Goal: Task Accomplishment & Management: Manage account settings

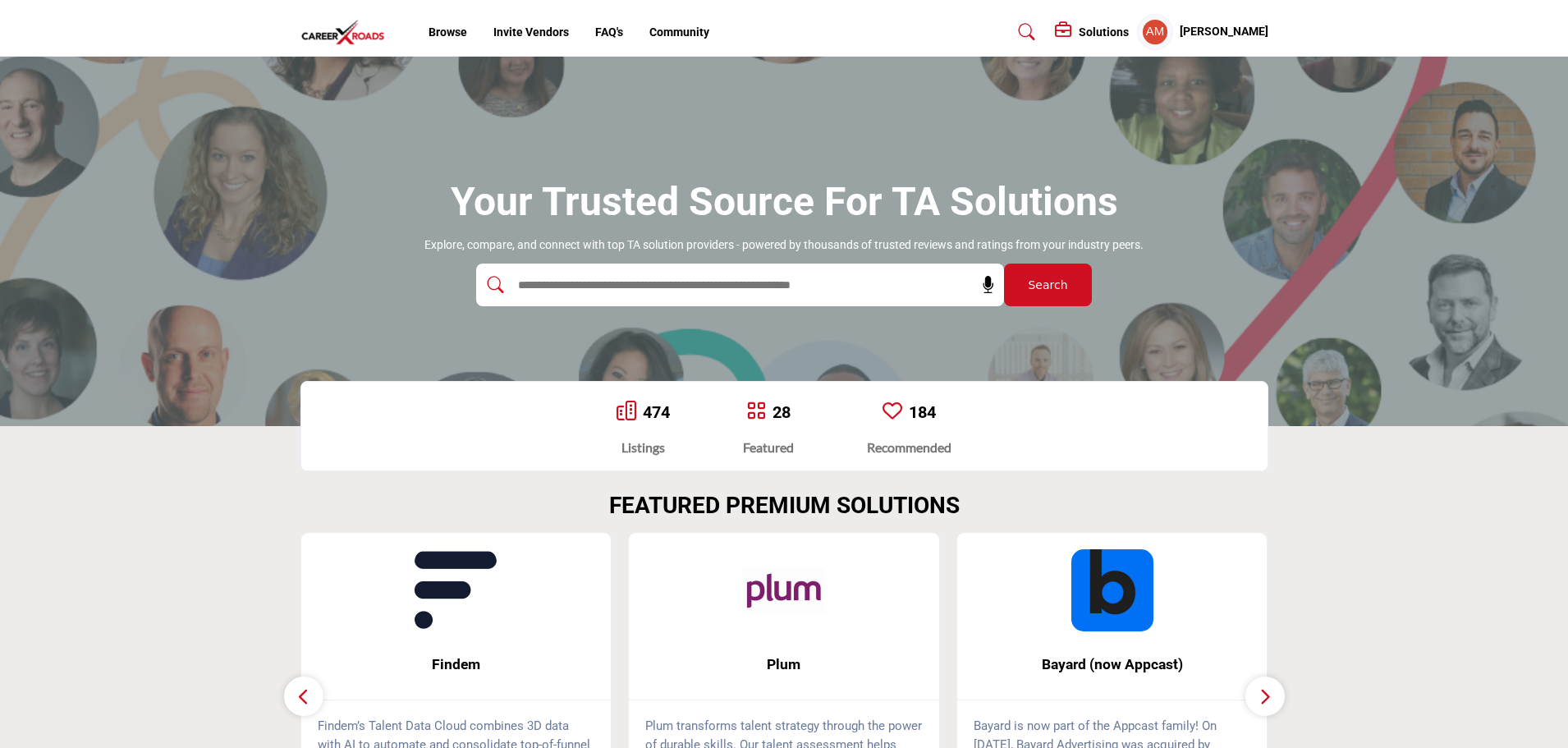
click at [603, 287] on input "text" at bounding box center [705, 284] width 392 height 24
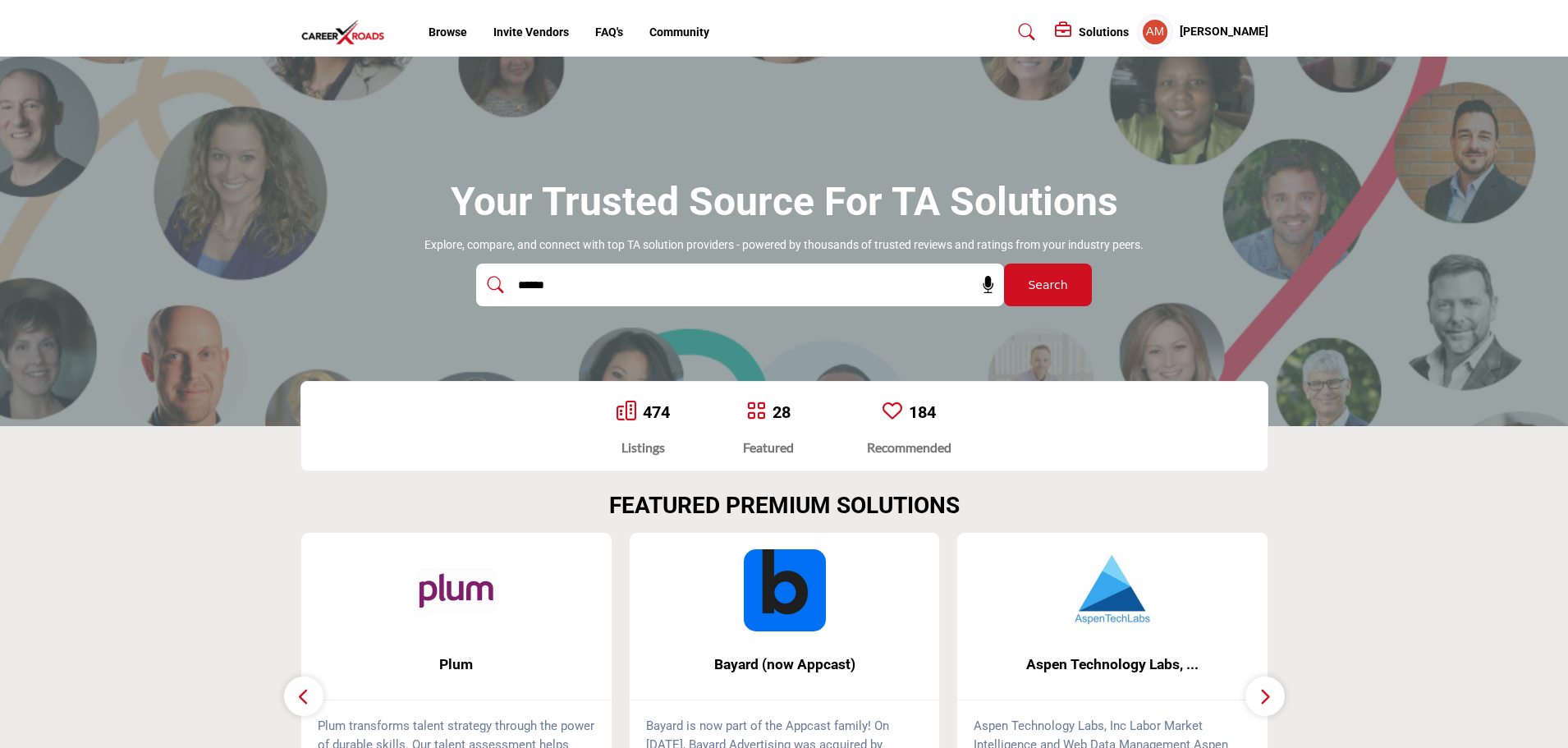
type input "******"
click at [1004, 264] on button "Search" at bounding box center [1048, 285] width 88 height 43
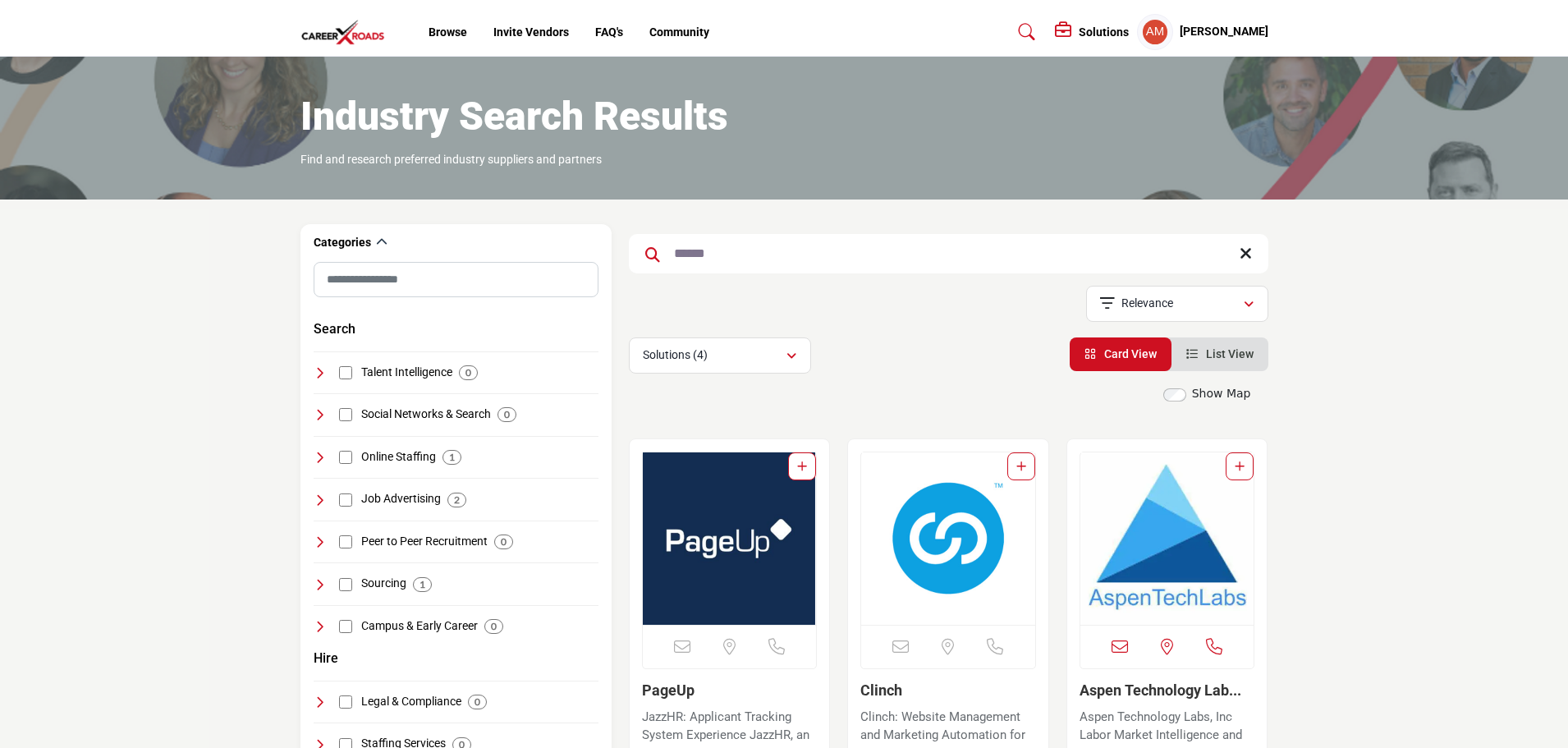
click at [1196, 32] on h5 "[PERSON_NAME]" at bounding box center [1224, 32] width 89 height 16
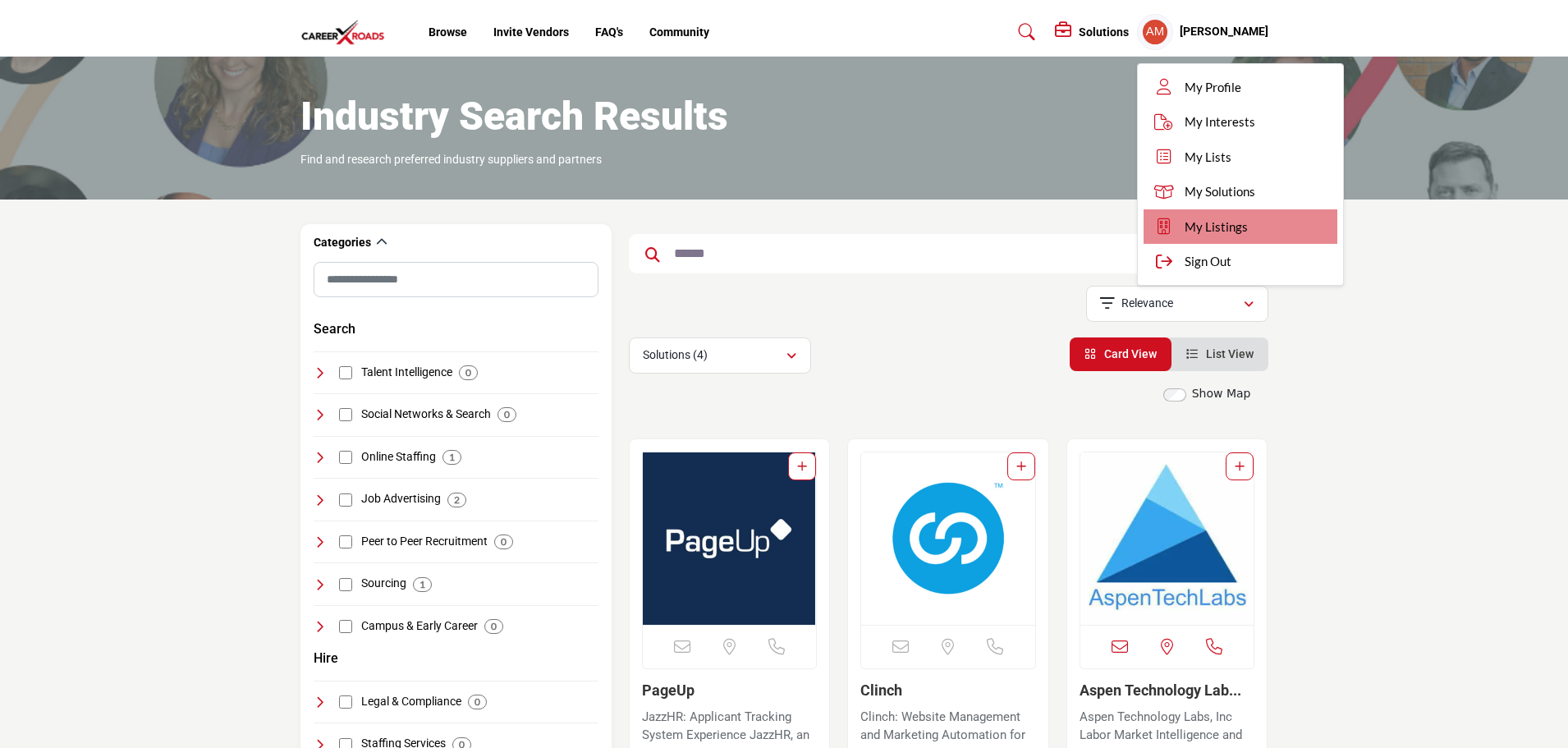
click at [1197, 223] on span "My Listings" at bounding box center [1216, 227] width 64 height 19
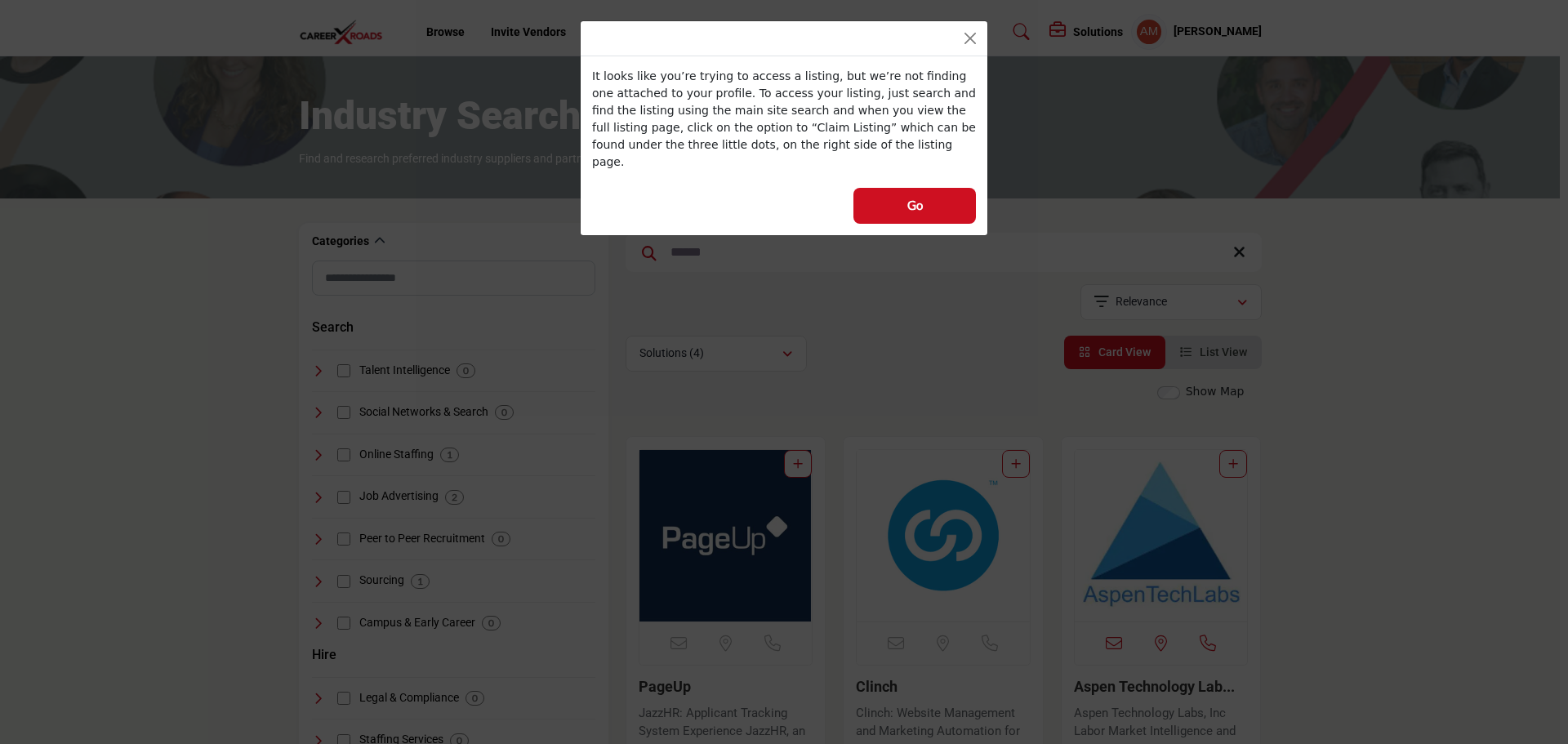
click at [961, 50] on div at bounding box center [784, 38] width 407 height 35
click at [970, 33] on button "Close" at bounding box center [970, 38] width 23 height 23
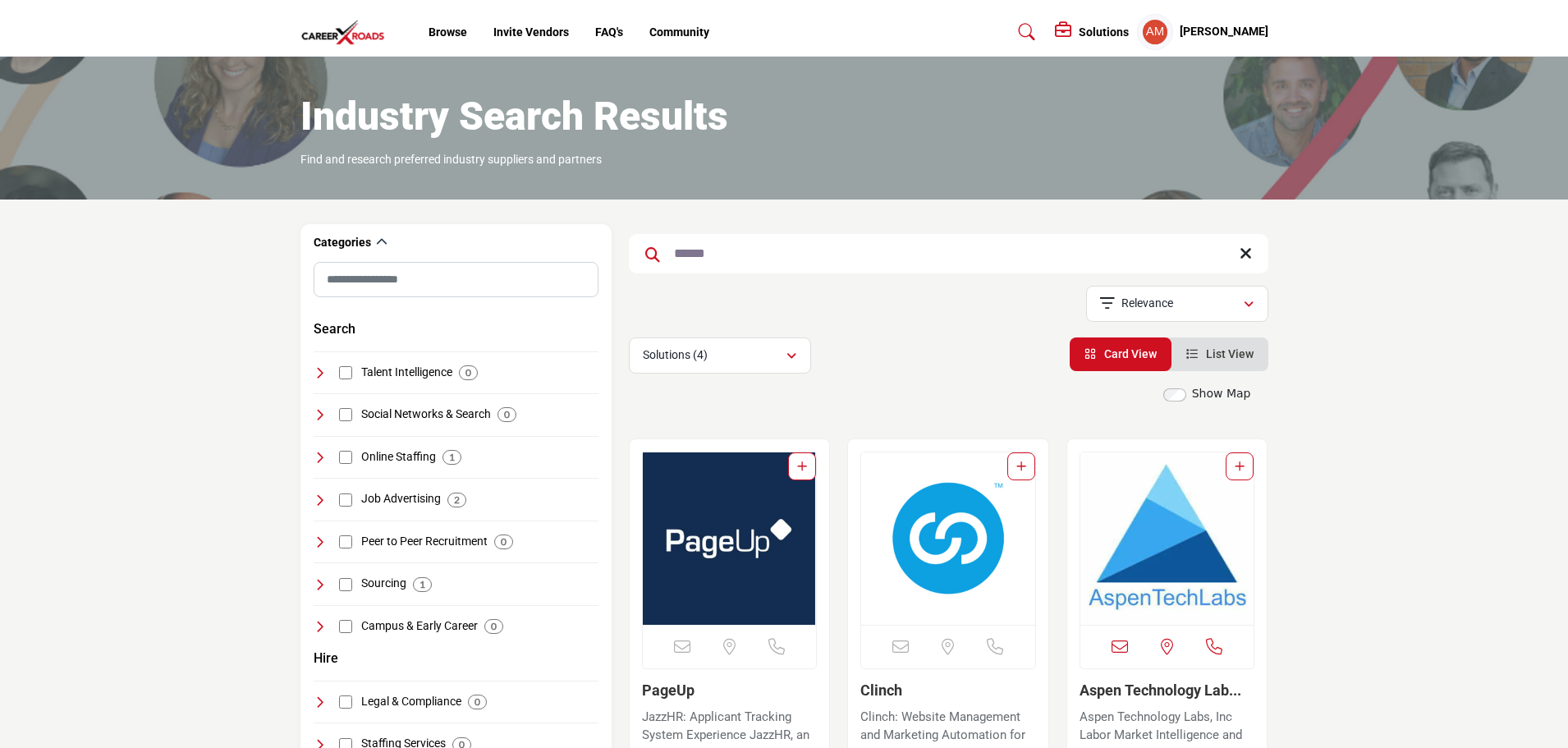
click at [736, 535] on img "Open Listing in new tab" at bounding box center [730, 539] width 174 height 172
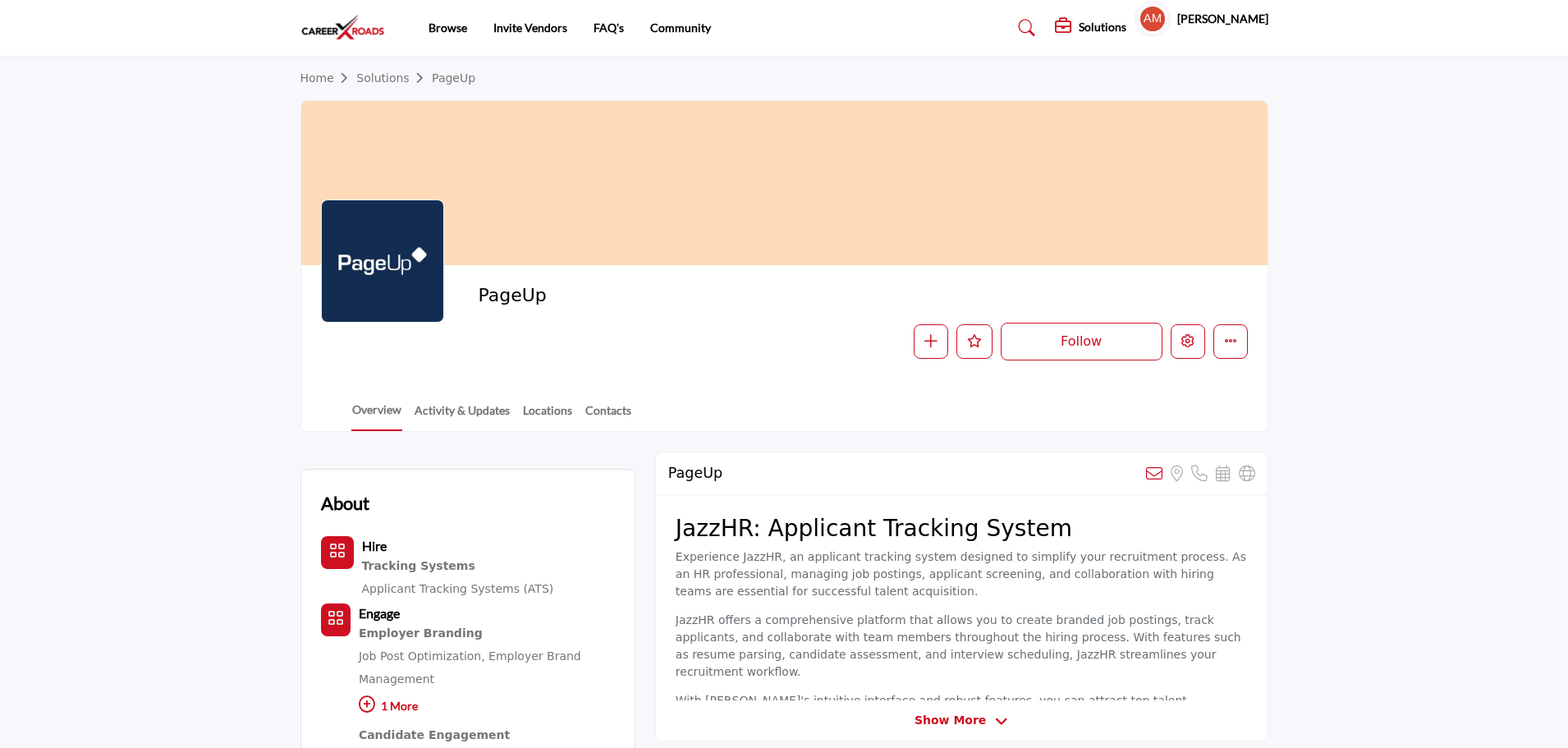
click at [0, 0] on div at bounding box center [0, 0] width 0 height 0
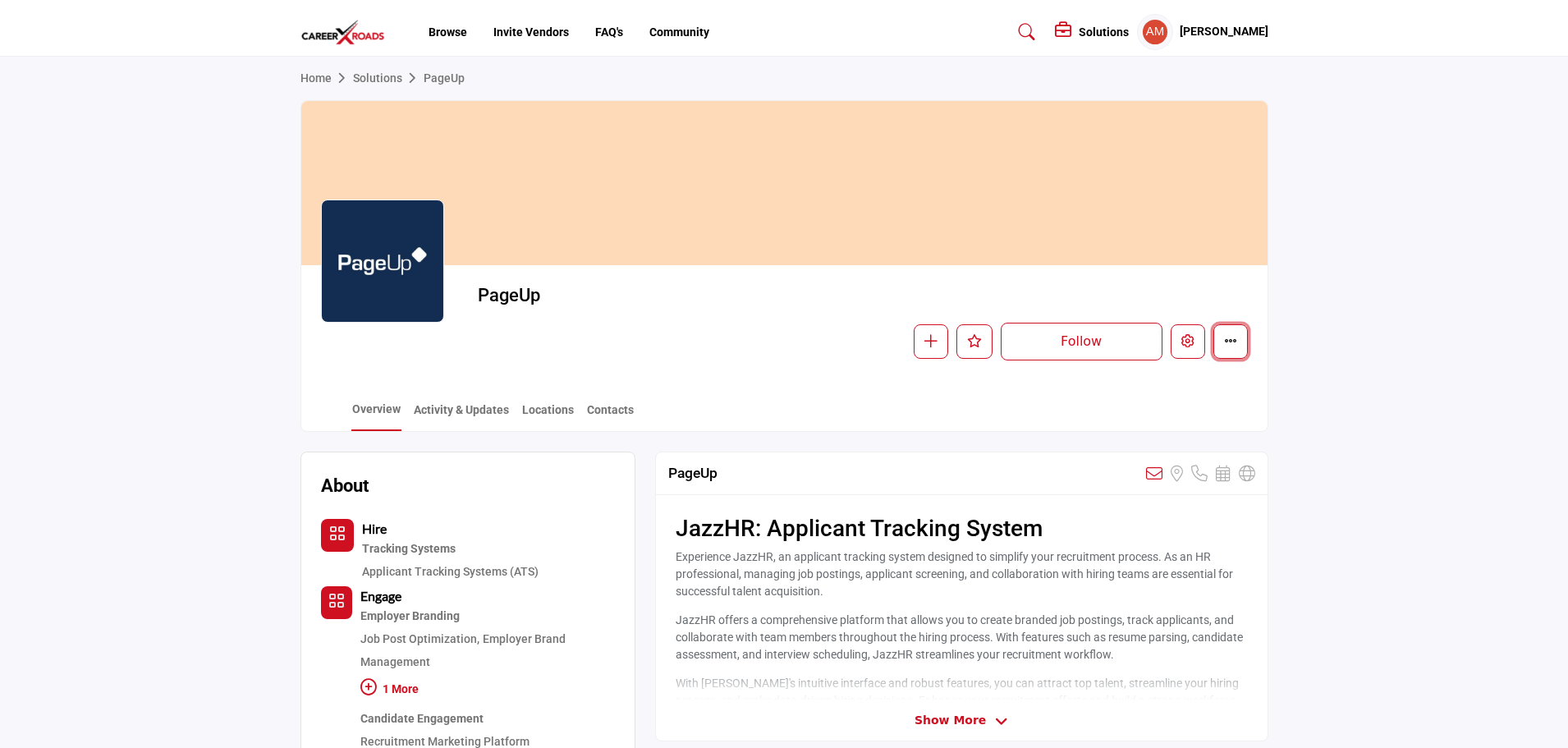
click at [1231, 351] on button "More details" at bounding box center [1230, 342] width 34 height 34
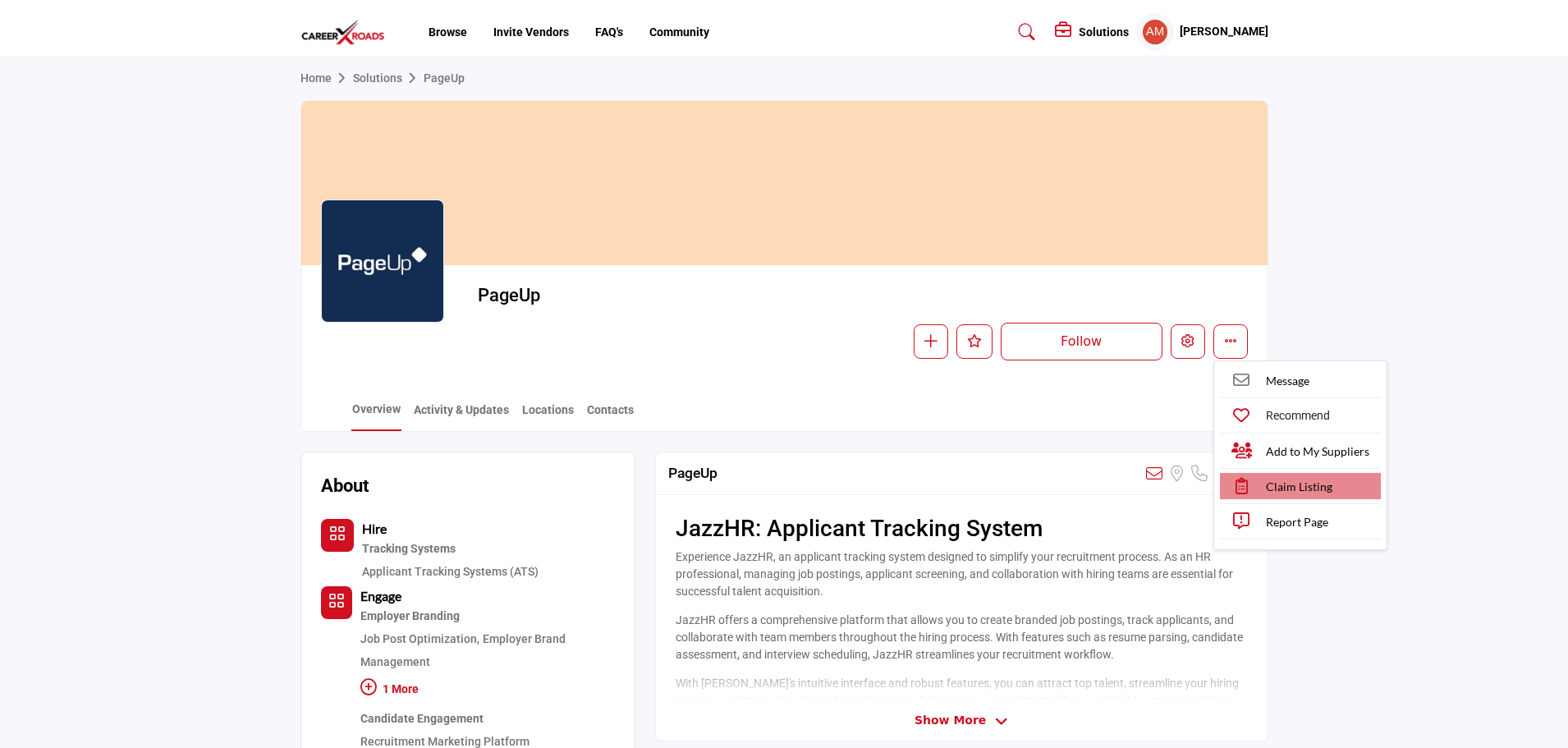
click at [1282, 488] on span "Claim Listing" at bounding box center [1299, 486] width 66 height 17
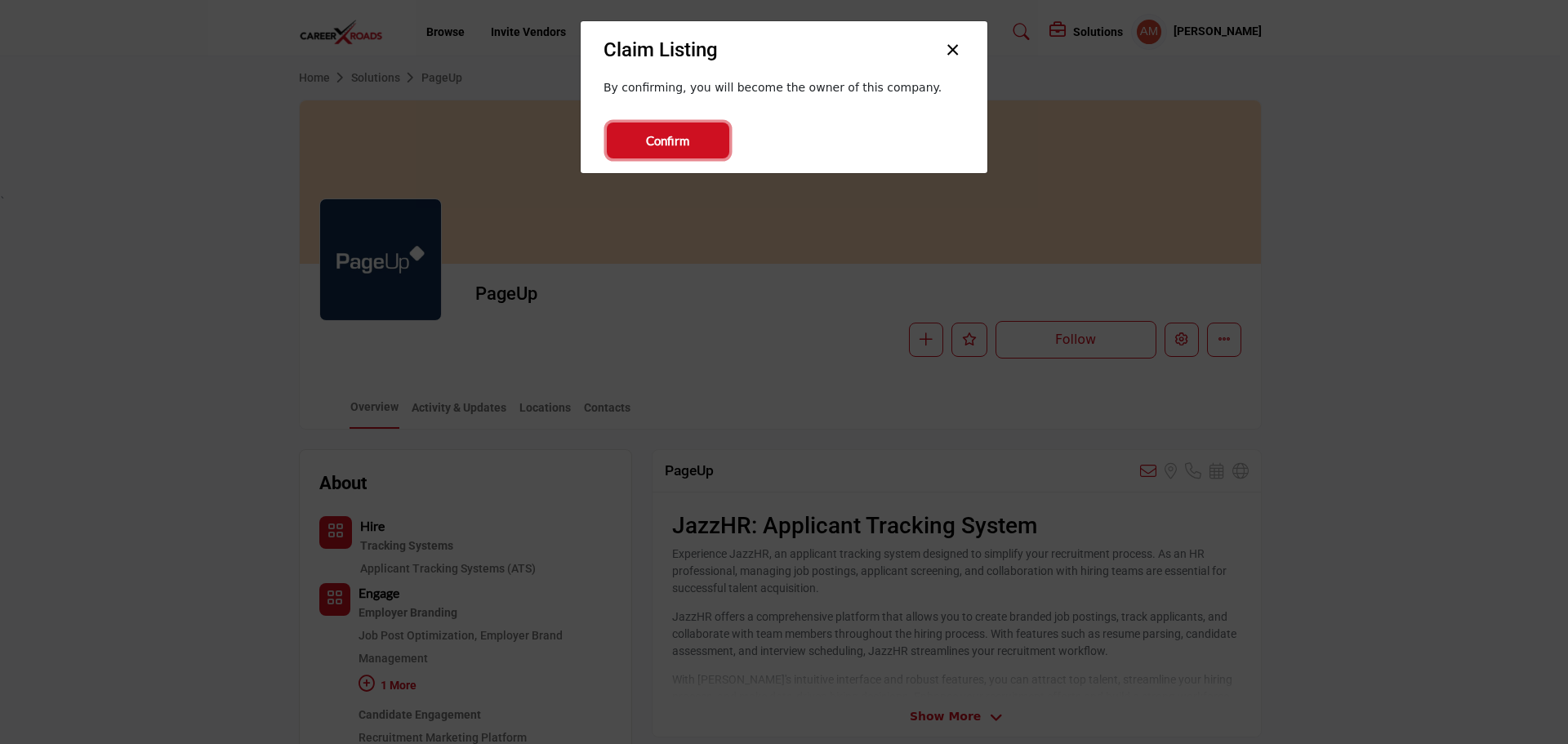
click at [680, 145] on span "Confirm" at bounding box center [667, 140] width 44 height 19
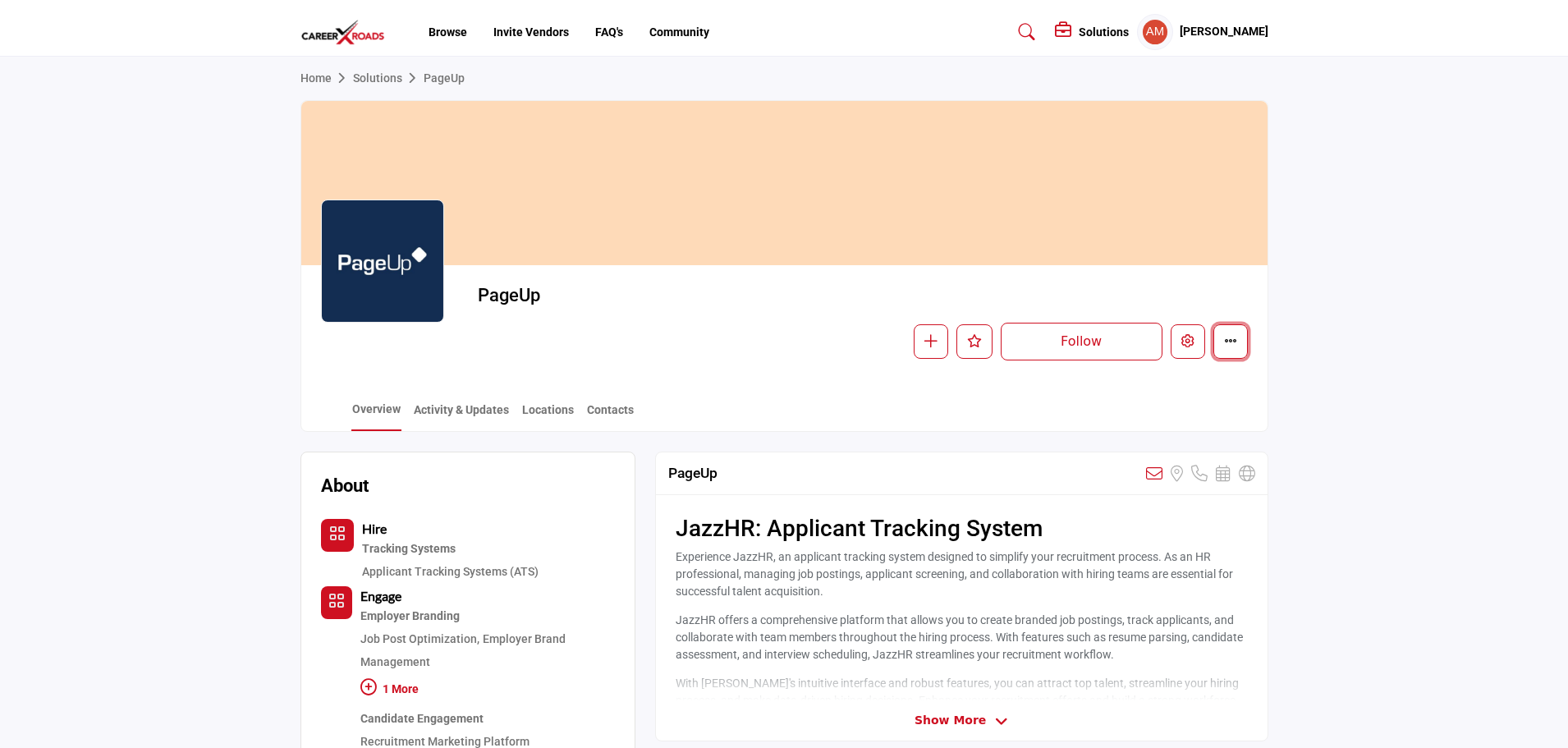
click at [1244, 350] on button "More details" at bounding box center [1230, 342] width 34 height 34
click at [1191, 340] on icon "Edit company" at bounding box center [1188, 341] width 13 height 13
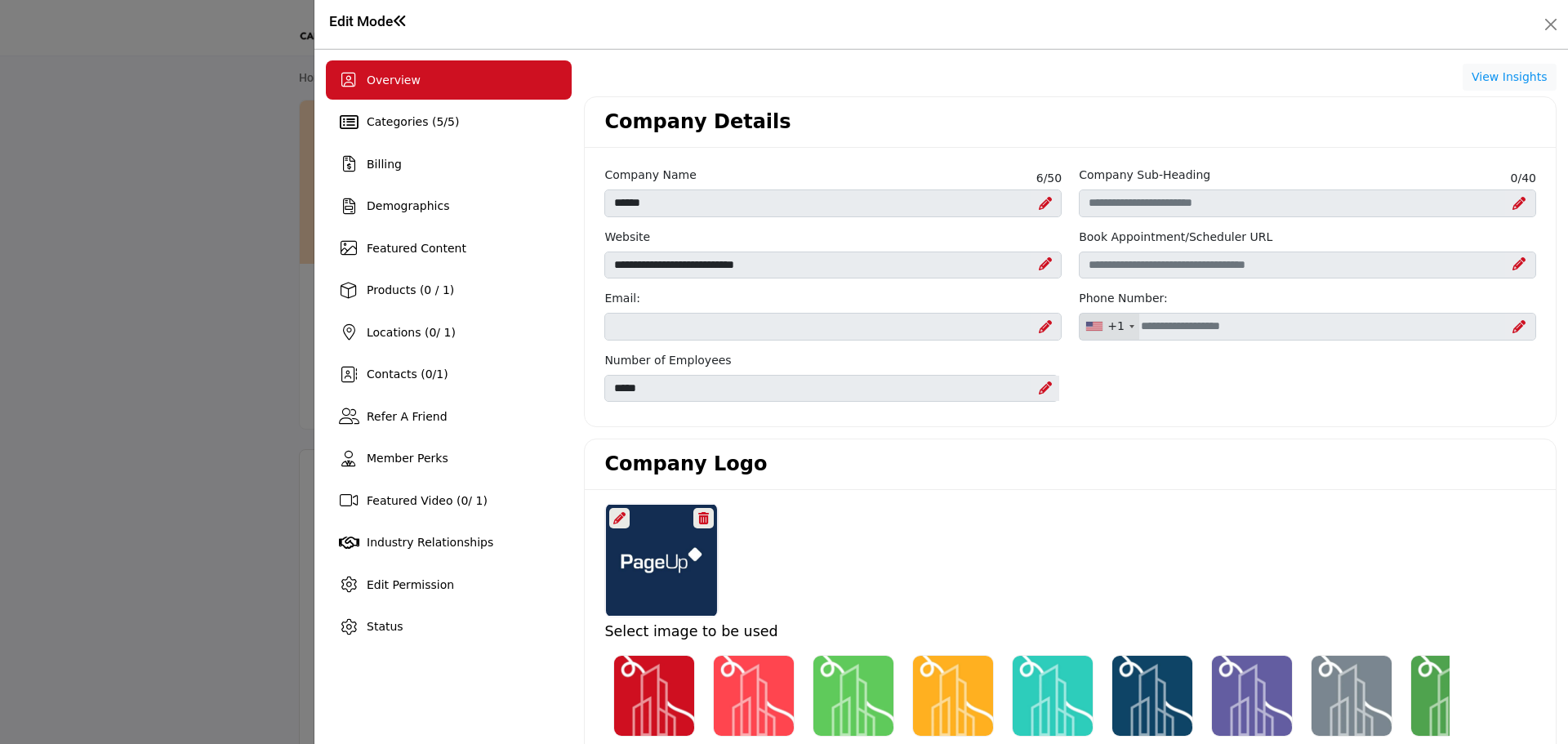
click at [1513, 265] on icon "Upgrade Scheduler" at bounding box center [1519, 263] width 13 height 13
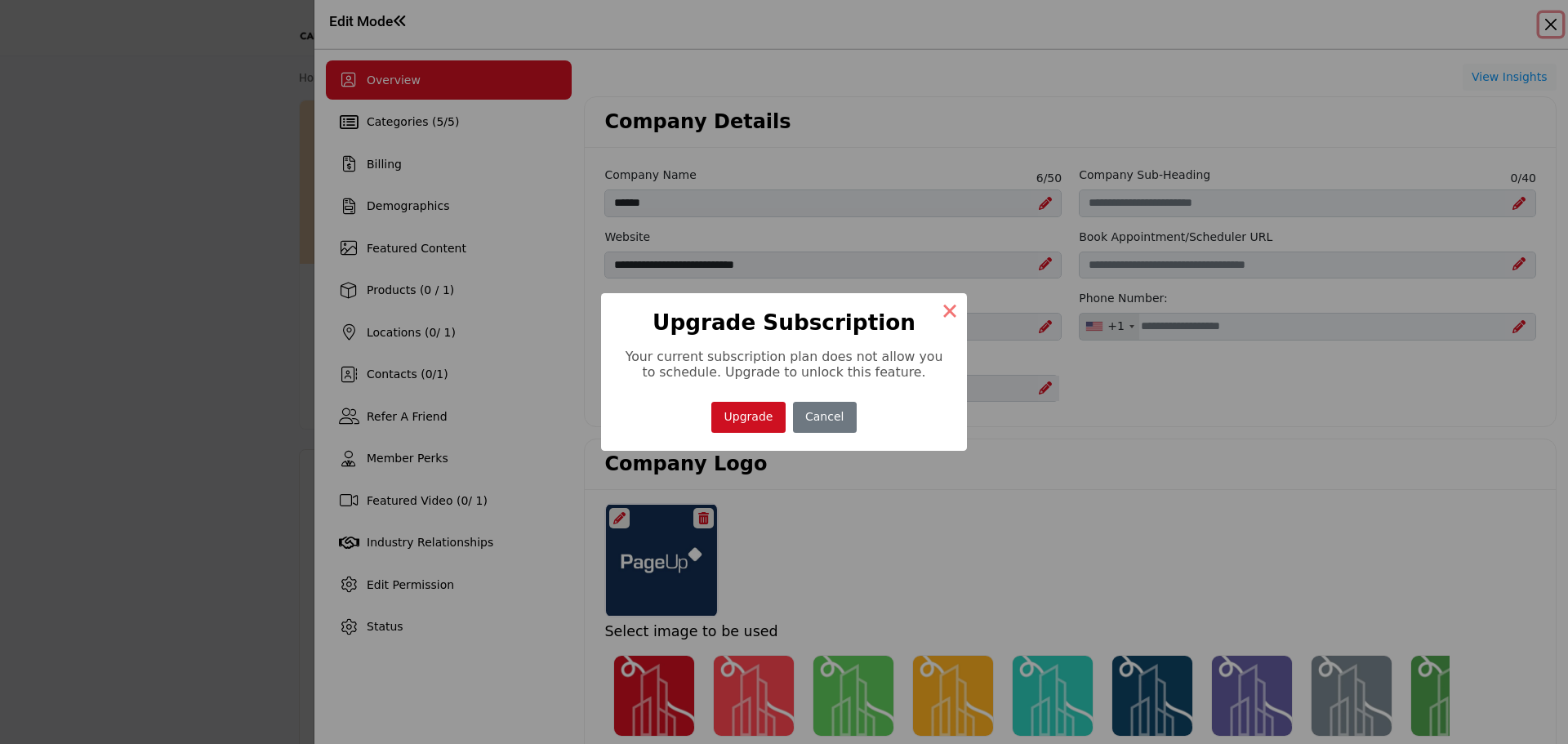
click at [950, 305] on button "×" at bounding box center [950, 310] width 34 height 34
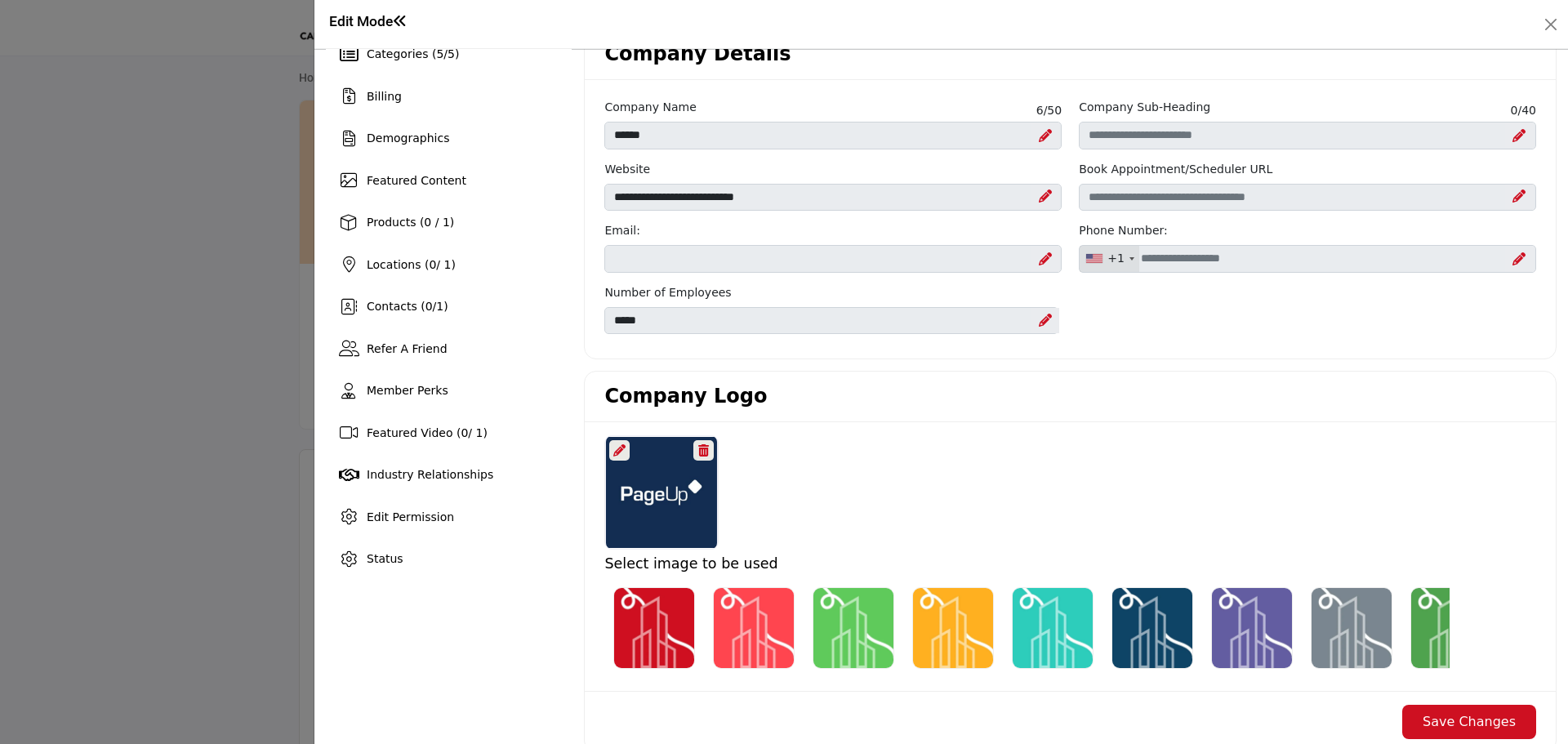
scroll to position [82, 0]
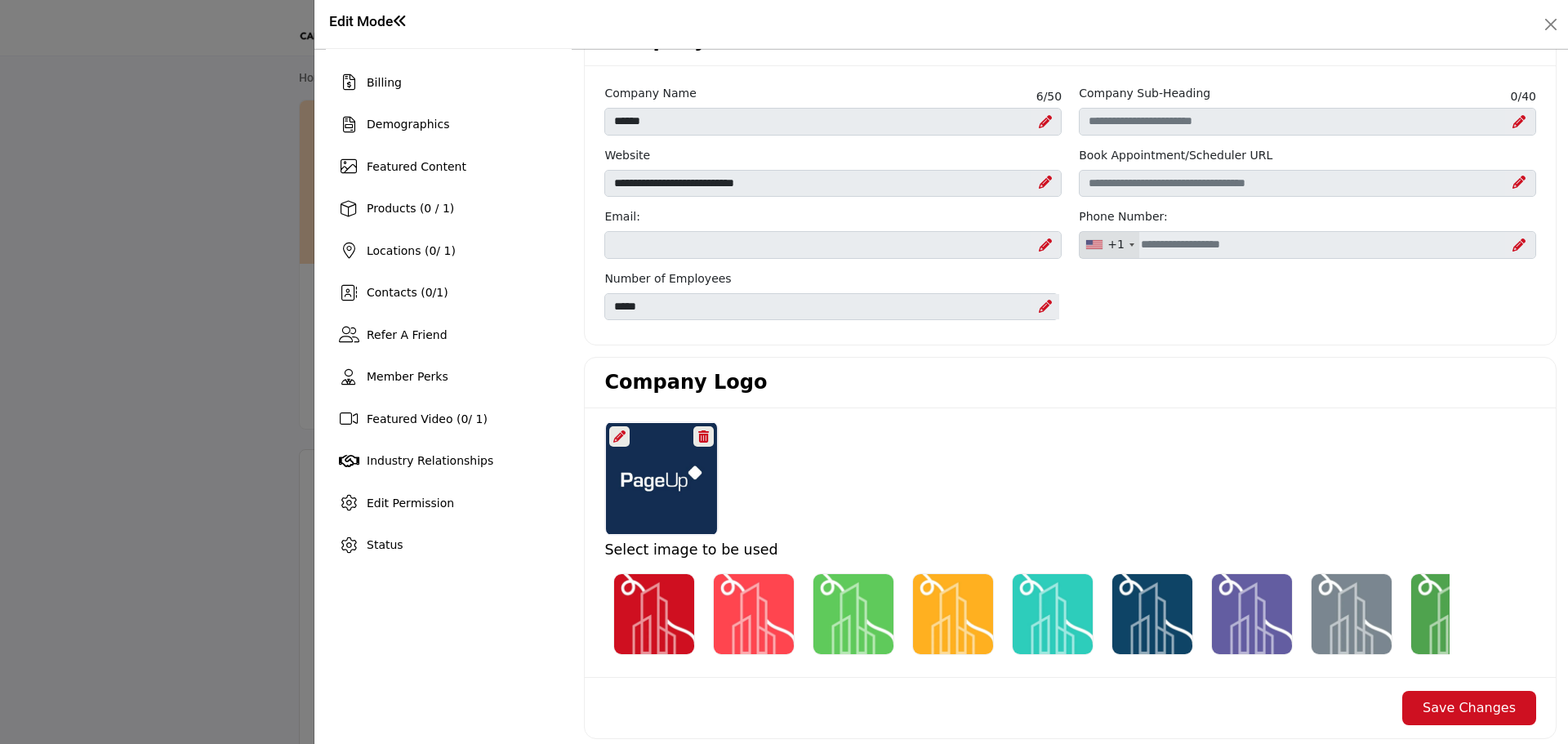
click at [1039, 244] on icon at bounding box center [1045, 244] width 13 height 13
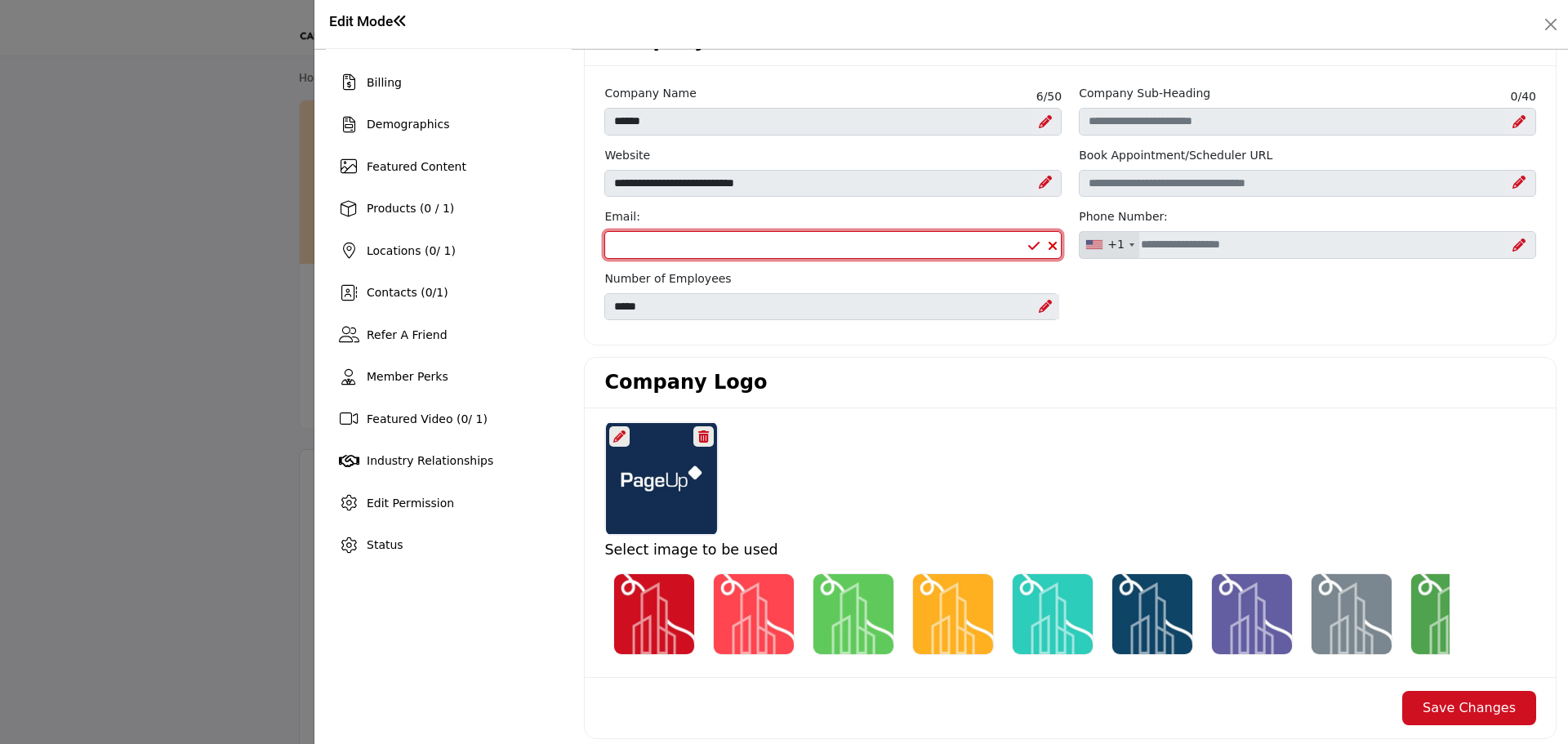
click at [642, 244] on input "Email Address" at bounding box center [833, 244] width 458 height 28
paste input "**********"
type input "**********"
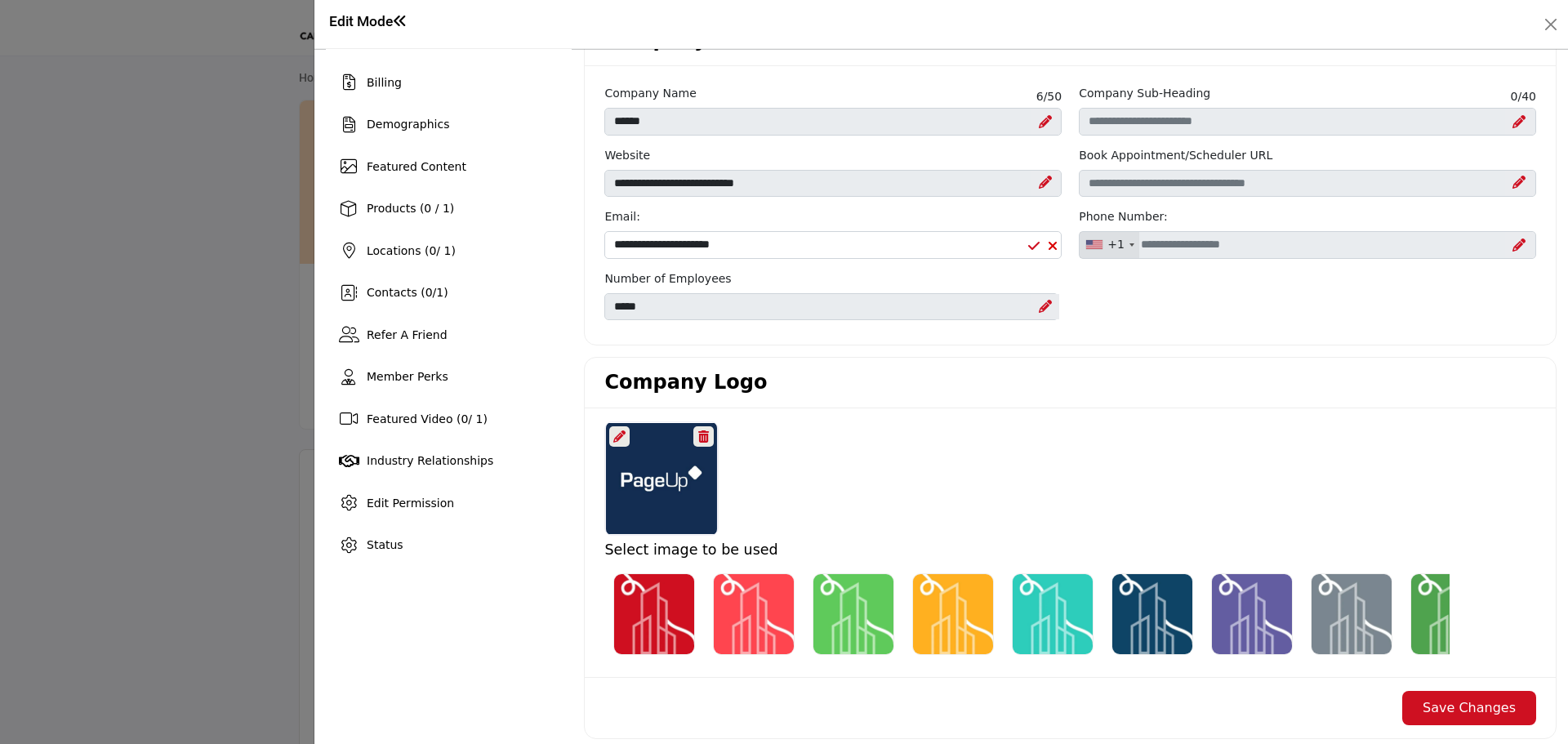
click at [1040, 308] on icon at bounding box center [1045, 306] width 13 height 13
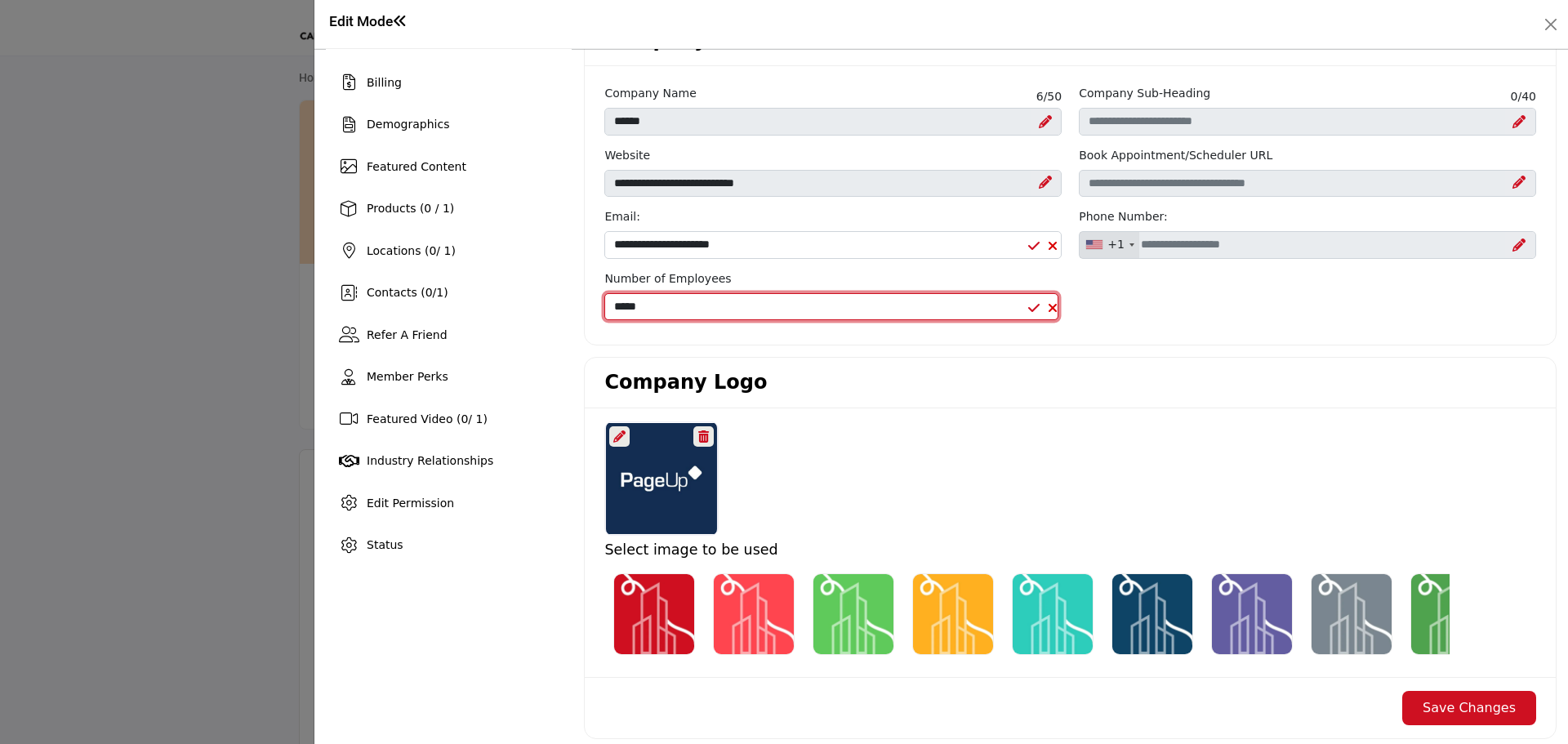
drag, startPoint x: 644, startPoint y: 309, endPoint x: 605, endPoint y: 309, distance: 39.0
click at [605, 309] on select "**********" at bounding box center [831, 307] width 454 height 28
select select "*******"
click at [605, 293] on select "**********" at bounding box center [831, 307] width 454 height 28
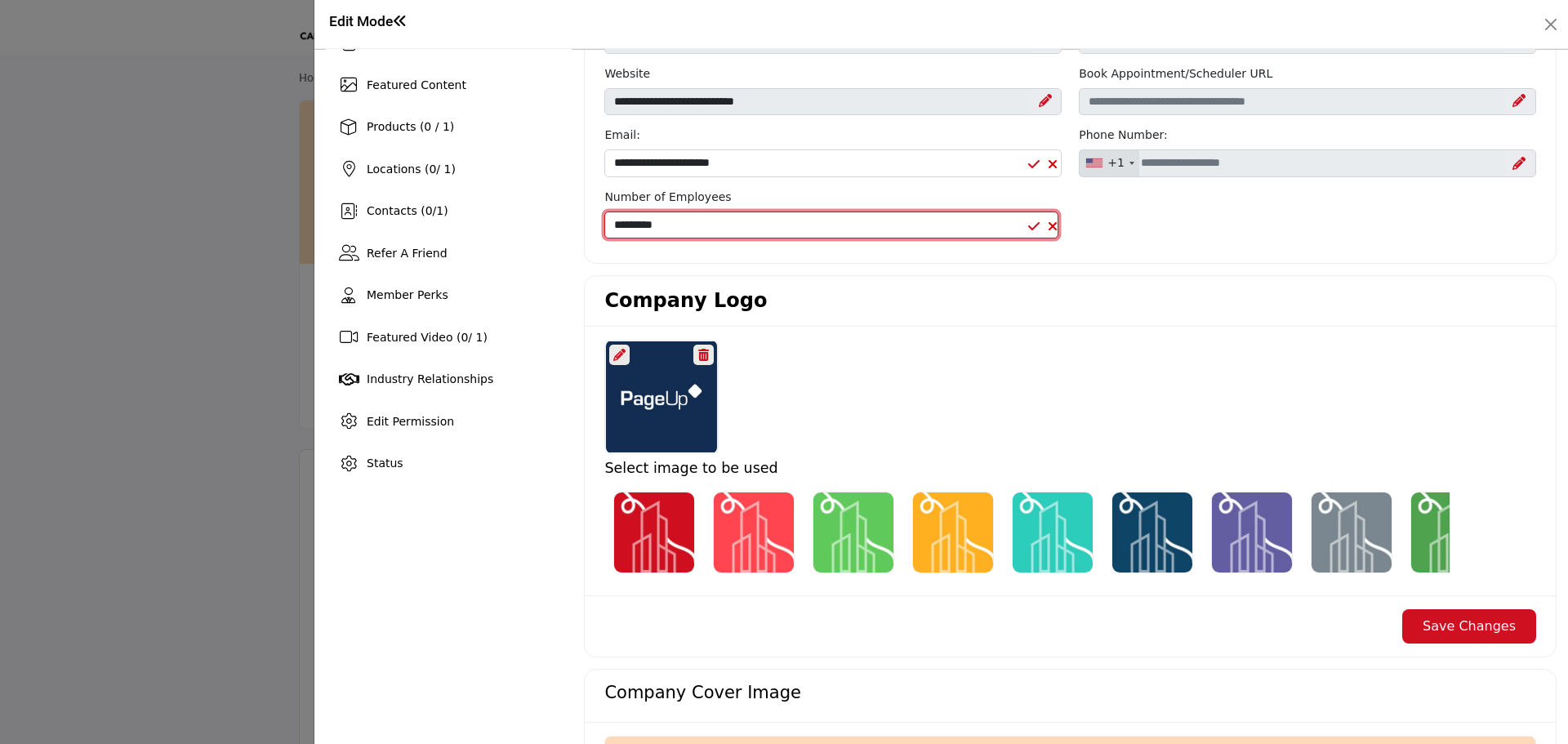
scroll to position [245, 0]
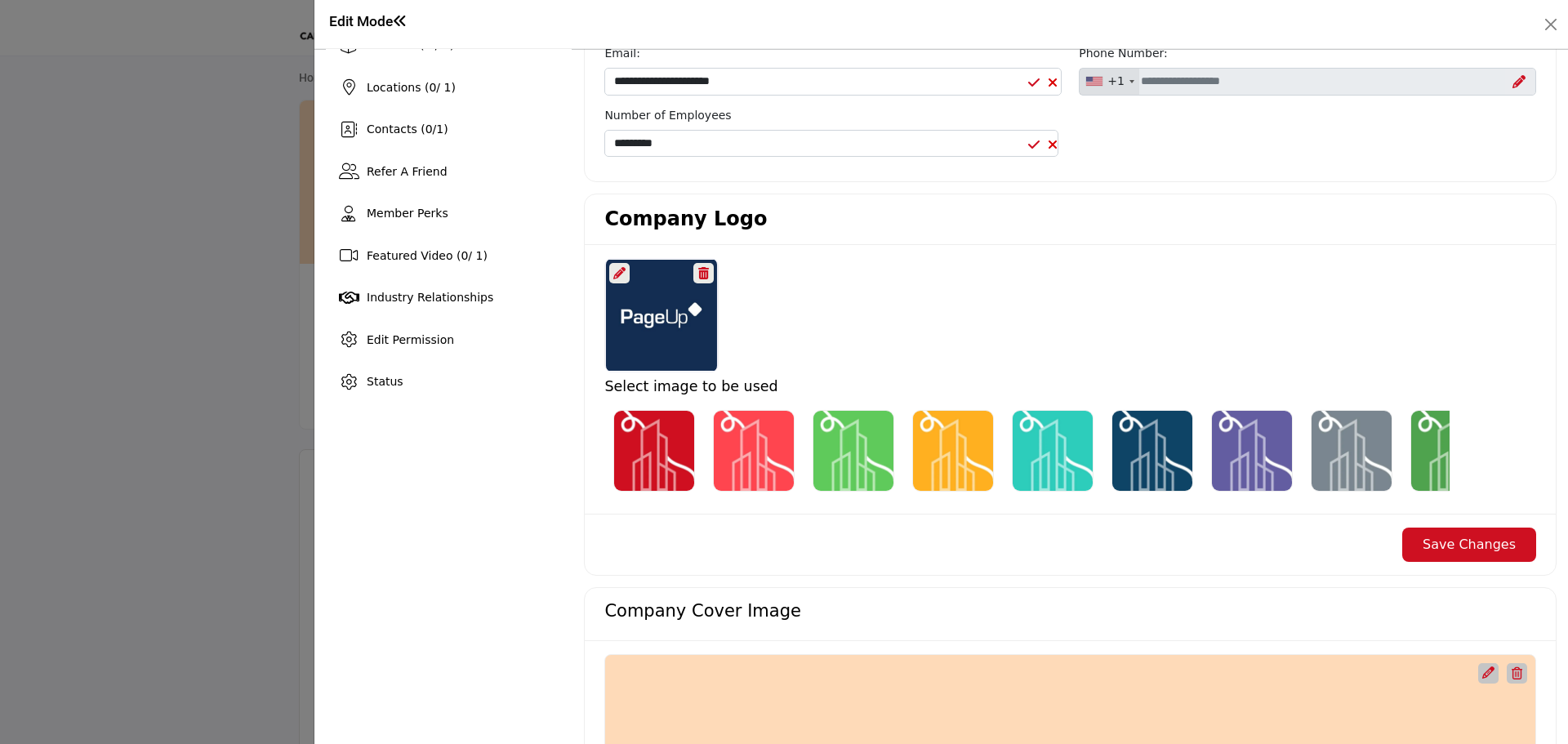
click at [610, 264] on div at bounding box center [619, 273] width 21 height 21
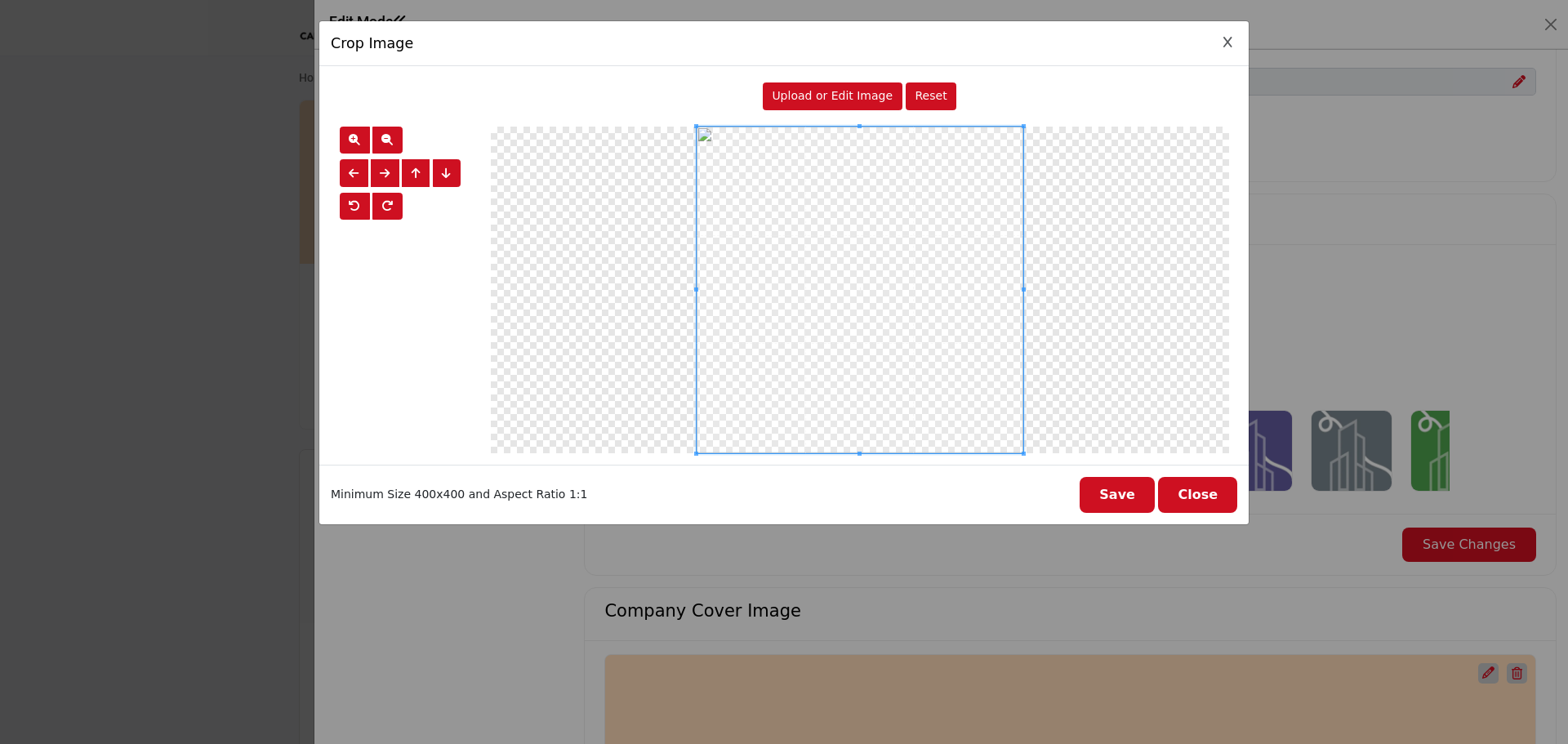
click at [610, 267] on div at bounding box center [860, 290] width 739 height 327
click at [835, 94] on span "Upload or Edit Image" at bounding box center [832, 95] width 121 height 13
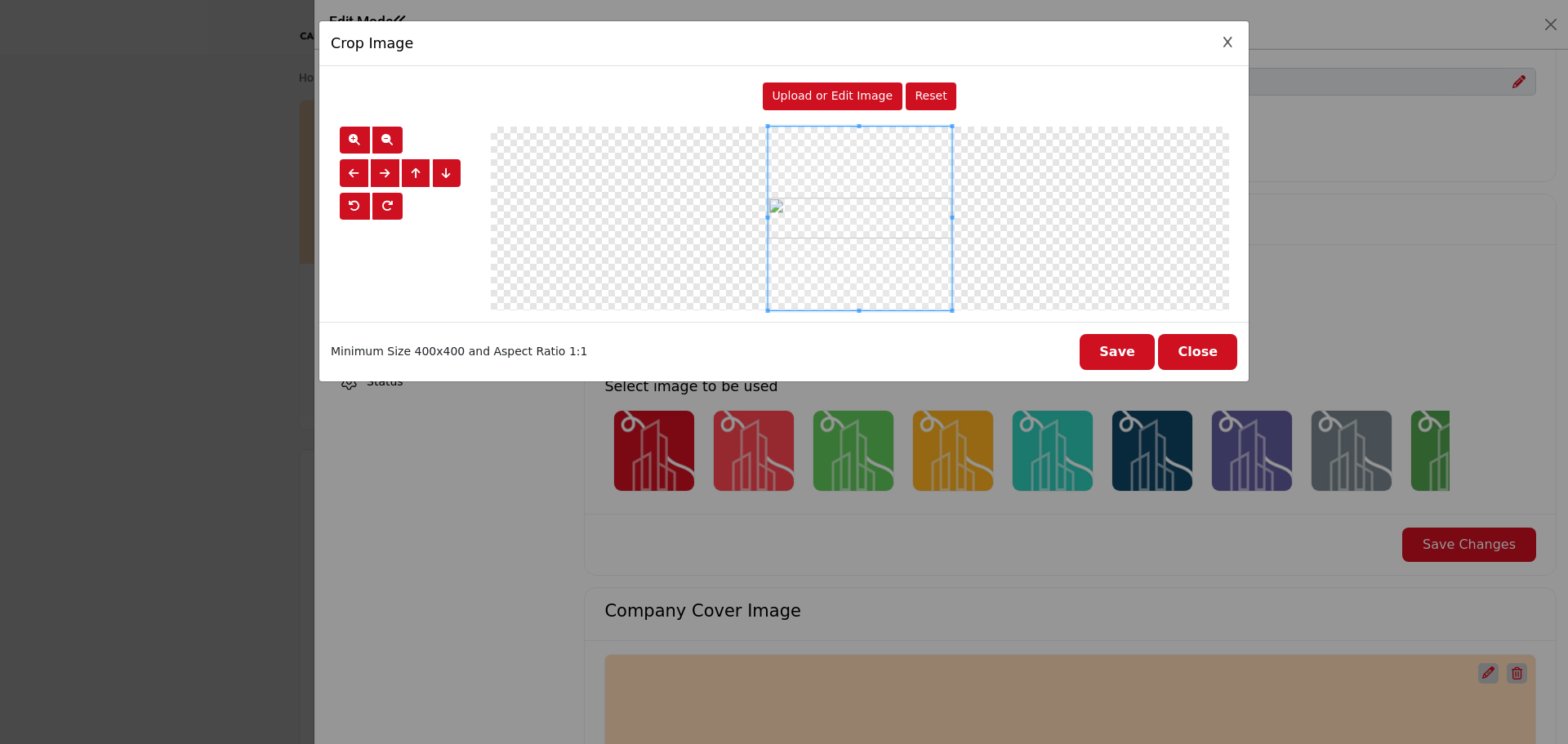
click at [1118, 366] on button "Save" at bounding box center [1117, 352] width 75 height 36
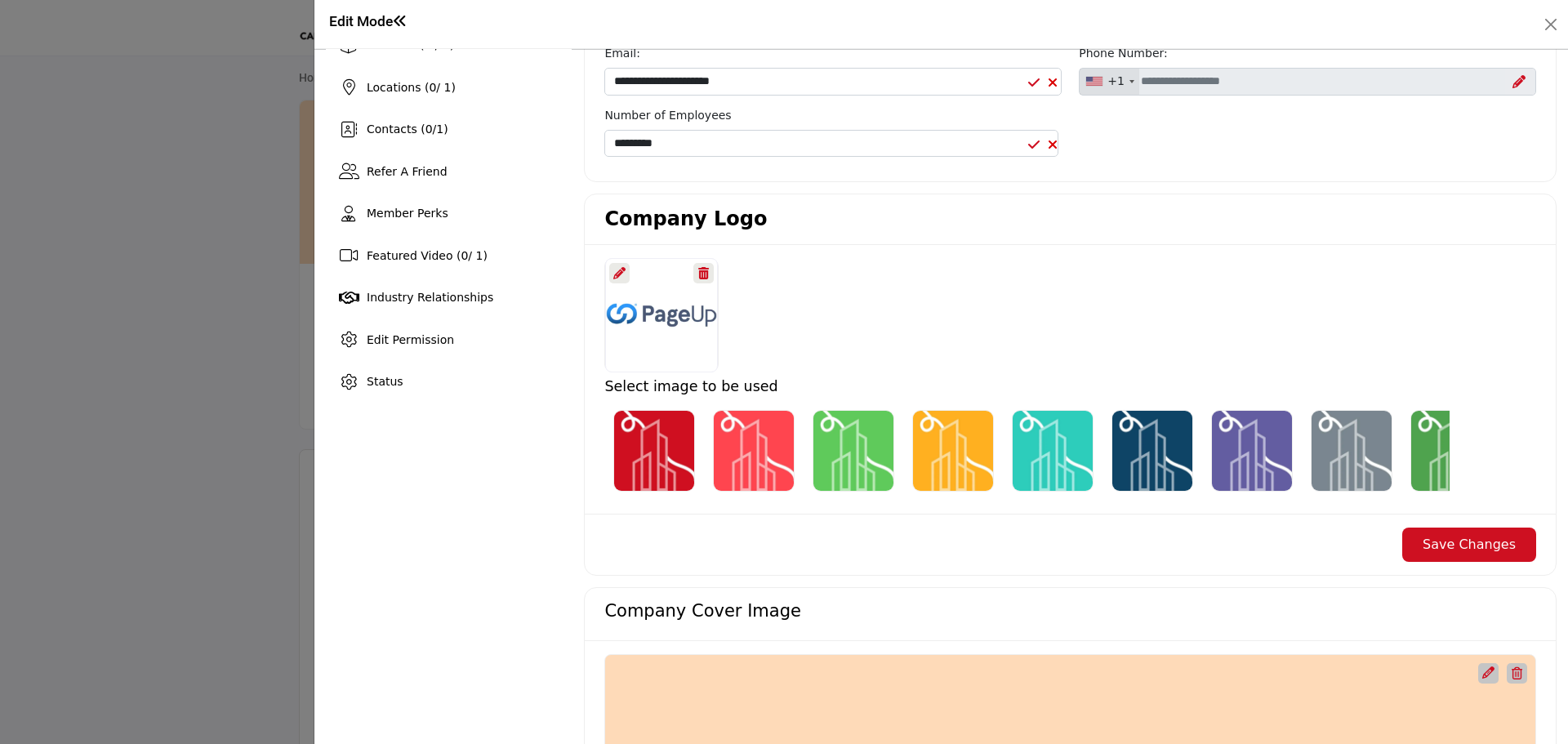
click at [1460, 557] on button "Save Changes" at bounding box center [1469, 545] width 134 height 34
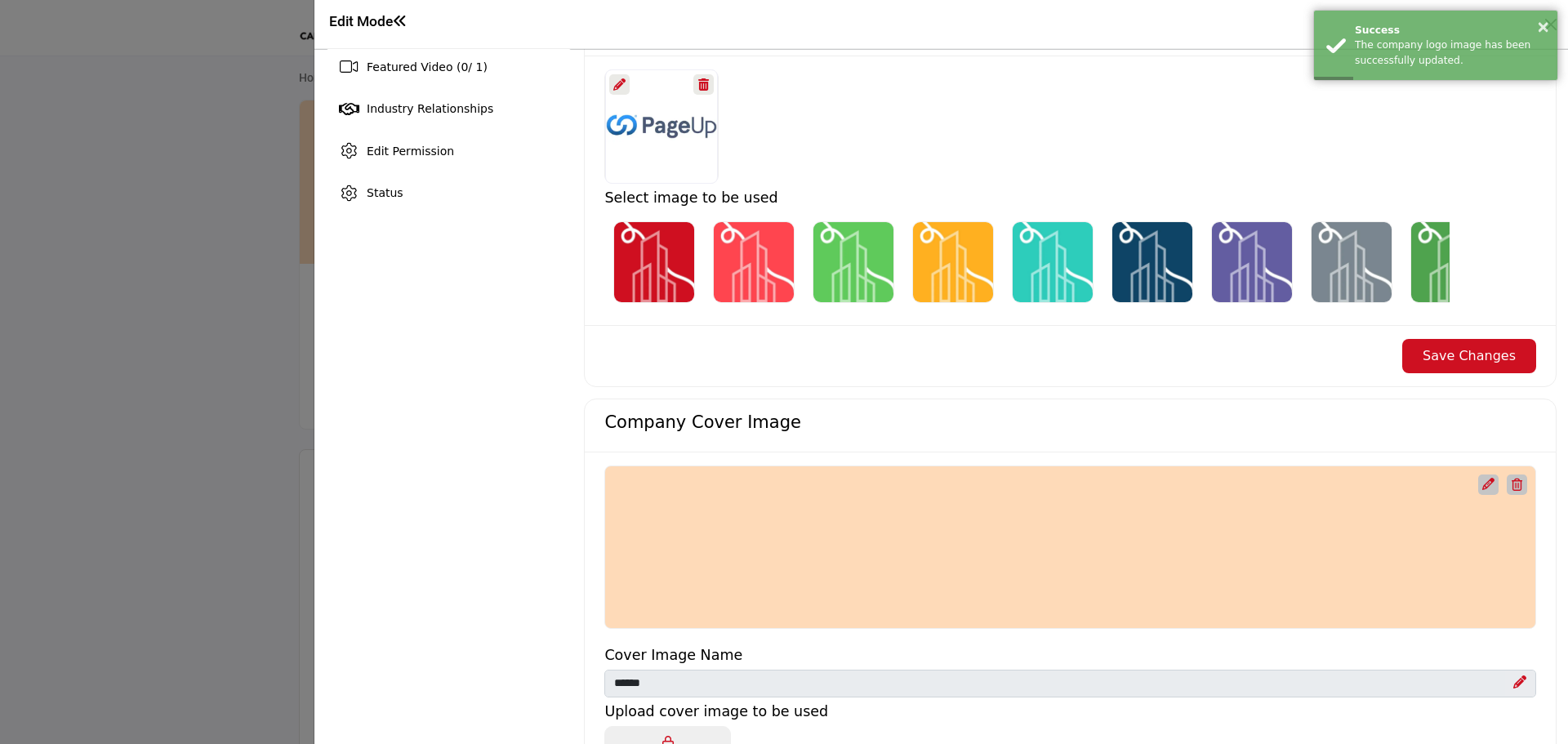
scroll to position [490, 0]
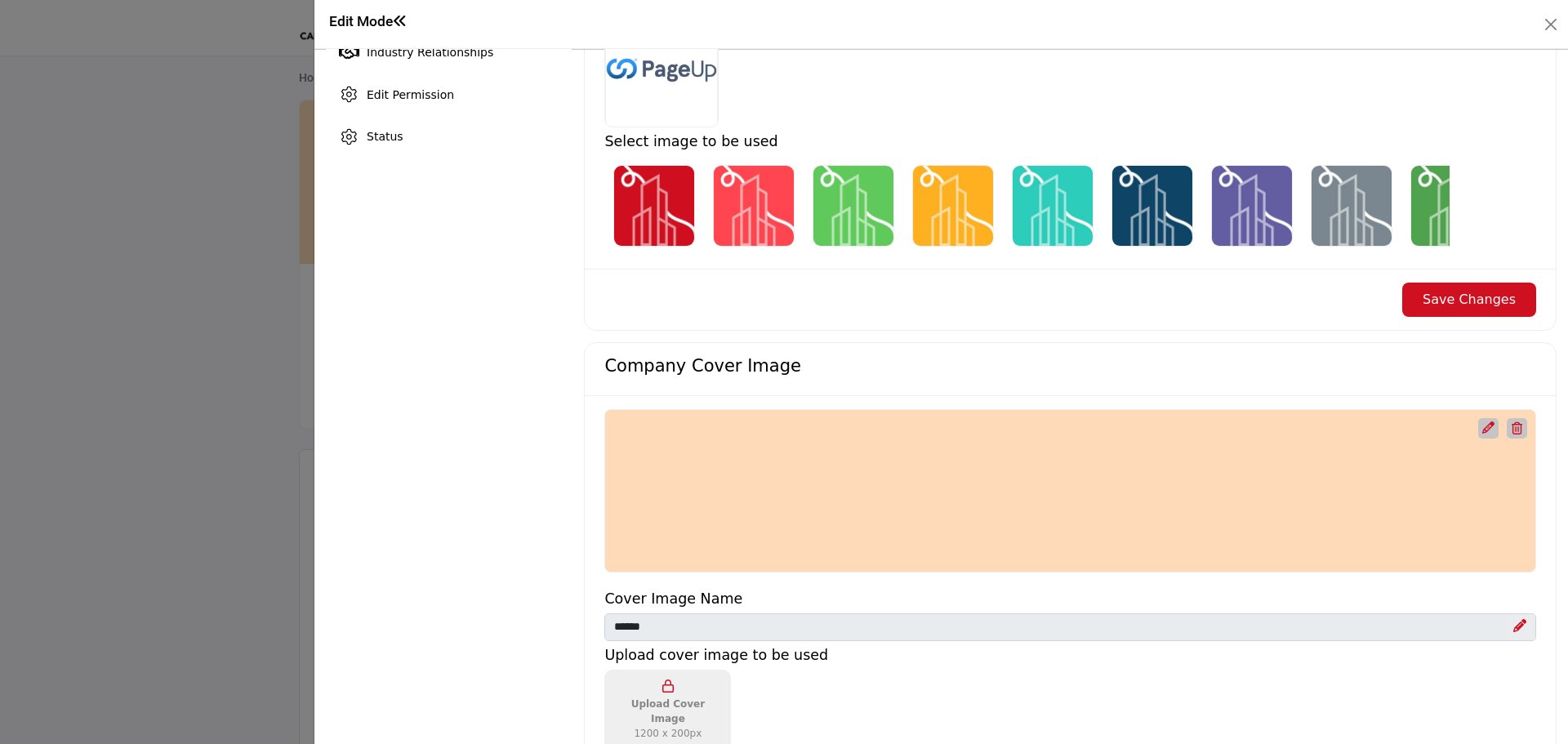
click at [1482, 430] on icon "Upgrade Custom Cover Text" at bounding box center [1489, 427] width 12 height 12
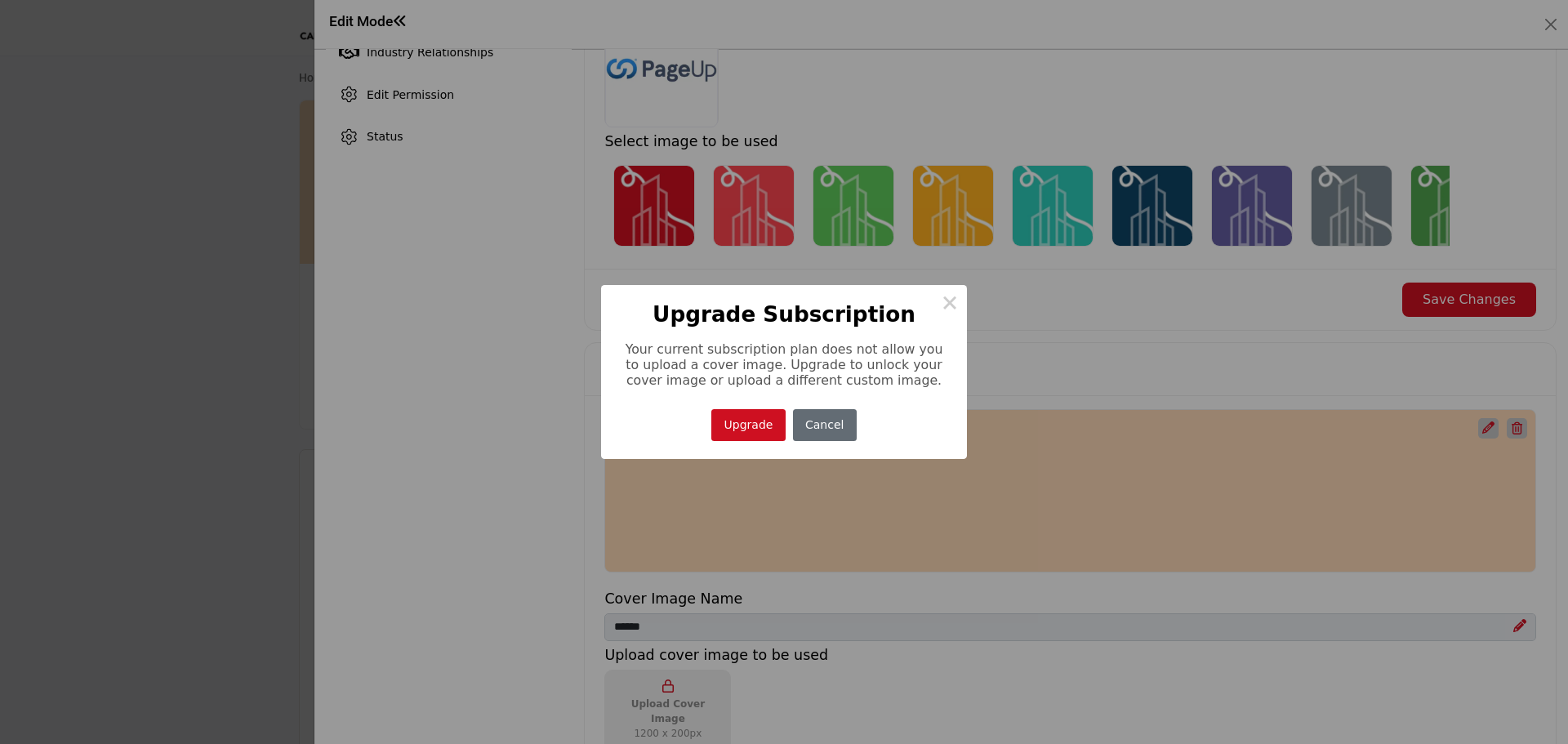
click at [808, 437] on button "Cancel" at bounding box center [824, 426] width 63 height 32
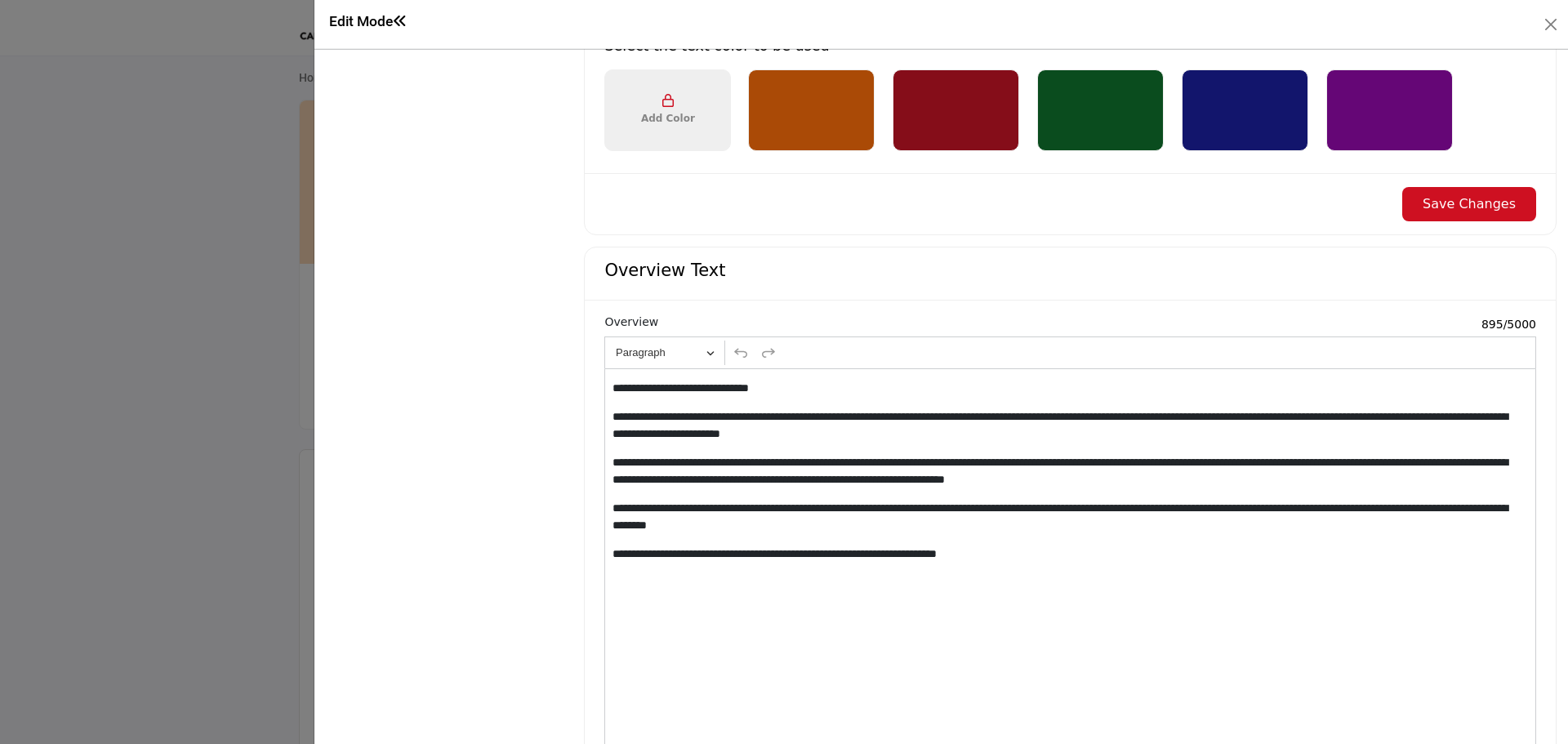
scroll to position [1389, 0]
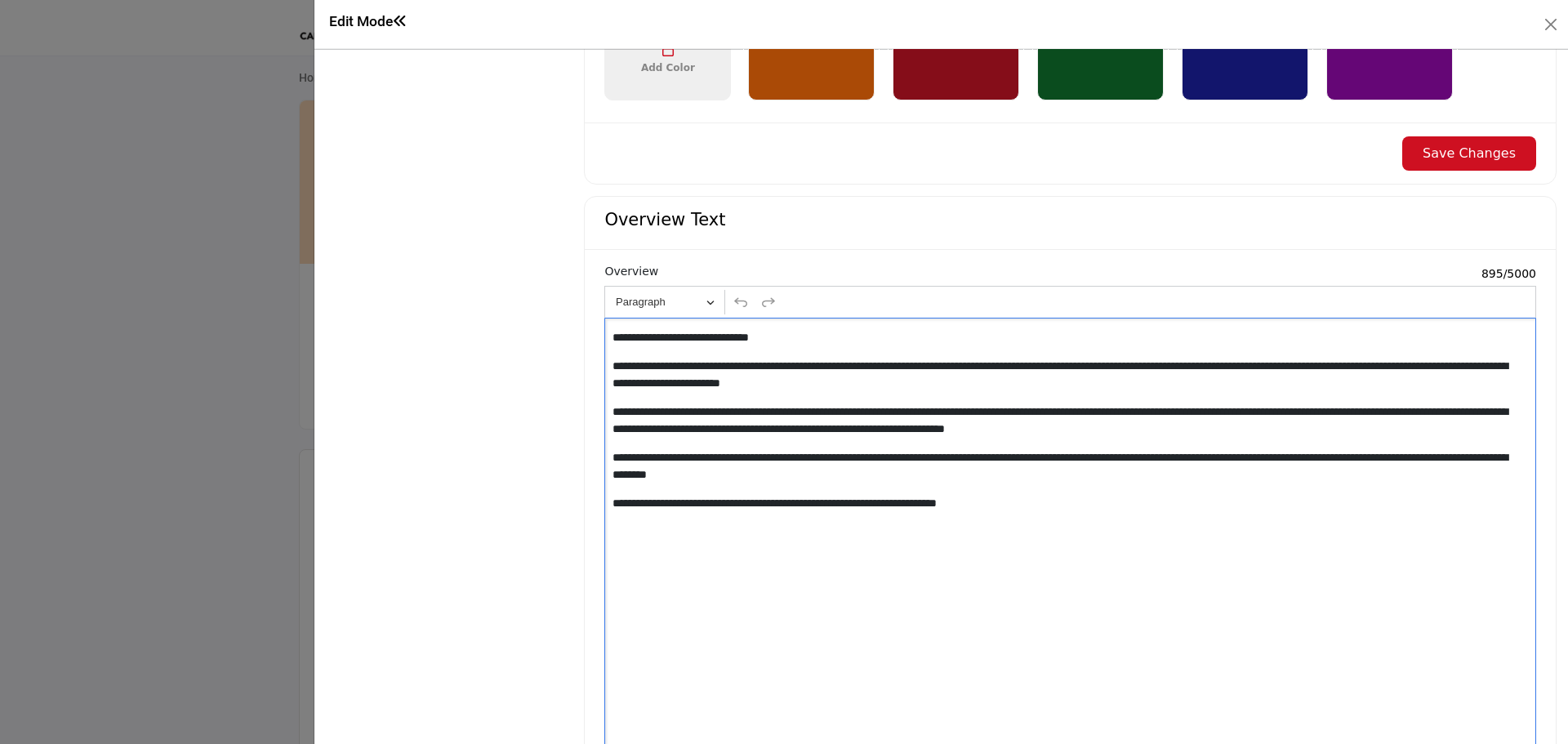
click at [712, 414] on p "**********" at bounding box center [1068, 420] width 910 height 34
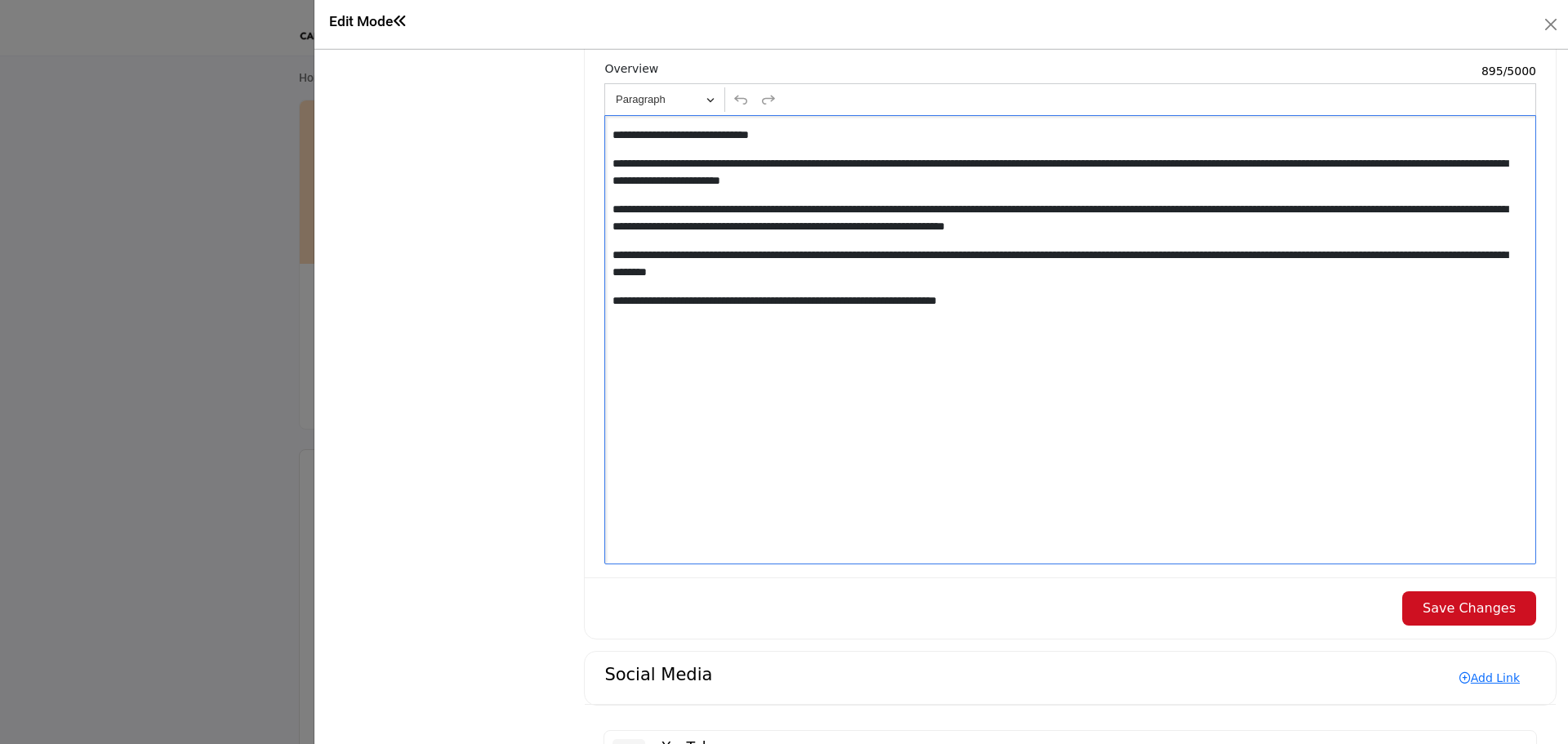
scroll to position [1552, 0]
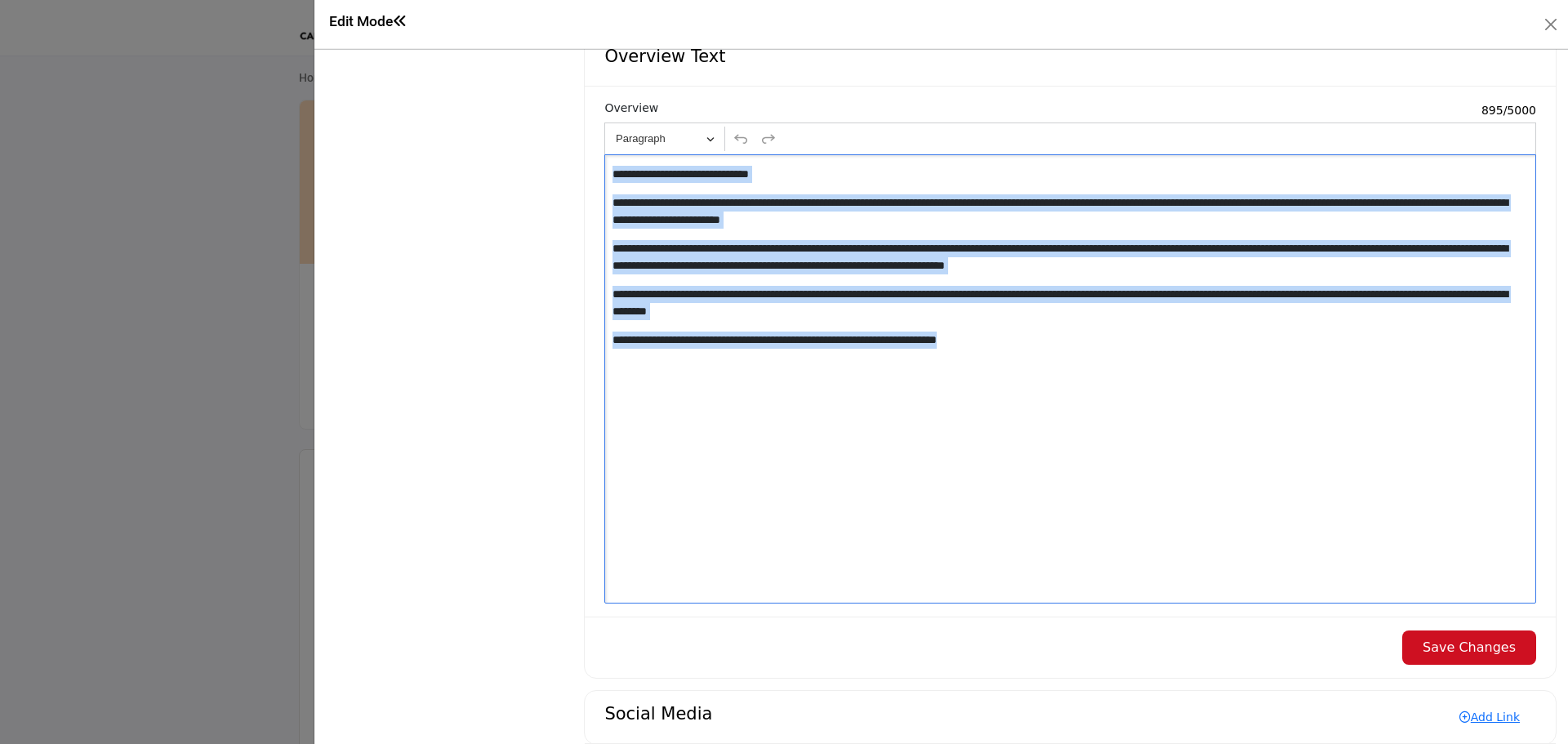
drag, startPoint x: 1085, startPoint y: 354, endPoint x: 558, endPoint y: 131, distance: 572.2
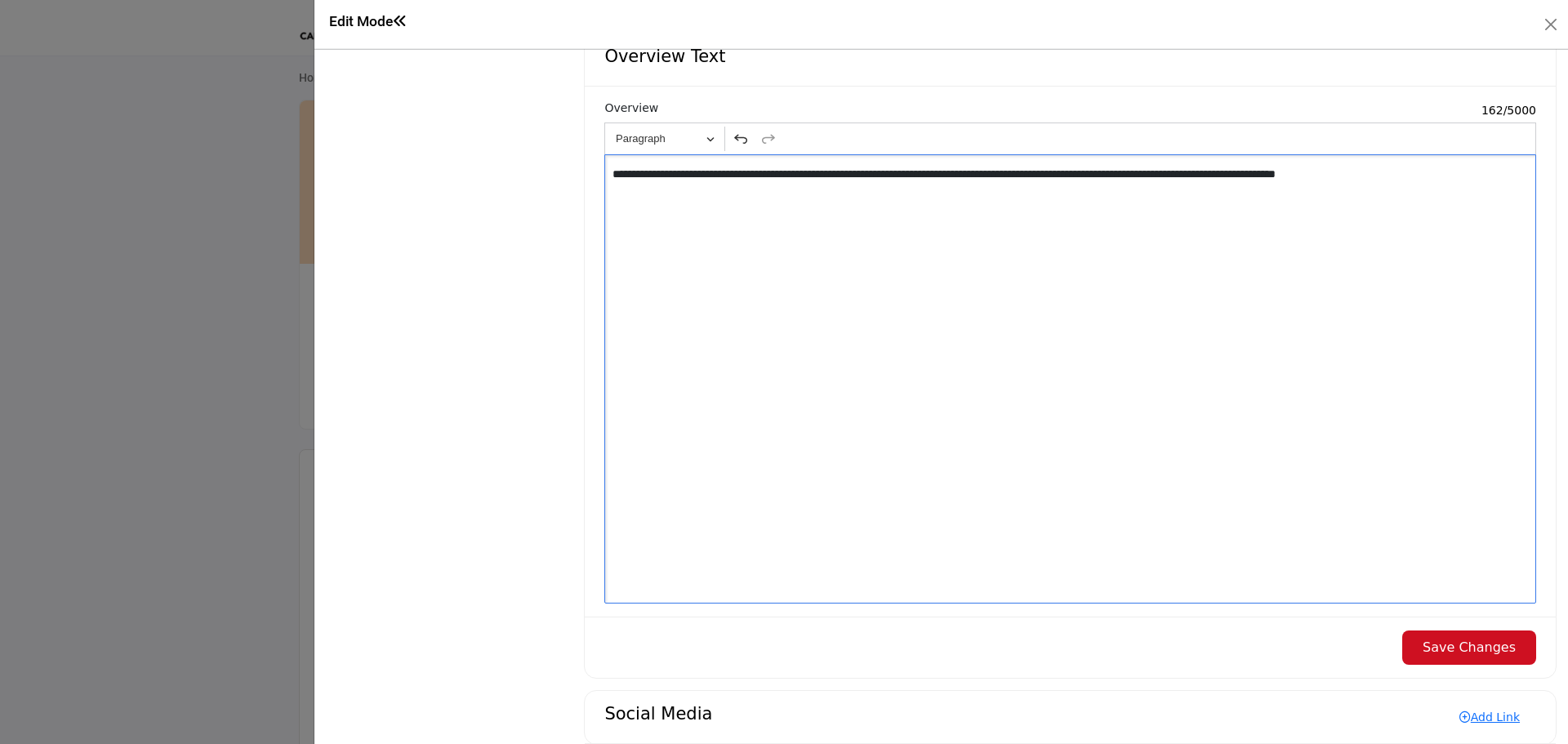
click at [1399, 183] on p "**********" at bounding box center [1068, 174] width 910 height 17
click at [613, 228] on p "**********" at bounding box center [1068, 211] width 910 height 34
click at [968, 227] on p "**********" at bounding box center [1068, 211] width 910 height 34
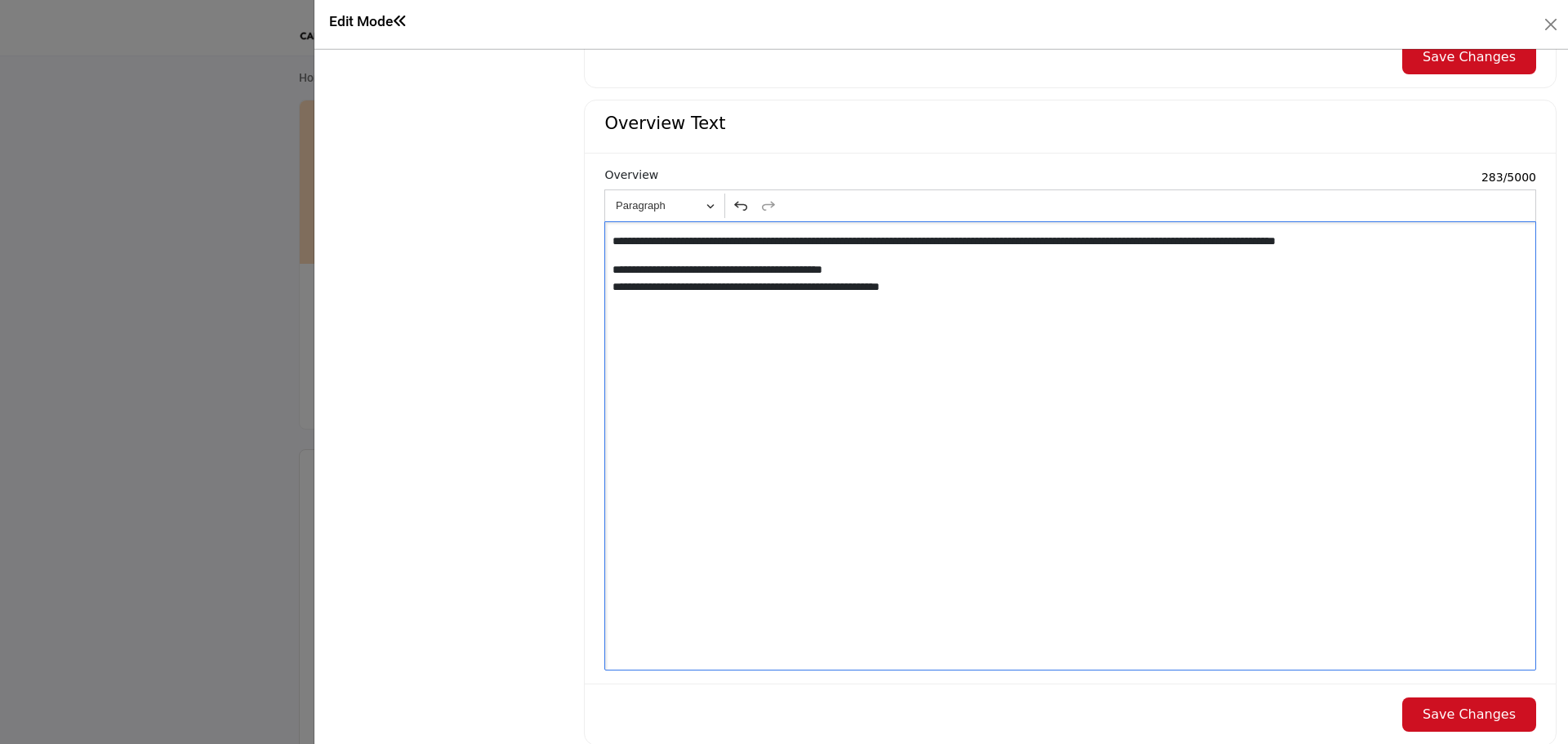
scroll to position [1412, 0]
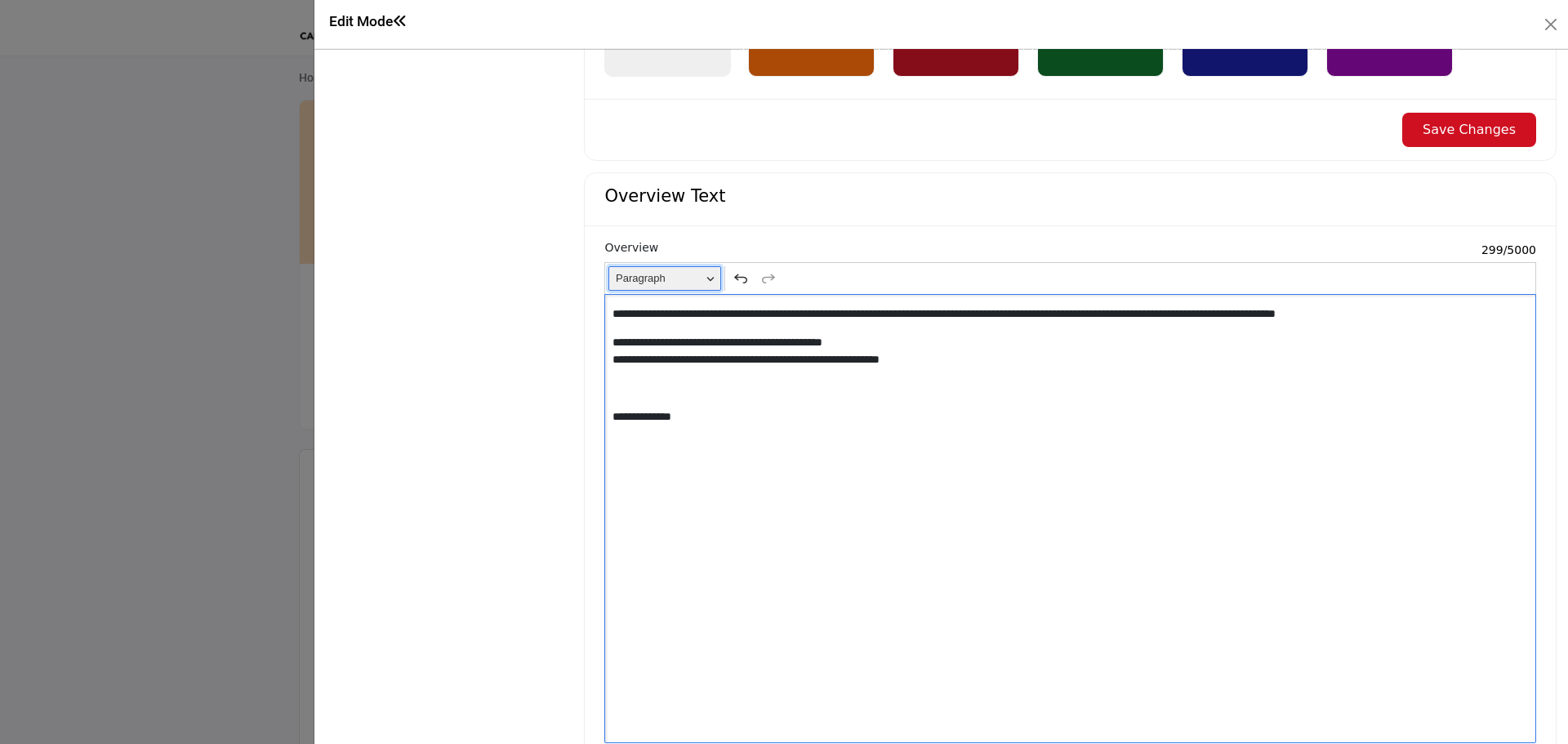
click at [706, 289] on button "Paragraph" at bounding box center [664, 279] width 112 height 25
click at [673, 450] on p "Editor editing area: main" at bounding box center [1070, 445] width 916 height 17
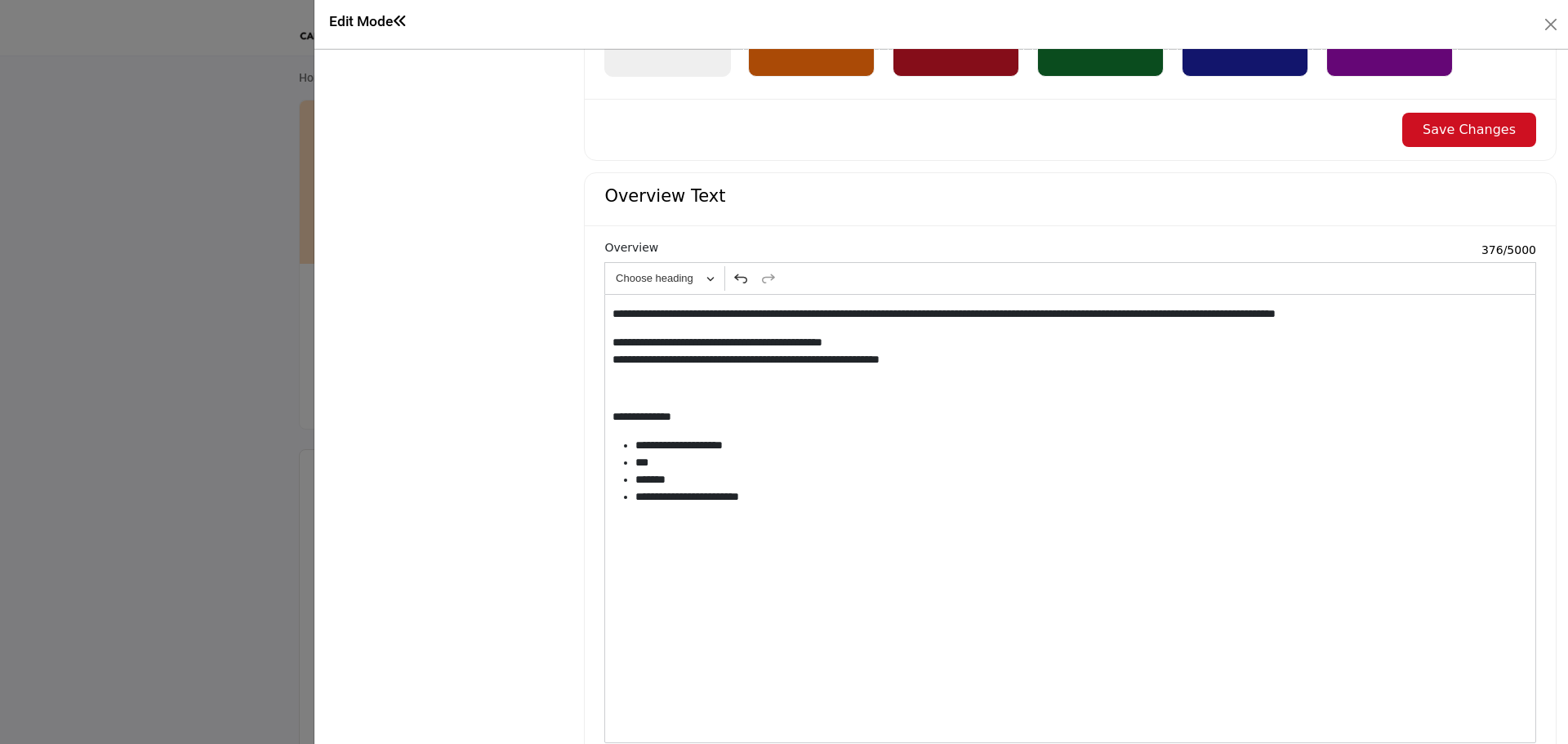
click at [818, 489] on li "*******" at bounding box center [1078, 479] width 887 height 17
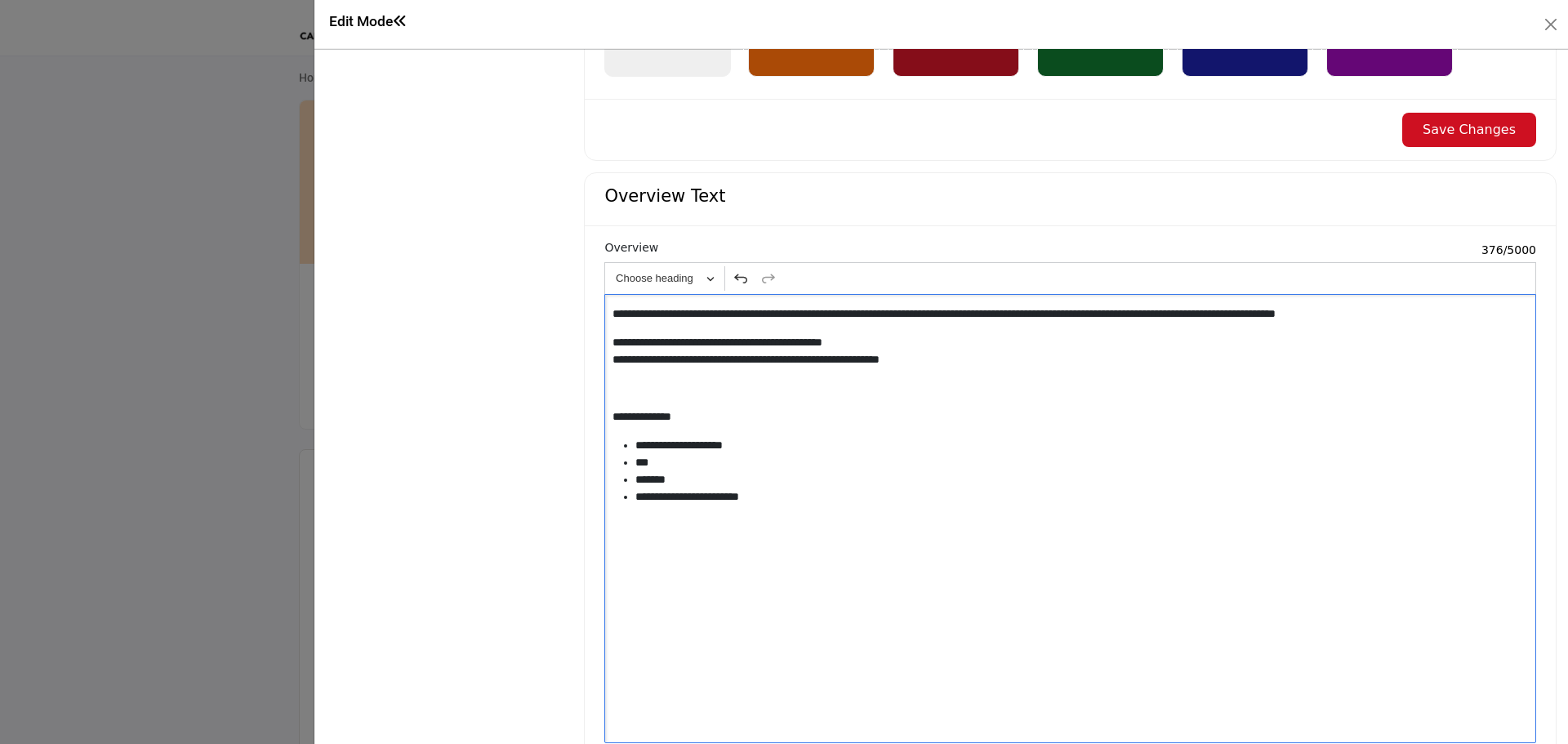
click at [814, 500] on li "**********" at bounding box center [1078, 497] width 887 height 17
click at [771, 484] on li "*******" at bounding box center [1078, 479] width 887 height 17
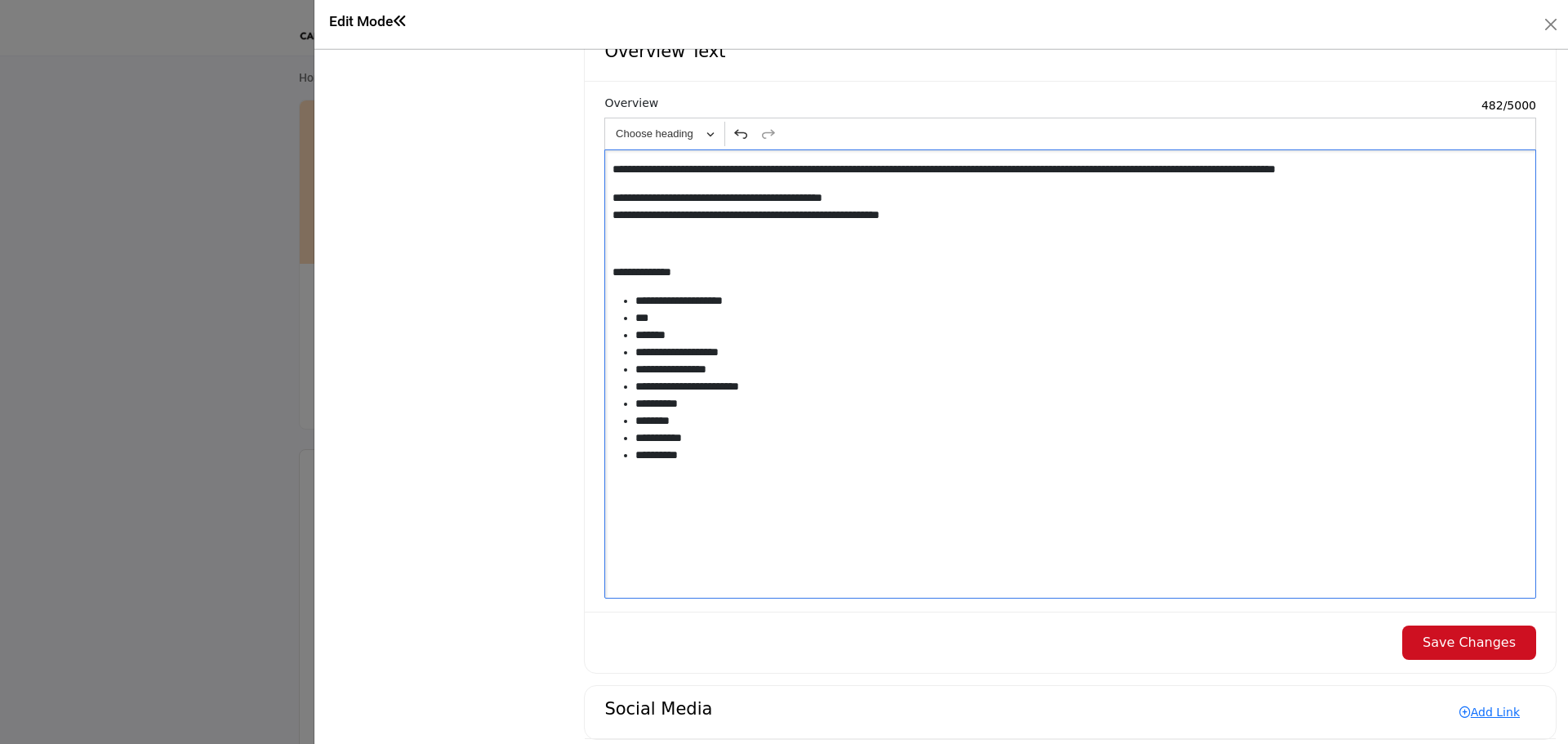
scroll to position [1575, 0]
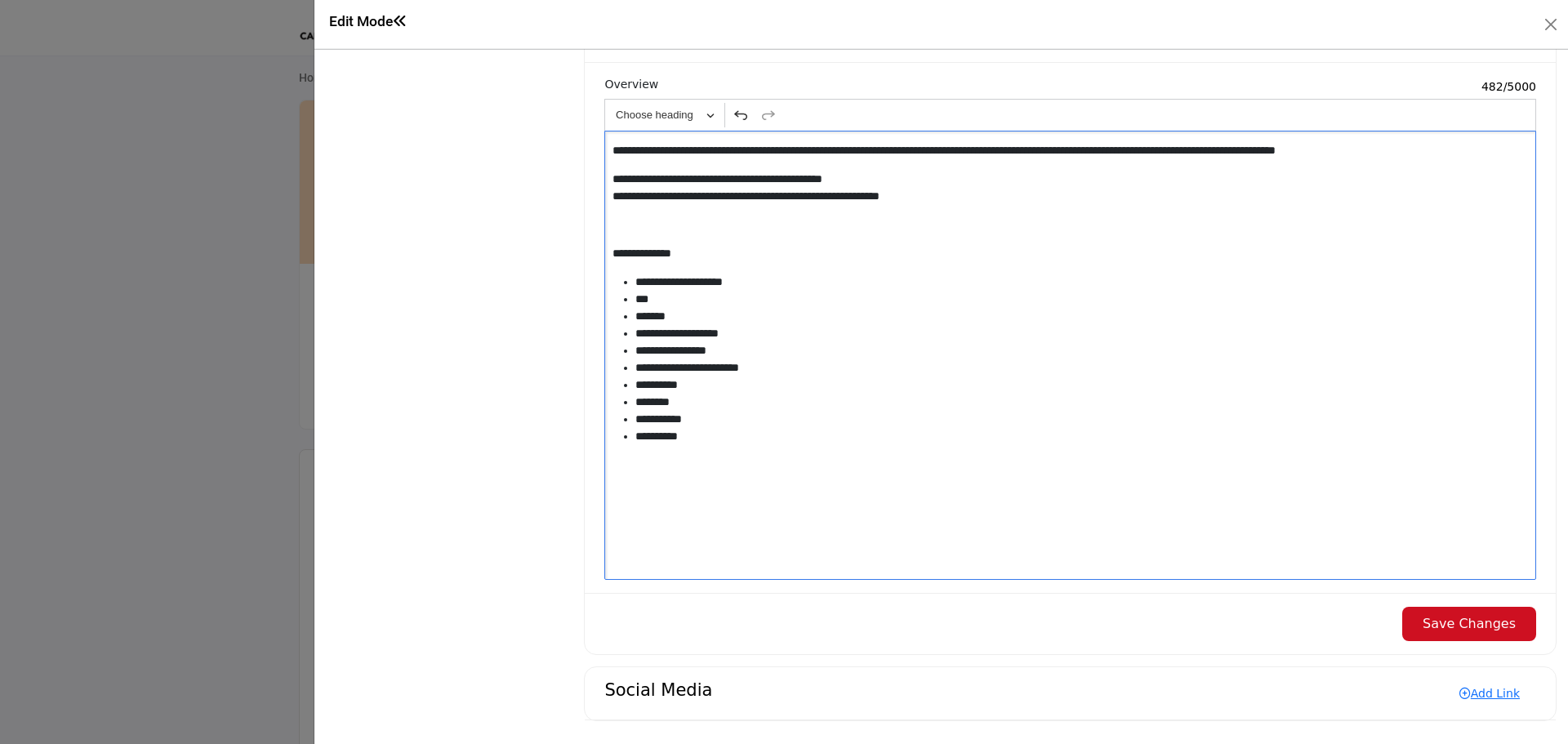
click at [746, 460] on div "**********" at bounding box center [1070, 356] width 932 height 450
click at [1490, 624] on button "Save Changes" at bounding box center [1469, 624] width 134 height 34
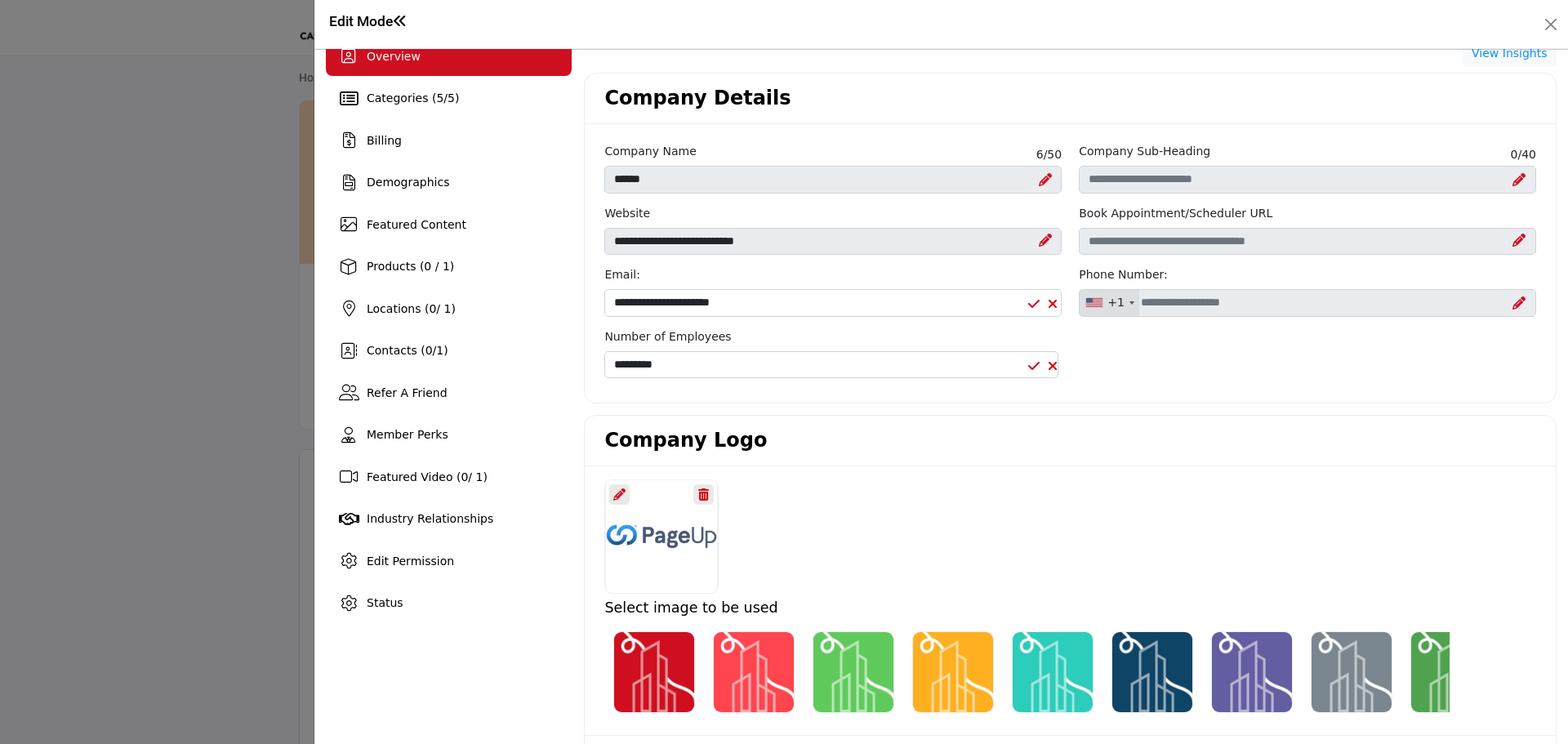
scroll to position [0, 0]
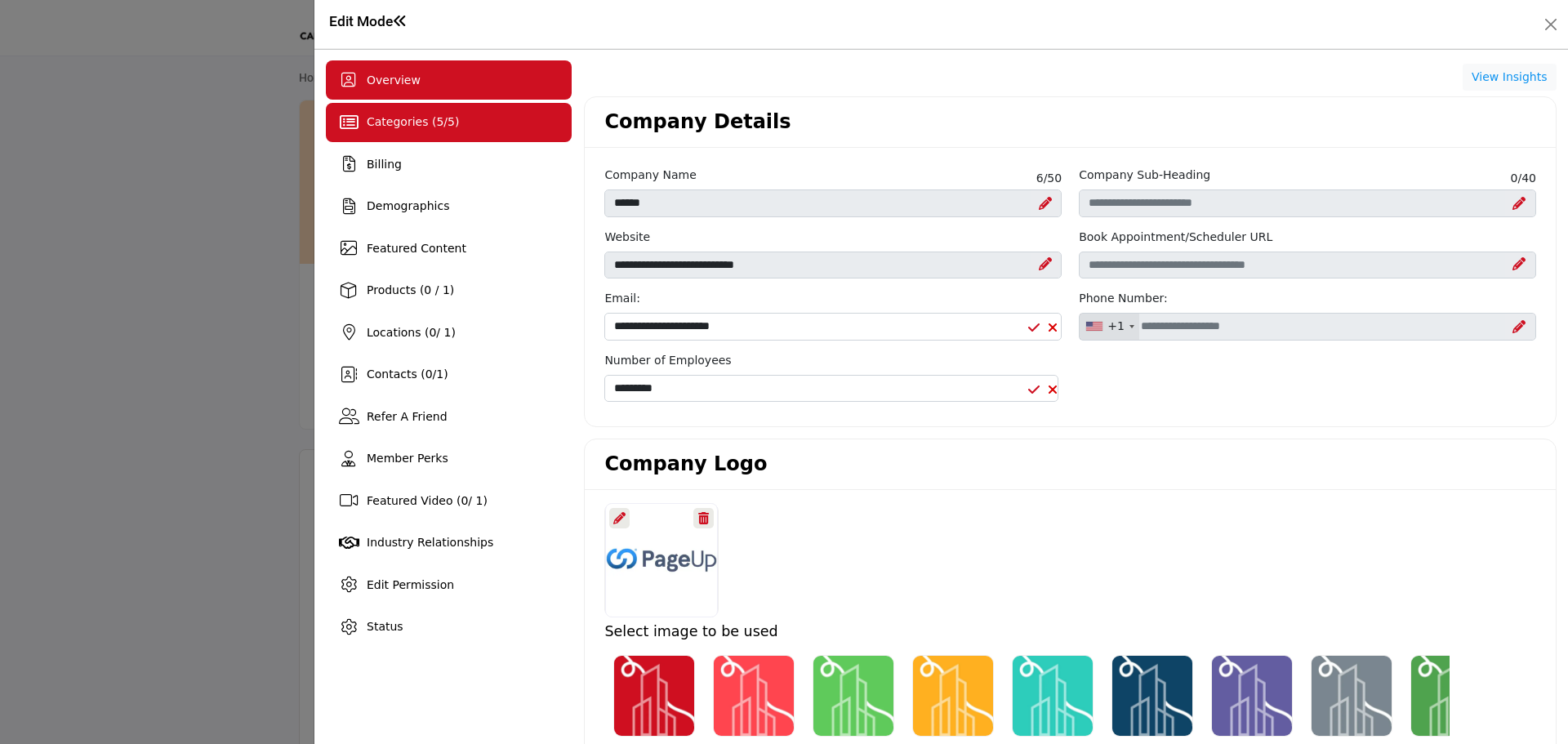
click at [382, 117] on span "Categories ( 5 / 5 )" at bounding box center [412, 121] width 92 height 13
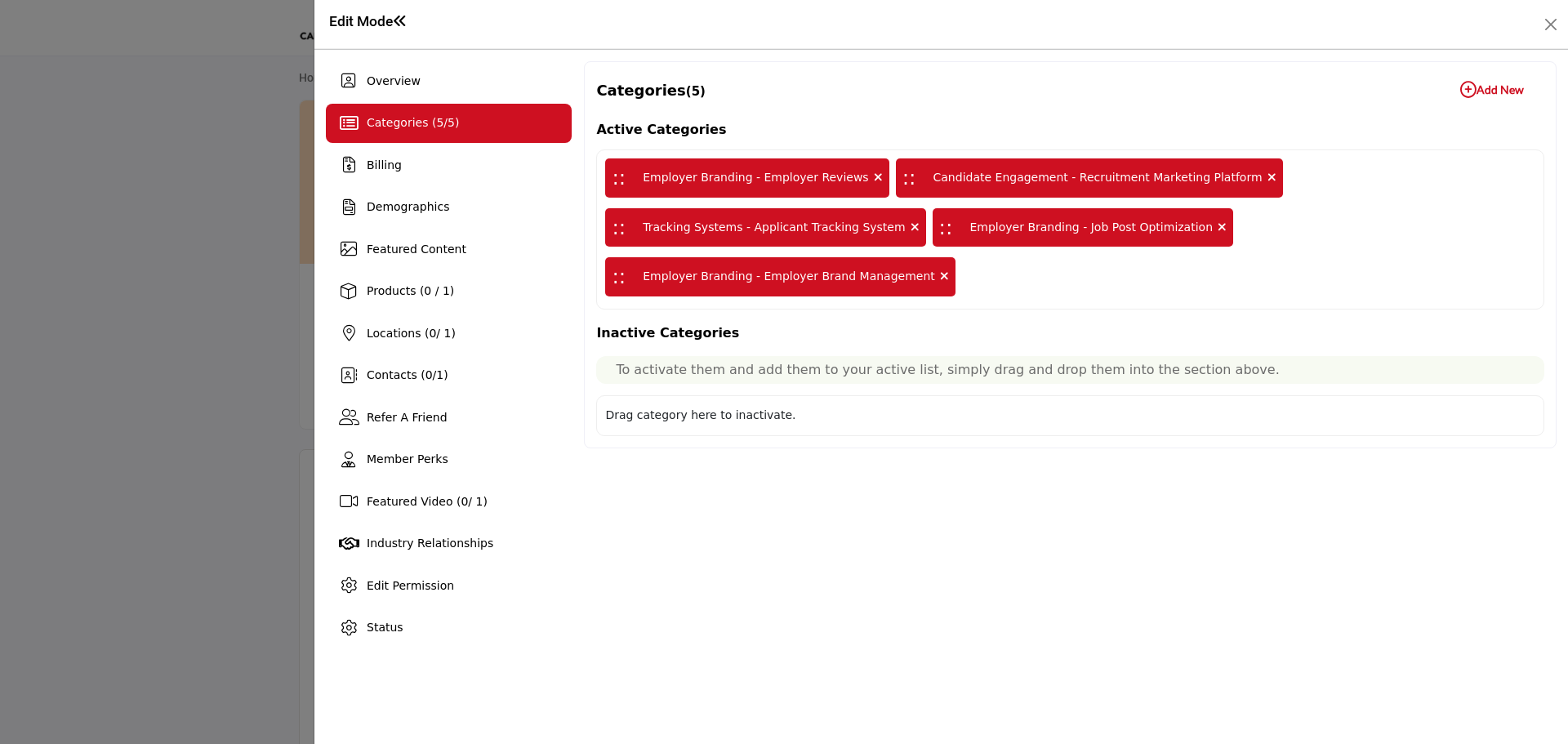
click at [1480, 95] on b "Add New Add New" at bounding box center [1491, 90] width 63 height 16
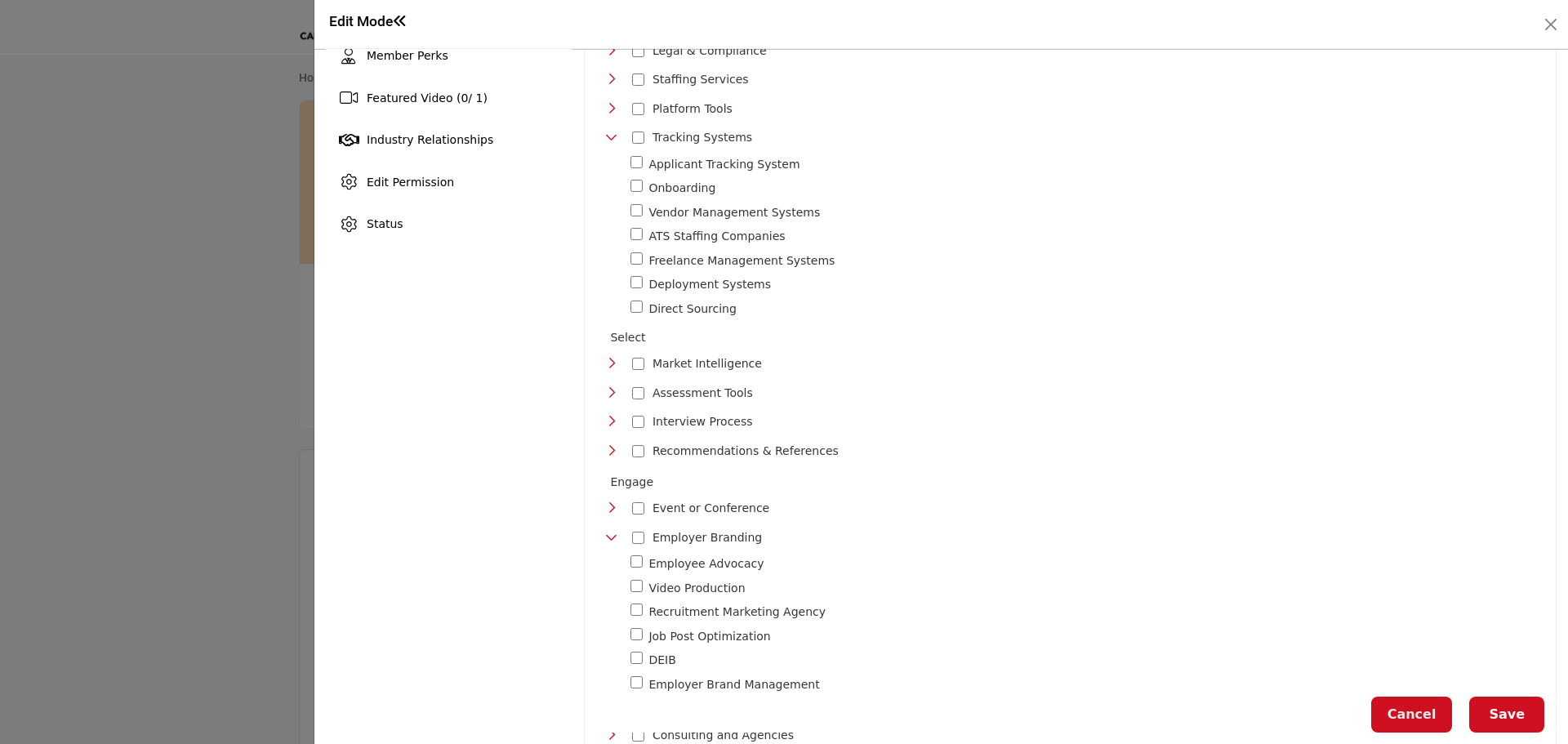
scroll to position [409, 0]
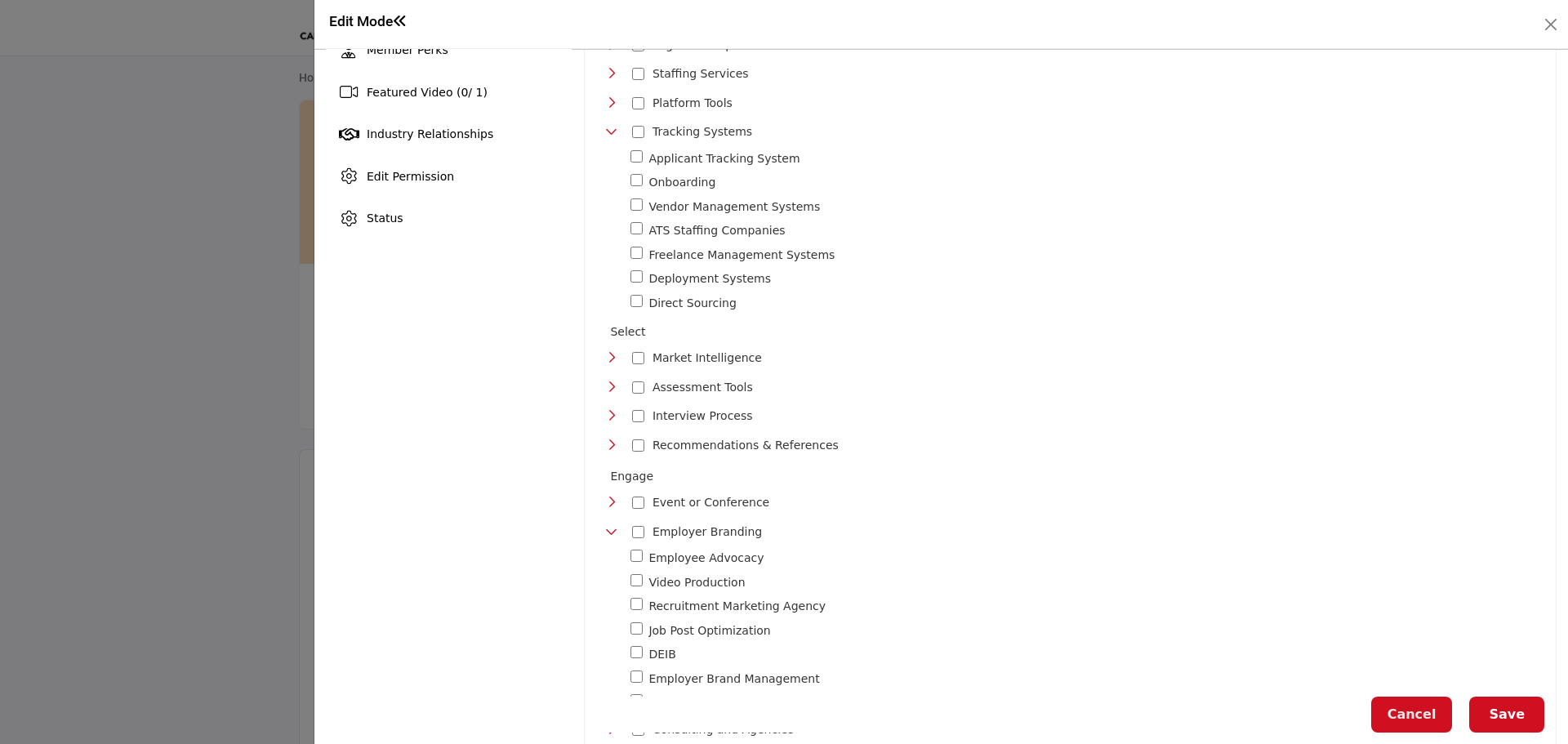
click at [612, 409] on icon "Toggle Category" at bounding box center [612, 416] width 13 height 13
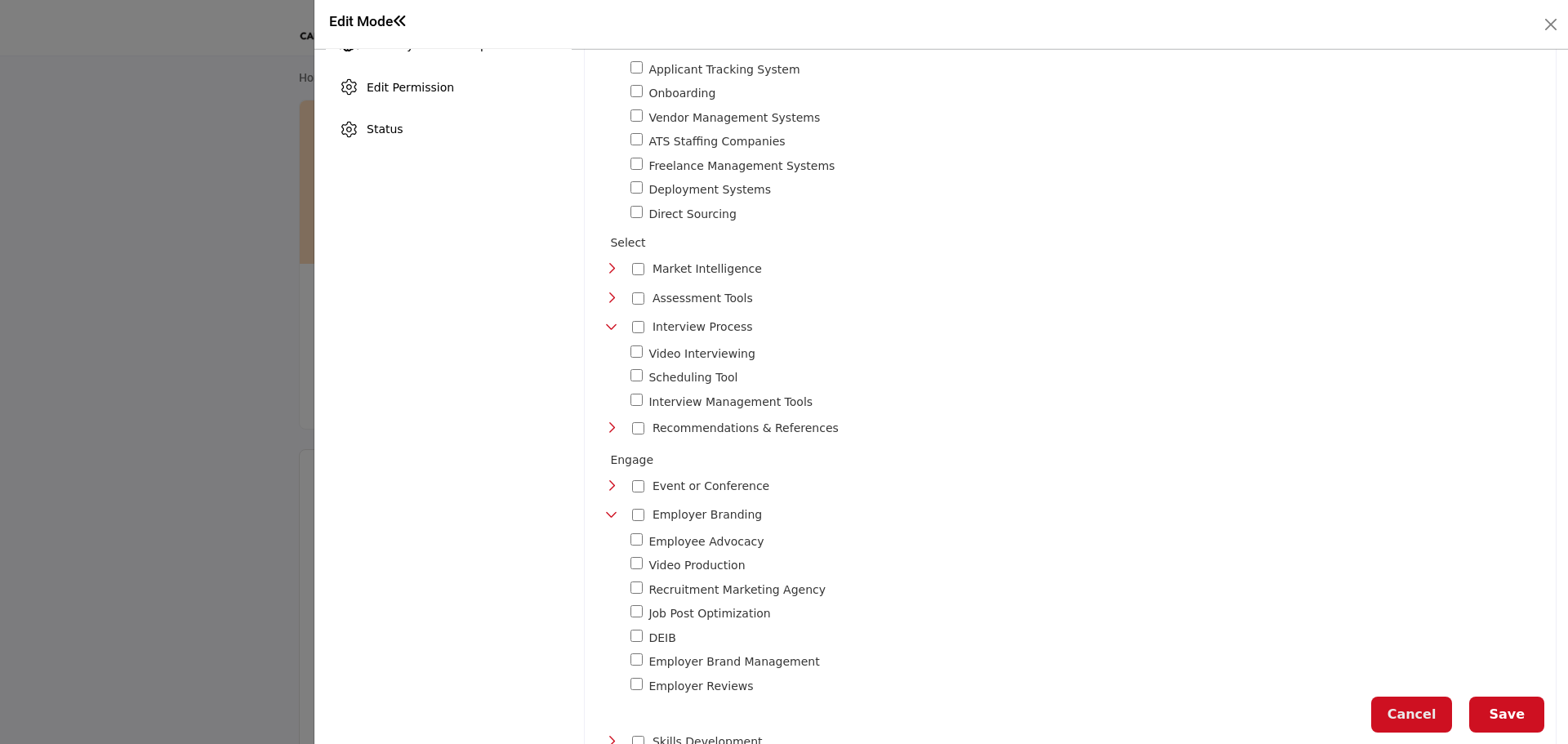
scroll to position [572, 0]
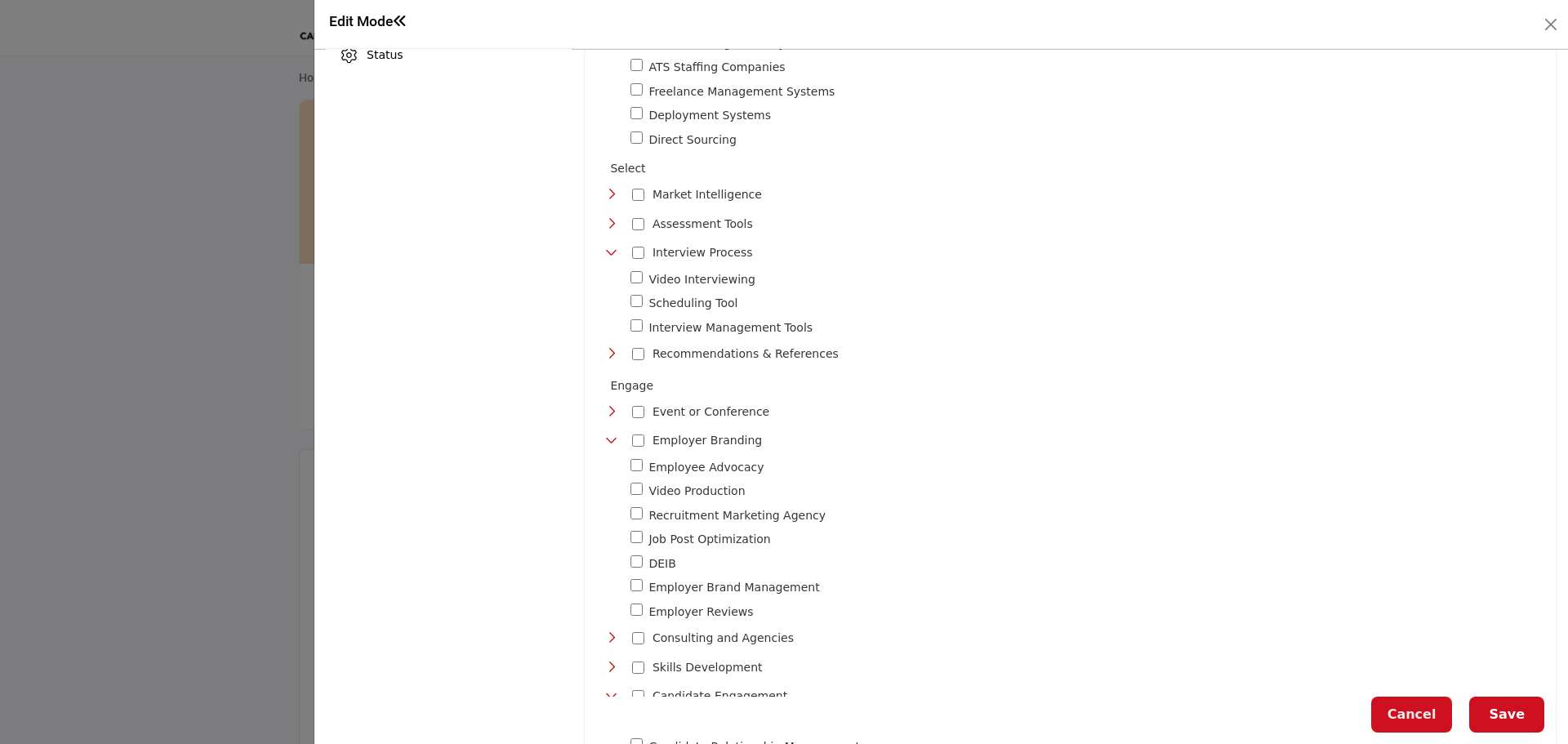
click at [609, 347] on icon "Toggle Category" at bounding box center [612, 353] width 13 height 13
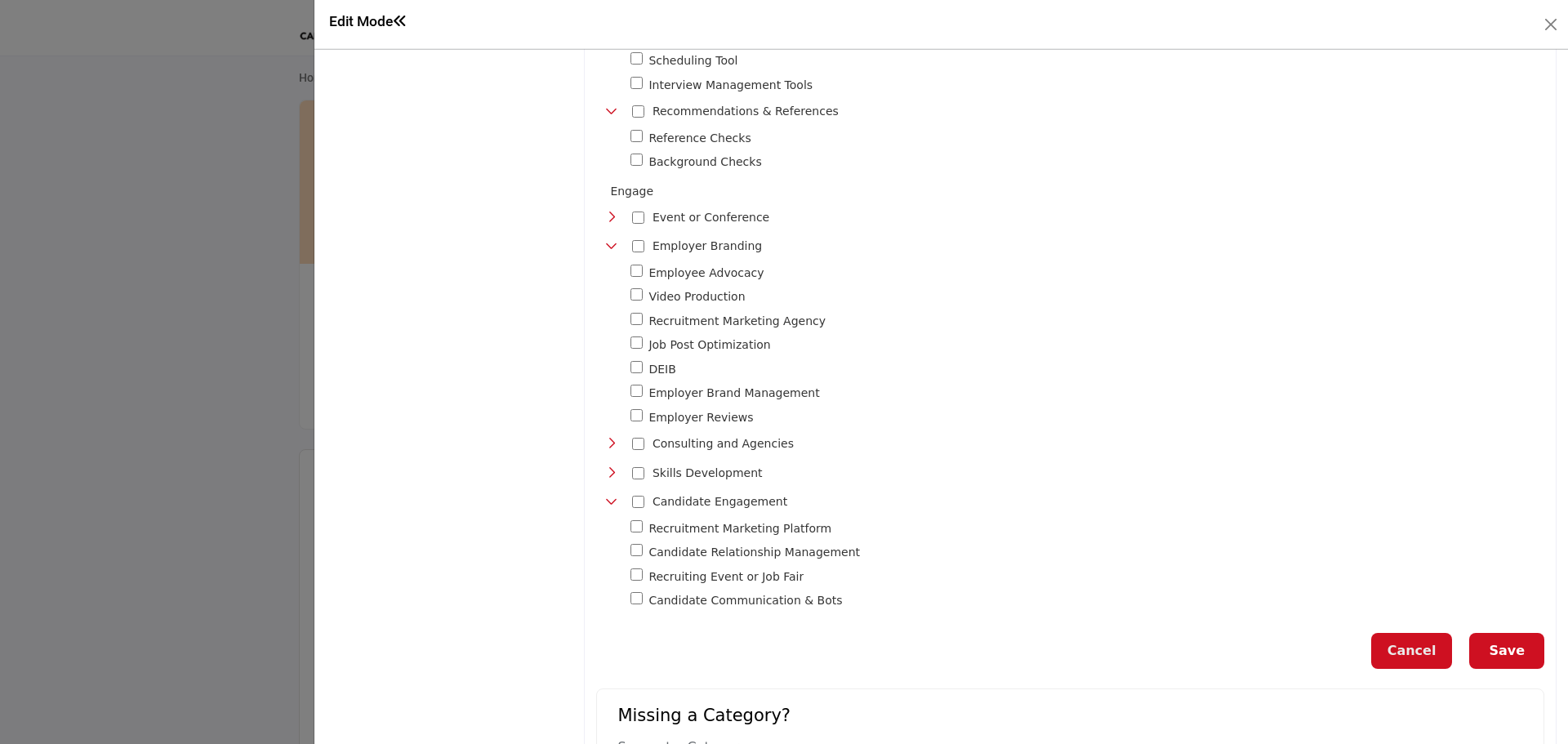
scroll to position [817, 0]
click at [625, 580] on div "Recruitment Marketing Platform 75" at bounding box center [1076, 563] width 937 height 91
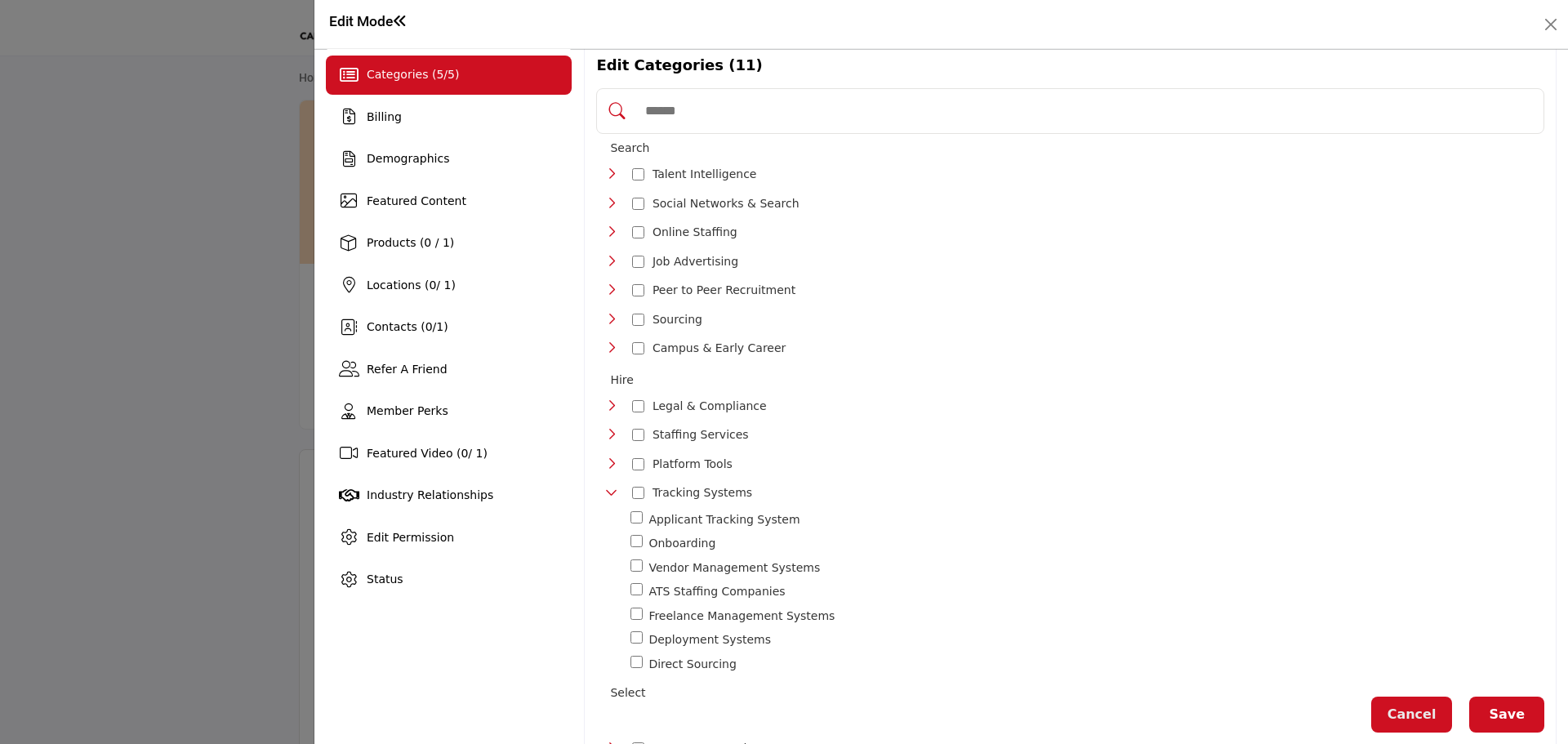
scroll to position [9, 0]
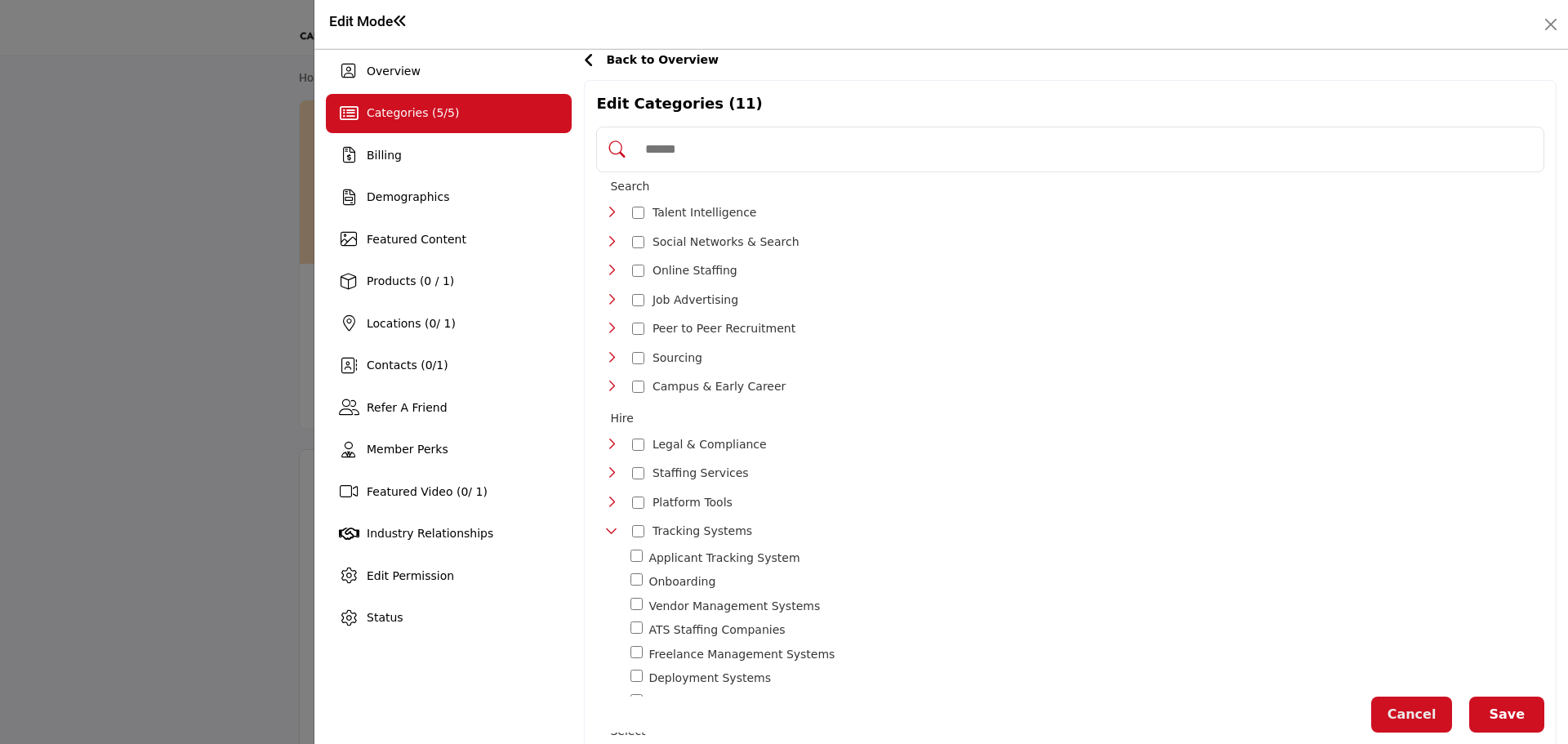
click at [615, 496] on icon "Toggle Category" at bounding box center [612, 502] width 13 height 13
click at [611, 380] on icon "Toggle Category" at bounding box center [612, 386] width 13 height 13
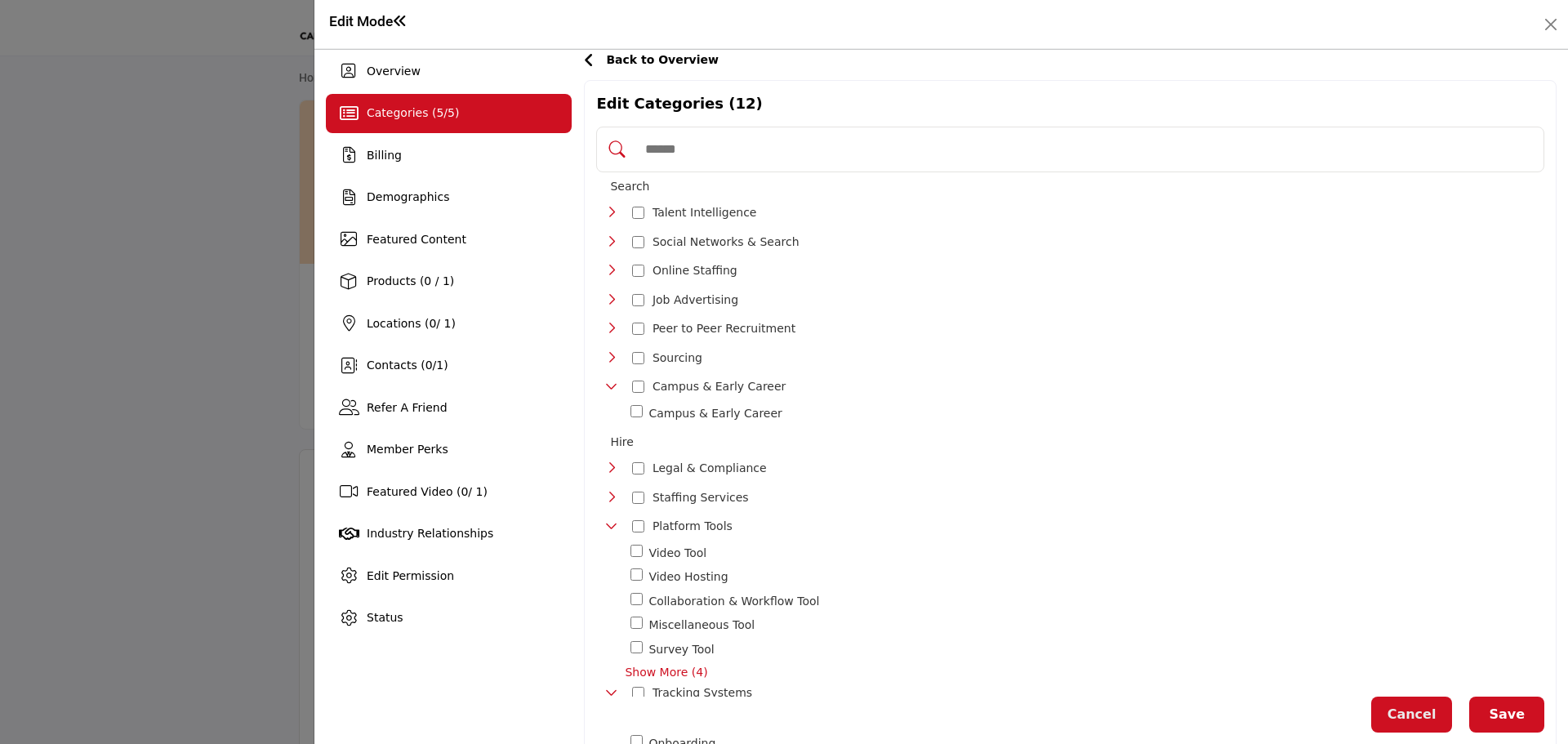
click at [609, 352] on icon "Toggle Category" at bounding box center [612, 358] width 13 height 13
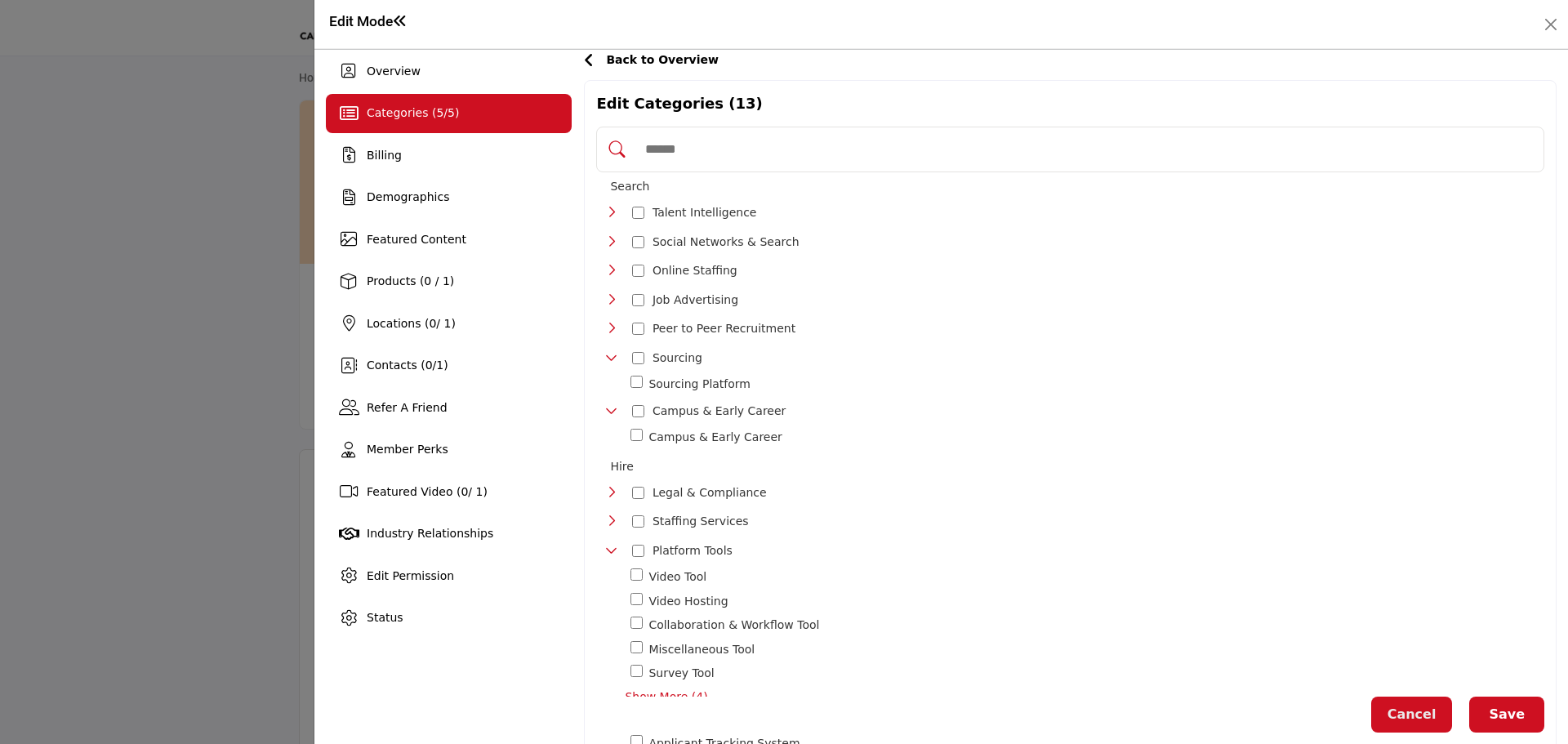
click at [610, 327] on icon "Toggle Category" at bounding box center [612, 328] width 13 height 13
click at [614, 298] on icon "Toggle Category" at bounding box center [612, 300] width 13 height 13
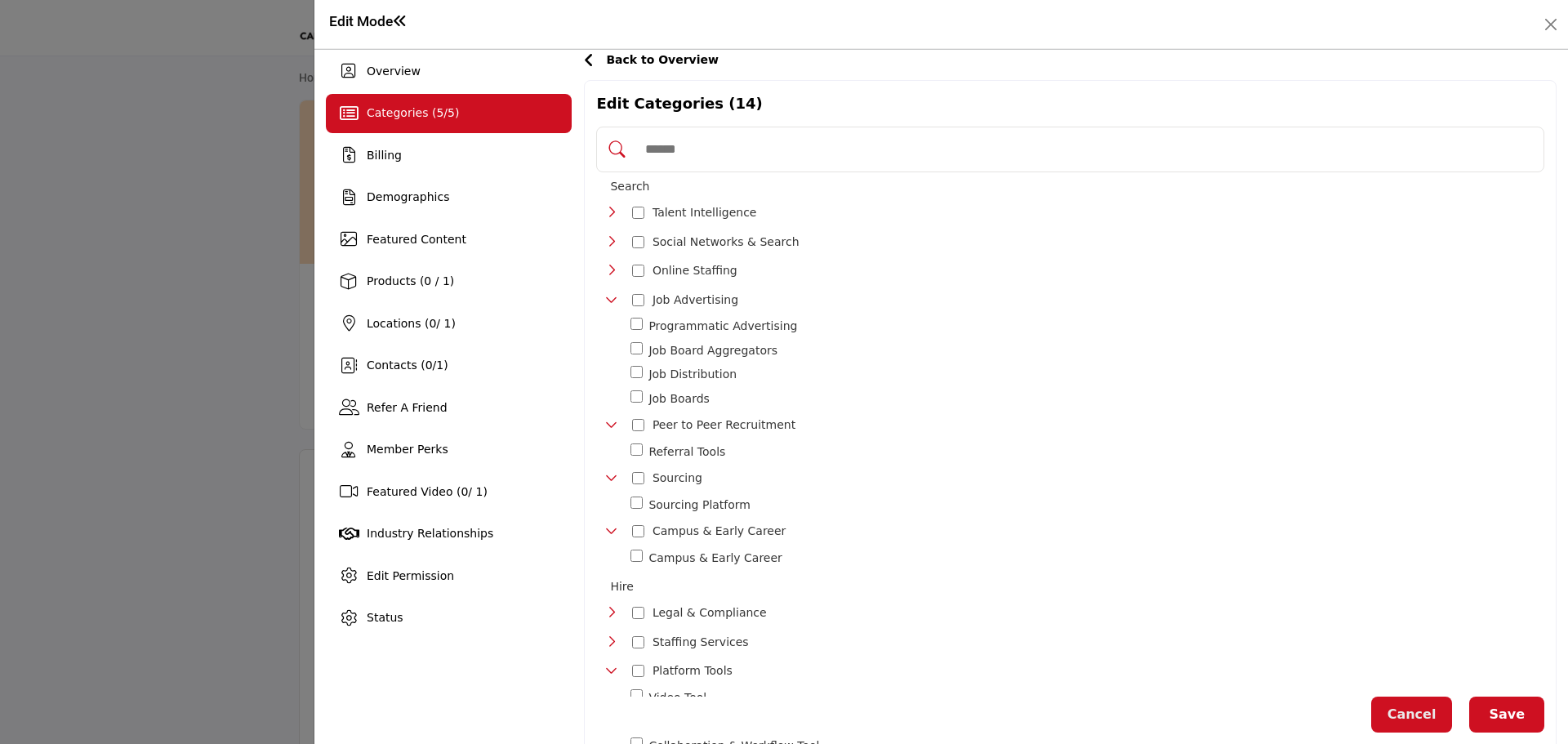
click at [607, 236] on icon "Toggle Category" at bounding box center [612, 242] width 13 height 13
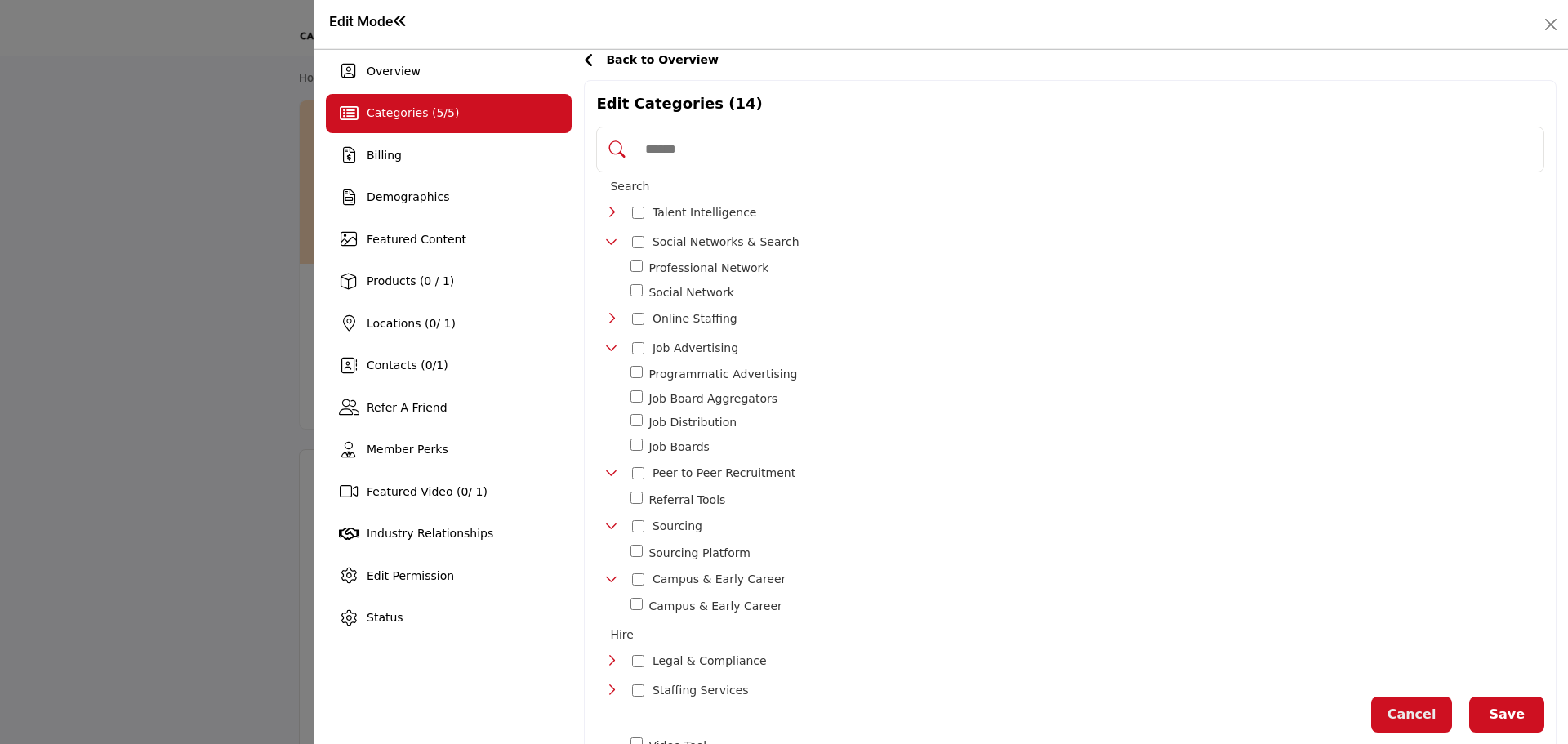
click at [615, 219] on div "Toggle Category" at bounding box center [612, 212] width 13 height 19
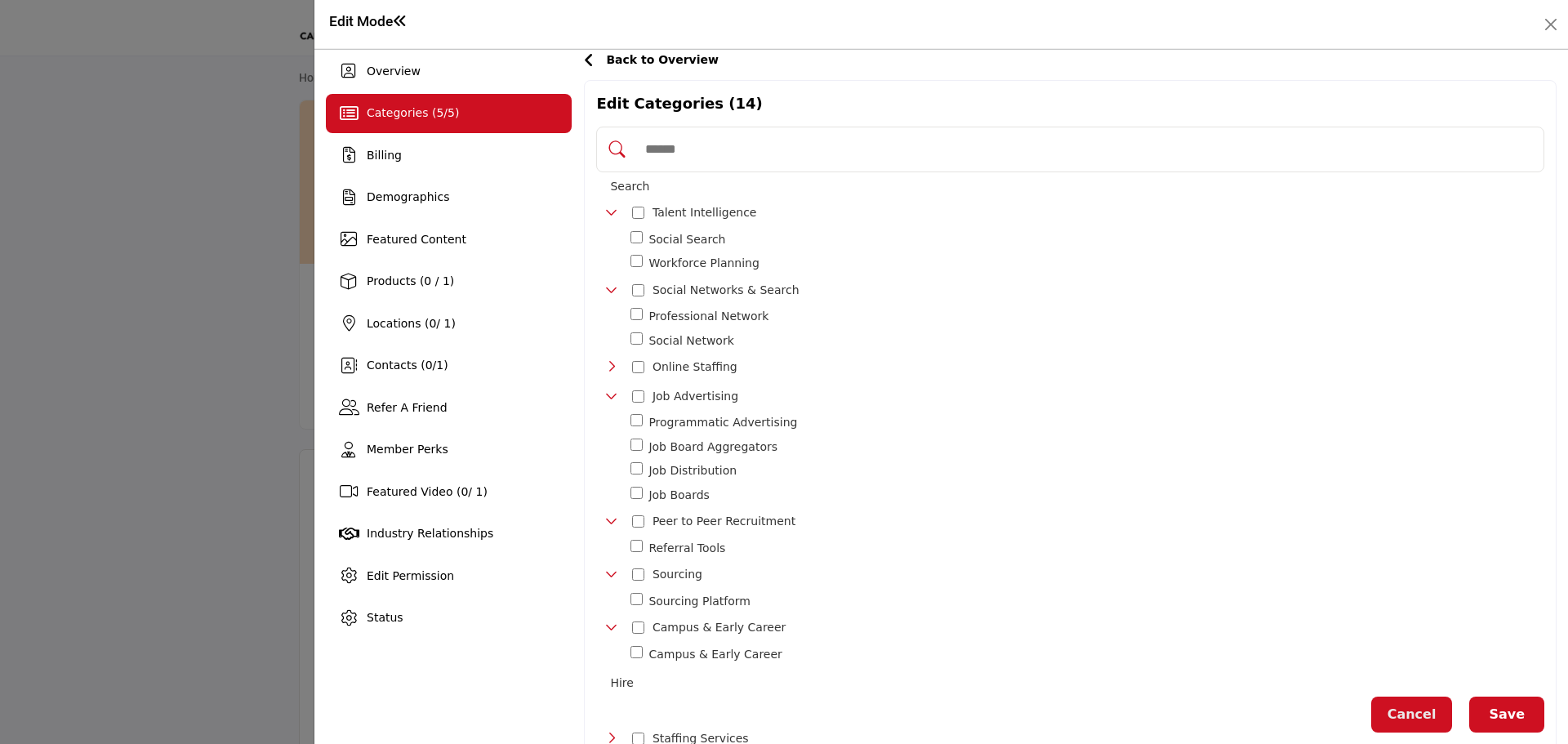
drag, startPoint x: 1481, startPoint y: 712, endPoint x: 1486, endPoint y: 694, distance: 18.7
click at [1481, 710] on button "Save" at bounding box center [1506, 715] width 75 height 36
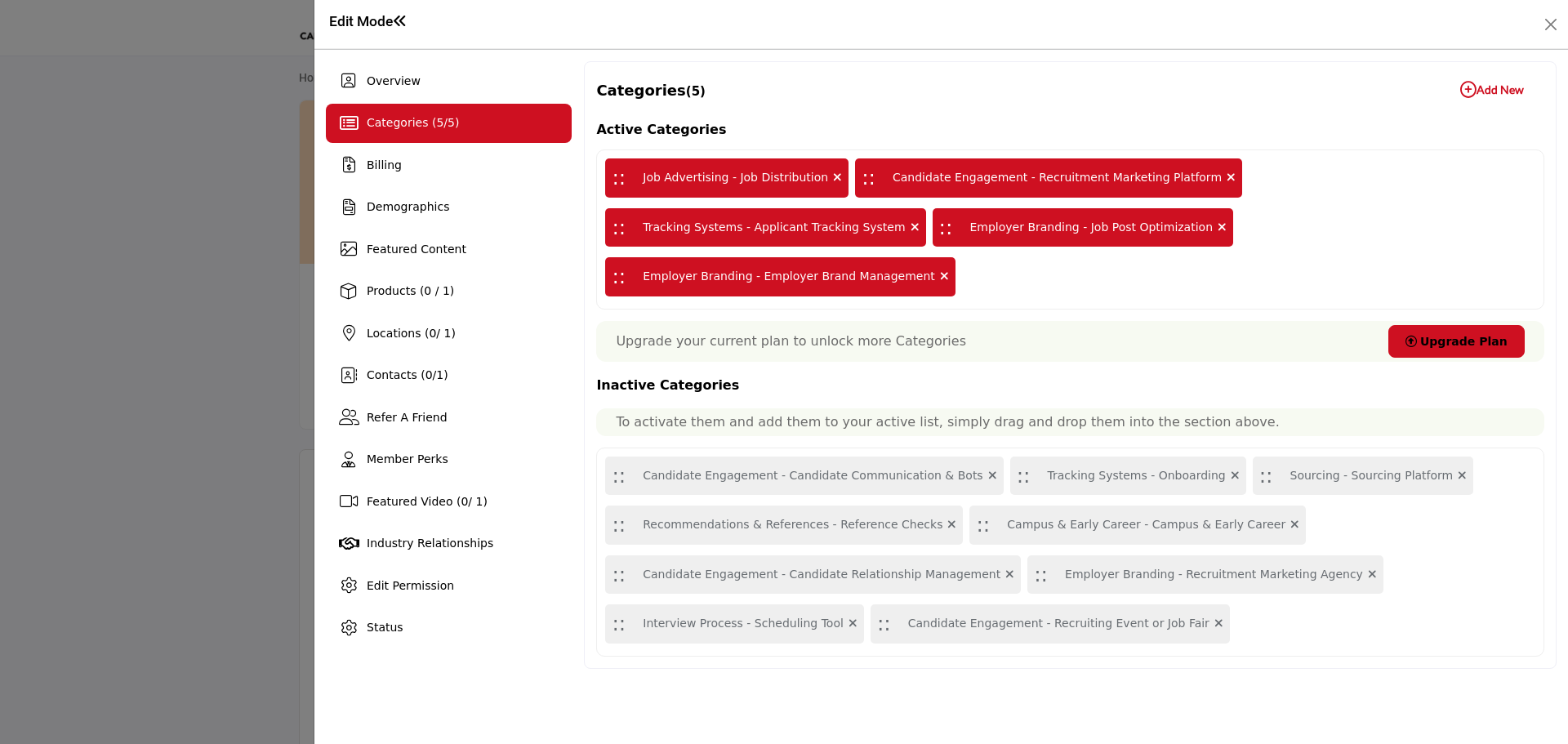
drag, startPoint x: 658, startPoint y: 431, endPoint x: 692, endPoint y: 298, distance: 137.3
click at [692, 298] on div "Active Categories :: Job Advertising - Job Distribution :: Candidate Engagement…" at bounding box center [1069, 387] width 948 height 538
click at [833, 176] on icon at bounding box center [838, 177] width 9 height 12
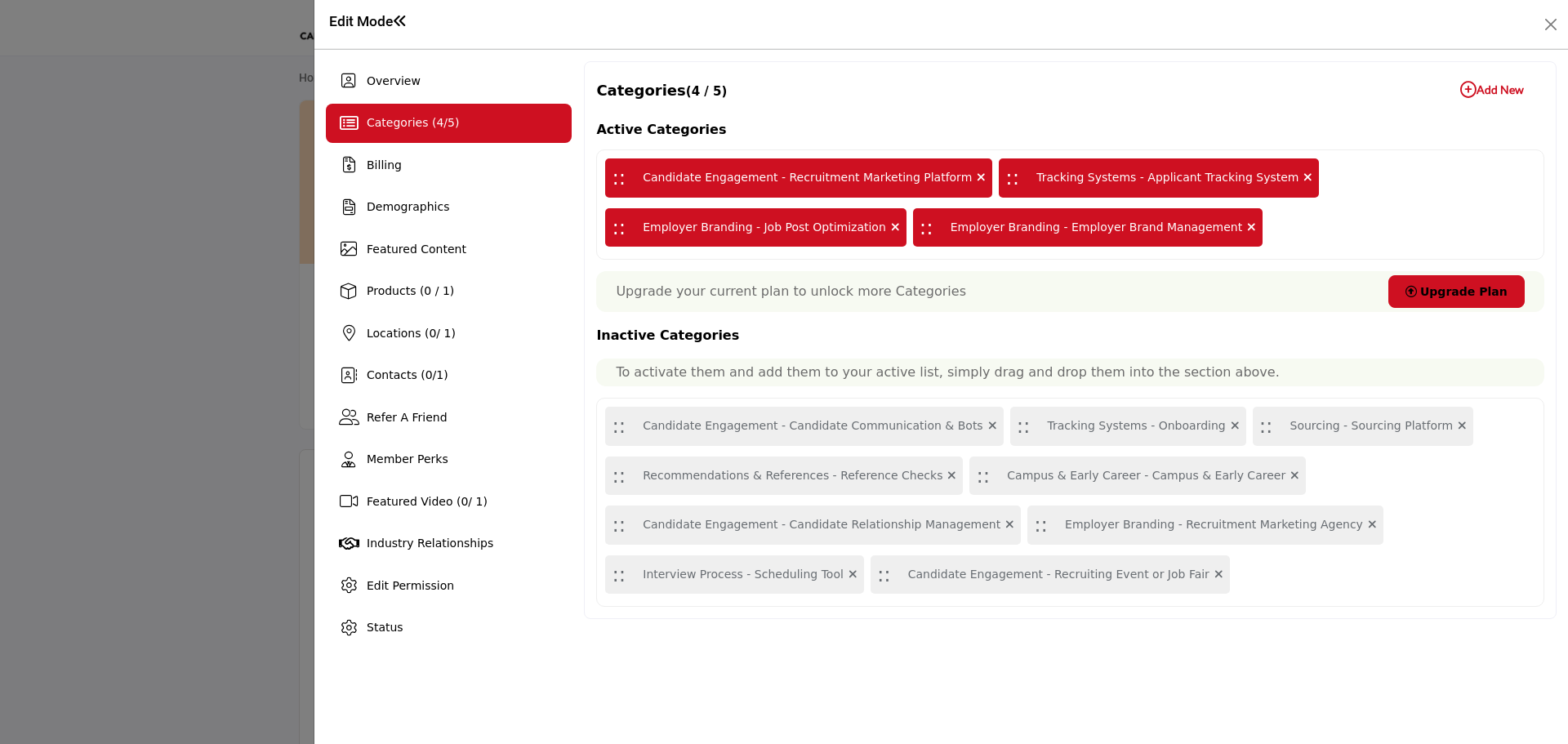
drag, startPoint x: 801, startPoint y: 530, endPoint x: 973, endPoint y: 297, distance: 289.6
click at [1007, 233] on div "Active Categories :: Candidate Engagement - Recruitment Marketing Platform :: T…" at bounding box center [1069, 363] width 948 height 489
click at [847, 520] on div ":: Candidate Engagement - Candidate Relationship Management" at bounding box center [813, 525] width 416 height 39
click at [847, 519] on div ":: Candidate Engagement - Candidate Relationship Management" at bounding box center [813, 525] width 416 height 39
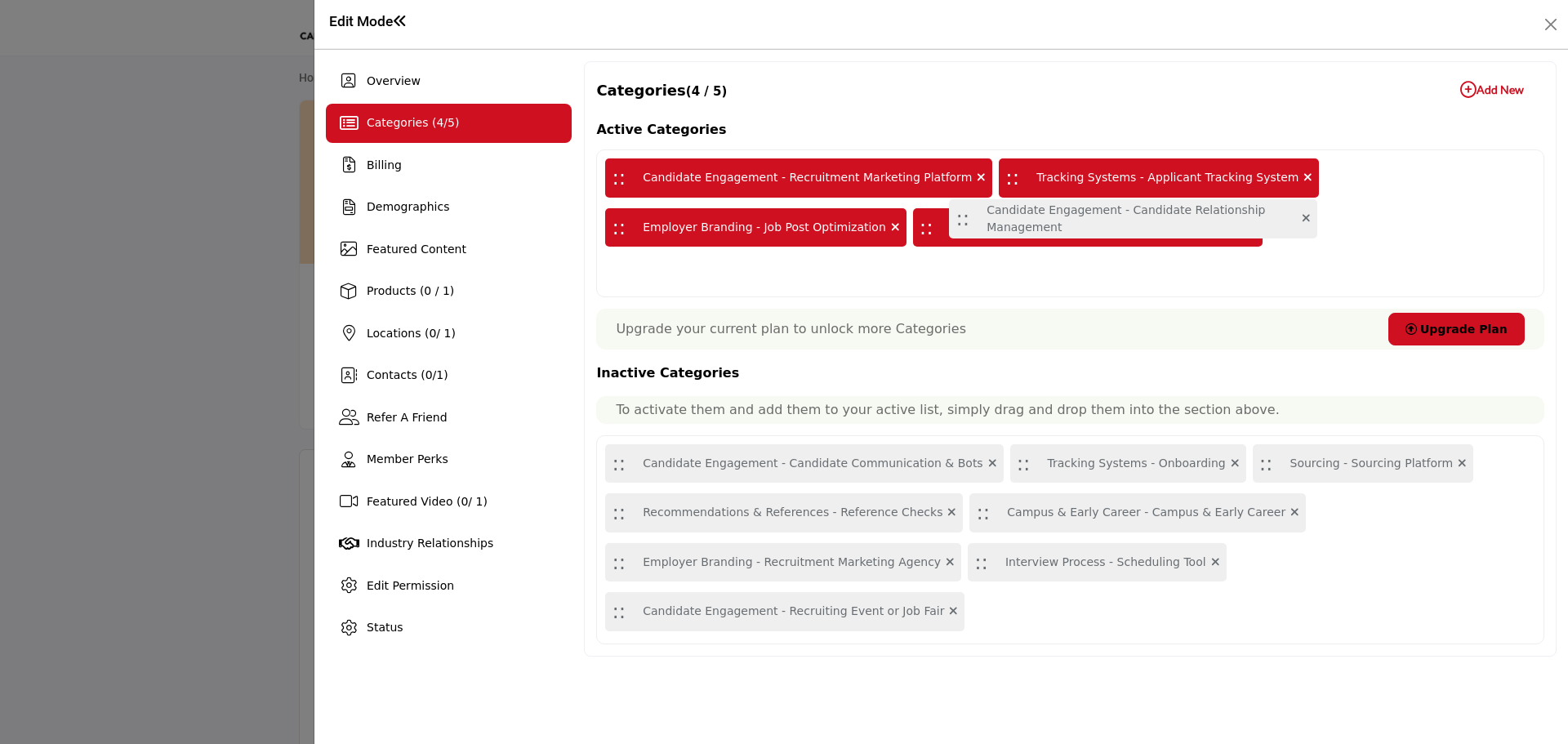
drag, startPoint x: 614, startPoint y: 525, endPoint x: 957, endPoint y: 218, distance: 460.3
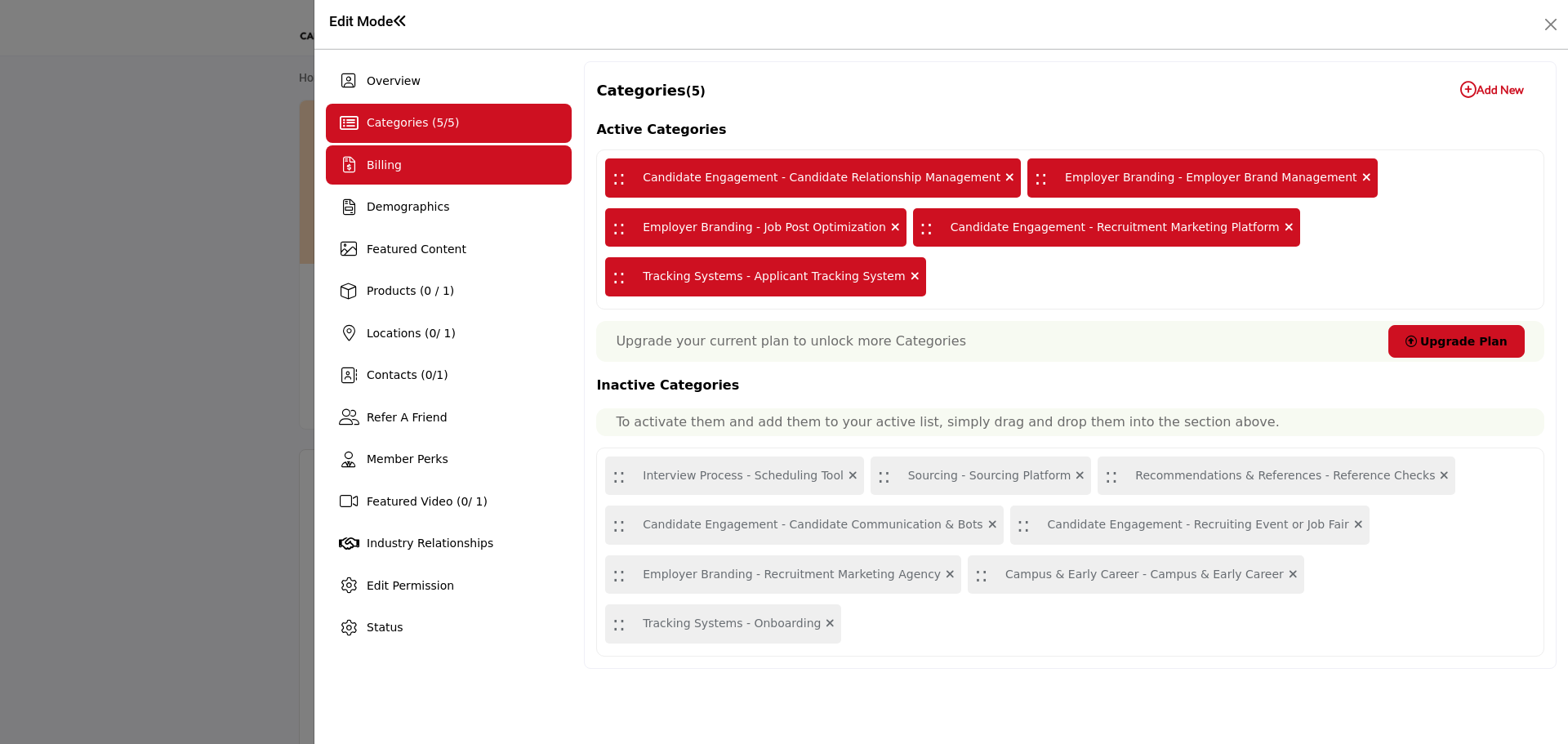
click at [397, 174] on div "Billing" at bounding box center [449, 165] width 246 height 39
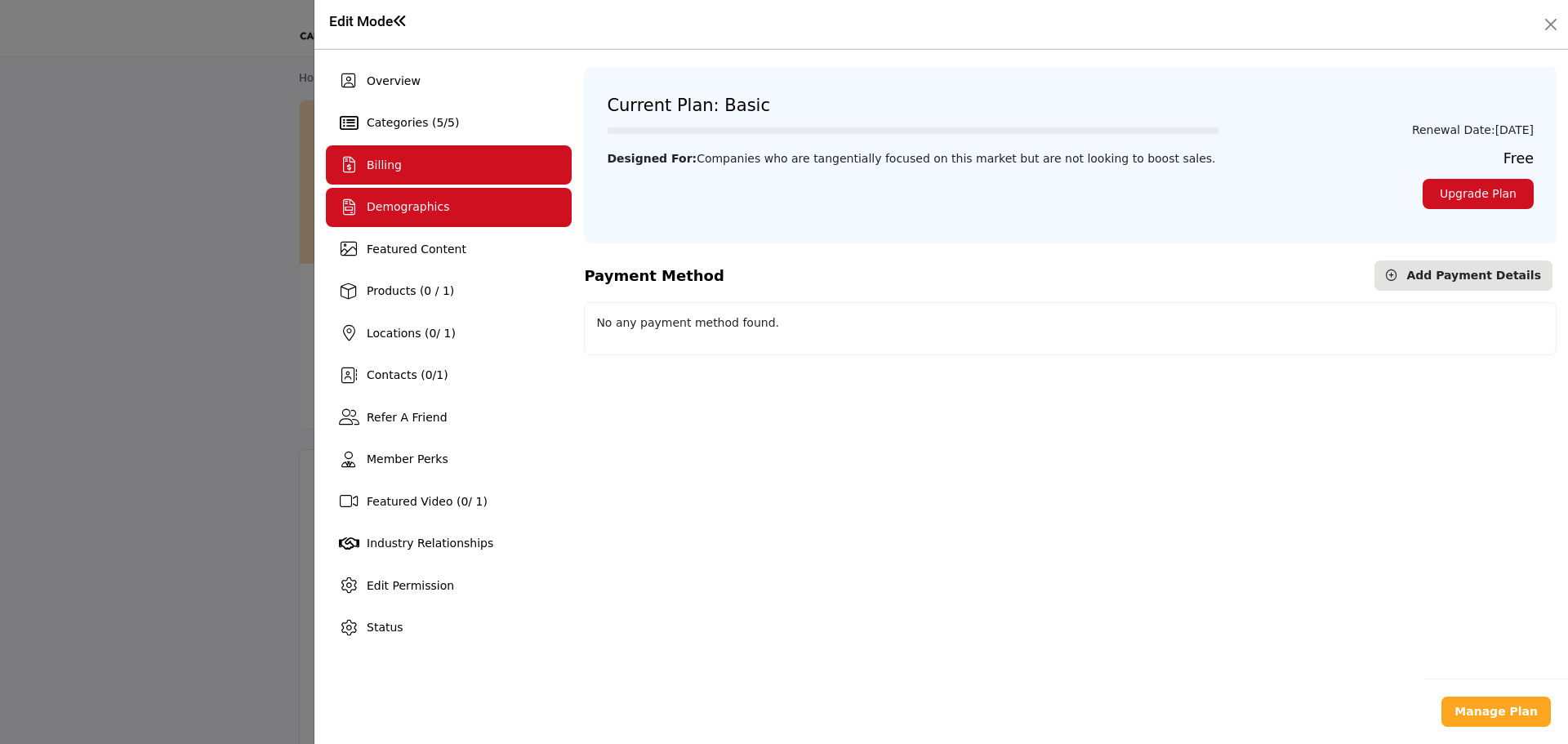
click at [392, 197] on div "Demographics" at bounding box center [449, 208] width 246 height 39
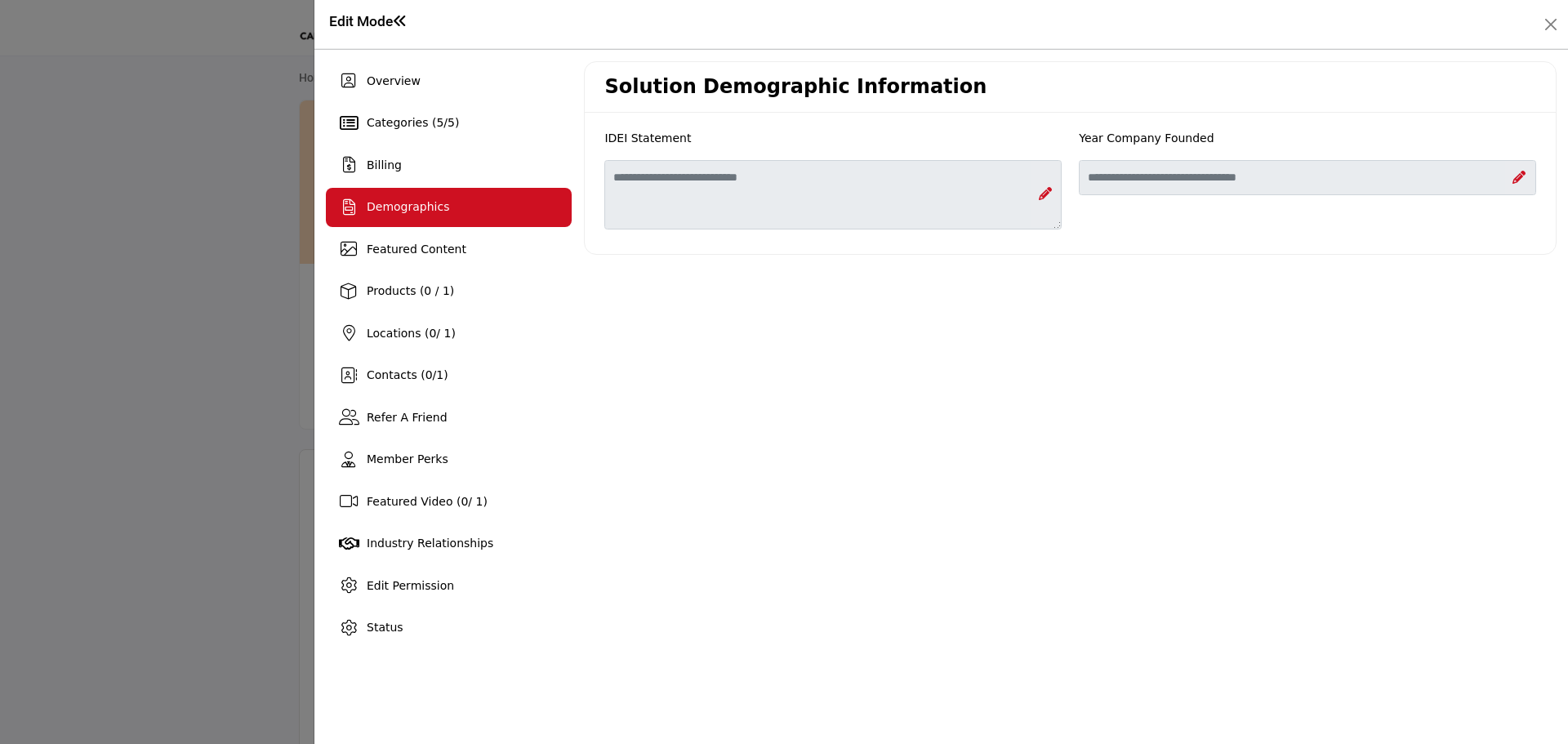
click at [1516, 179] on icon at bounding box center [1519, 177] width 13 height 13
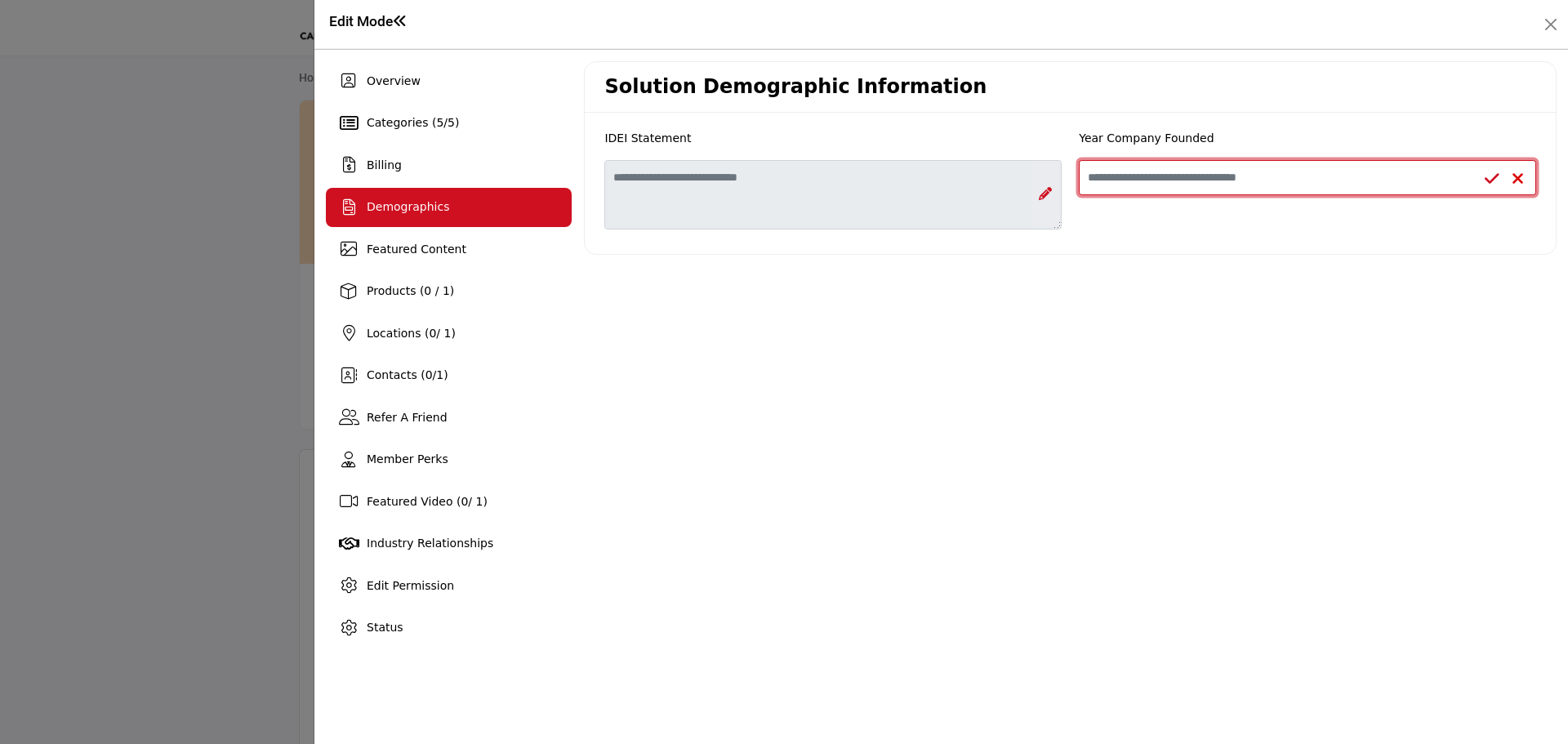
click at [1135, 188] on input "Enter value for Year Company Founded" at bounding box center [1308, 177] width 458 height 35
type input "****"
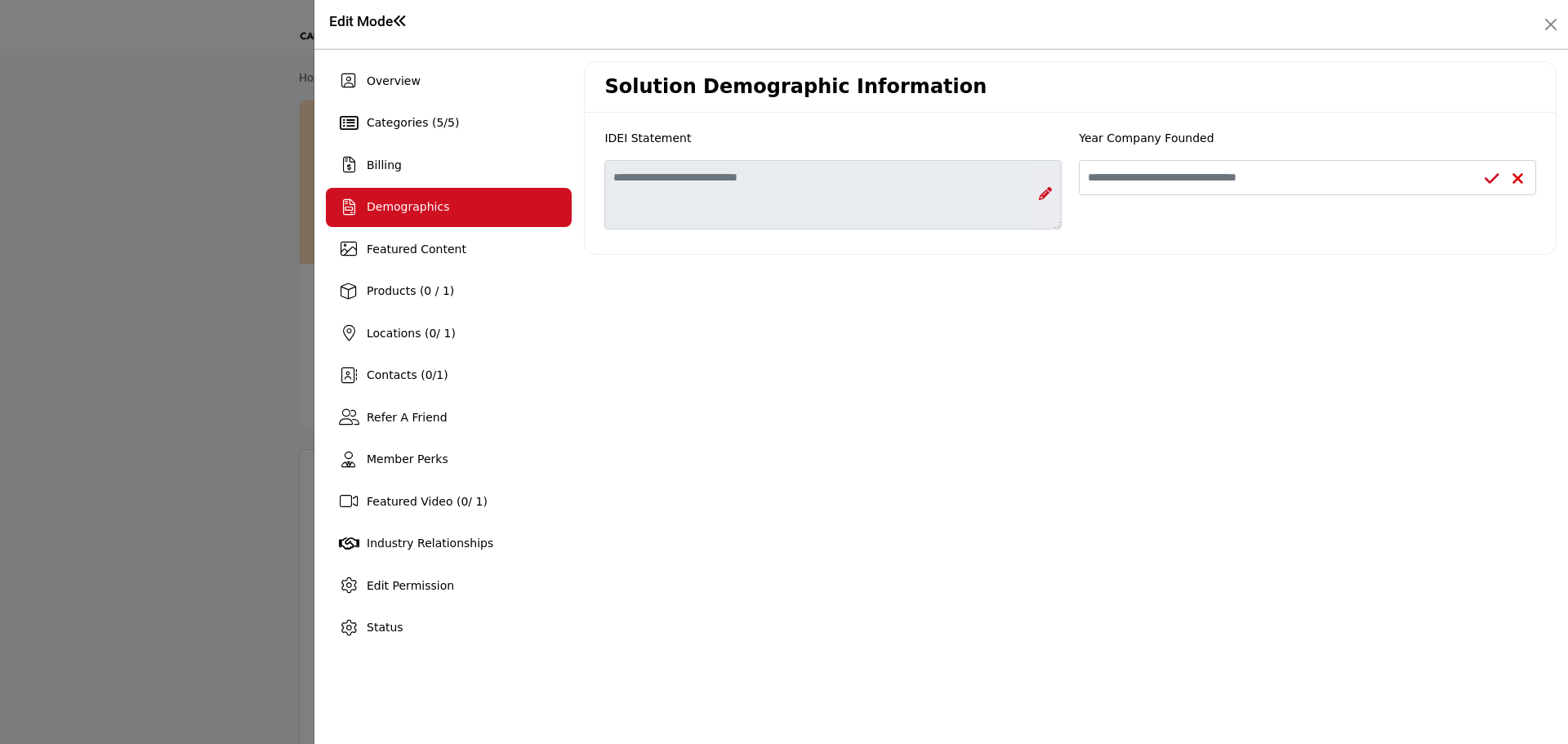
click at [1488, 172] on icon at bounding box center [1492, 178] width 14 height 16
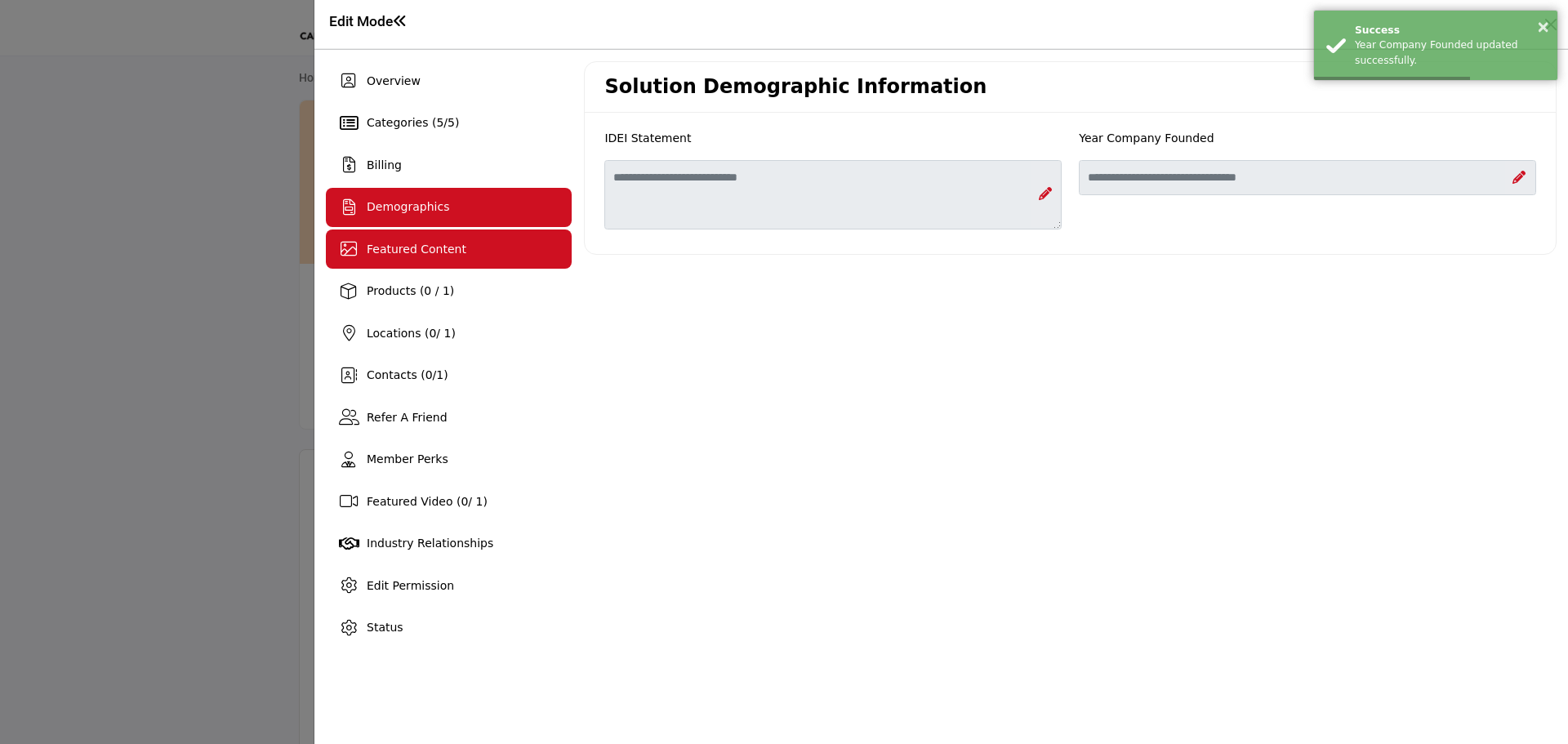
click at [417, 247] on span "Featured Content" at bounding box center [417, 249] width 100 height 13
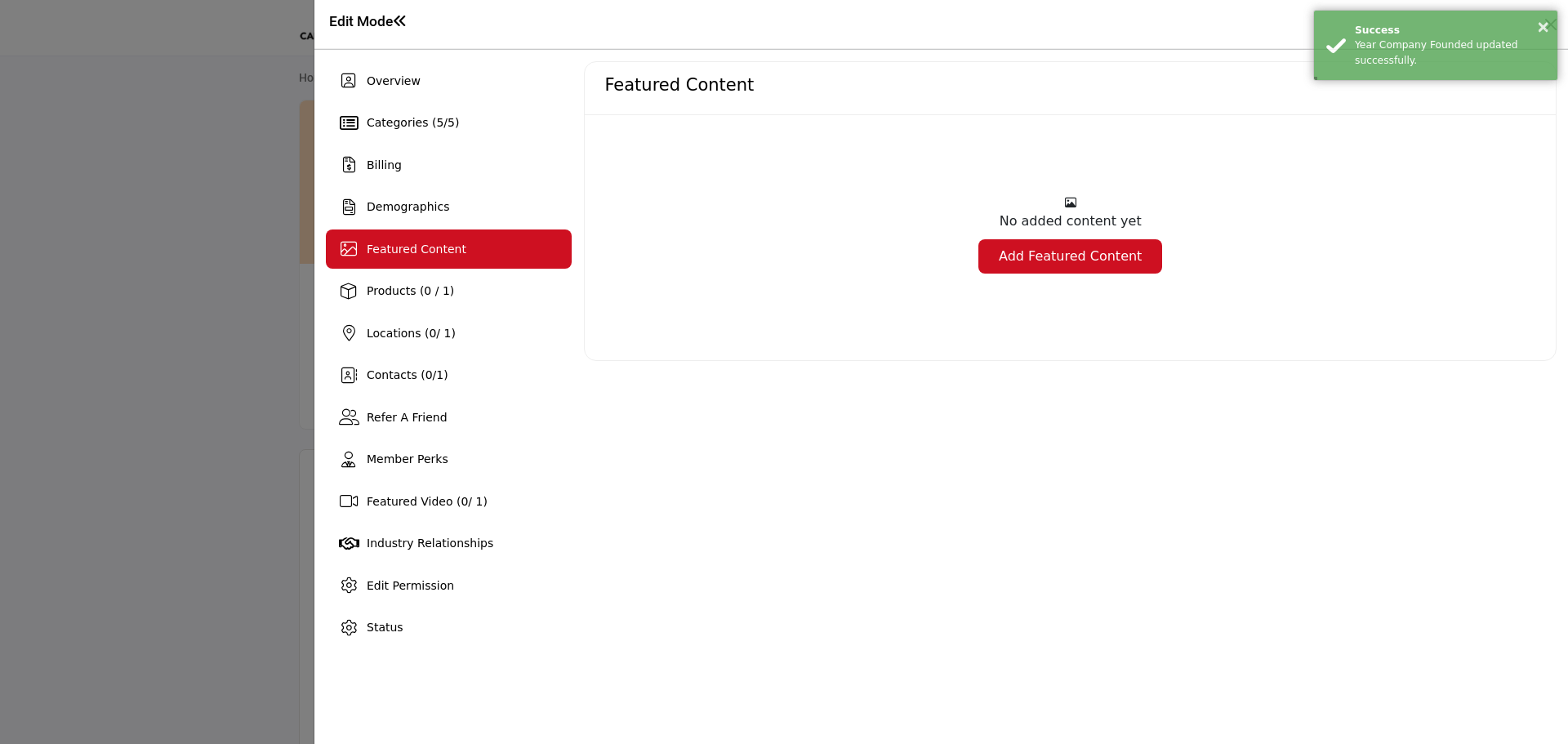
click at [1064, 253] on link "Add Featured Content" at bounding box center [1070, 256] width 184 height 34
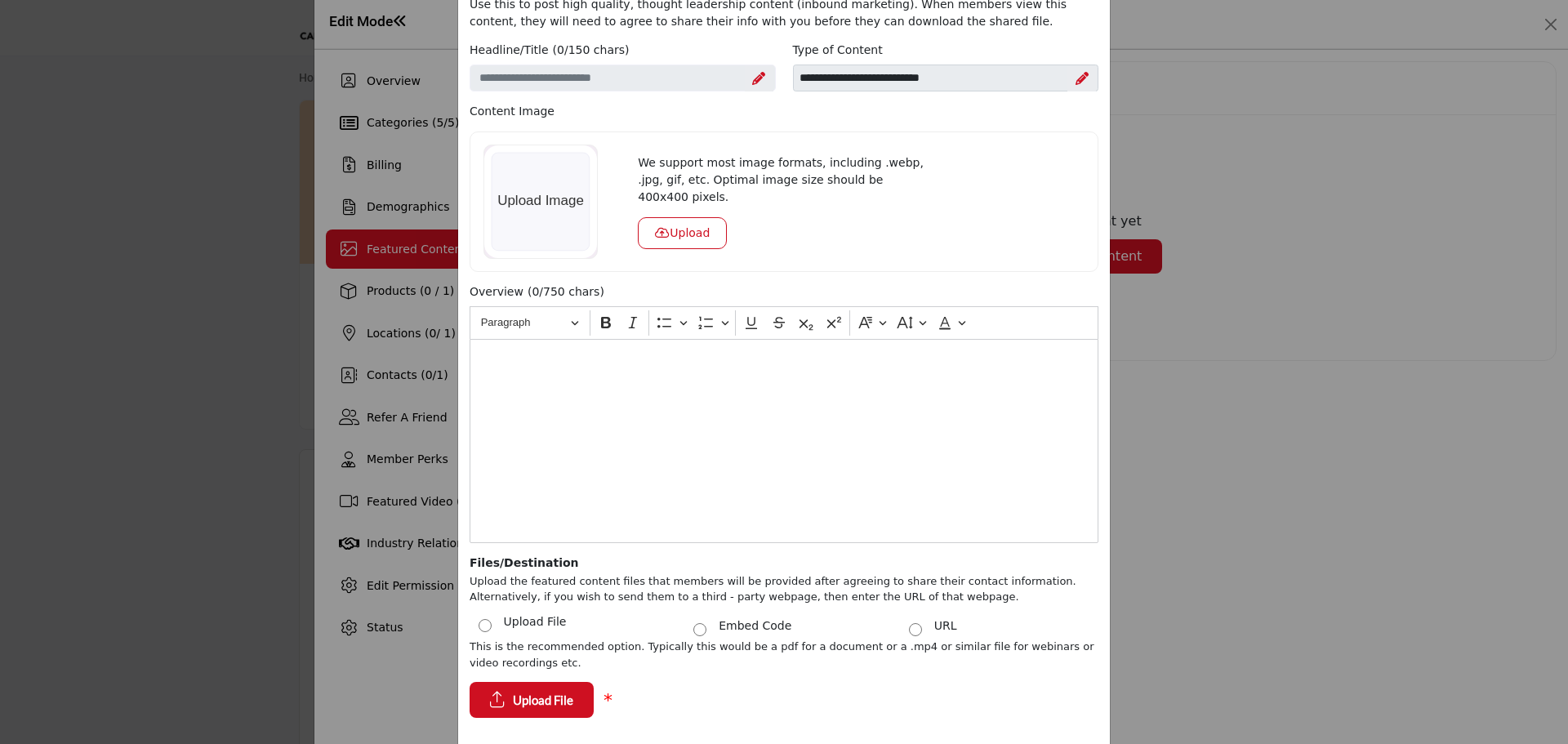
scroll to position [197, 0]
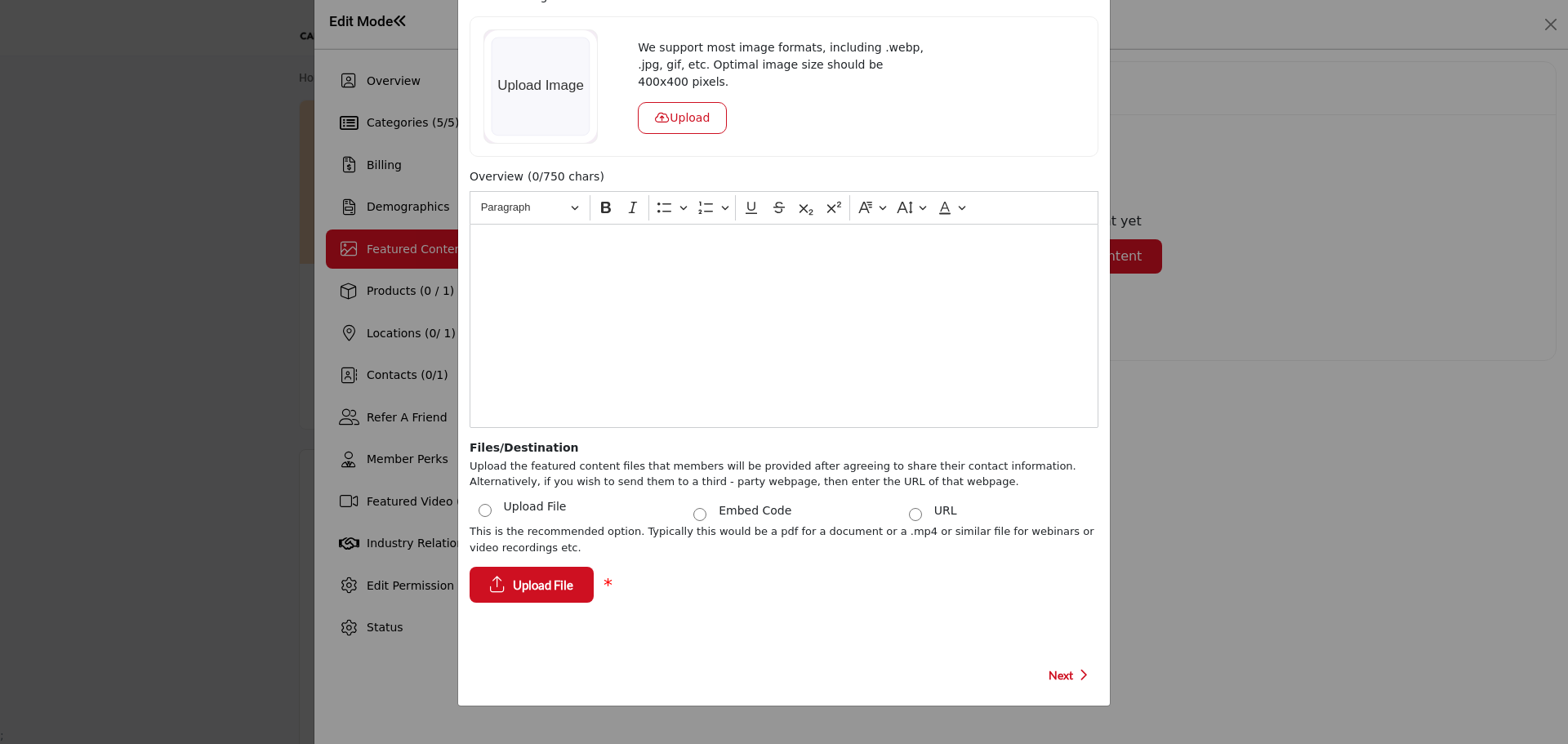
click at [1267, 540] on div "Create Featured Content Use this to post high quality, thought leadership conte…" at bounding box center [784, 372] width 1568 height 744
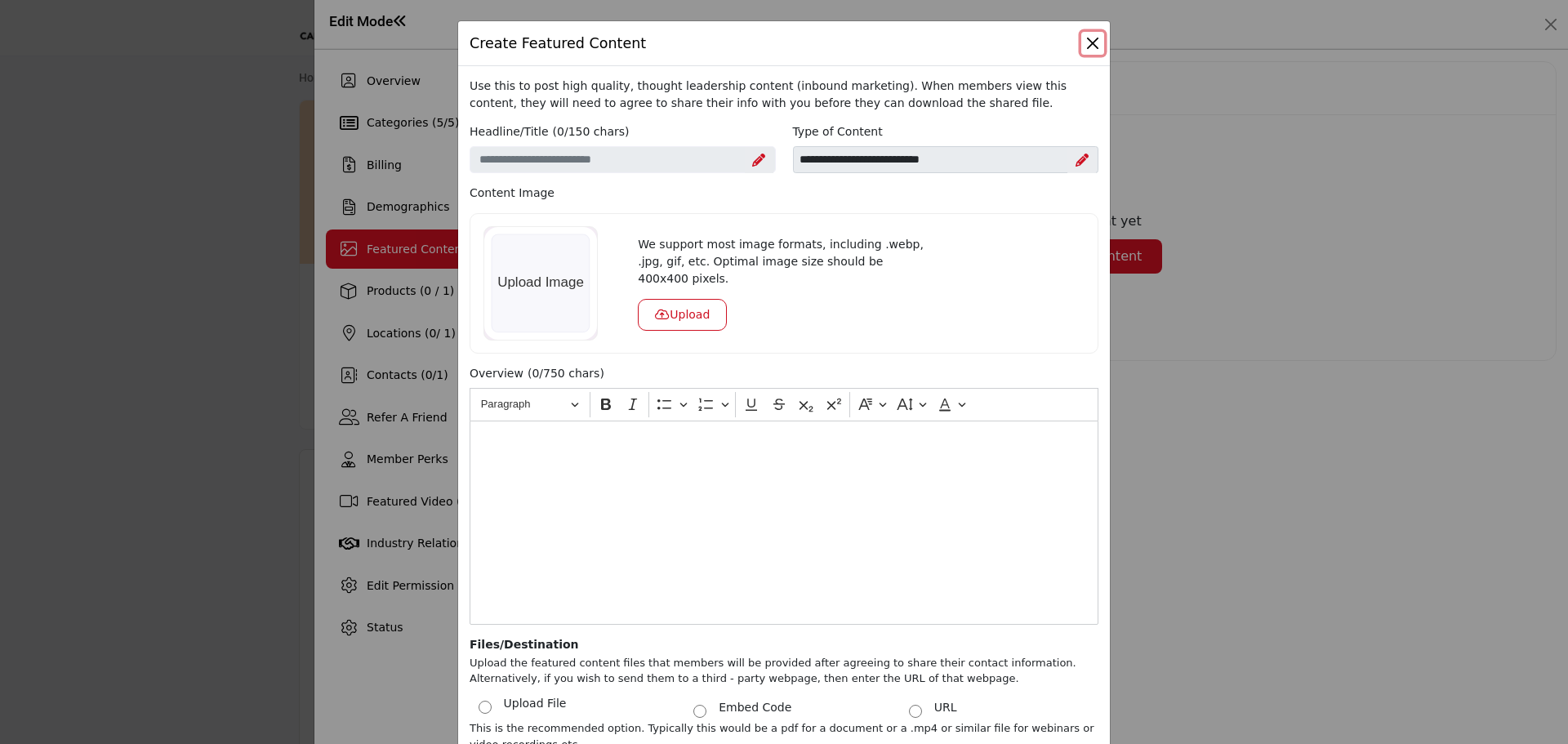
click at [1084, 45] on button "Close" at bounding box center [1093, 44] width 23 height 23
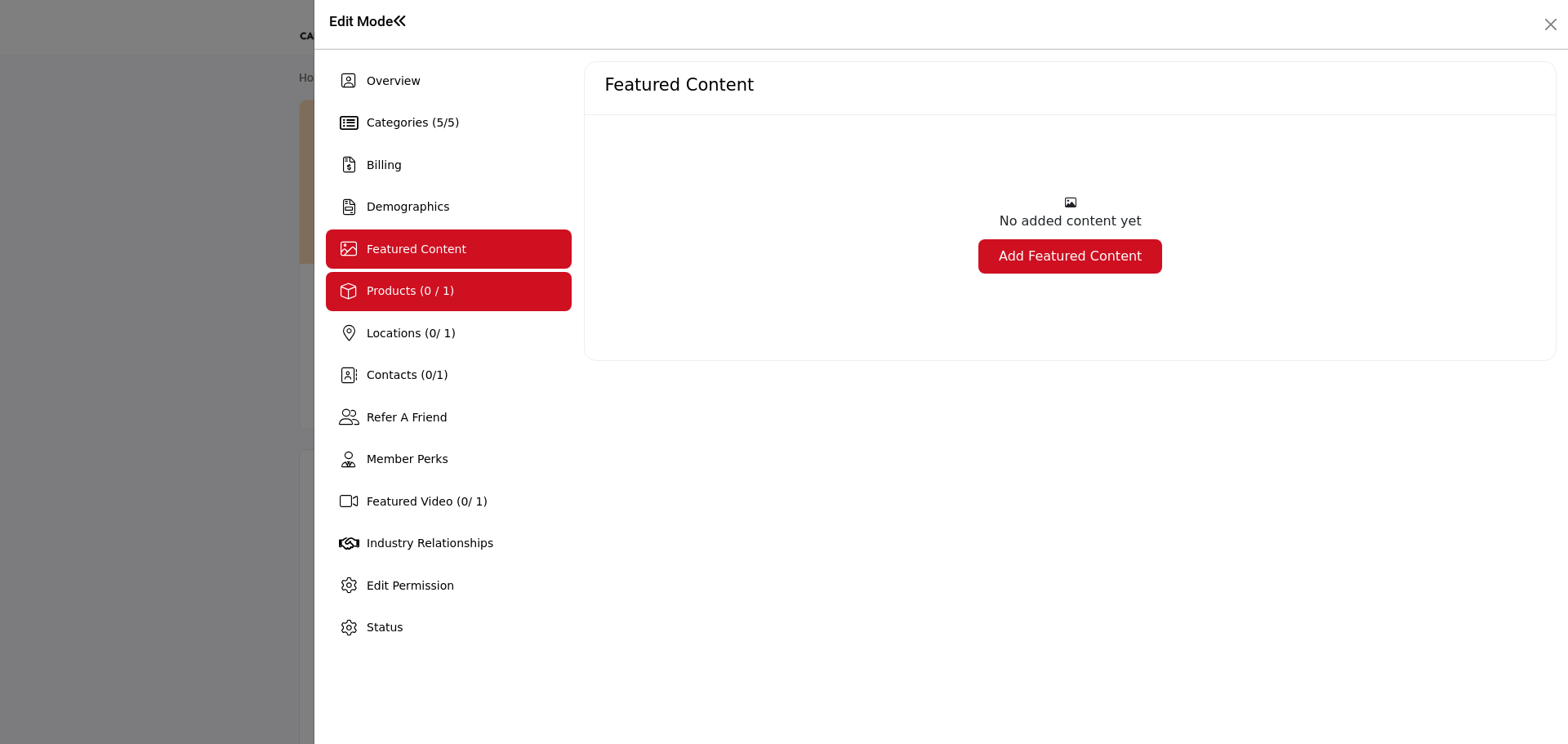
click at [412, 293] on span "Products (0 / 1)" at bounding box center [410, 291] width 87 height 13
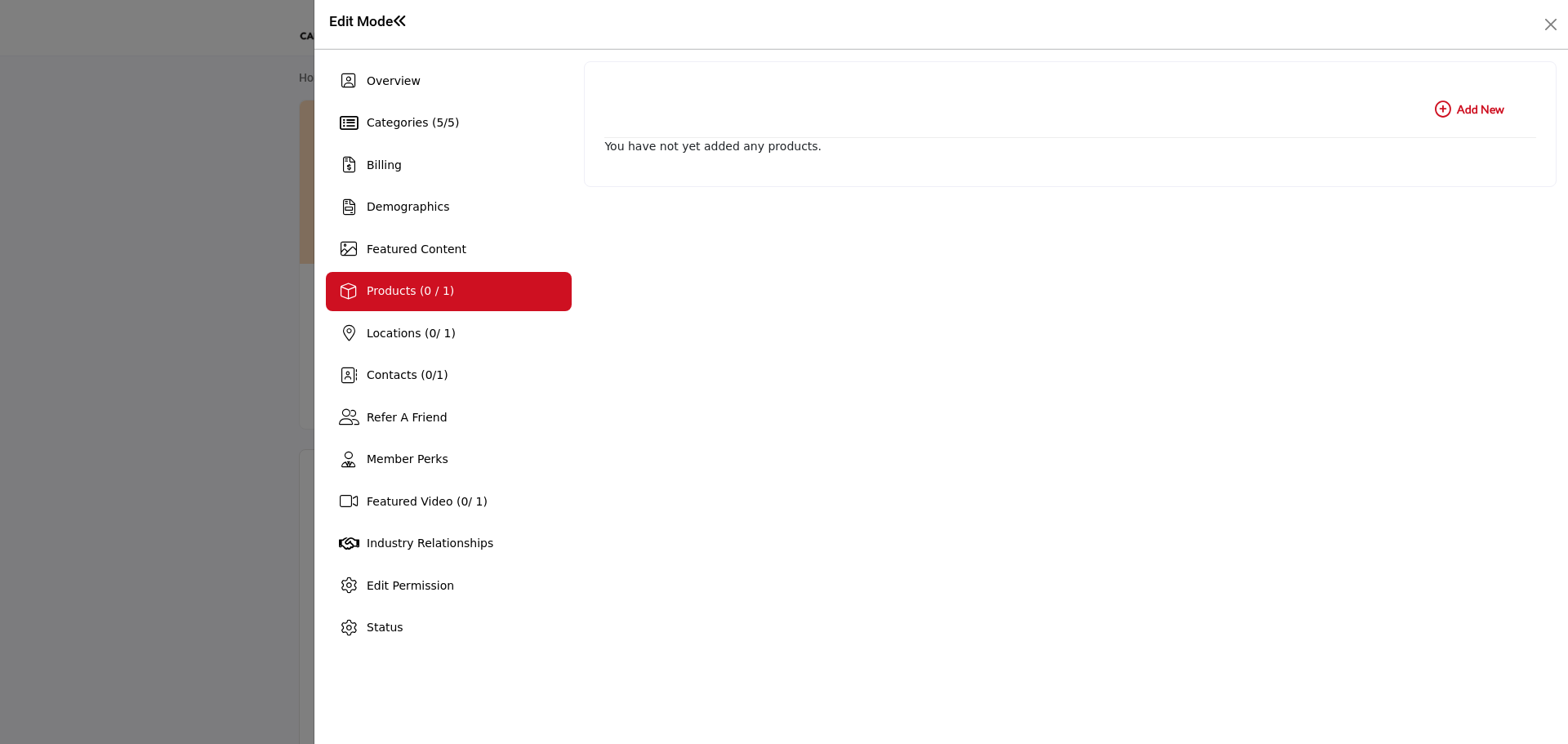
click at [1482, 112] on b "Add New Add New" at bounding box center [1470, 110] width 70 height 16
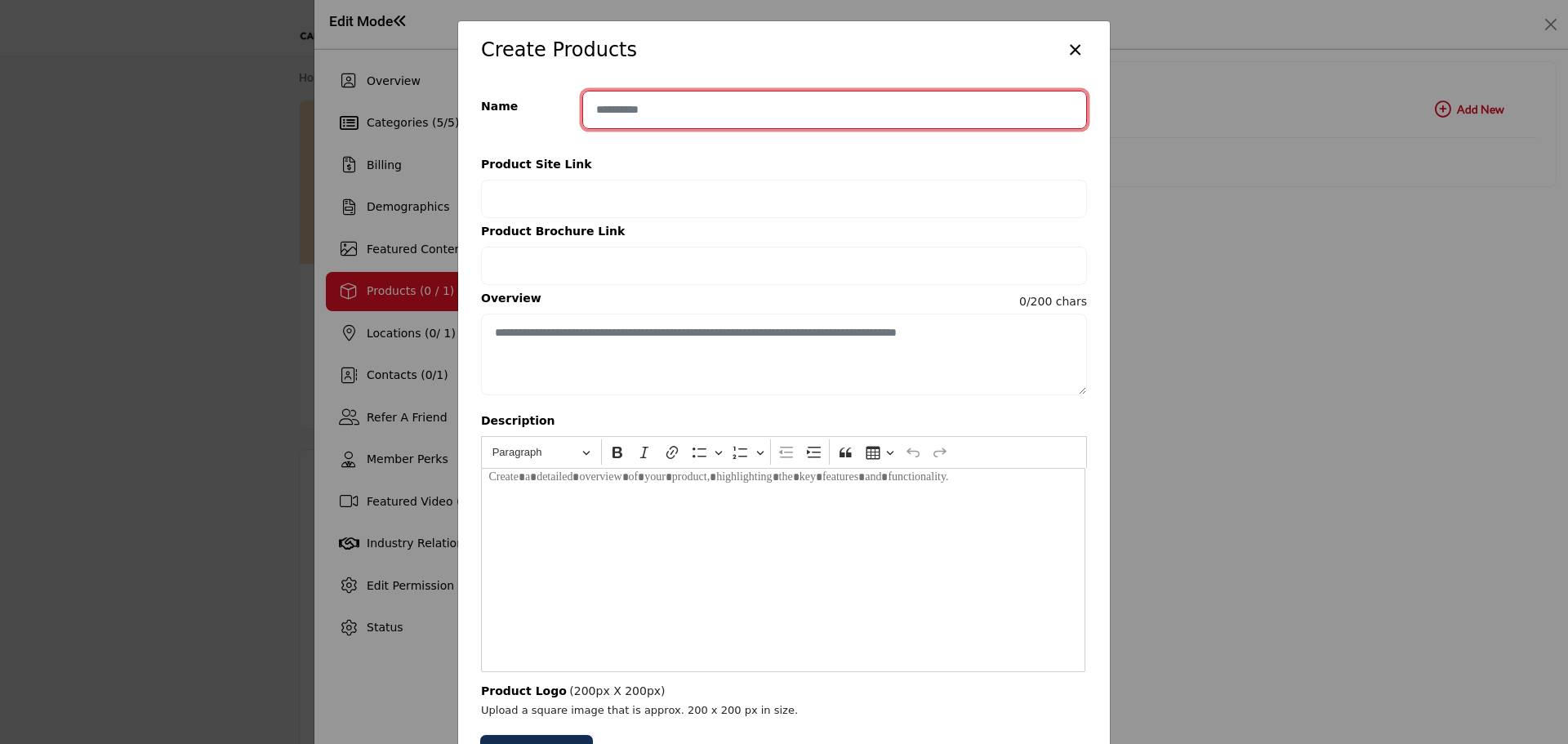
click at [607, 112] on input "Enter product name" at bounding box center [835, 110] width 505 height 38
type input "**********"
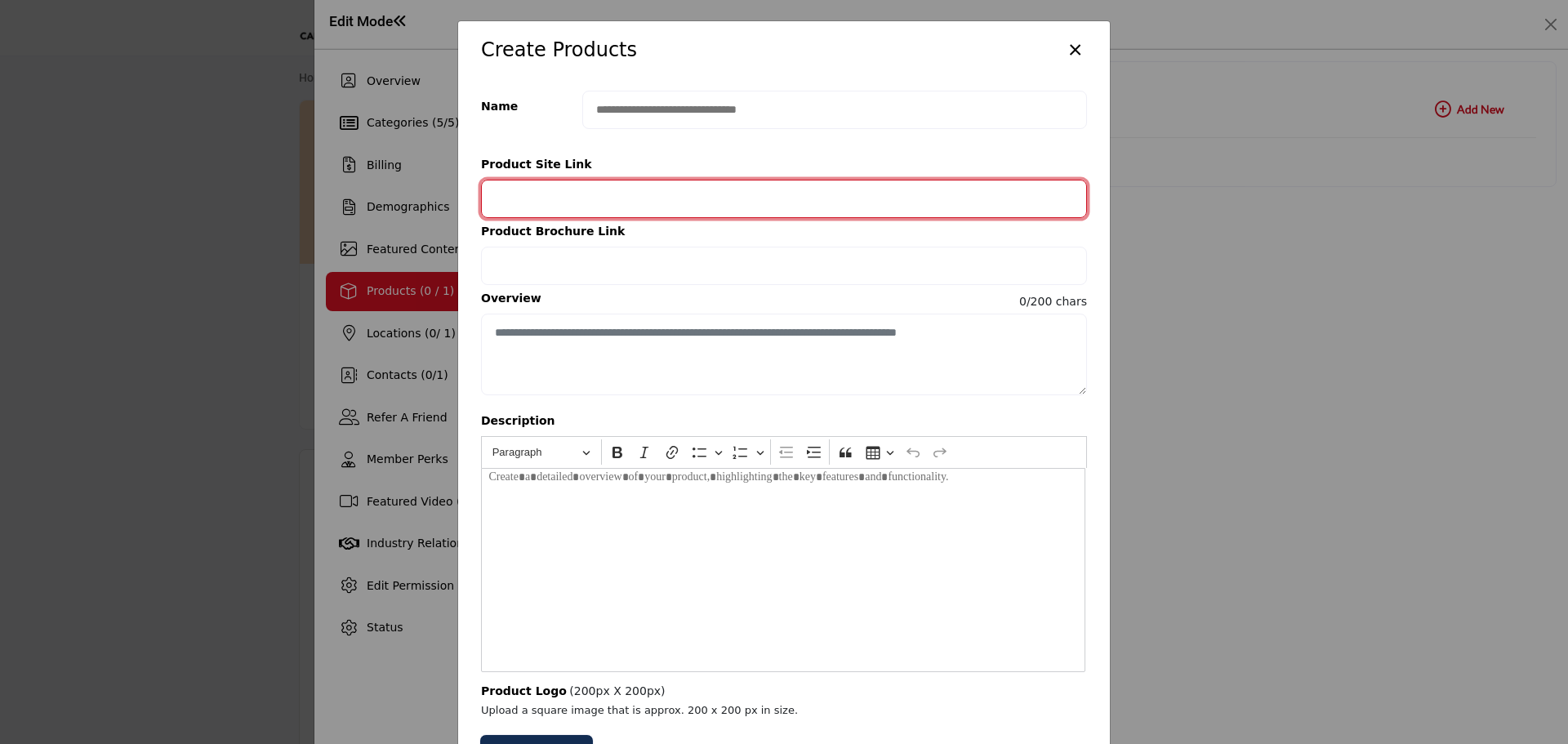
click at [614, 194] on input "Provide your product link" at bounding box center [783, 198] width 606 height 38
paste input "**********"
type input "**********"
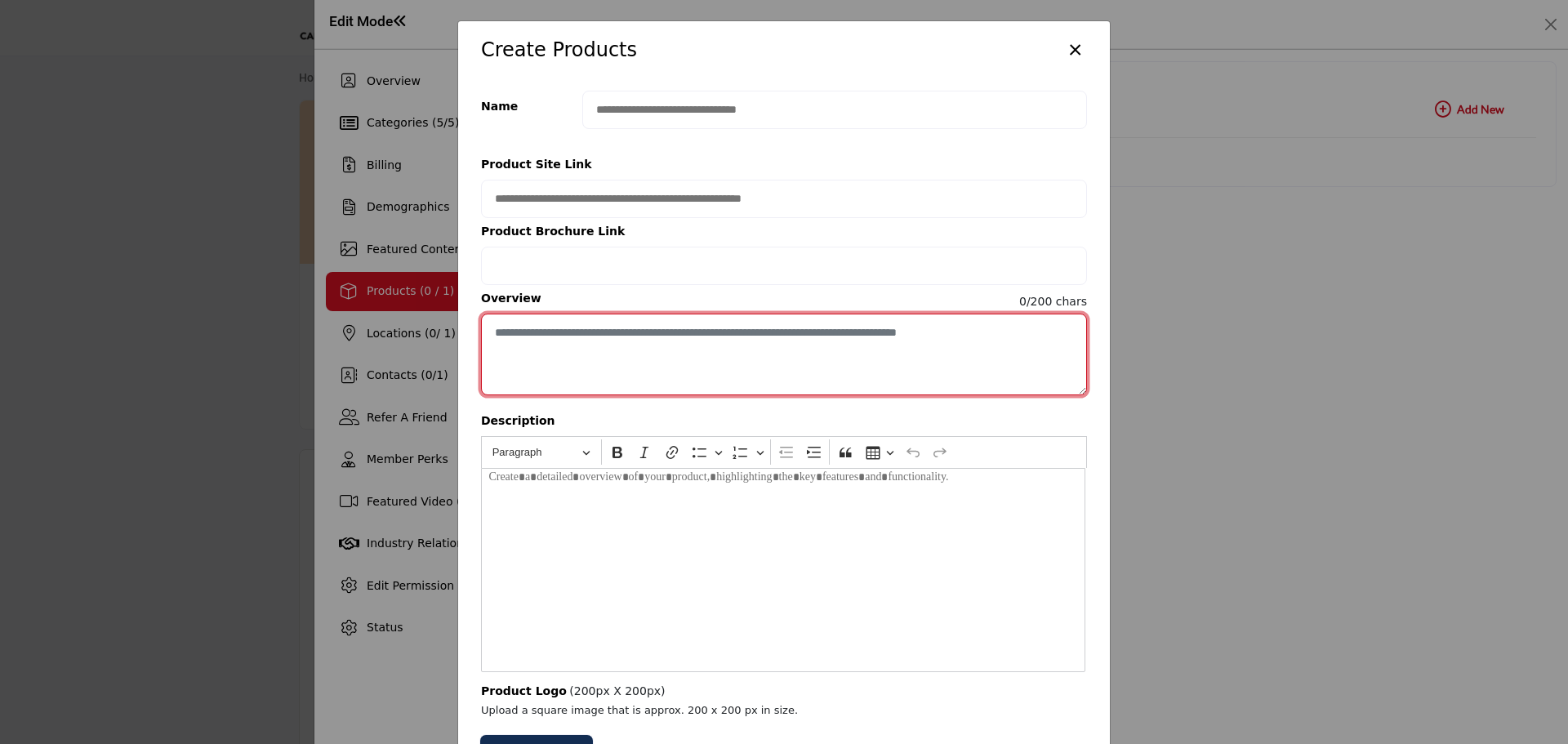
click at [541, 351] on textarea "Enter short overview description" at bounding box center [783, 355] width 606 height 82
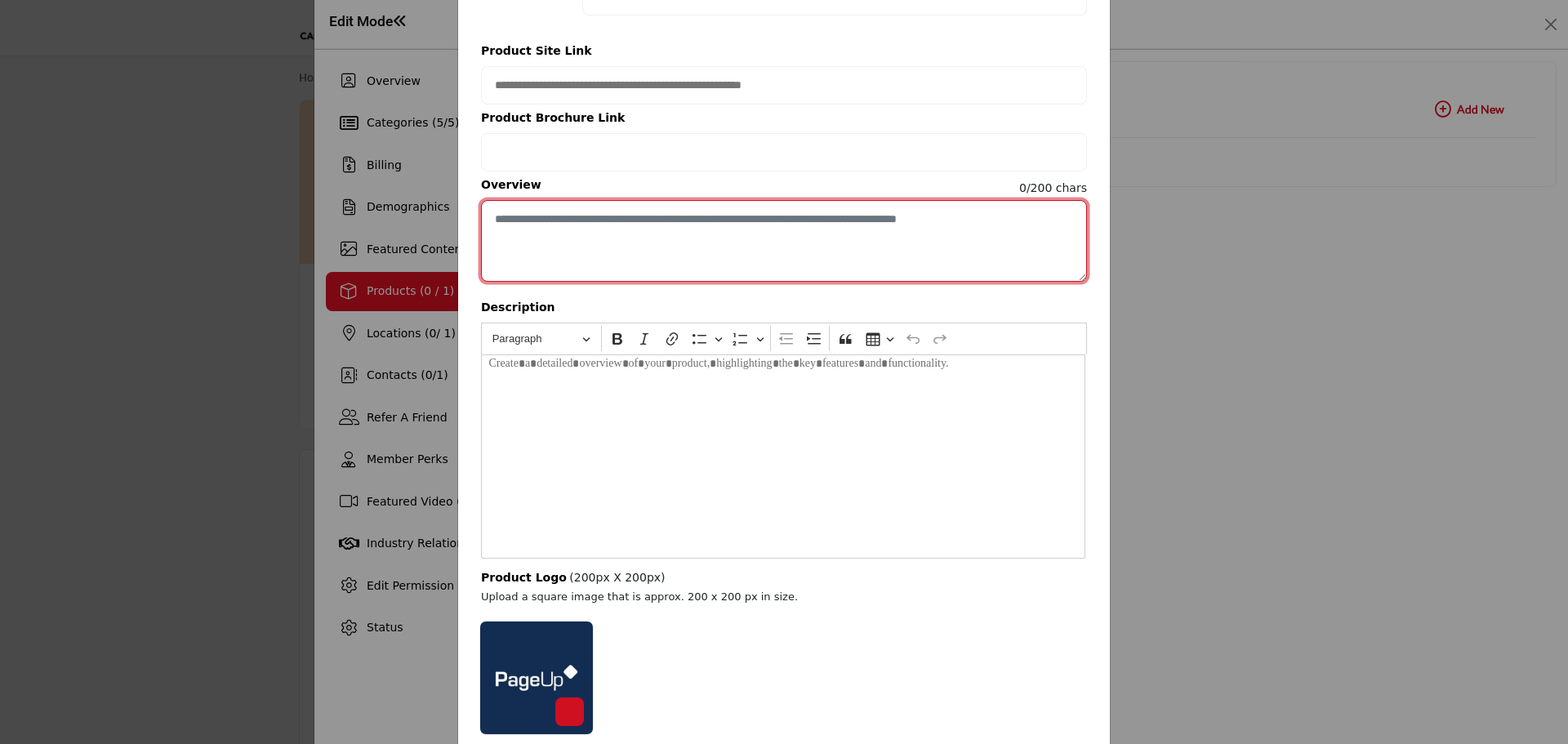
scroll to position [217, 0]
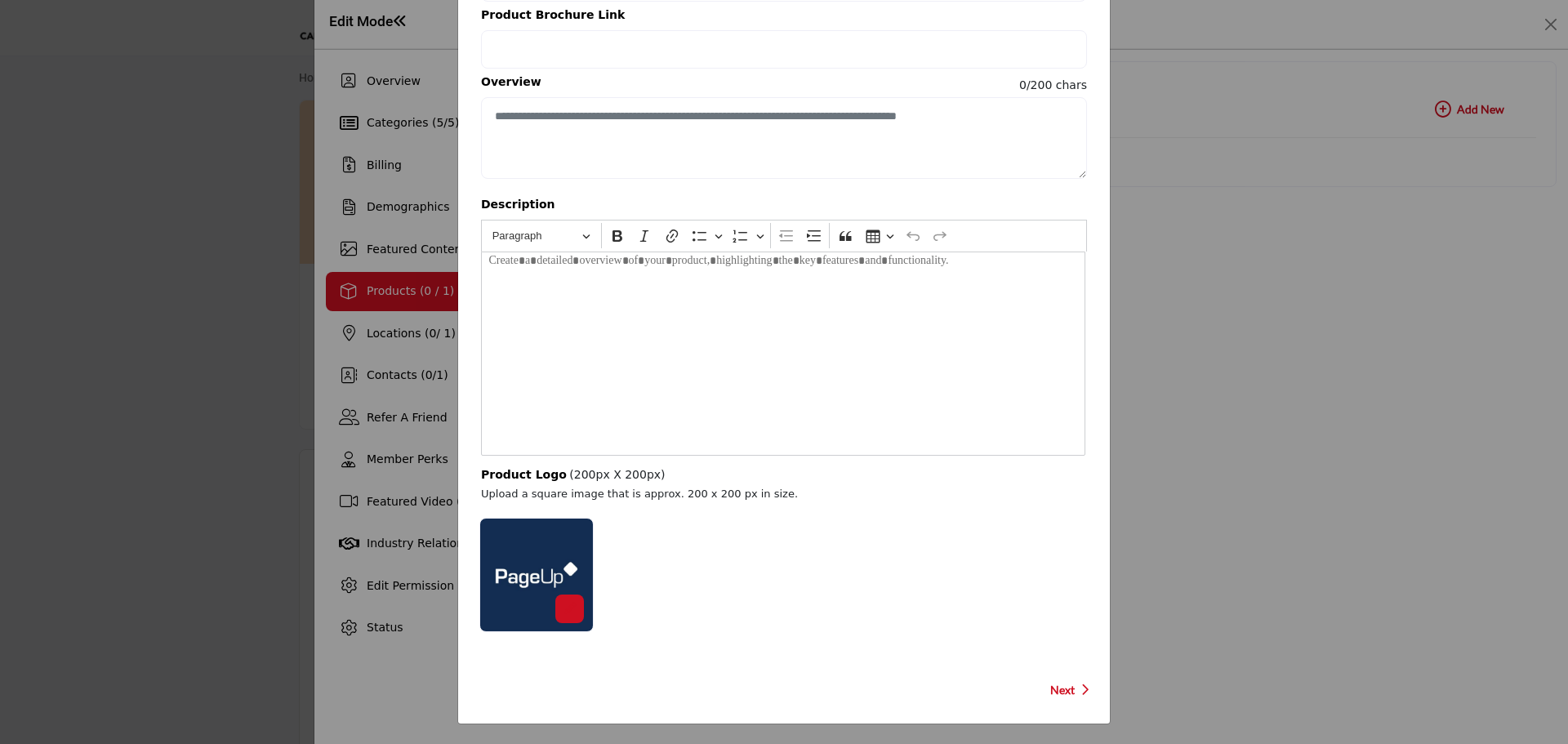
click at [538, 569] on div at bounding box center [536, 575] width 114 height 114
click at [567, 605] on icon at bounding box center [570, 608] width 12 height 12
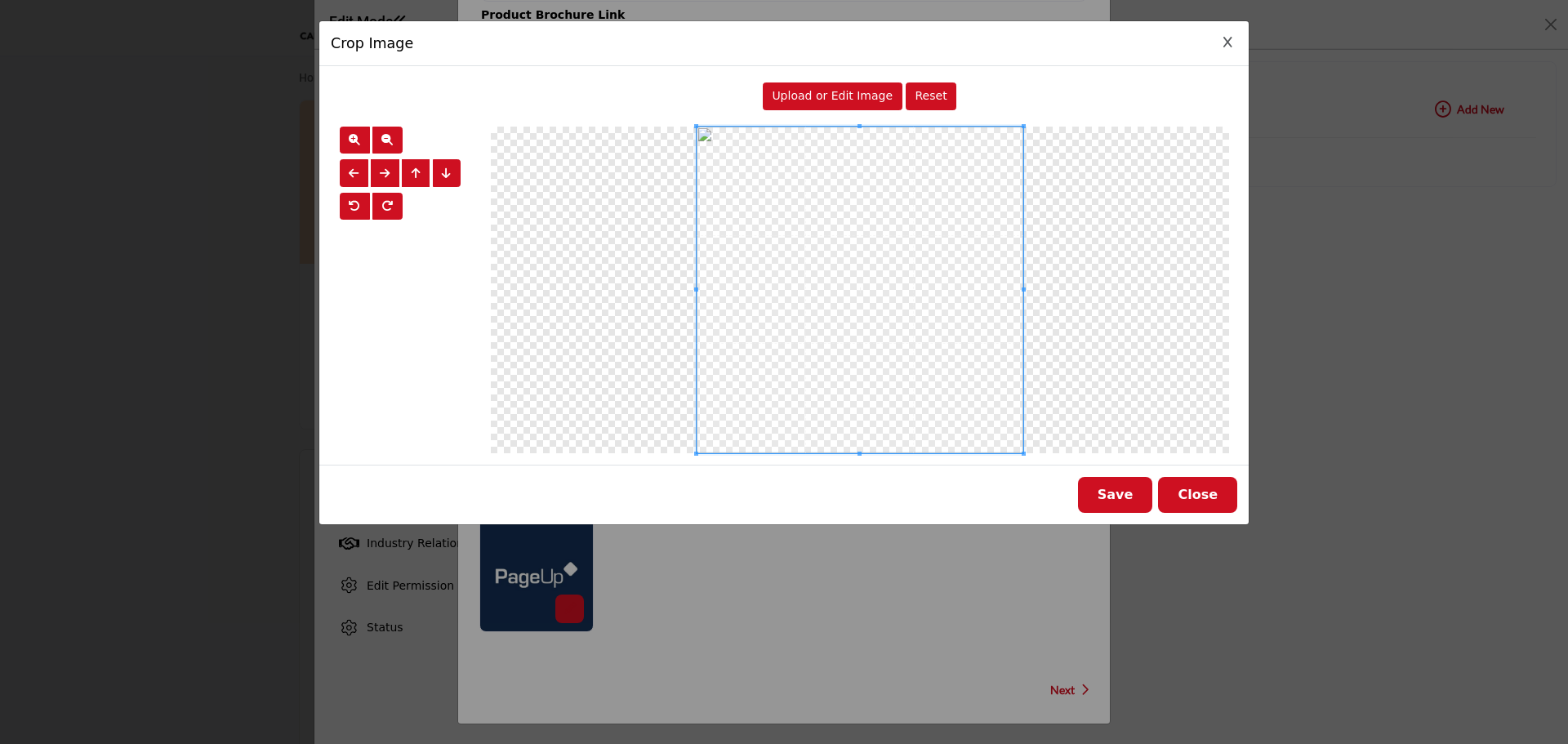
click at [1214, 492] on button "Close" at bounding box center [1197, 495] width 79 height 36
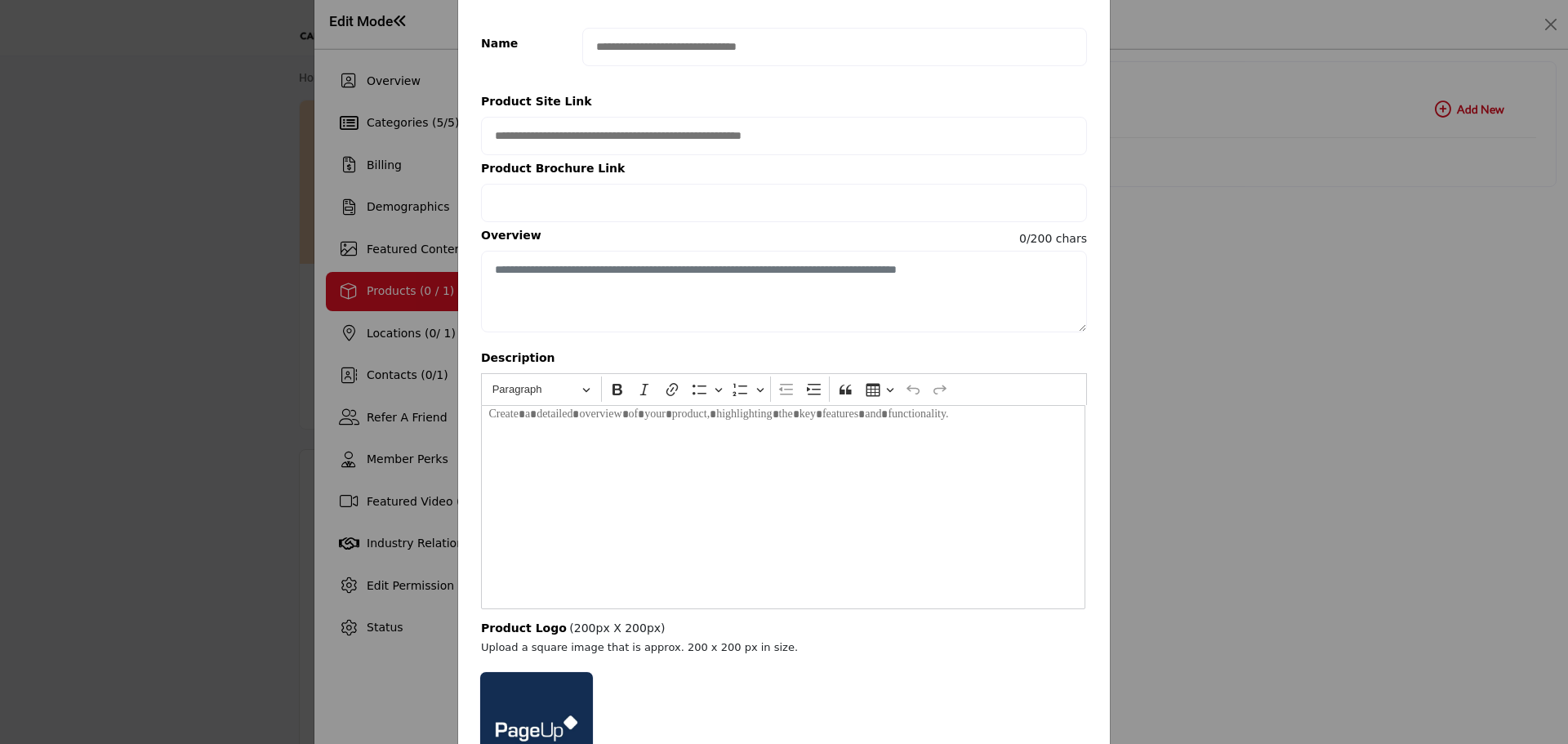
scroll to position [0, 0]
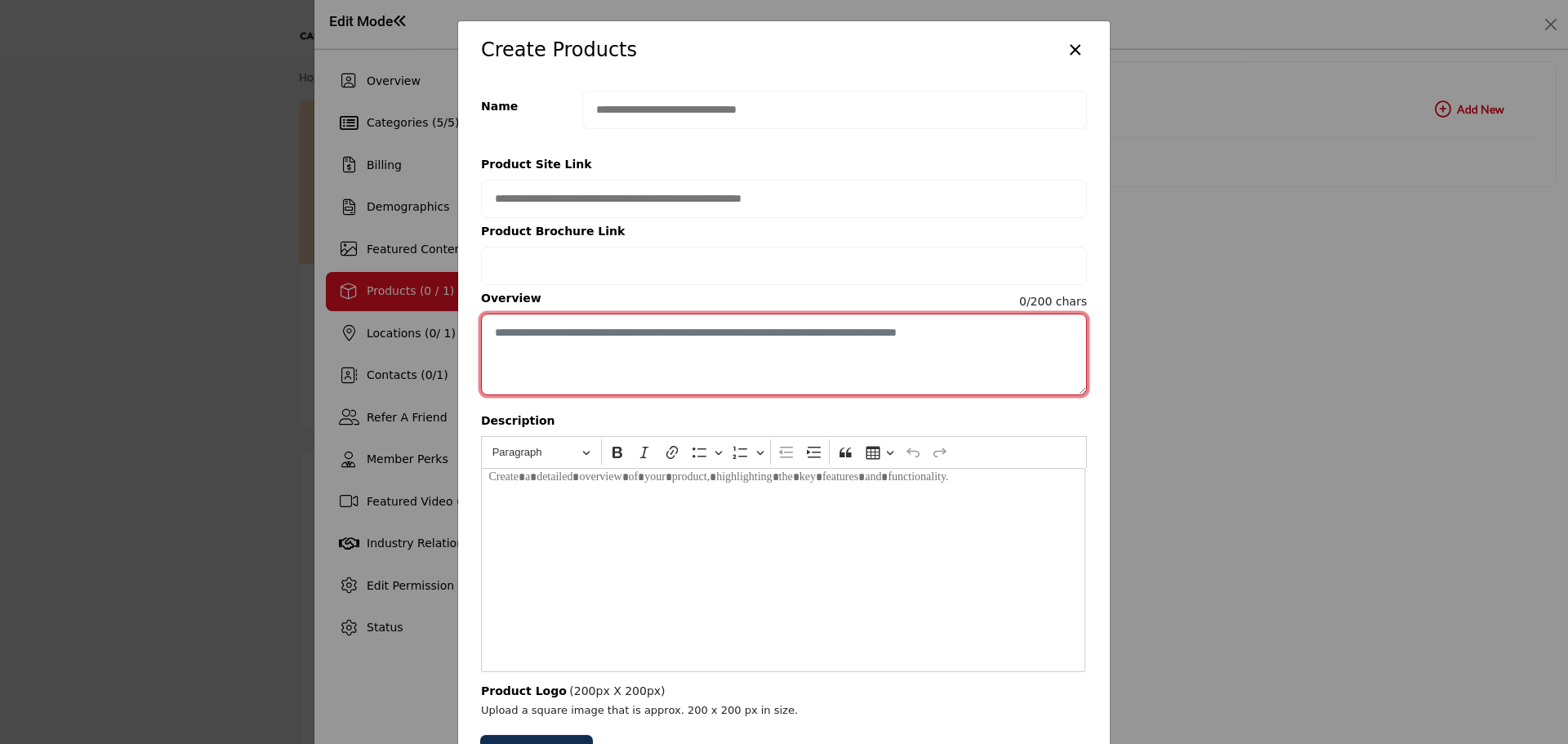
click at [555, 335] on textarea "Enter short overview description" at bounding box center [783, 355] width 606 height 82
paste textarea "**********"
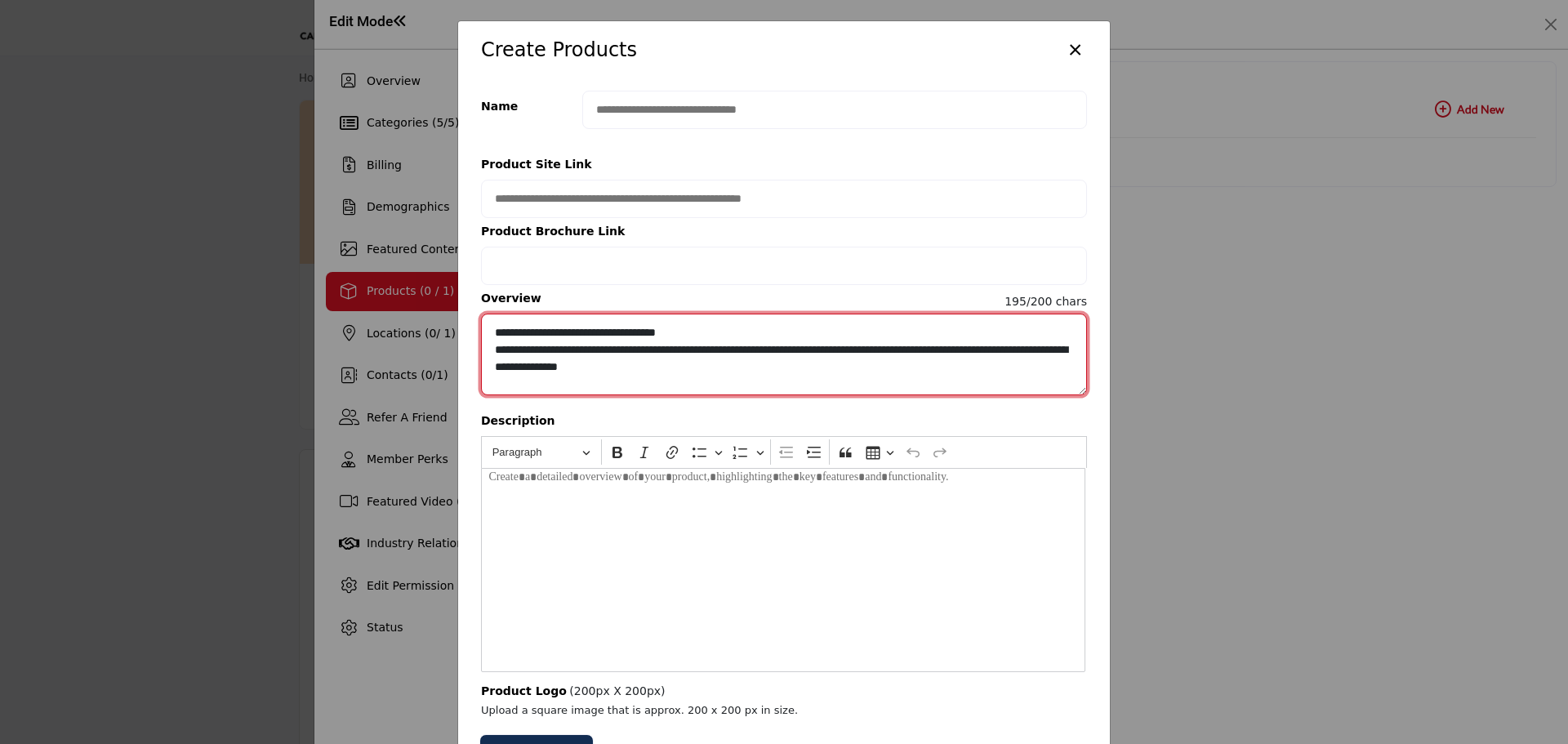
type textarea "**********"
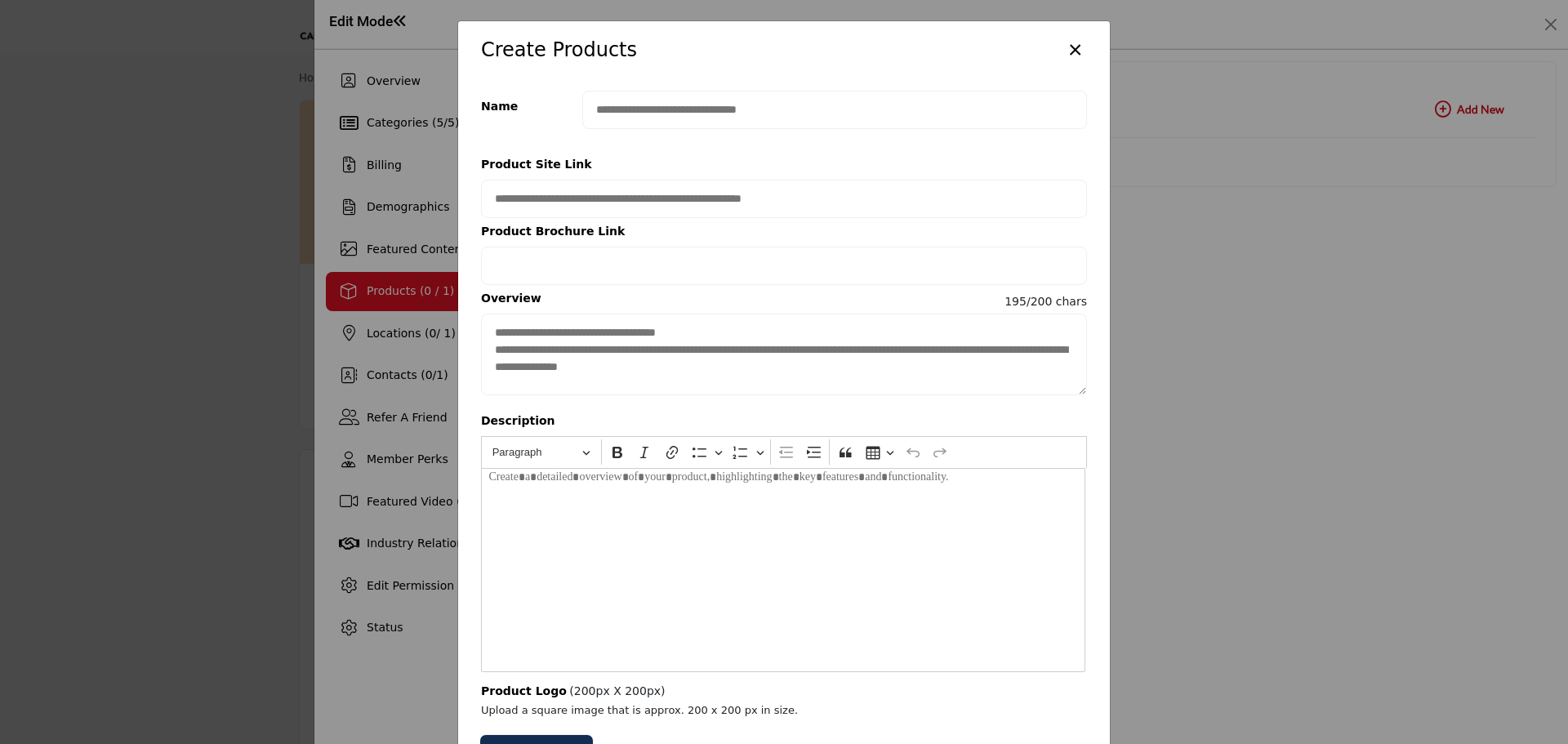
click at [528, 528] on div "Editor editing area: main" at bounding box center [783, 570] width 605 height 204
click at [521, 500] on div "Editor editing area: main" at bounding box center [783, 570] width 606 height 204
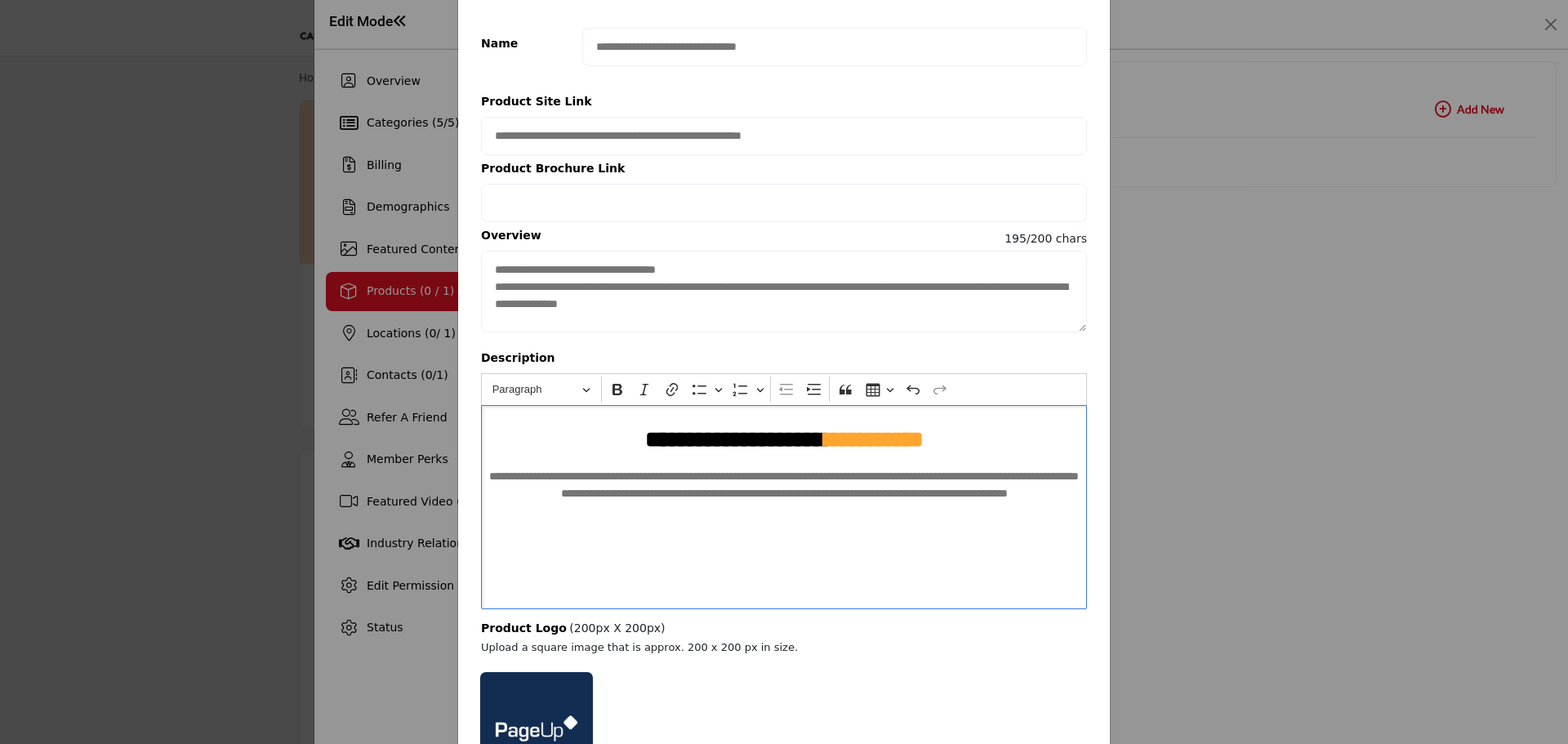
scroll to position [217, 0]
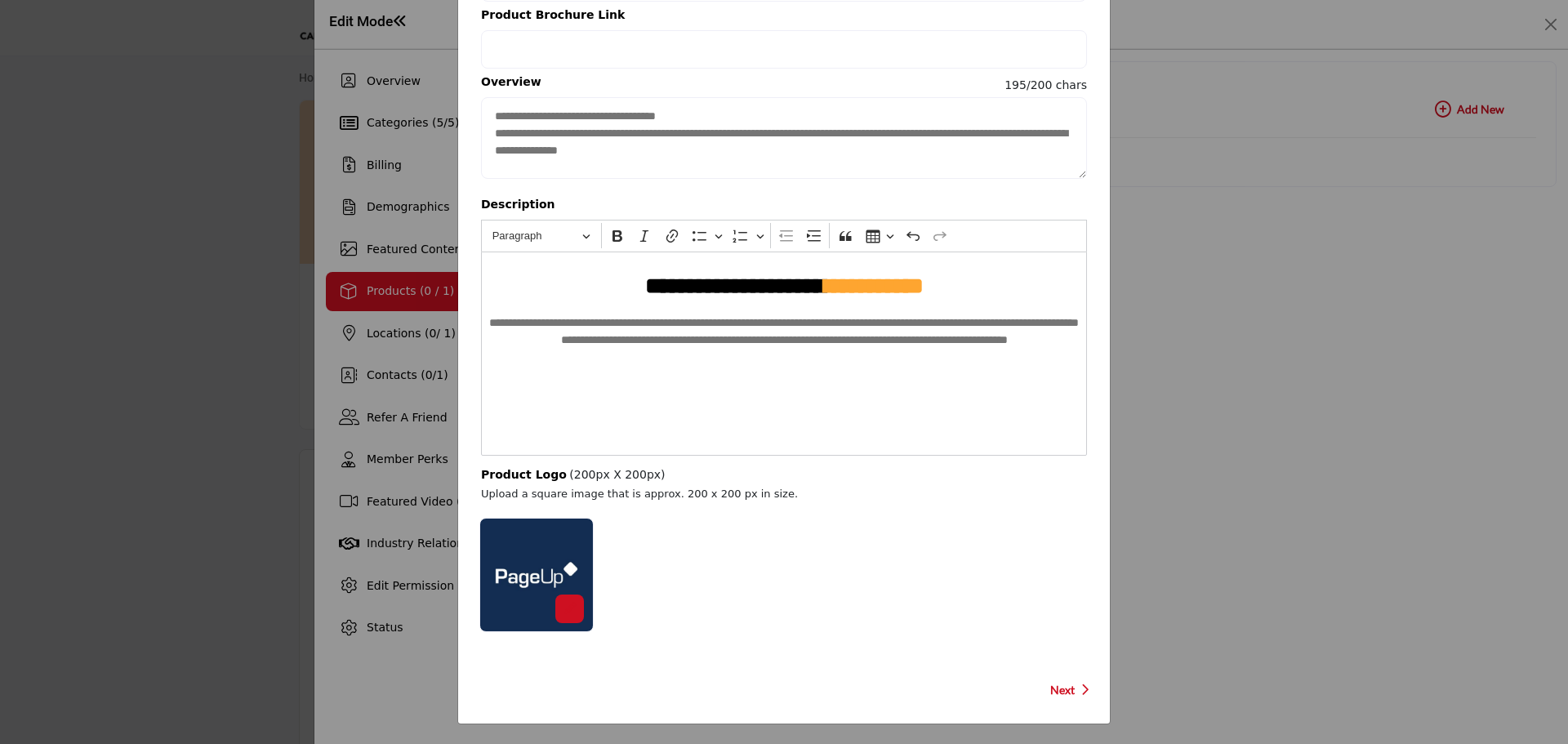
click at [1051, 697] on span "Next" at bounding box center [1062, 690] width 24 height 16
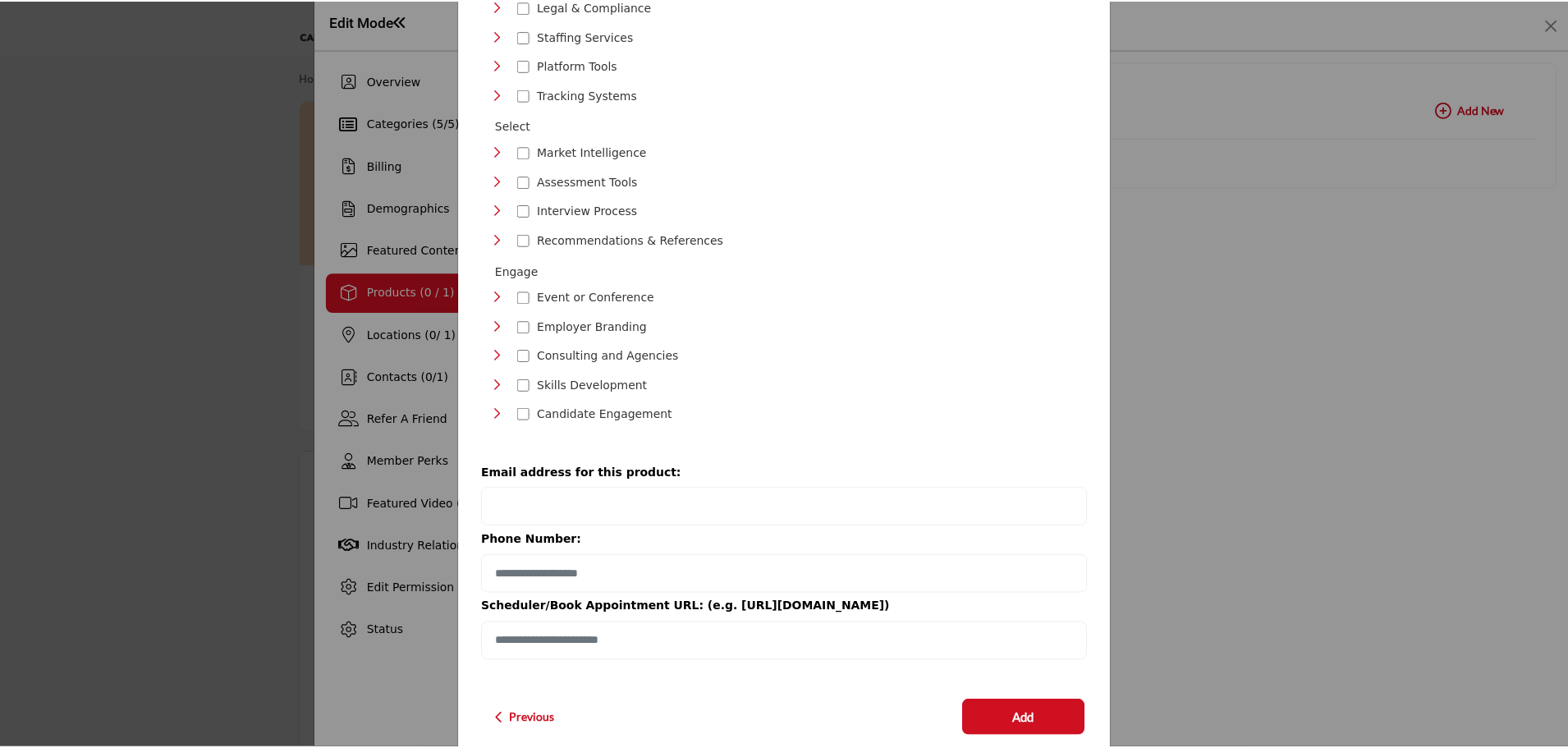
scroll to position [436, 0]
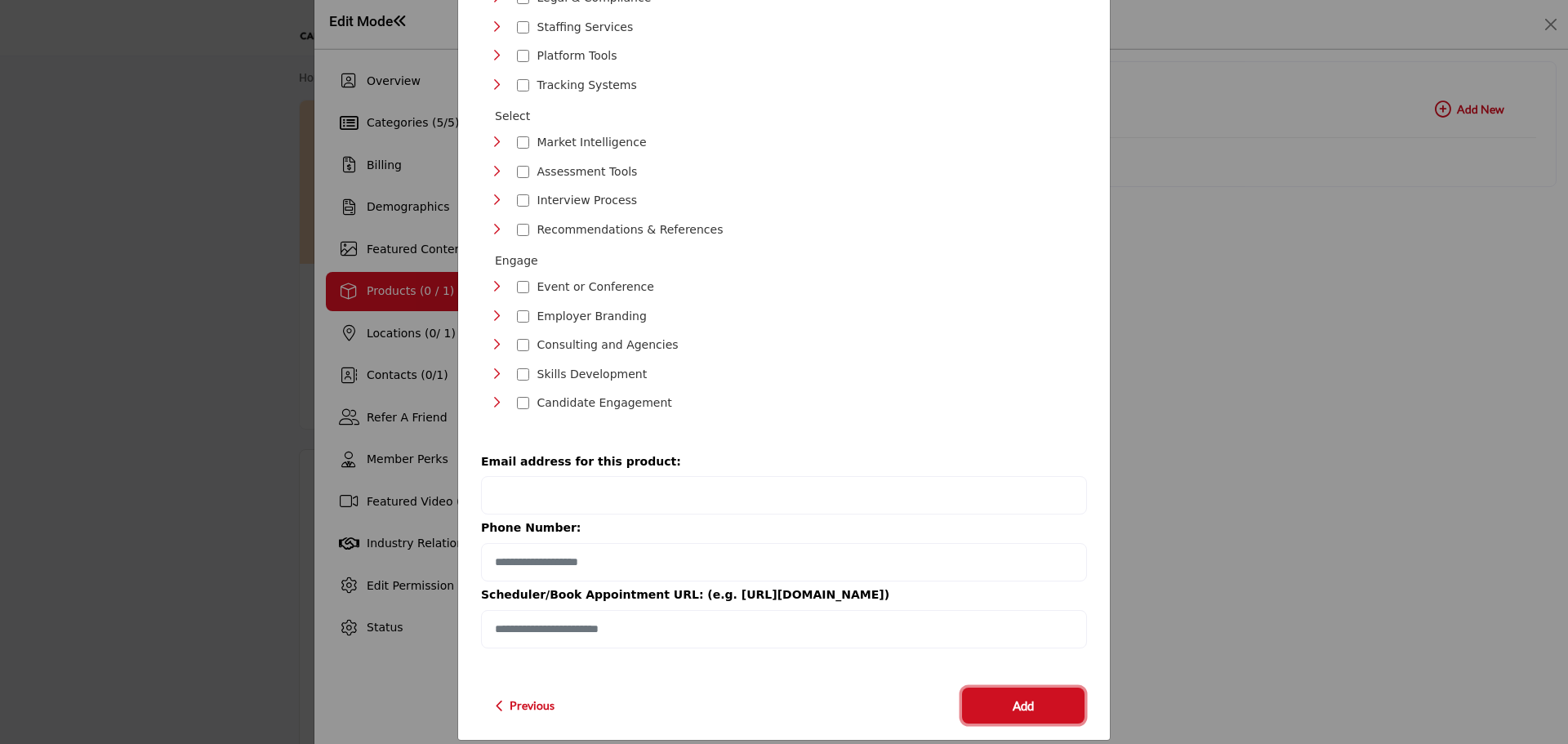
click at [1012, 699] on span "Add" at bounding box center [1023, 706] width 21 height 19
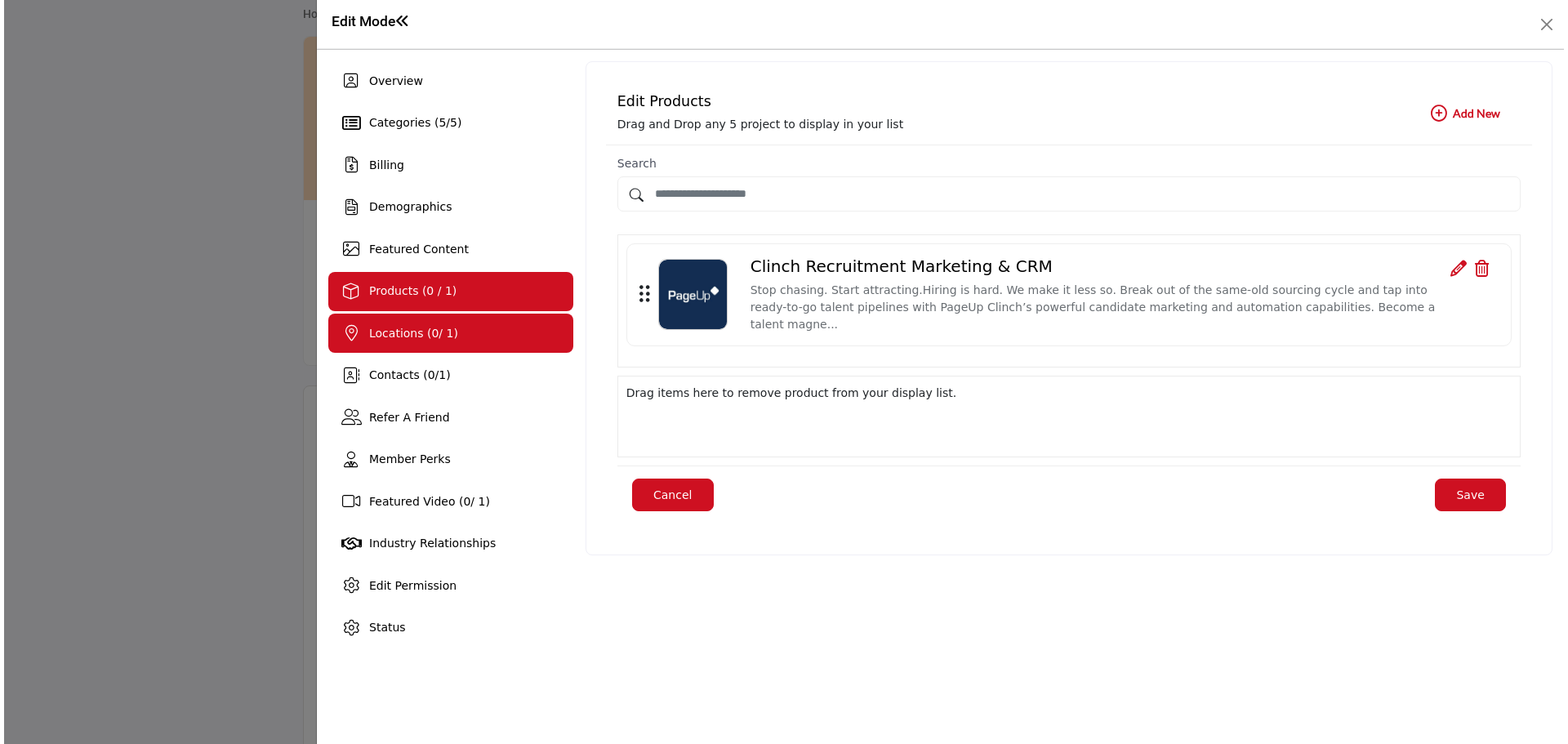
scroll to position [82, 0]
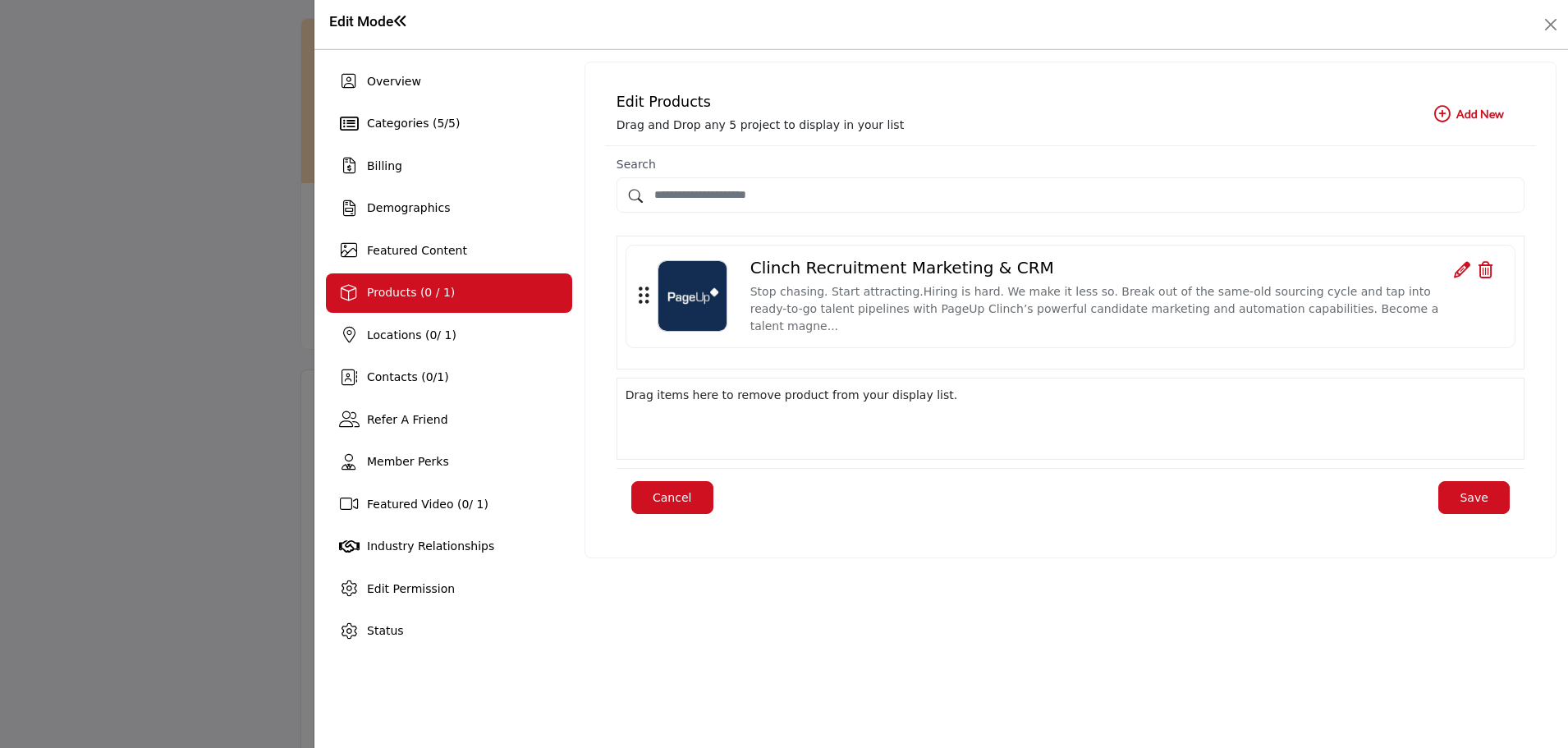
click at [702, 292] on img at bounding box center [693, 296] width 70 height 70
click at [1459, 278] on icon at bounding box center [1462, 270] width 16 height 16
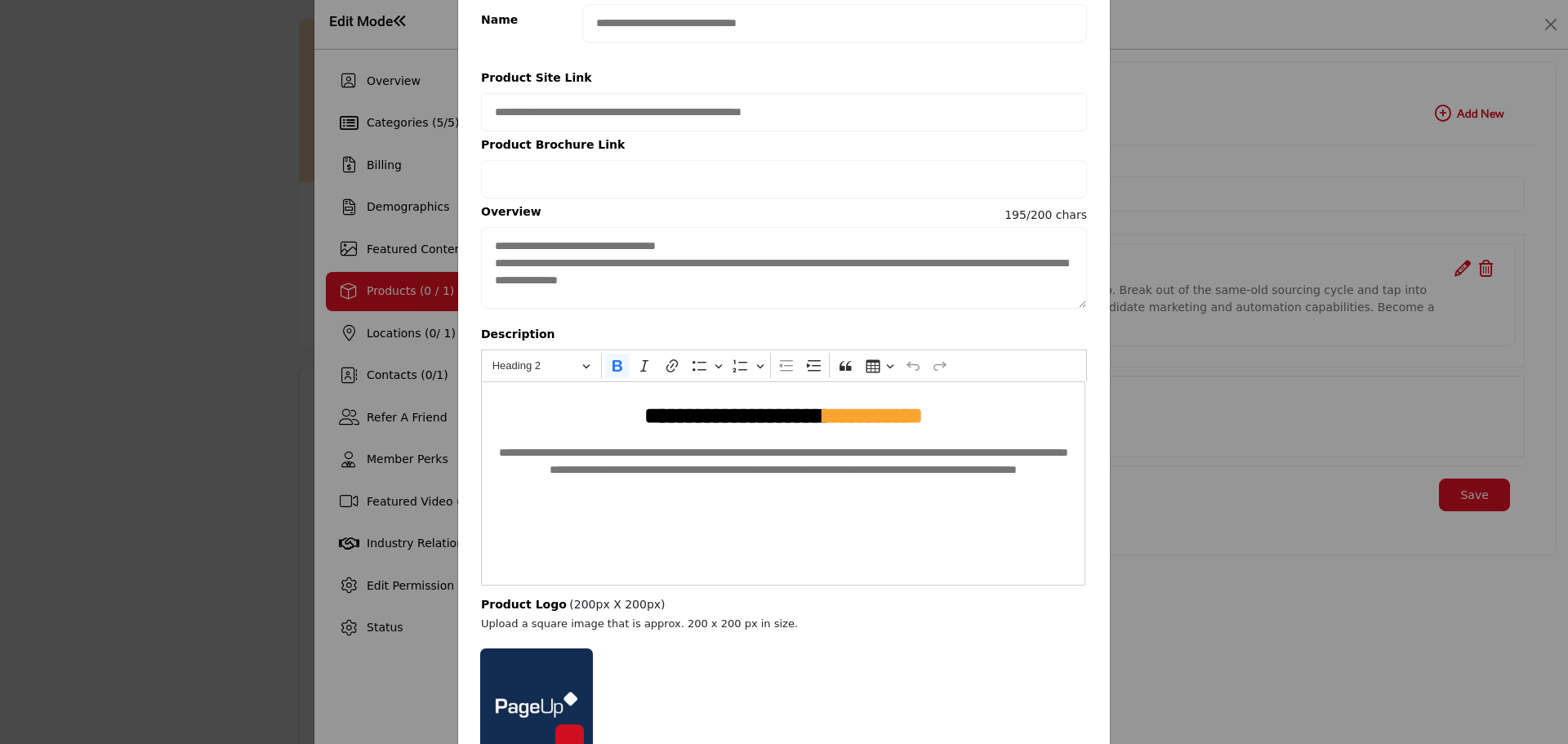
scroll to position [217, 0]
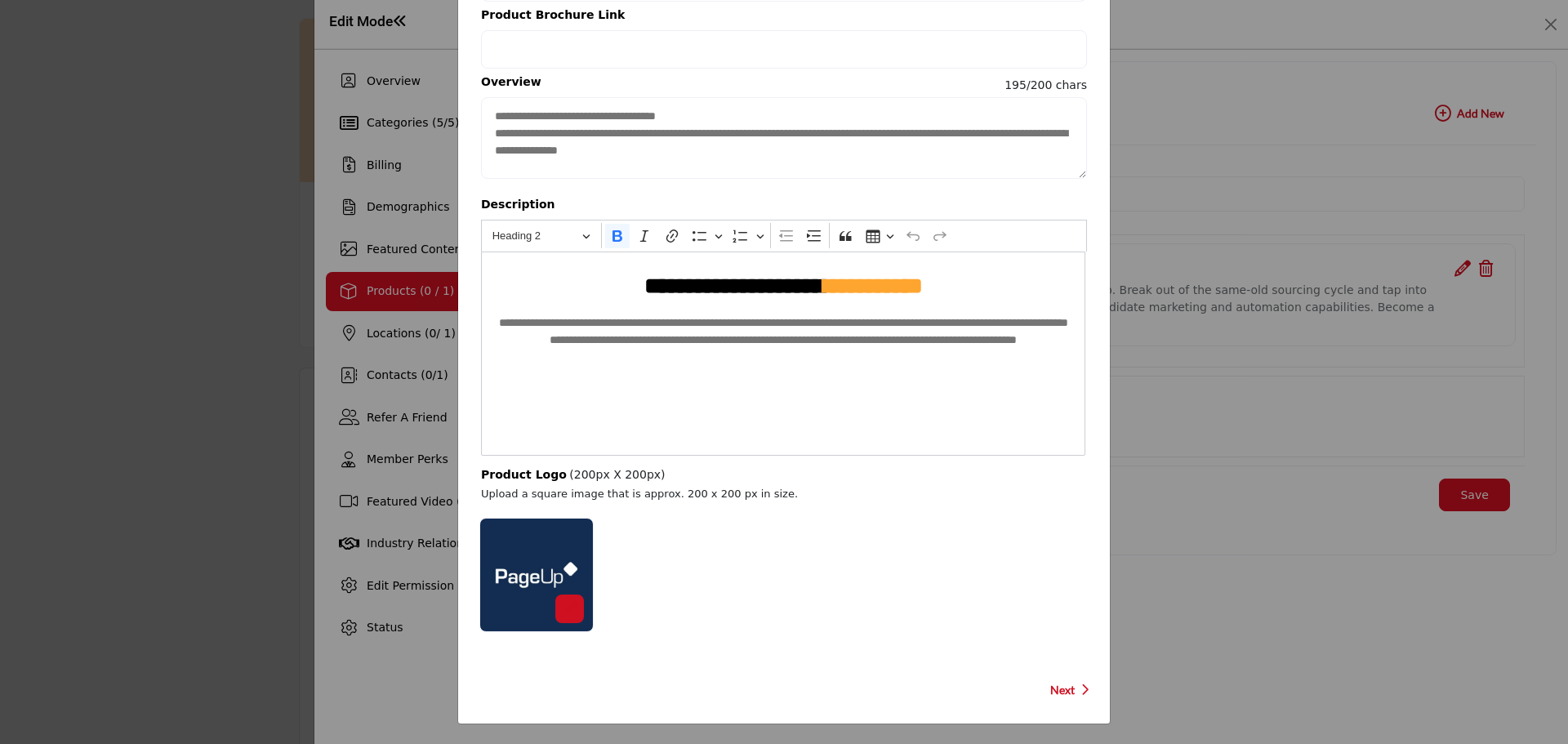
click at [566, 611] on icon at bounding box center [570, 608] width 12 height 12
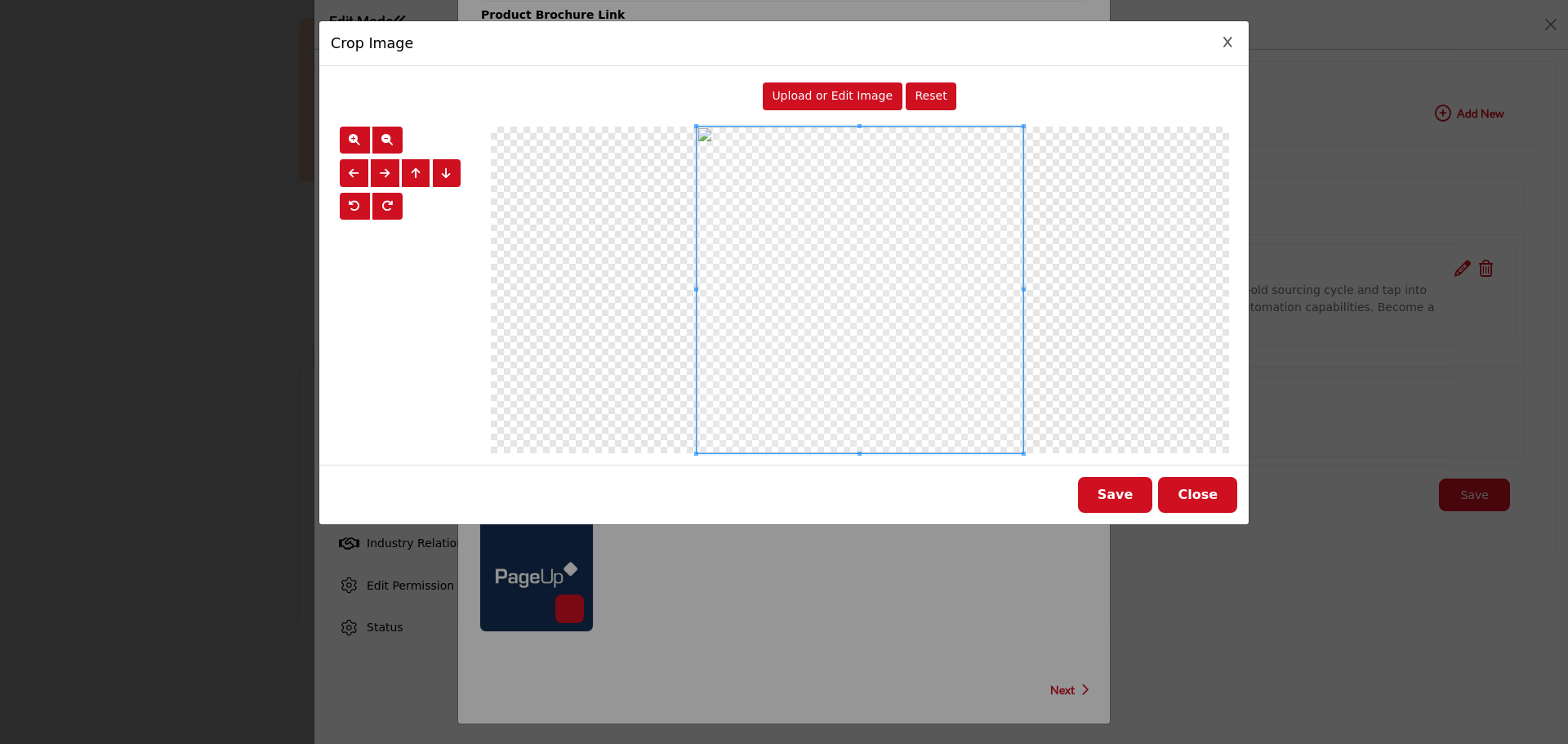
click at [845, 99] on span "Upload or Edit Image" at bounding box center [832, 95] width 121 height 13
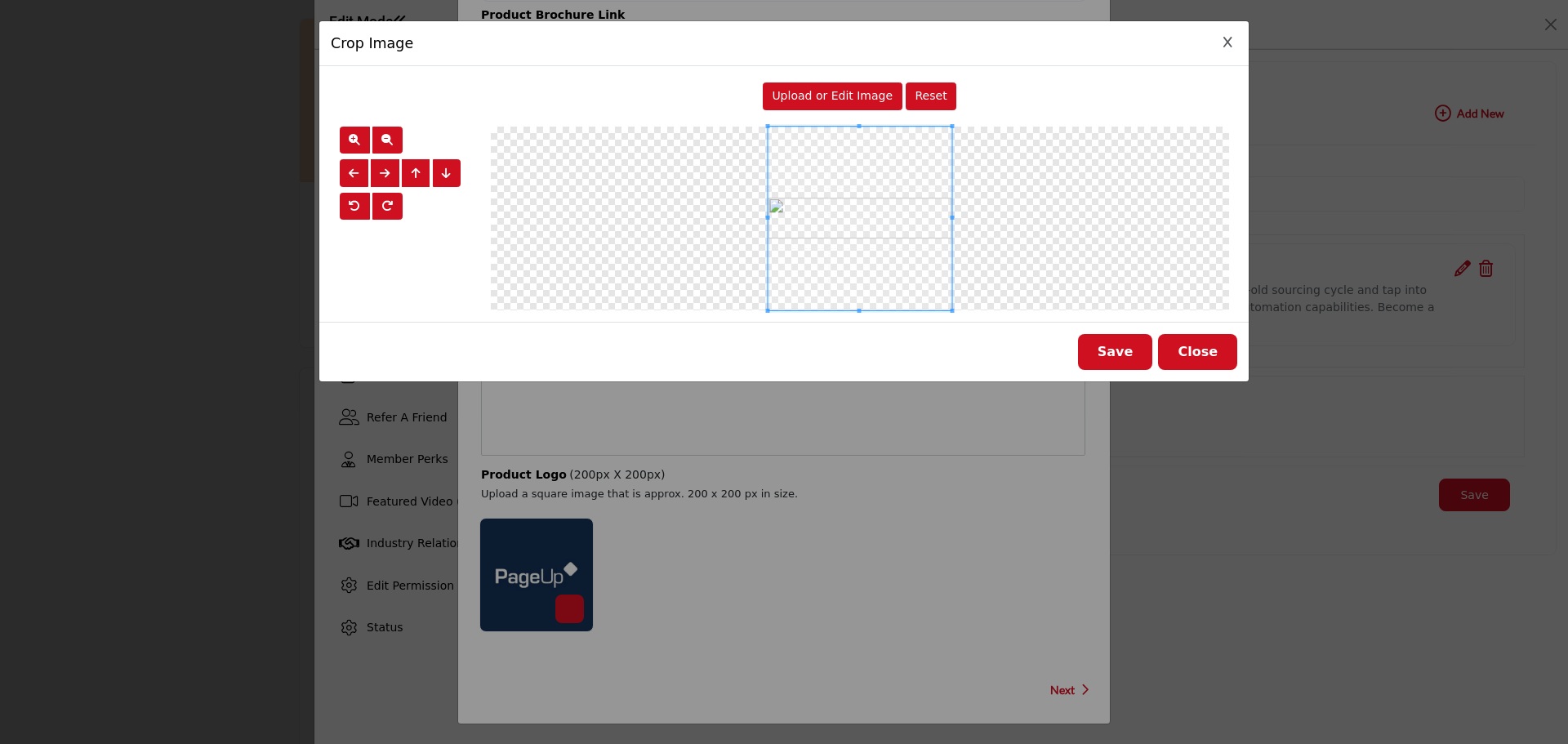
click at [1112, 348] on button "Save" at bounding box center [1116, 352] width 75 height 36
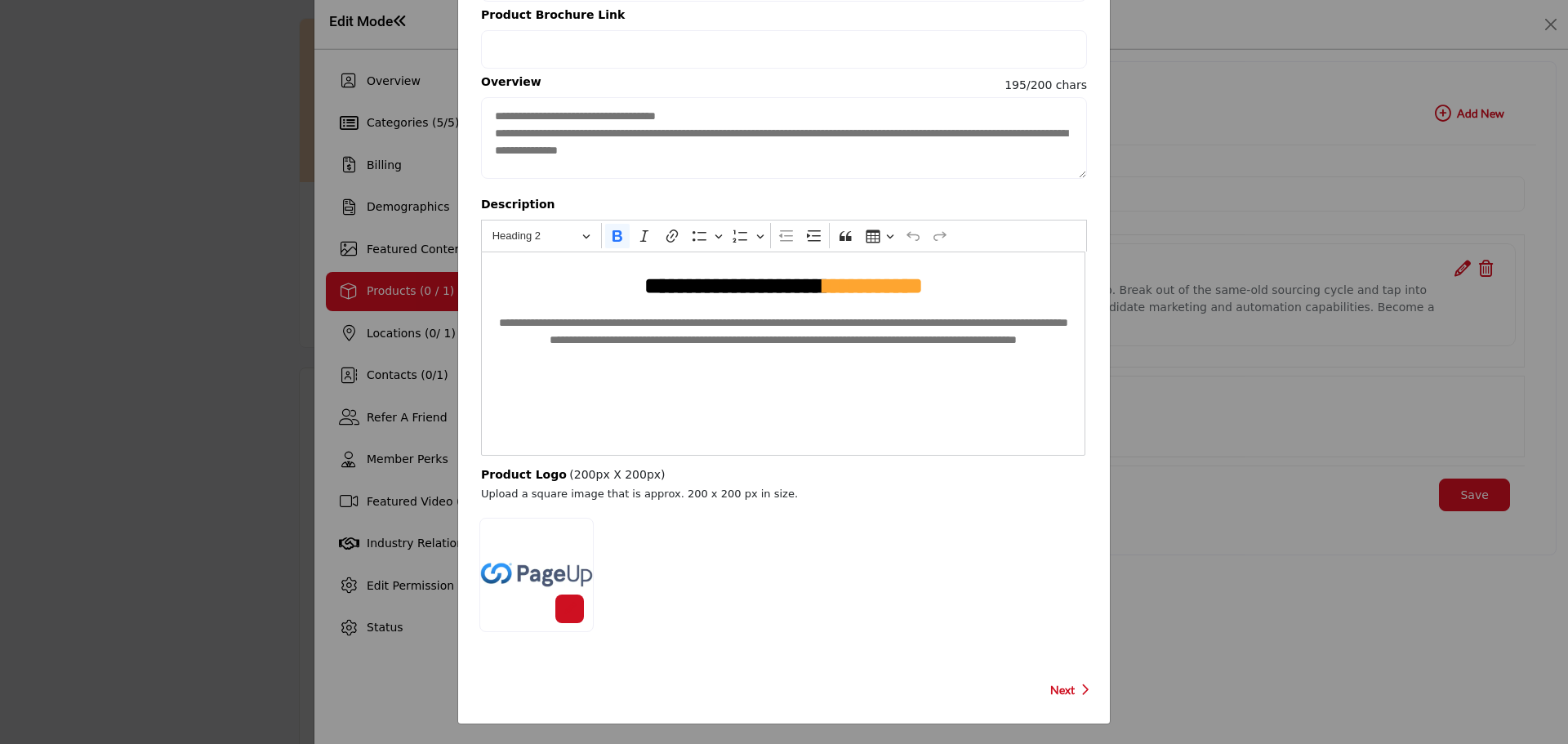
click at [1073, 691] on p "Next" at bounding box center [1070, 690] width 39 height 16
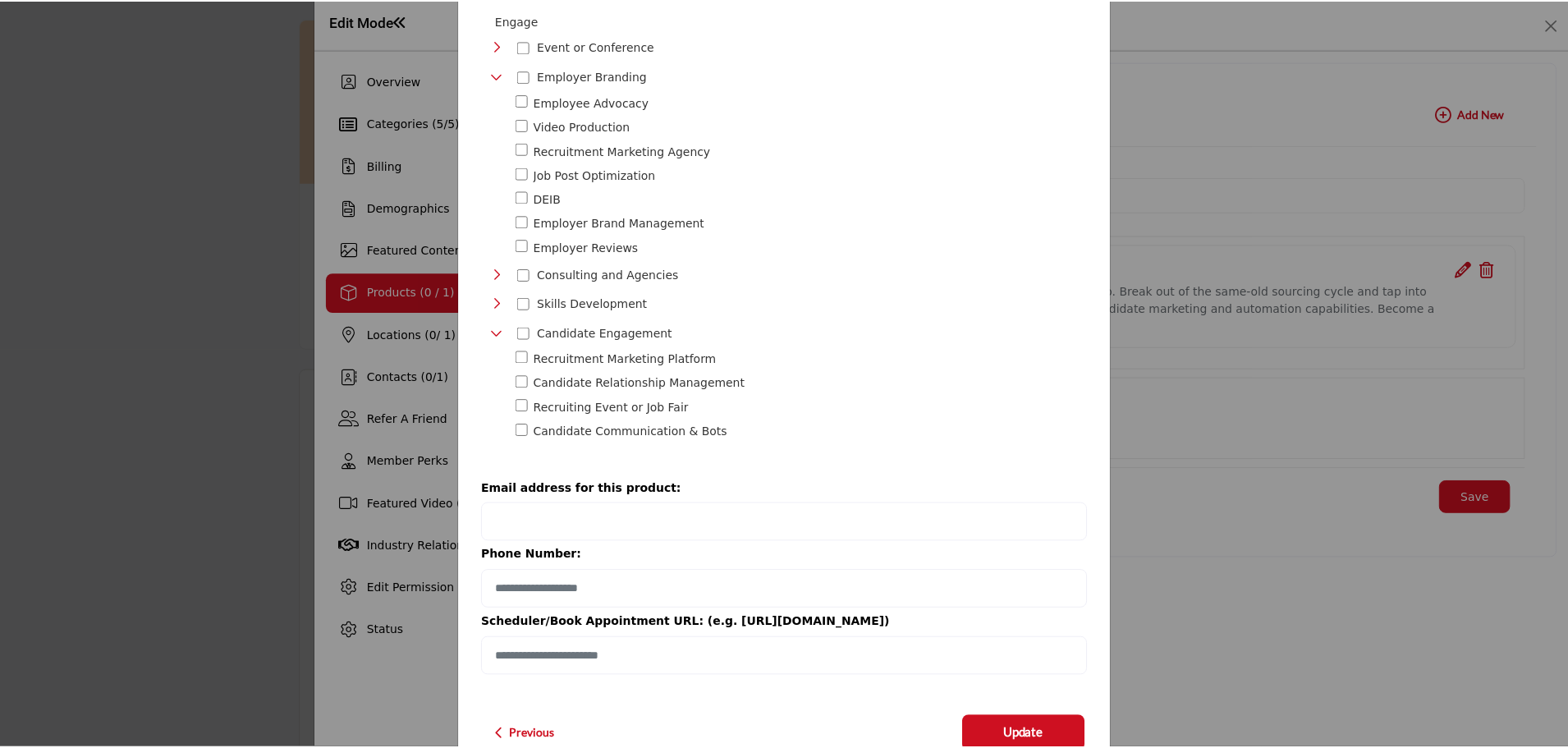
scroll to position [703, 0]
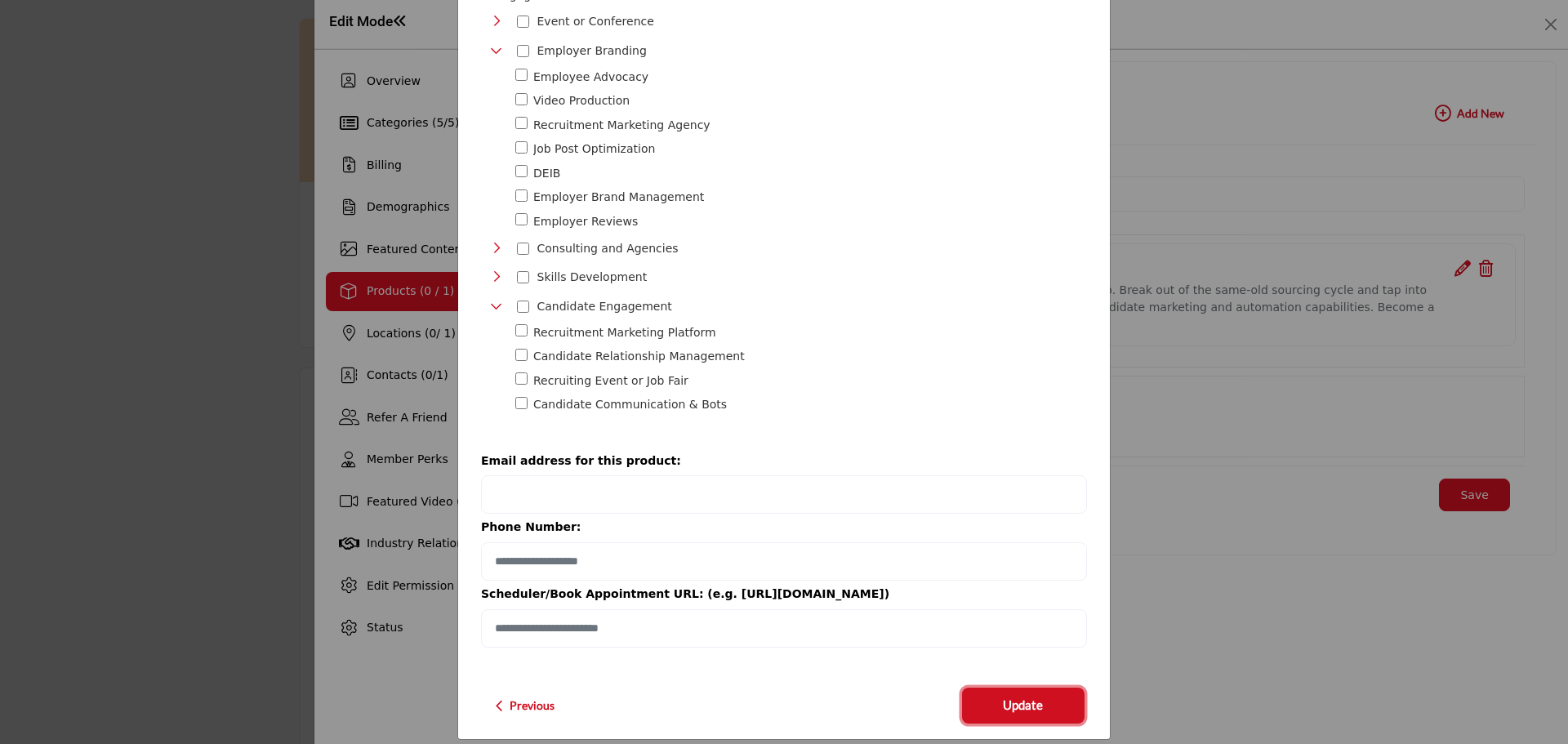
click at [1003, 696] on span "Update" at bounding box center [1022, 705] width 40 height 19
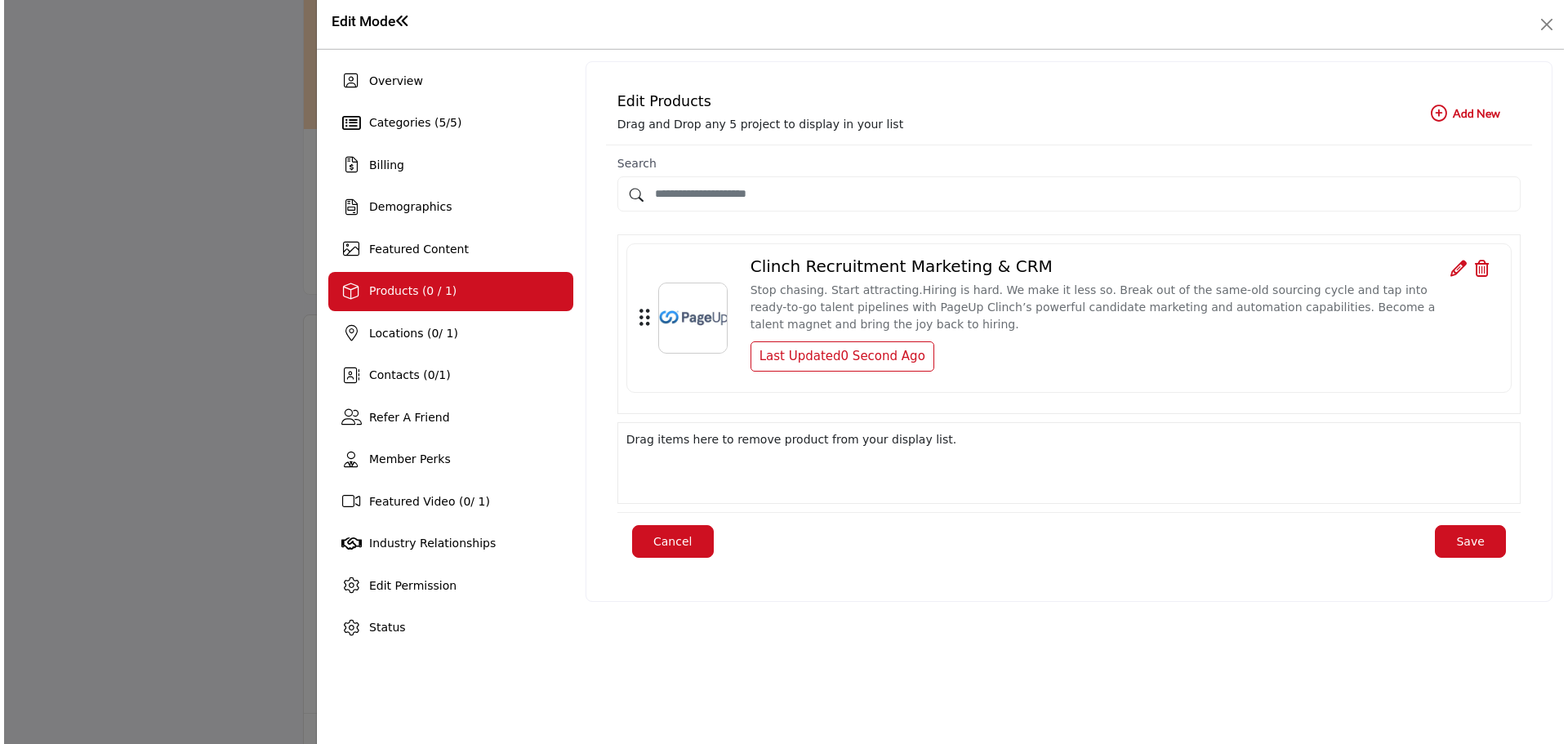
scroll to position [163, 0]
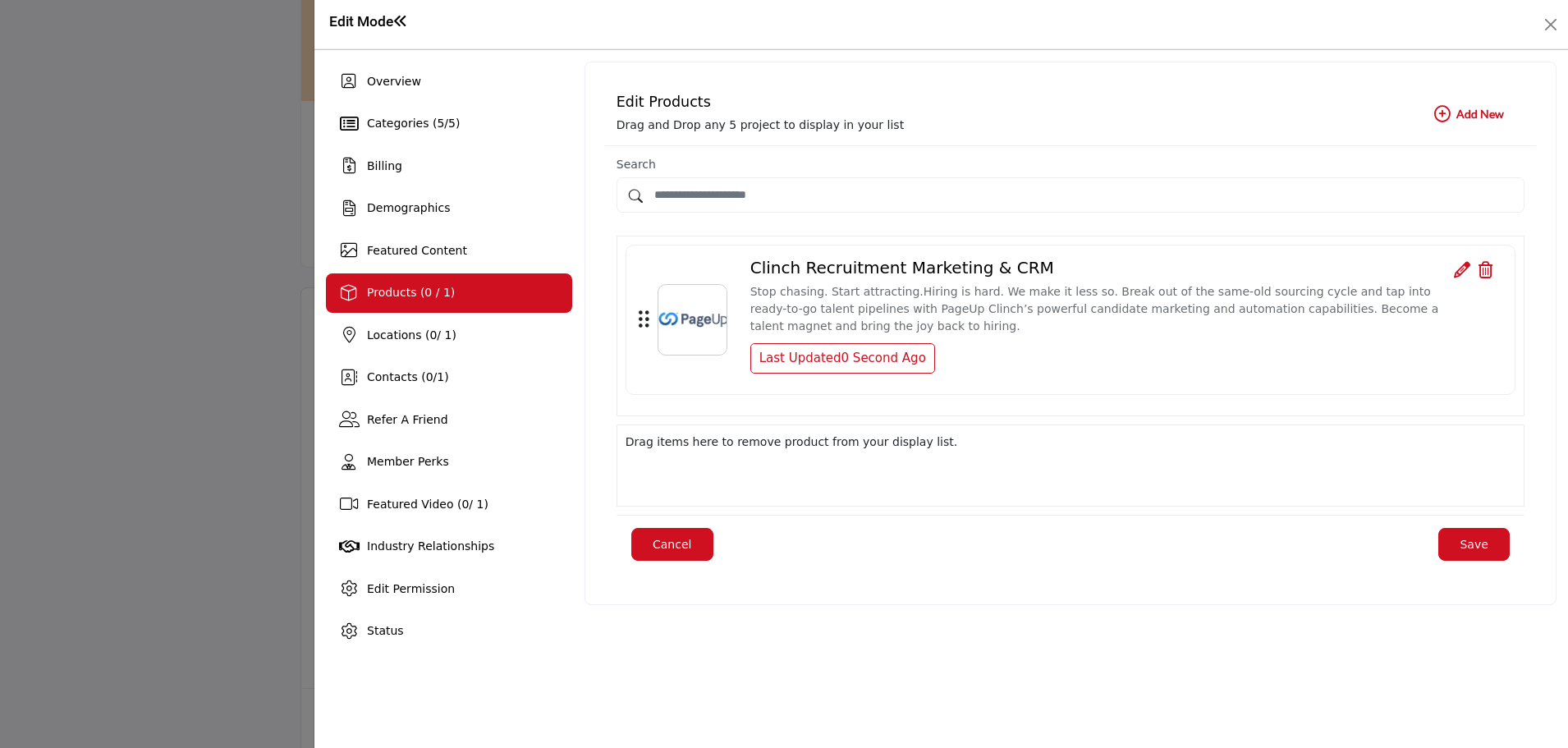
click at [1465, 113] on b "Add New Add New" at bounding box center [1469, 114] width 70 height 16
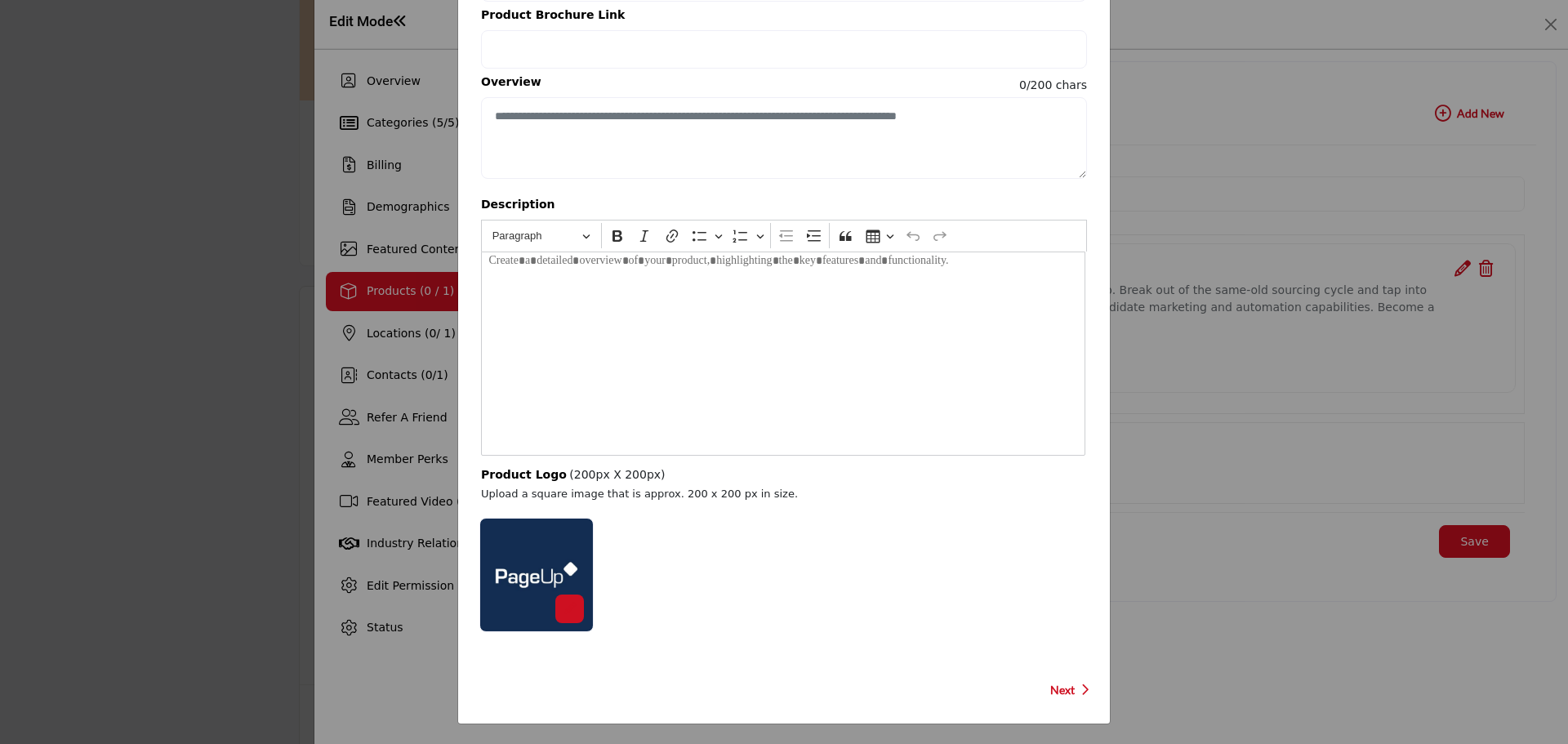
scroll to position [0, 0]
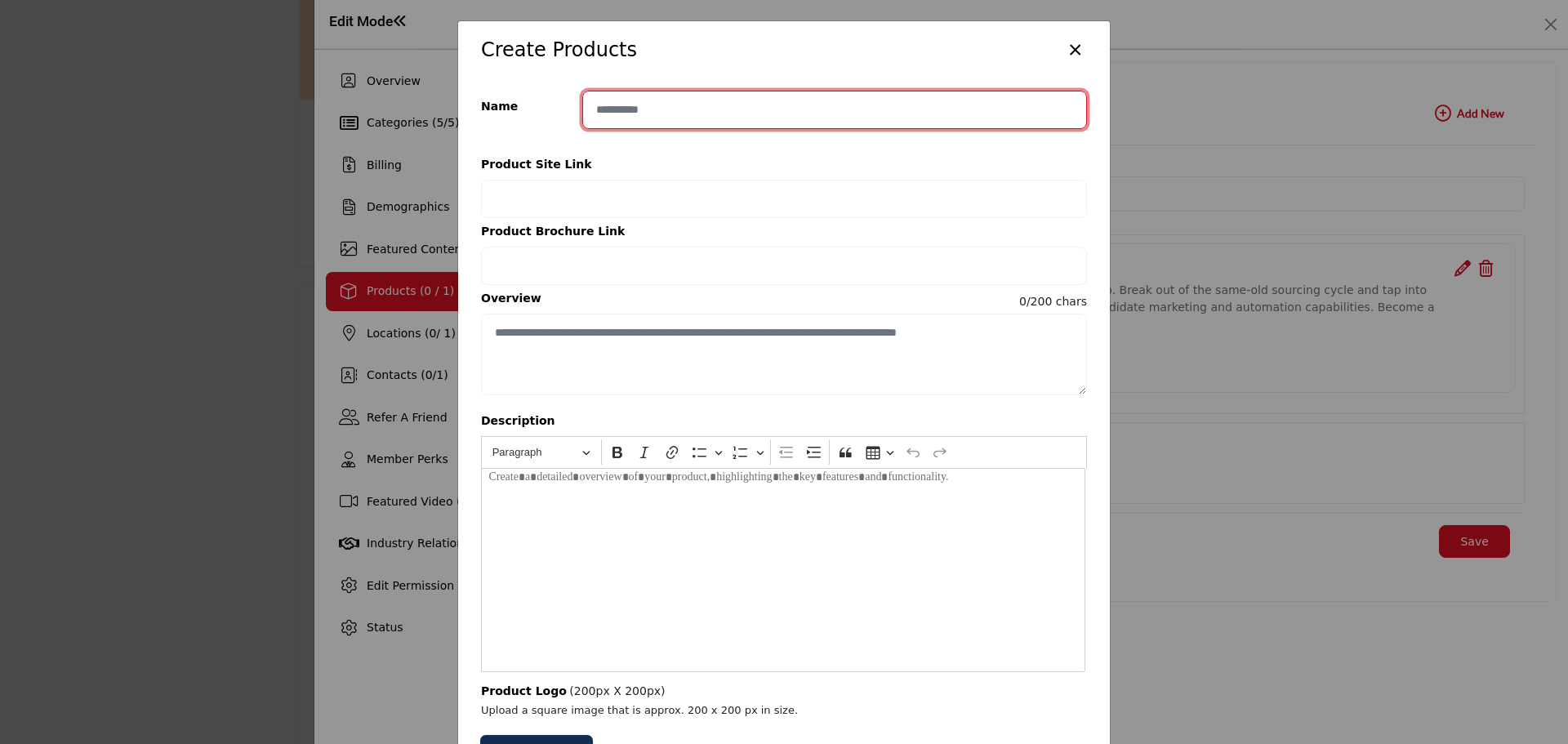
click at [622, 92] on input "Enter product name" at bounding box center [835, 110] width 505 height 38
type input "**********"
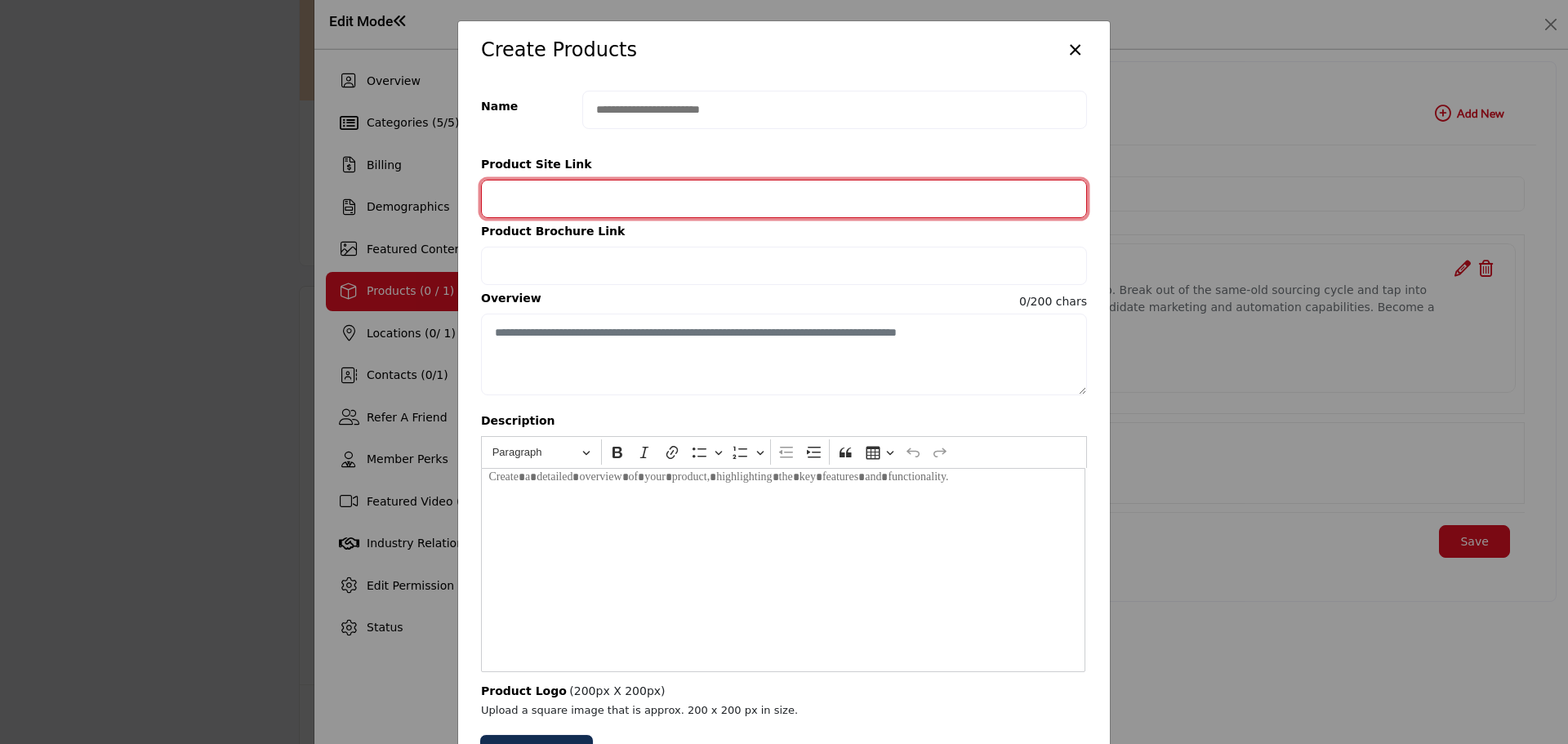
paste input "**********"
type input "**********"
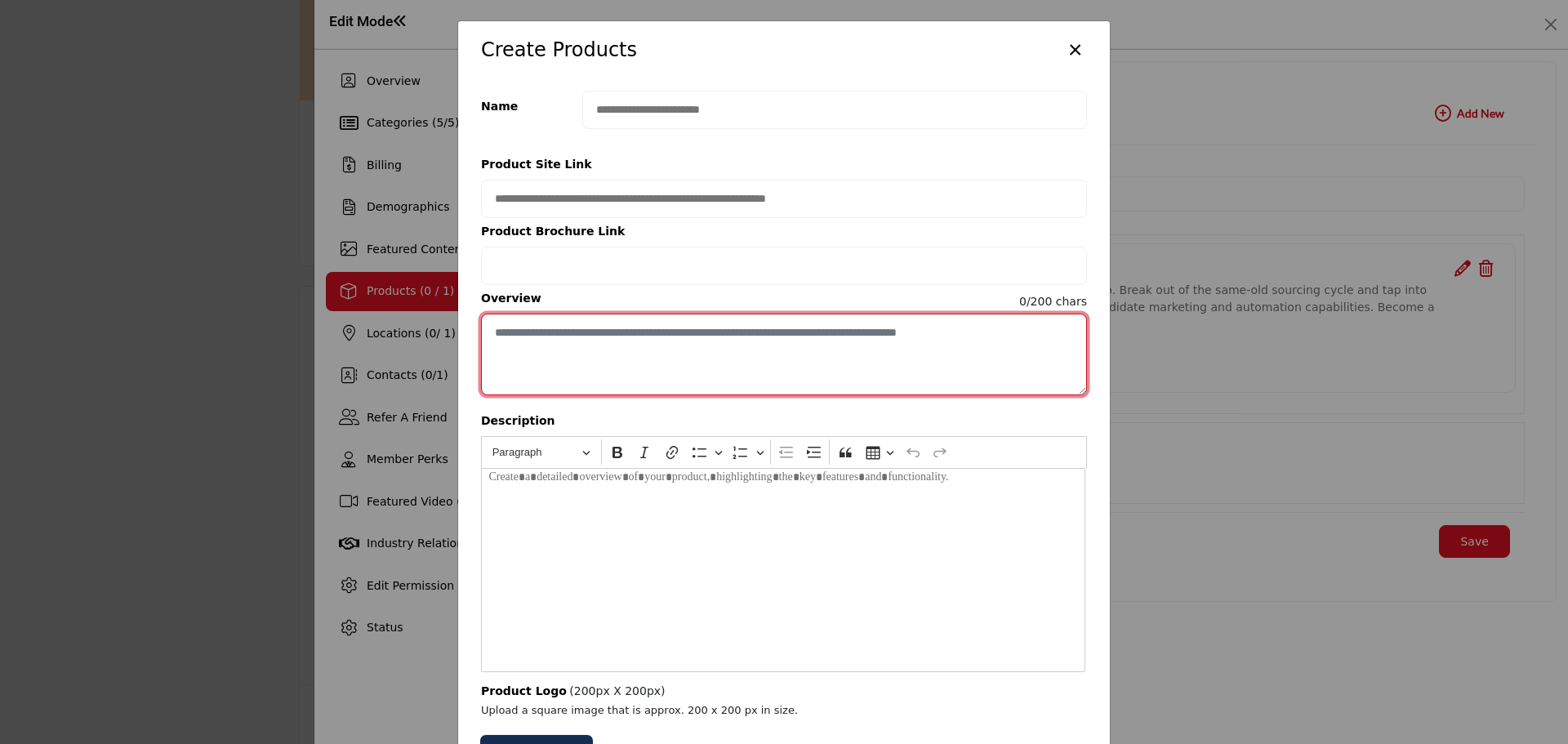
click at [530, 342] on textarea "Enter short overview description" at bounding box center [783, 355] width 606 height 82
paste textarea "**********"
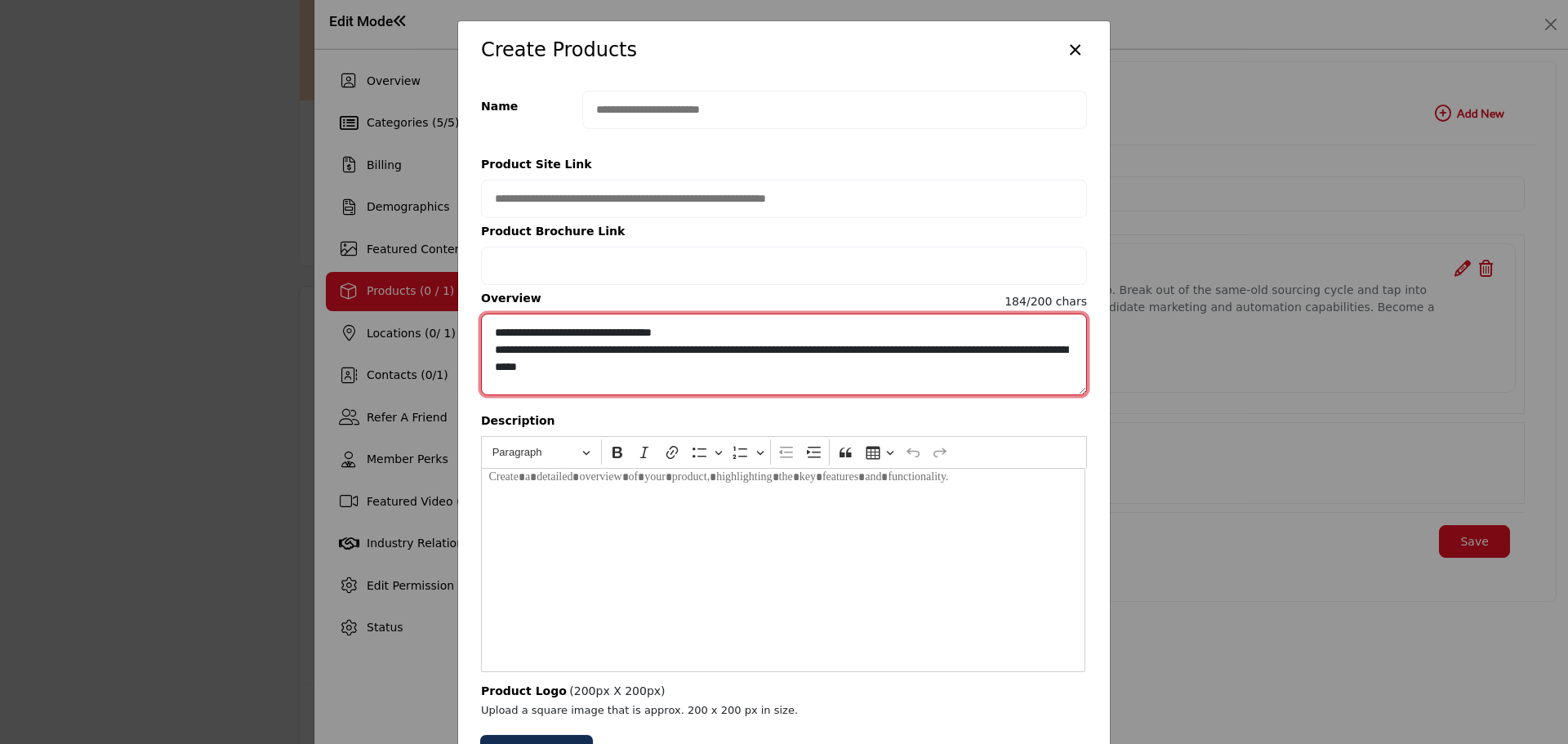
type textarea "**********"
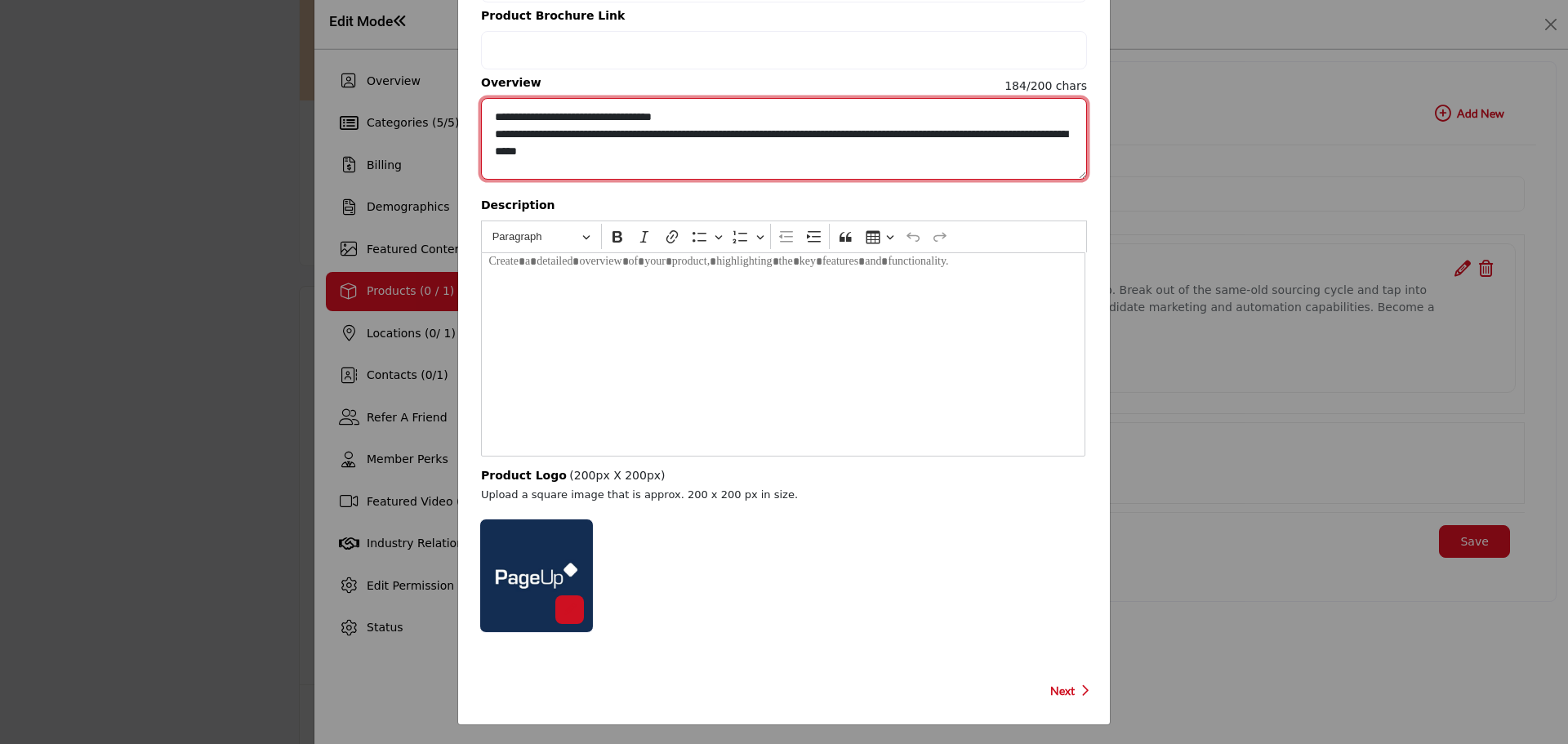
scroll to position [217, 0]
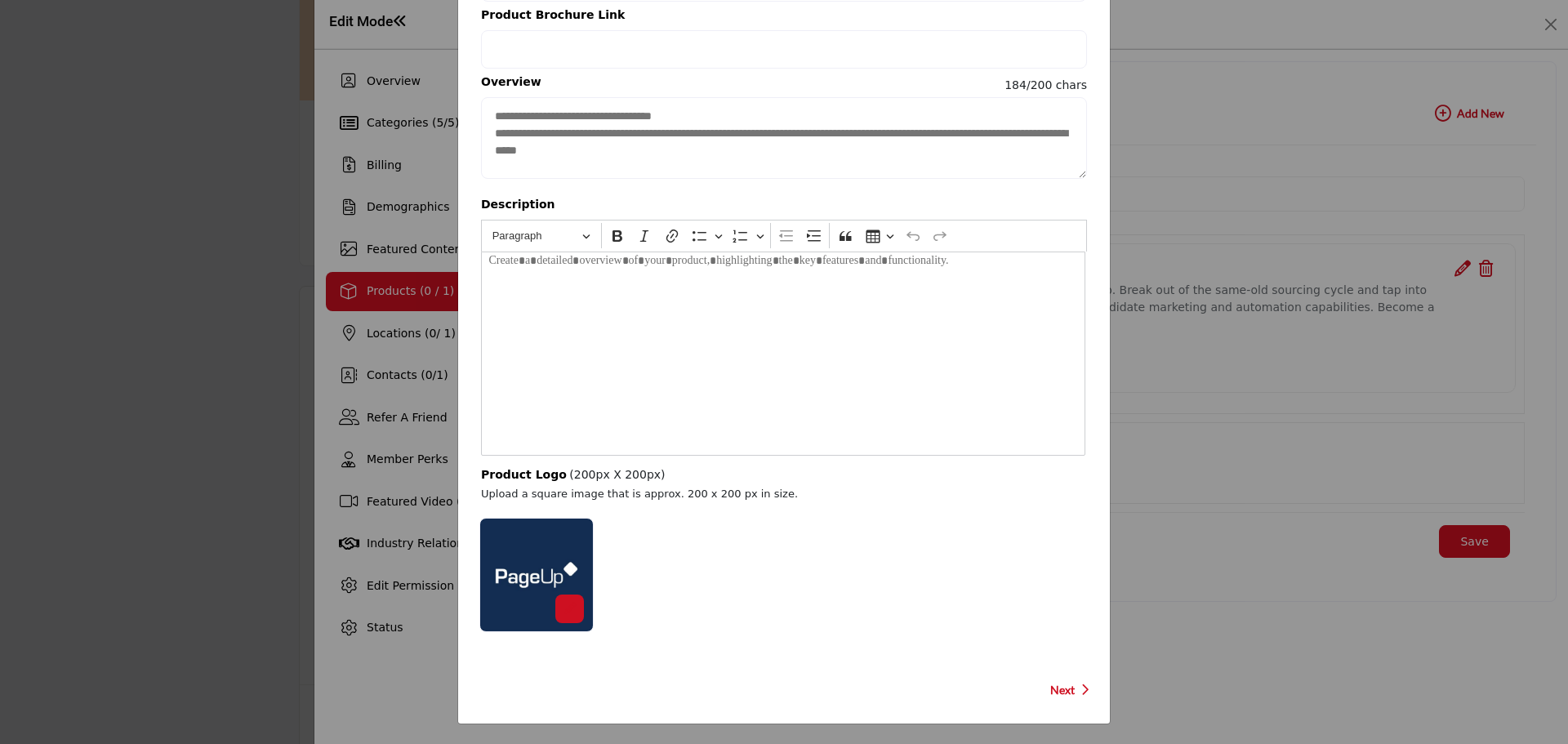
click at [564, 569] on div at bounding box center [536, 575] width 114 height 114
click at [566, 601] on div at bounding box center [570, 609] width 29 height 29
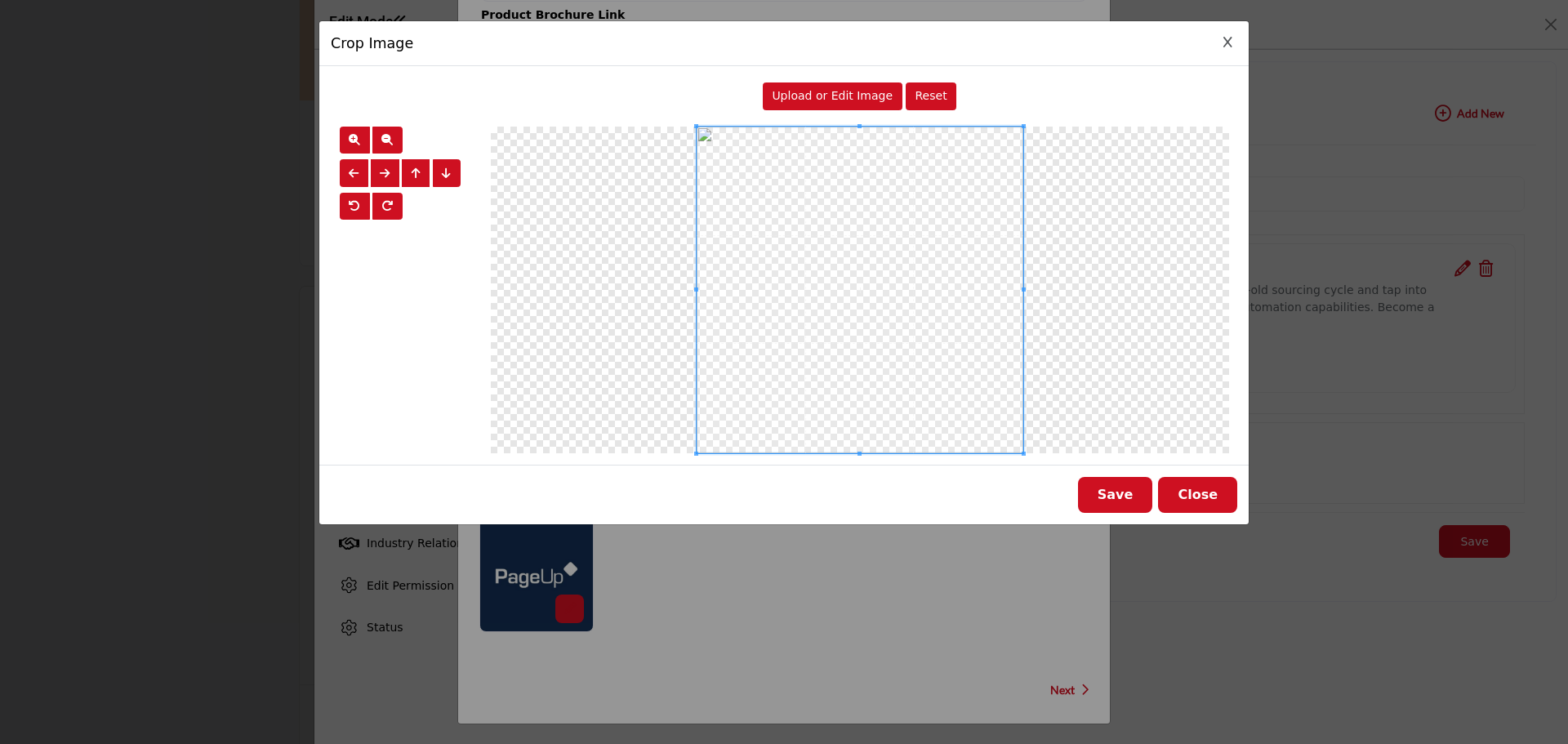
click at [833, 92] on span "Upload or Edit Image" at bounding box center [832, 95] width 121 height 13
click at [851, 92] on span "Upload or Edit Image" at bounding box center [832, 95] width 121 height 13
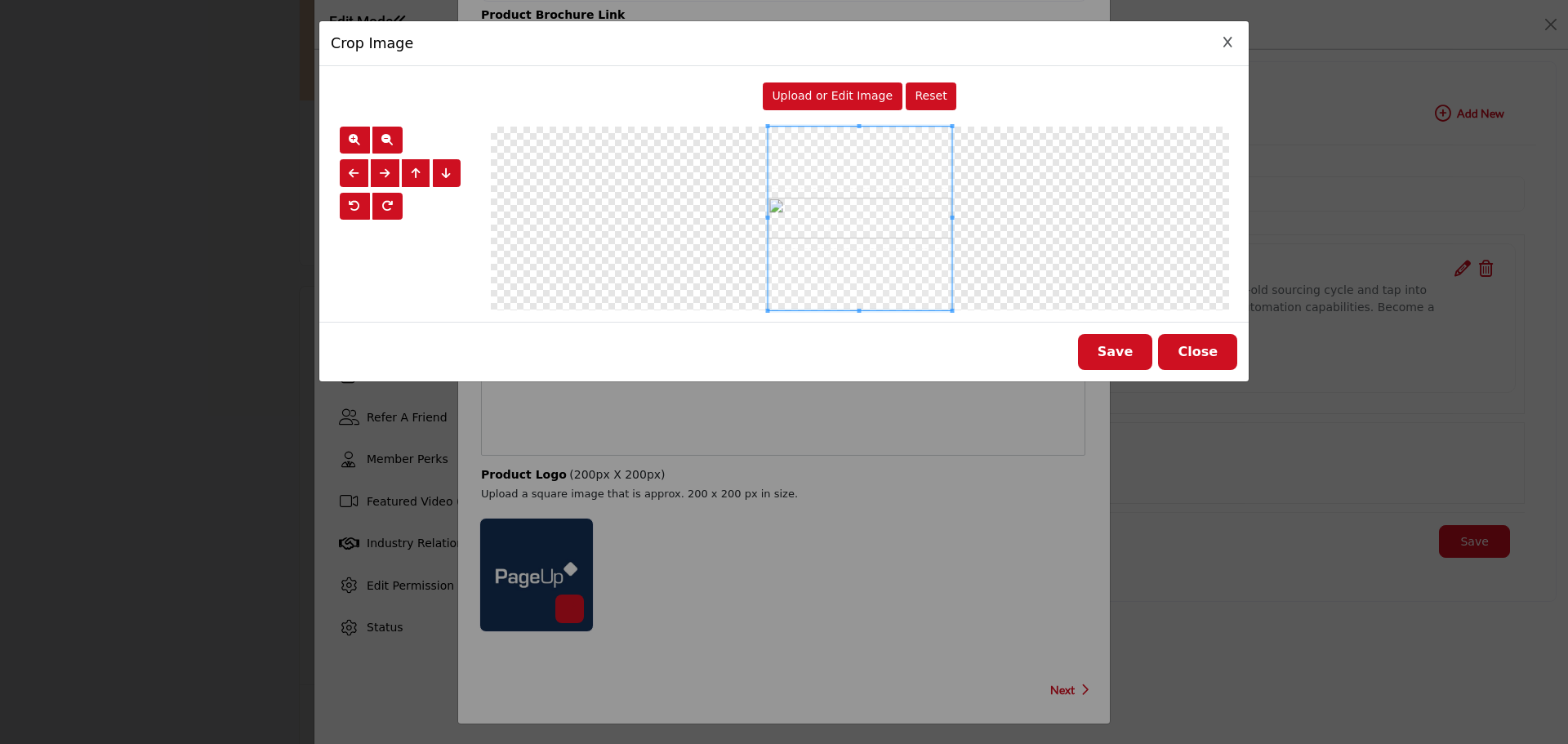
click at [1114, 349] on button "Save" at bounding box center [1116, 352] width 75 height 36
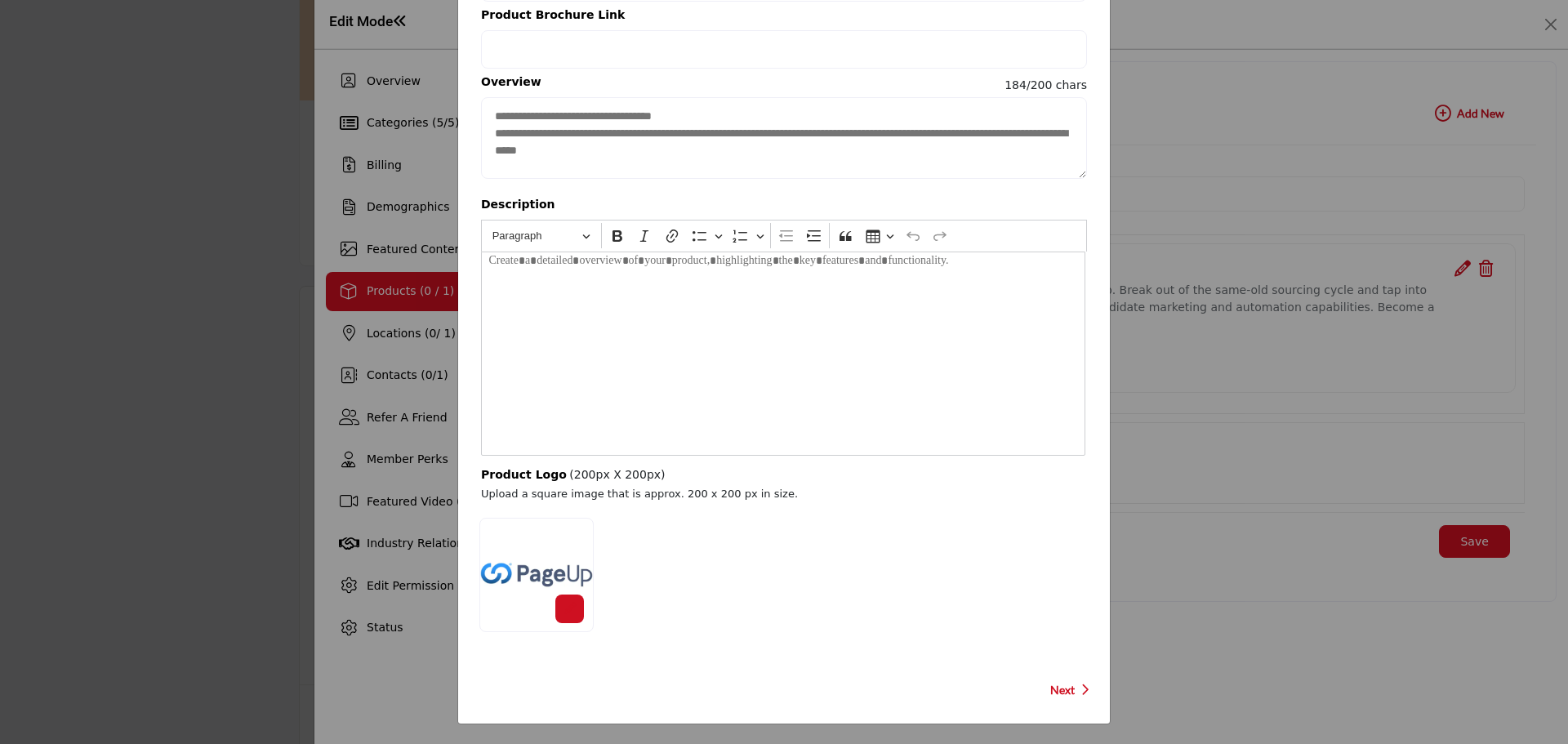
click at [1062, 685] on span "Next" at bounding box center [1062, 690] width 24 height 16
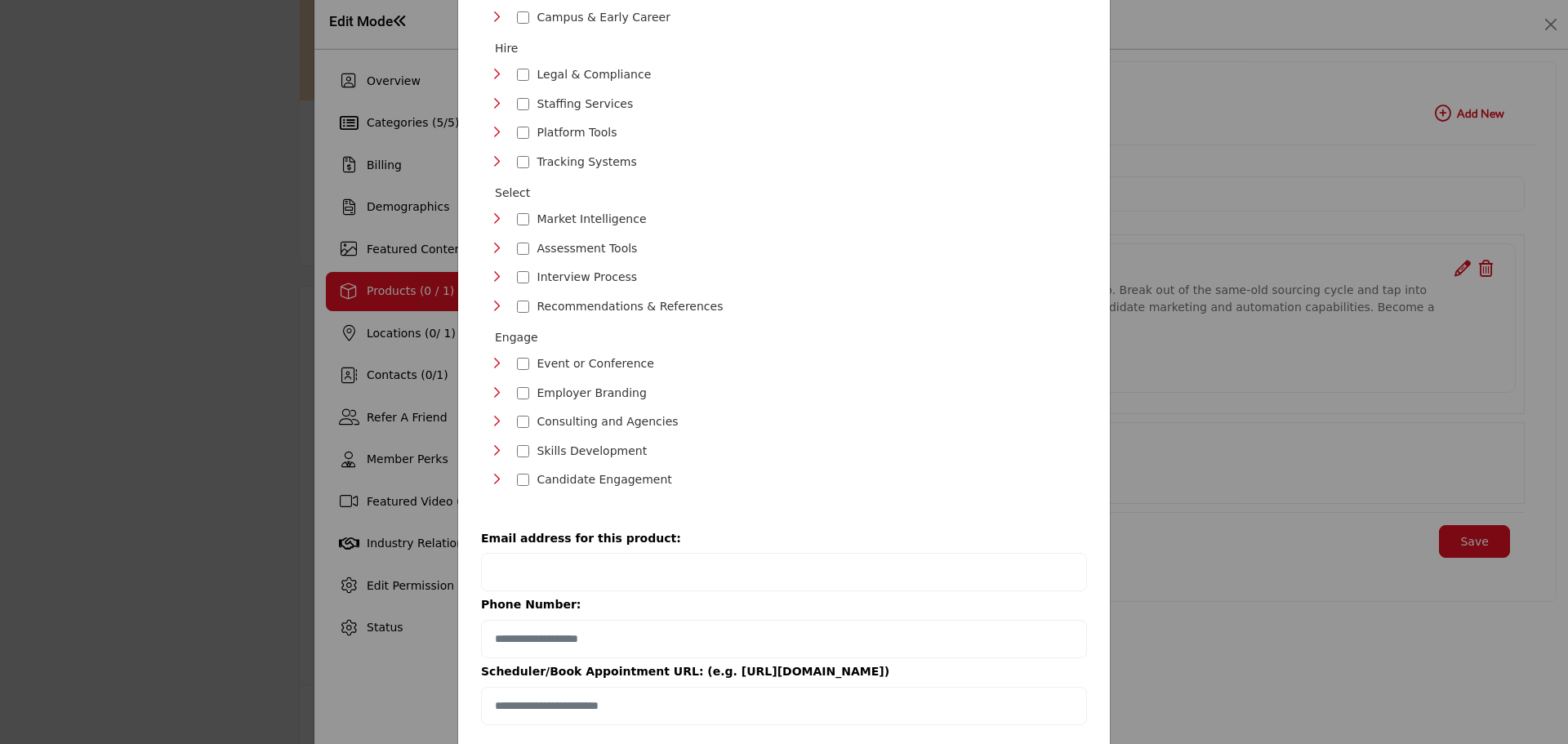
scroll to position [409, 0]
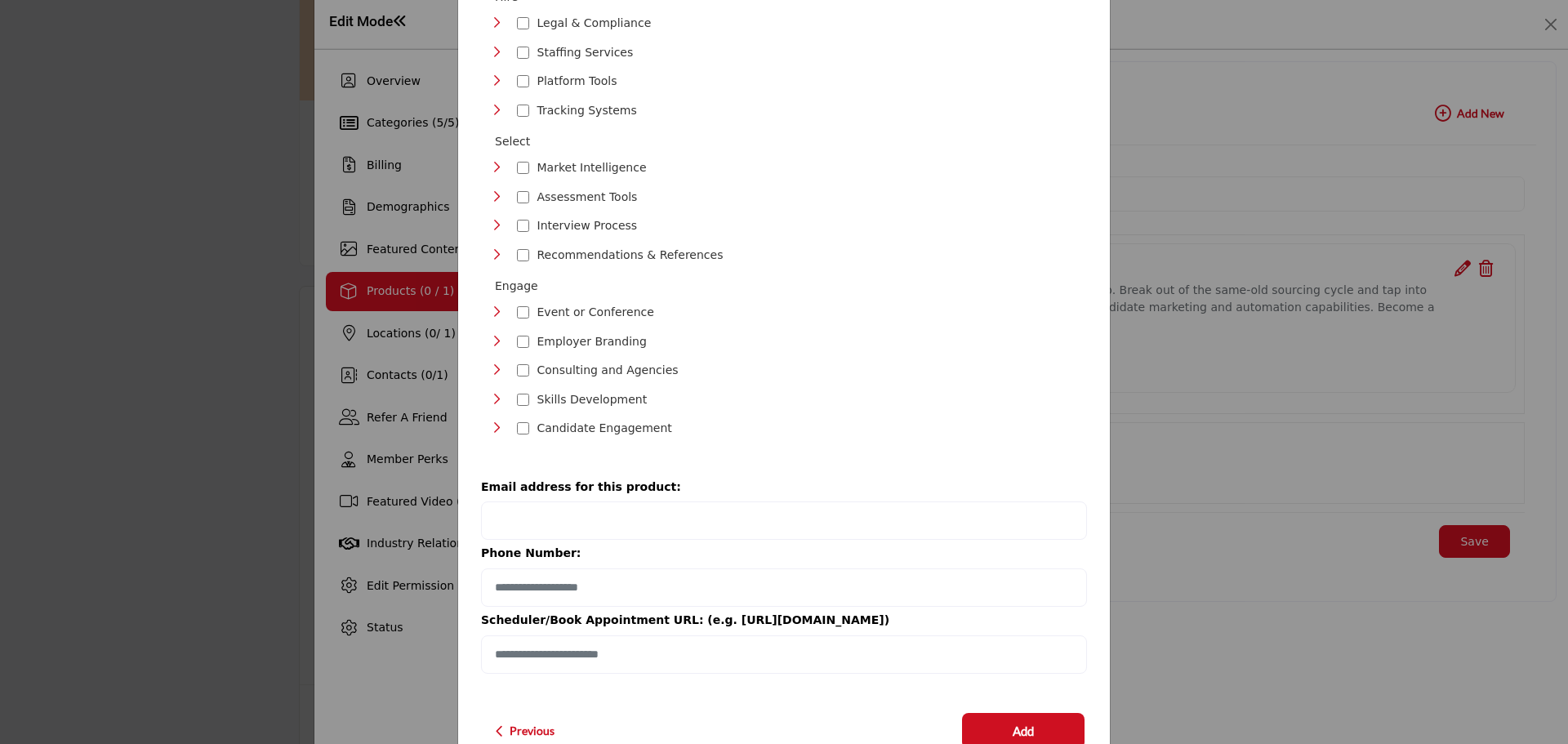
click at [491, 421] on icon "Toggle Category" at bounding box center [496, 427] width 13 height 13
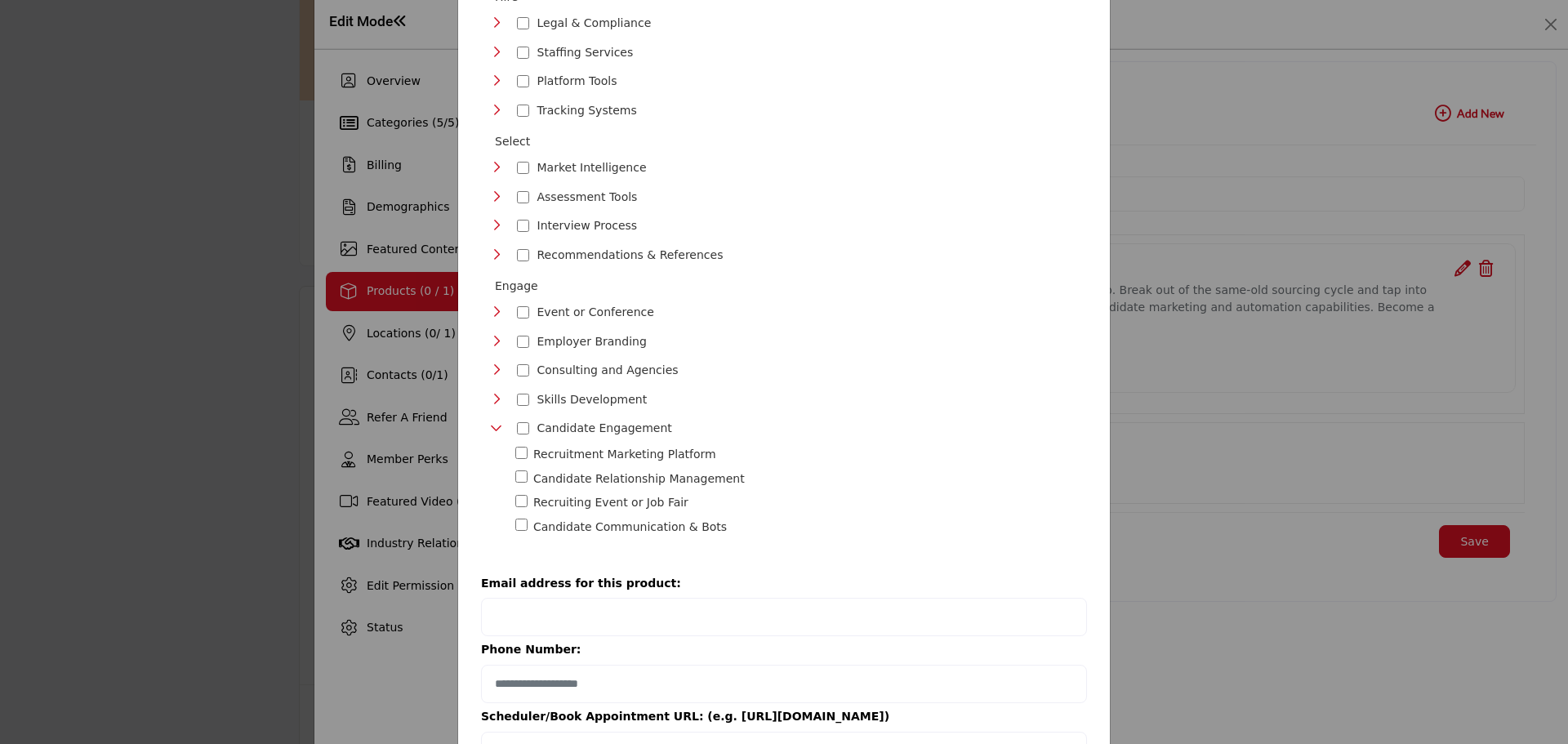
click at [495, 248] on icon "Toggle Category" at bounding box center [496, 254] width 13 height 13
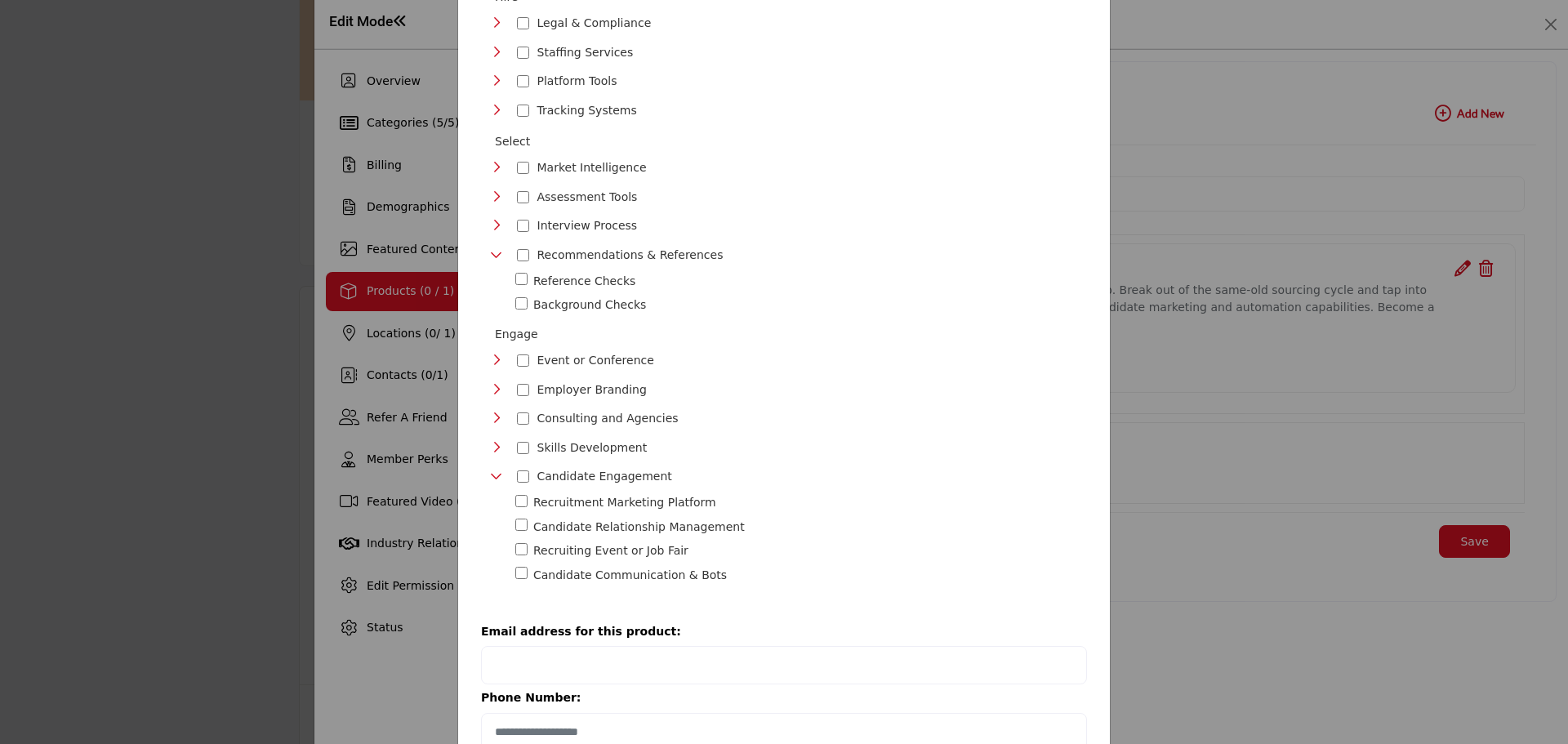
click at [490, 219] on icon "Toggle Category" at bounding box center [496, 225] width 13 height 13
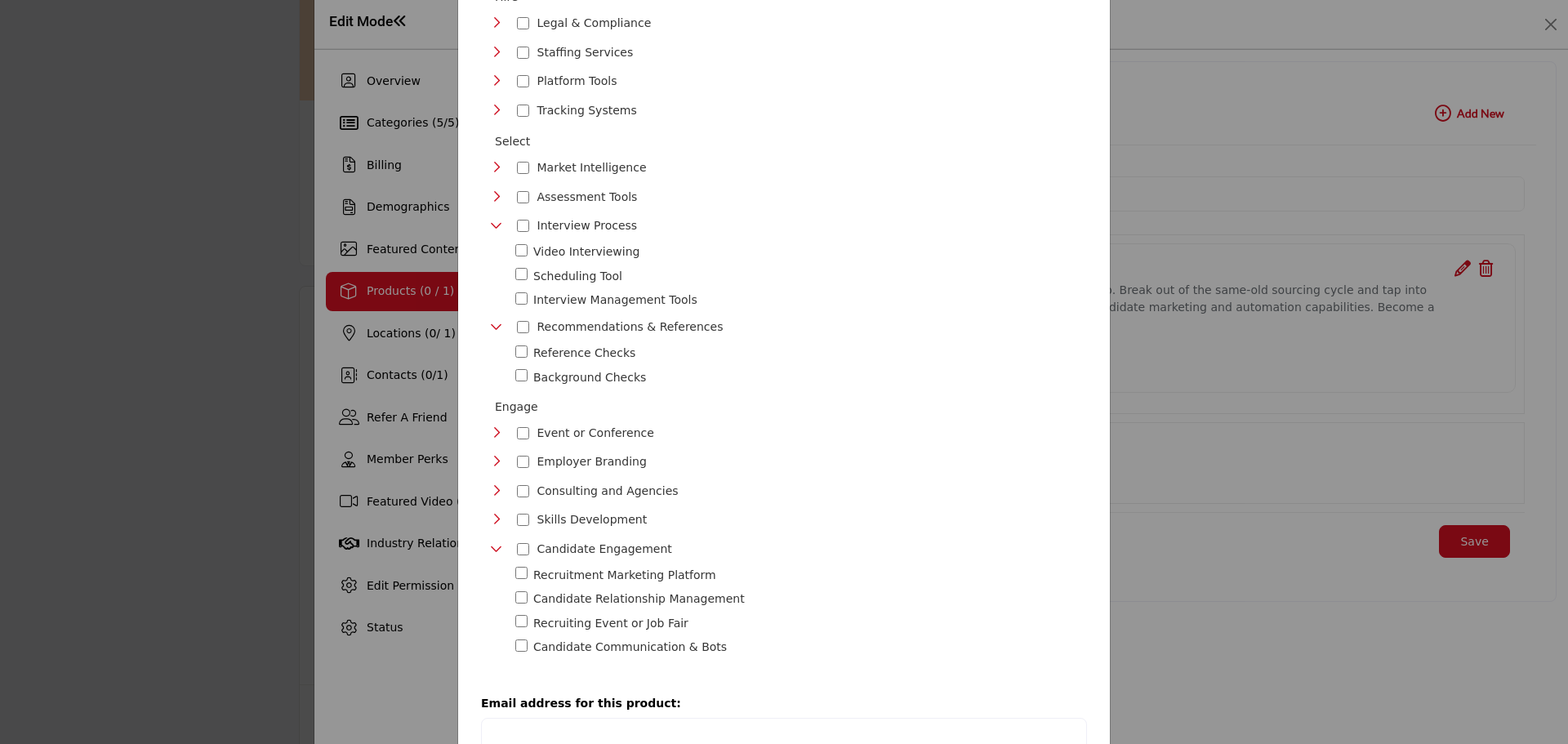
click at [491, 190] on icon "Toggle Category" at bounding box center [496, 196] width 13 height 13
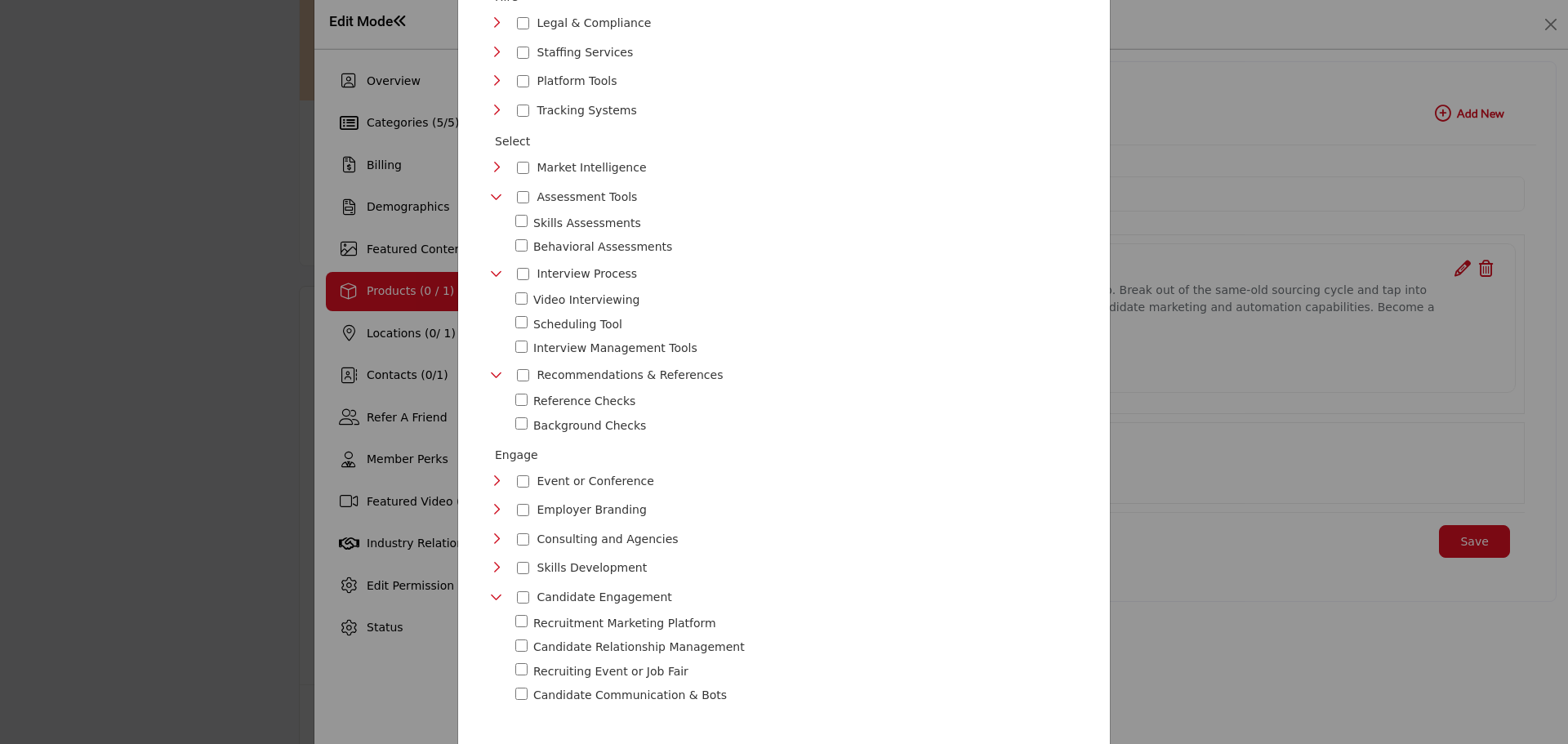
click at [495, 161] on icon "Toggle Category" at bounding box center [496, 167] width 13 height 13
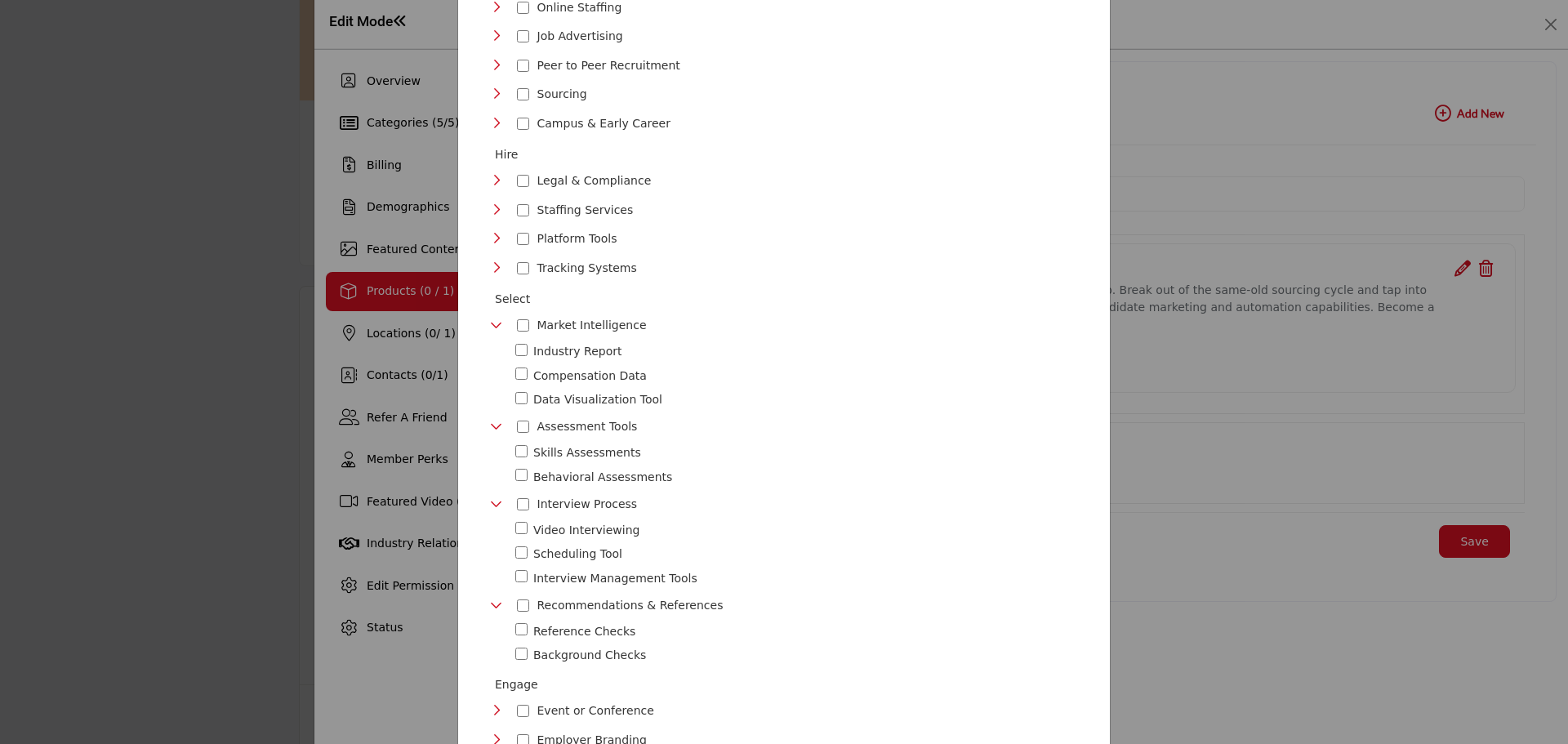
scroll to position [245, 0]
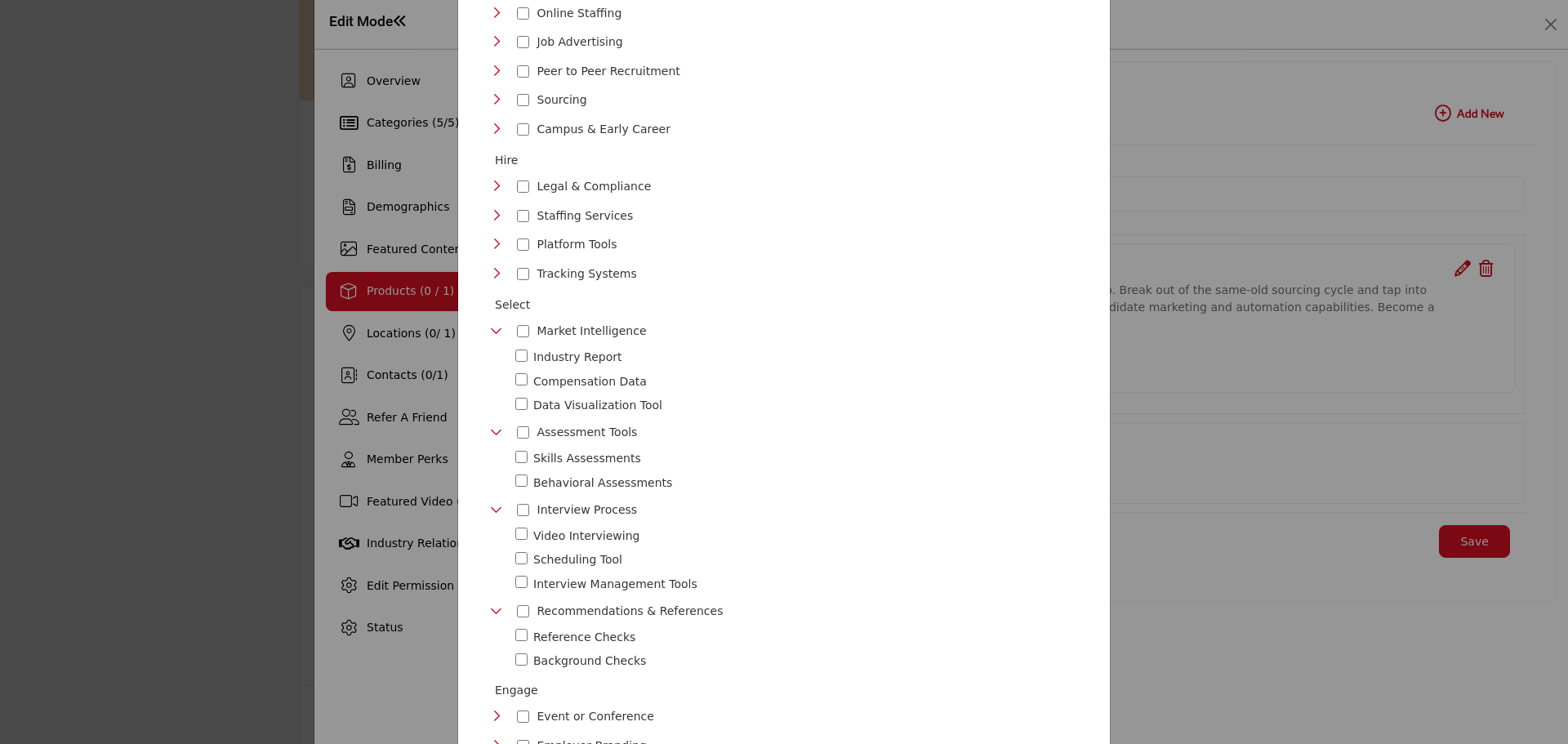
click at [495, 237] on icon "Toggle Category" at bounding box center [496, 244] width 13 height 13
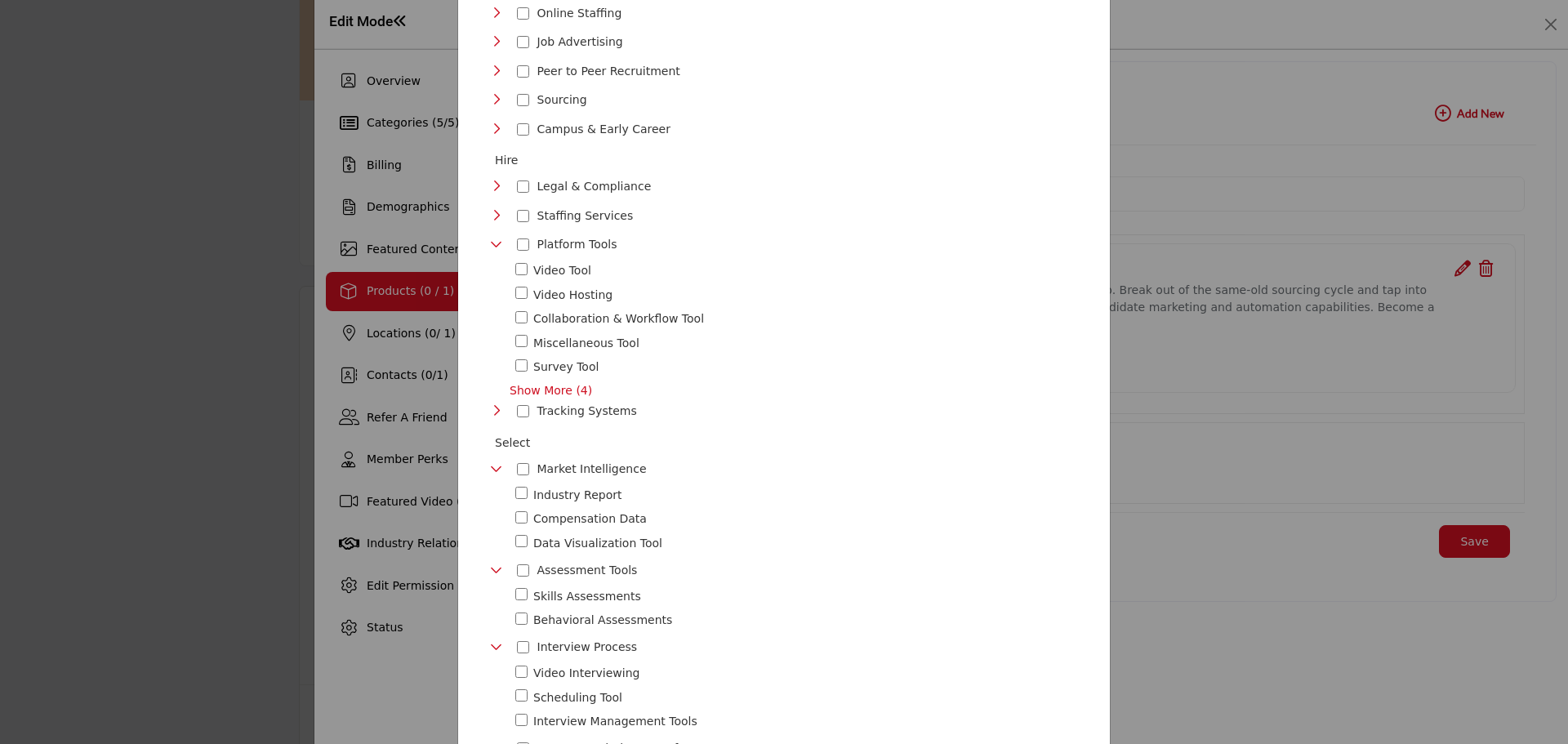
click at [490, 404] on icon "Toggle Category" at bounding box center [496, 410] width 13 height 13
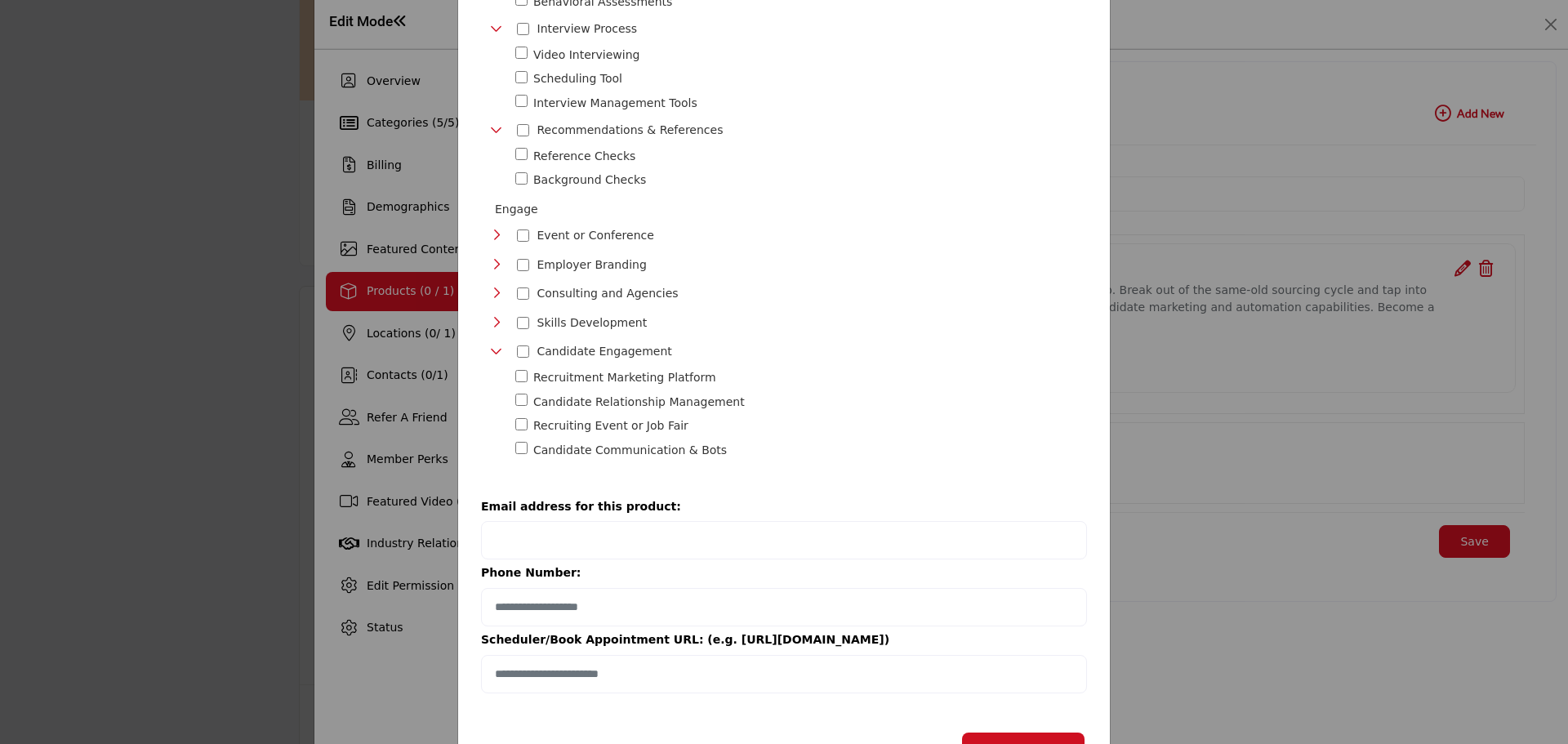
scroll to position [1078, 0]
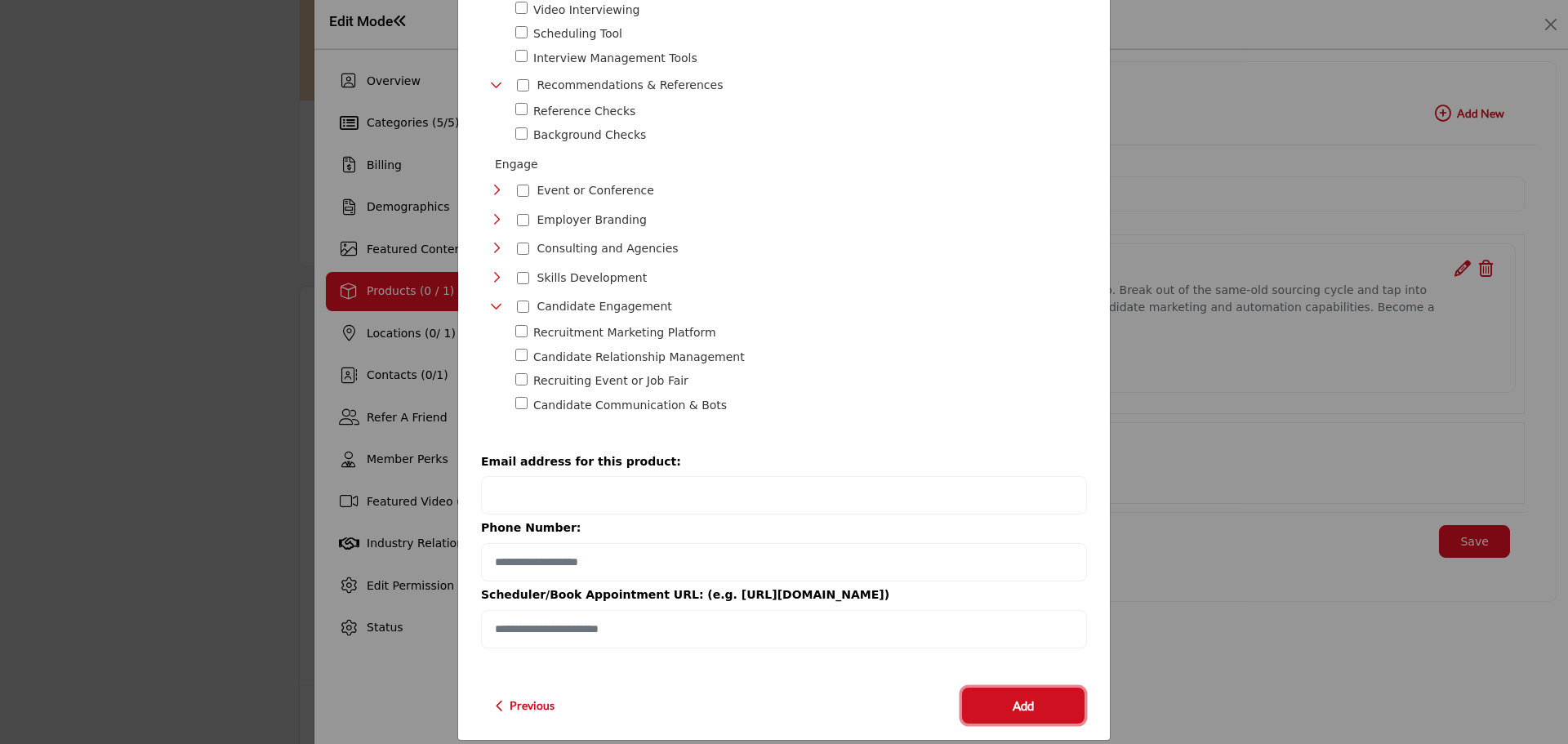
click at [1027, 697] on span "Add" at bounding box center [1023, 706] width 21 height 19
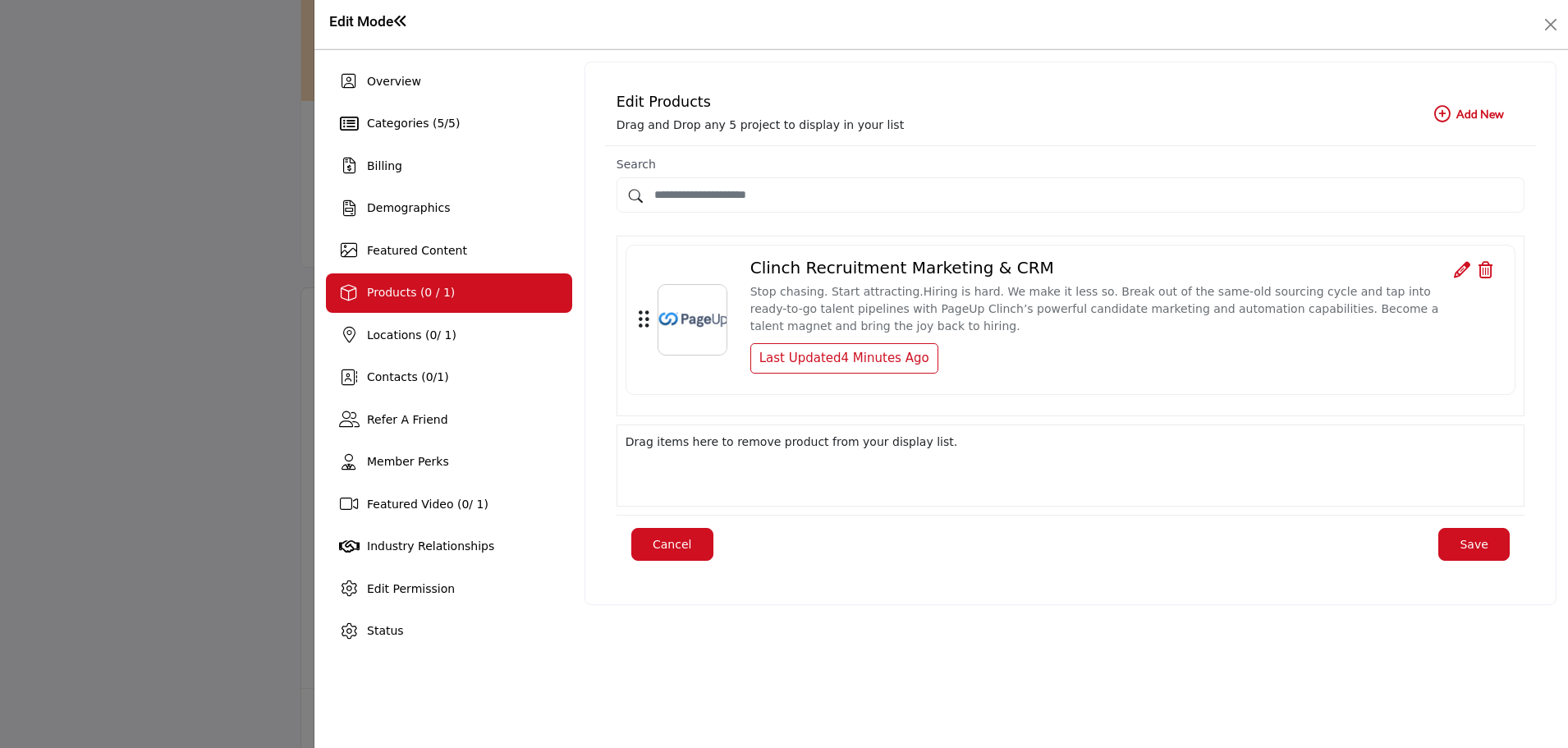
click at [1487, 543] on button "Save" at bounding box center [1474, 544] width 72 height 33
click at [695, 441] on div "Drag items here to remove product from your display list." at bounding box center [1070, 441] width 890 height 17
click at [775, 482] on div "Drag items here to remove product from your display list." at bounding box center [1070, 465] width 908 height 83
click at [1500, 543] on button "Save" at bounding box center [1474, 544] width 72 height 33
click at [1468, 115] on b "Add New Add New" at bounding box center [1469, 114] width 70 height 16
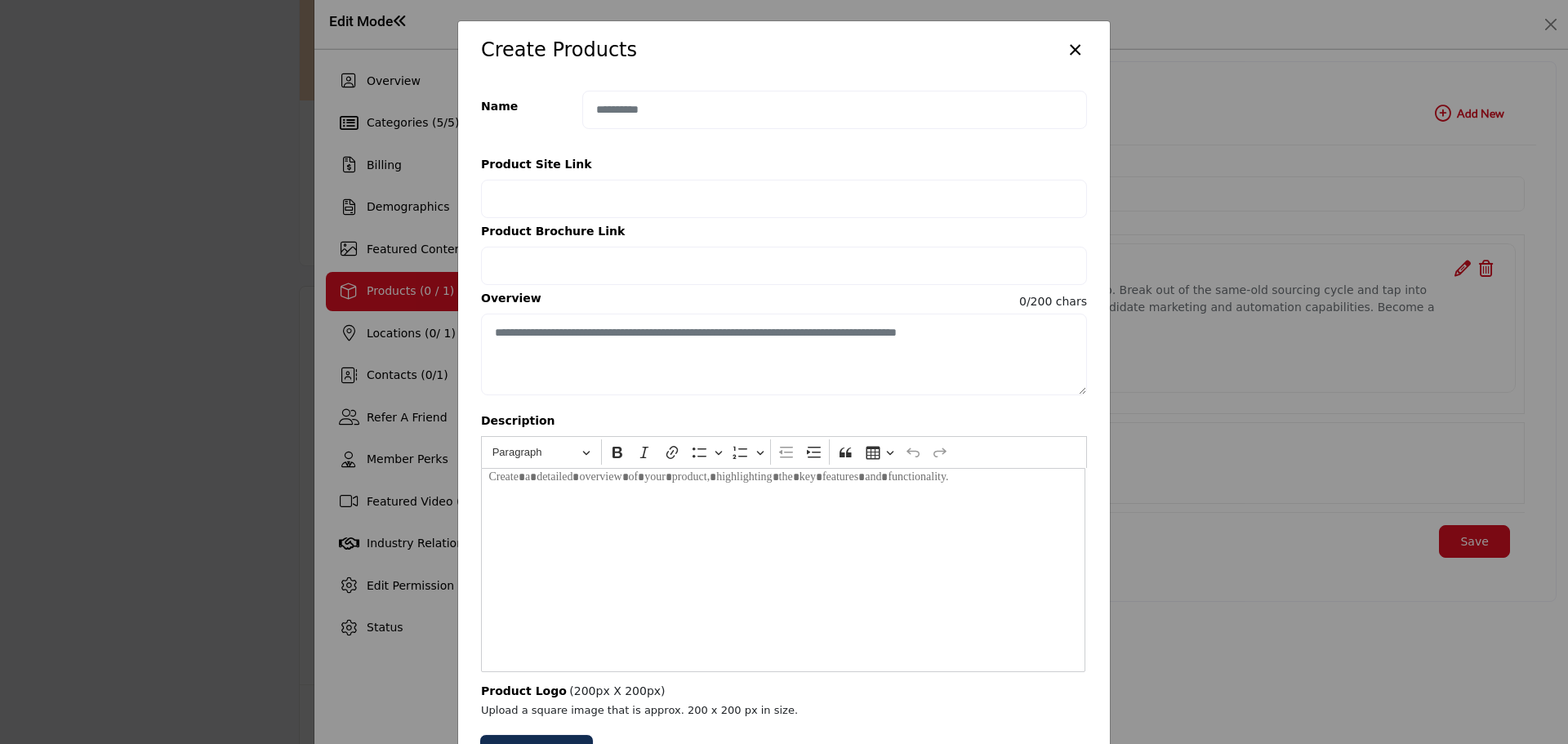
click at [1066, 51] on button "×" at bounding box center [1075, 48] width 24 height 31
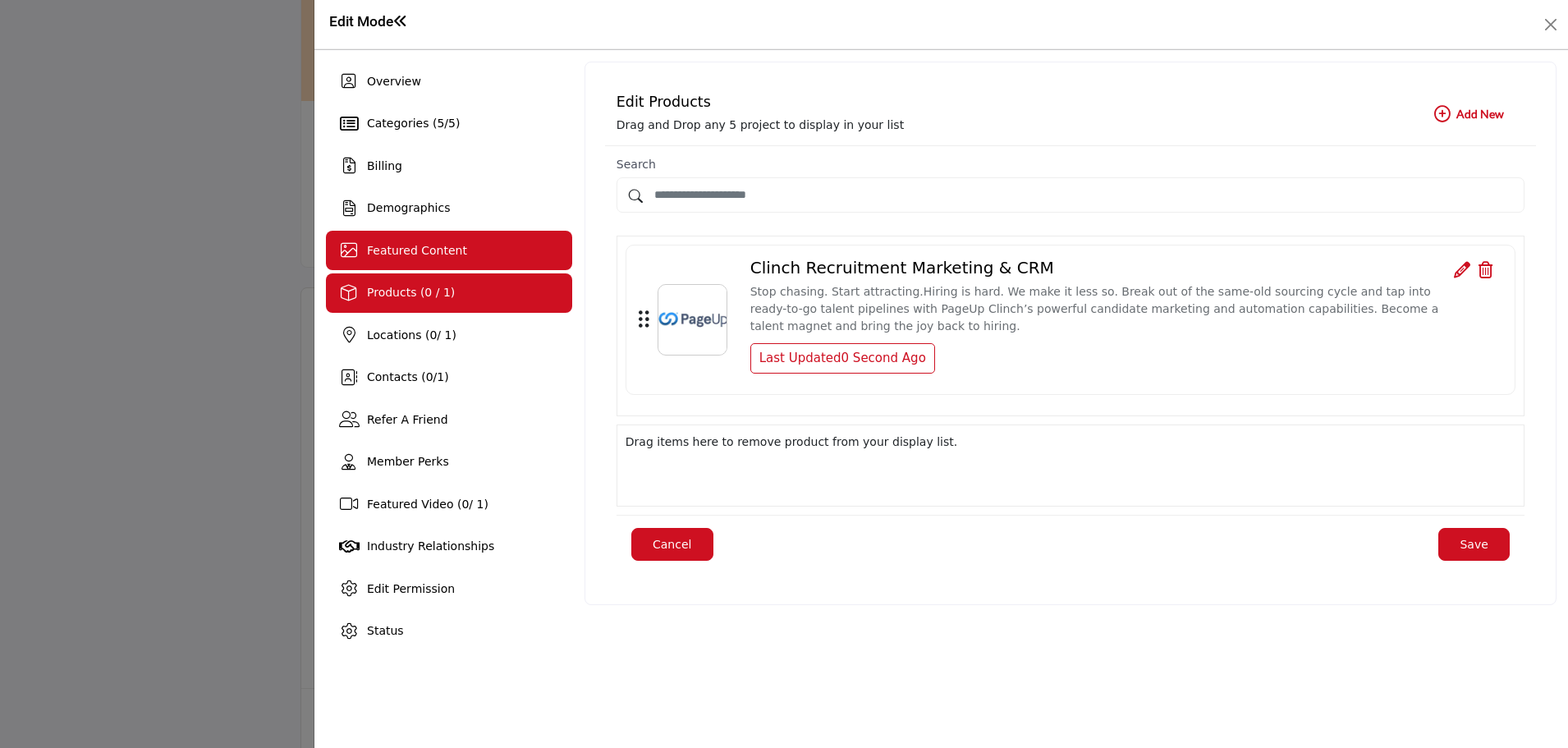
click at [385, 252] on span "Featured Content" at bounding box center [417, 250] width 100 height 13
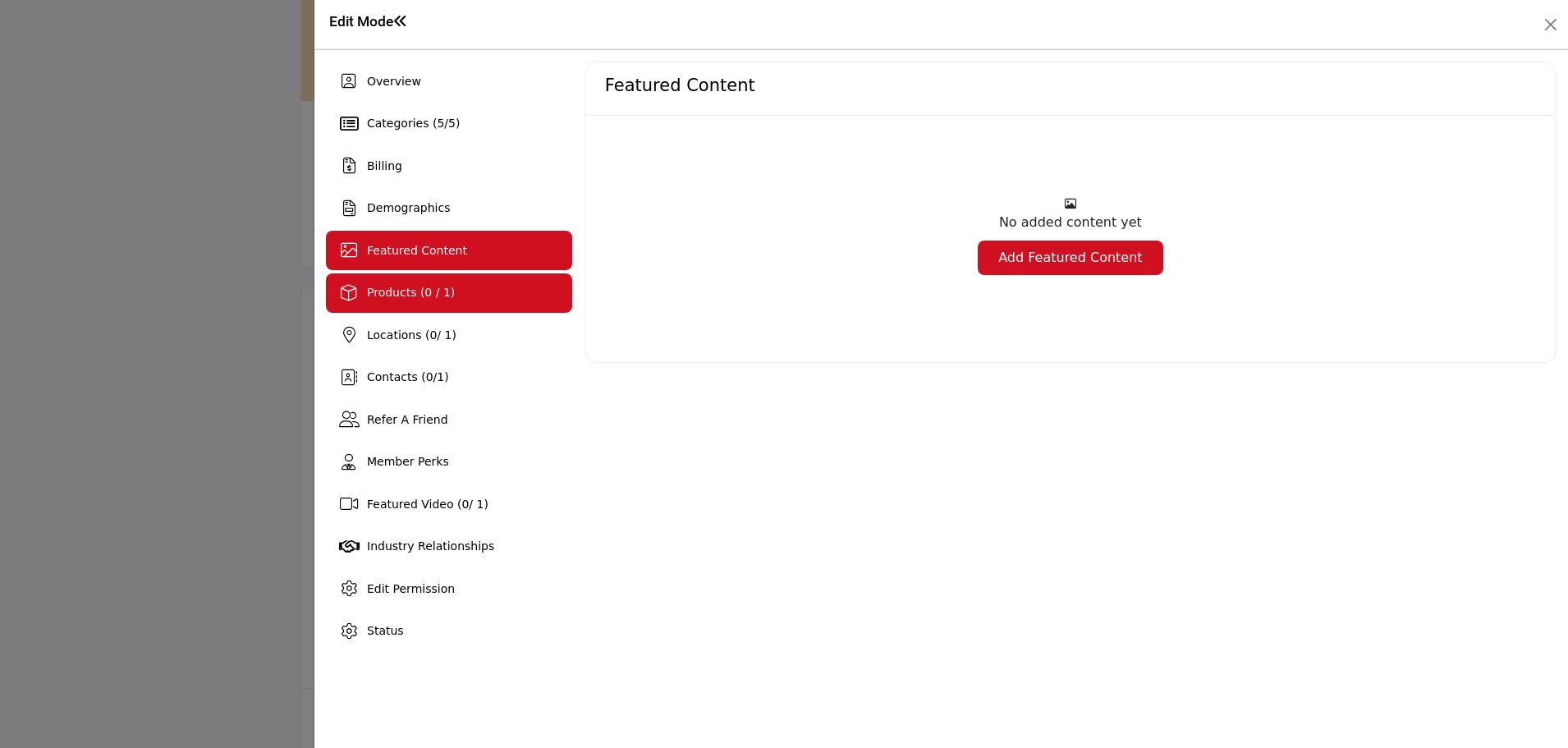
click at [425, 297] on span "Products (0 / 1)" at bounding box center [411, 292] width 88 height 13
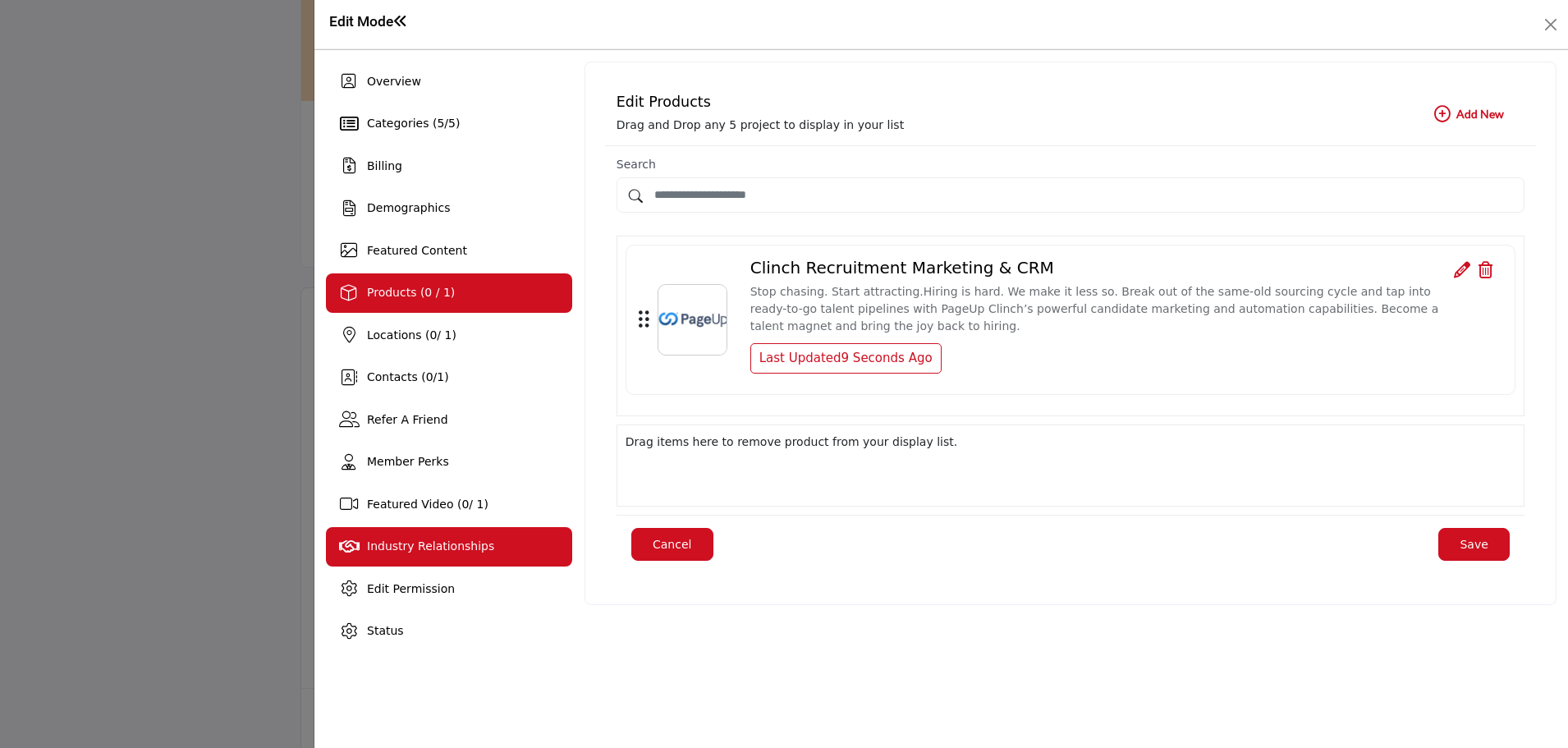
click at [434, 546] on span "Industry Relationships" at bounding box center [430, 546] width 127 height 13
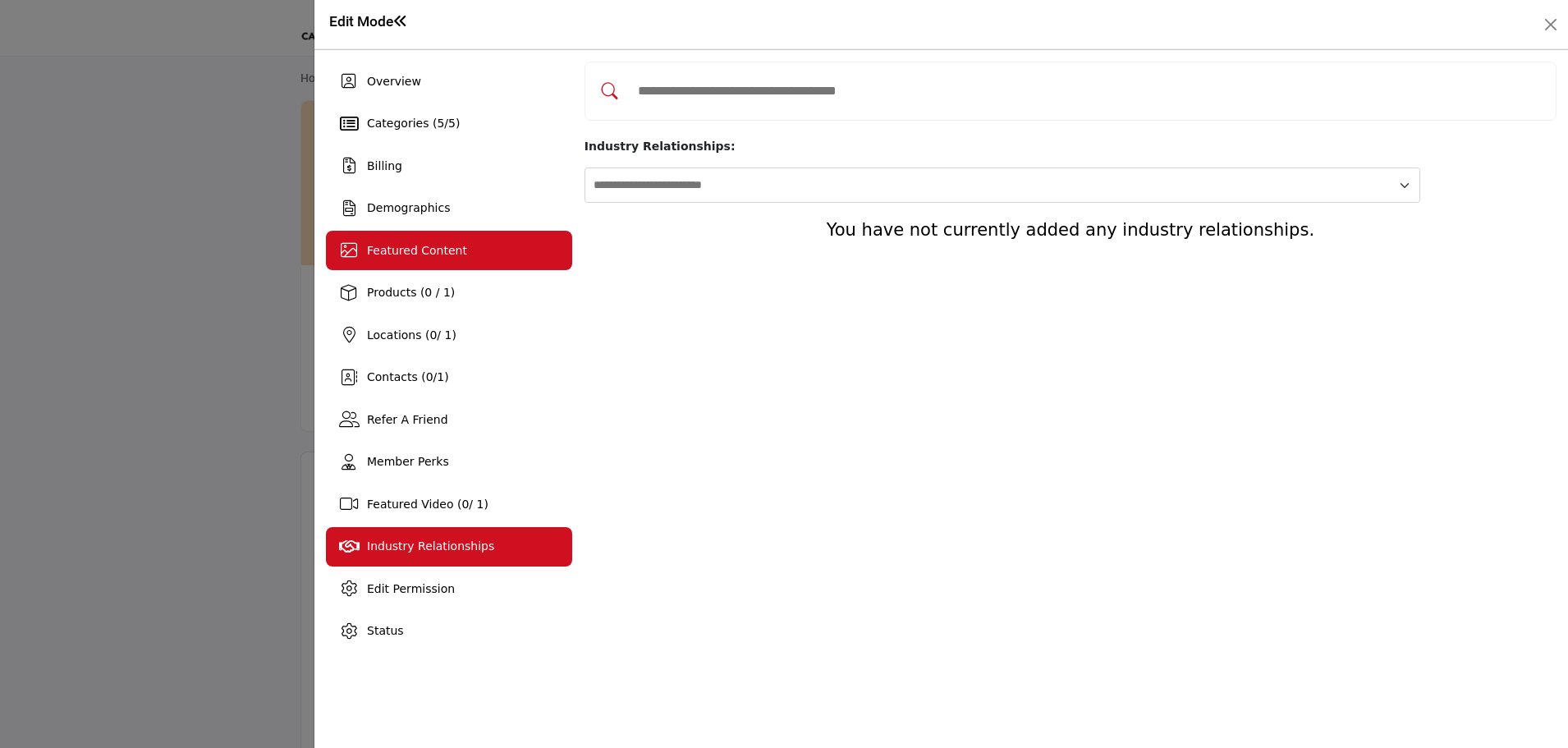
click at [375, 88] on span "Overview" at bounding box center [394, 81] width 54 height 13
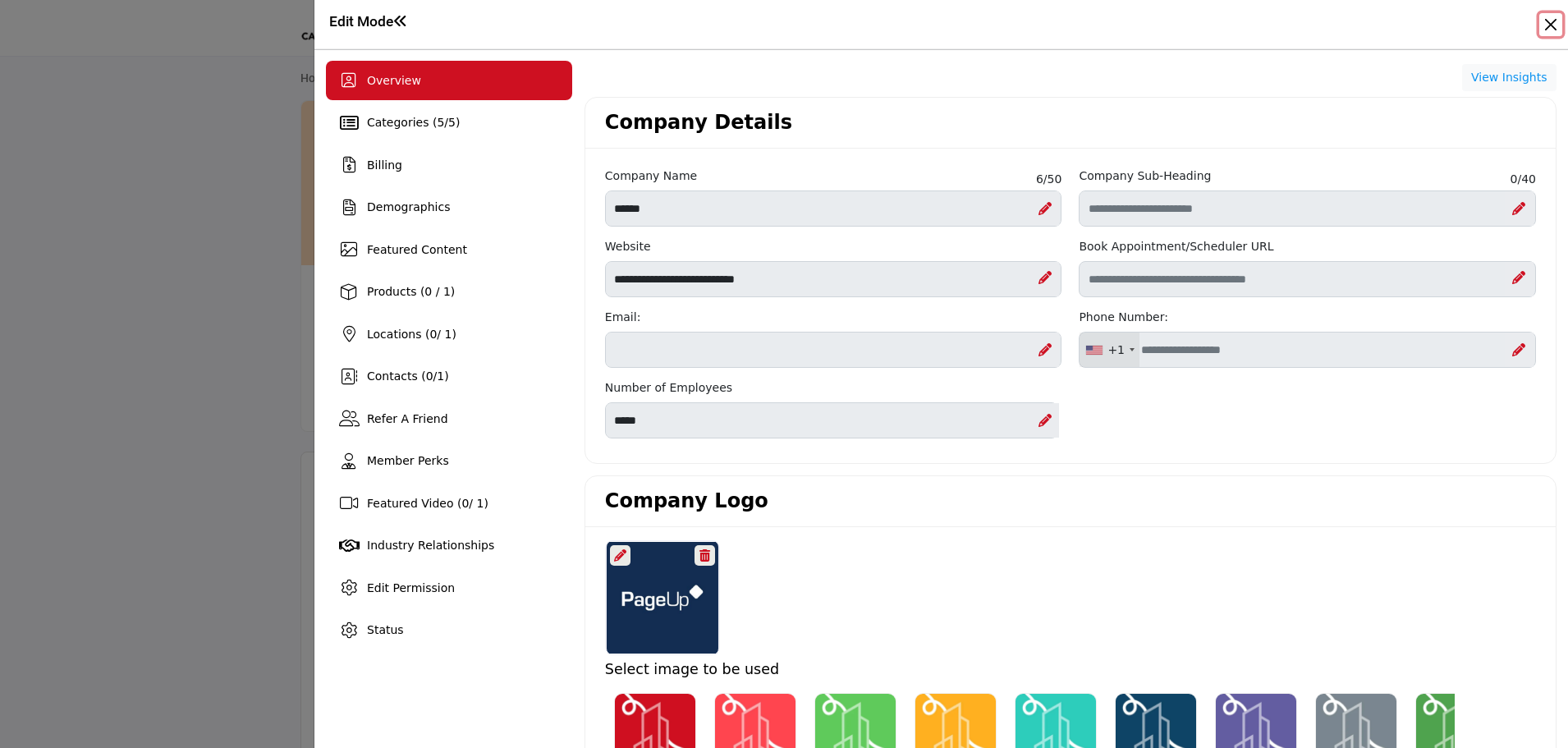
click at [1555, 20] on button "Close" at bounding box center [1551, 25] width 23 height 23
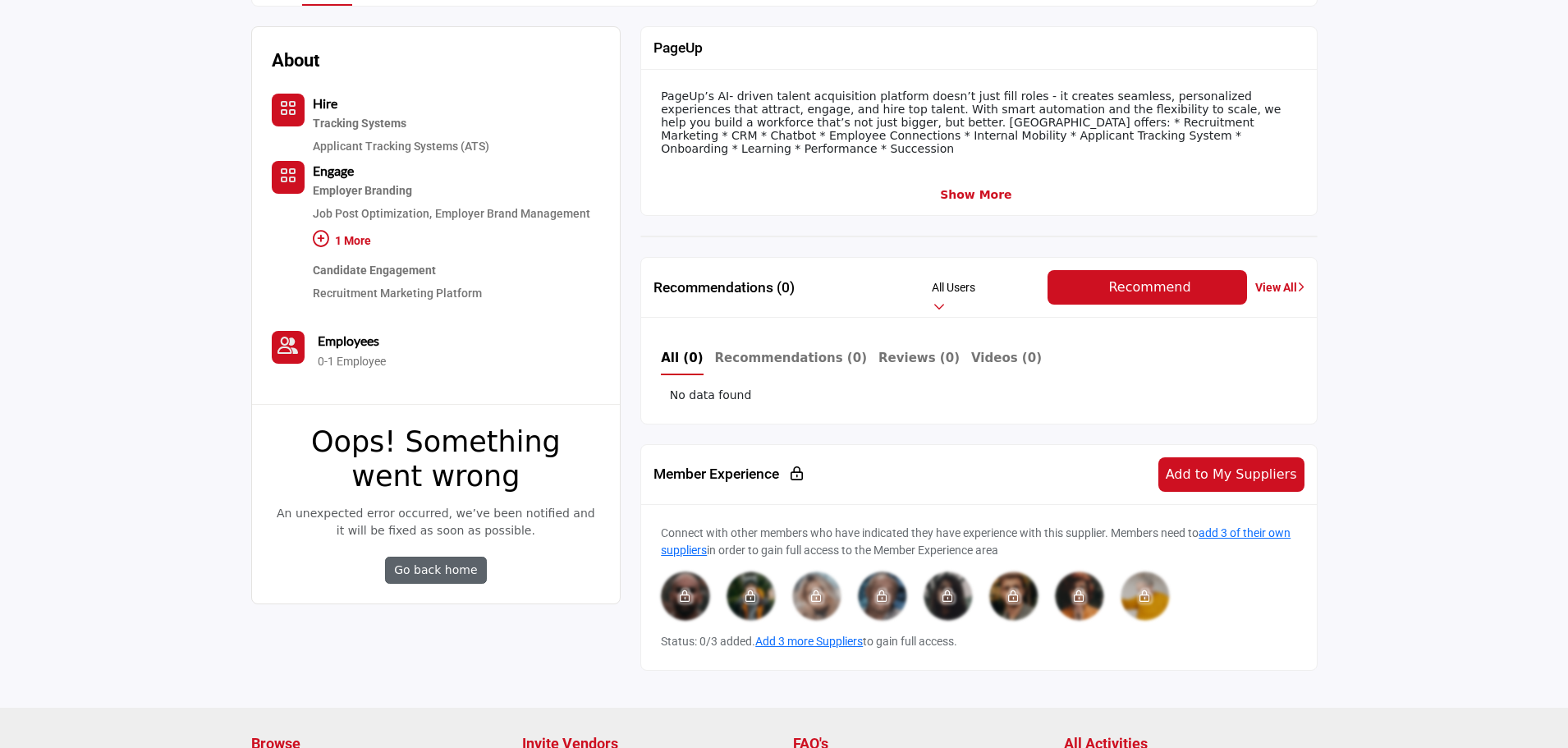
scroll to position [328, 0]
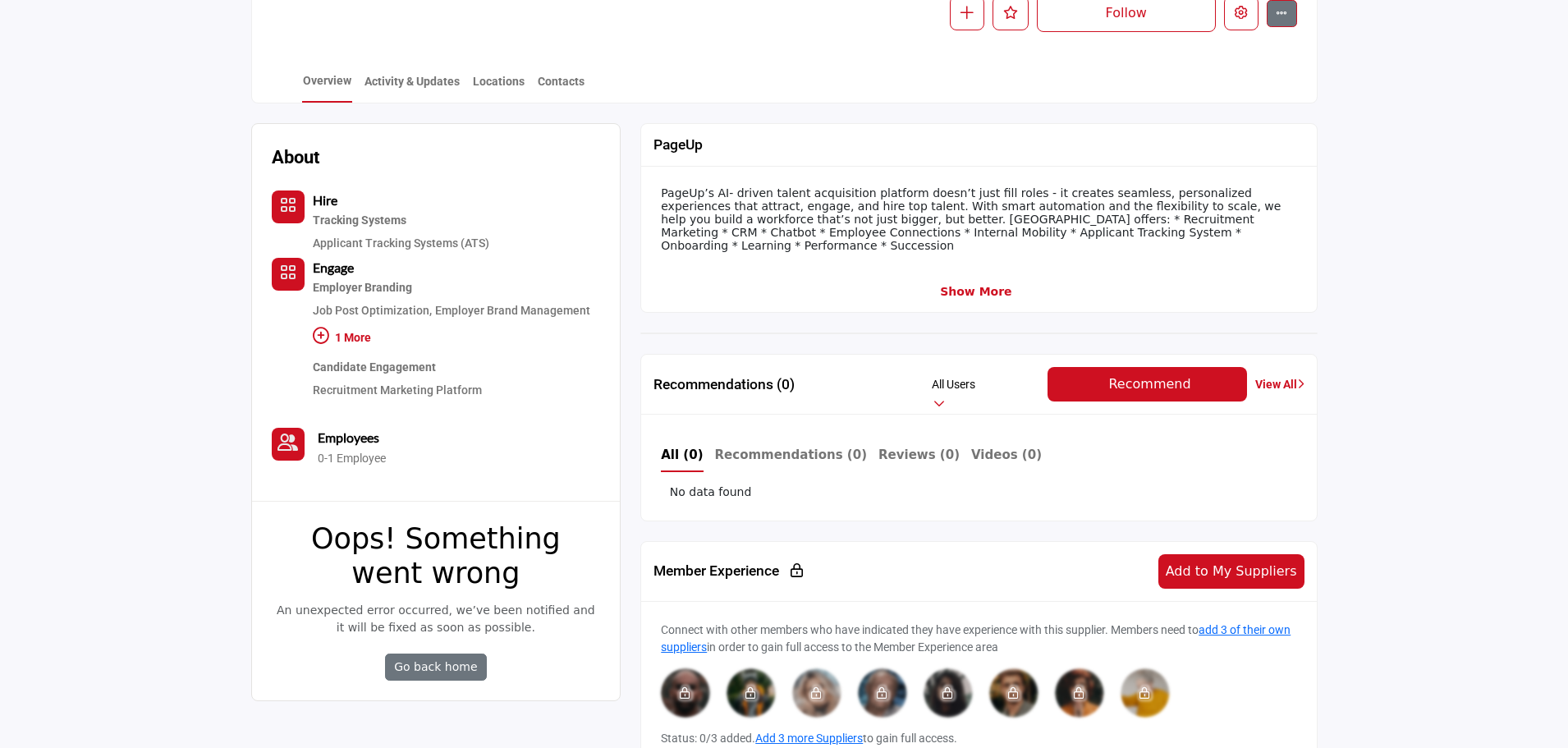
click at [324, 336] on icon at bounding box center [321, 335] width 16 height 16
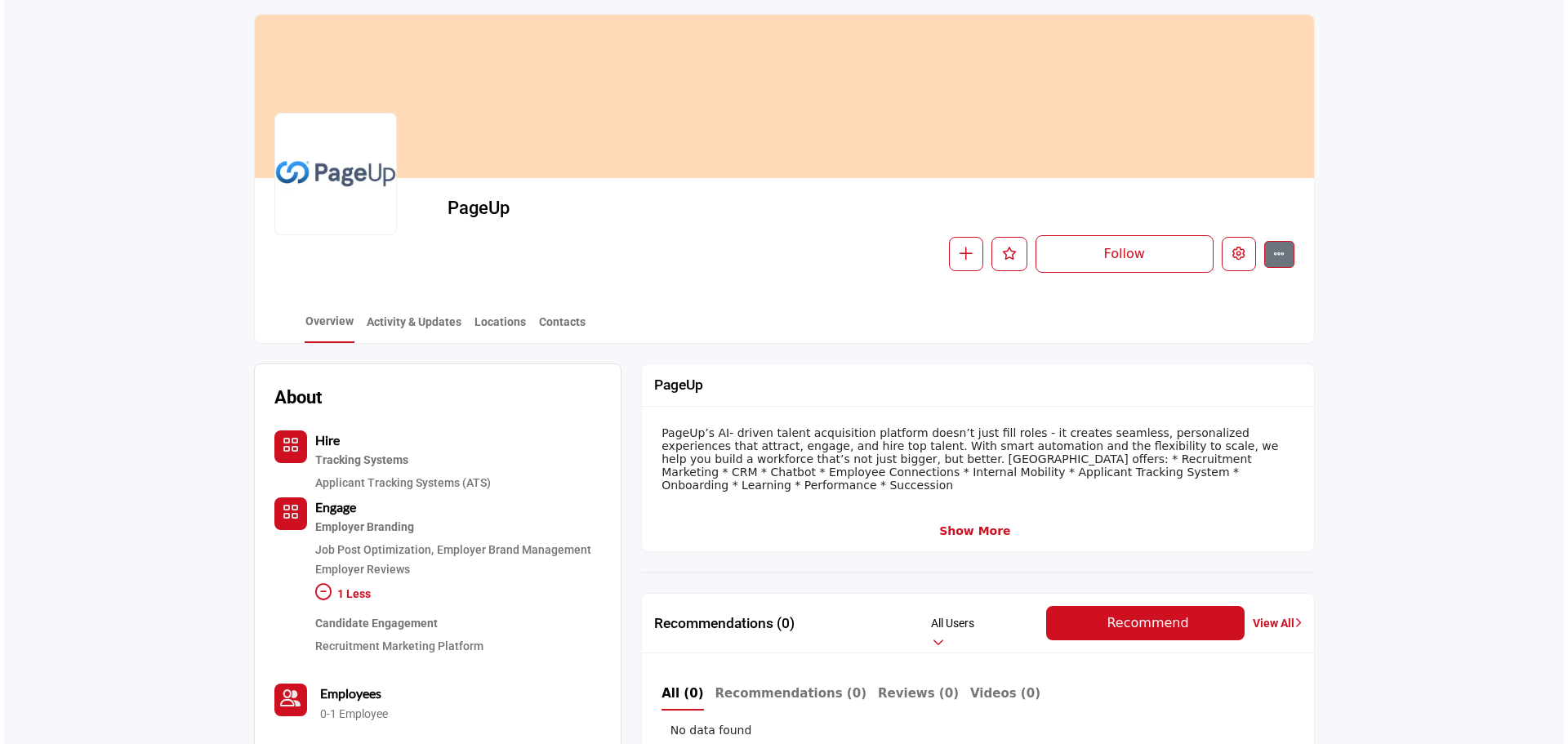
scroll to position [82, 0]
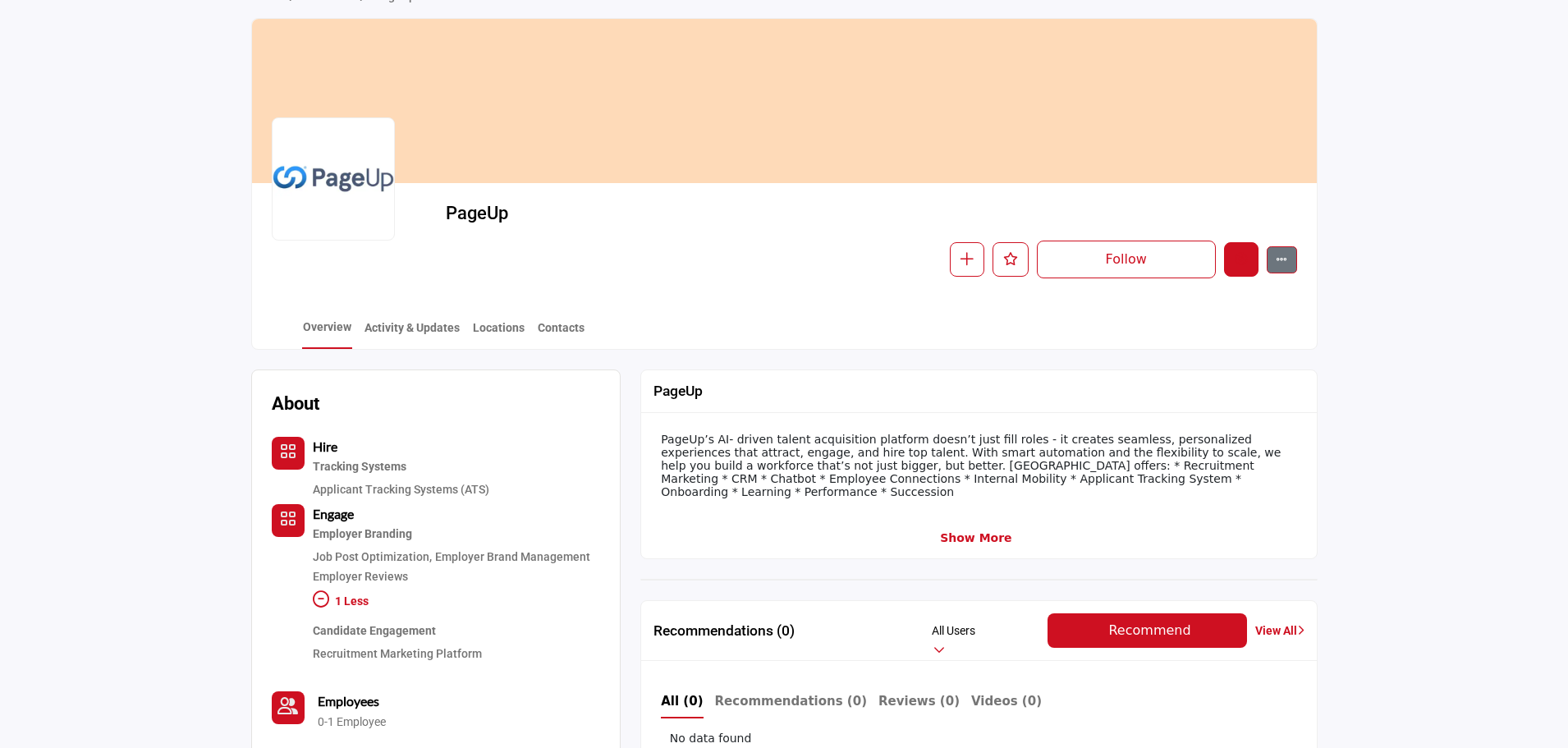
click at [1231, 265] on button "Edit company" at bounding box center [1241, 259] width 34 height 34
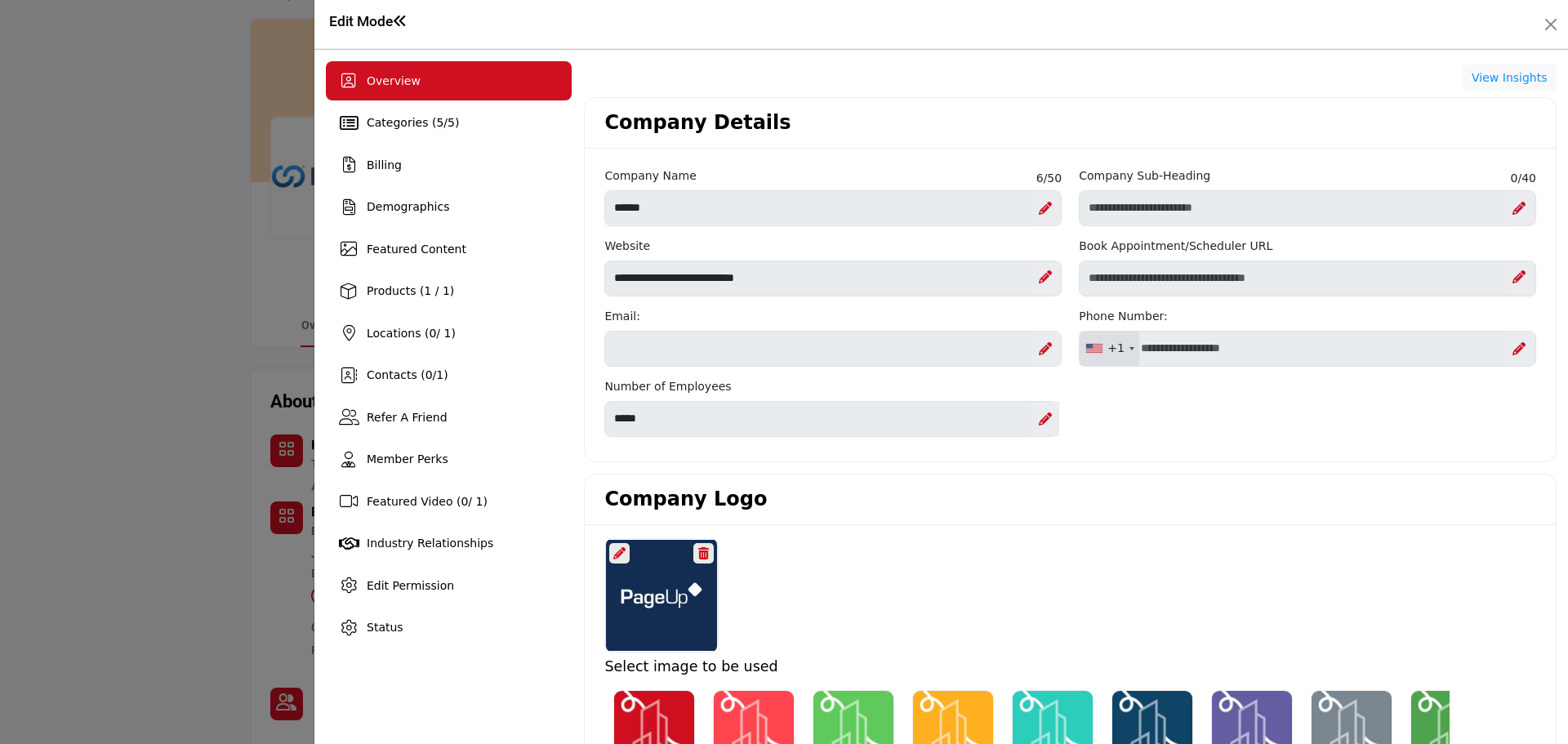
click at [1032, 424] on div at bounding box center [1045, 419] width 29 height 34
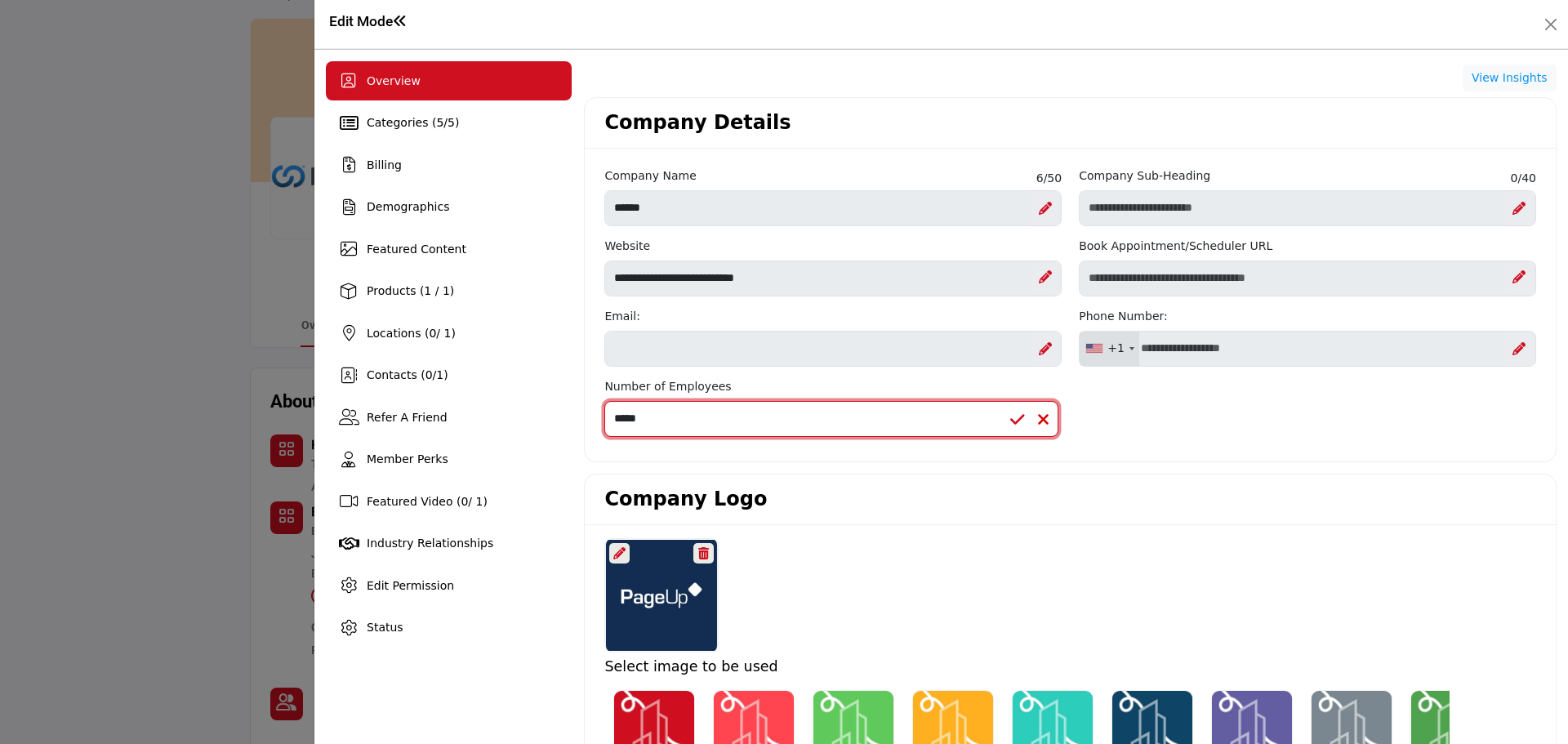
click at [946, 428] on select "**********" at bounding box center [831, 419] width 454 height 36
select select "*******"
click at [605, 401] on select "**********" at bounding box center [831, 419] width 454 height 36
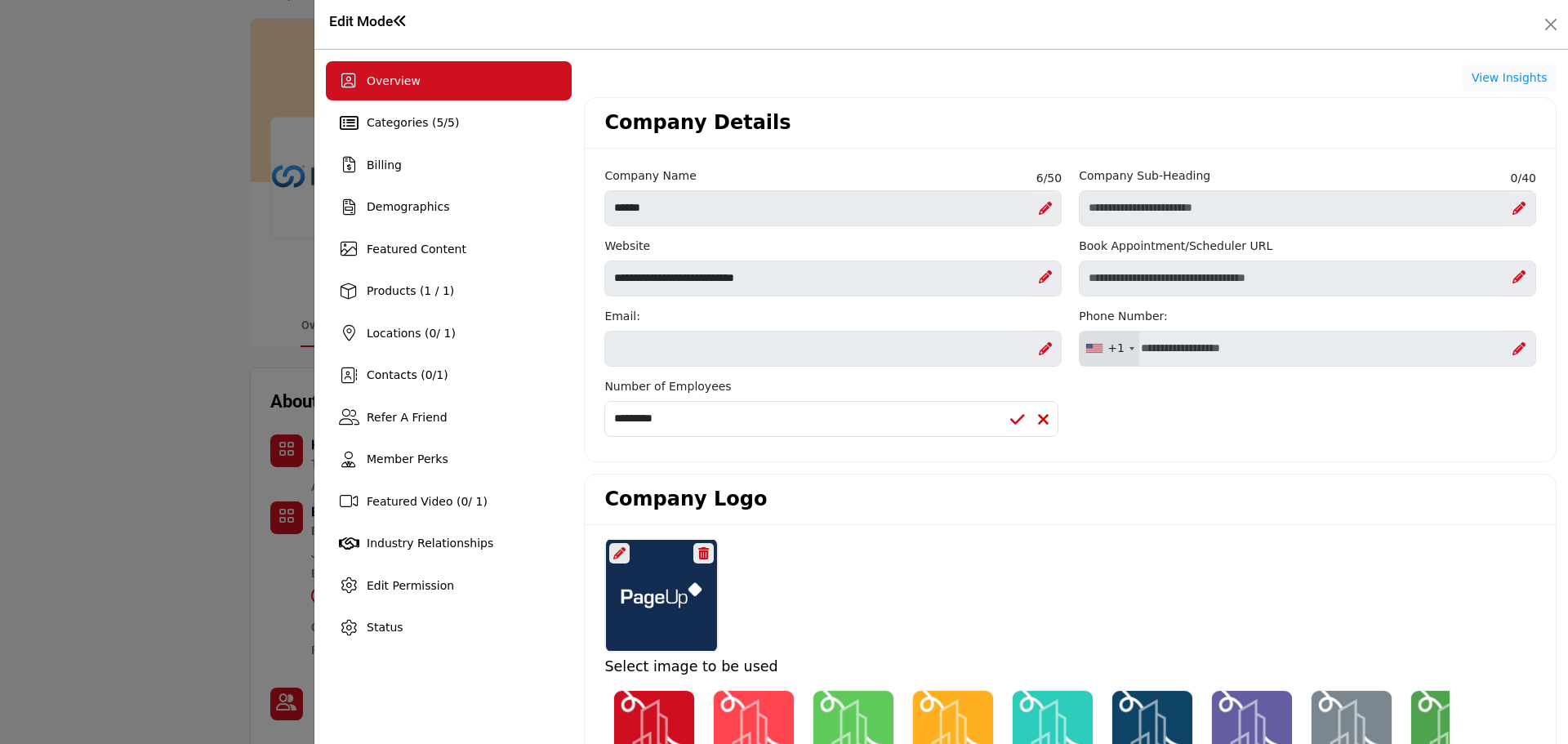
click at [1014, 416] on icon at bounding box center [1018, 419] width 14 height 16
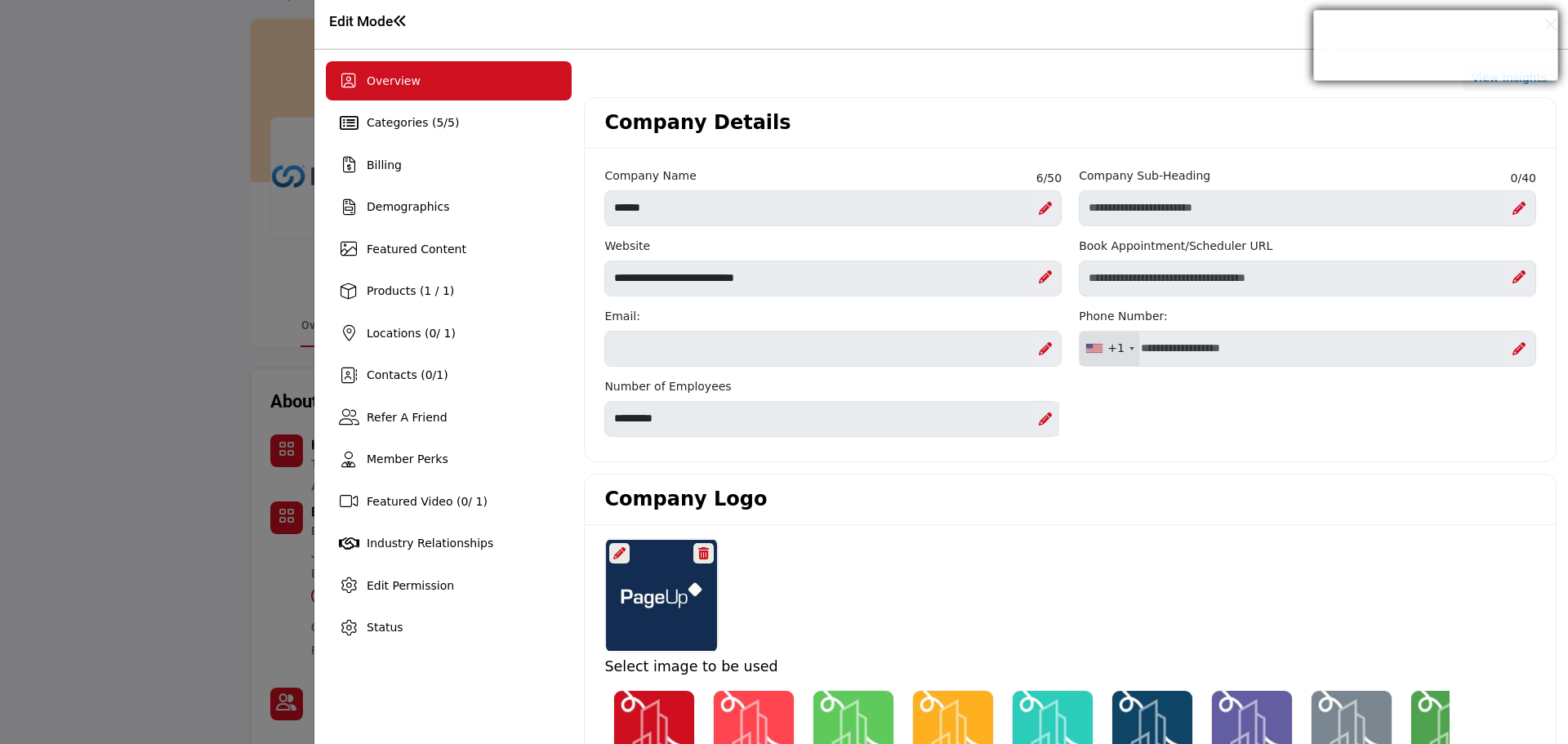
click at [1550, 25] on div "× Success Number of employees updated successfully." at bounding box center [1435, 45] width 245 height 71
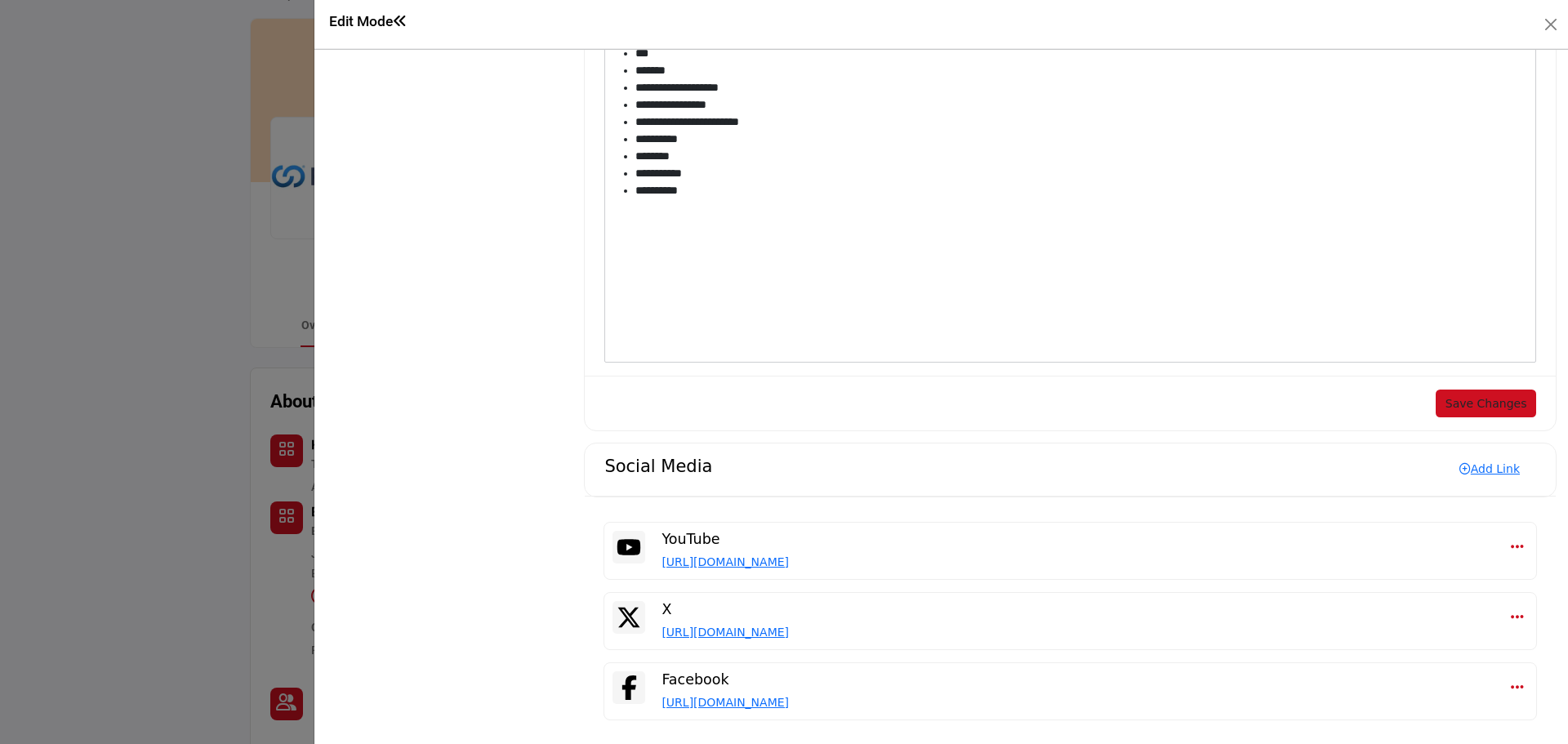
scroll to position [1844, 0]
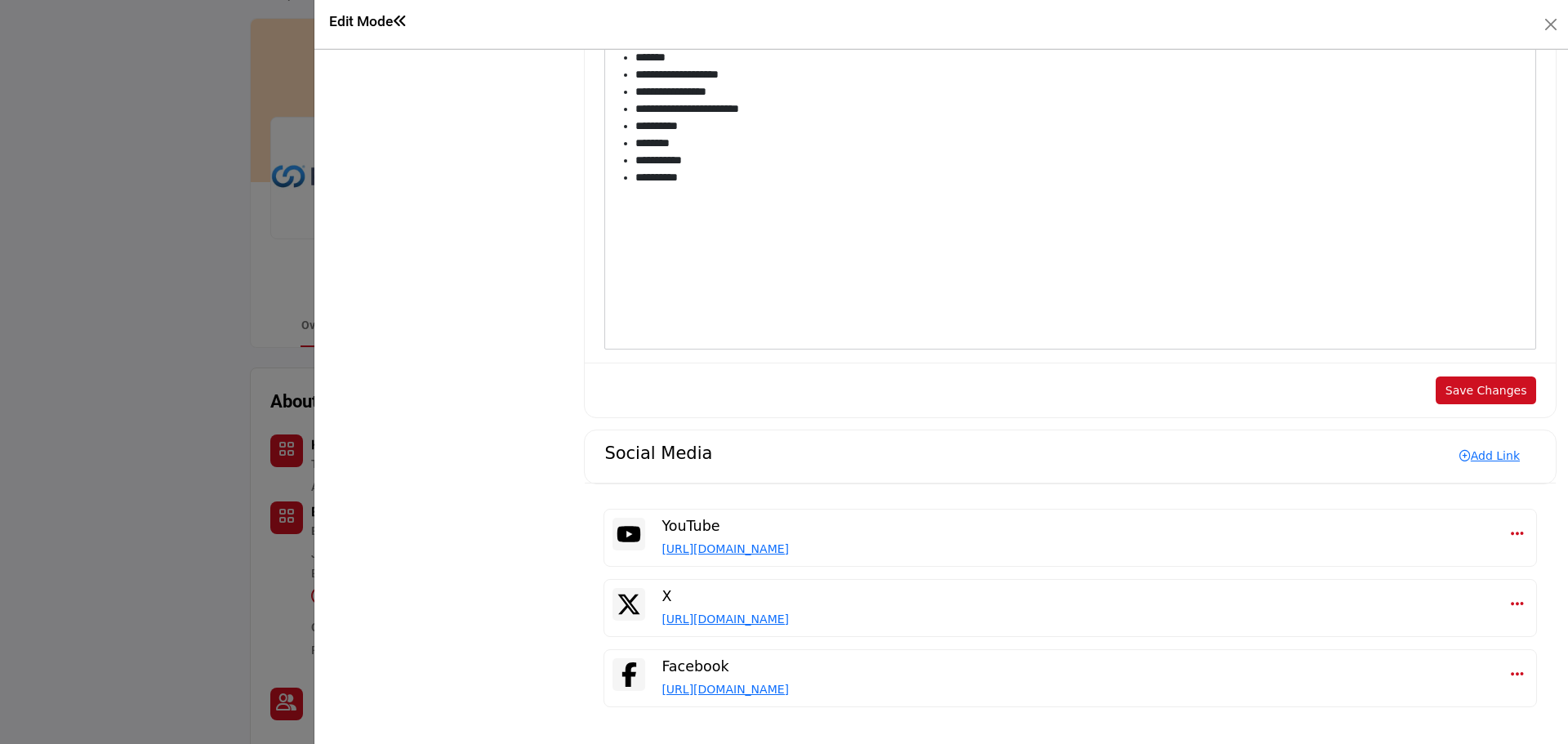
click at [1477, 384] on button "Save Changes" at bounding box center [1486, 390] width 101 height 28
click at [1465, 389] on button "Save Changes" at bounding box center [1486, 390] width 101 height 28
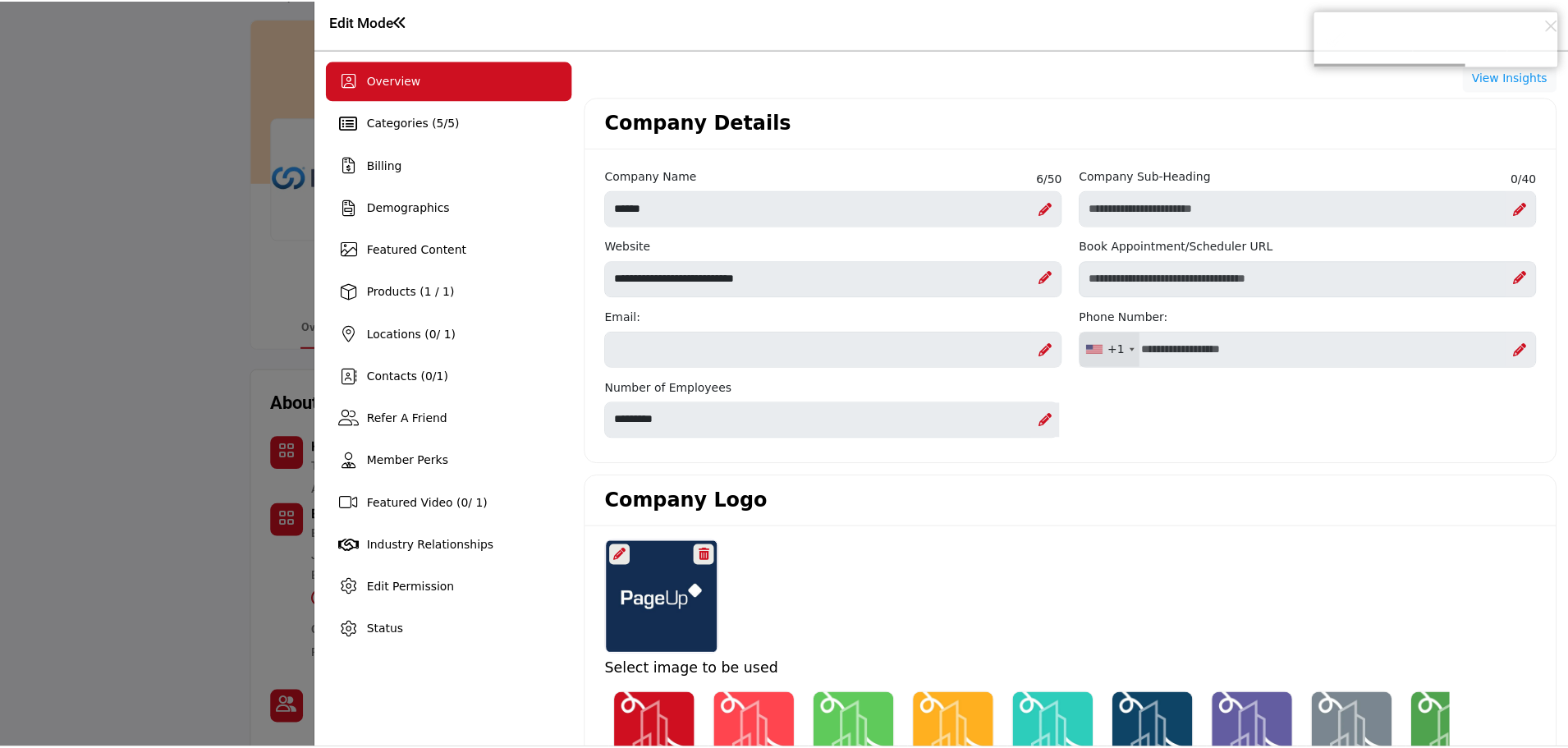
scroll to position [0, 0]
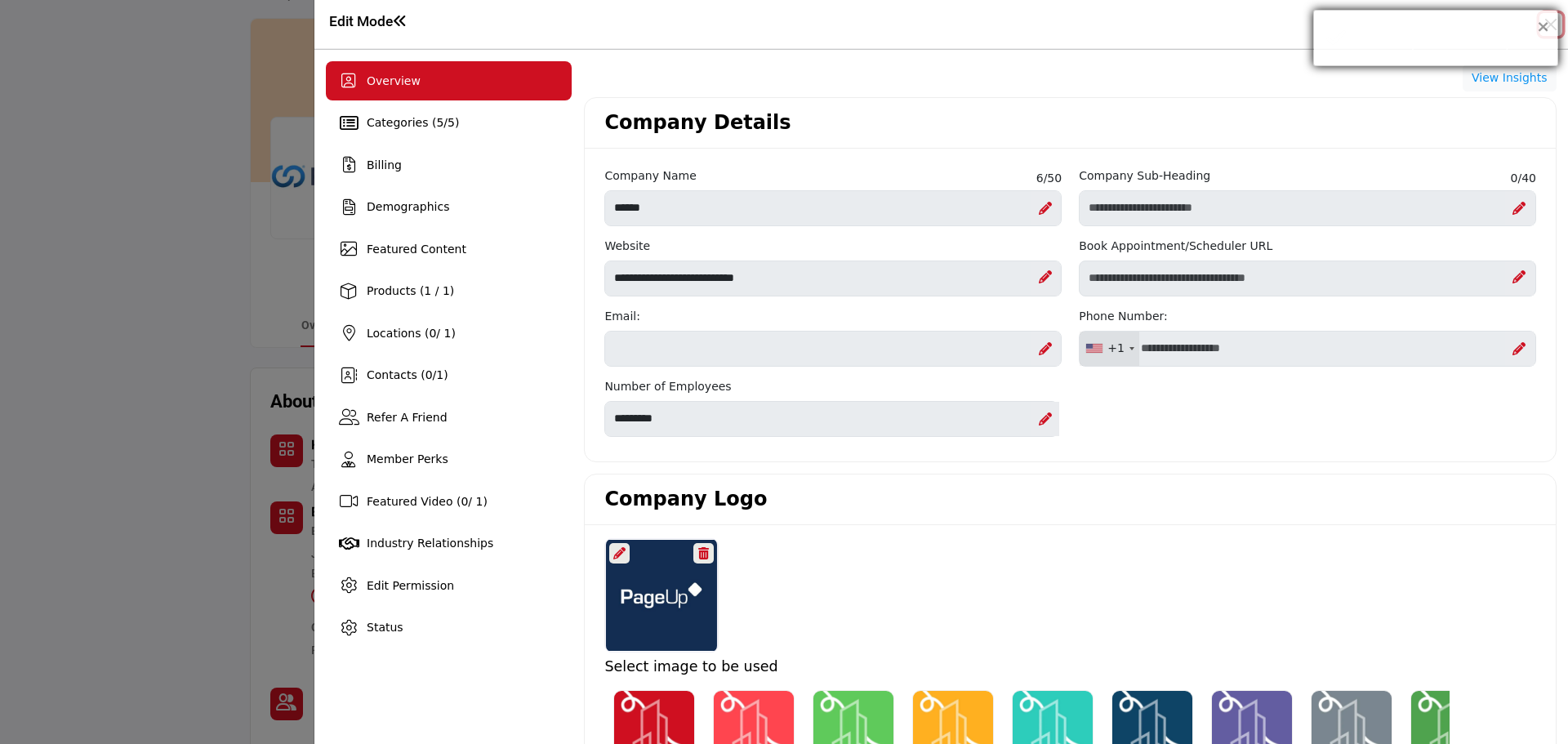
click at [1549, 21] on button "×" at bounding box center [1543, 26] width 14 height 16
click at [1543, 25] on button "Close" at bounding box center [1551, 25] width 23 height 23
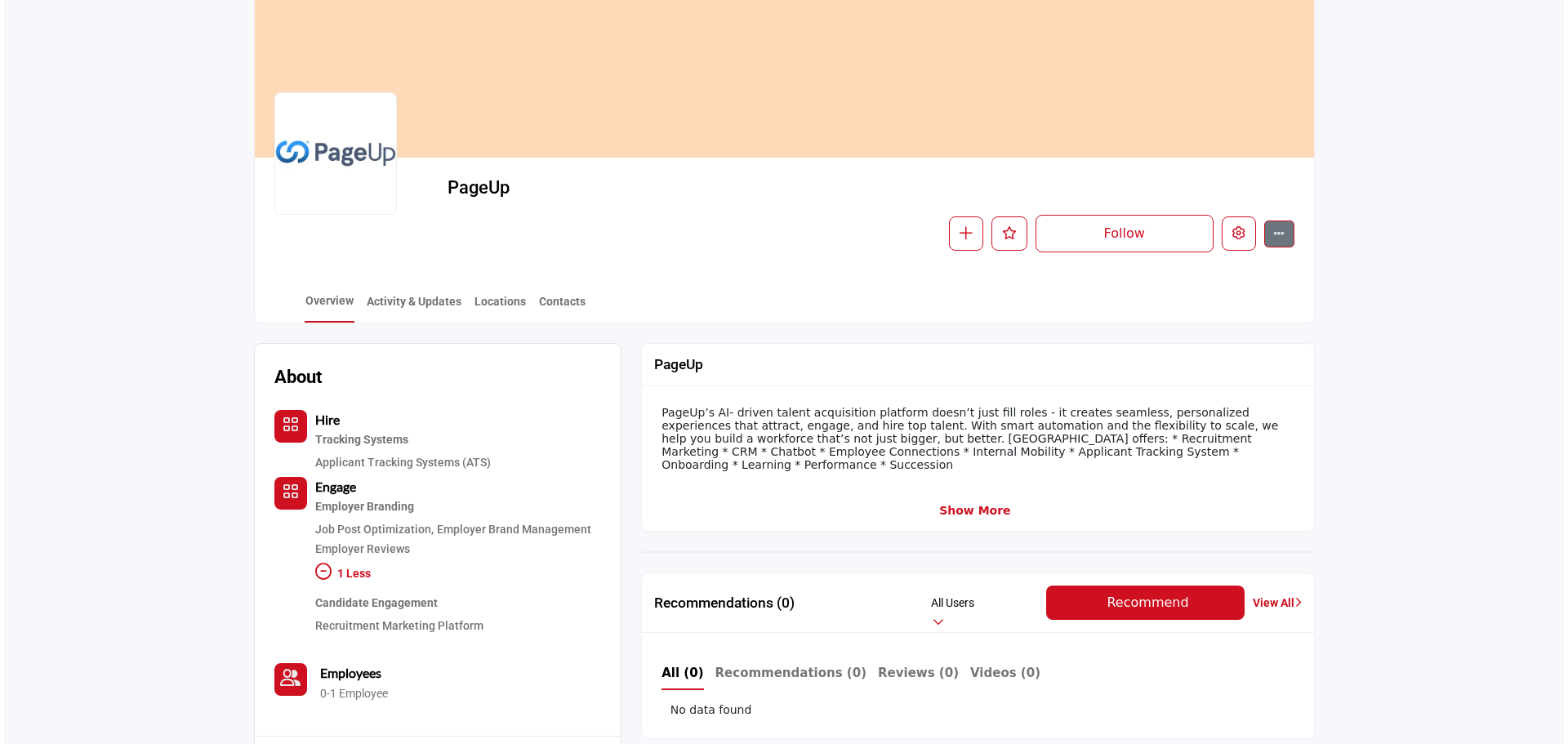
scroll to position [82, 0]
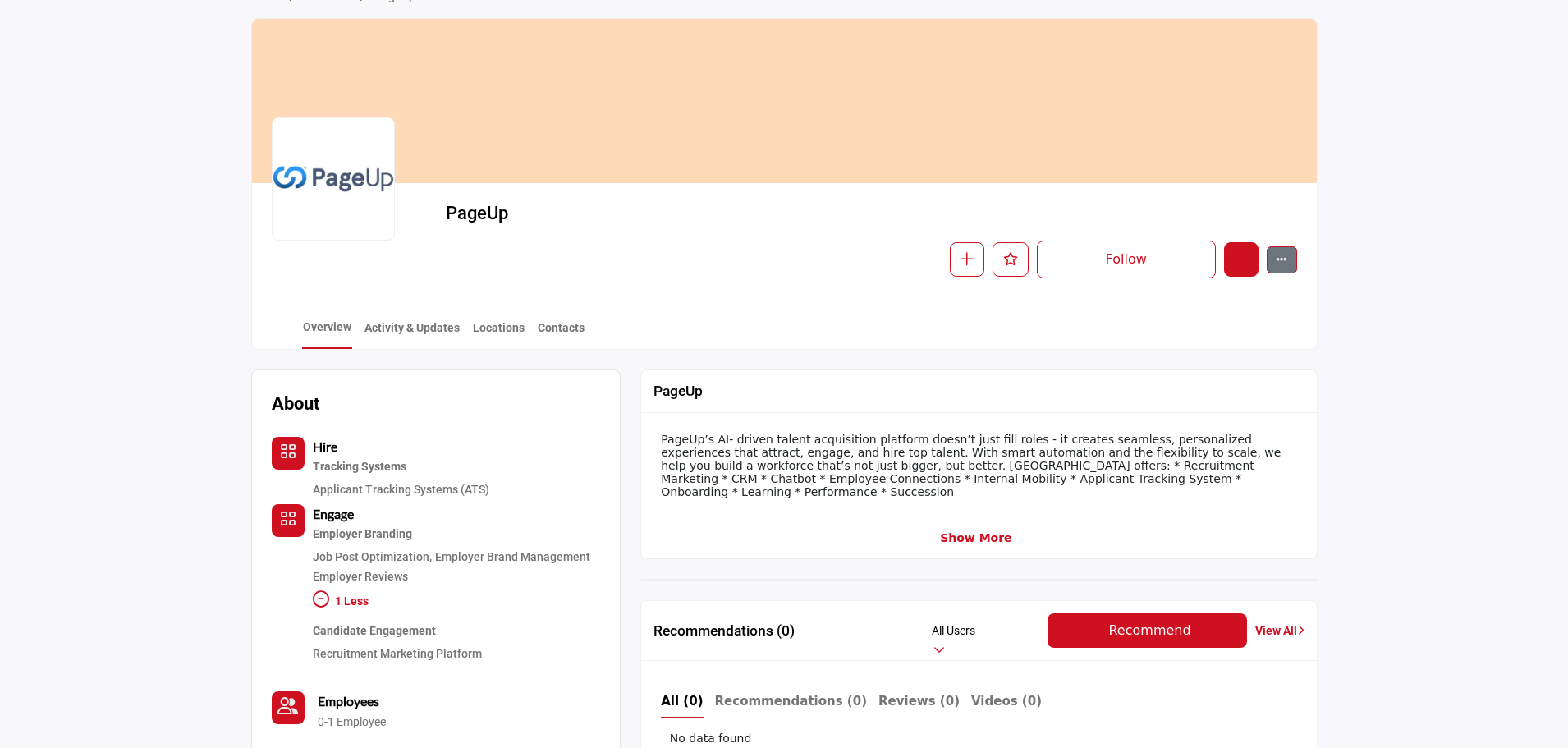
click at [1237, 258] on icon "Edit company" at bounding box center [1241, 258] width 13 height 13
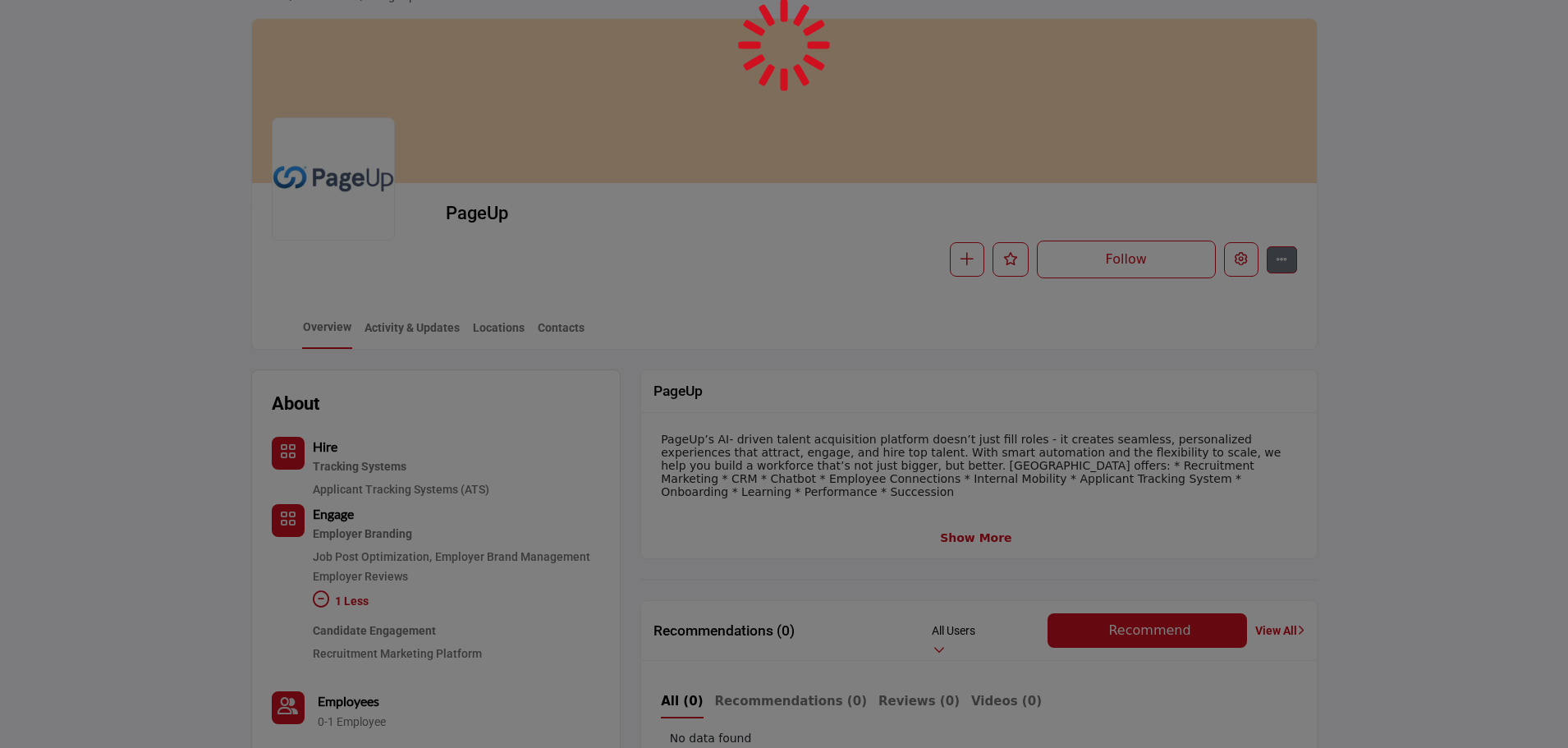
click at [1234, 268] on div at bounding box center [784, 374] width 1568 height 748
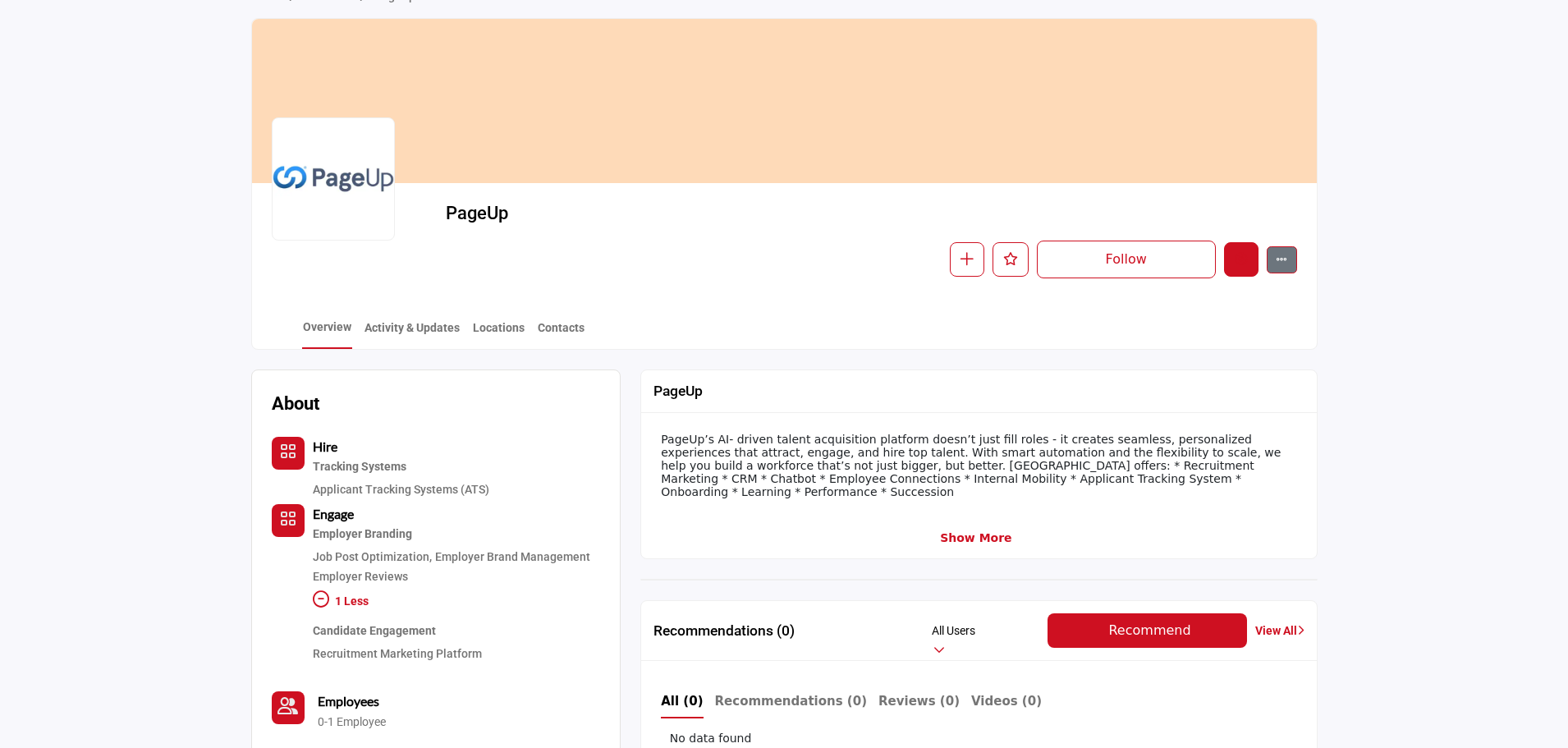
click at [1242, 273] on button "Edit company" at bounding box center [1241, 259] width 34 height 34
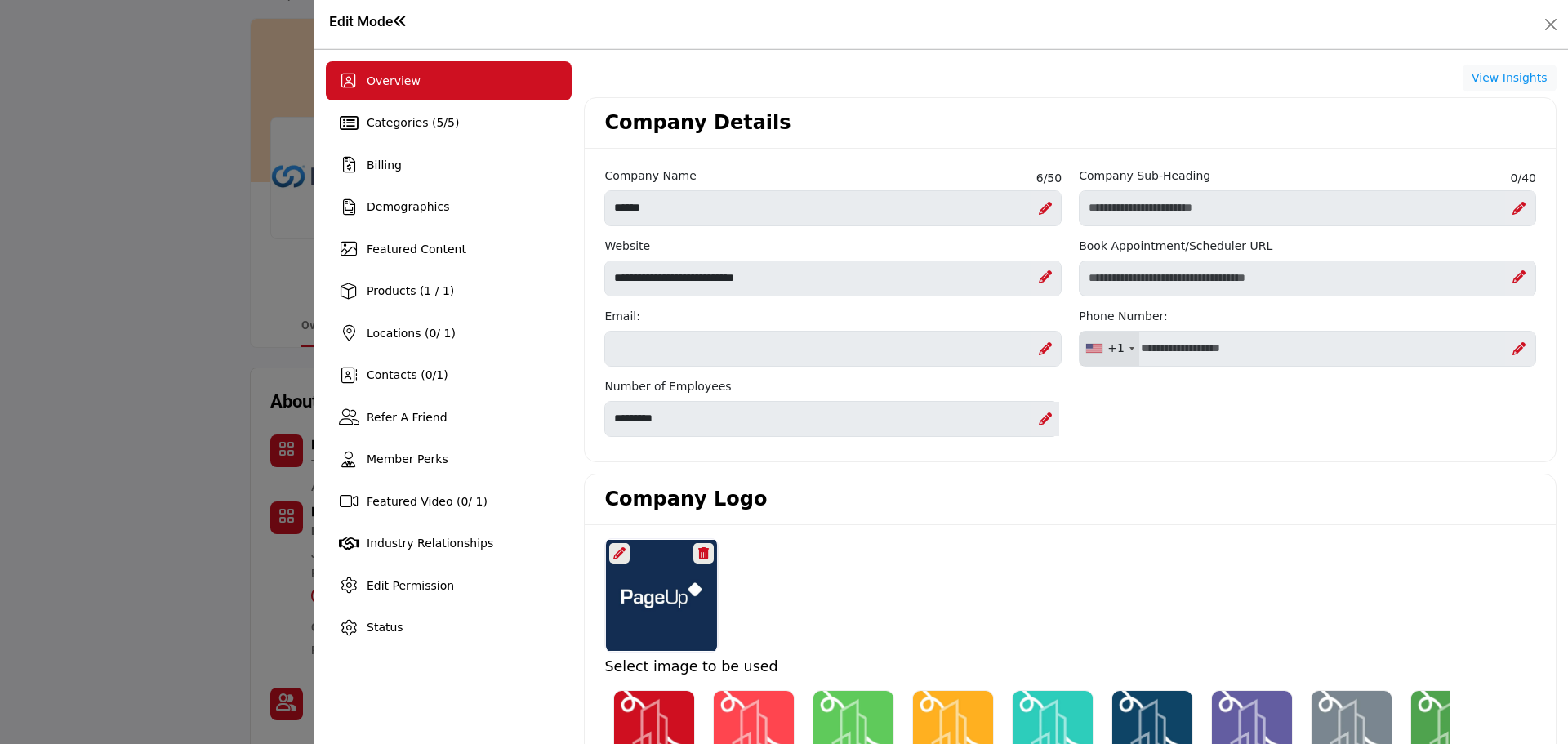
click at [1040, 347] on icon at bounding box center [1045, 349] width 13 height 13
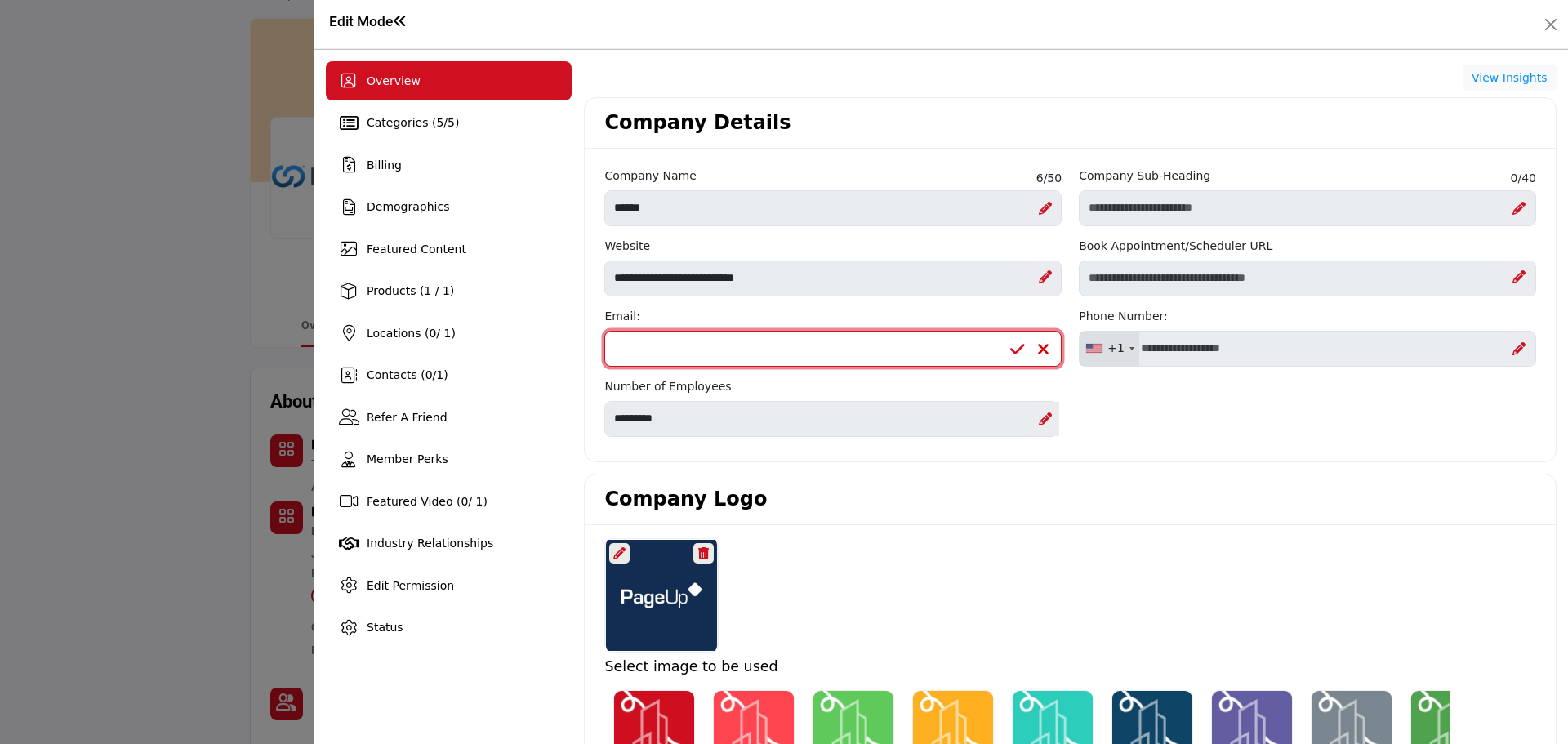
click at [743, 346] on input "Email Address" at bounding box center [833, 349] width 458 height 36
type input "**********"
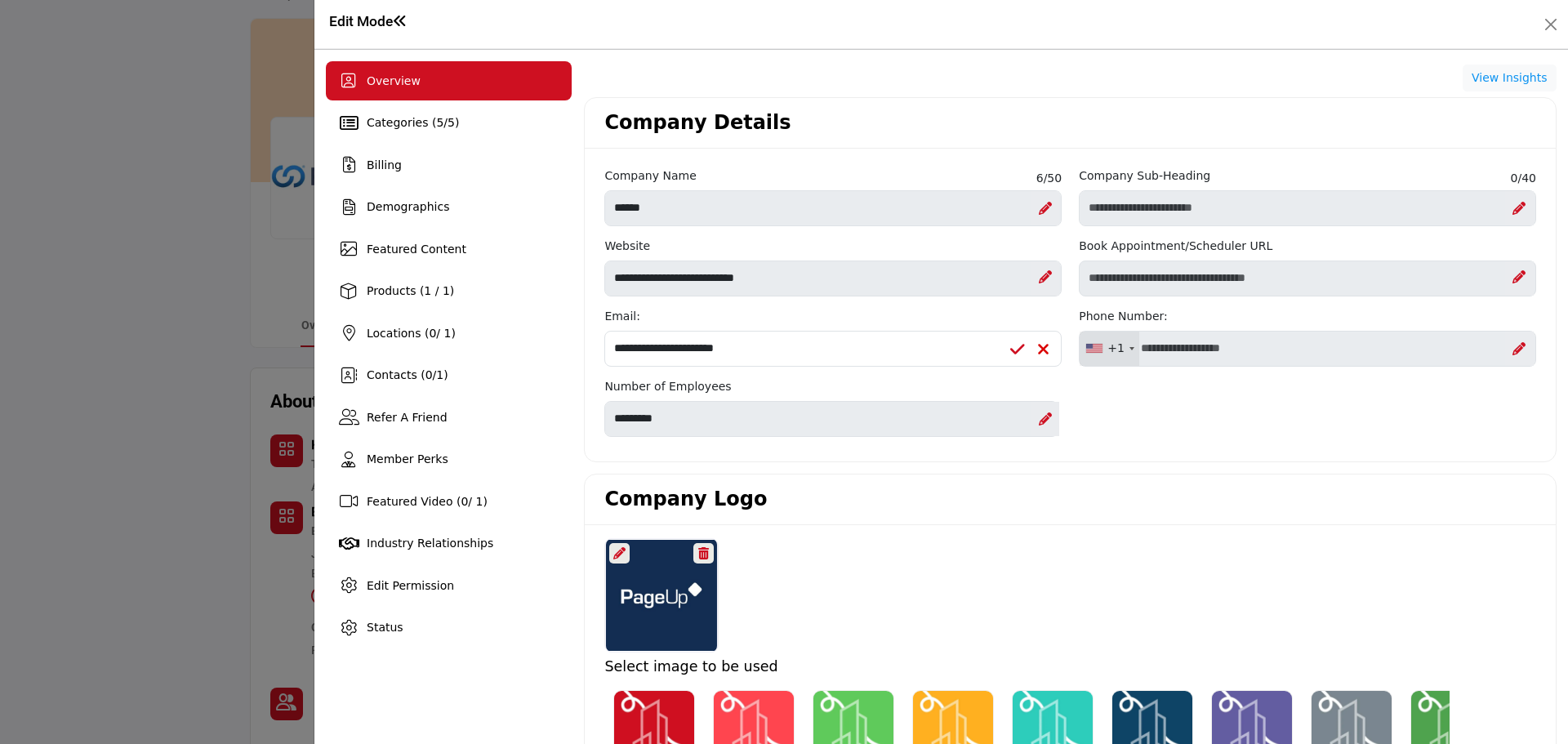
click at [1019, 344] on icon at bounding box center [1018, 350] width 14 height 16
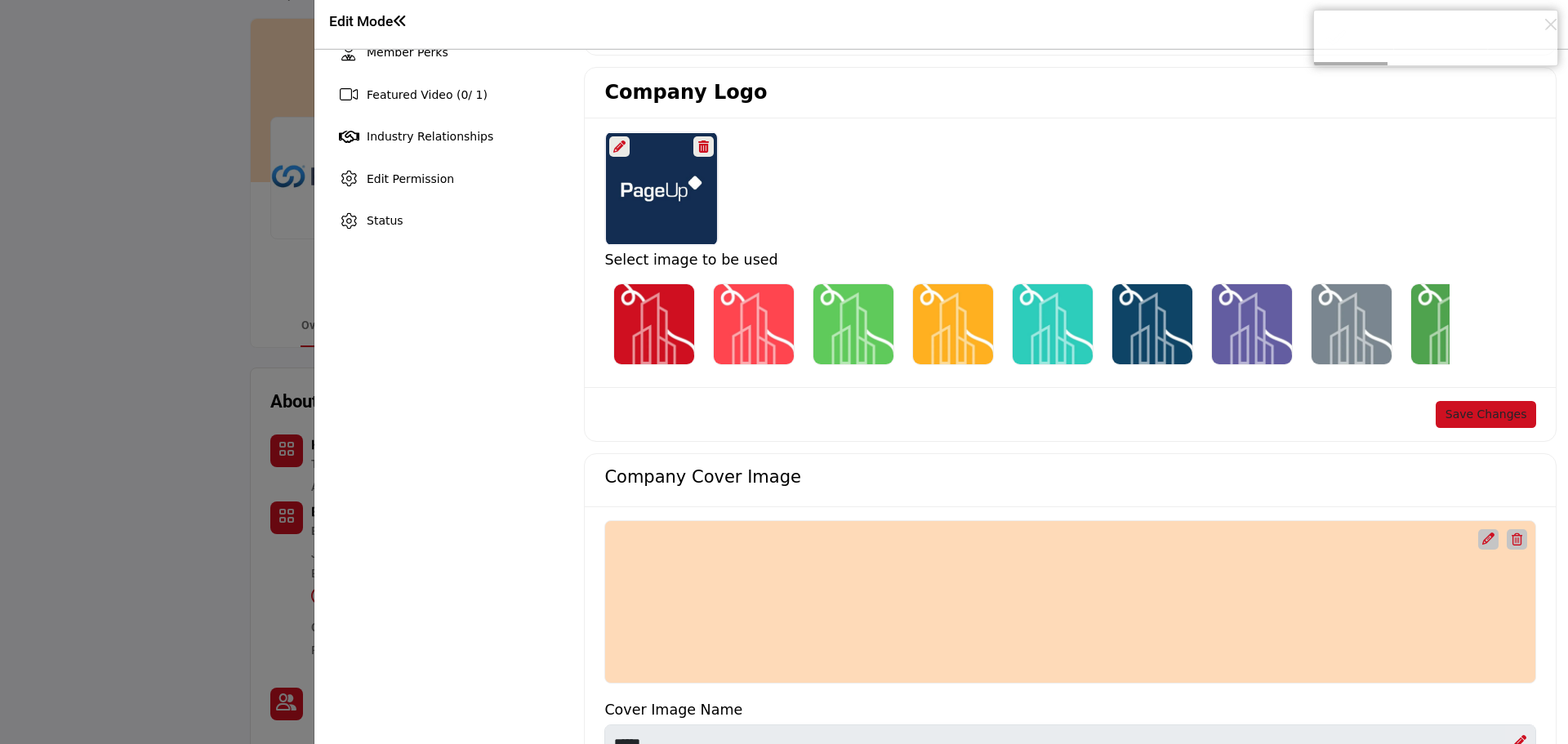
scroll to position [409, 0]
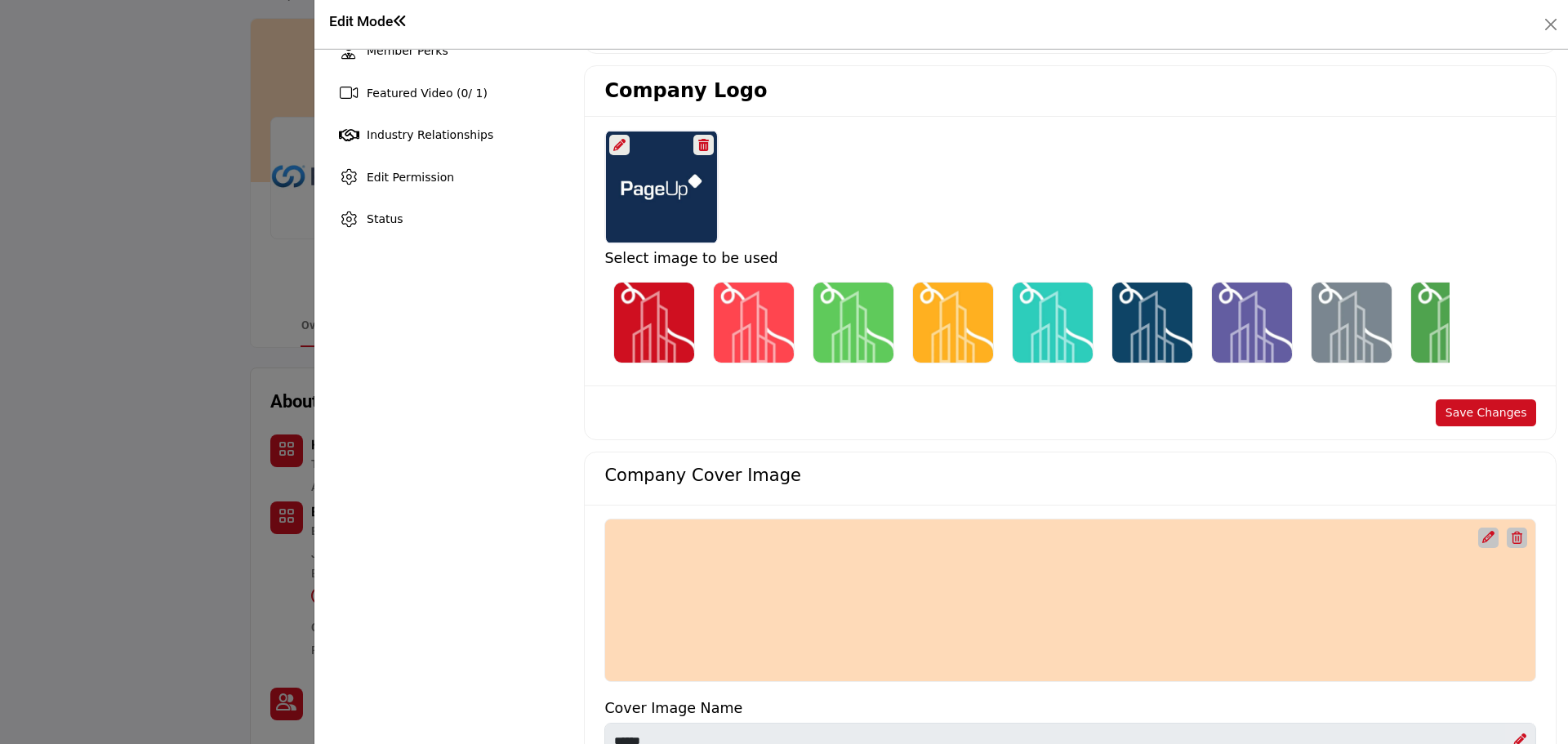
click at [1488, 413] on button "Save Changes" at bounding box center [1486, 413] width 101 height 28
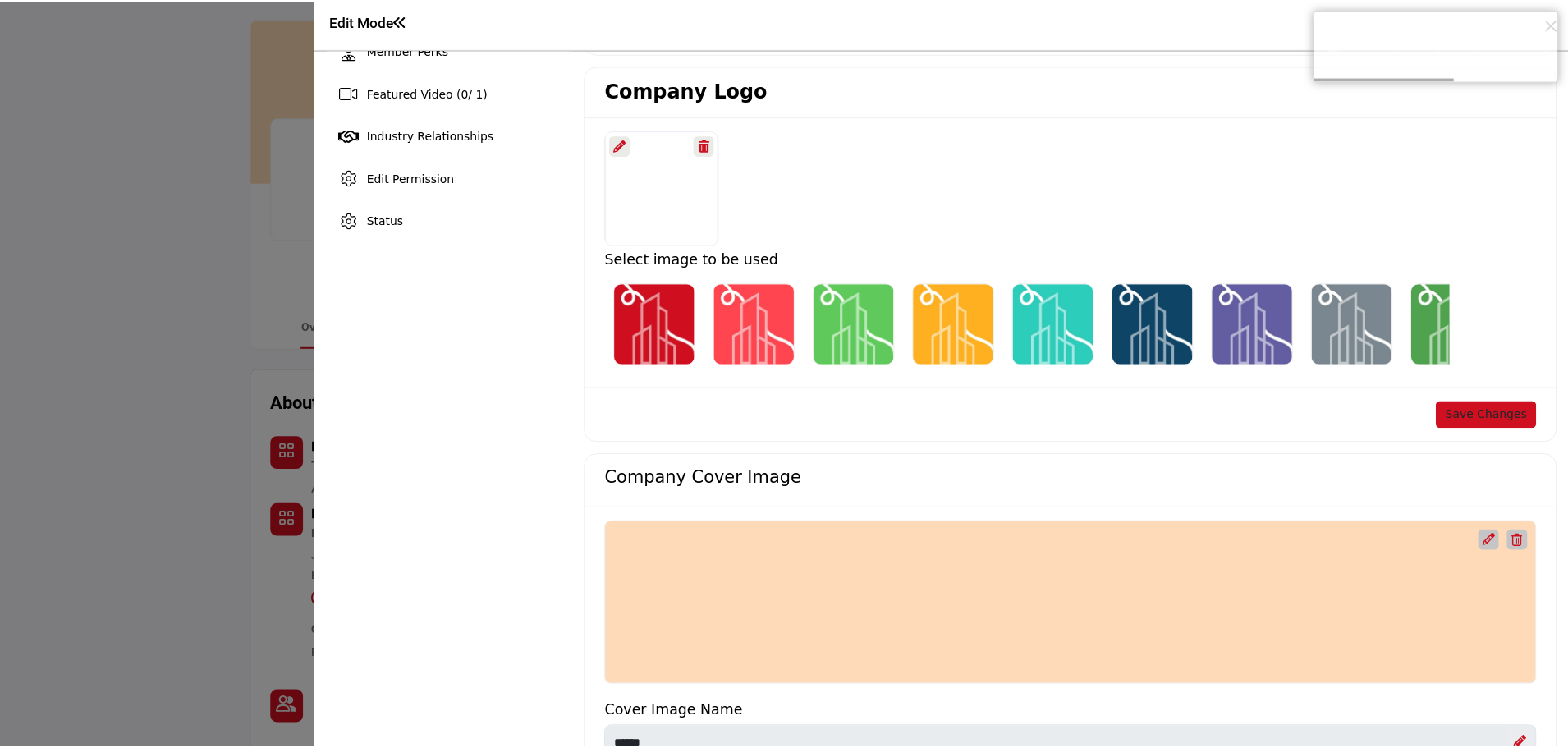
scroll to position [0, 0]
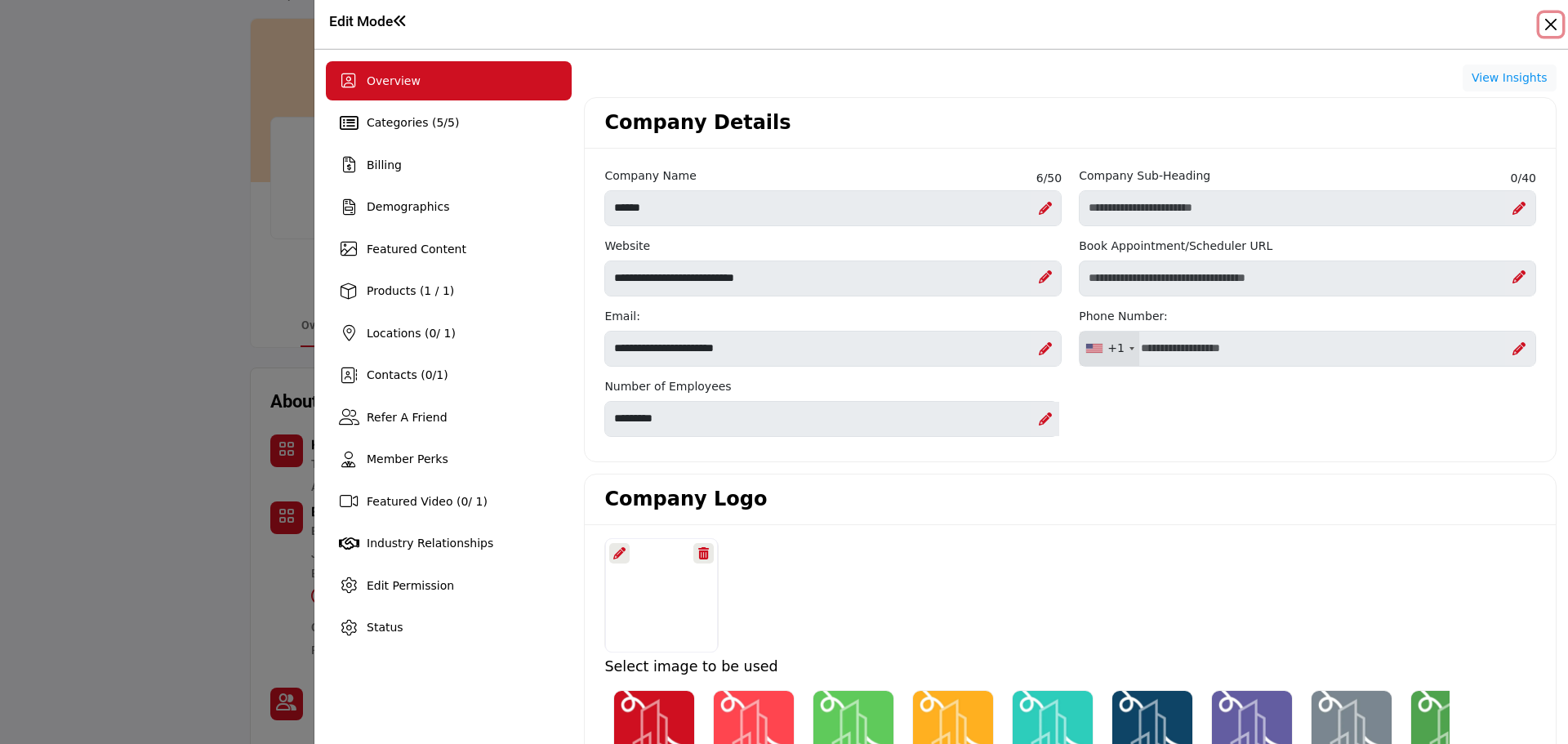
click at [1547, 29] on button "Close" at bounding box center [1551, 25] width 23 height 23
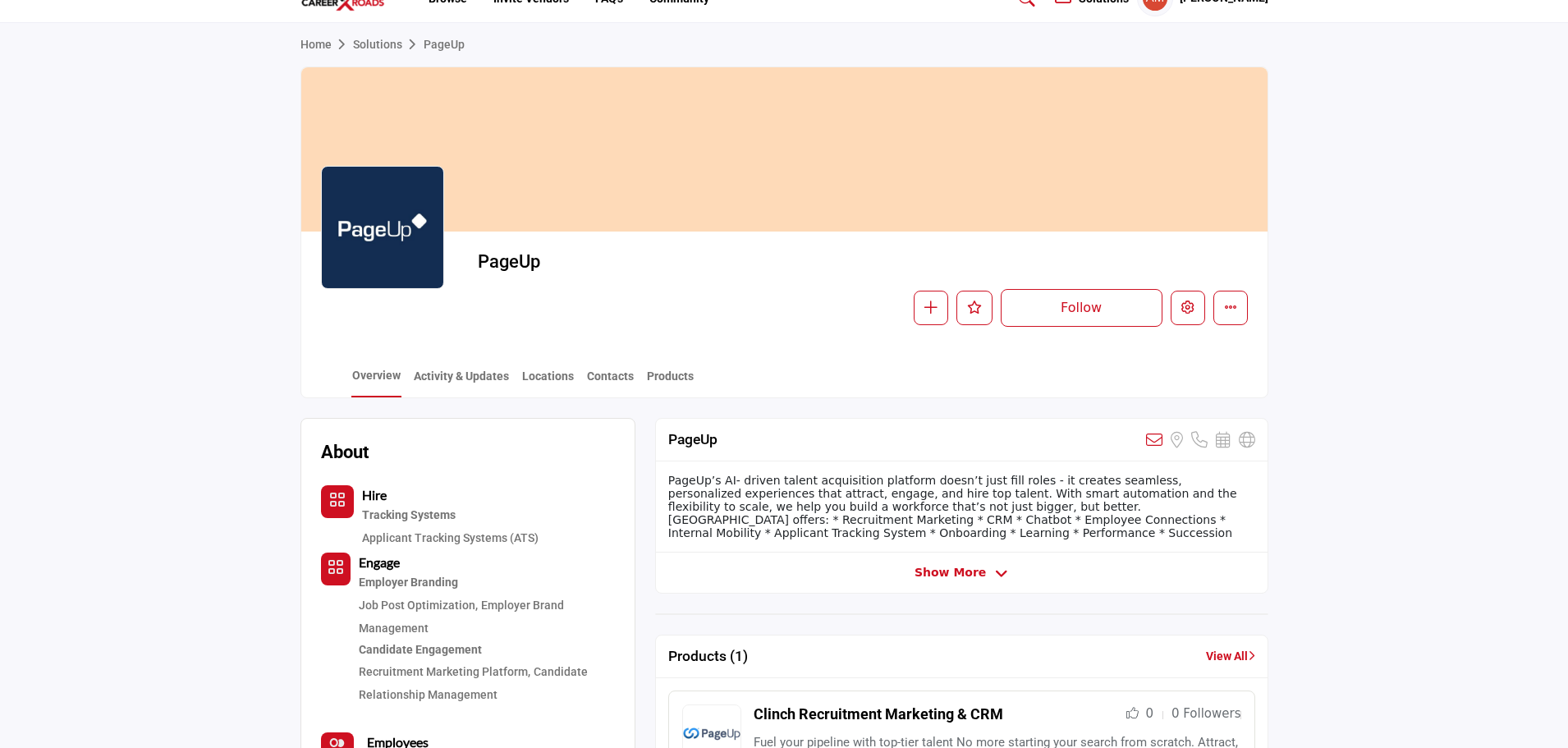
scroll to position [1, 0]
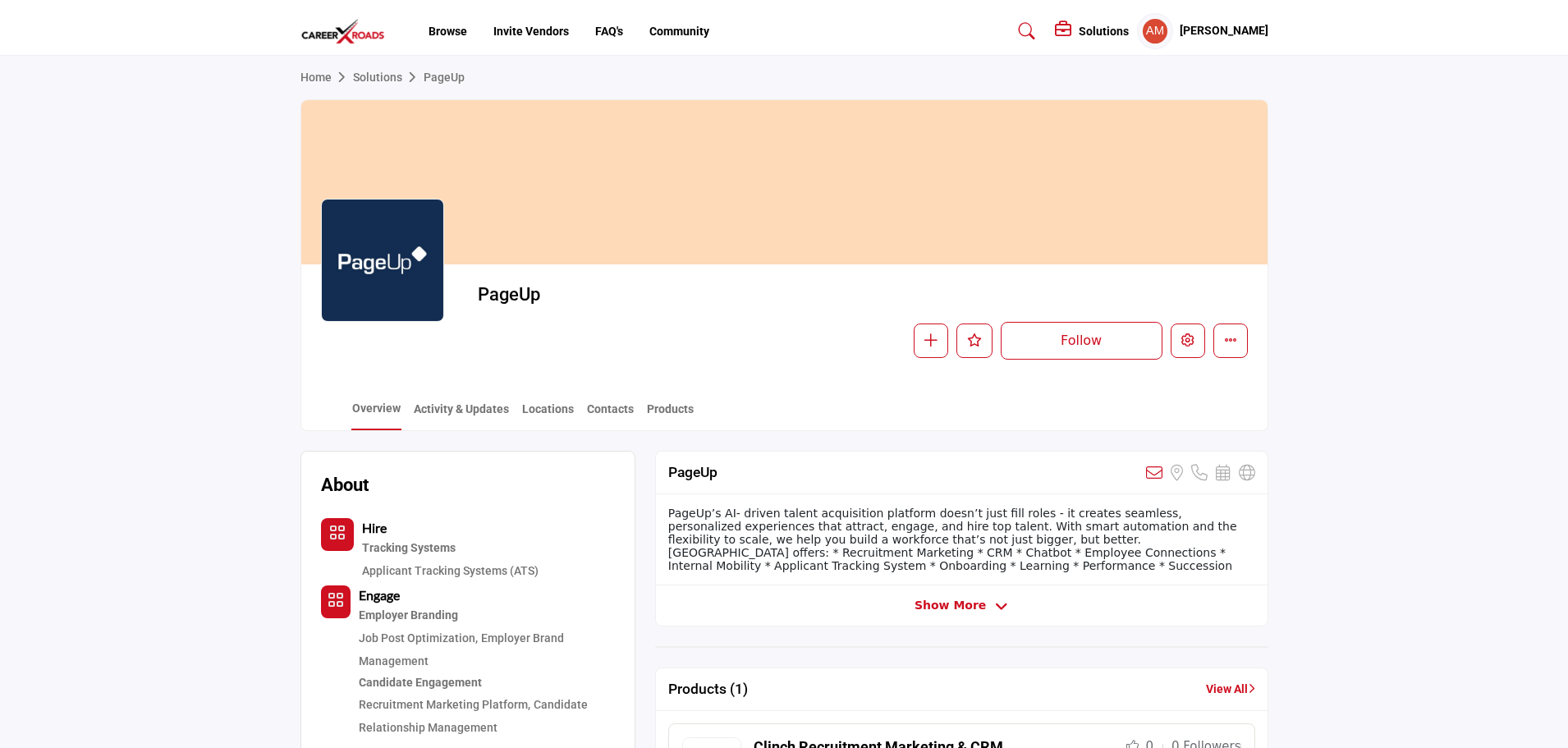
click at [1221, 687] on link "View All" at bounding box center [1230, 689] width 49 height 17
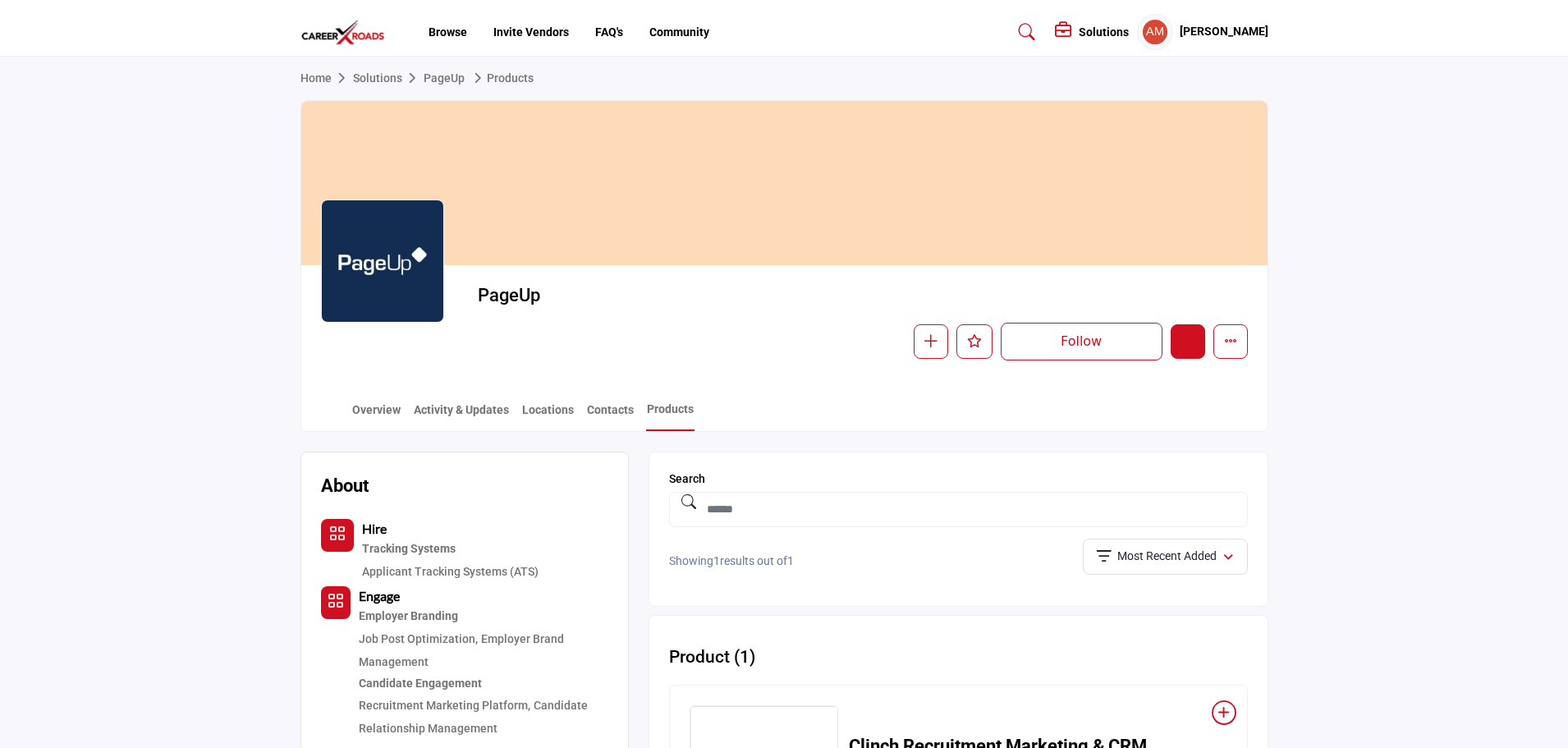
click at [1195, 335] on button "Edit company" at bounding box center [1188, 342] width 34 height 34
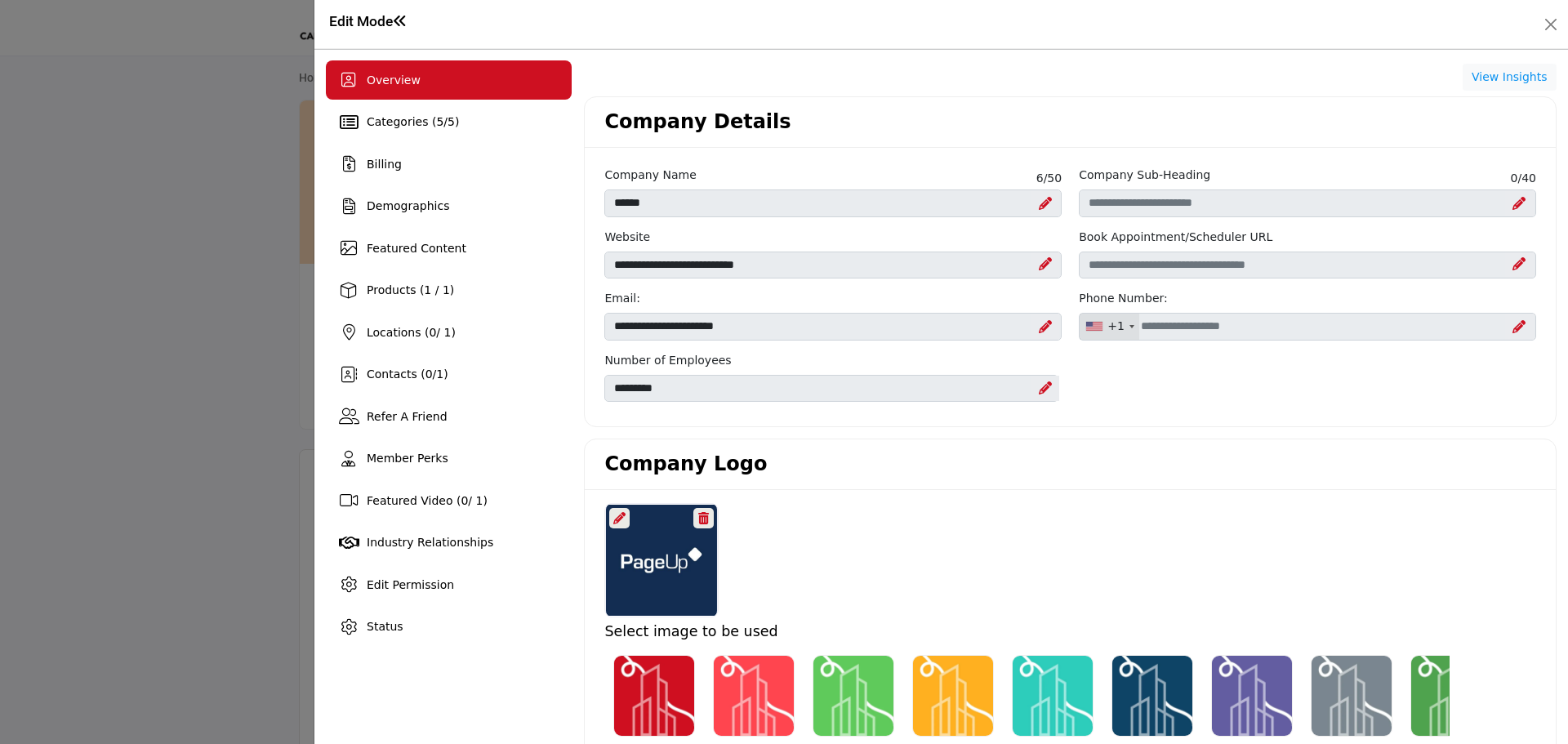
click at [372, 312] on div "Overview Categories ( 5 / 5 ) Billing Demographics Featured Content Products (1…" at bounding box center [449, 353] width 246 height 586
click at [372, 301] on div "Products (1 / 1)" at bounding box center [449, 291] width 246 height 39
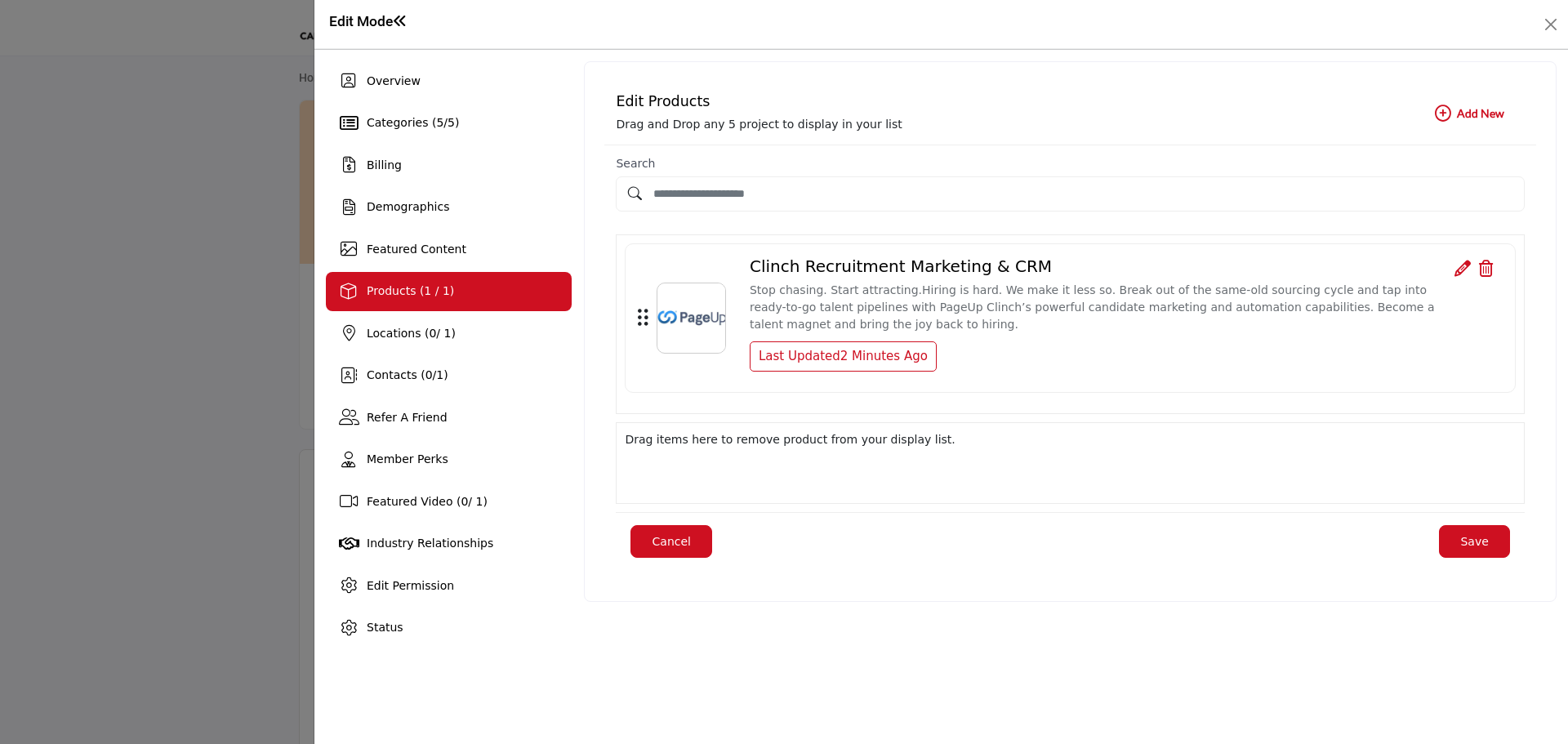
click at [1457, 120] on b "Add New Add New" at bounding box center [1470, 113] width 70 height 16
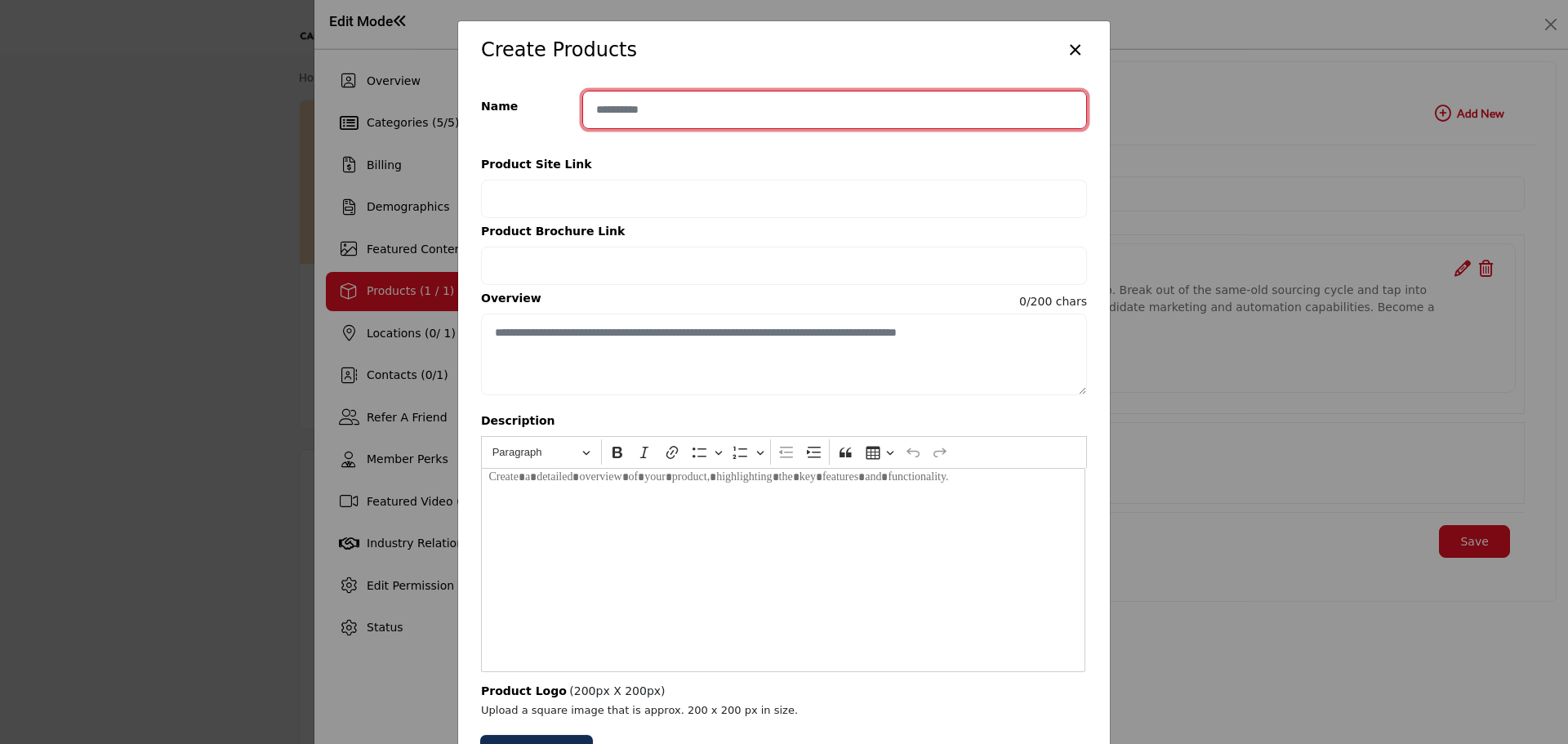
click at [647, 111] on input "Enter product name" at bounding box center [835, 110] width 505 height 38
type input "**********"
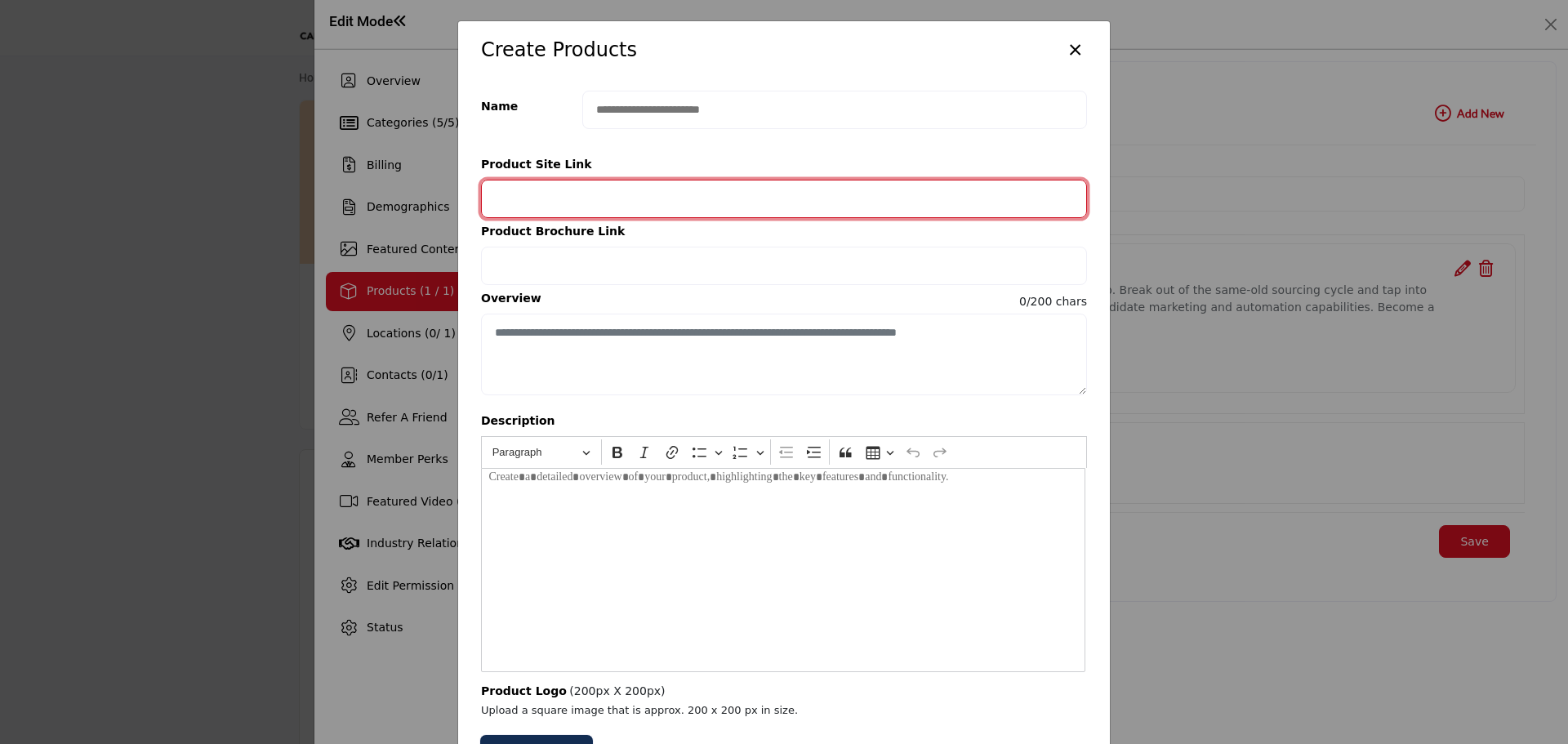
paste input "**********"
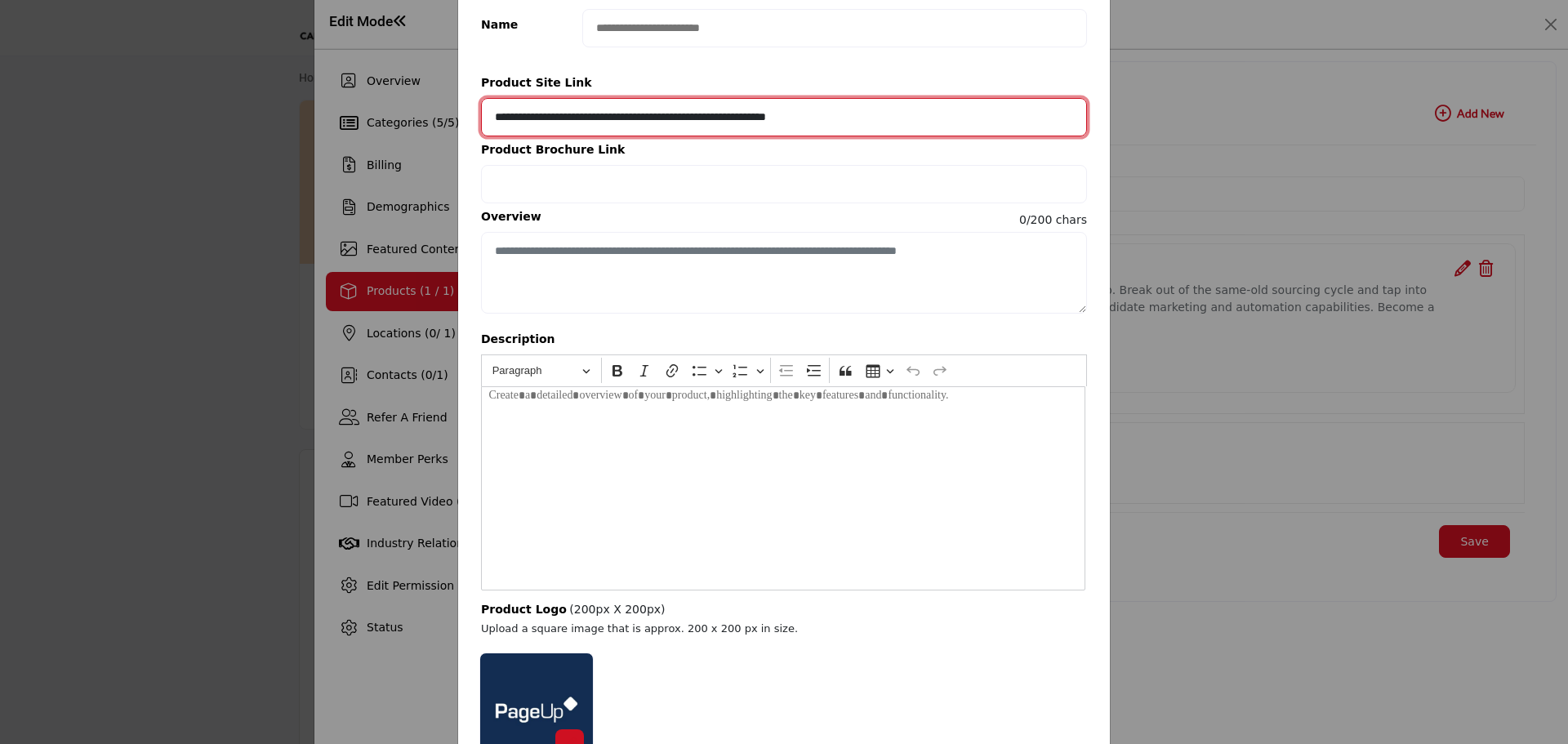
scroll to position [217, 0]
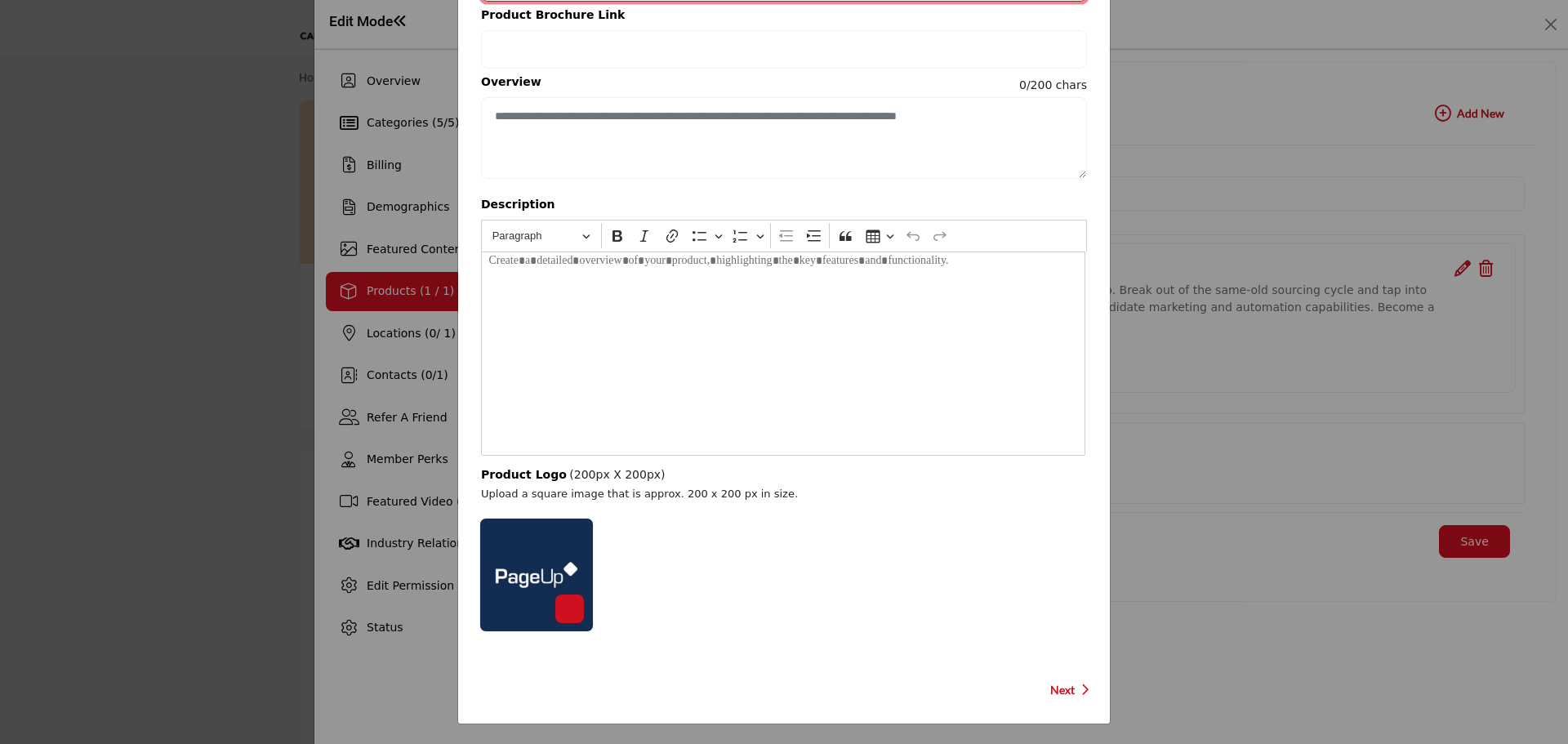
type input "**********"
click at [566, 608] on icon at bounding box center [570, 608] width 12 height 12
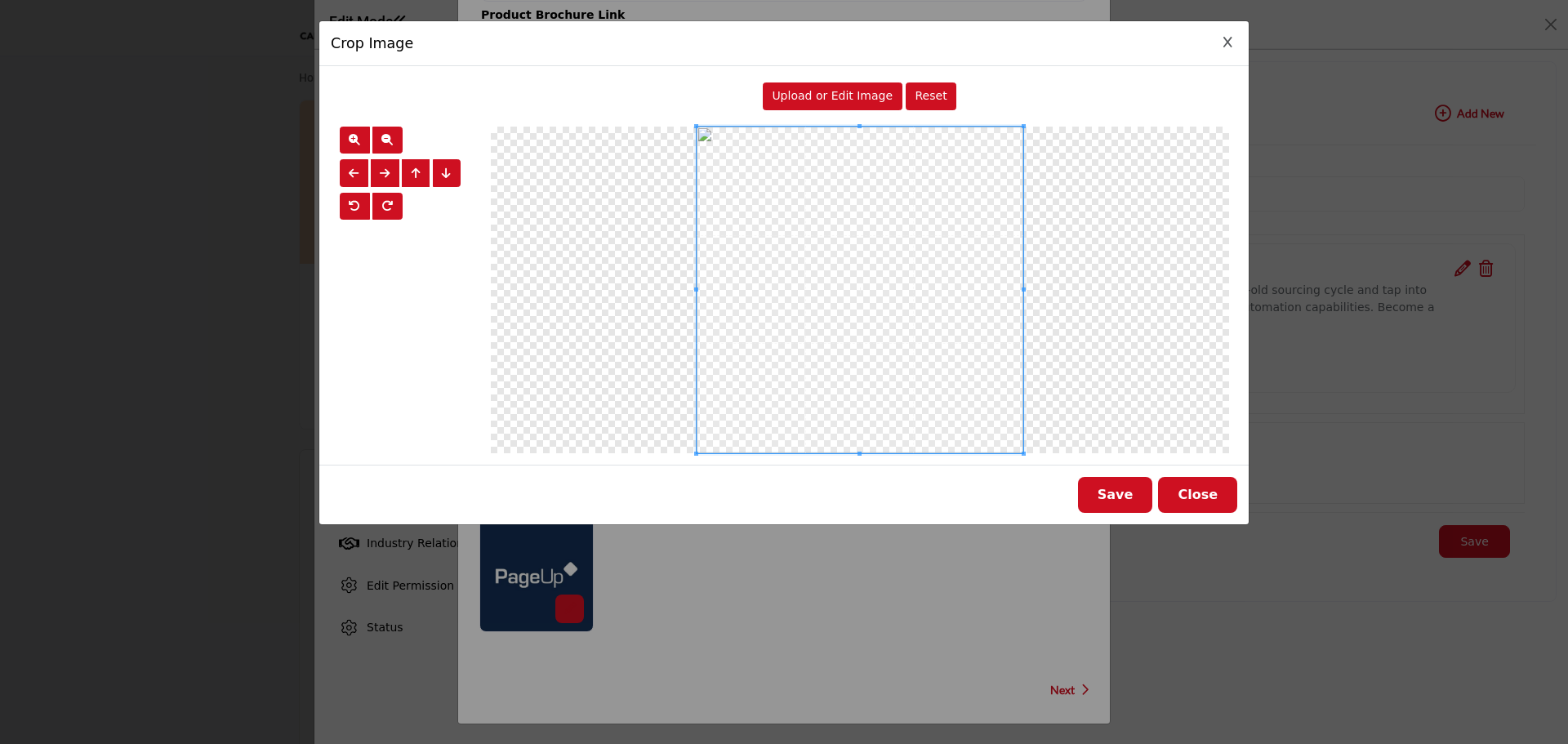
click at [831, 102] on span "Upload or Edit Image" at bounding box center [832, 95] width 121 height 13
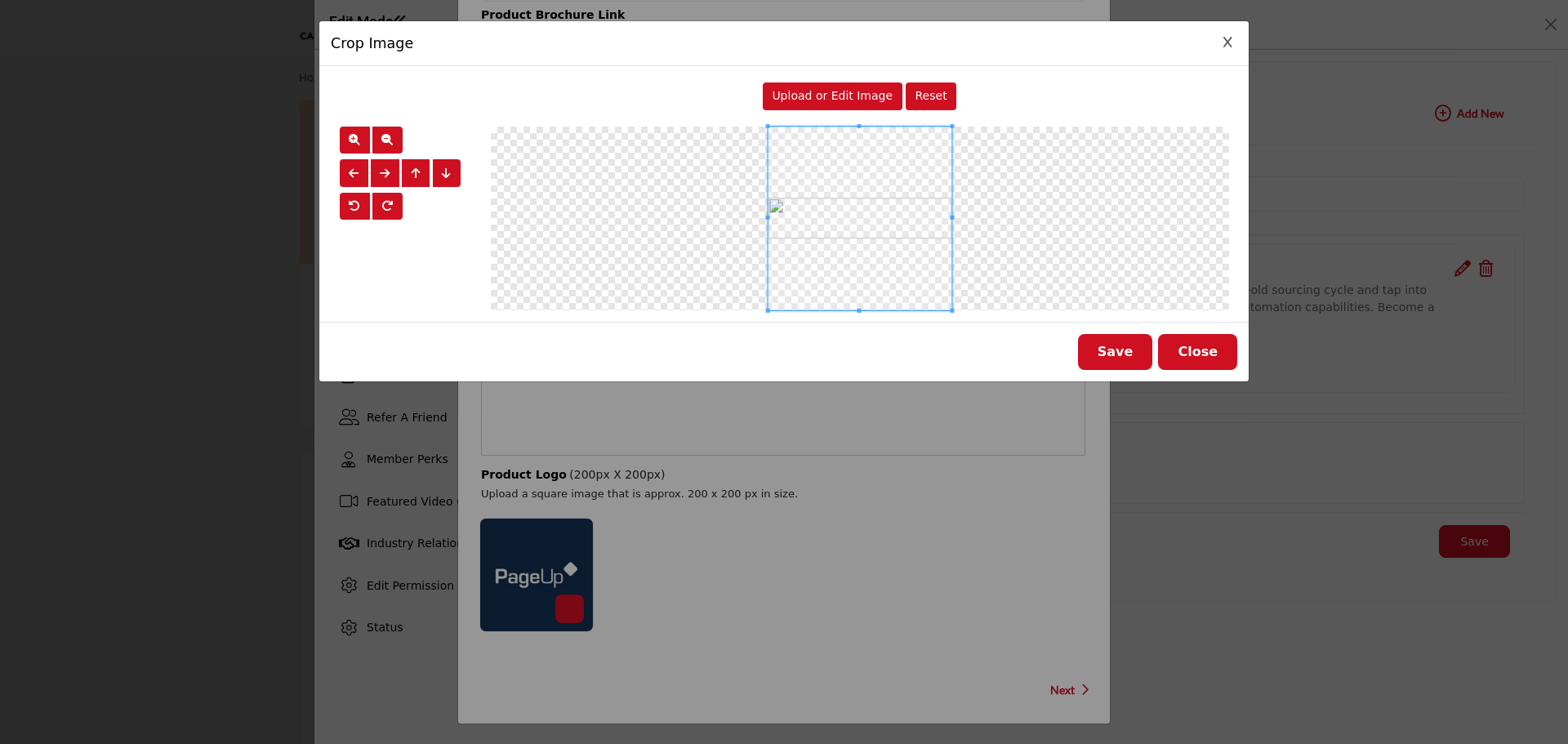
click at [1150, 348] on button "Save" at bounding box center [1116, 352] width 75 height 36
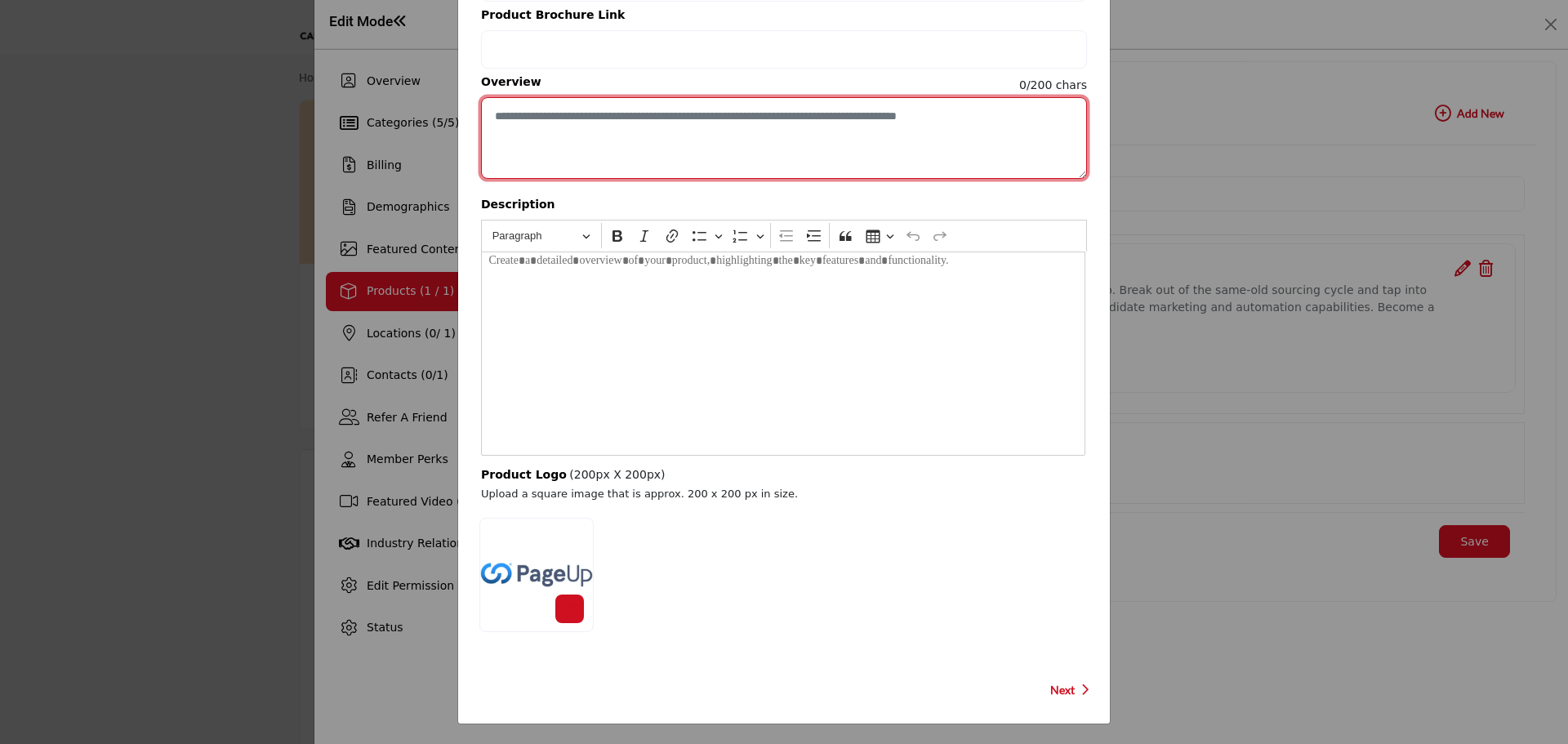
click at [527, 140] on textarea "Enter short overview description" at bounding box center [783, 138] width 606 height 82
paste textarea "**********"
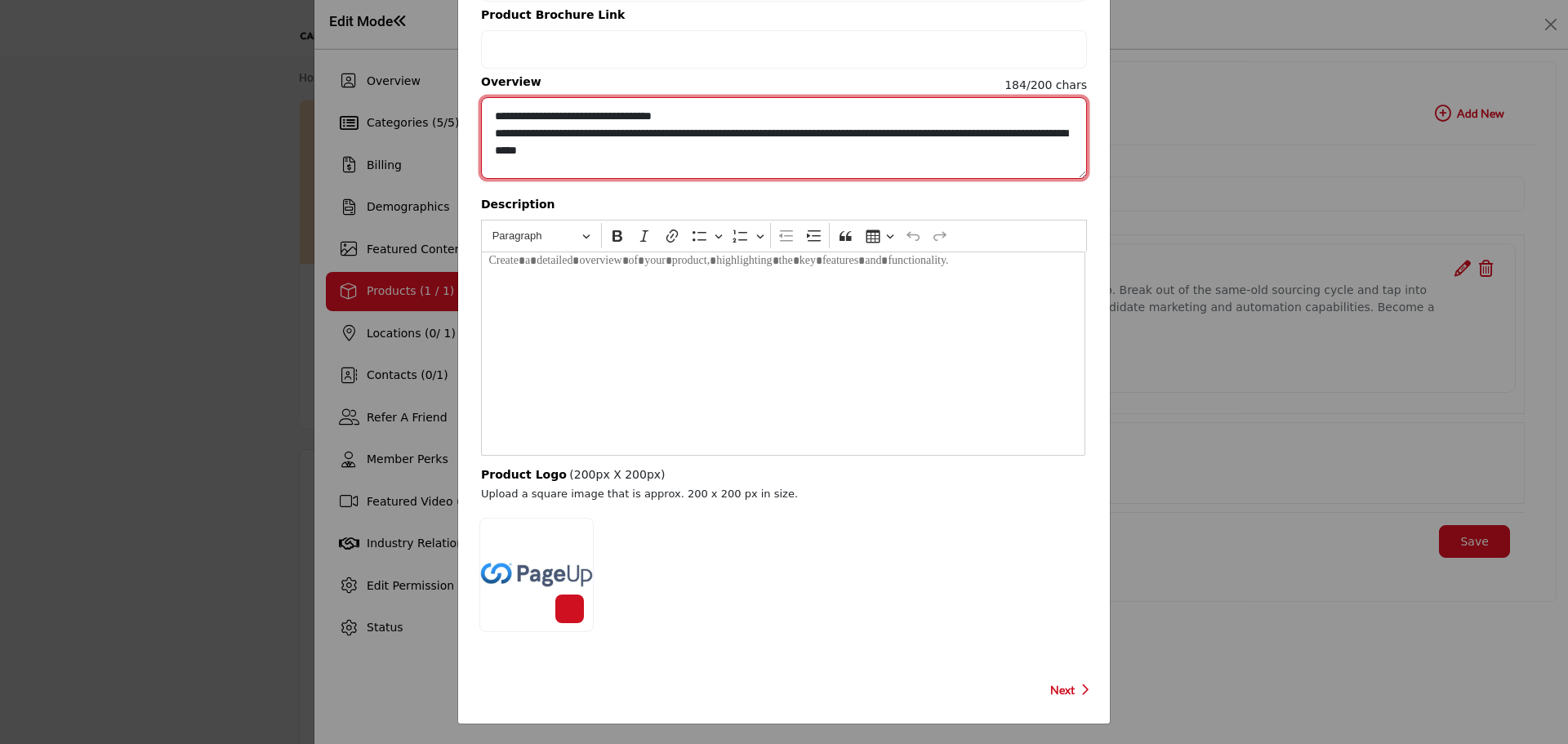
type textarea "**********"
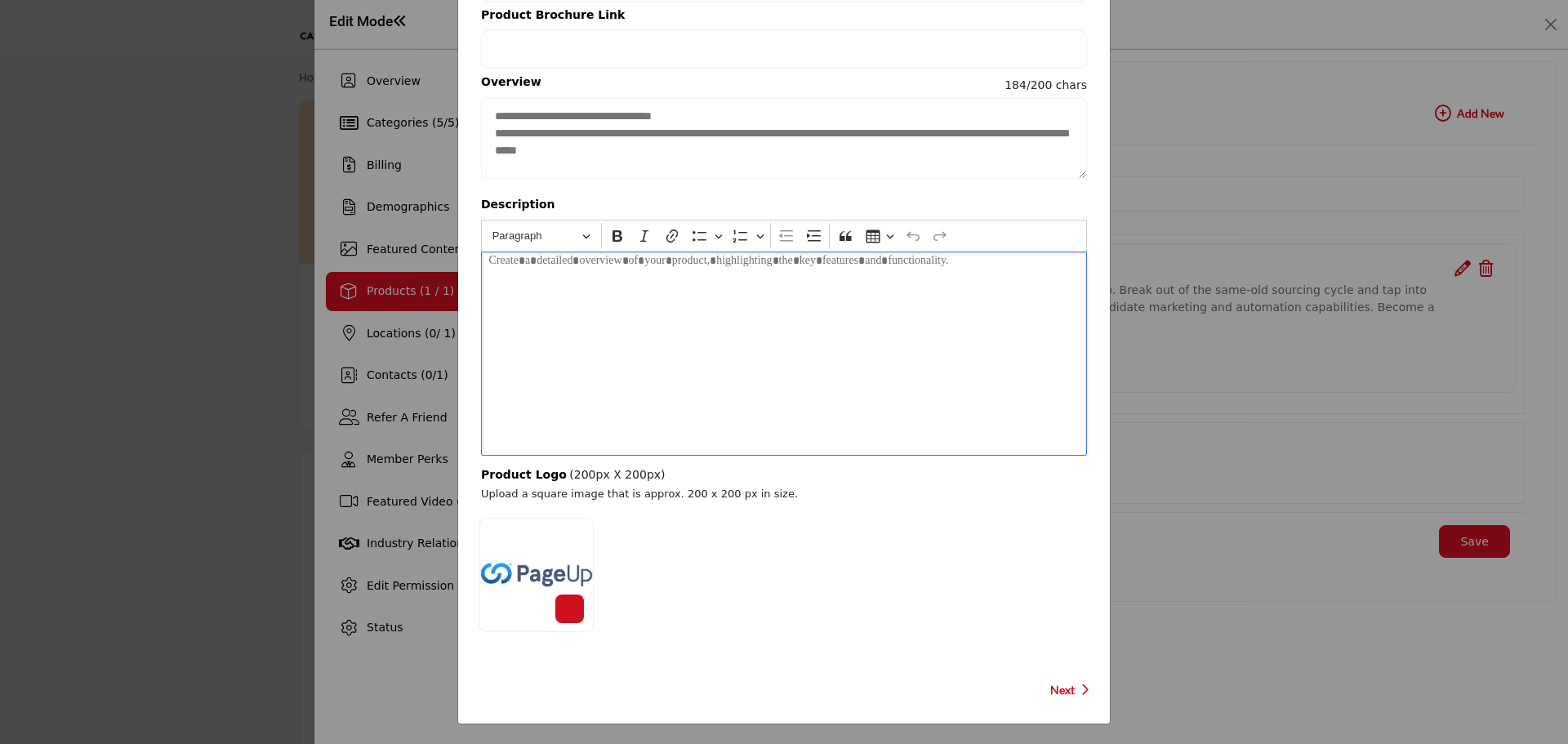
click at [594, 364] on div "Editor editing area: main" at bounding box center [783, 353] width 606 height 204
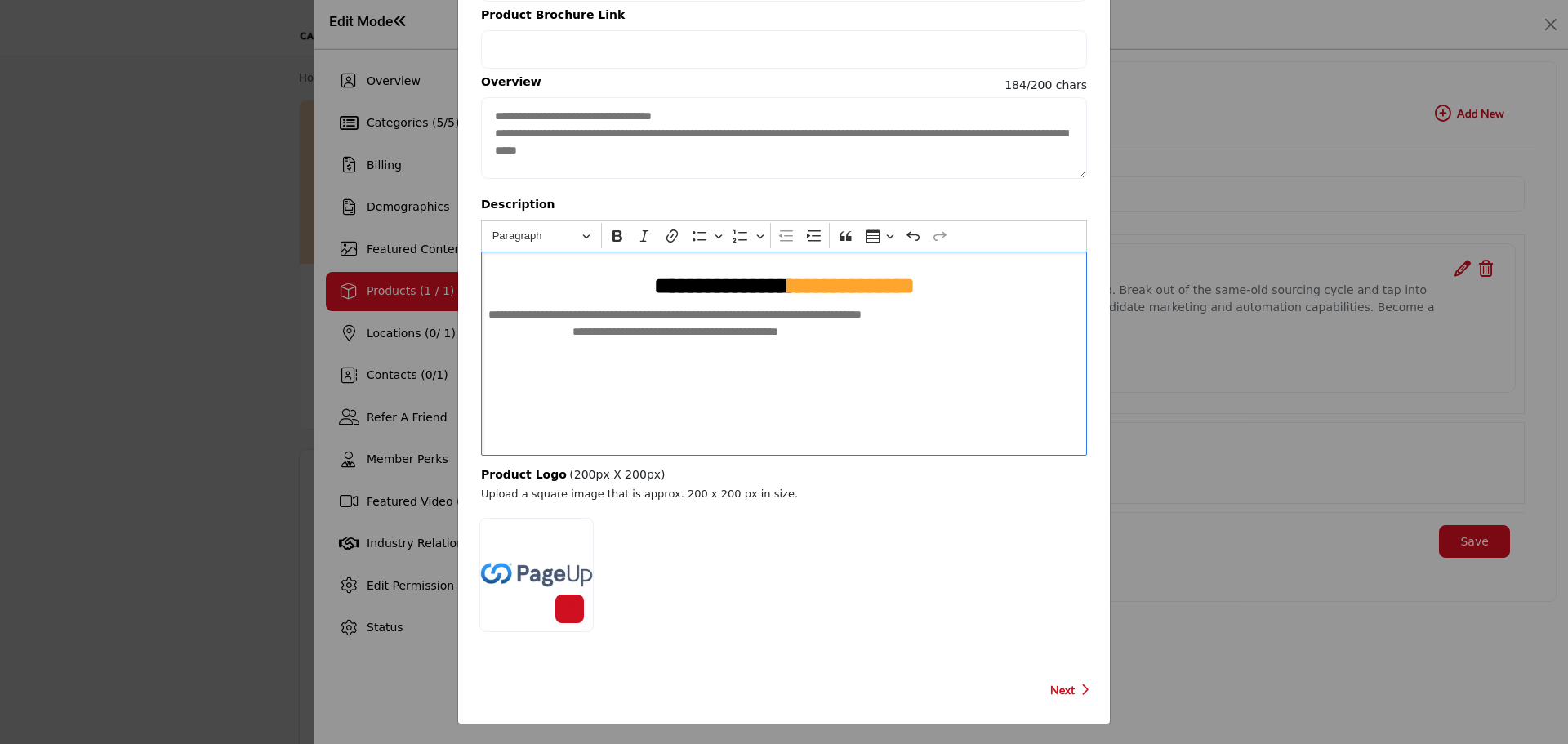
click at [892, 353] on div "**********" at bounding box center [783, 353] width 606 height 204
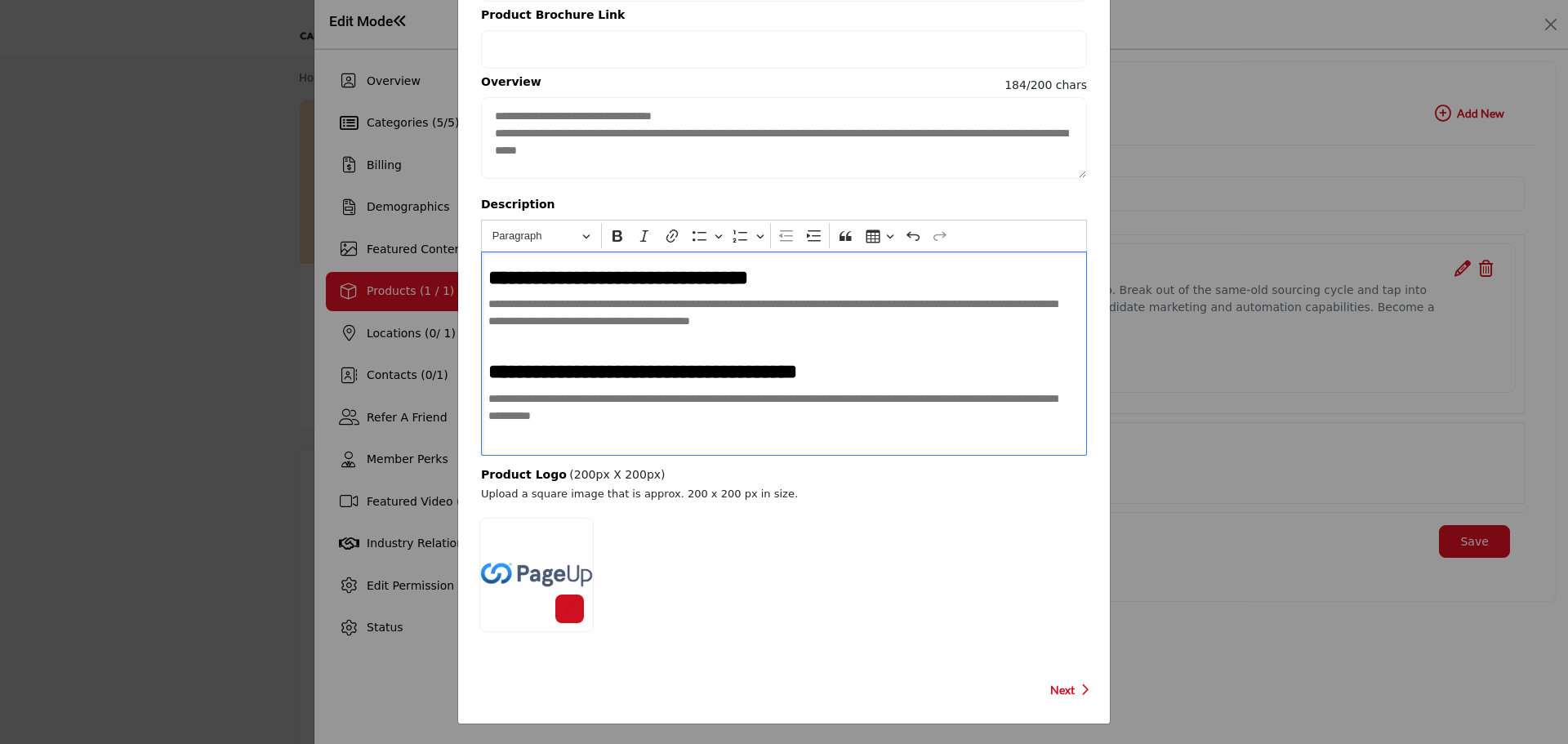
scroll to position [269, 0]
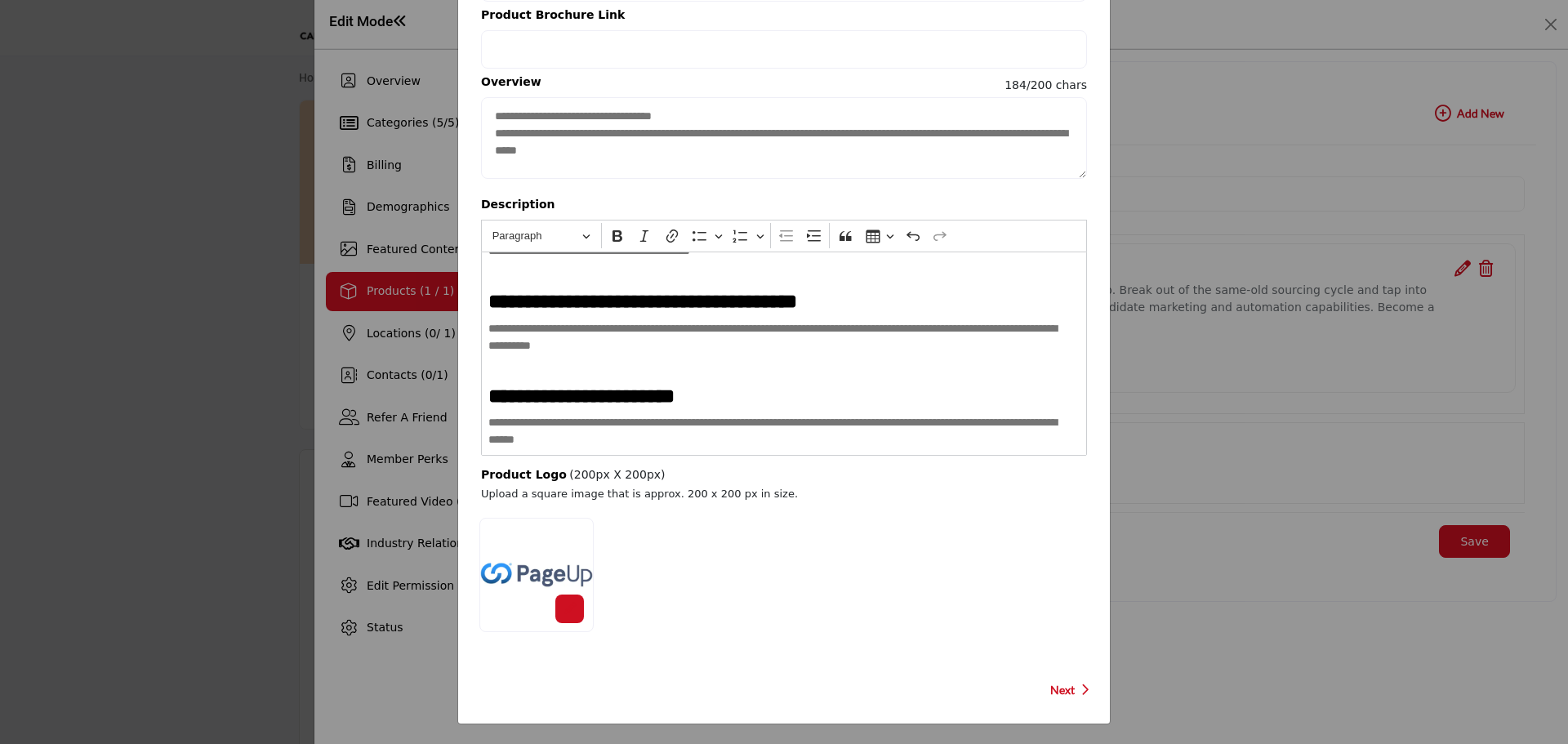
click at [1080, 684] on icon "button" at bounding box center [1085, 690] width 9 height 14
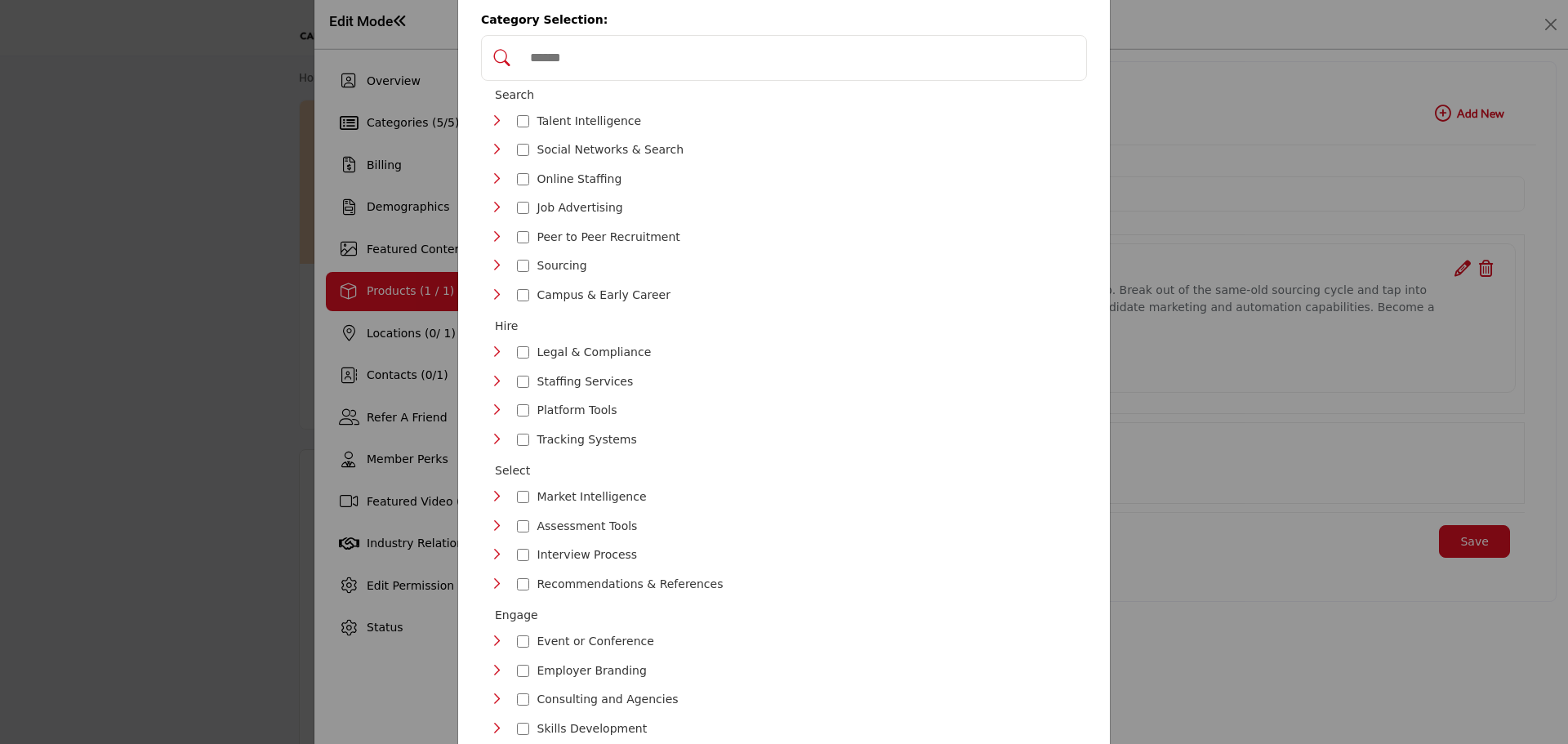
scroll to position [54, 0]
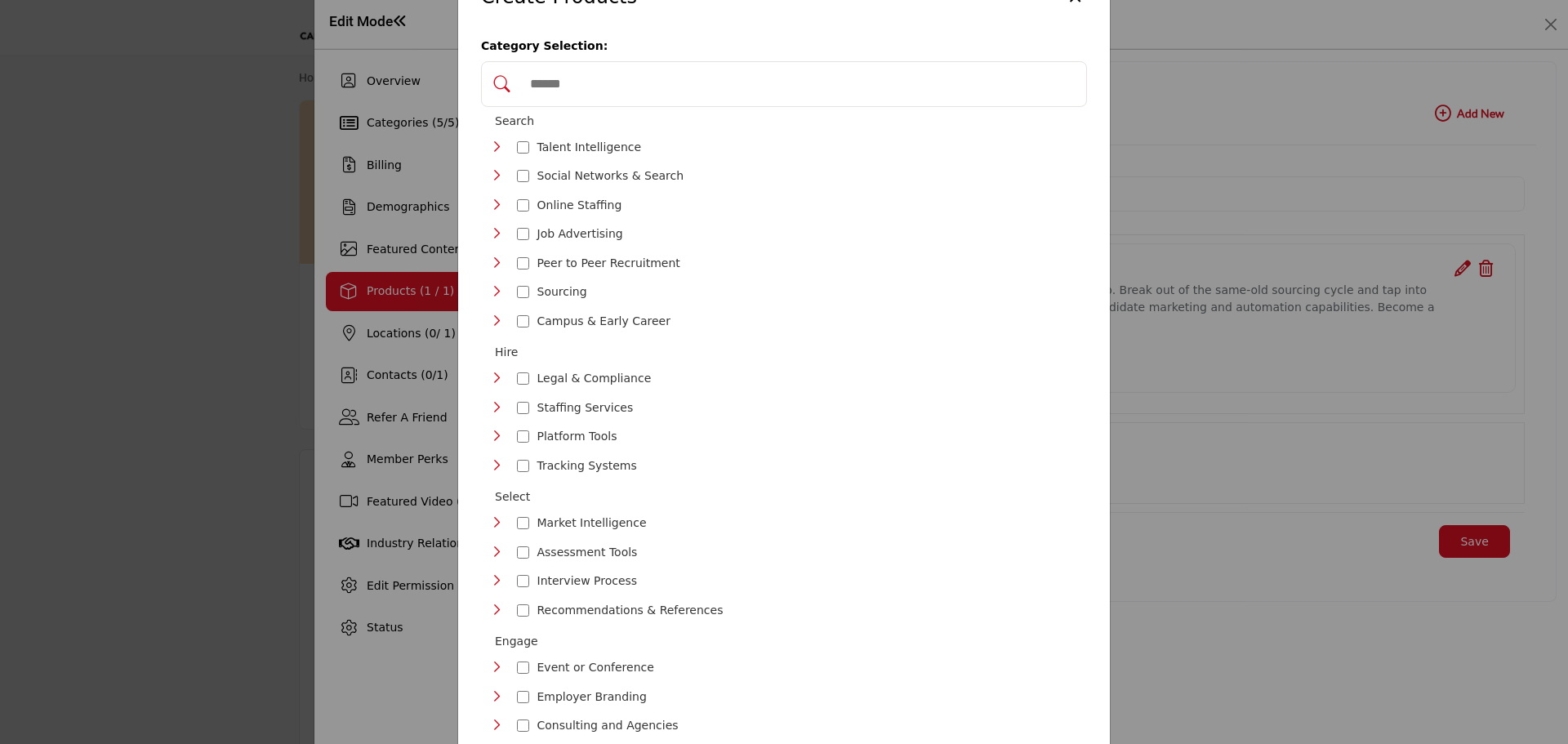
click at [490, 286] on icon "Toggle Category" at bounding box center [496, 292] width 13 height 13
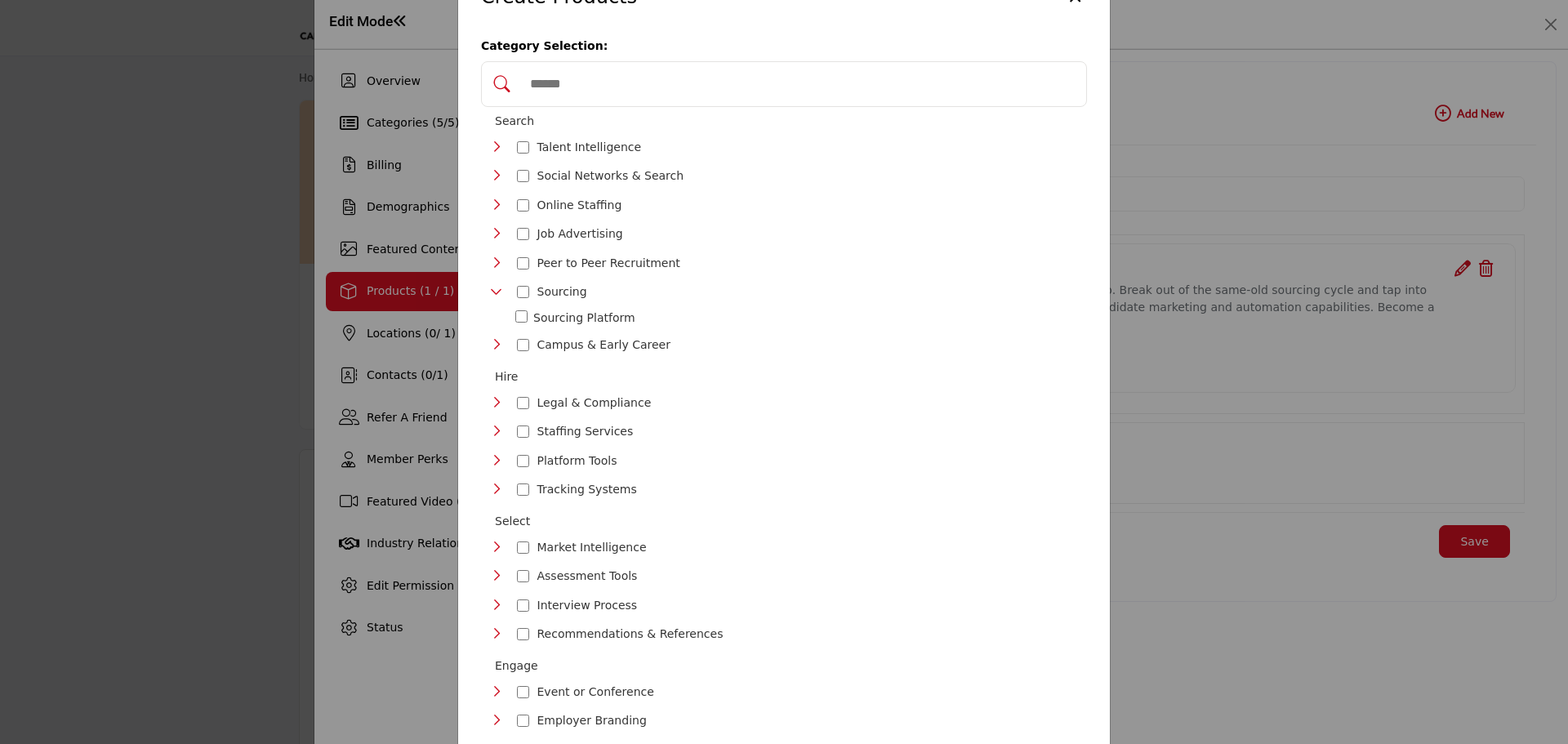
click at [500, 478] on div "Tracking Systems 72" at bounding box center [567, 490] width 155 height 24
click at [493, 483] on icon "Toggle Category" at bounding box center [496, 489] width 13 height 13
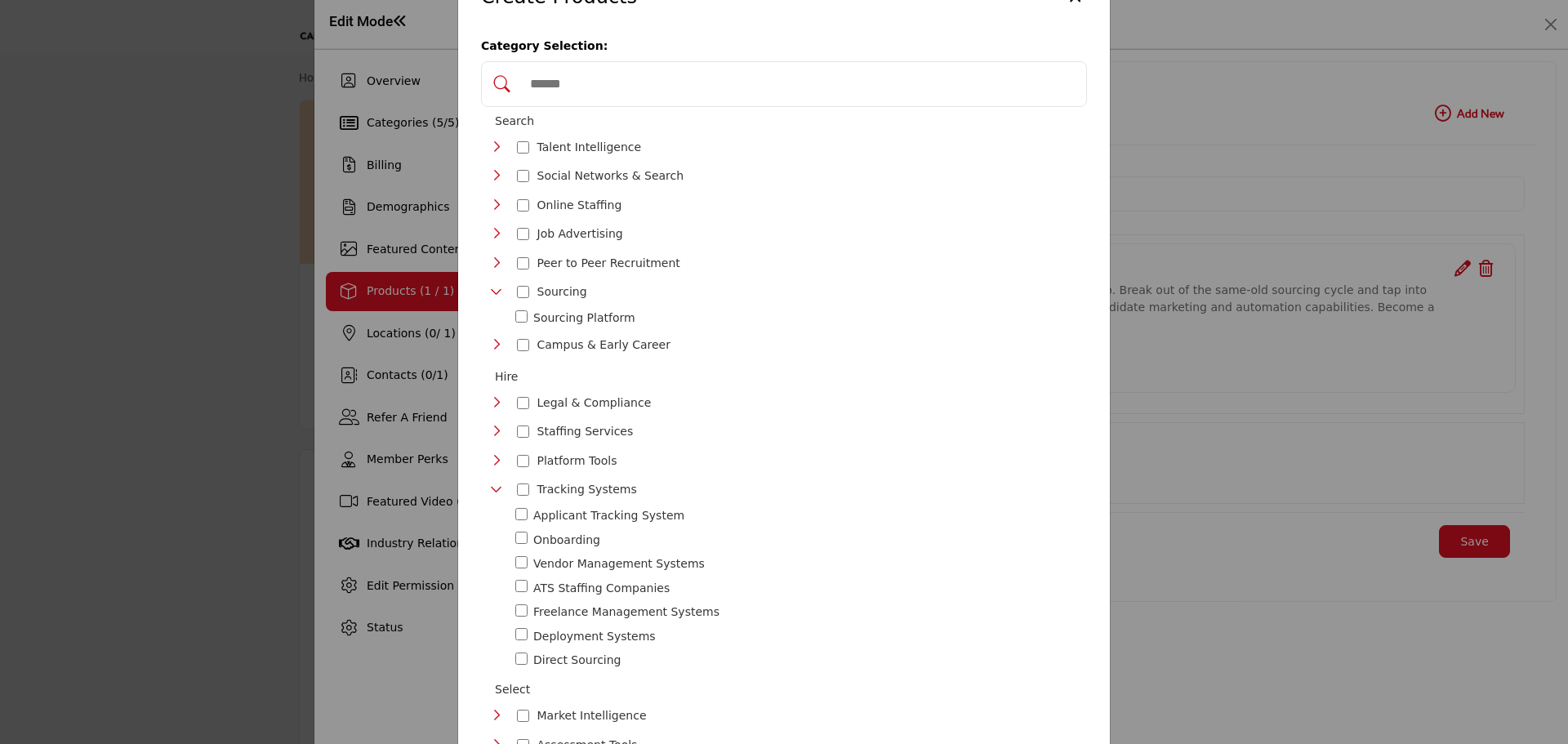
click at [495, 454] on icon "Toggle Category" at bounding box center [496, 460] width 13 height 13
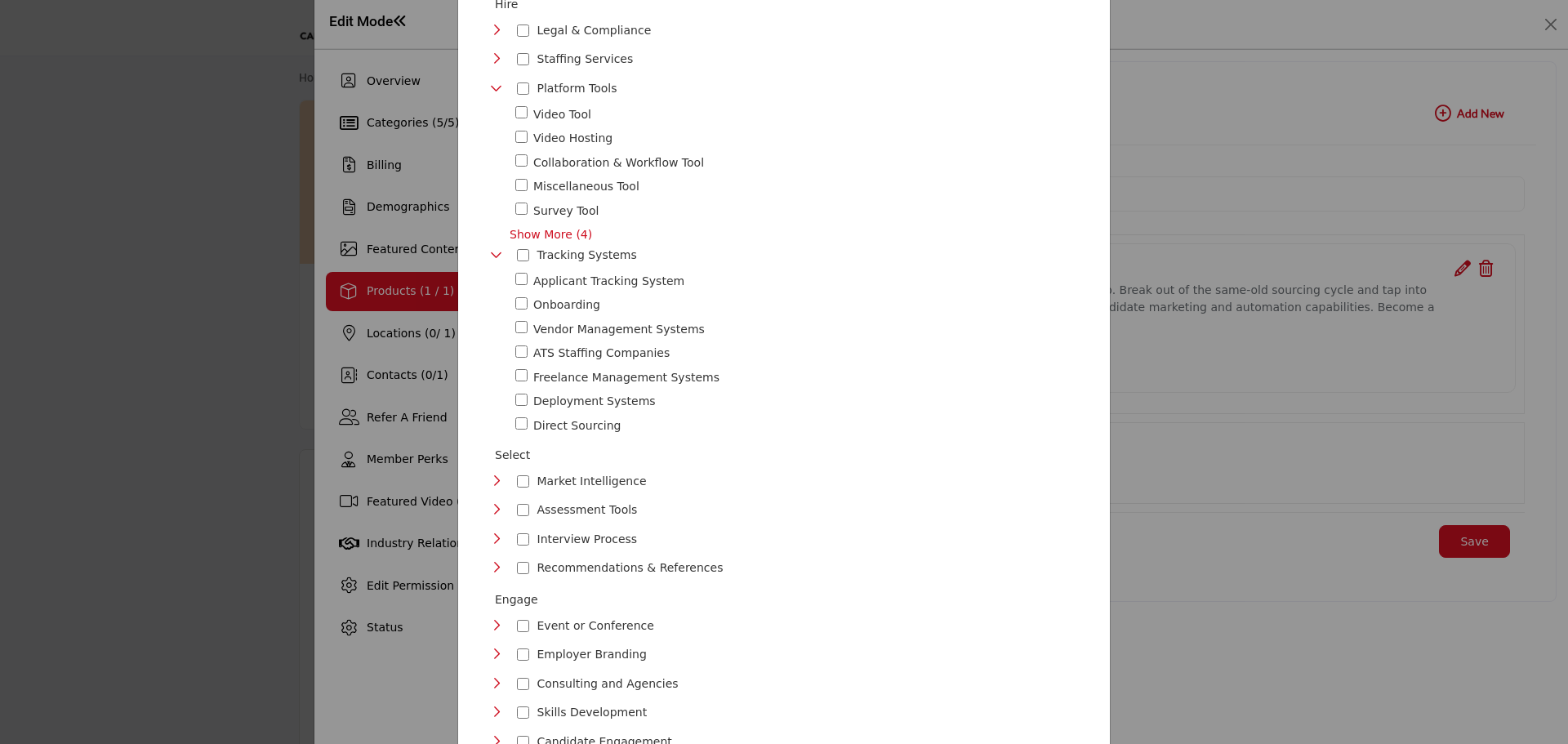
scroll to position [461, 0]
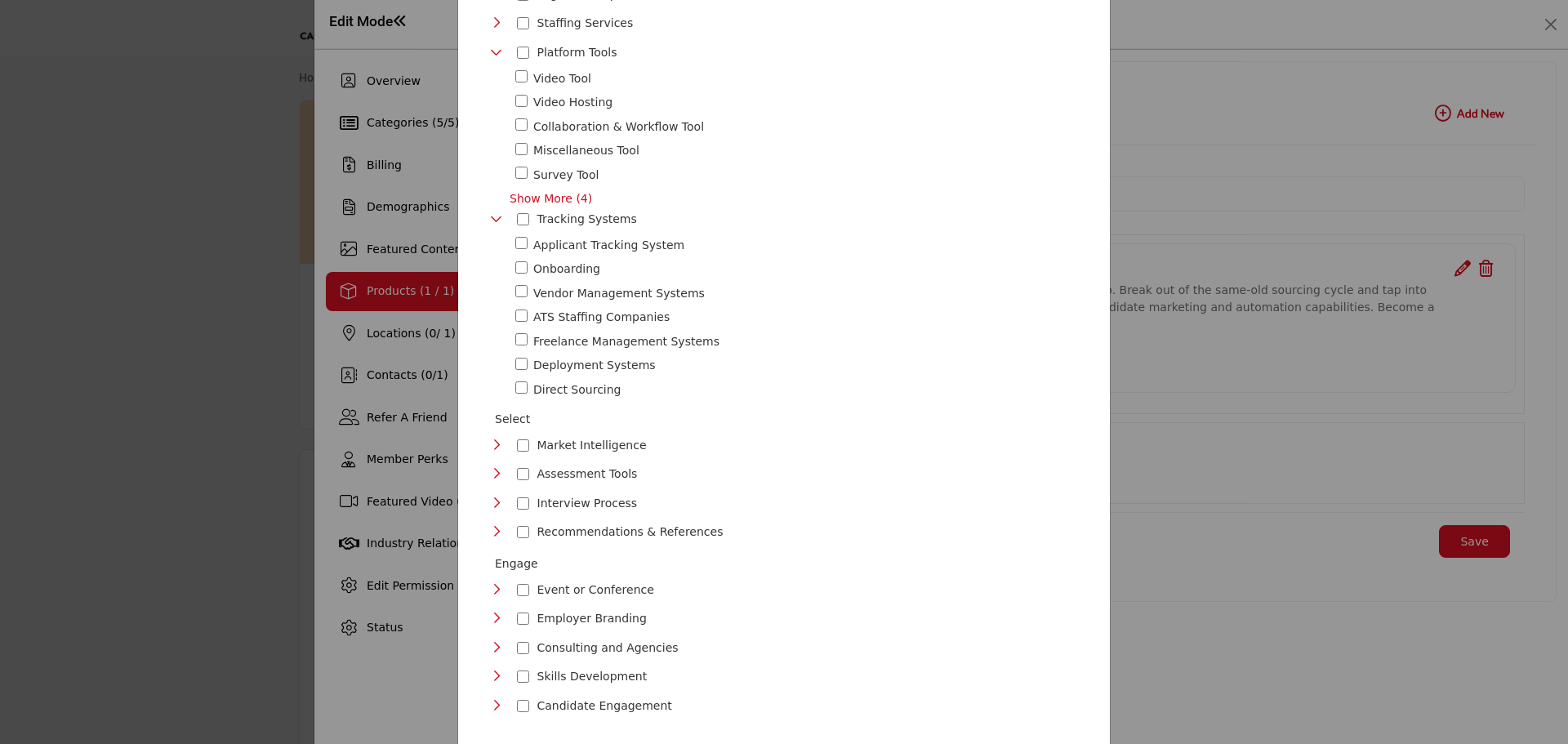
click at [490, 467] on icon "Toggle Category" at bounding box center [496, 474] width 13 height 13
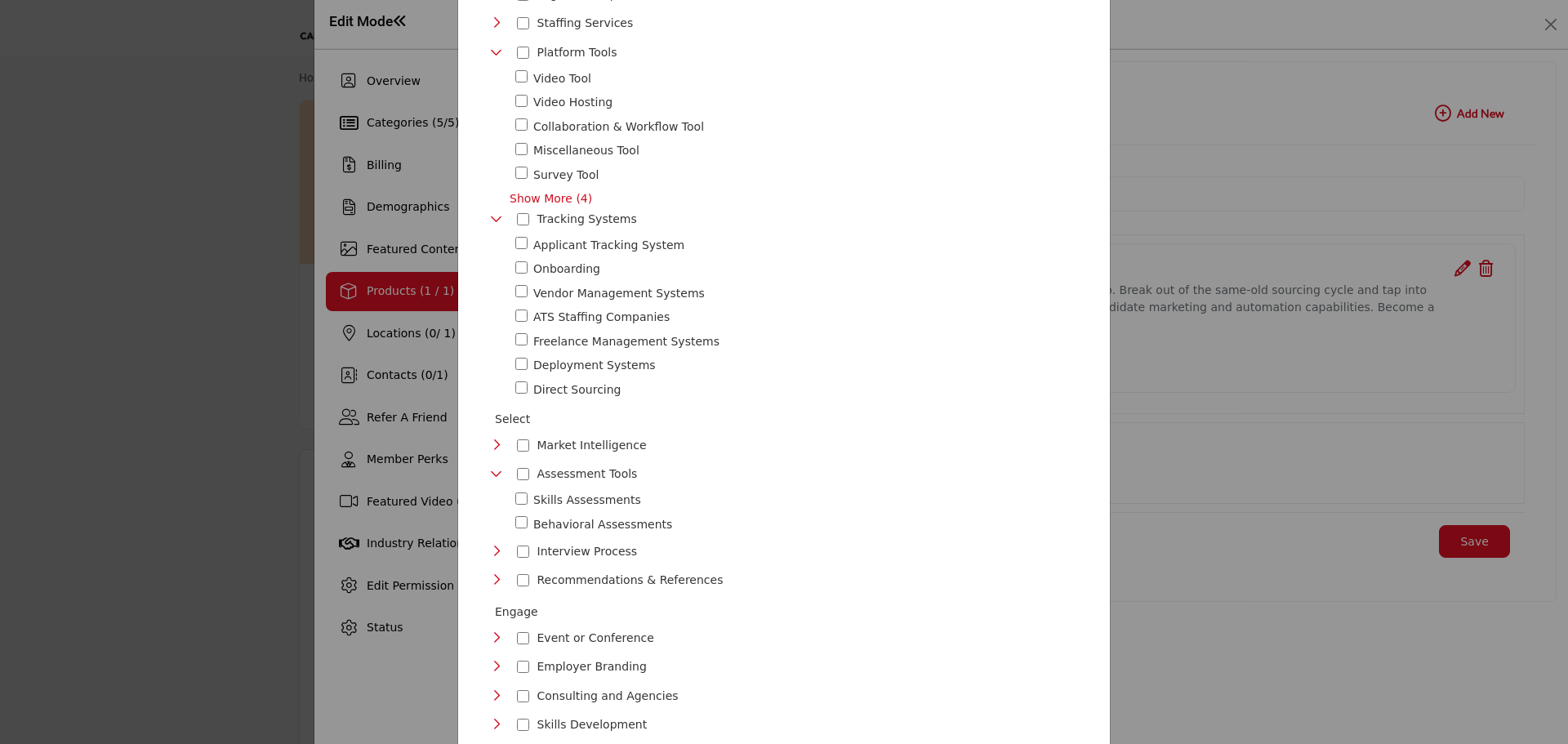
click at [490, 545] on icon "Toggle Category" at bounding box center [496, 551] width 13 height 13
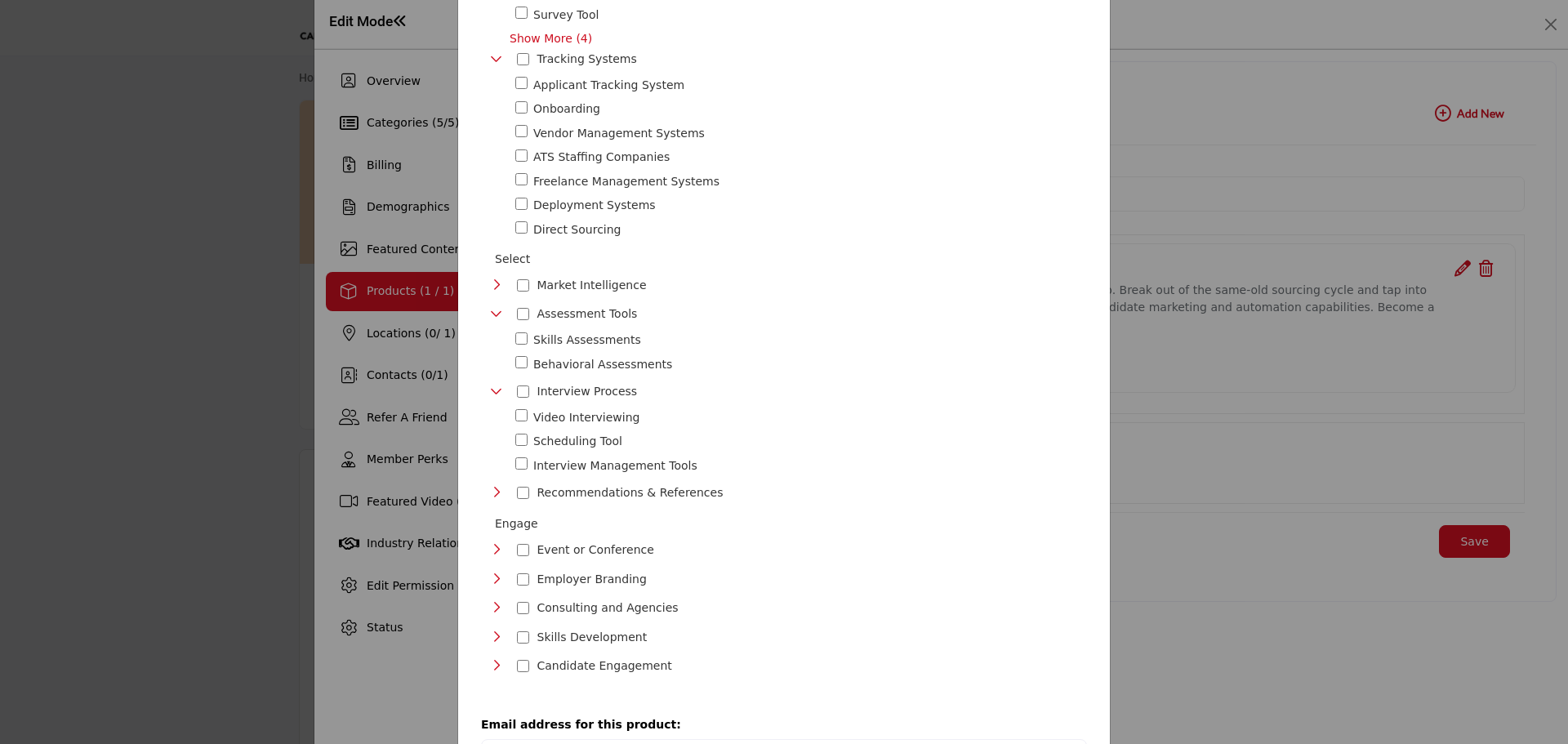
scroll to position [624, 0]
click at [497, 483] on icon "Toggle Category" at bounding box center [496, 489] width 13 height 13
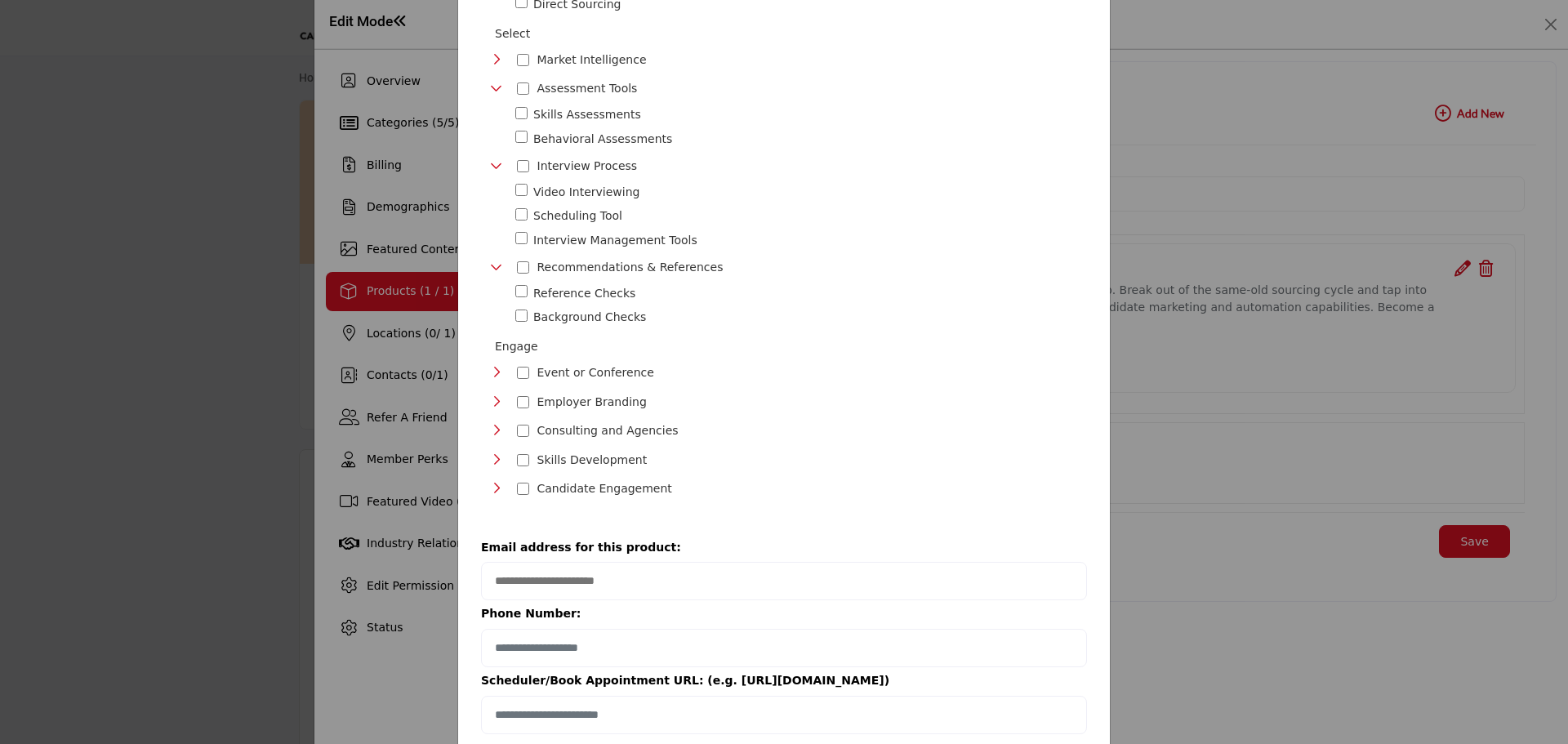
scroll to position [933, 0]
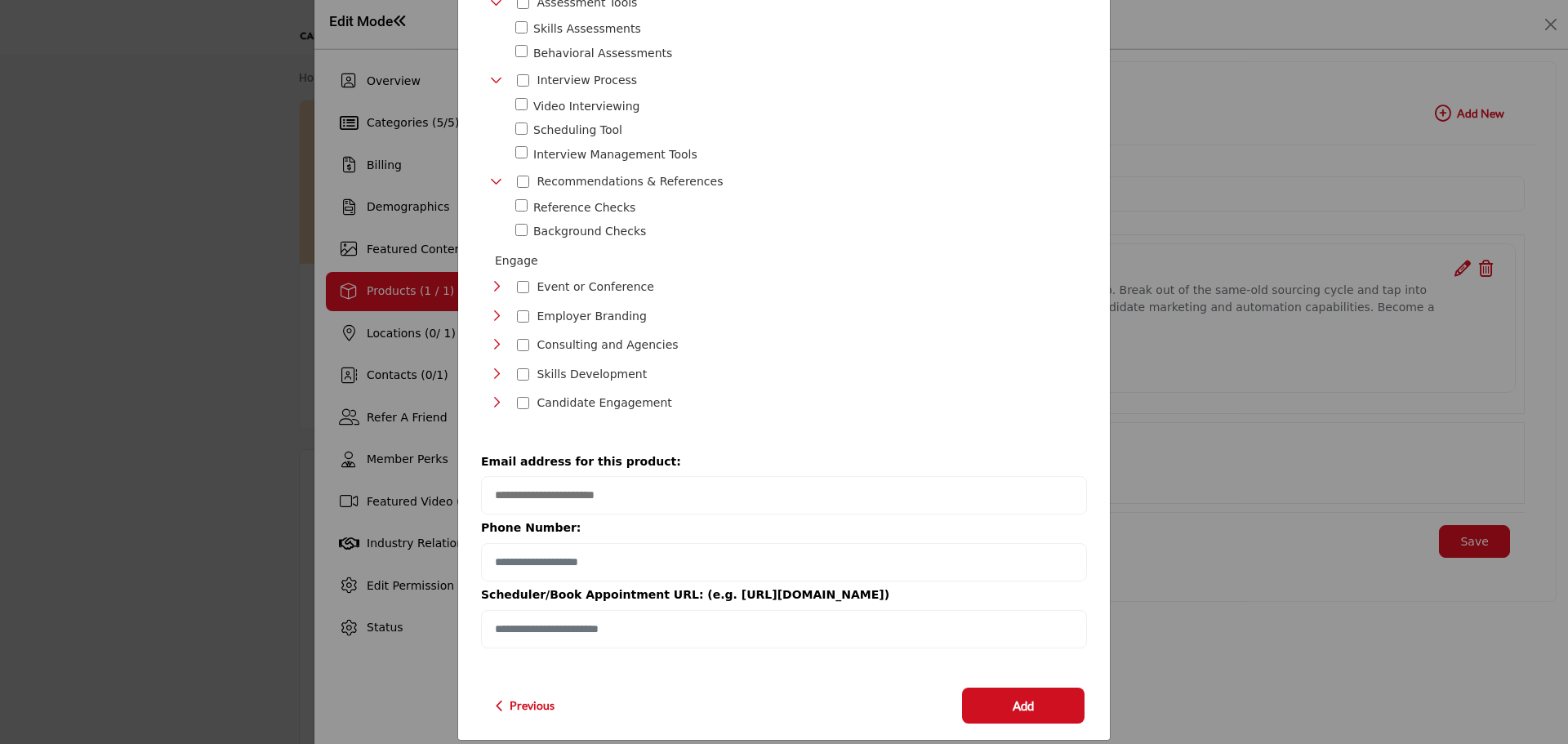
click at [490, 396] on icon "Toggle Category" at bounding box center [496, 402] width 13 height 13
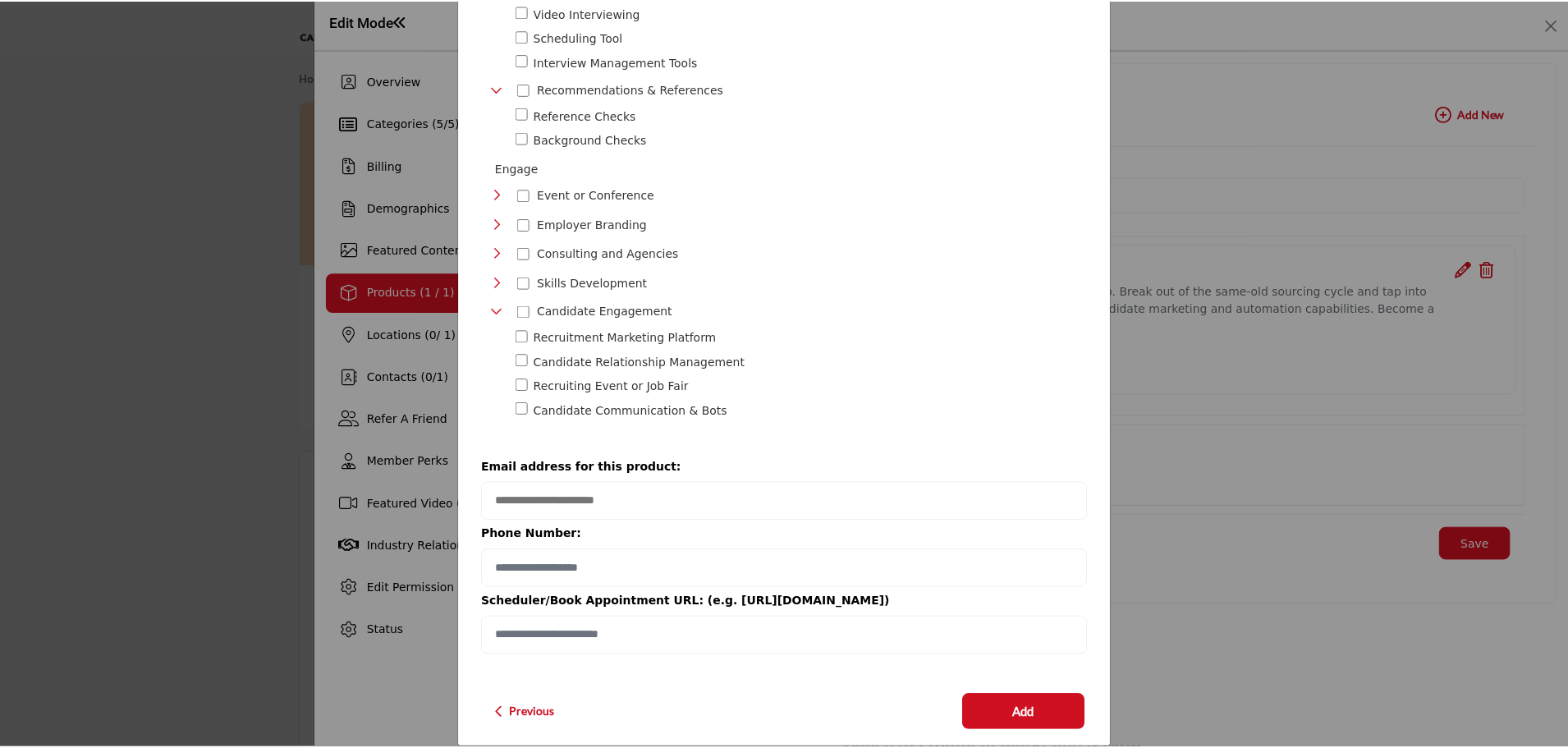
scroll to position [1035, 0]
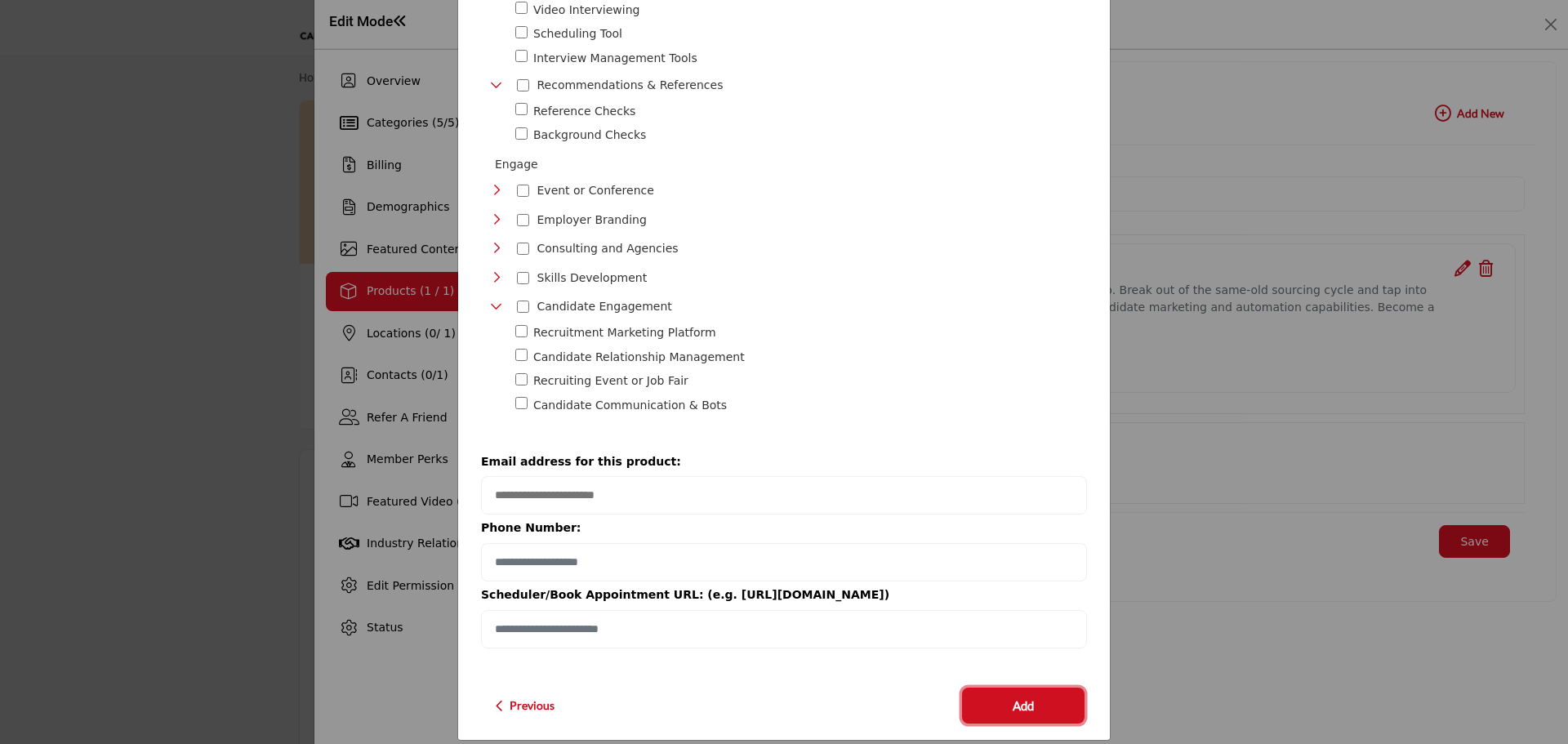
click at [993, 692] on button "Add" at bounding box center [1023, 706] width 122 height 36
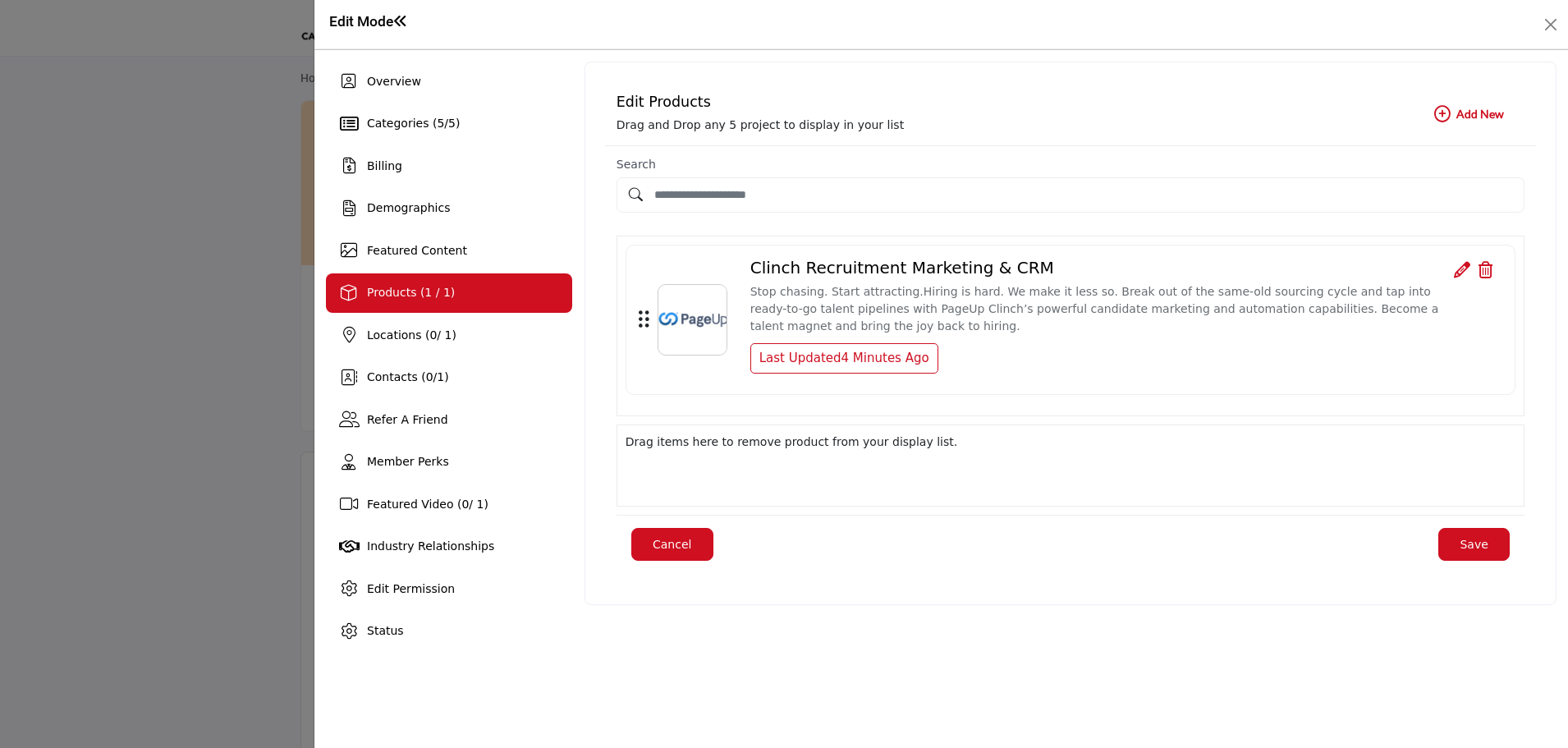
click at [1476, 538] on button "Save" at bounding box center [1474, 544] width 72 height 33
click at [1544, 17] on button "Close" at bounding box center [1551, 25] width 23 height 23
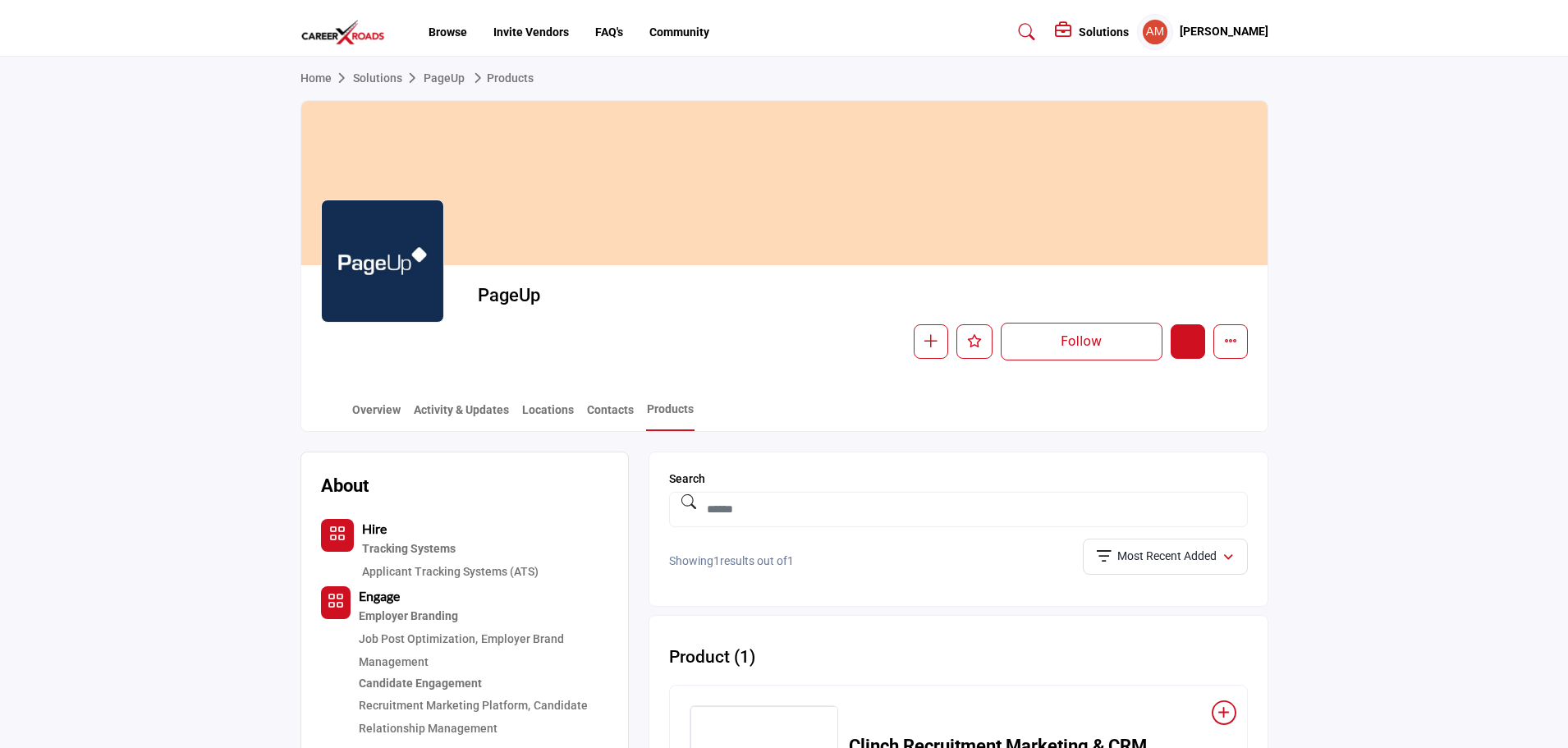
click at [1193, 347] on icon "Edit company" at bounding box center [1188, 341] width 13 height 13
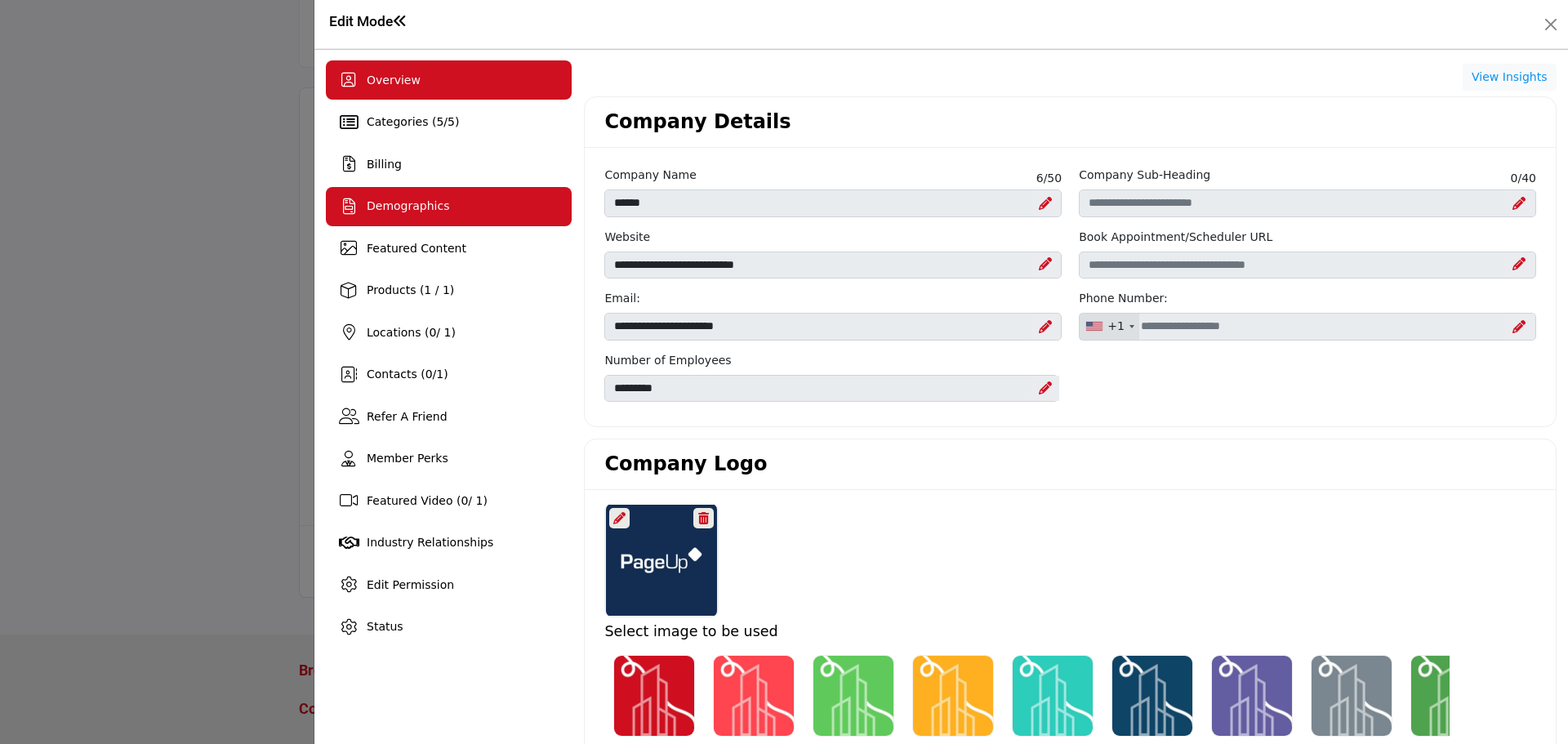
scroll to position [371, 0]
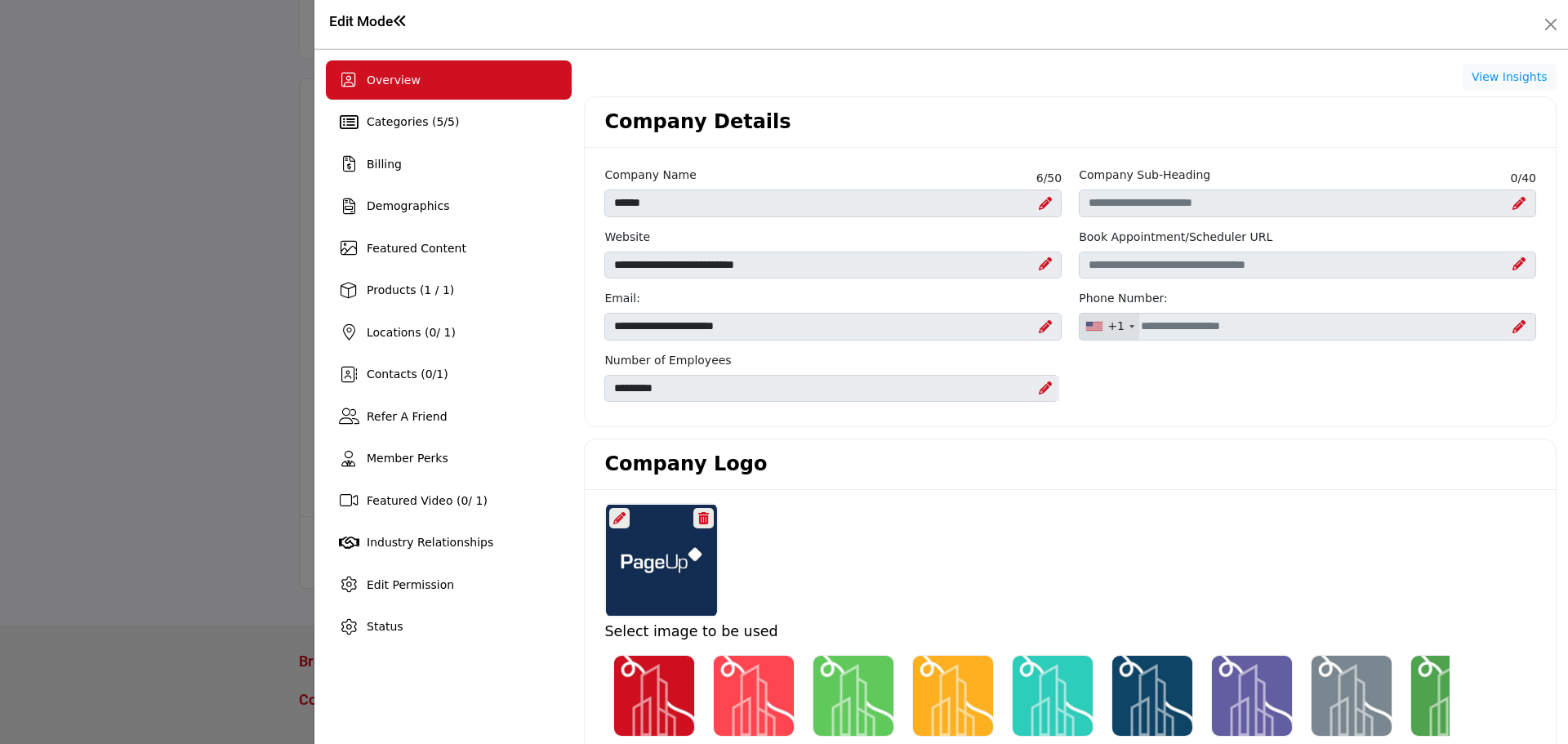
click at [614, 509] on div at bounding box center [619, 518] width 21 height 21
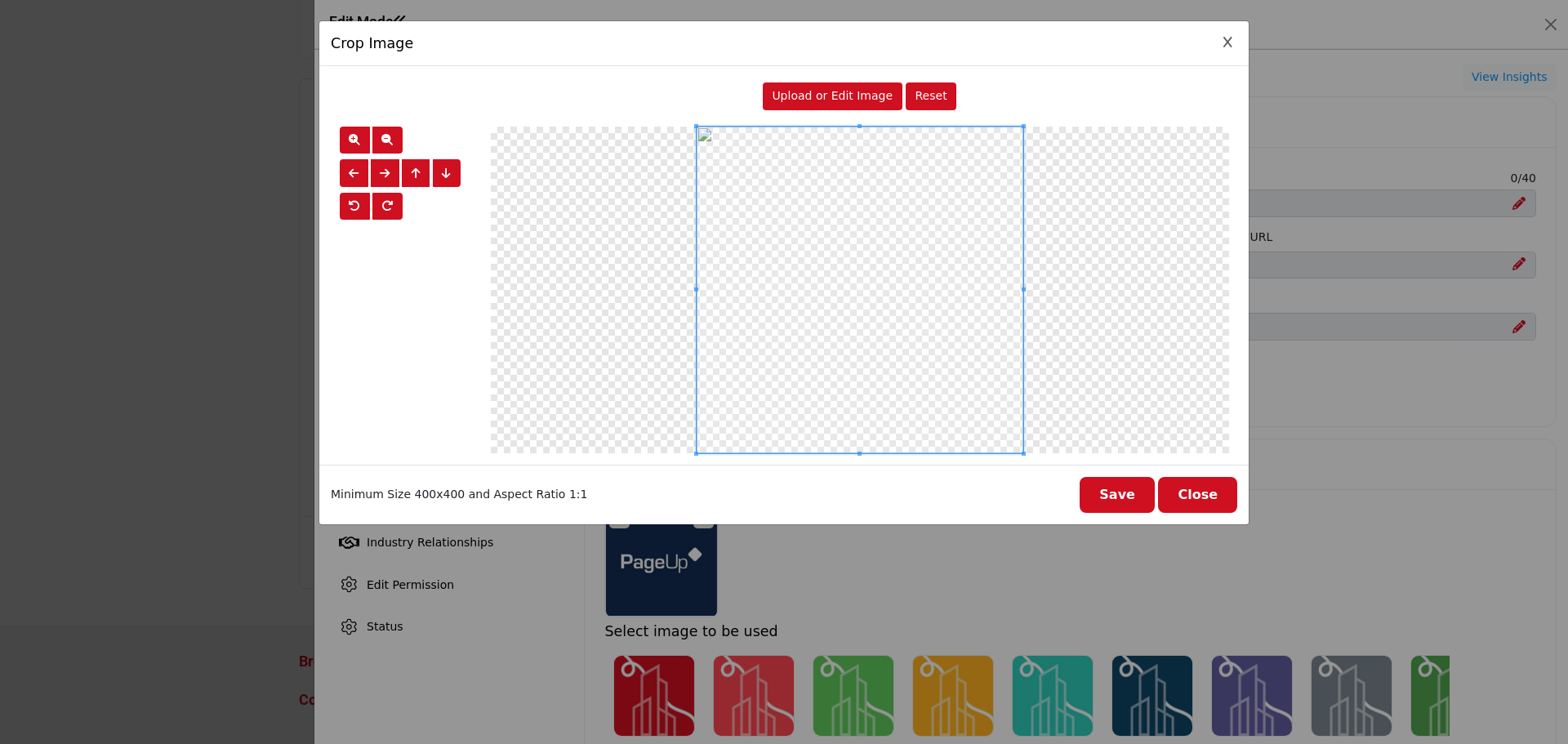
click at [828, 95] on span "Upload or Edit Image" at bounding box center [832, 95] width 121 height 13
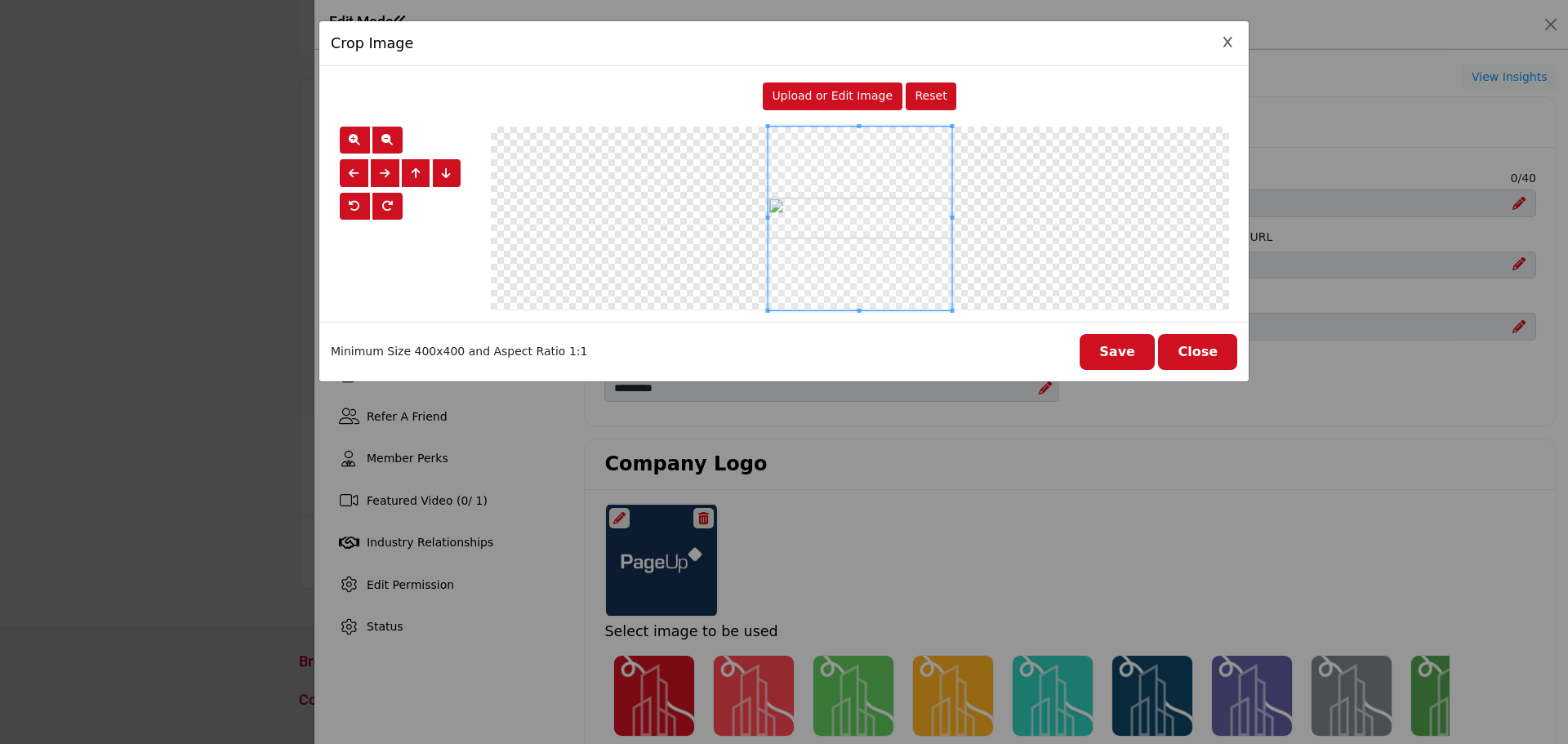
click at [1122, 347] on button "Save" at bounding box center [1117, 352] width 75 height 36
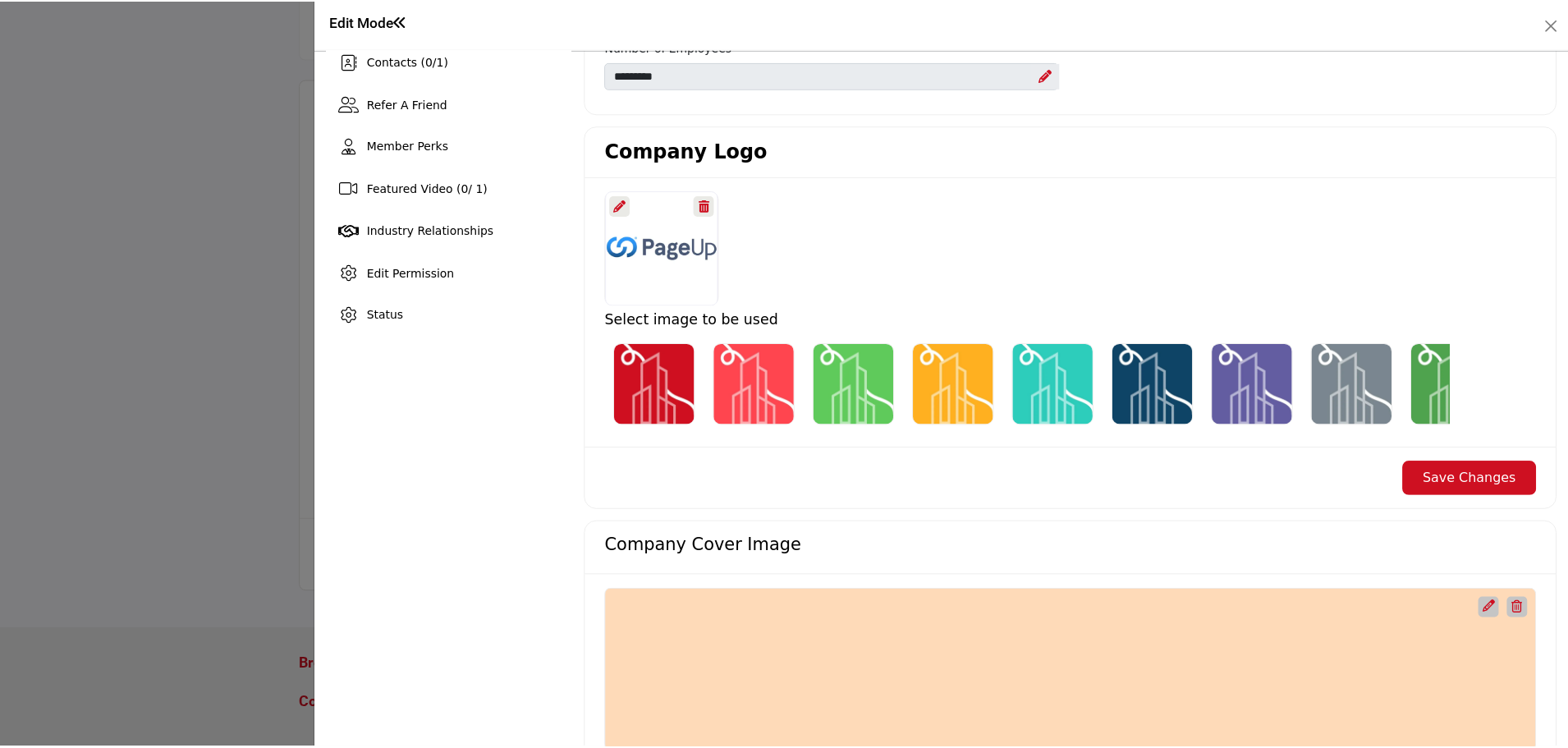
scroll to position [328, 0]
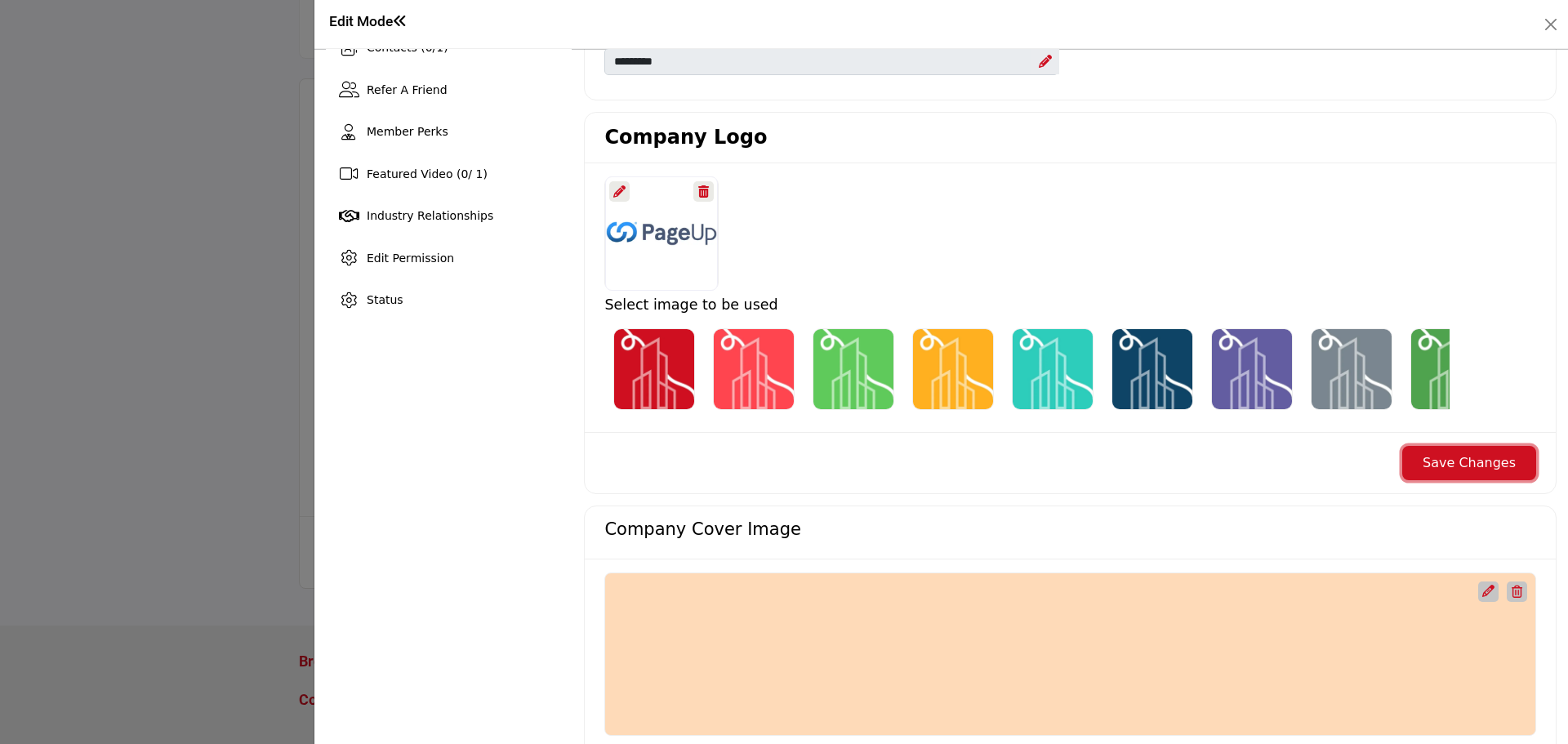
click at [1480, 471] on button "Save Changes" at bounding box center [1469, 463] width 134 height 34
click at [1545, 24] on button "Close" at bounding box center [1551, 25] width 23 height 23
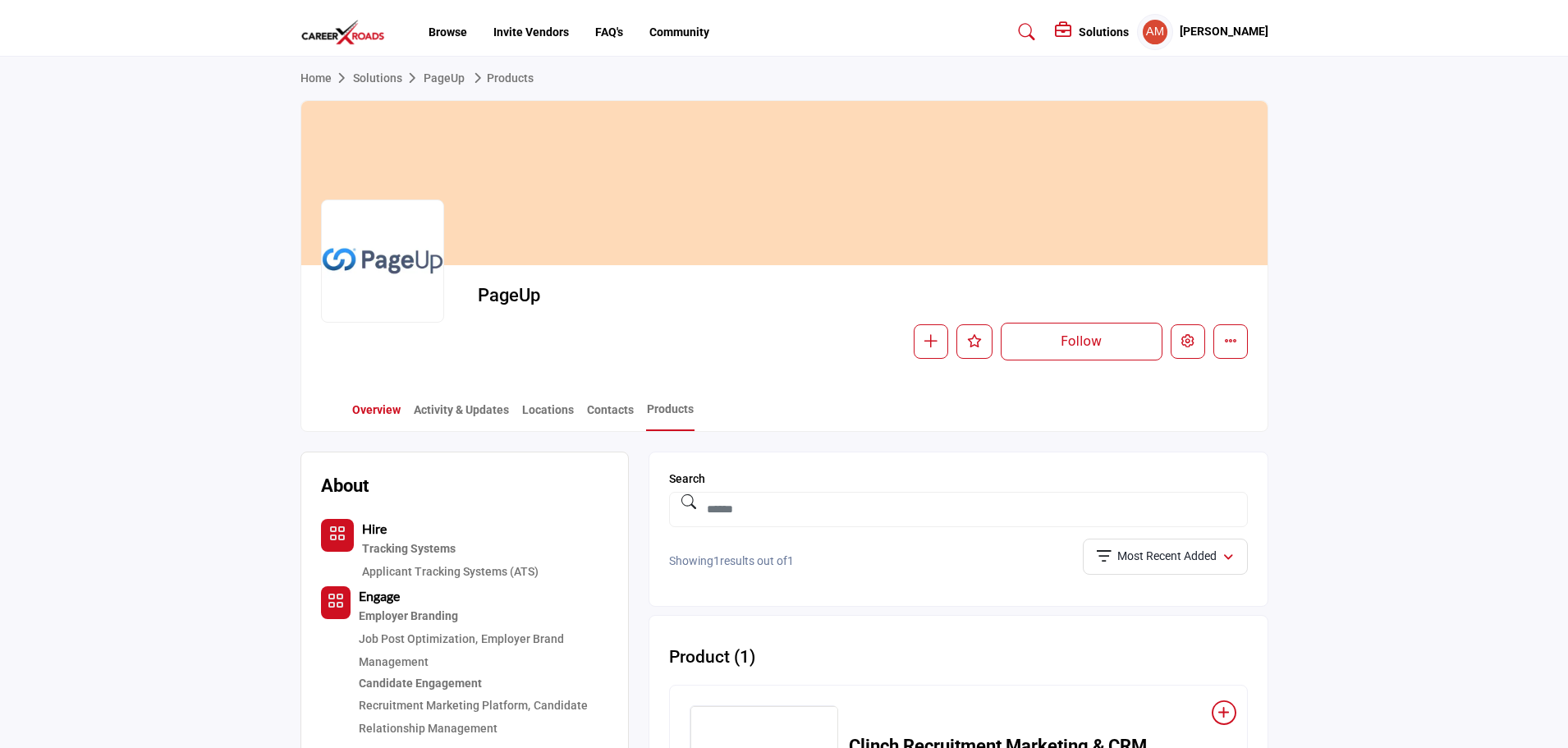
click at [370, 413] on link "Overview" at bounding box center [377, 416] width 50 height 29
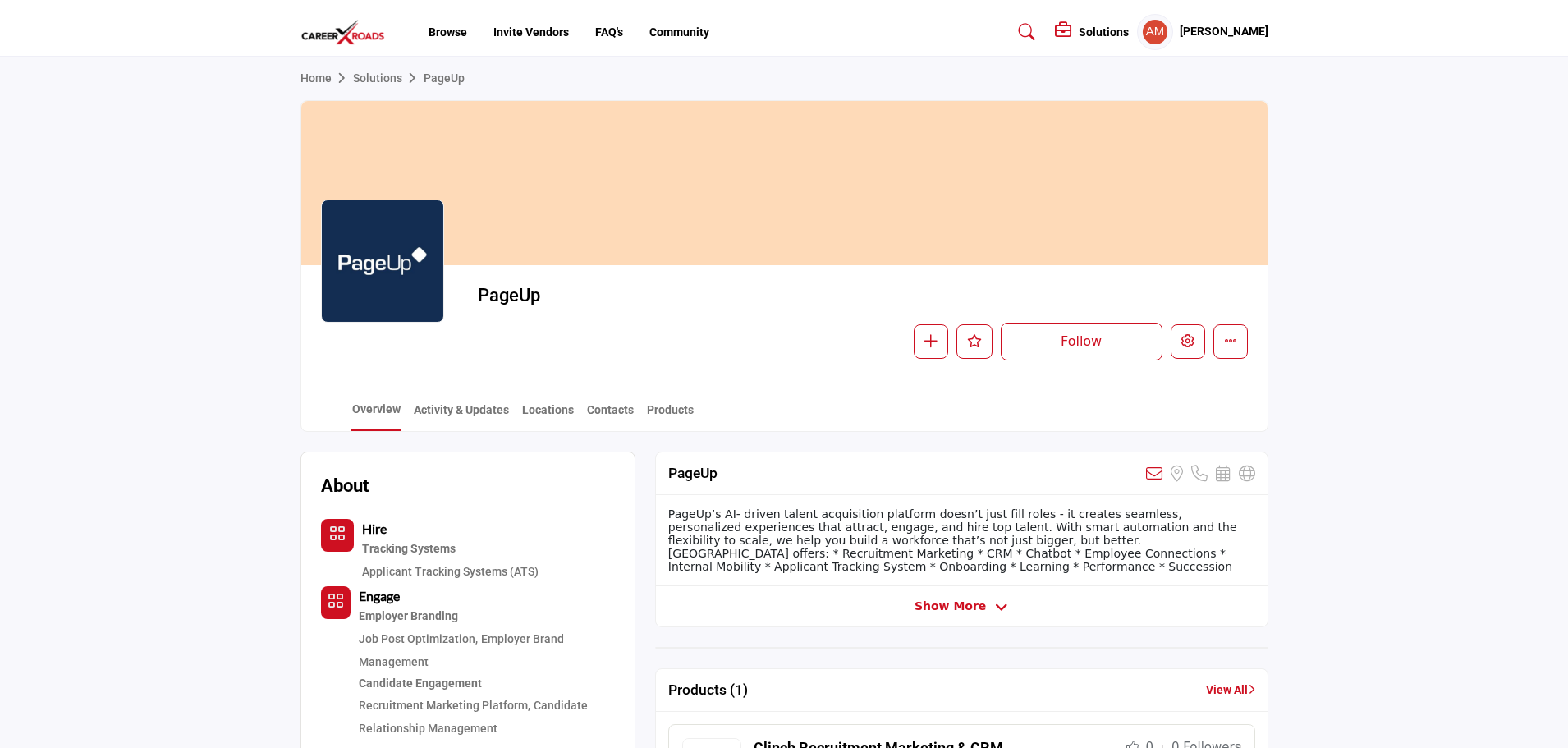
click at [385, 83] on link "Solutions" at bounding box center [388, 78] width 71 height 13
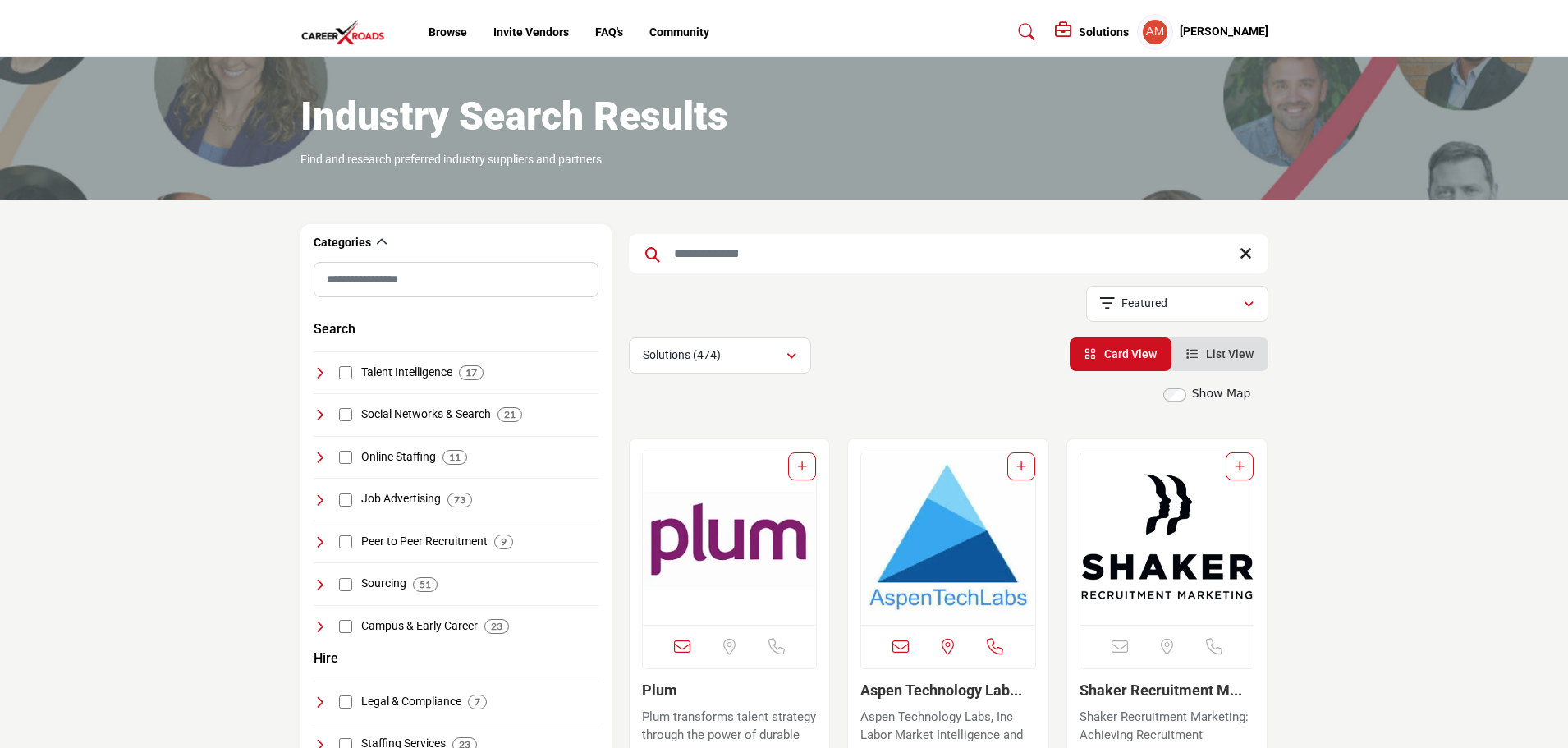
click at [694, 250] on input "Search Keyword" at bounding box center [948, 254] width 639 height 39
type input "**********"
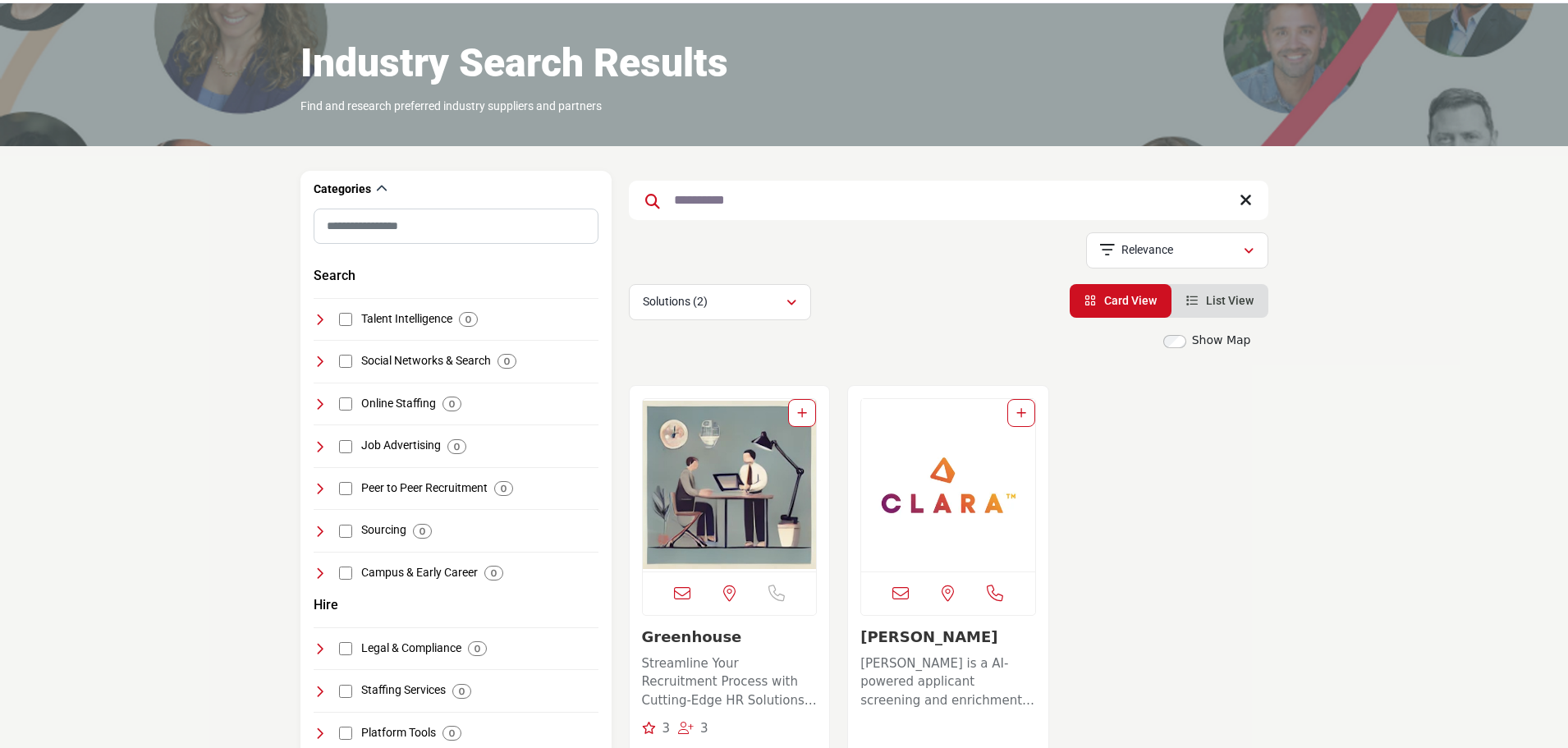
scroll to position [328, 0]
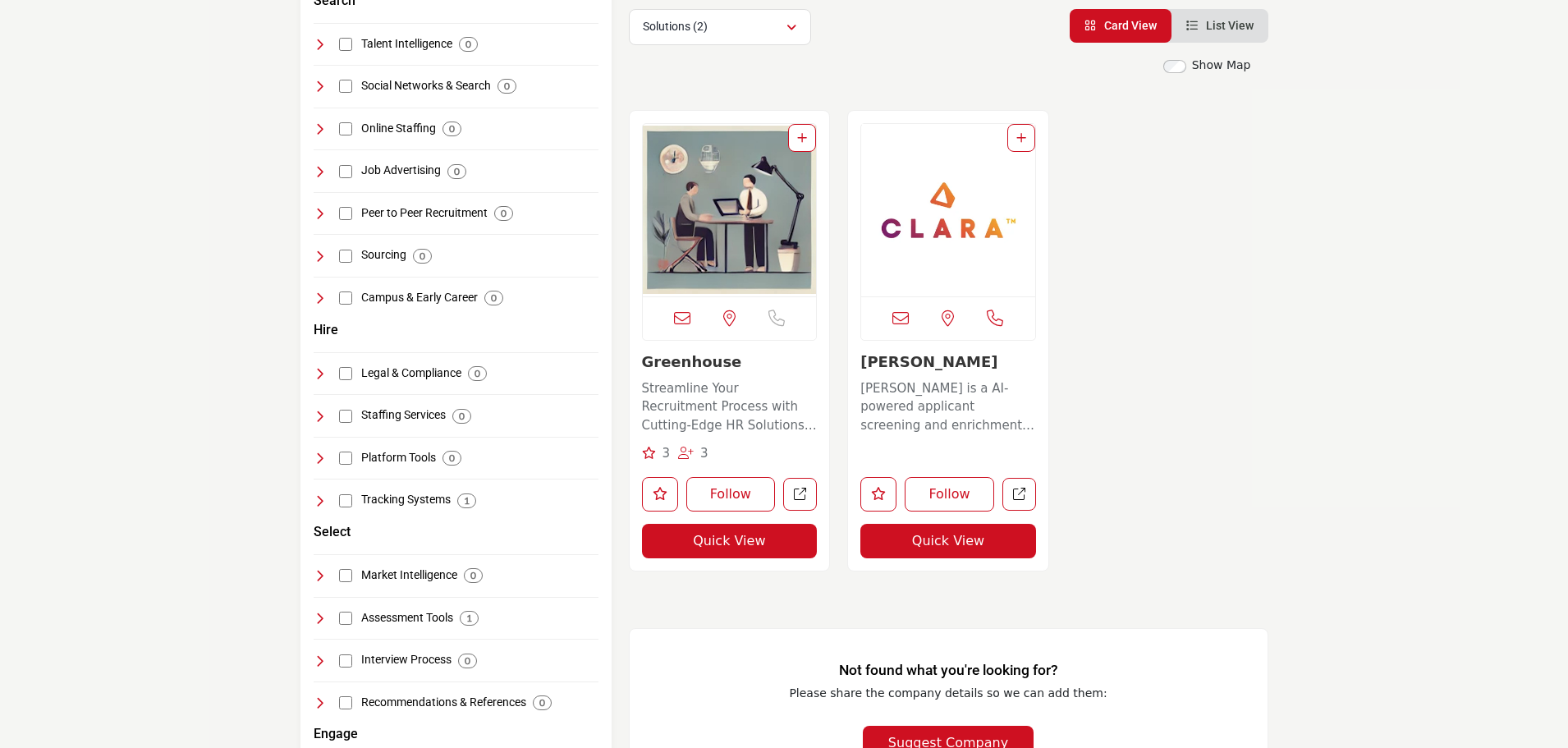
click at [683, 262] on img "Open Listing in new tab" at bounding box center [730, 210] width 174 height 172
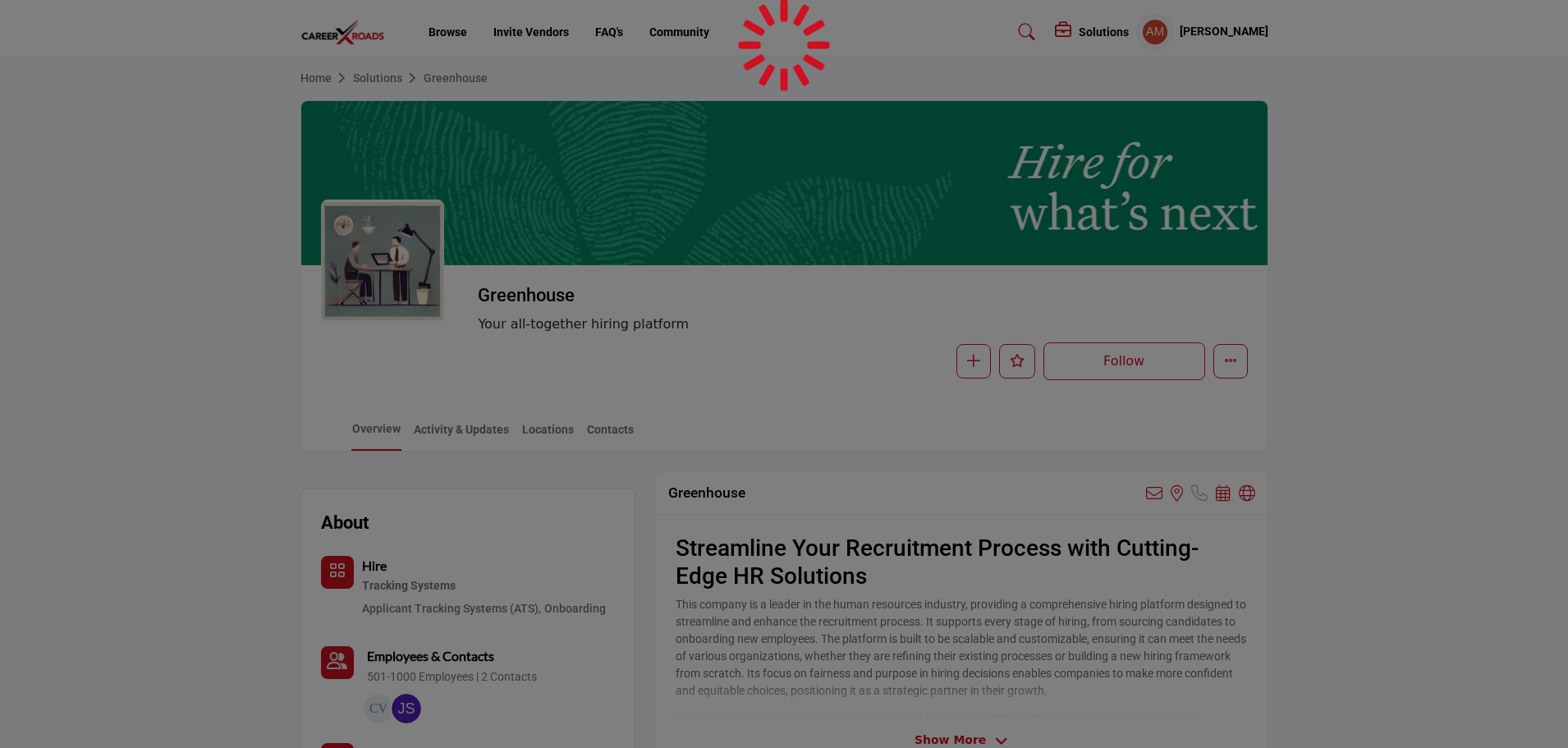
scroll to position [248, 0]
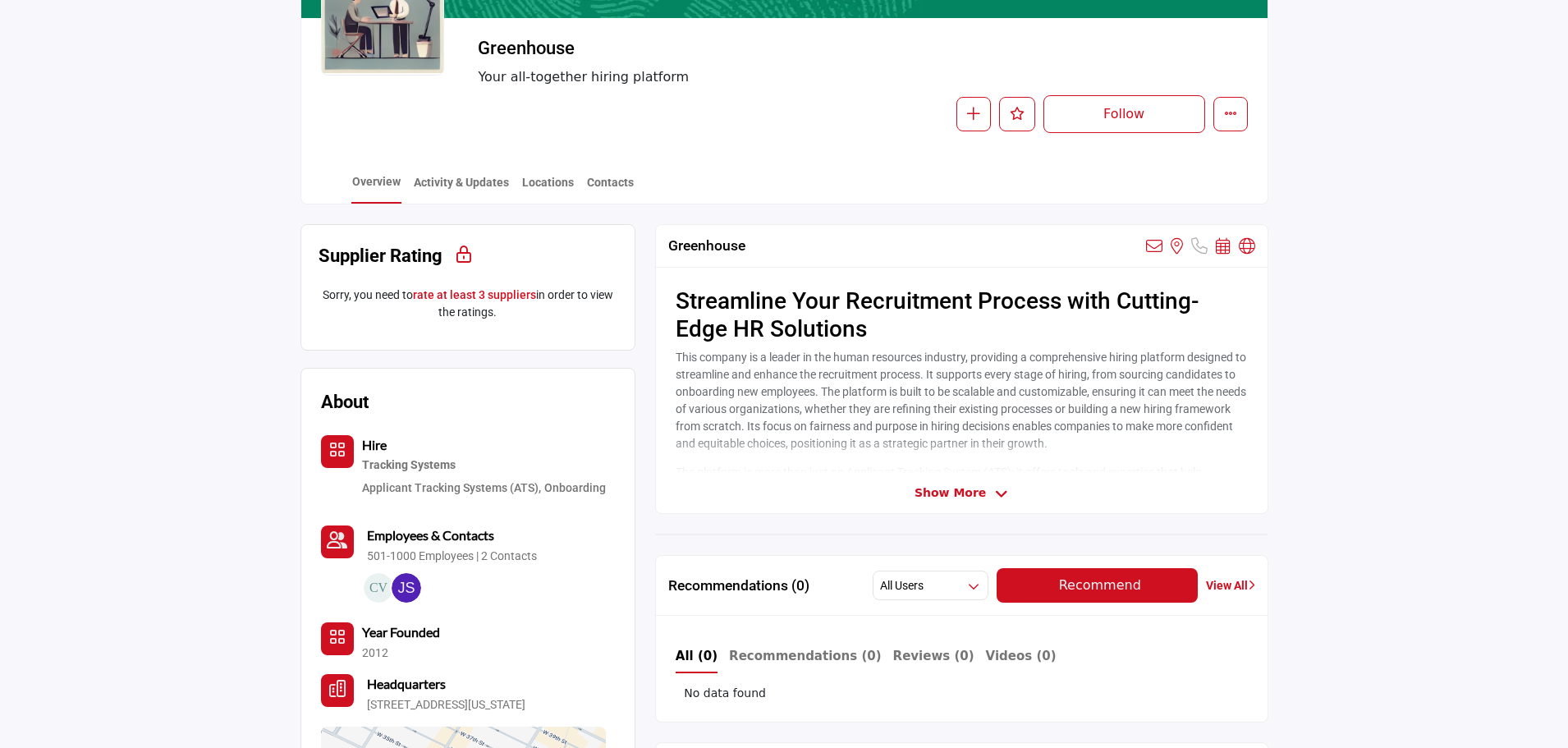
click at [966, 496] on span "Show More" at bounding box center [950, 492] width 72 height 17
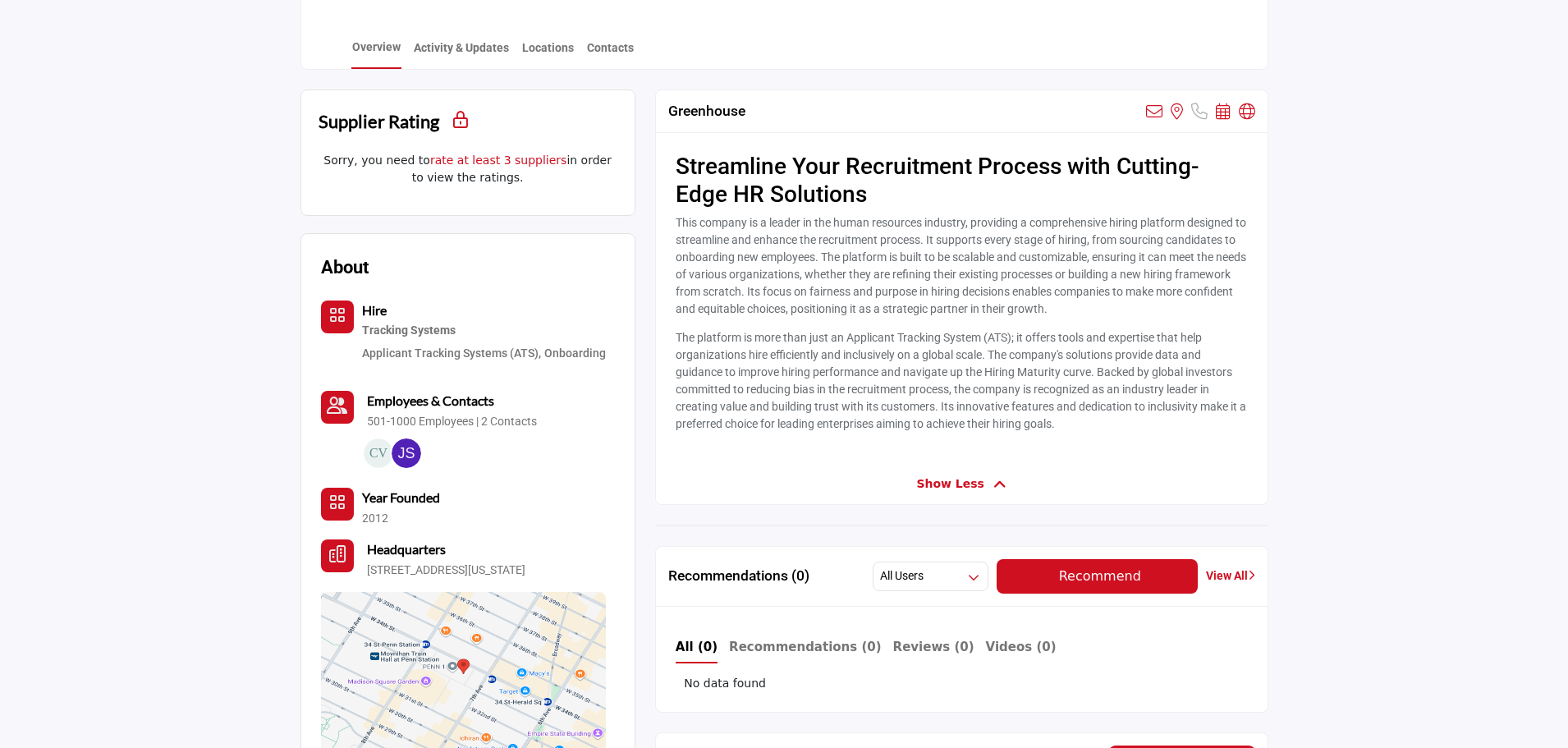
scroll to position [329, 0]
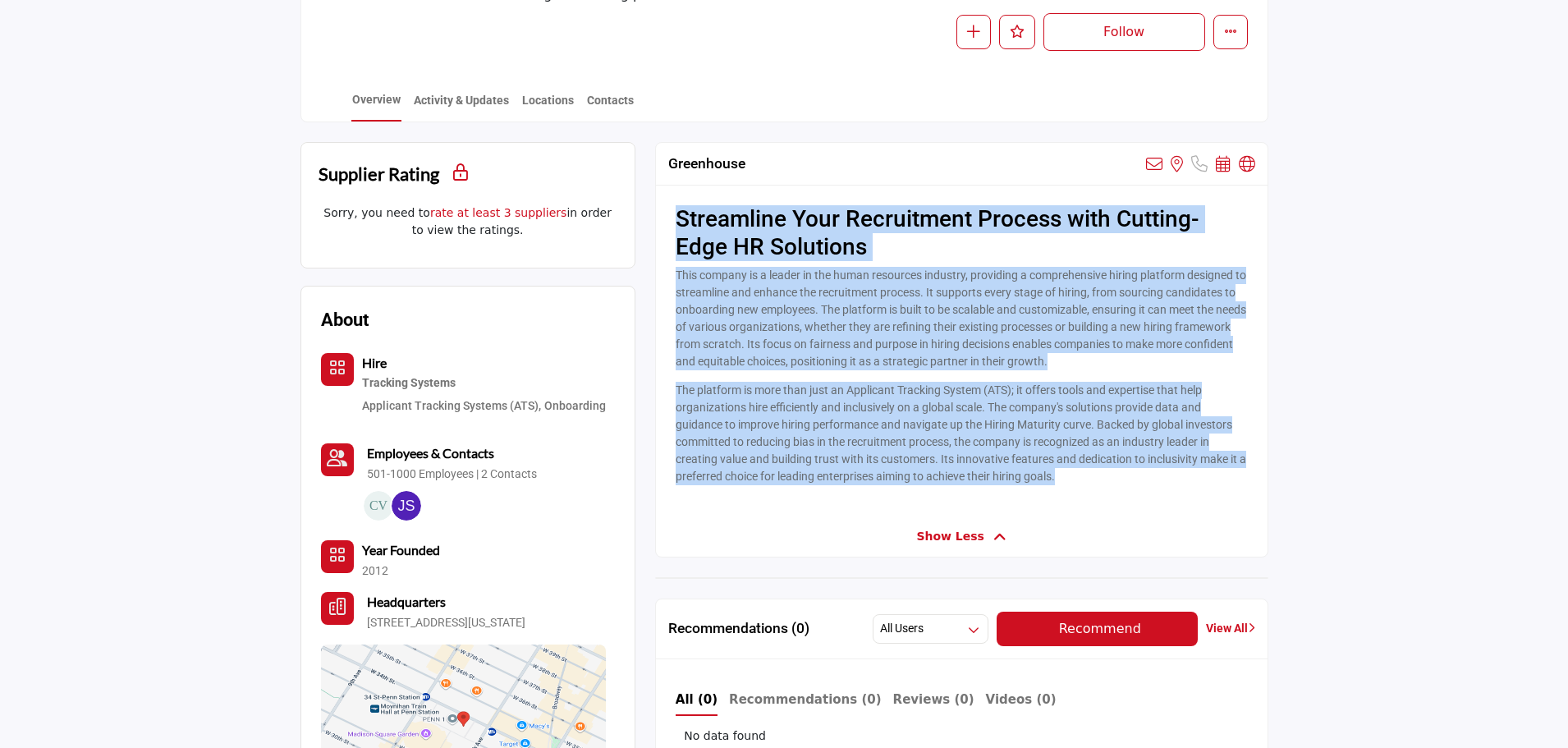
drag, startPoint x: 1076, startPoint y: 478, endPoint x: 677, endPoint y: 228, distance: 470.9
click at [677, 228] on div "Streamline Your Recruitment Process with Cutting-Edge HR Solutions This company…" at bounding box center [962, 351] width 611 height 330
copy div "Streamline Your Recruitment Process with Cutting-Edge HR Solutions This company…"
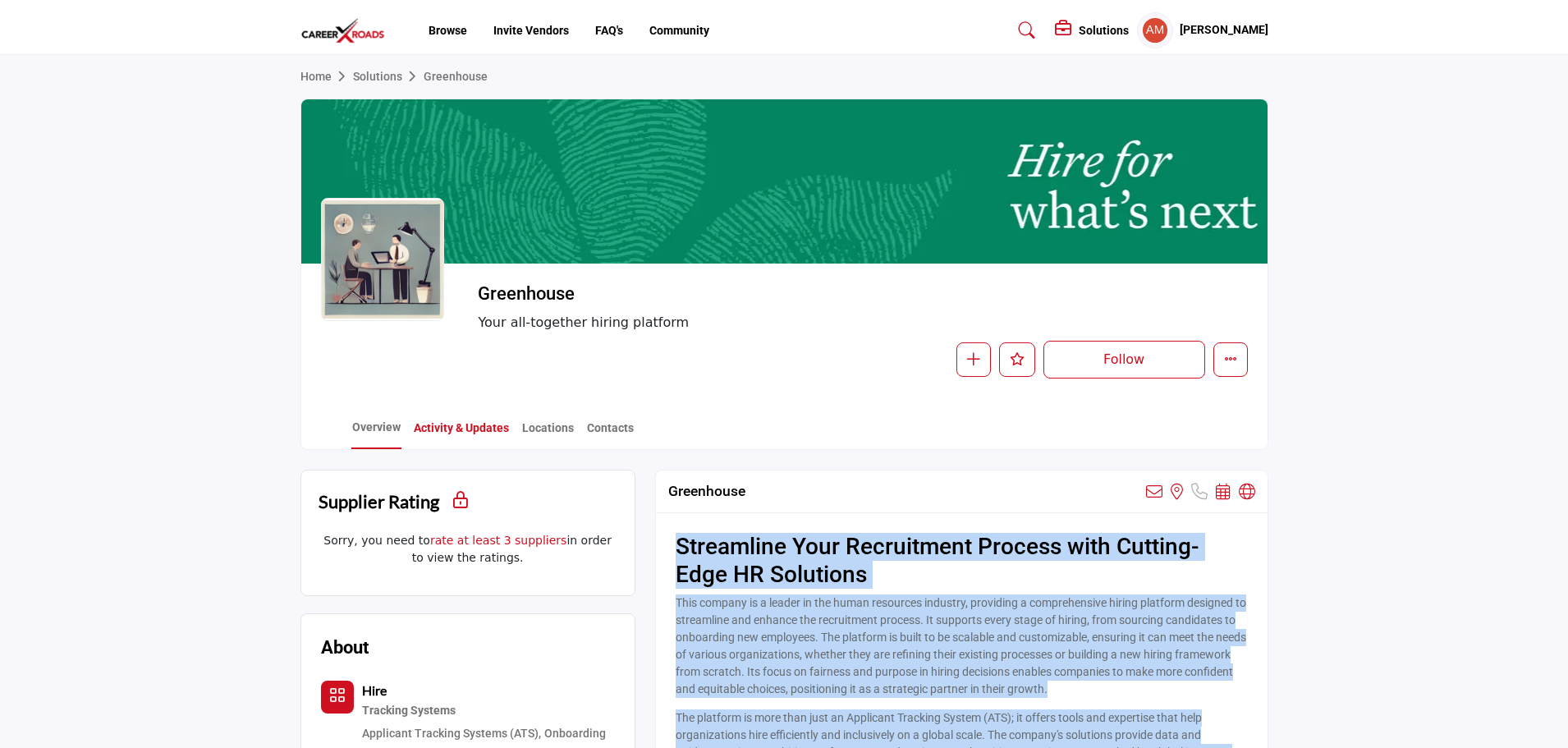
scroll to position [0, 0]
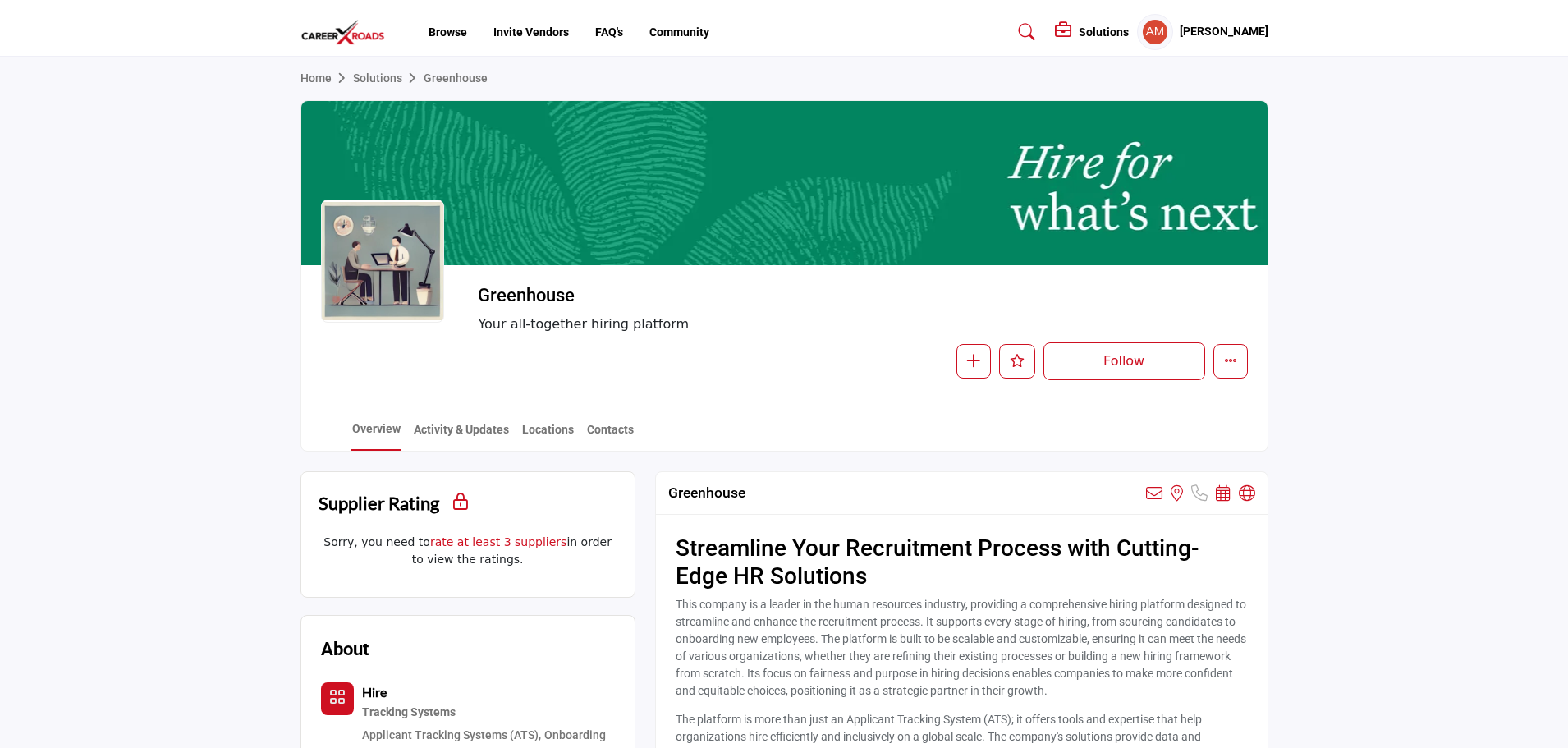
click at [1205, 28] on h5 "[PERSON_NAME]" at bounding box center [1224, 32] width 89 height 16
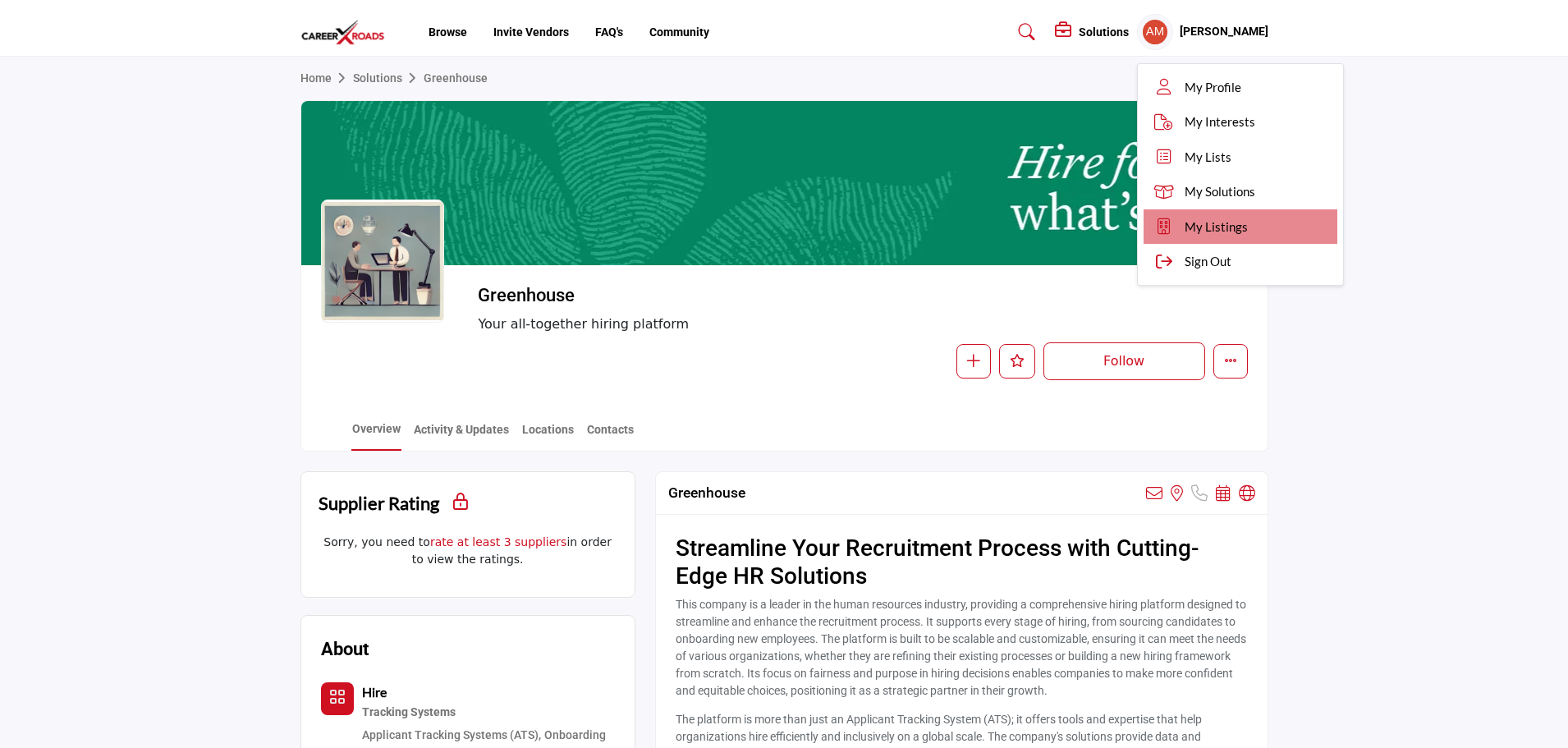
click at [1206, 221] on span "My Listings" at bounding box center [1216, 227] width 64 height 19
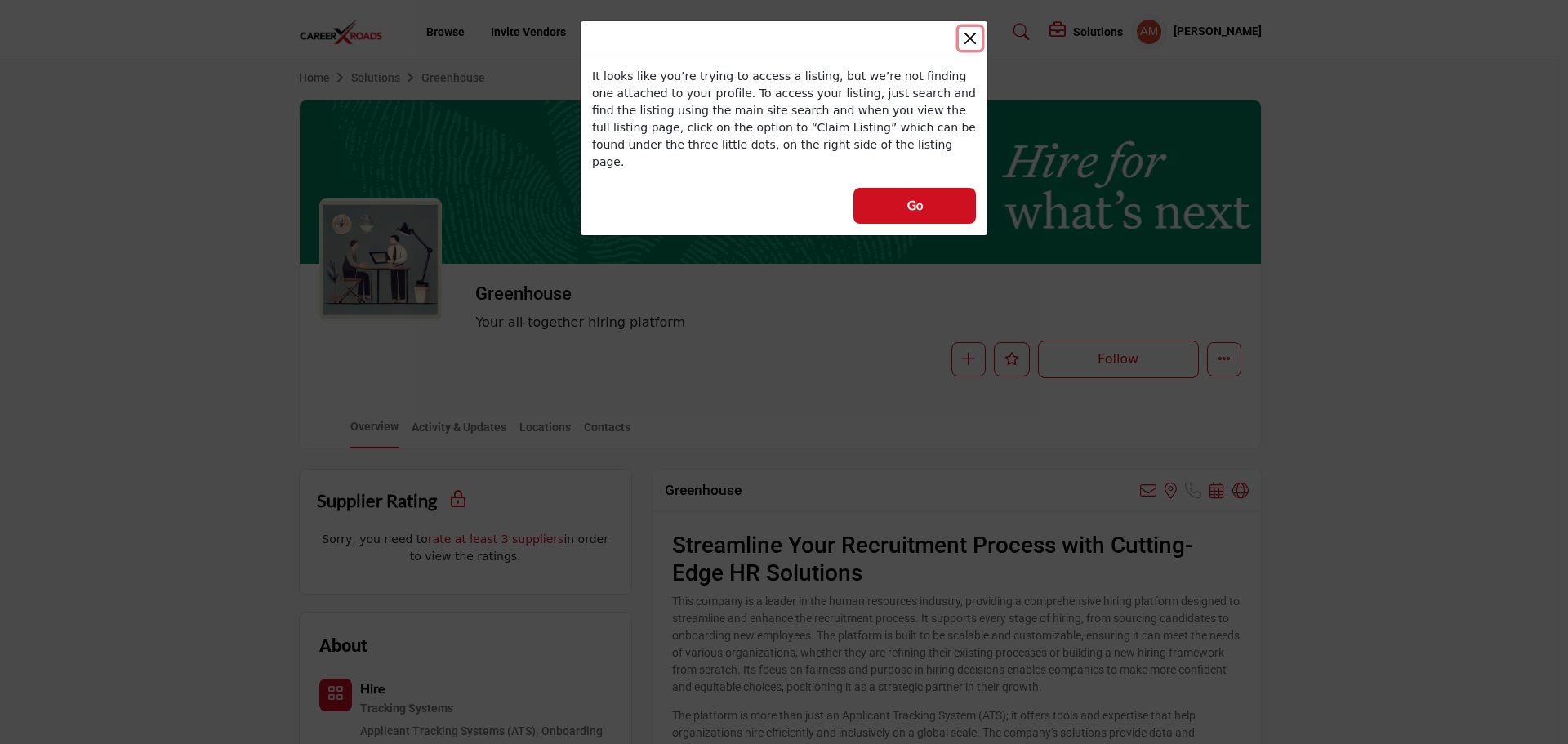
click at [973, 32] on button "Close" at bounding box center [970, 38] width 23 height 23
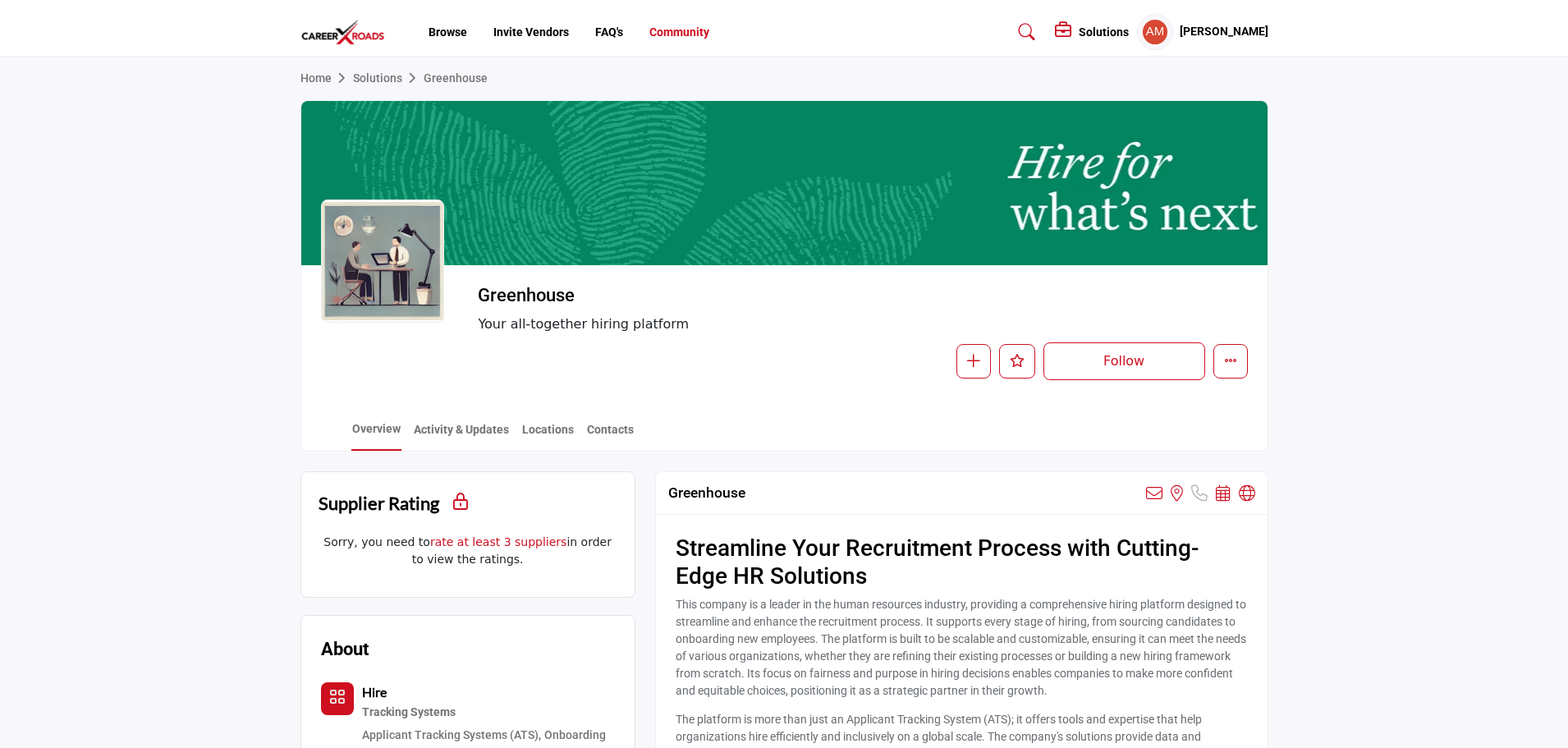
click at [671, 34] on link "Community" at bounding box center [679, 31] width 60 height 13
click at [361, 67] on div "Home Solutions Greenhouse" at bounding box center [784, 78] width 968 height 44
click at [365, 74] on link "Solutions" at bounding box center [388, 78] width 71 height 13
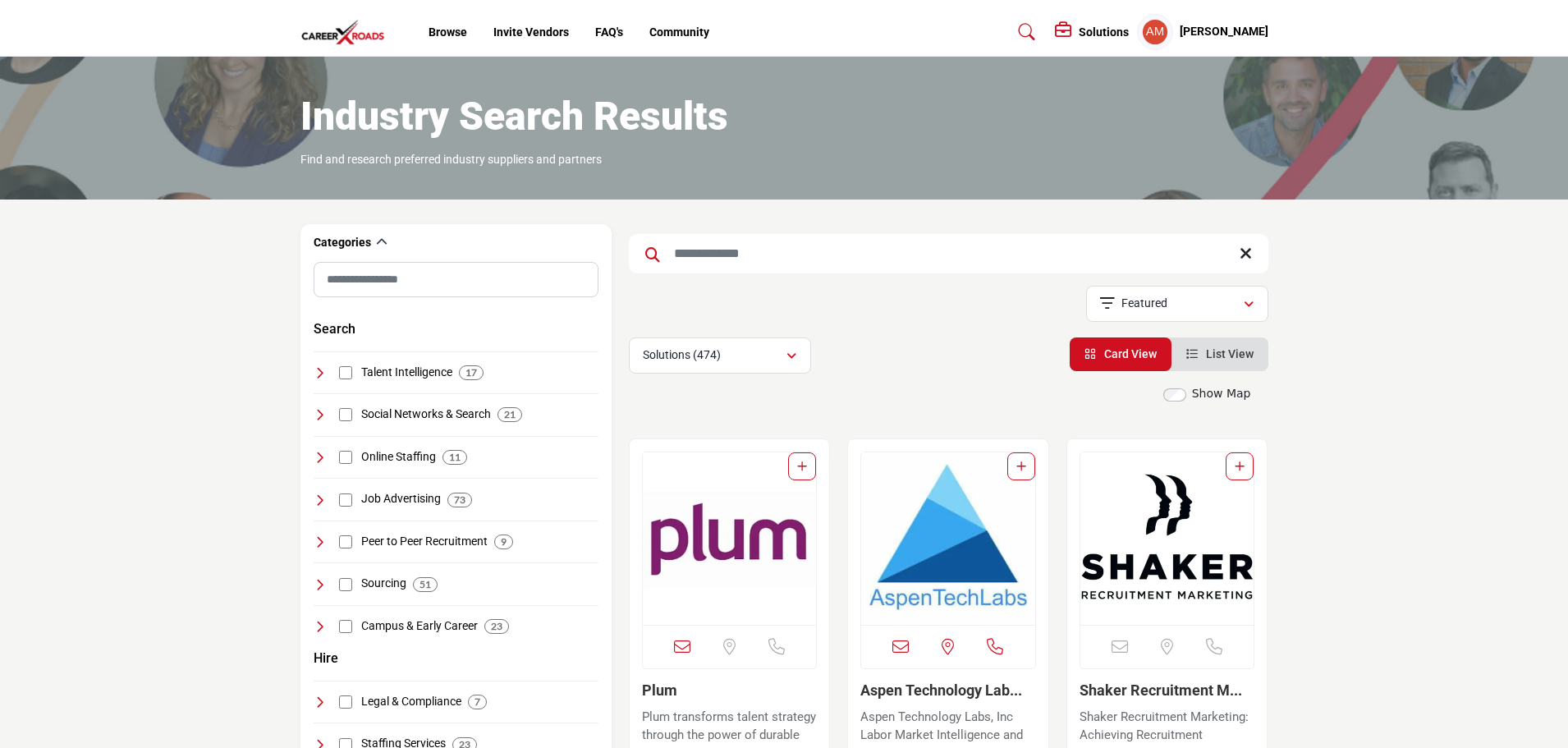
click at [692, 256] on input "Search Keyword" at bounding box center [948, 254] width 639 height 39
type input "******"
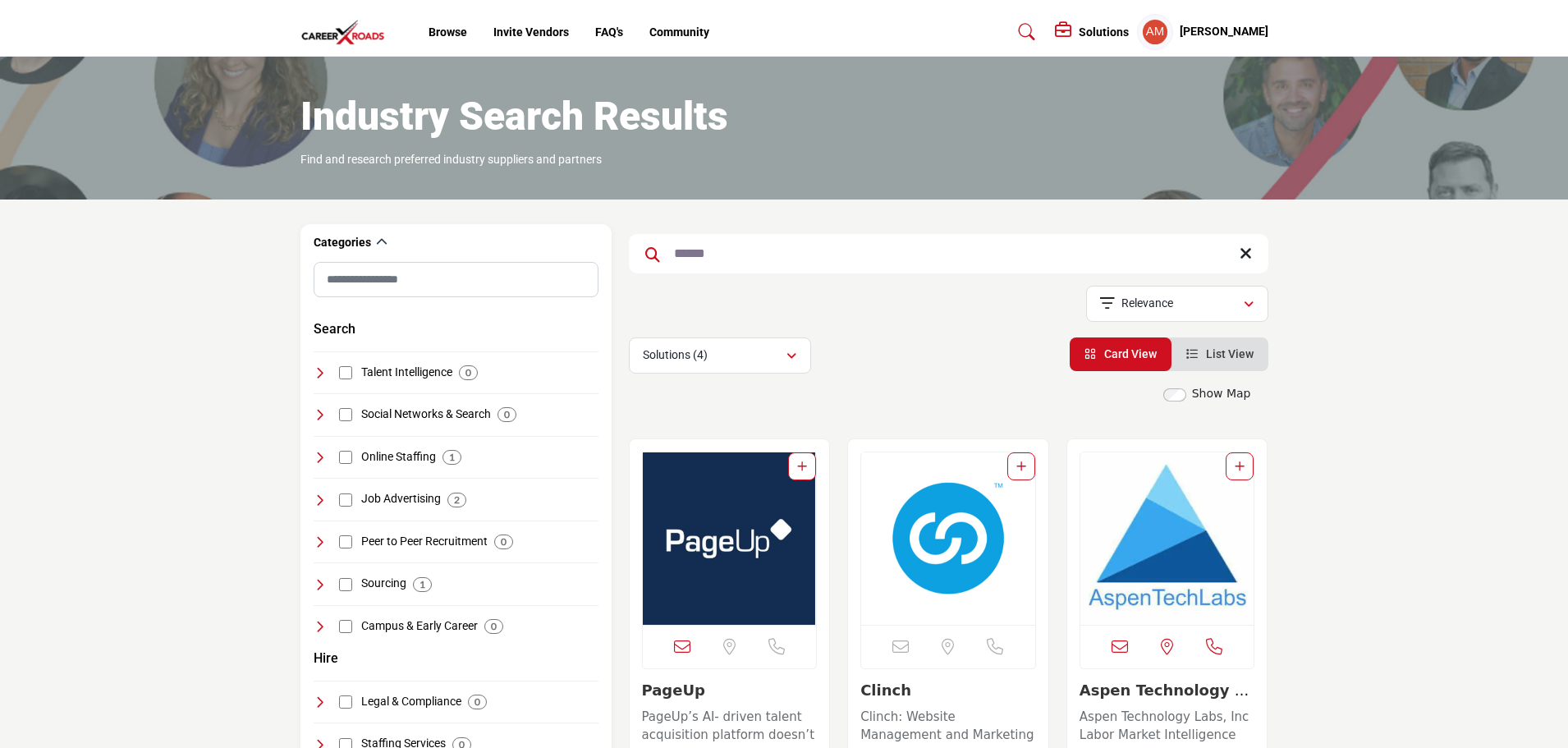
click at [725, 534] on img "Open Listing in new tab" at bounding box center [730, 539] width 174 height 172
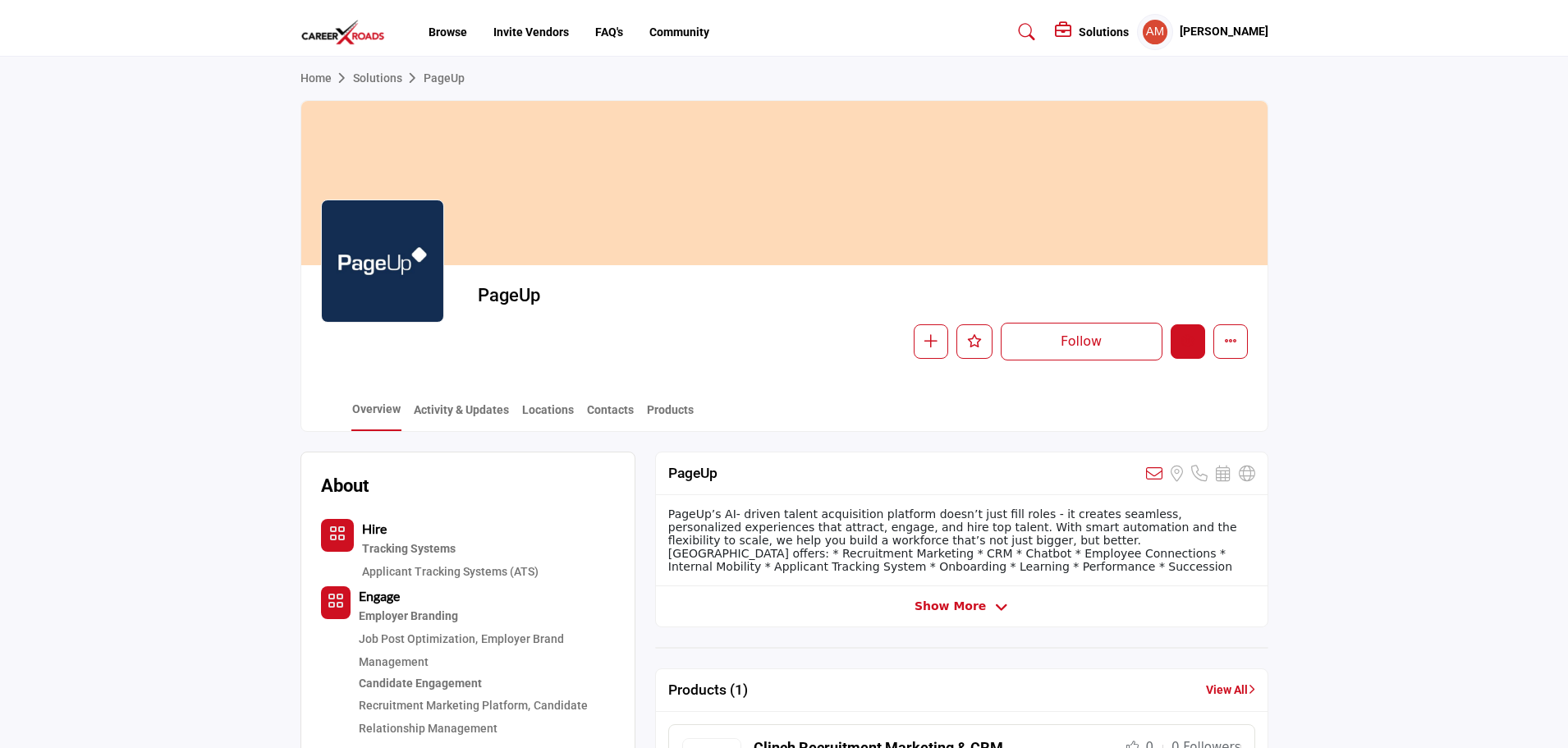
click at [1174, 349] on button "Edit company" at bounding box center [1188, 342] width 34 height 34
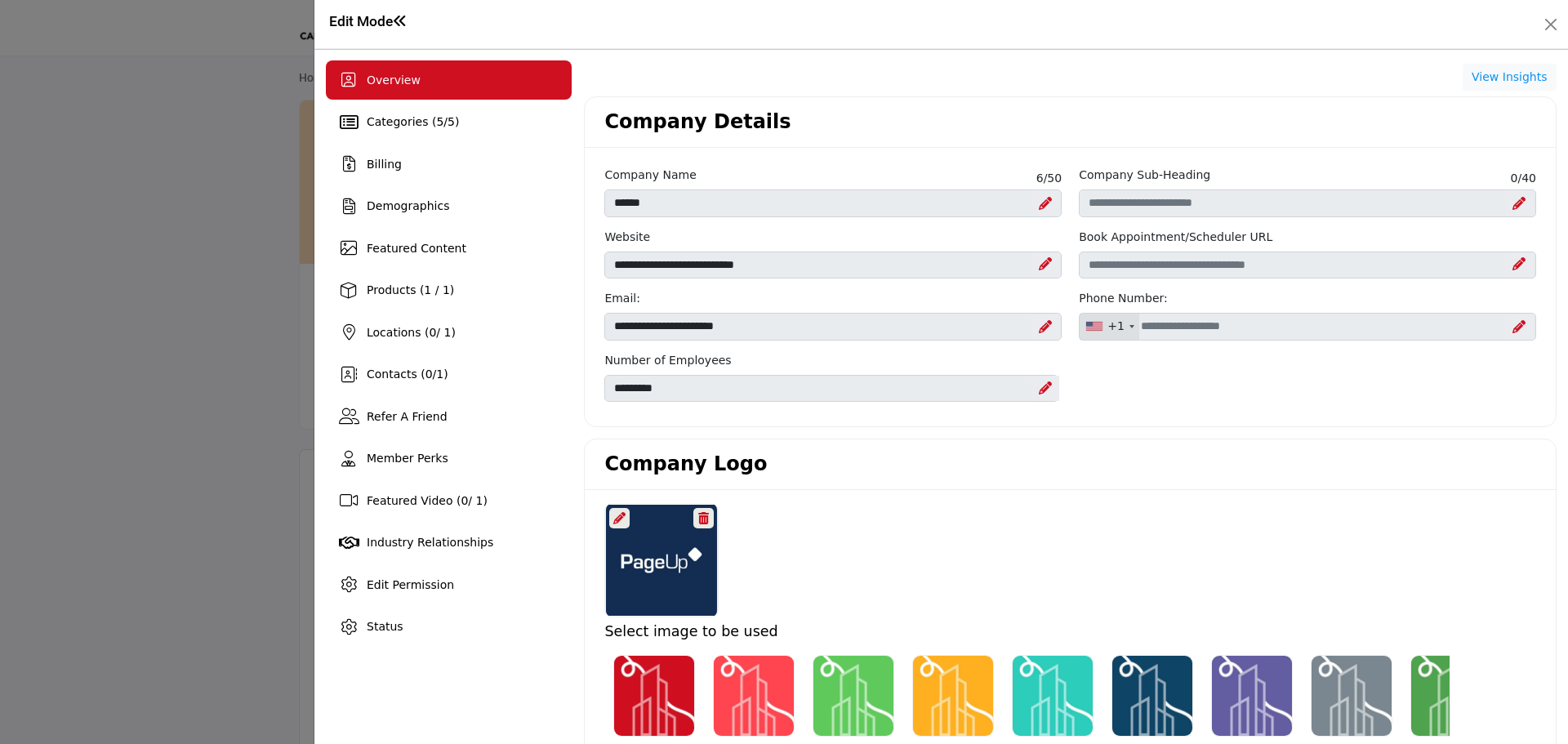
click at [693, 518] on div at bounding box center [703, 518] width 21 height 21
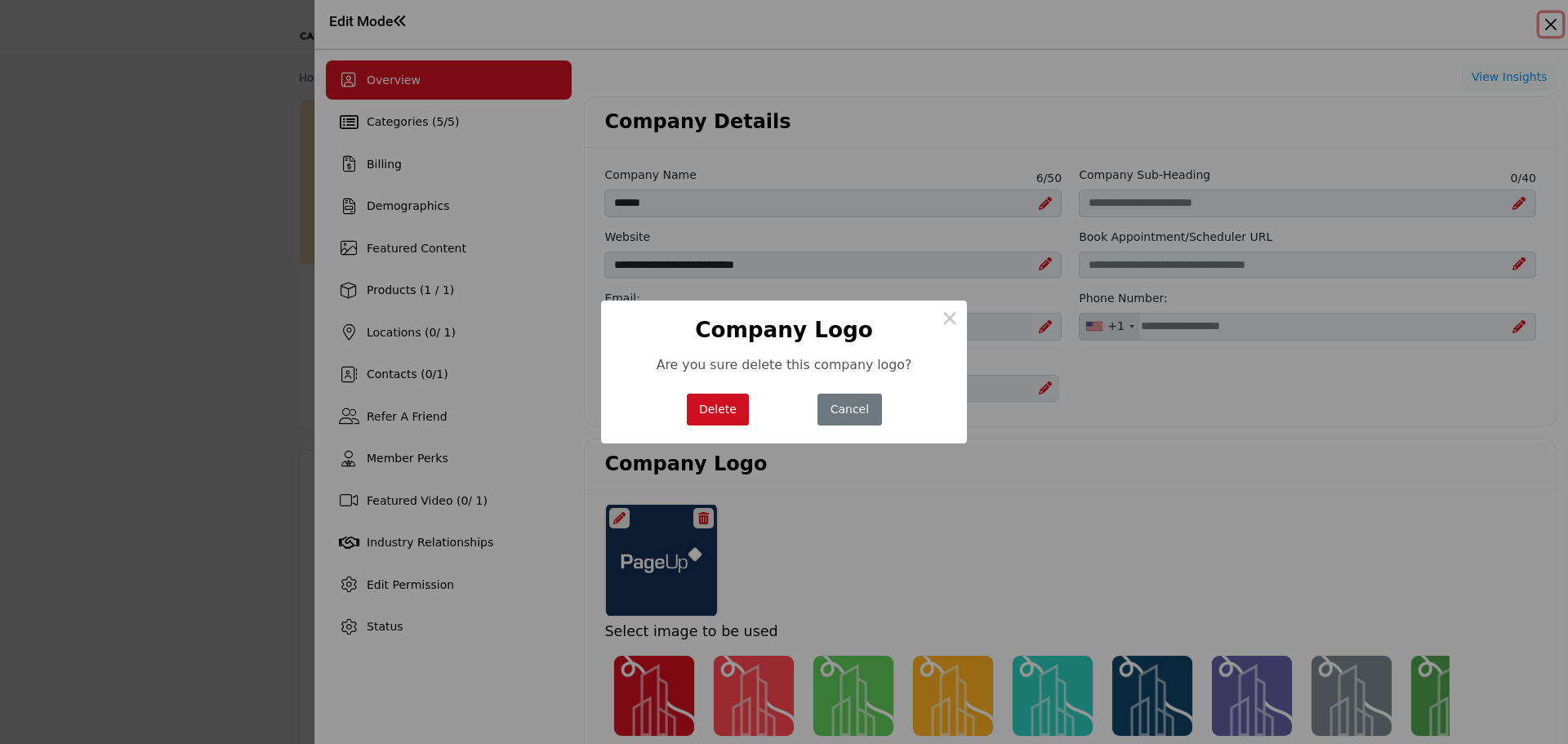
click at [712, 403] on button "Delete" at bounding box center [718, 409] width 63 height 32
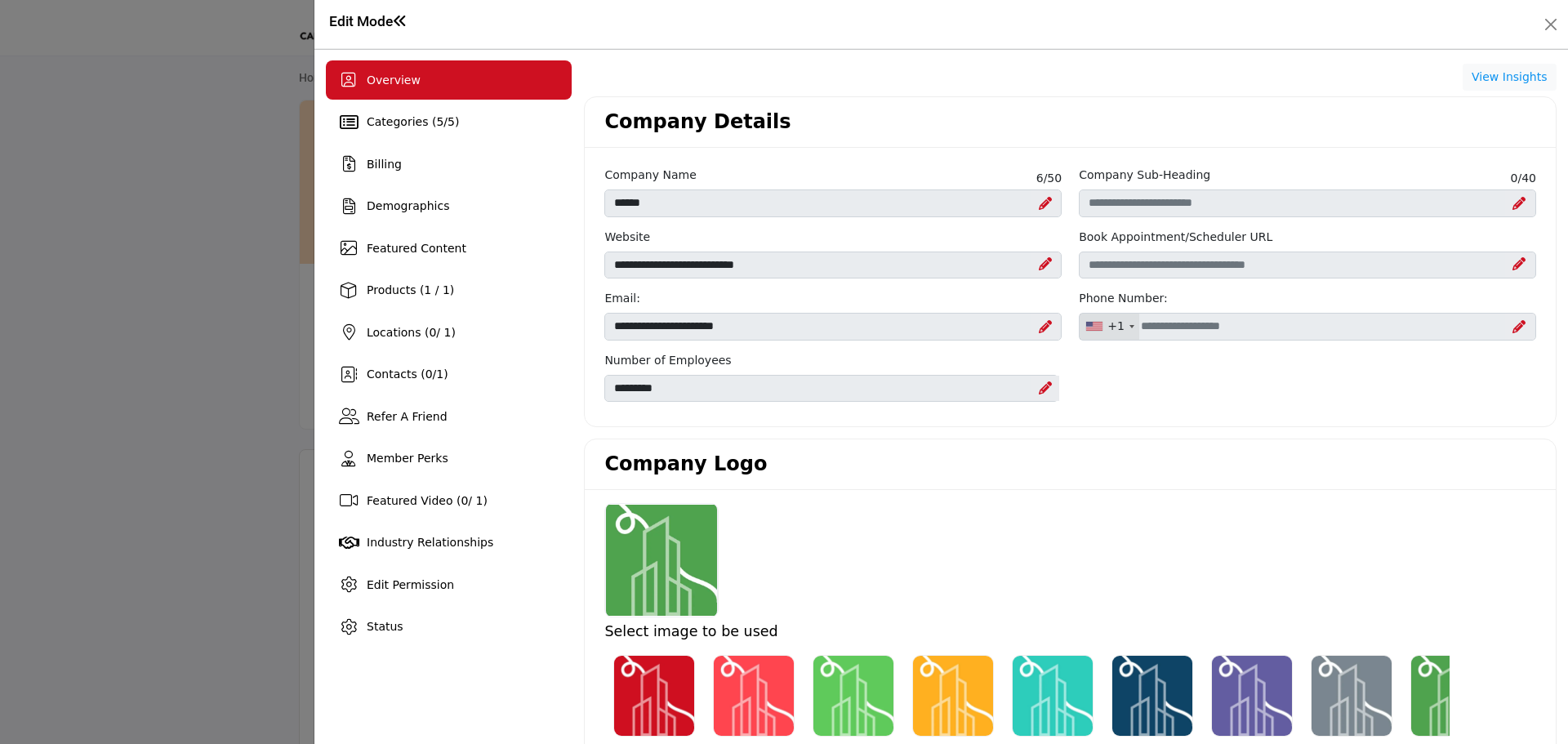
click at [673, 581] on div at bounding box center [662, 560] width 112 height 114
click at [624, 549] on div at bounding box center [662, 560] width 112 height 114
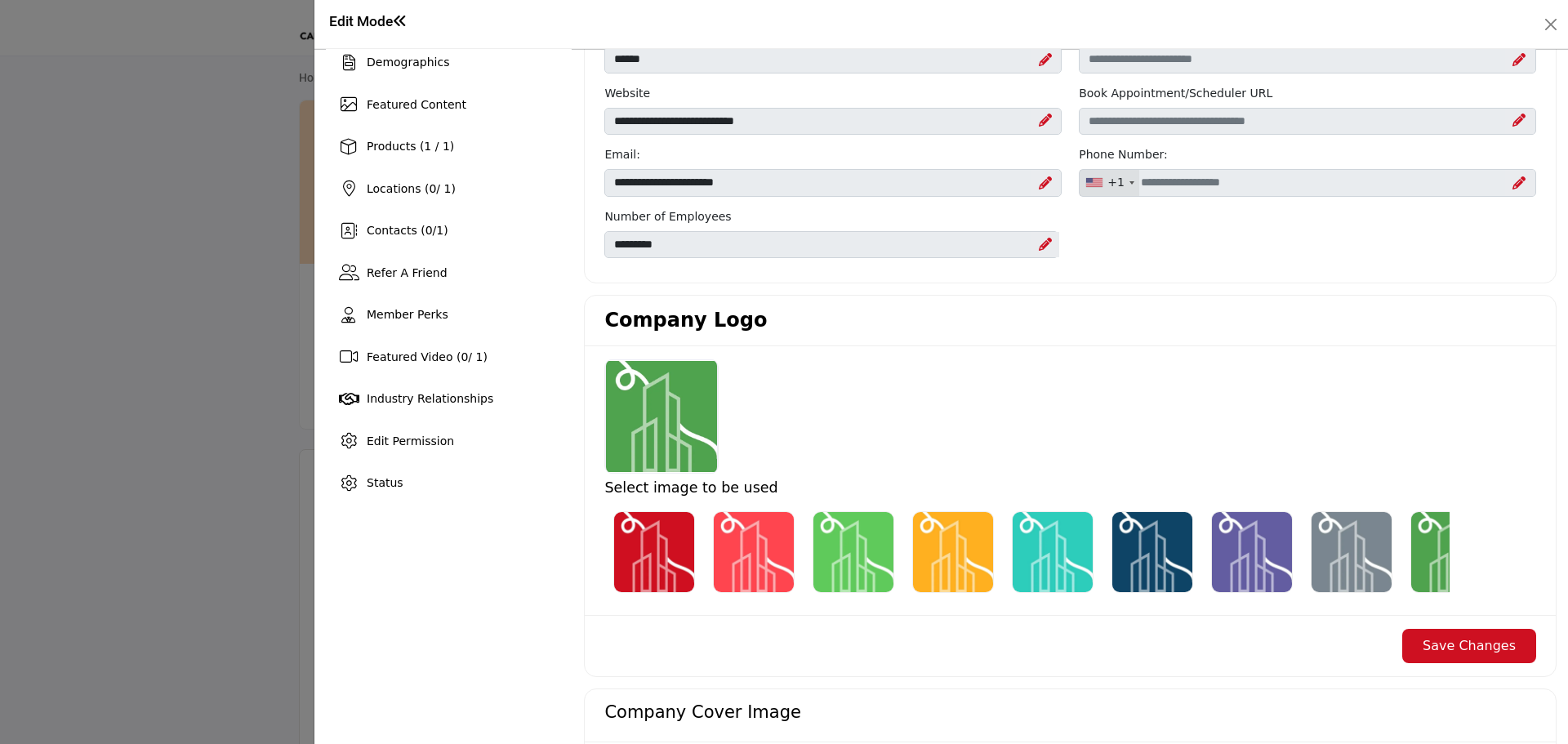
scroll to position [163, 0]
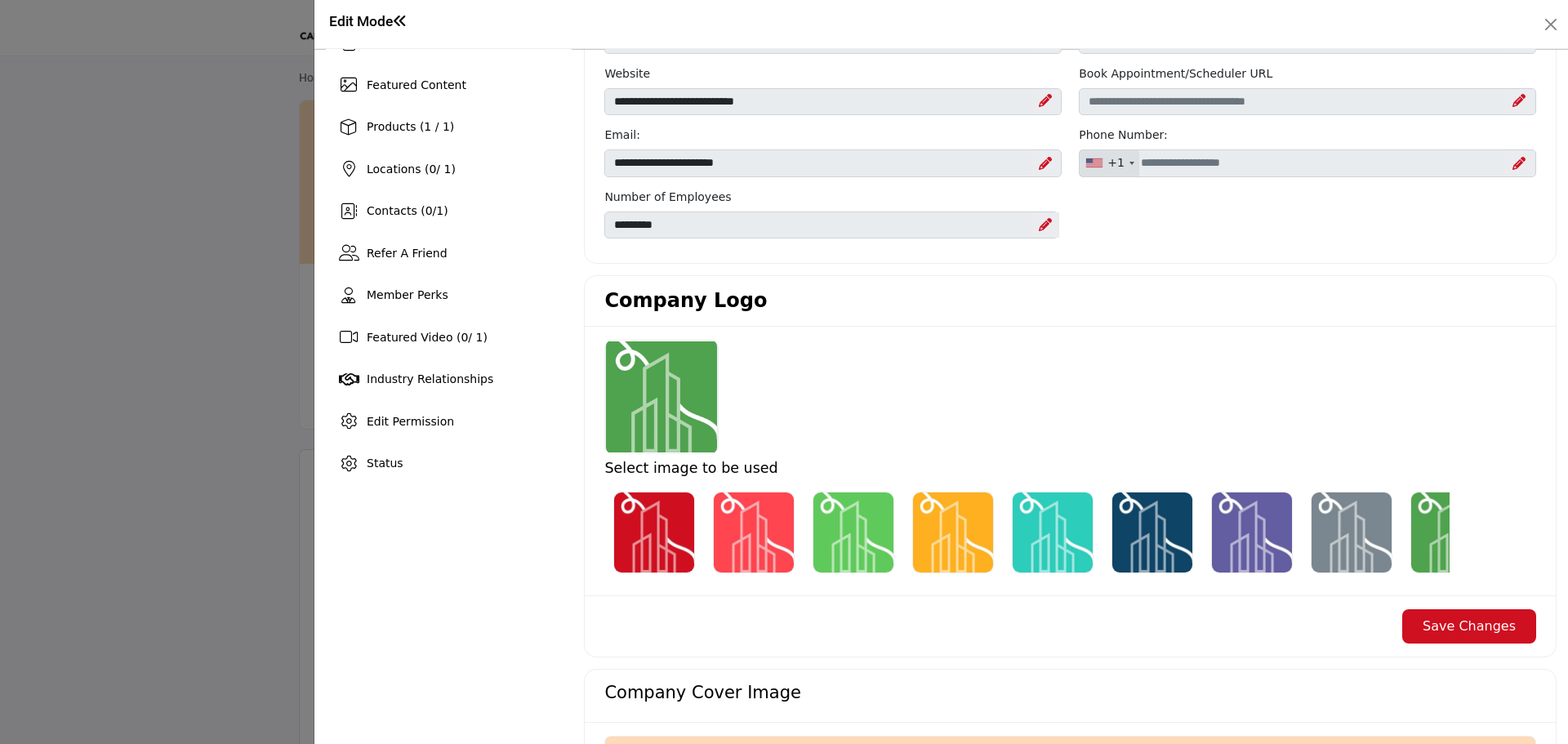
click at [639, 369] on div at bounding box center [662, 397] width 112 height 114
click at [660, 518] on img "Select Image Logo Options_0" at bounding box center [655, 533] width 82 height 82
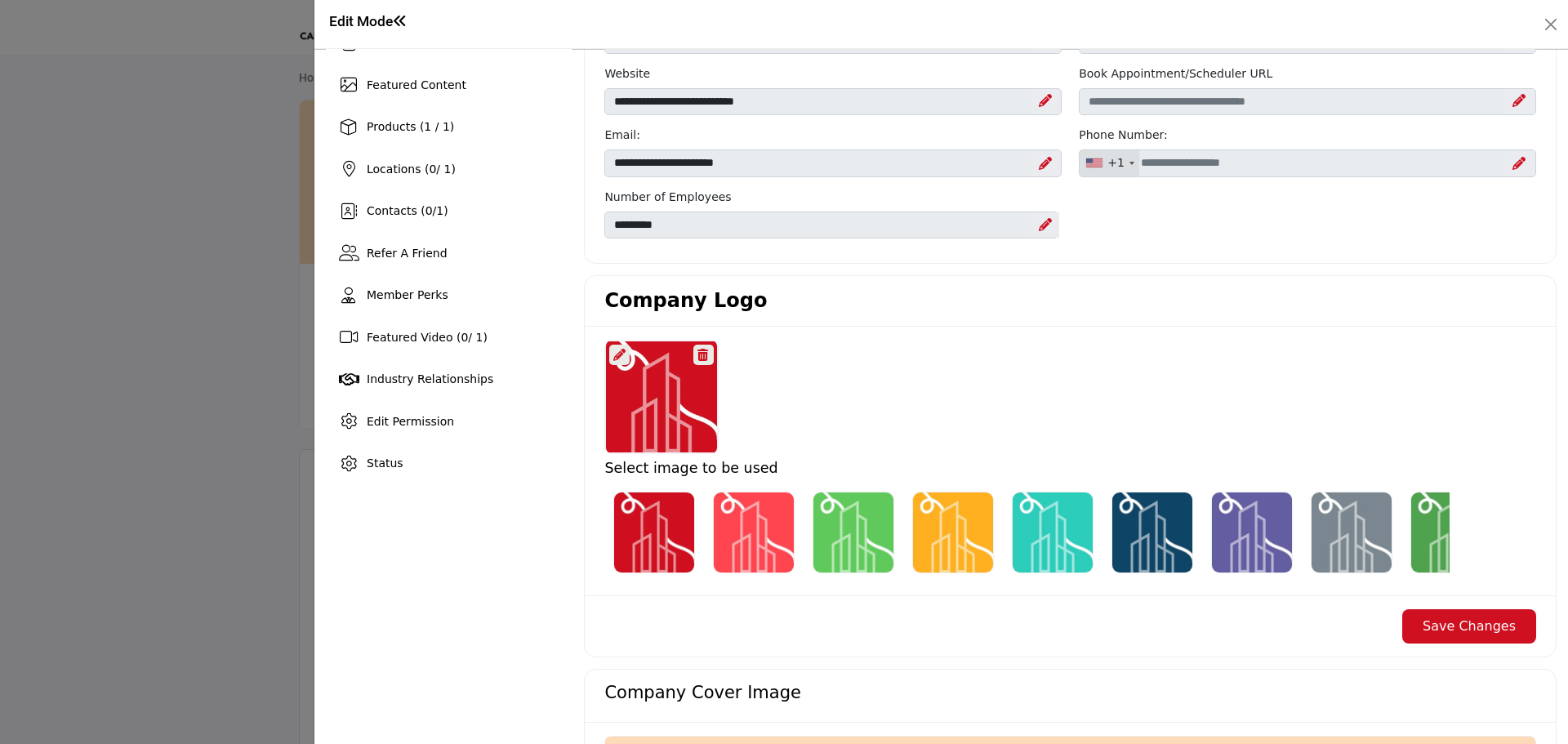
click at [621, 352] on icon at bounding box center [620, 355] width 12 height 12
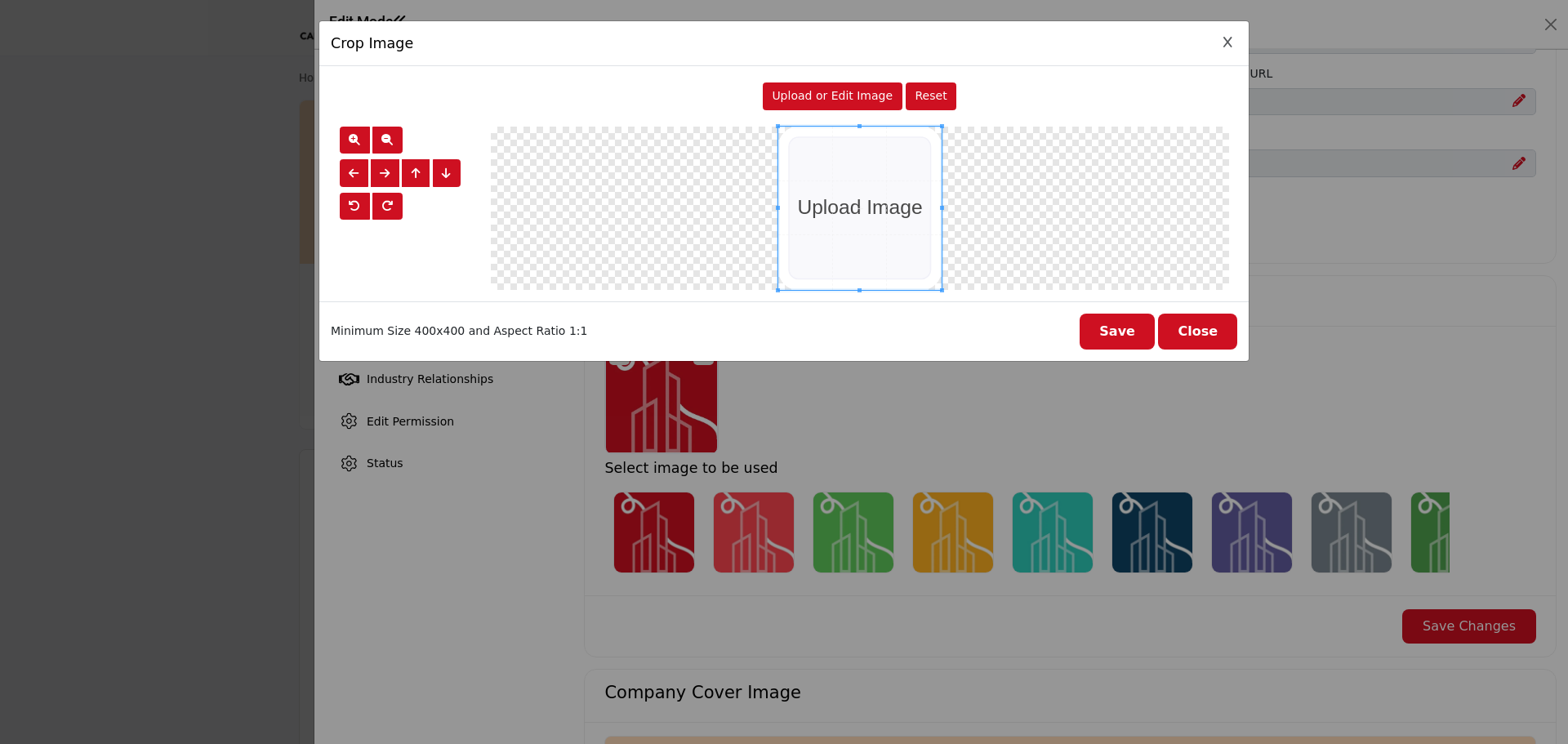
click at [857, 89] on span "Upload or Edit Image" at bounding box center [832, 95] width 121 height 13
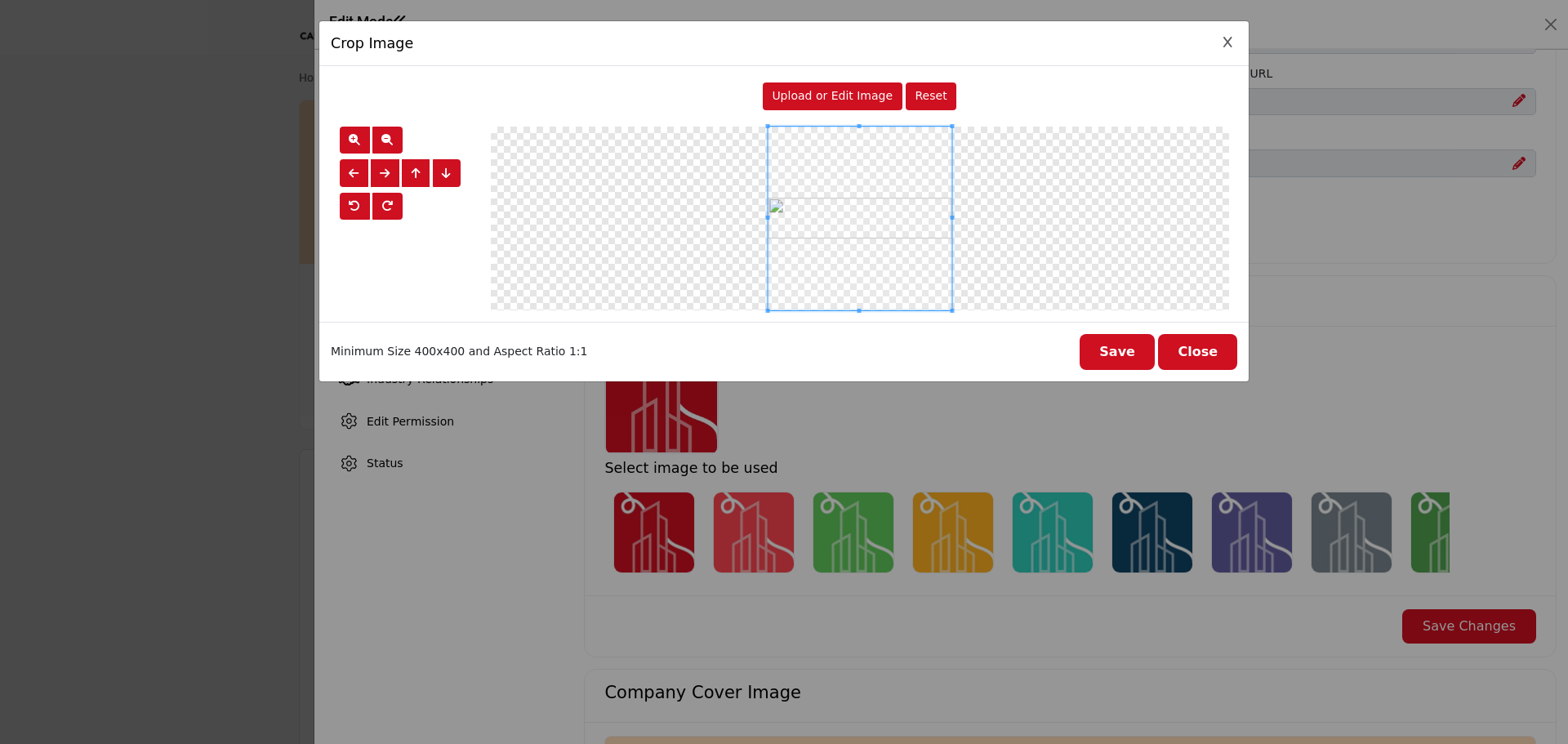
click at [1136, 360] on button "Save" at bounding box center [1117, 352] width 75 height 36
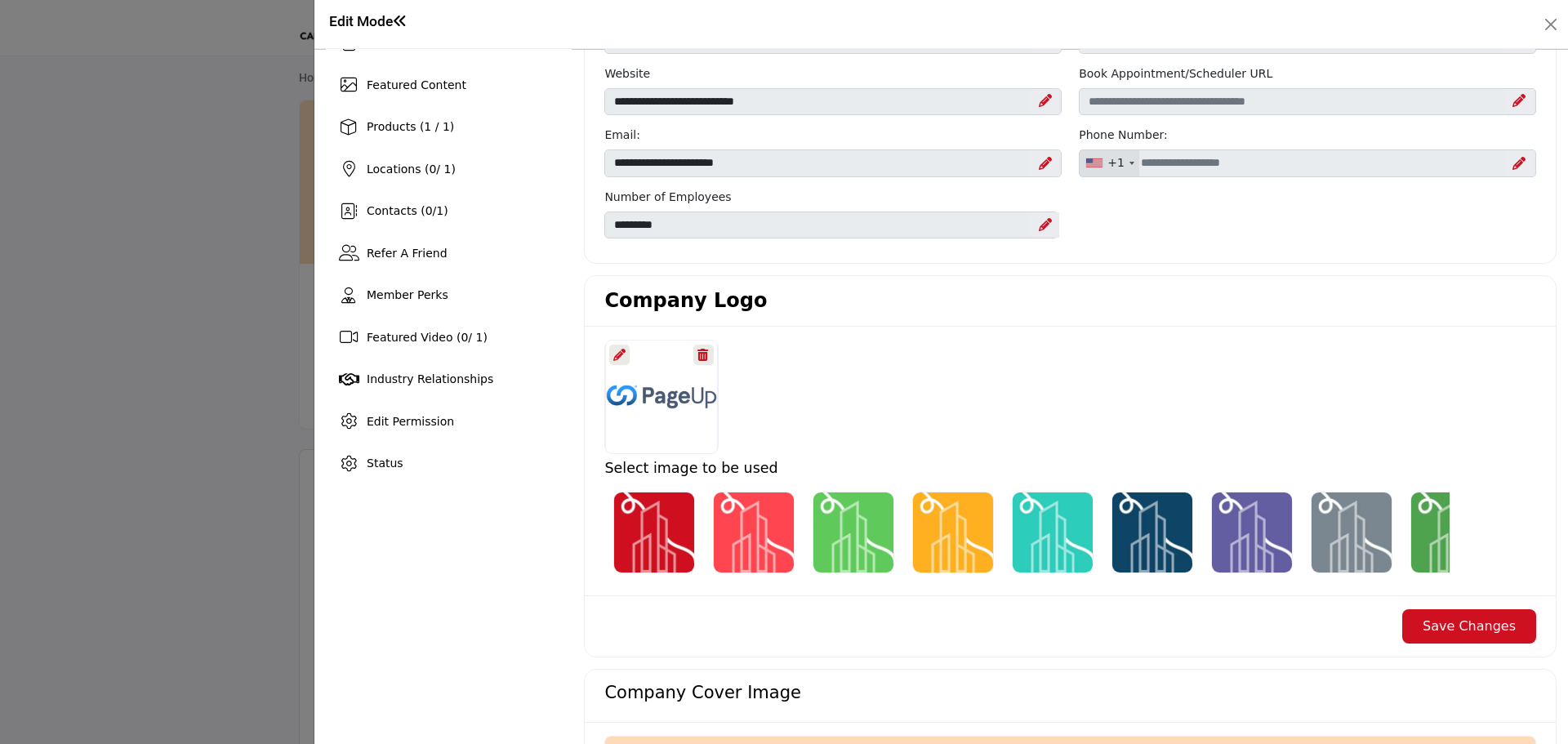
click at [1418, 628] on button "Save Changes" at bounding box center [1469, 626] width 134 height 34
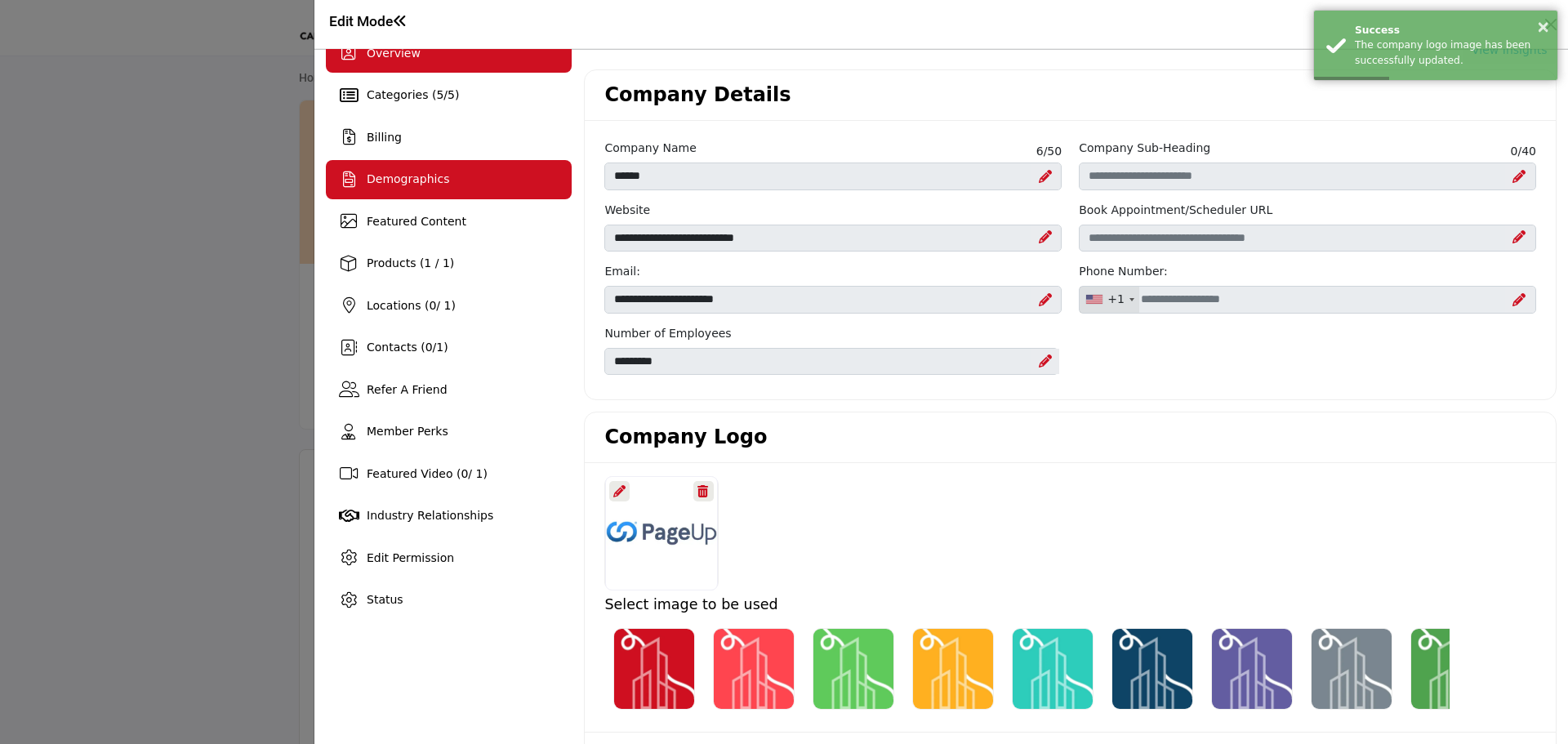
scroll to position [0, 0]
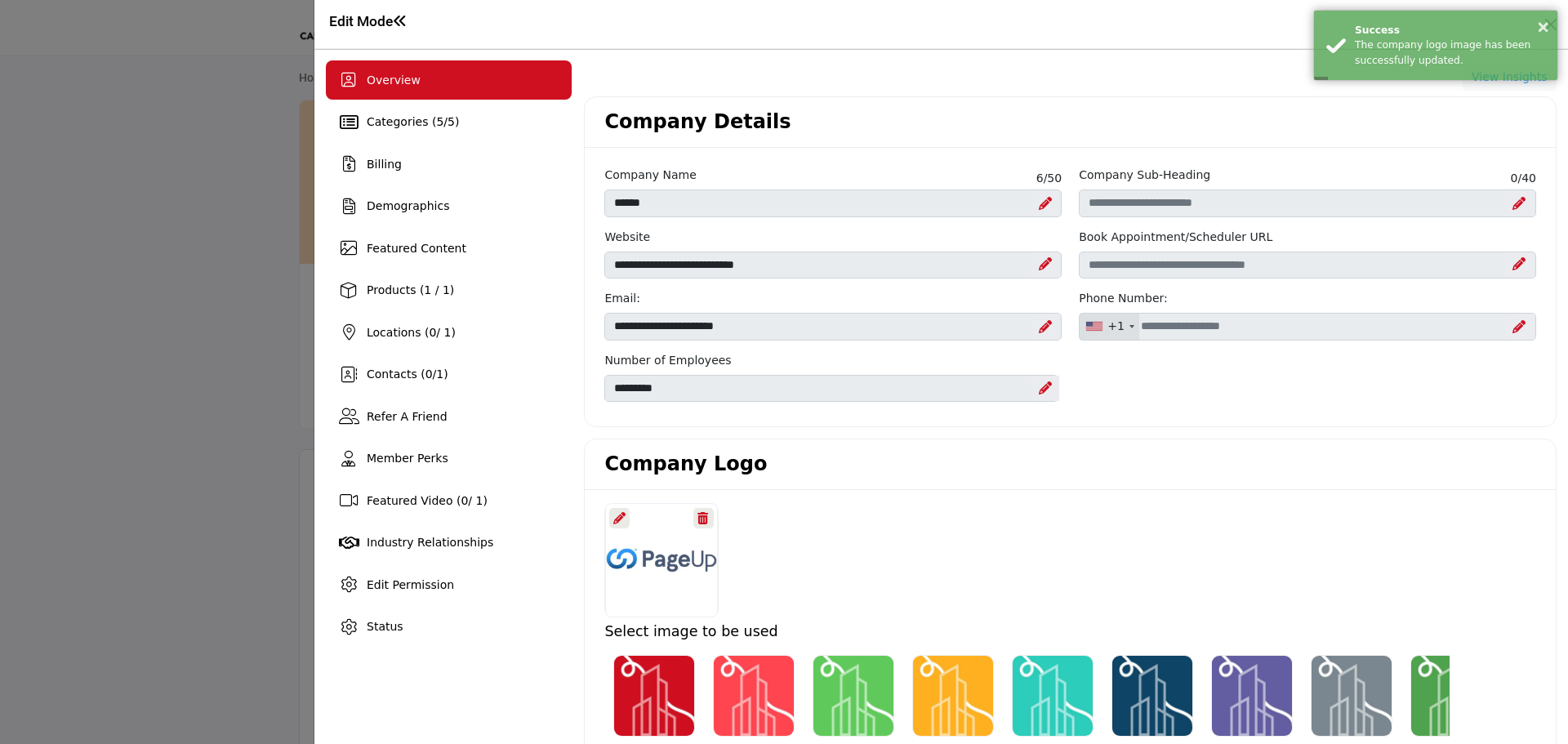
click at [401, 89] on div "Overview" at bounding box center [449, 80] width 246 height 39
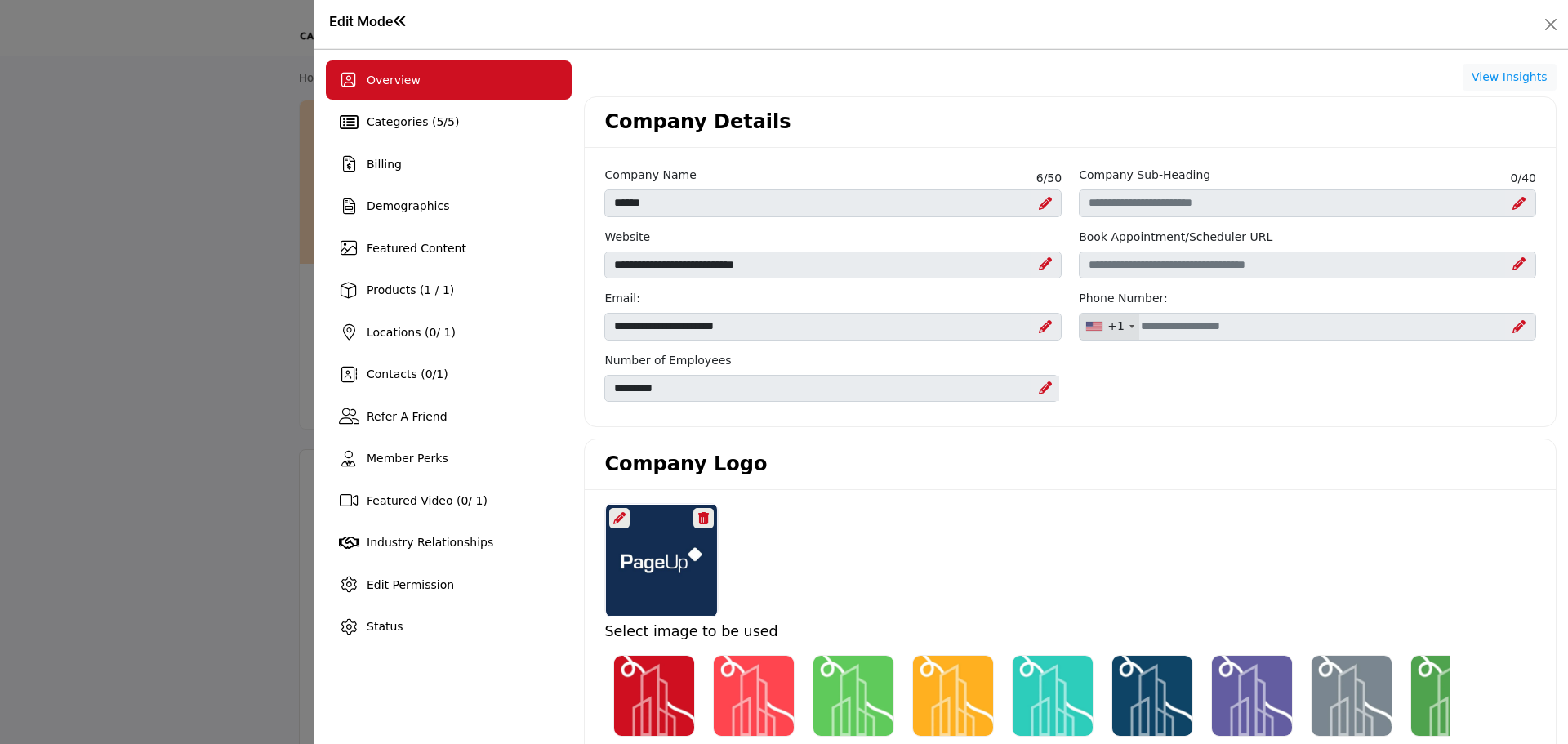
click at [413, 73] on div "Overview" at bounding box center [449, 80] width 246 height 39
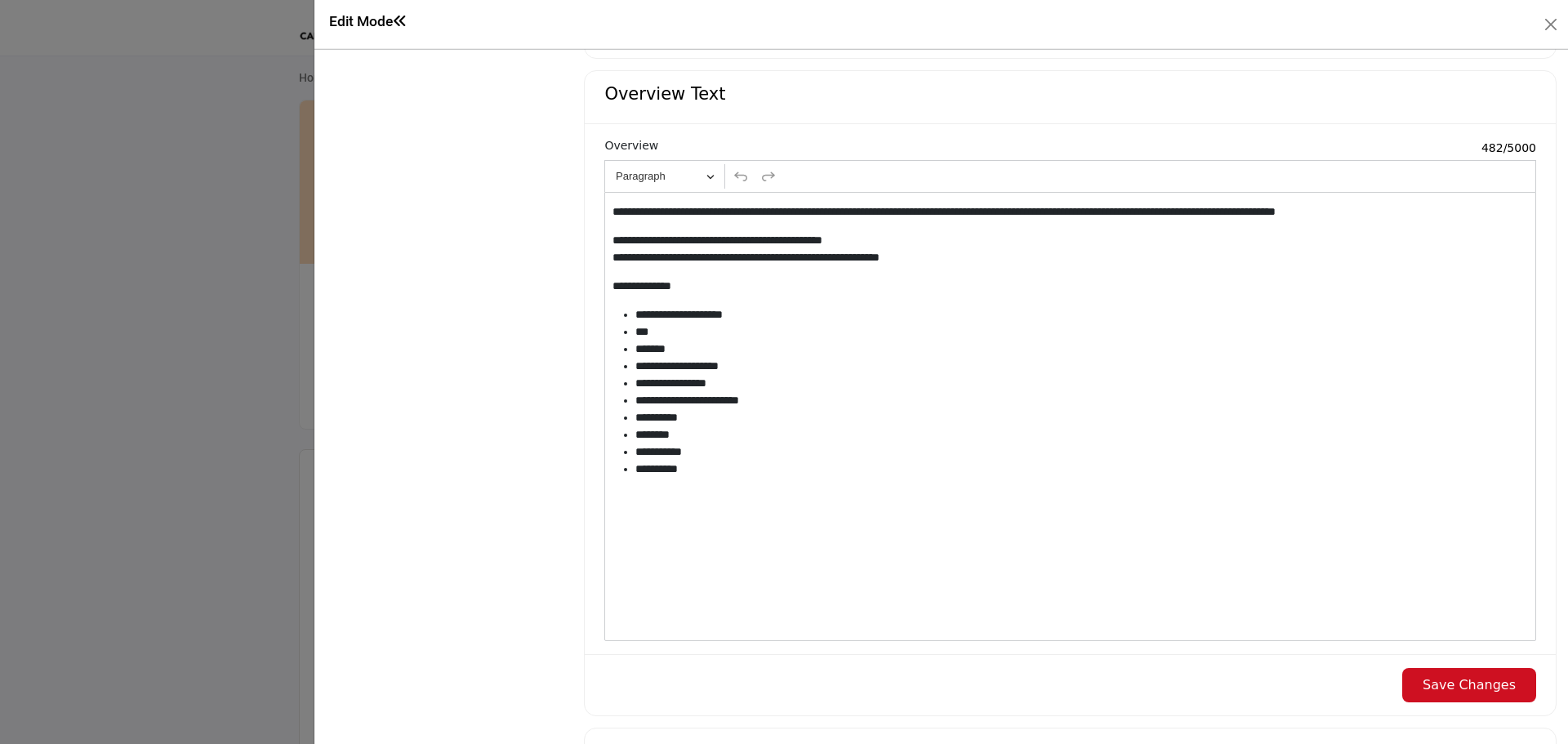
scroll to position [1552, 0]
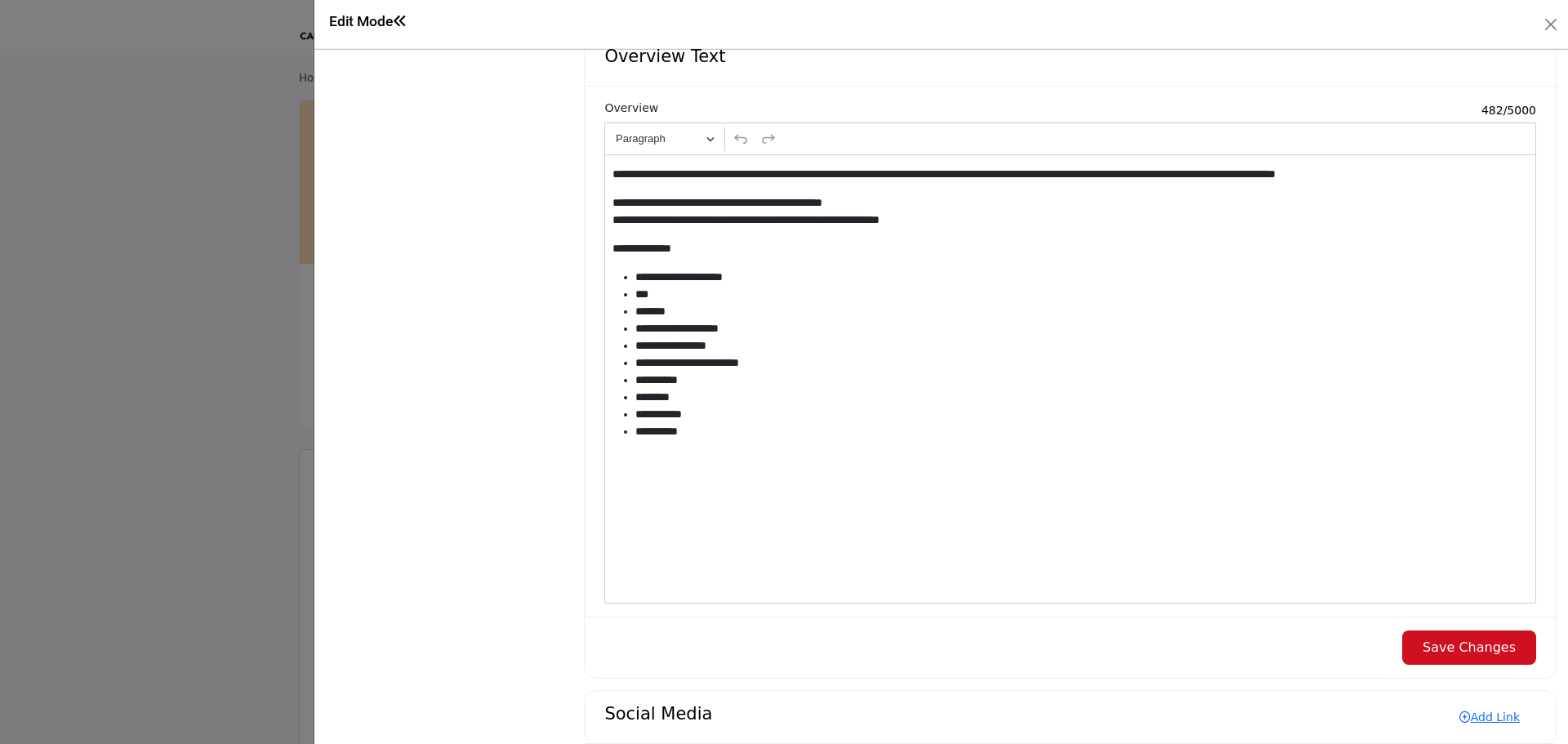
click at [787, 382] on li "**********" at bounding box center [1078, 380] width 887 height 17
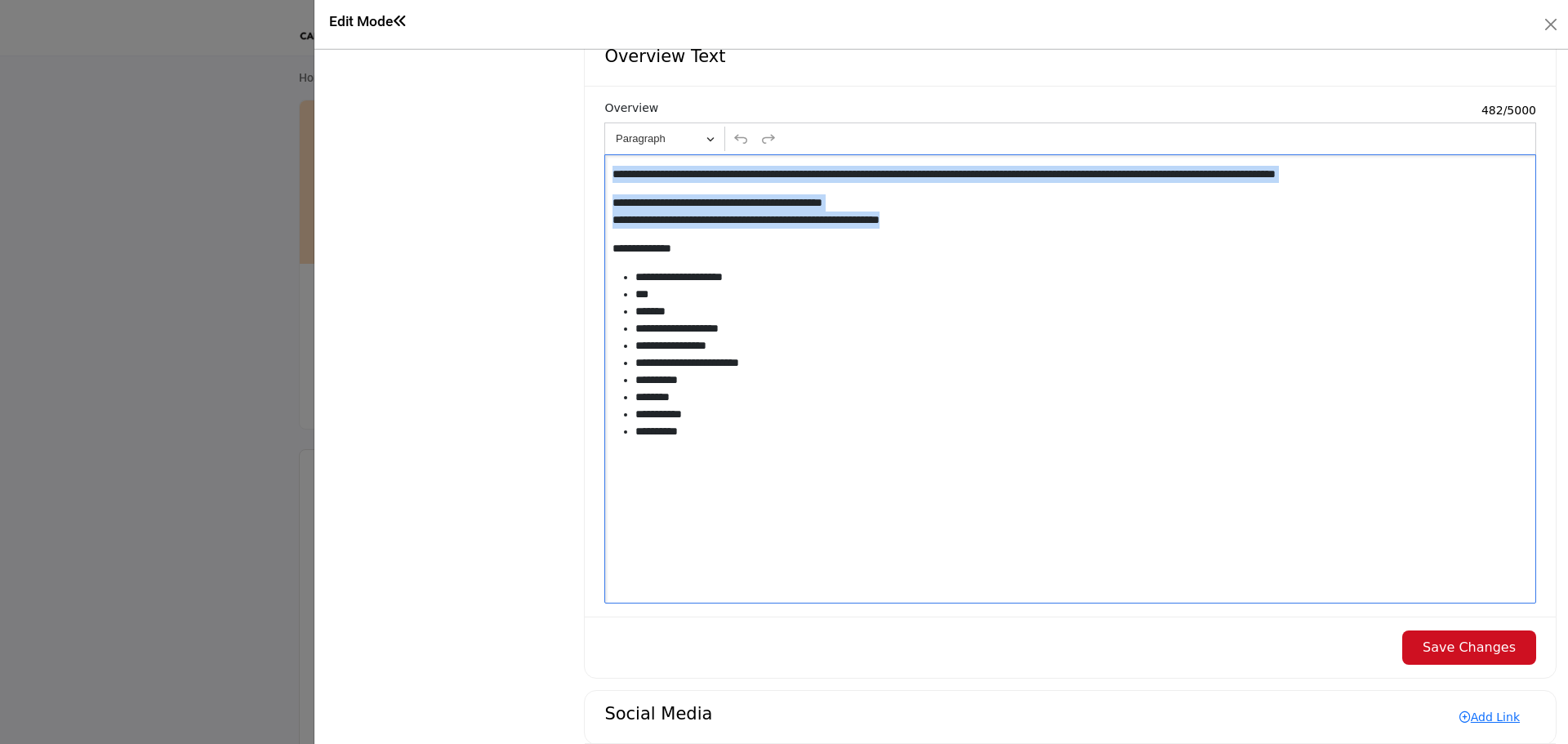
drag, startPoint x: 610, startPoint y: 179, endPoint x: 1008, endPoint y: 224, distance: 400.5
click at [1008, 224] on div "**********" at bounding box center [1070, 379] width 932 height 450
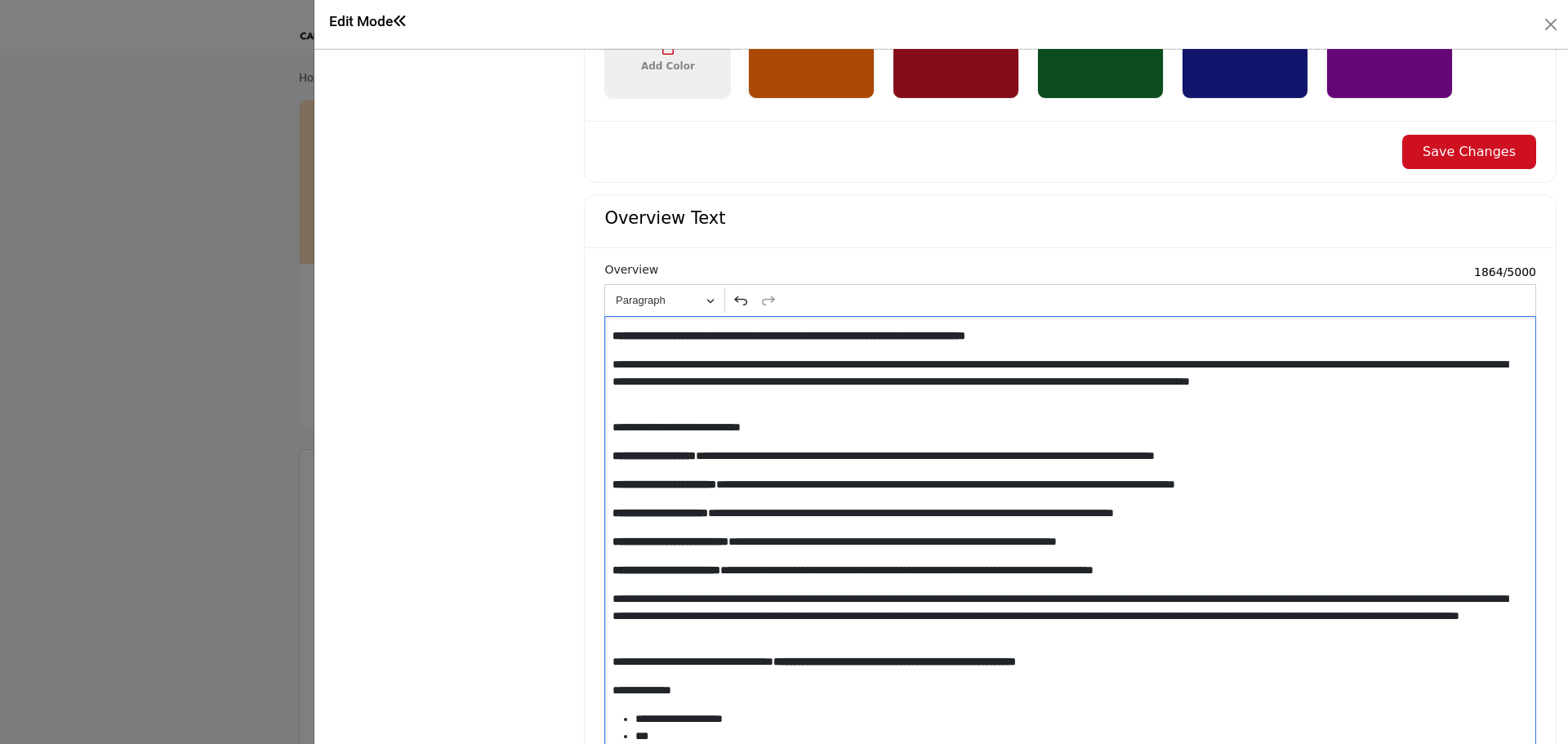
scroll to position [1389, 0]
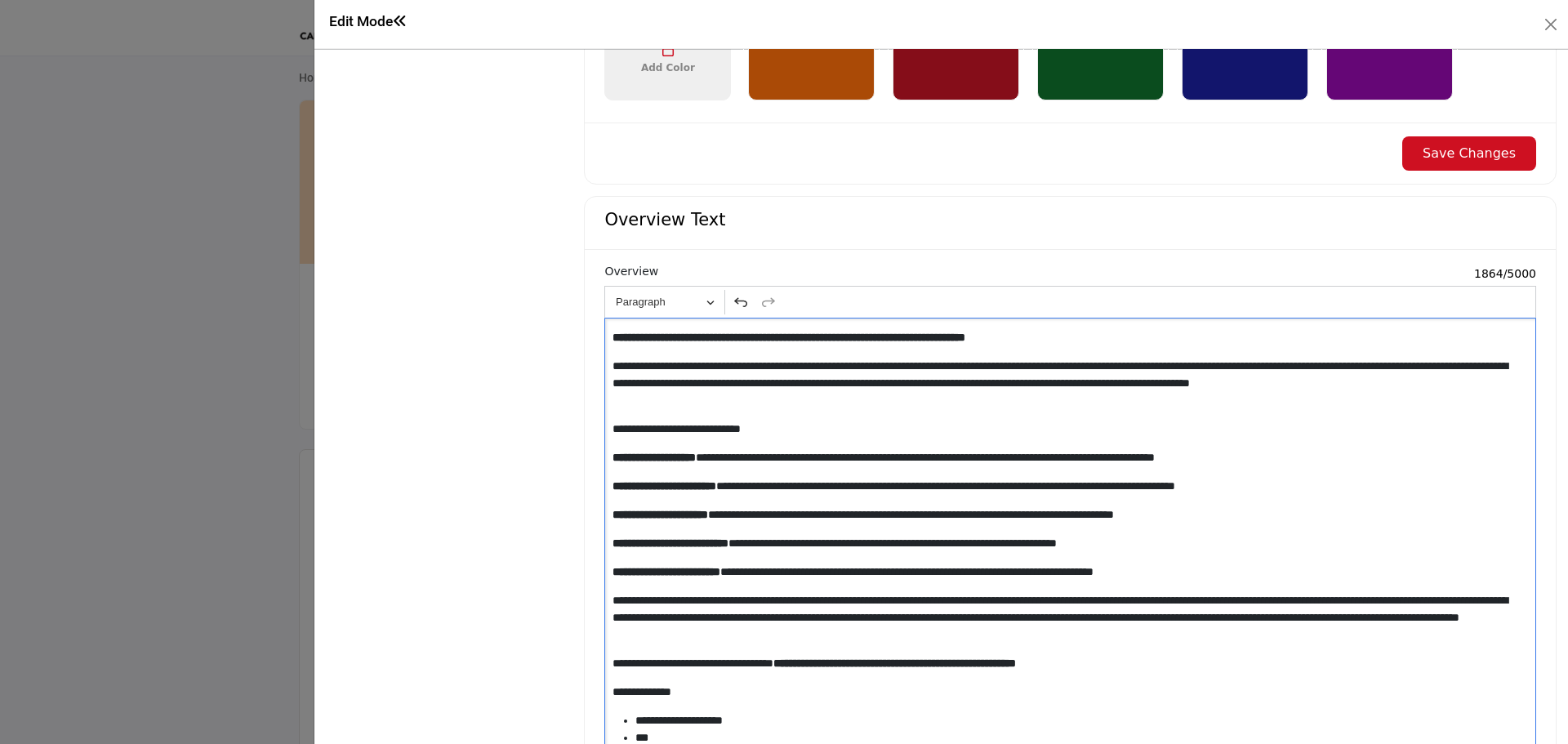
click at [613, 343] on strong "**********" at bounding box center [789, 337] width 353 height 12
click at [702, 394] on p "**********" at bounding box center [1063, 384] width 902 height 52
click at [940, 343] on strong "**********" at bounding box center [791, 337] width 357 height 12
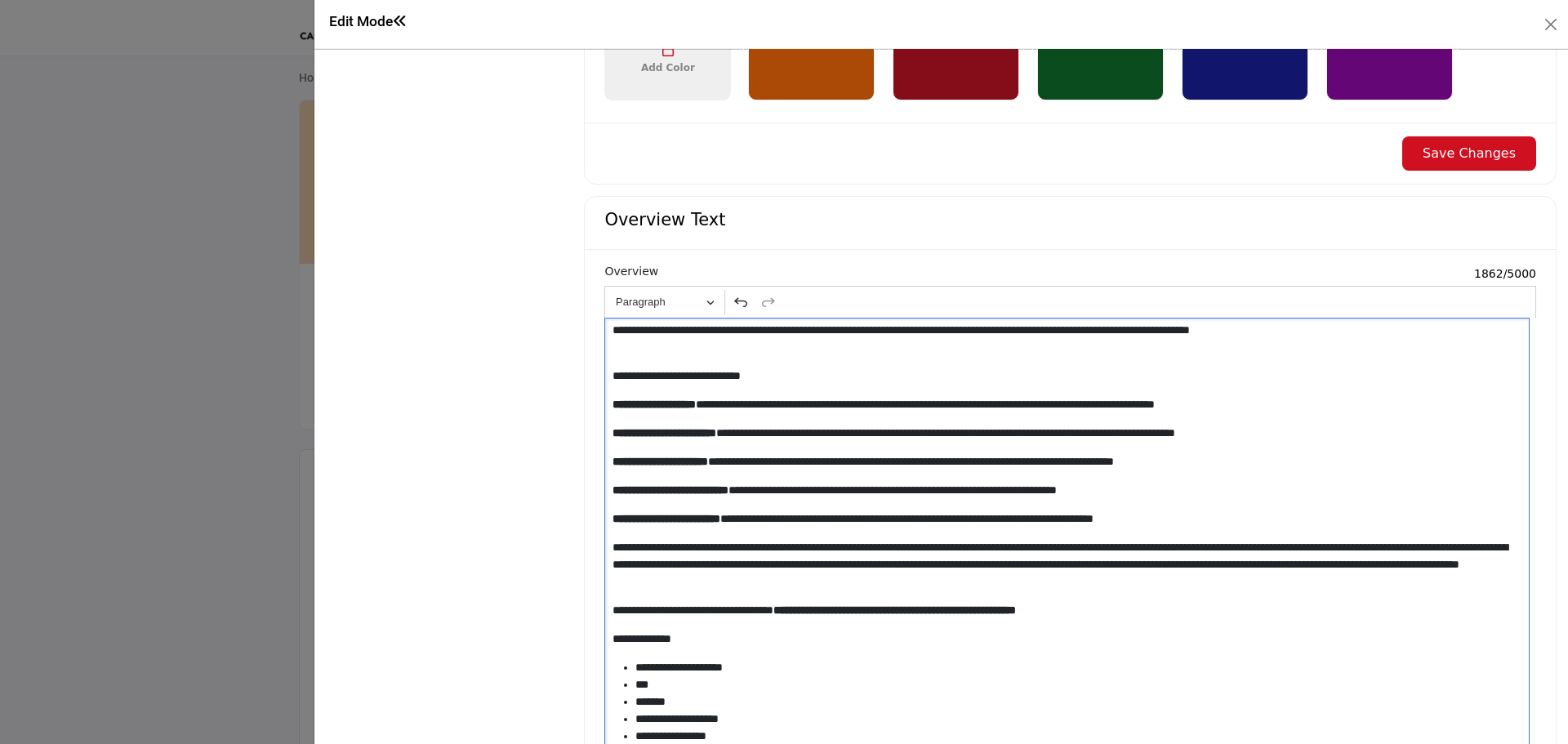
scroll to position [82, 0]
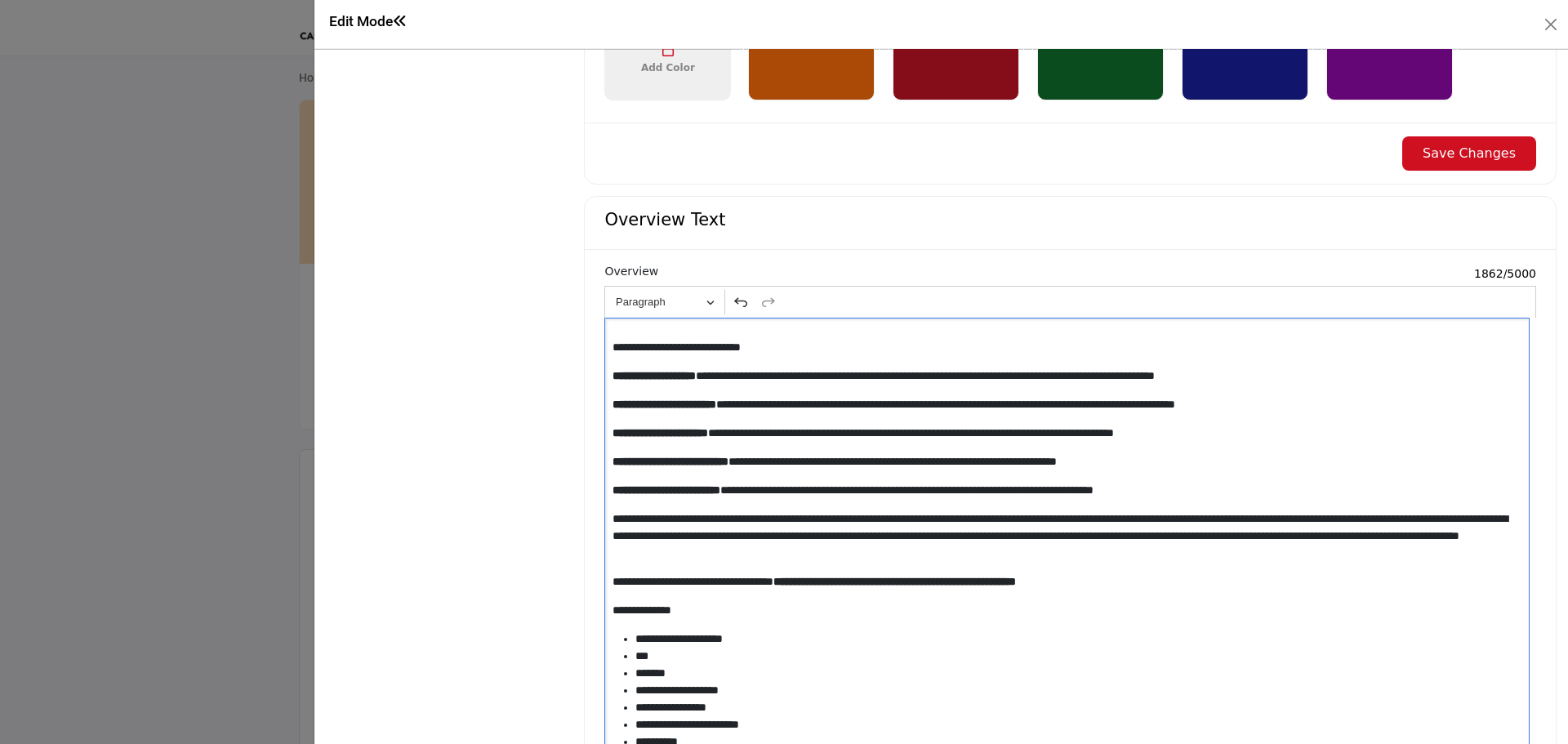
click at [609, 384] on div "**********" at bounding box center [1067, 542] width 925 height 450
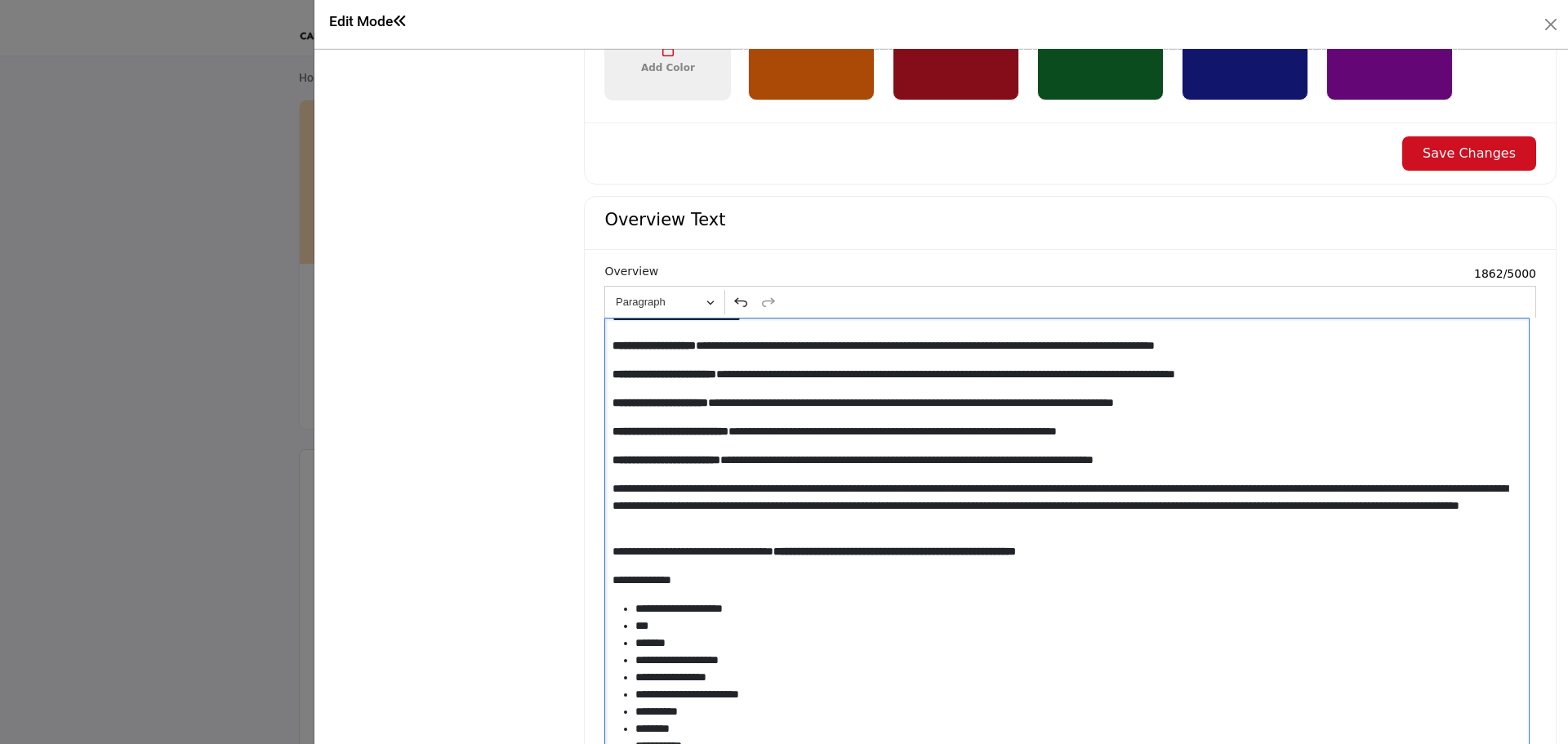
scroll to position [128, 0]
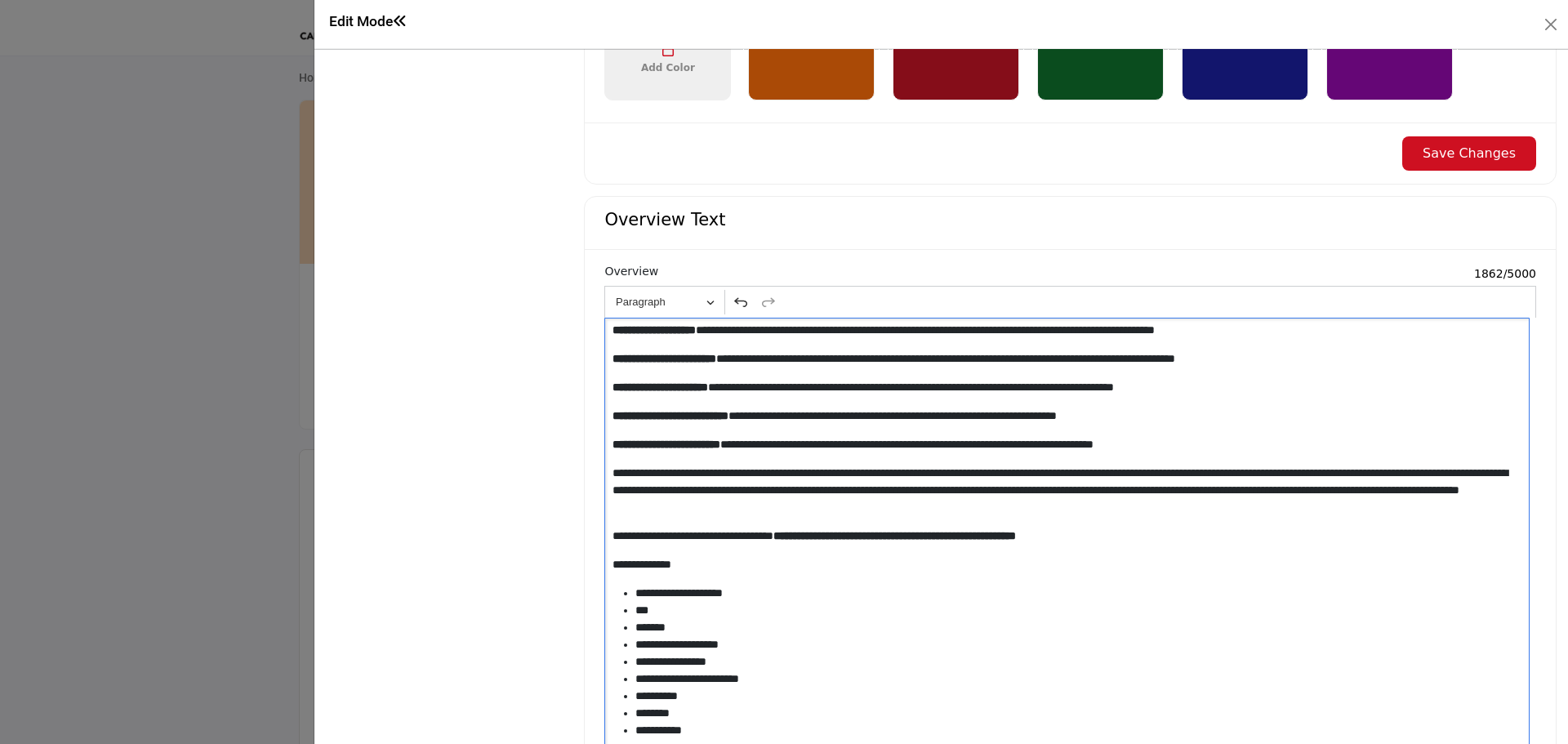
click at [770, 483] on p "**********" at bounding box center [1063, 491] width 902 height 52
drag, startPoint x: 765, startPoint y: 480, endPoint x: 753, endPoint y: 478, distance: 12.2
click at [764, 480] on p "**********" at bounding box center [1063, 491] width 902 height 52
drag, startPoint x: 787, startPoint y: 479, endPoint x: 930, endPoint y: 475, distance: 143.1
click at [930, 475] on p "**********" at bounding box center [1063, 491] width 902 height 52
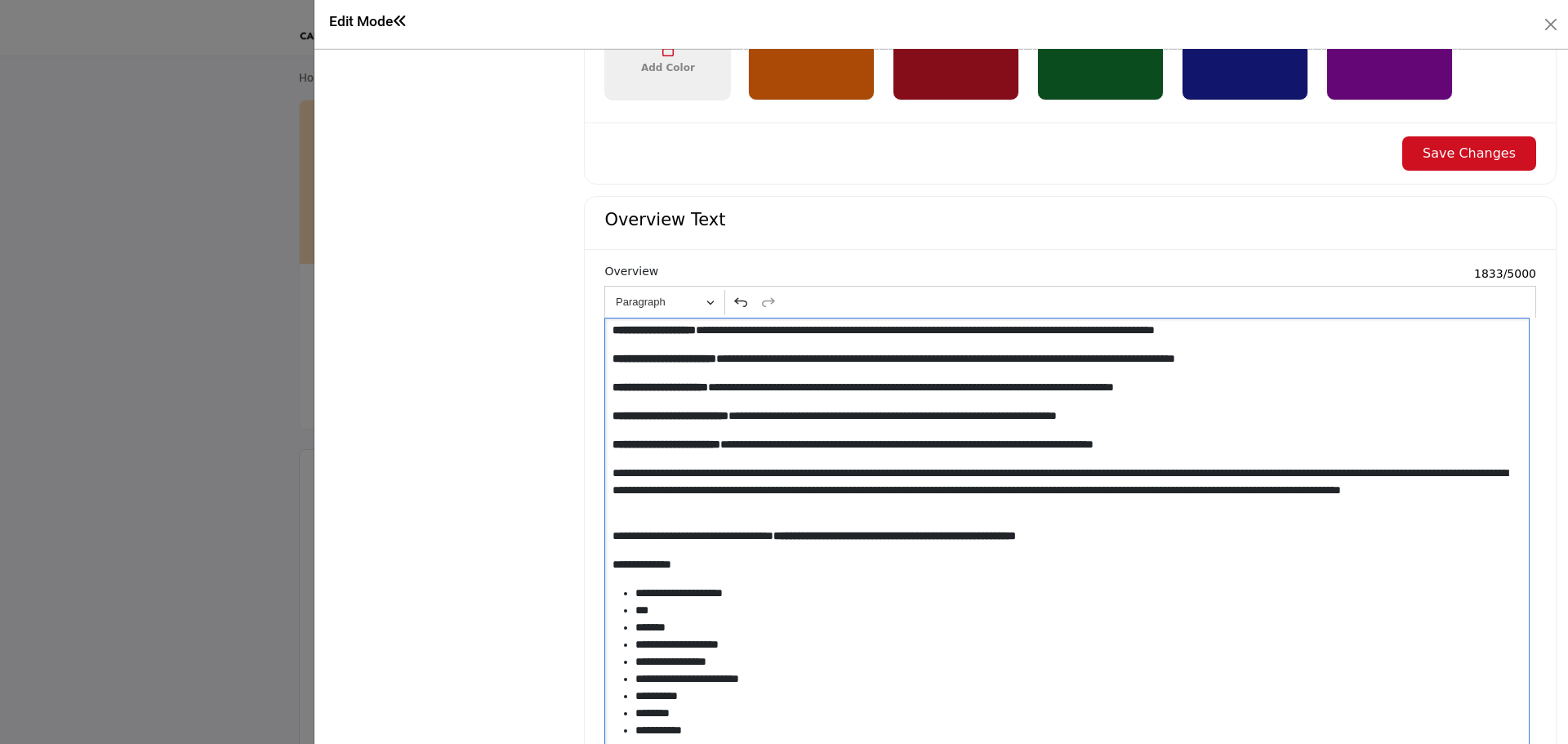
click at [846, 481] on p "**********" at bounding box center [1063, 491] width 902 height 52
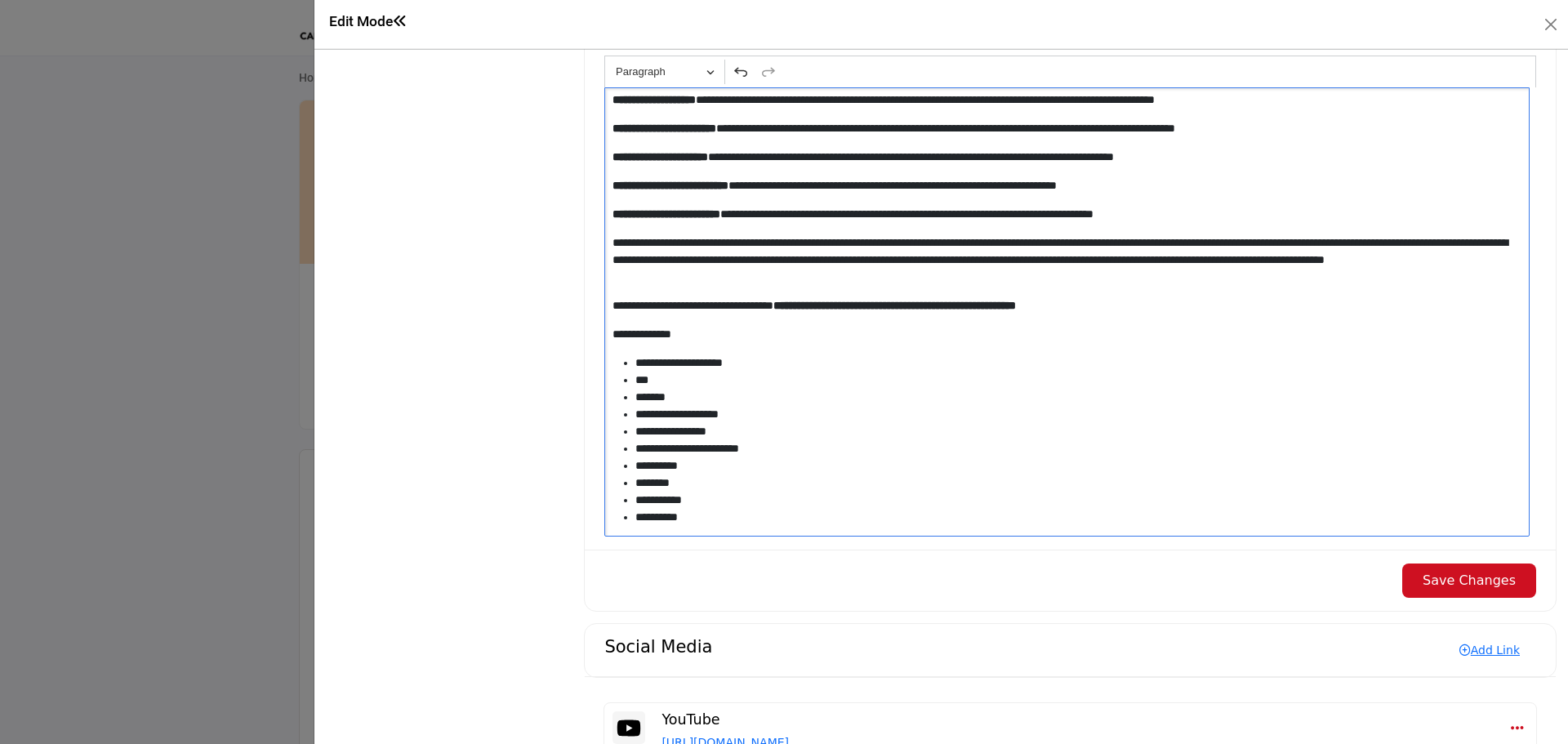
scroll to position [1633, 0]
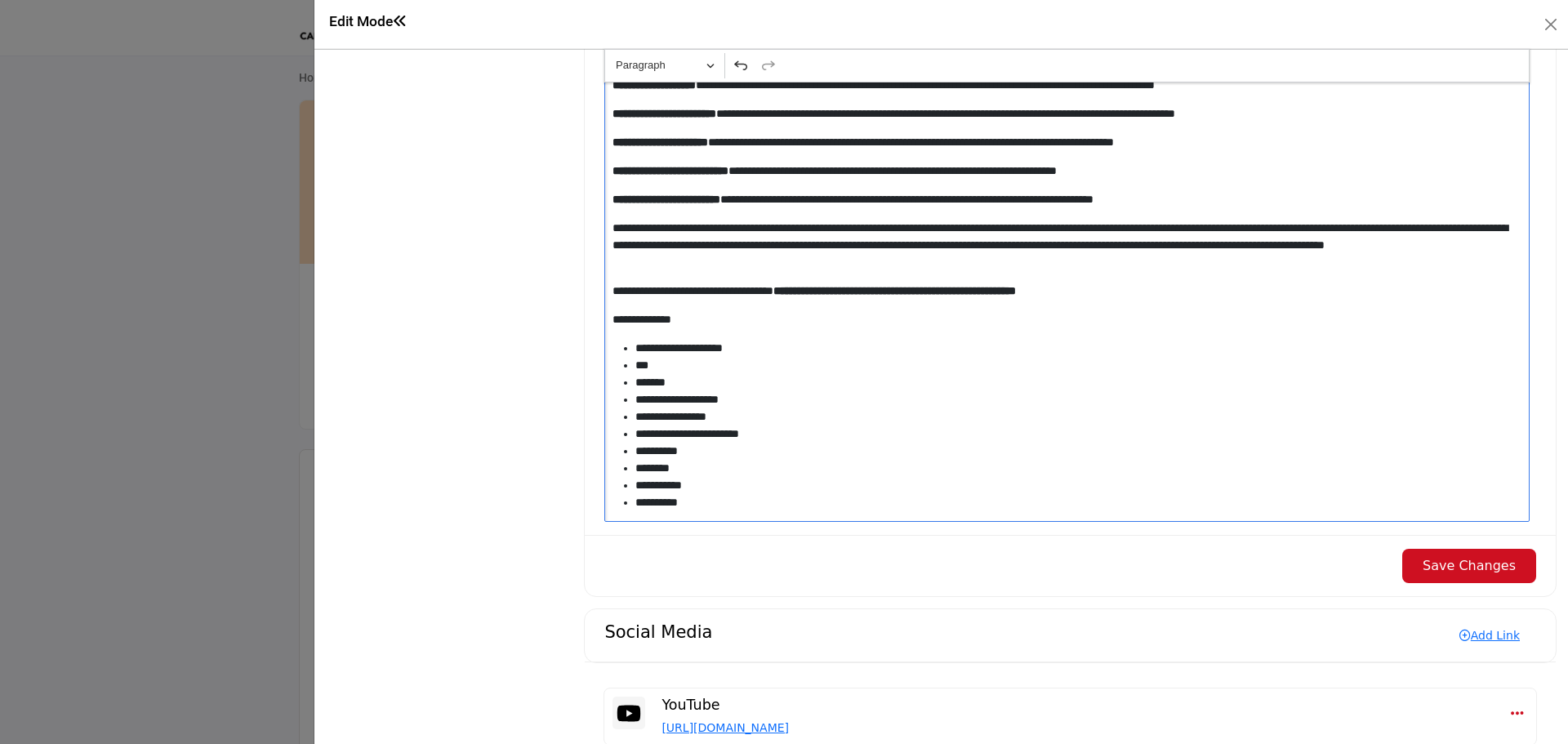
click at [1438, 568] on button "Save Changes" at bounding box center [1469, 566] width 134 height 34
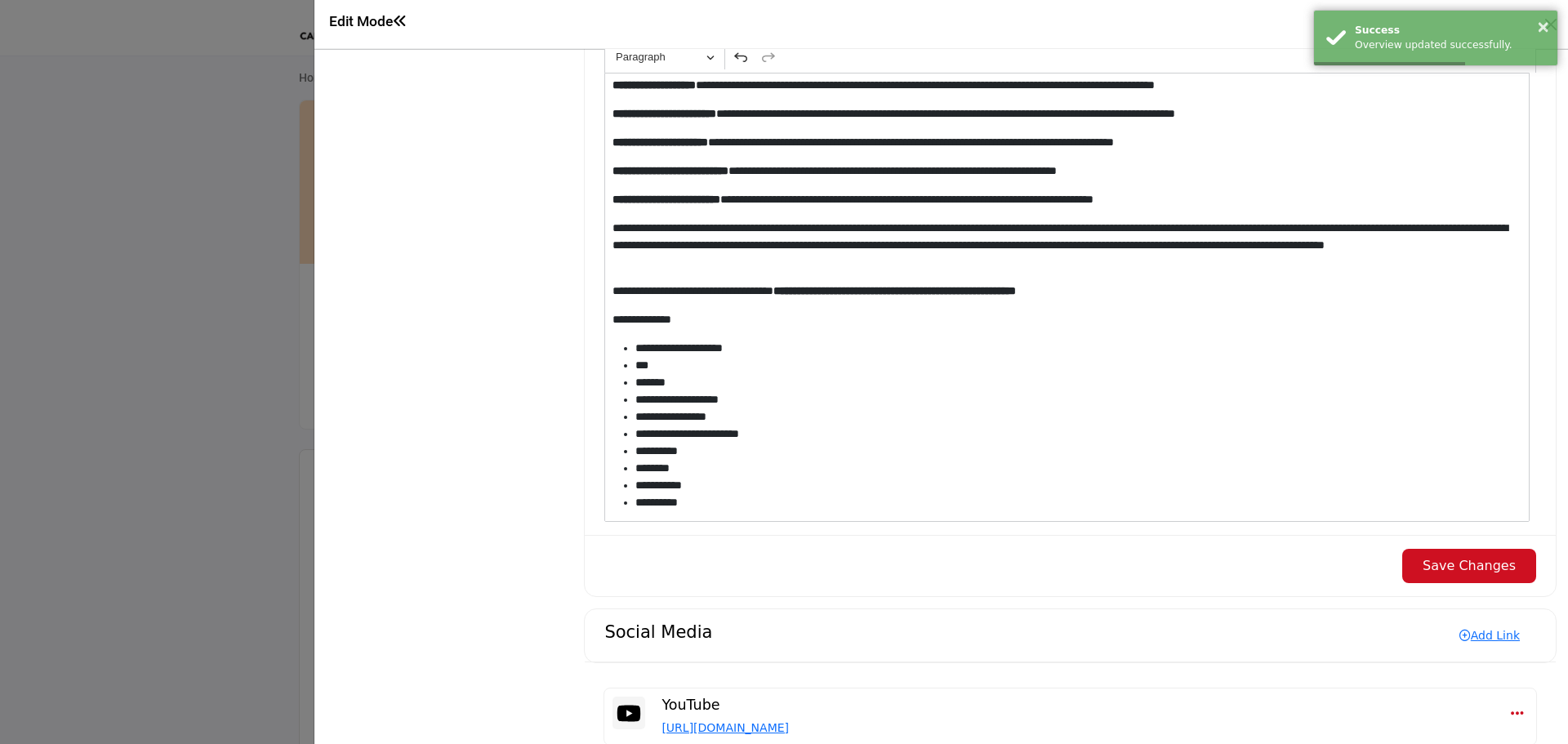
click at [1481, 573] on button "Save Changes" at bounding box center [1469, 566] width 134 height 34
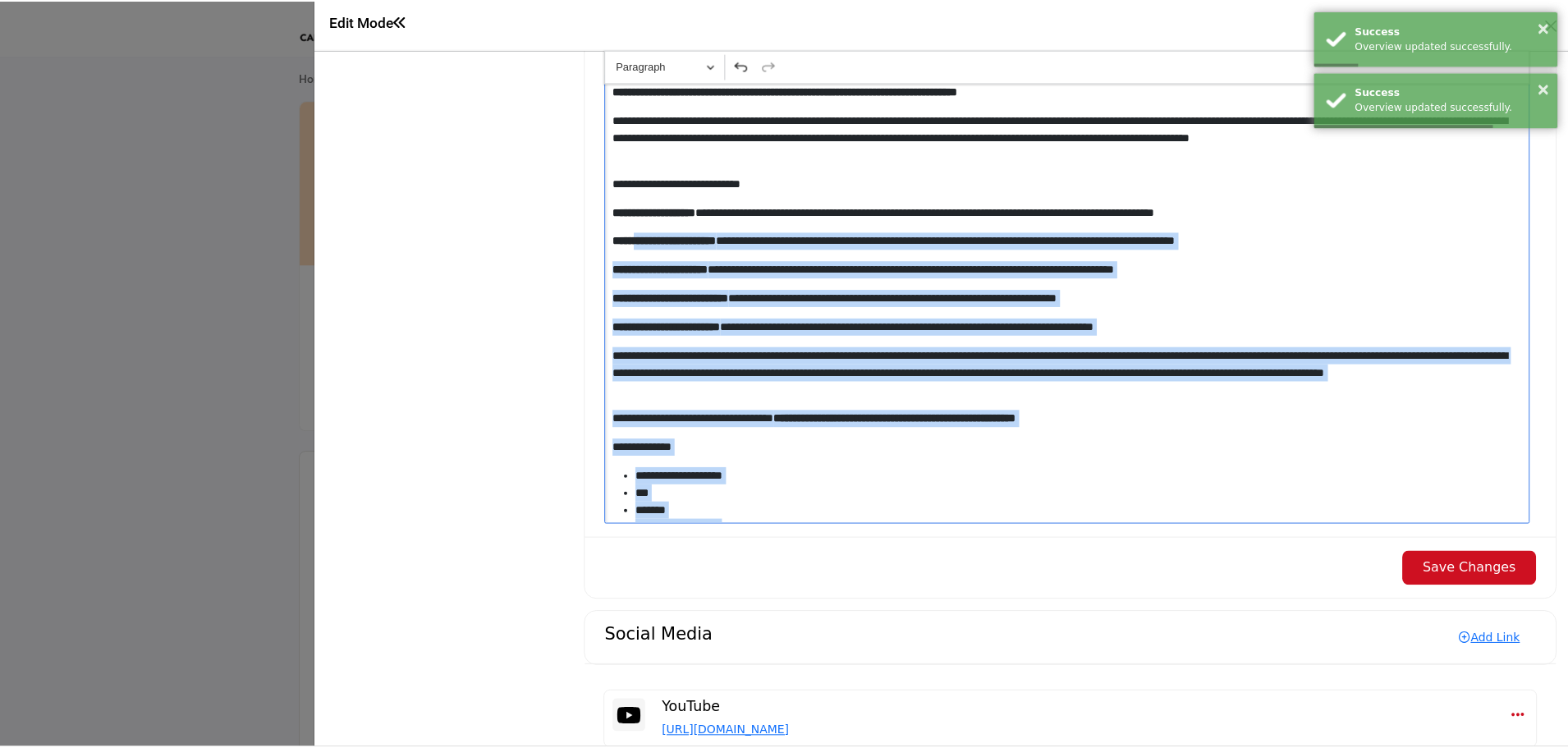
scroll to position [0, 0]
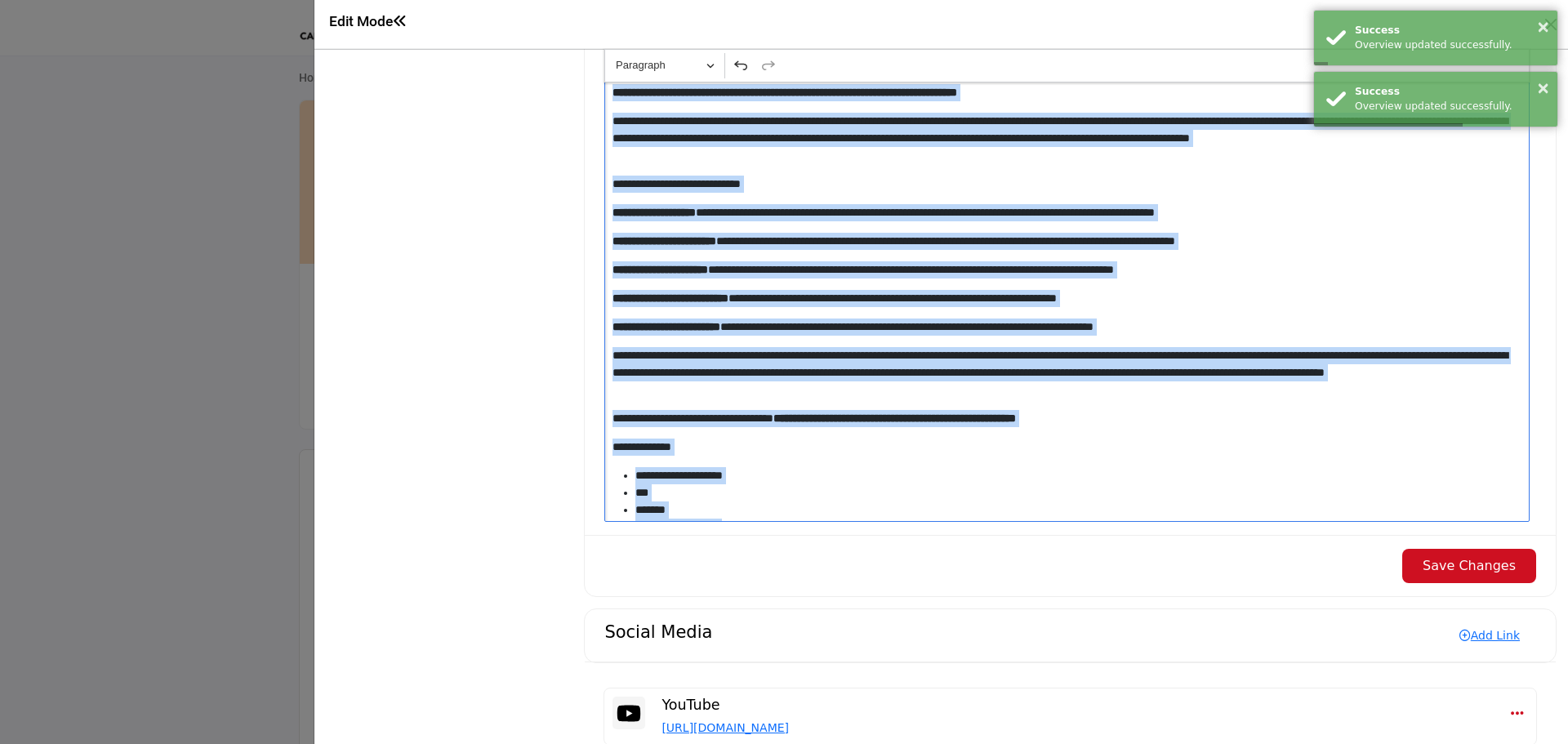
drag, startPoint x: 692, startPoint y: 519, endPoint x: 598, endPoint y: 88, distance: 441.1
click at [598, 88] on div "**********" at bounding box center [1070, 269] width 971 height 530
copy div "**********"
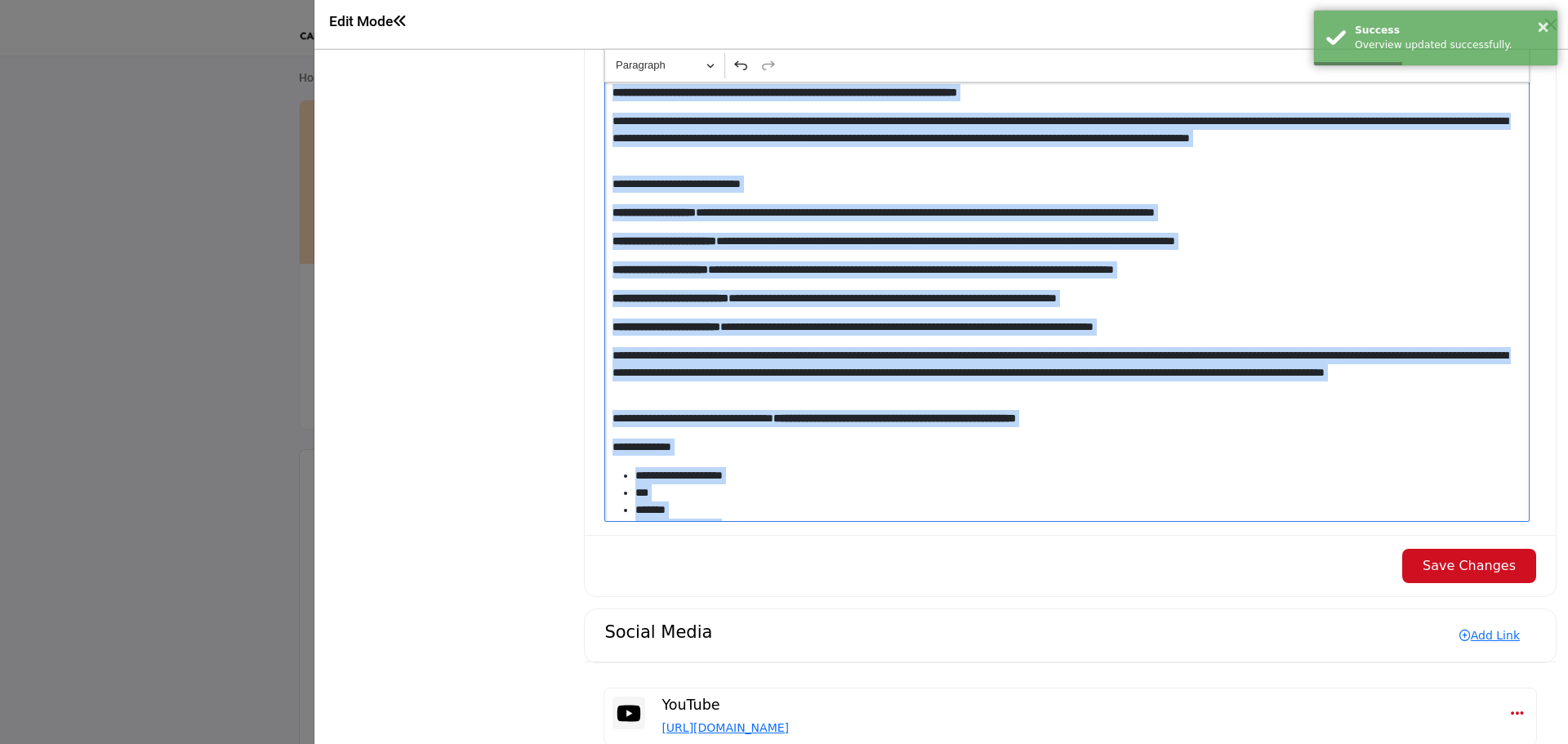
click at [1442, 558] on button "Save Changes" at bounding box center [1469, 566] width 134 height 34
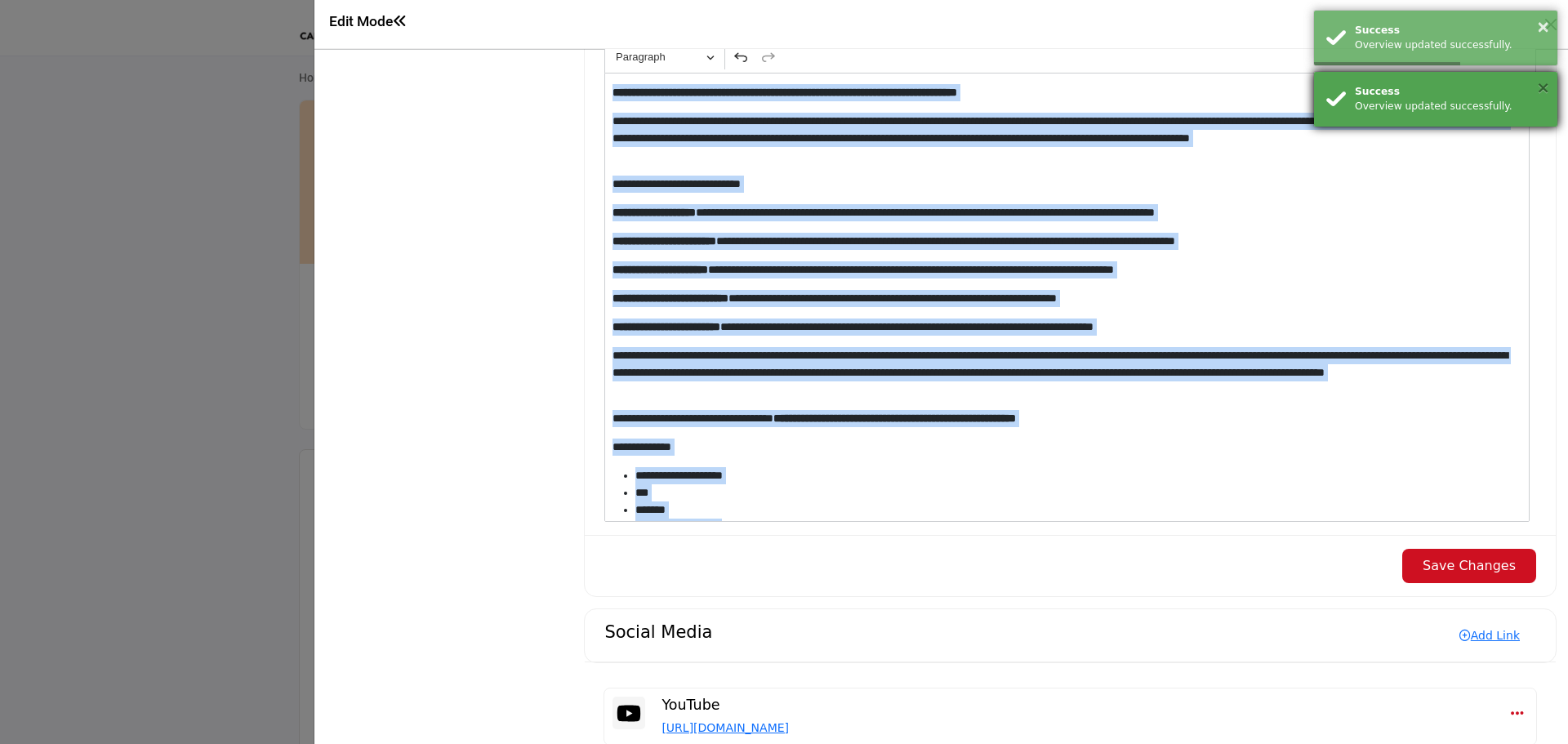
click at [1545, 84] on button "×" at bounding box center [1543, 87] width 14 height 16
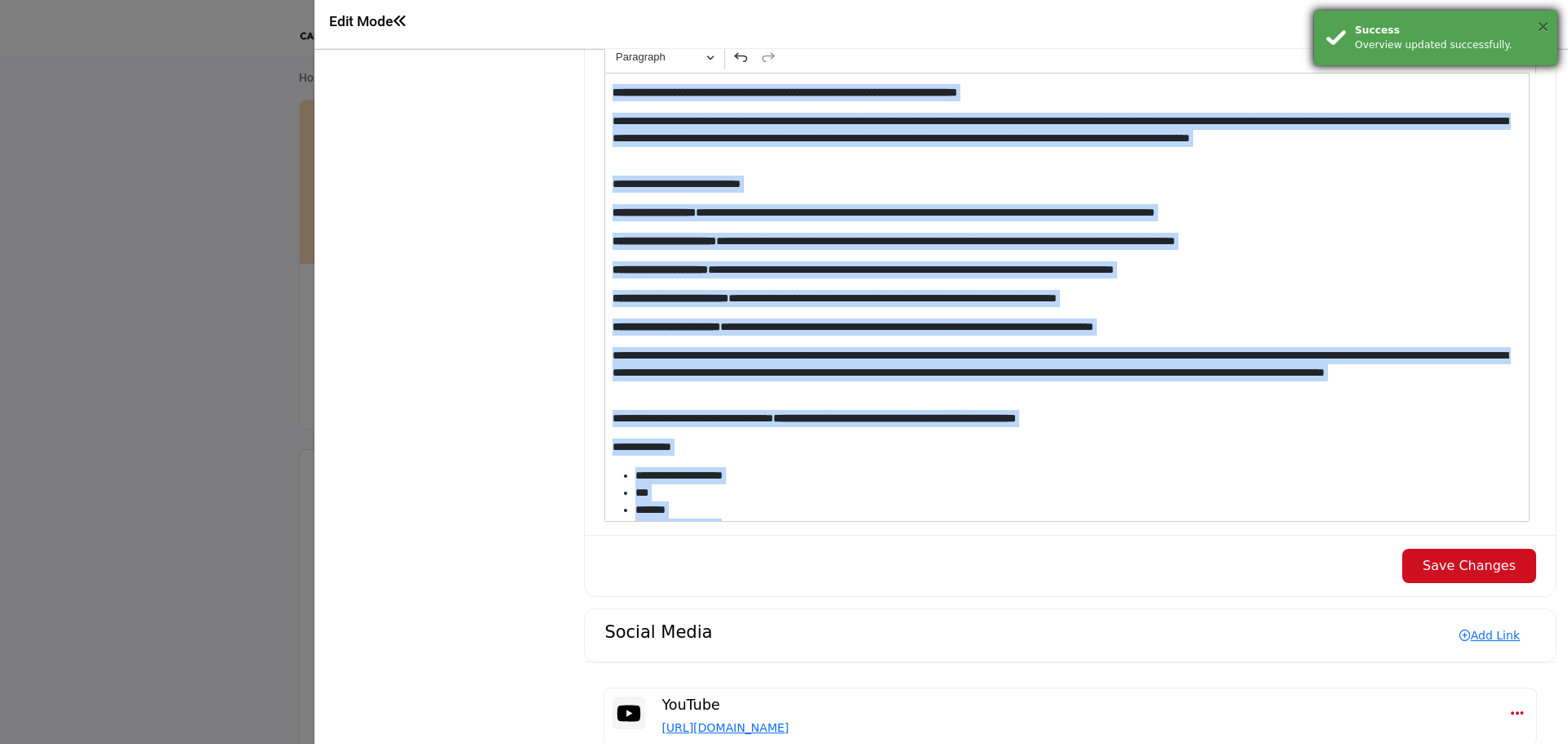
click at [1539, 24] on button "×" at bounding box center [1543, 26] width 14 height 16
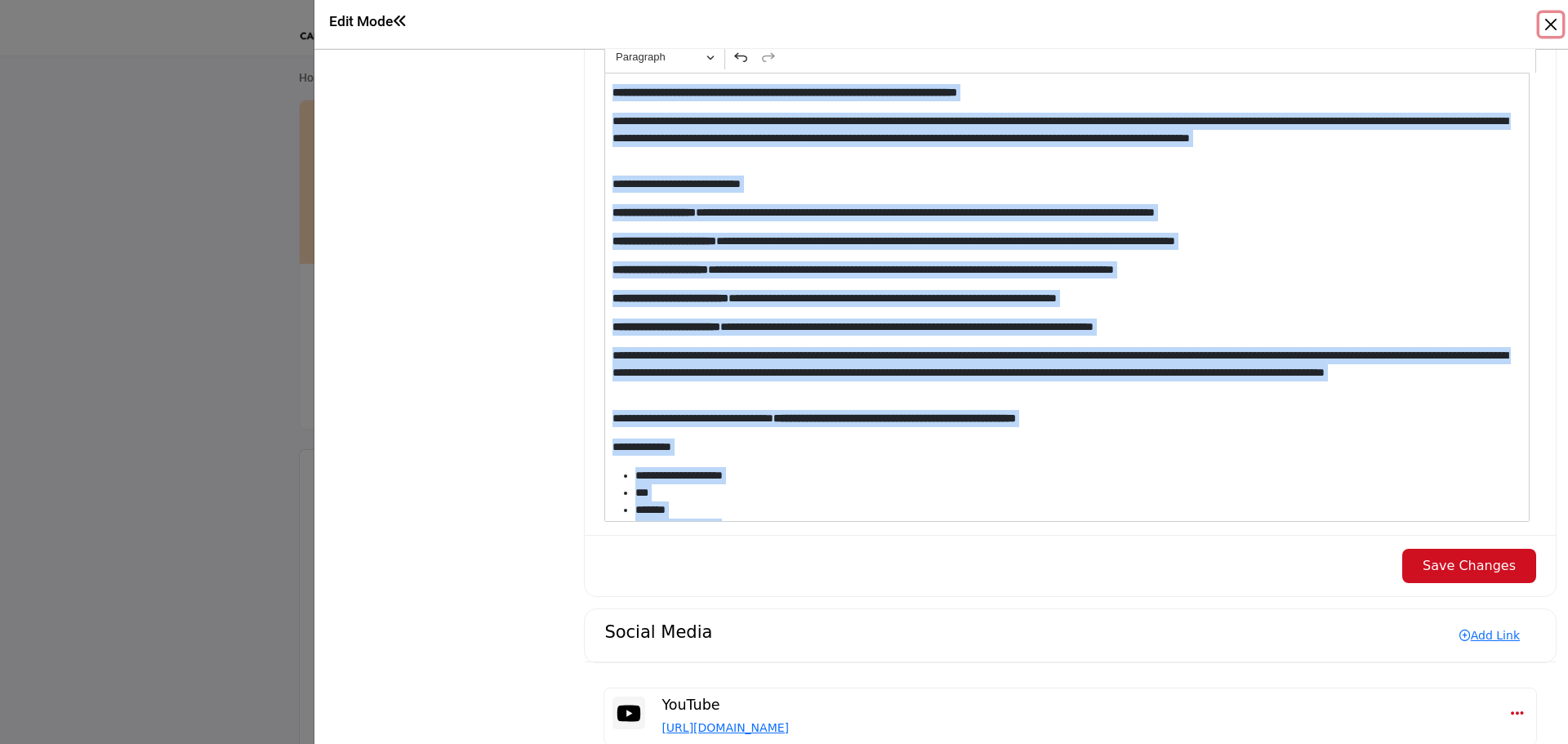
click at [1544, 21] on button "Close" at bounding box center [1551, 25] width 23 height 23
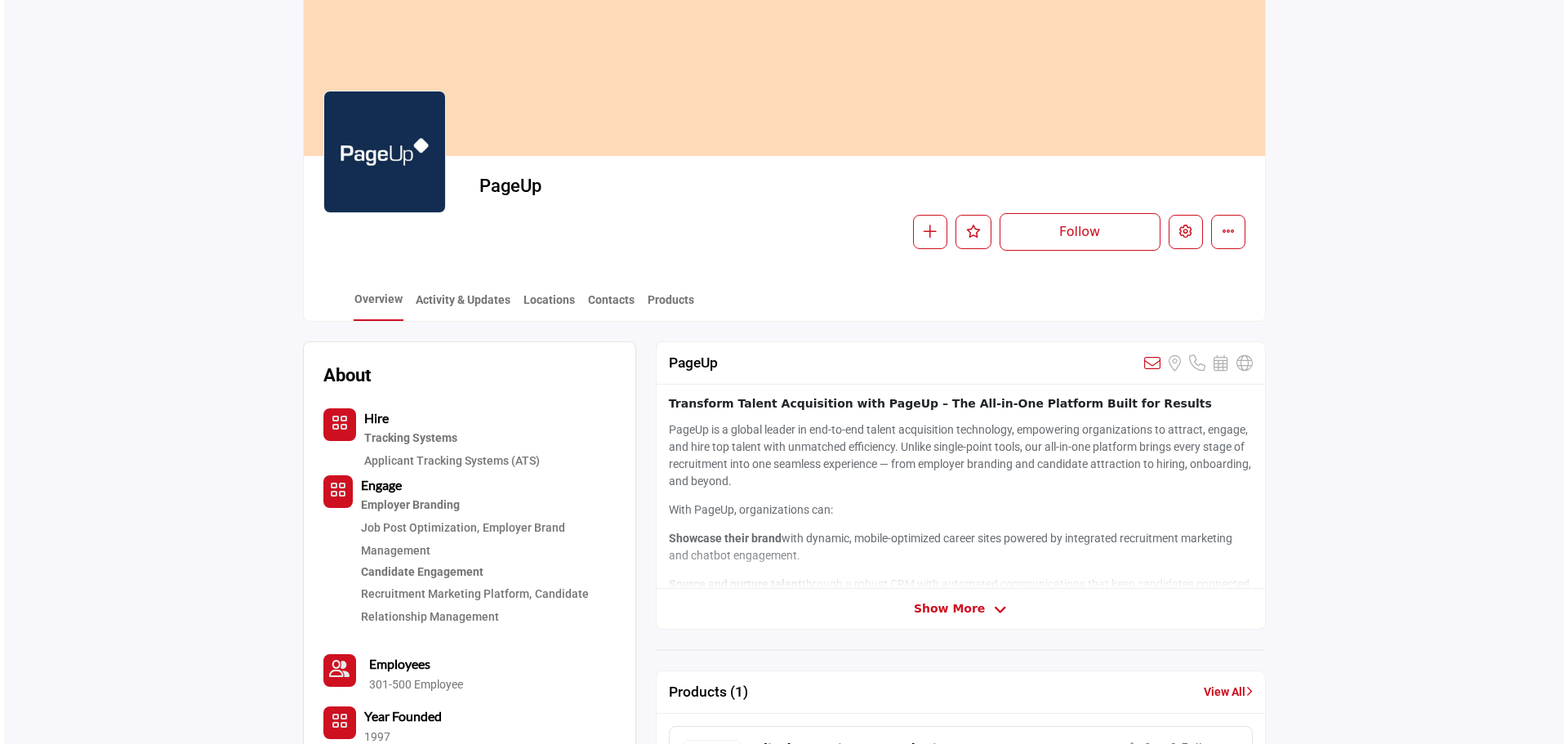
scroll to position [82, 0]
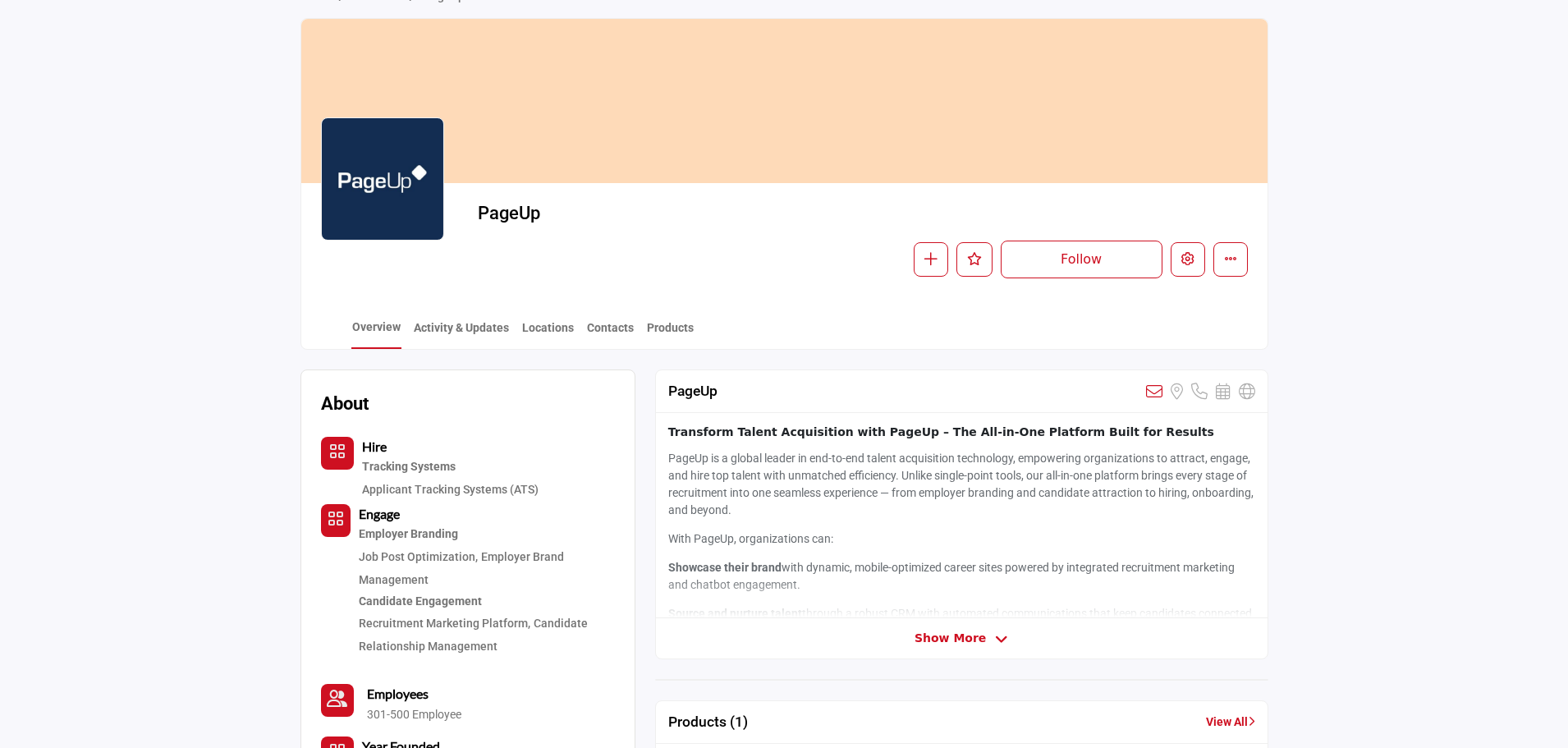
click at [1167, 263] on div "Follow Following Message Recommend Add to My Suppliers Claim Listing Report Page" at bounding box center [978, 259] width 539 height 38
click at [1185, 263] on icon "Edit company" at bounding box center [1188, 258] width 13 height 13
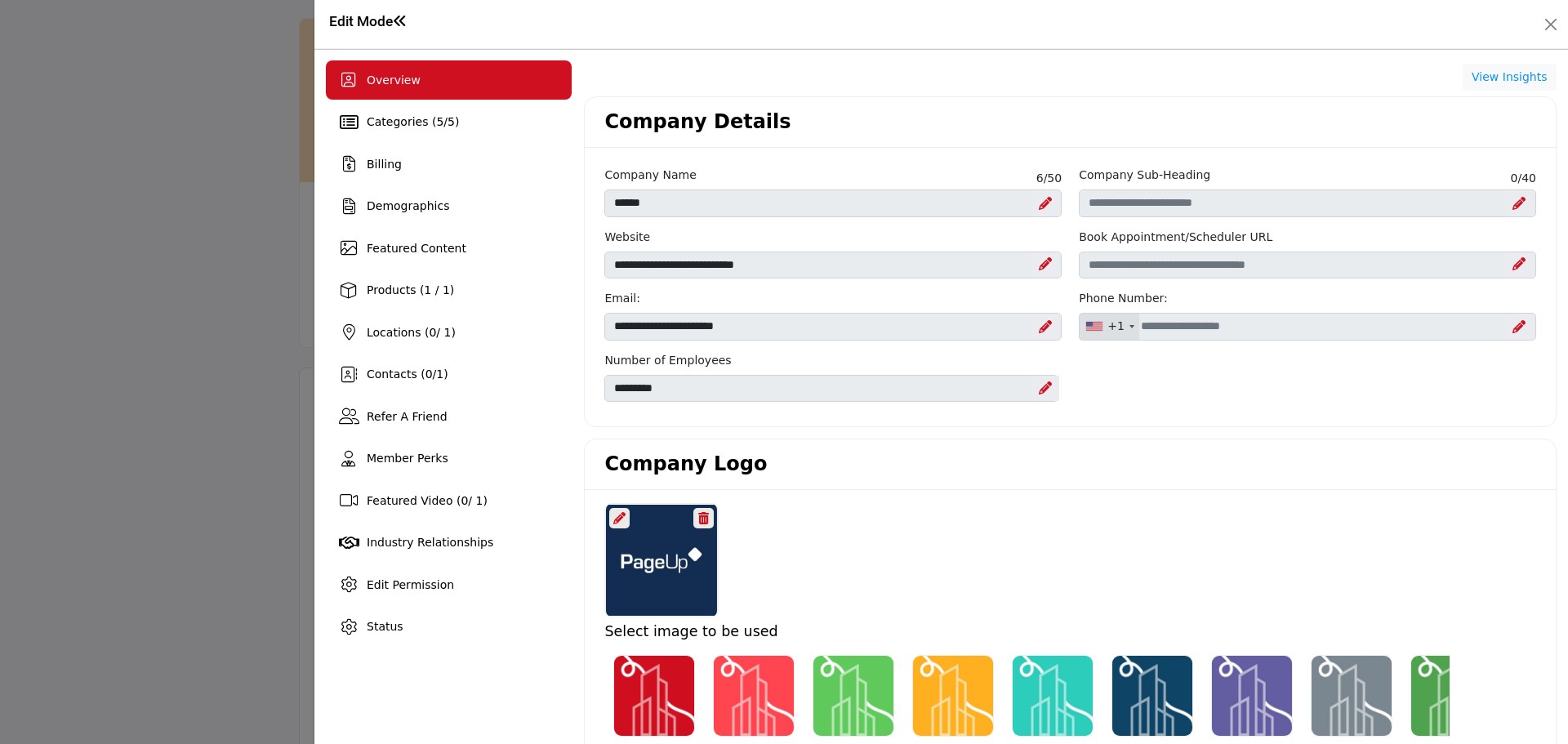
click at [619, 517] on icon at bounding box center [620, 518] width 12 height 12
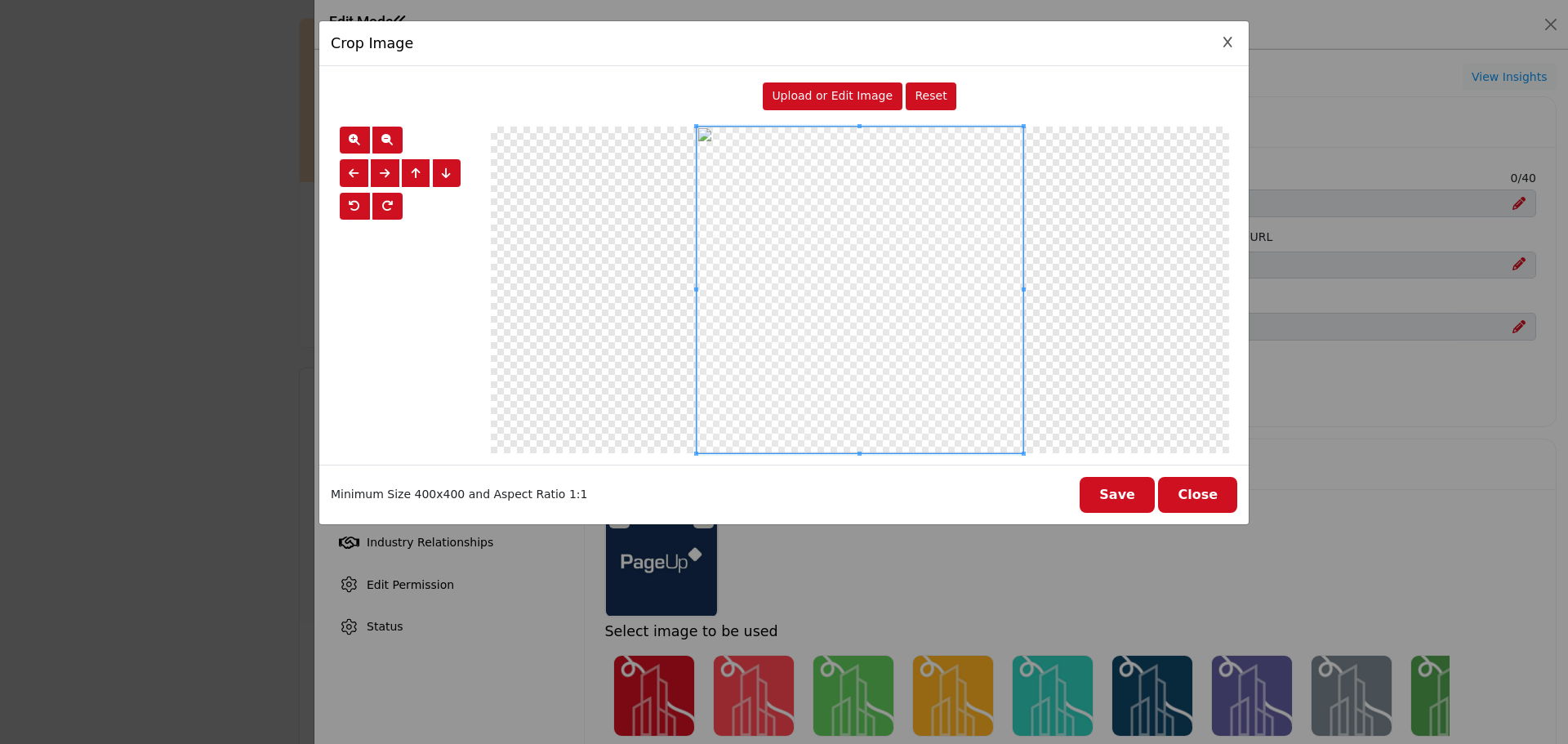
click at [805, 98] on span "Upload or Edit Image" at bounding box center [832, 95] width 121 height 13
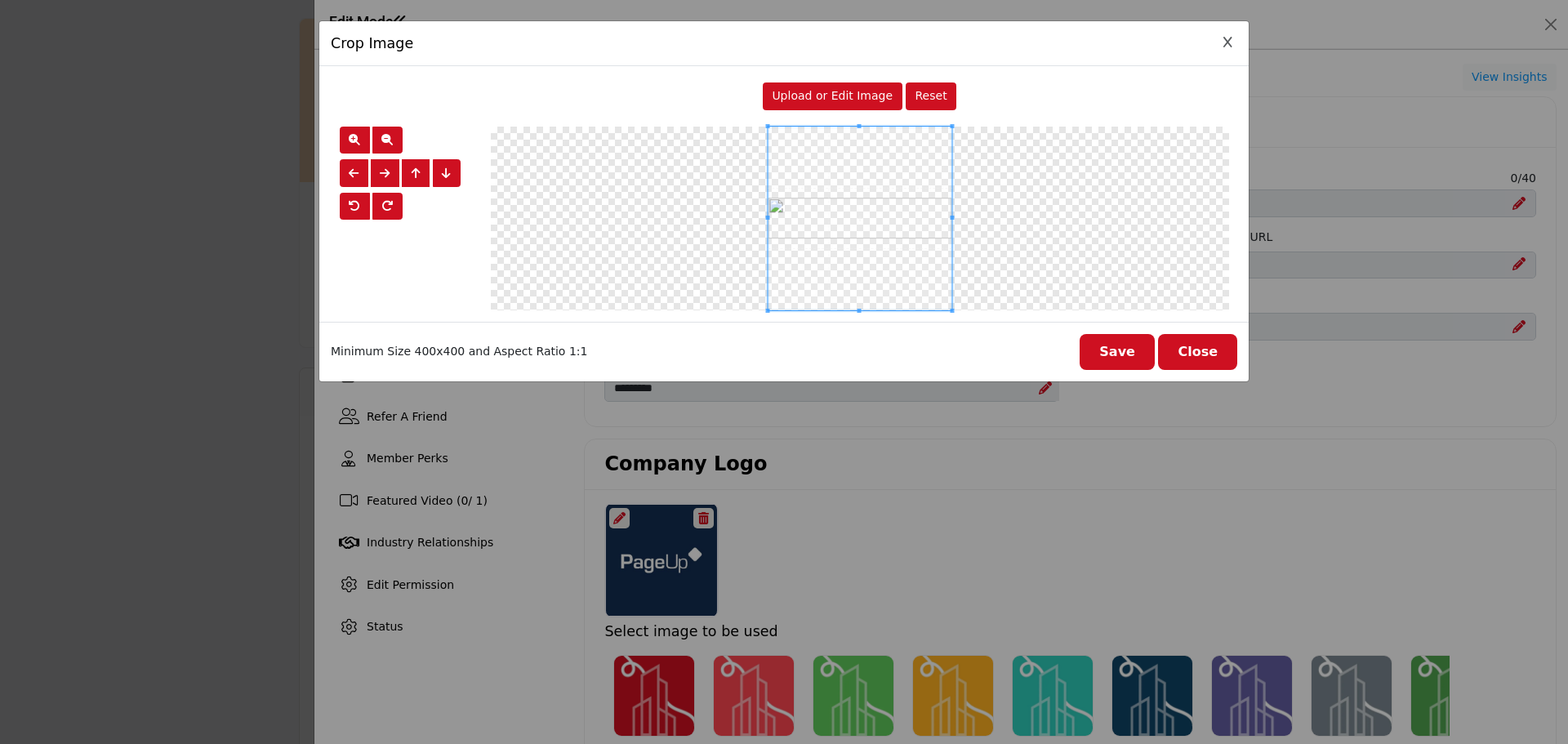
click at [1142, 352] on button "Save" at bounding box center [1117, 352] width 75 height 36
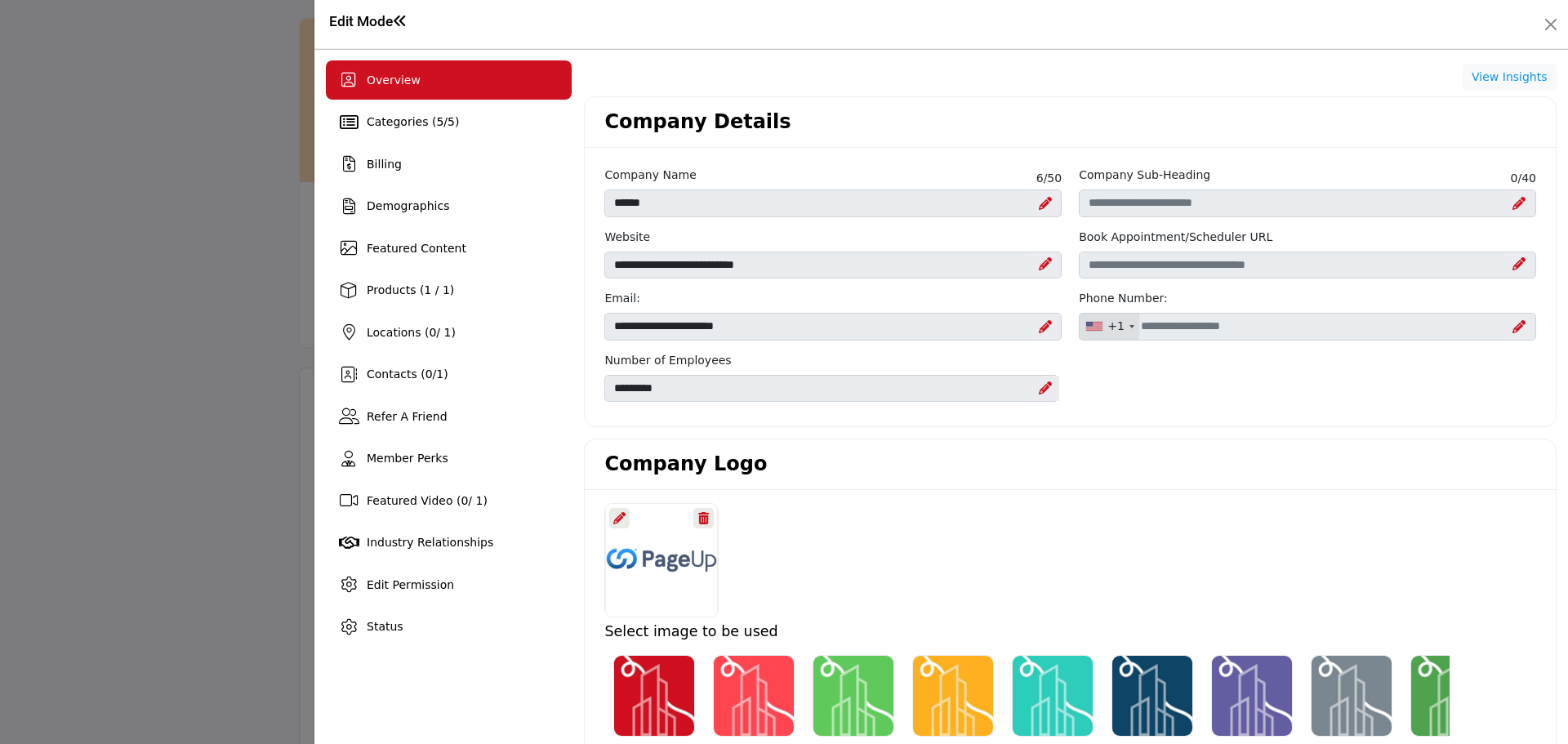
click at [615, 517] on icon at bounding box center [620, 518] width 12 height 12
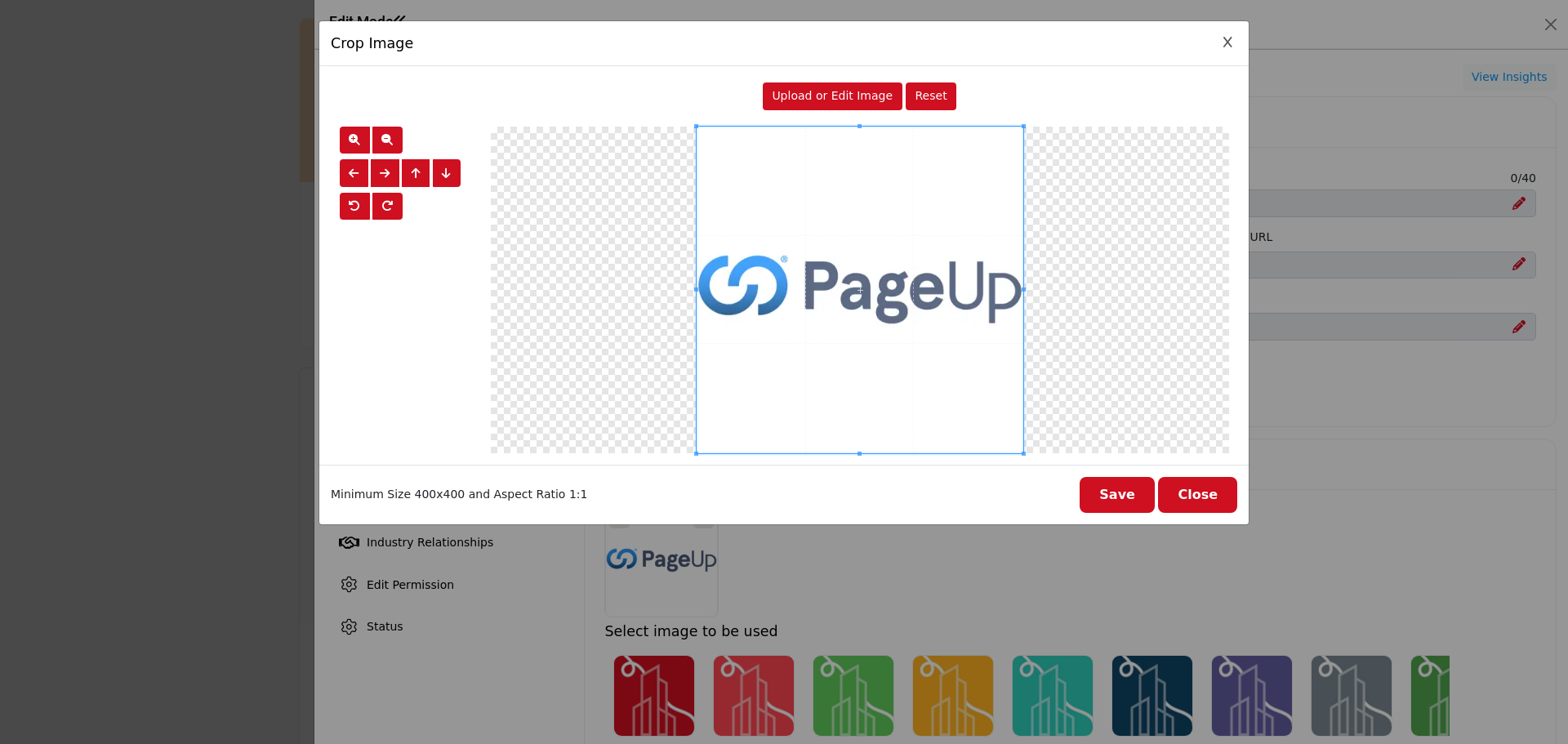
click at [807, 114] on div "Upload or Edit Image Reset" at bounding box center [860, 96] width 739 height 37
click at [809, 102] on span "Upload or Edit Image" at bounding box center [832, 95] width 121 height 13
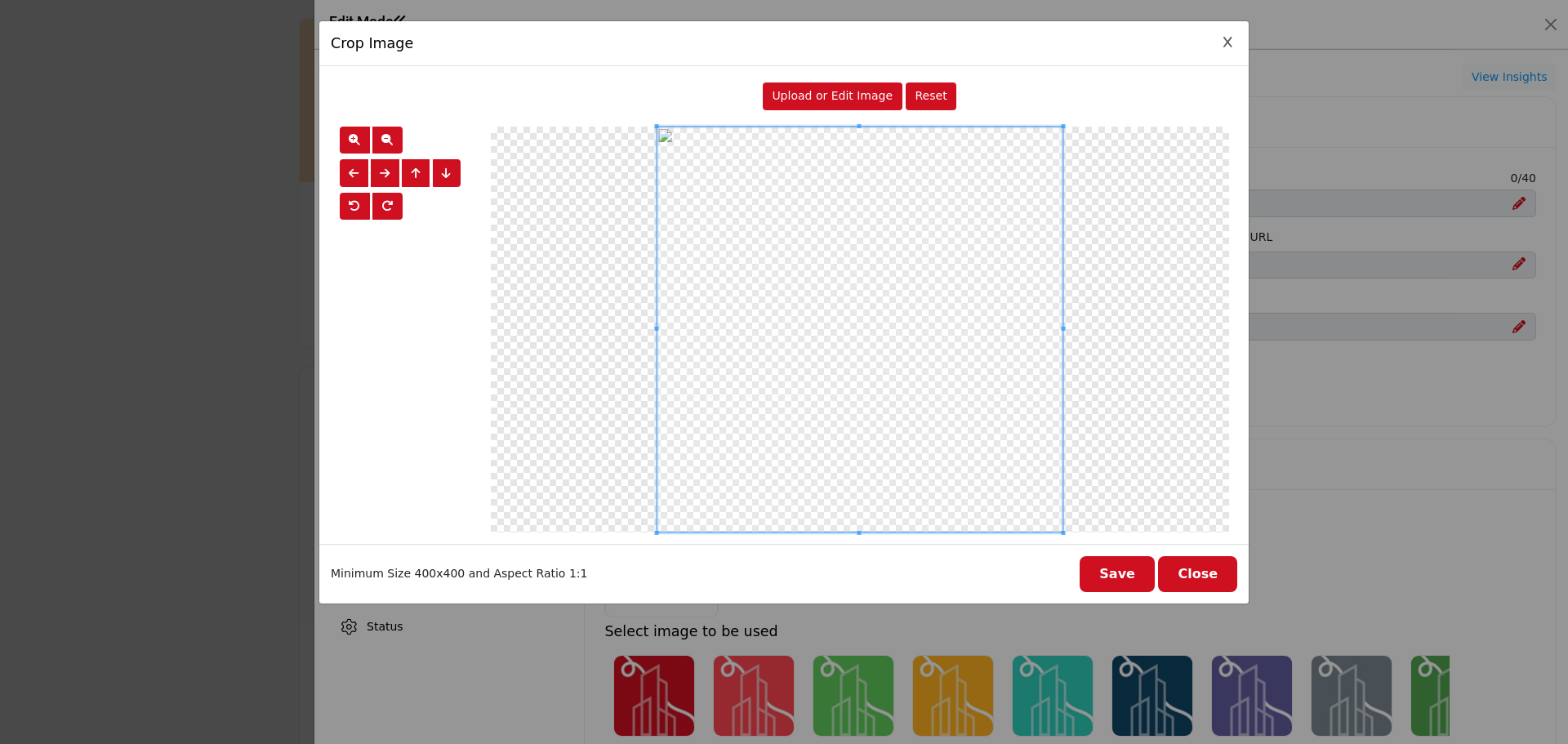
click at [1084, 570] on div "Minimum Size 400x400 and Aspect Ratio 1:1 Save Close" at bounding box center [784, 574] width 929 height 60
click at [1128, 582] on button "Save" at bounding box center [1117, 575] width 75 height 36
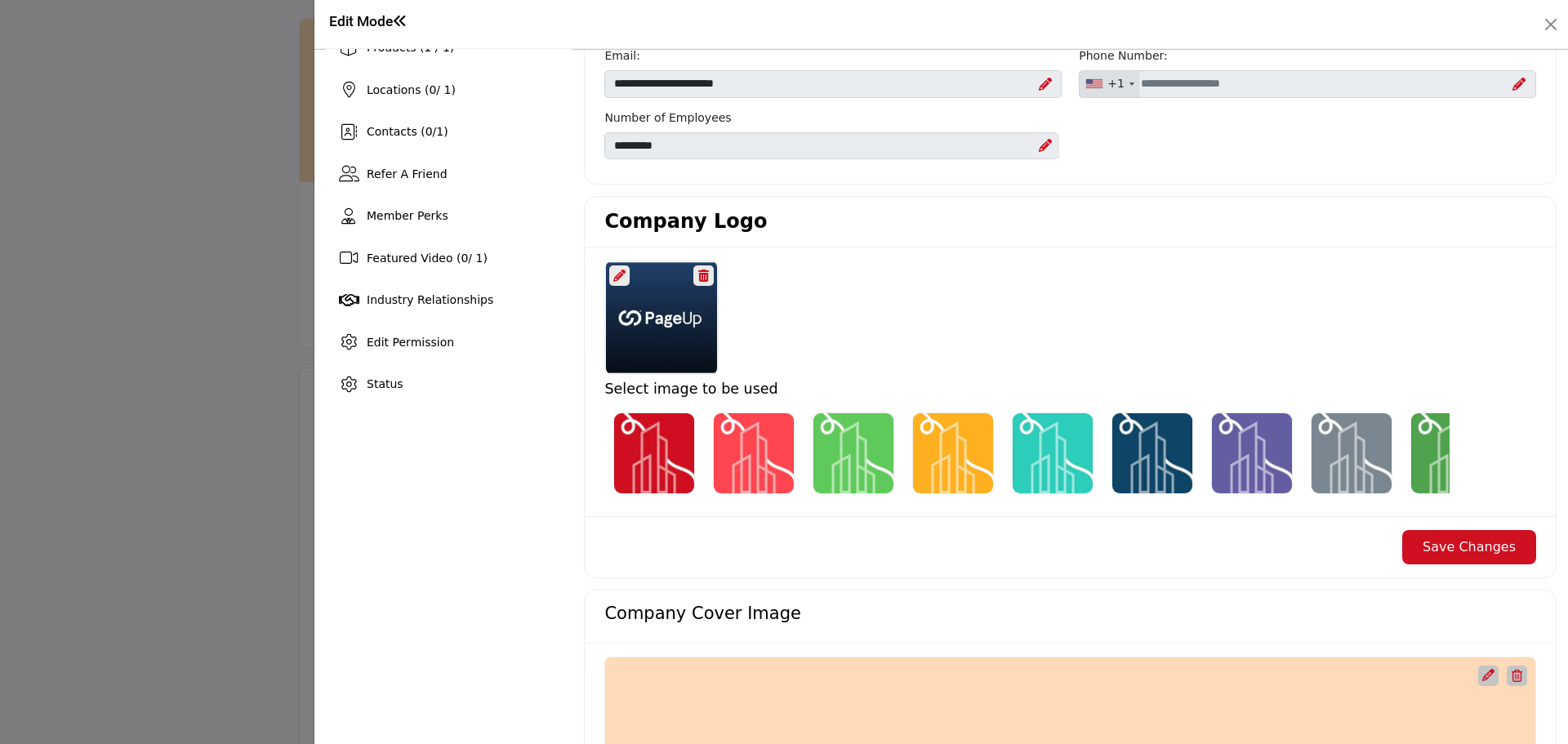
scroll to position [327, 0]
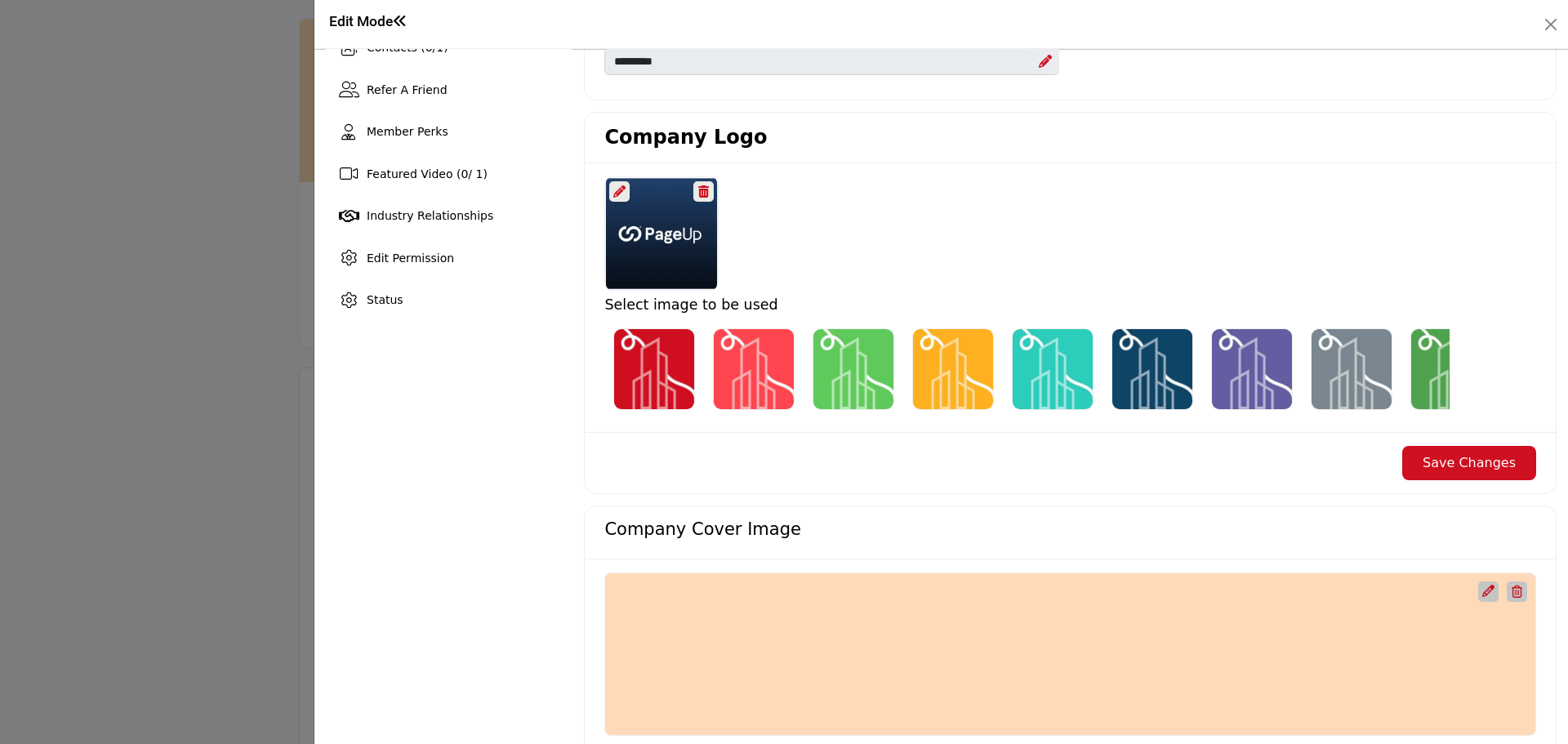
click at [1462, 474] on button "Save Changes" at bounding box center [1469, 463] width 134 height 34
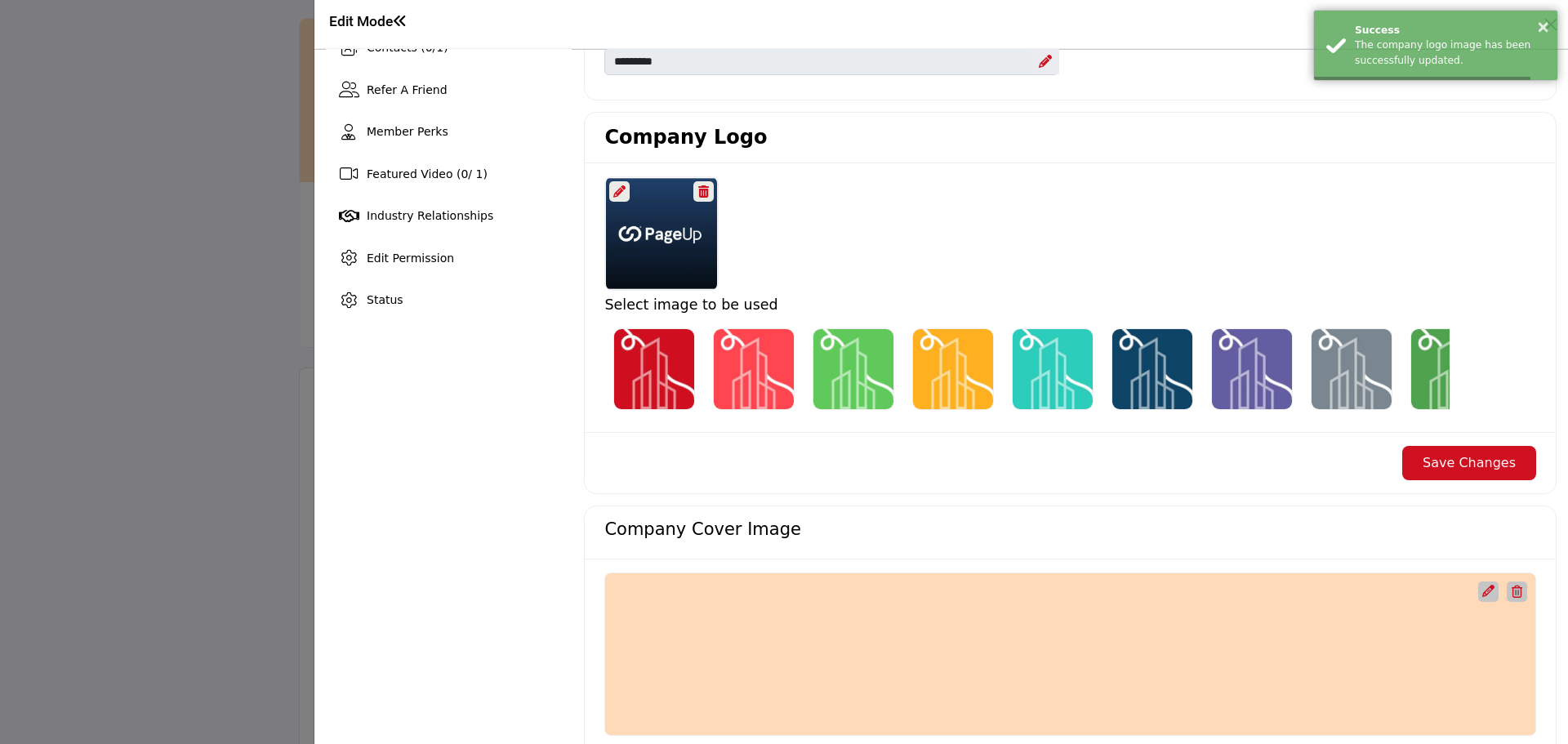
click at [760, 381] on img "Select Image Logo Options_1" at bounding box center [754, 369] width 82 height 82
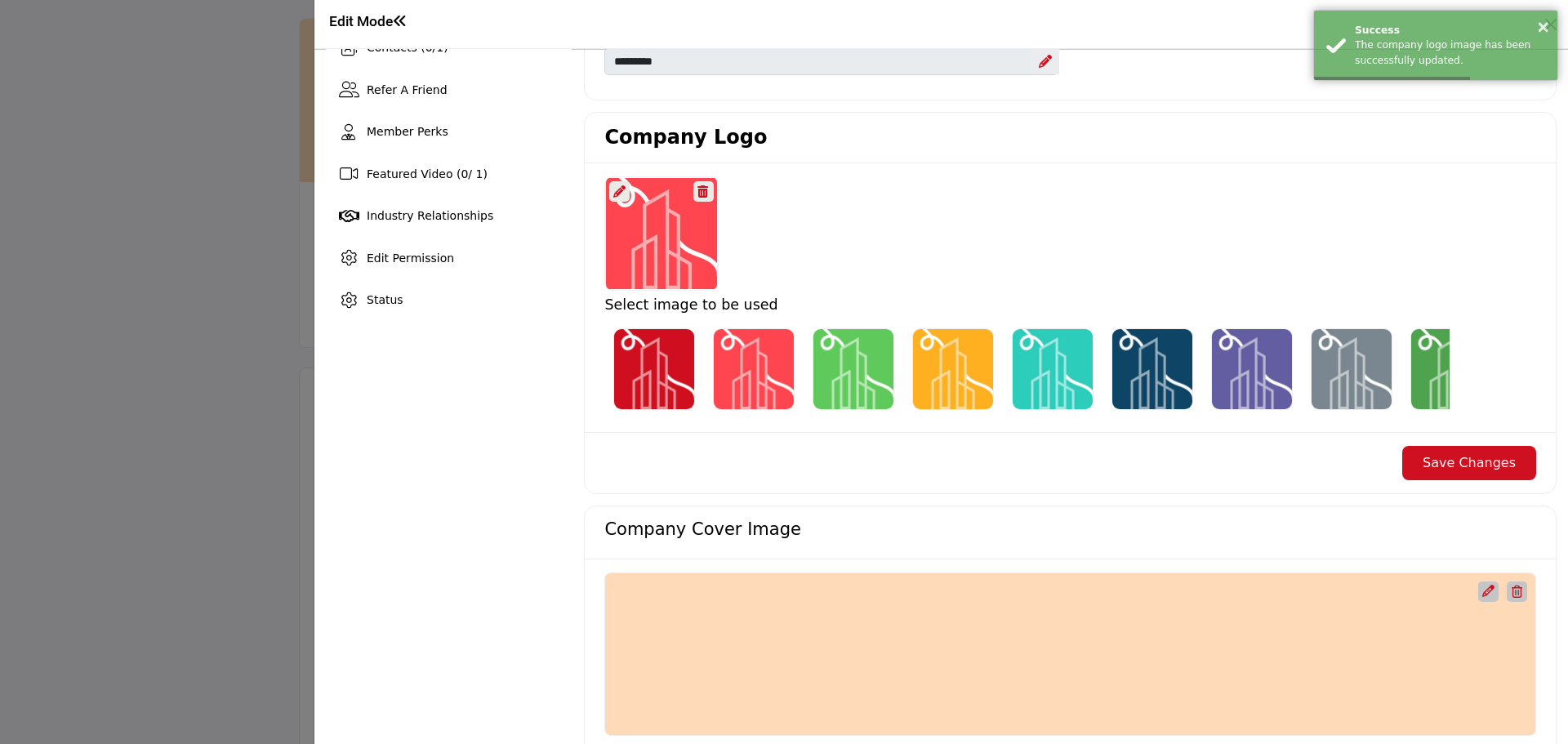
click at [624, 358] on img "Select Image Logo Options_0" at bounding box center [655, 369] width 82 height 82
click at [622, 187] on icon at bounding box center [620, 192] width 12 height 12
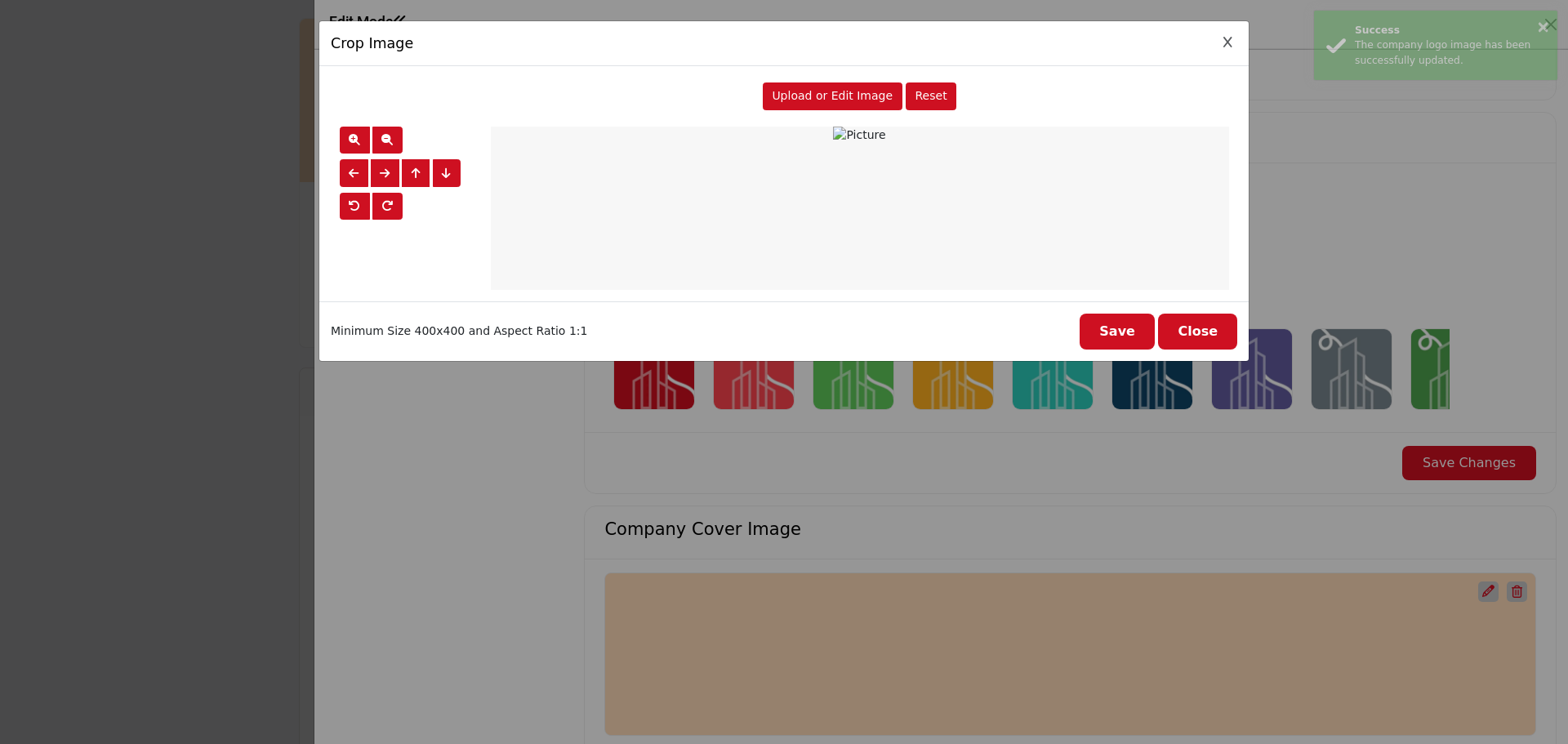
click at [1120, 573] on div "Crop Image Upload or Edit Image Reset" at bounding box center [784, 372] width 1568 height 744
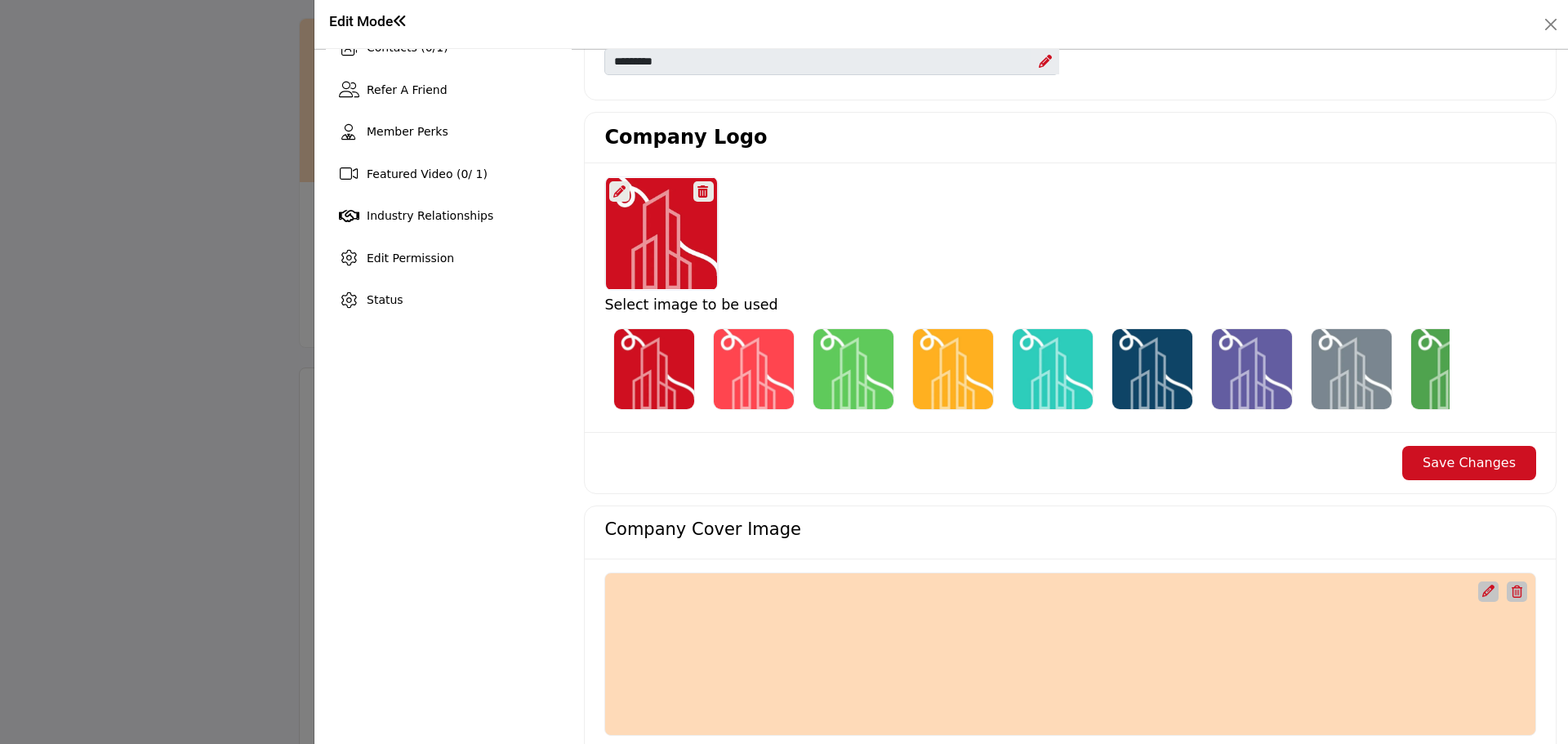
click at [644, 223] on div at bounding box center [662, 234] width 112 height 114
click at [610, 191] on div at bounding box center [619, 191] width 21 height 21
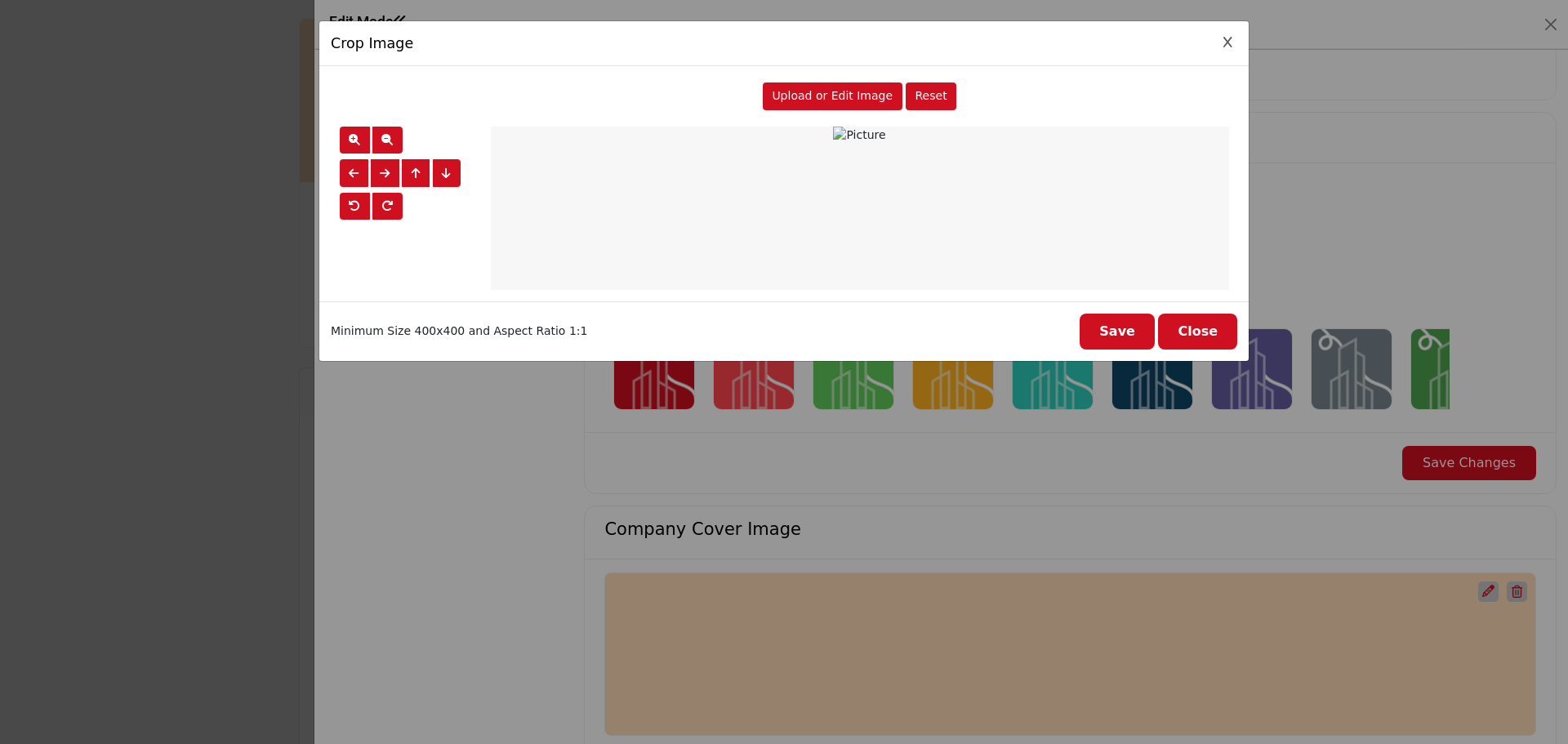
click at [1119, 323] on button "Save" at bounding box center [1117, 332] width 75 height 36
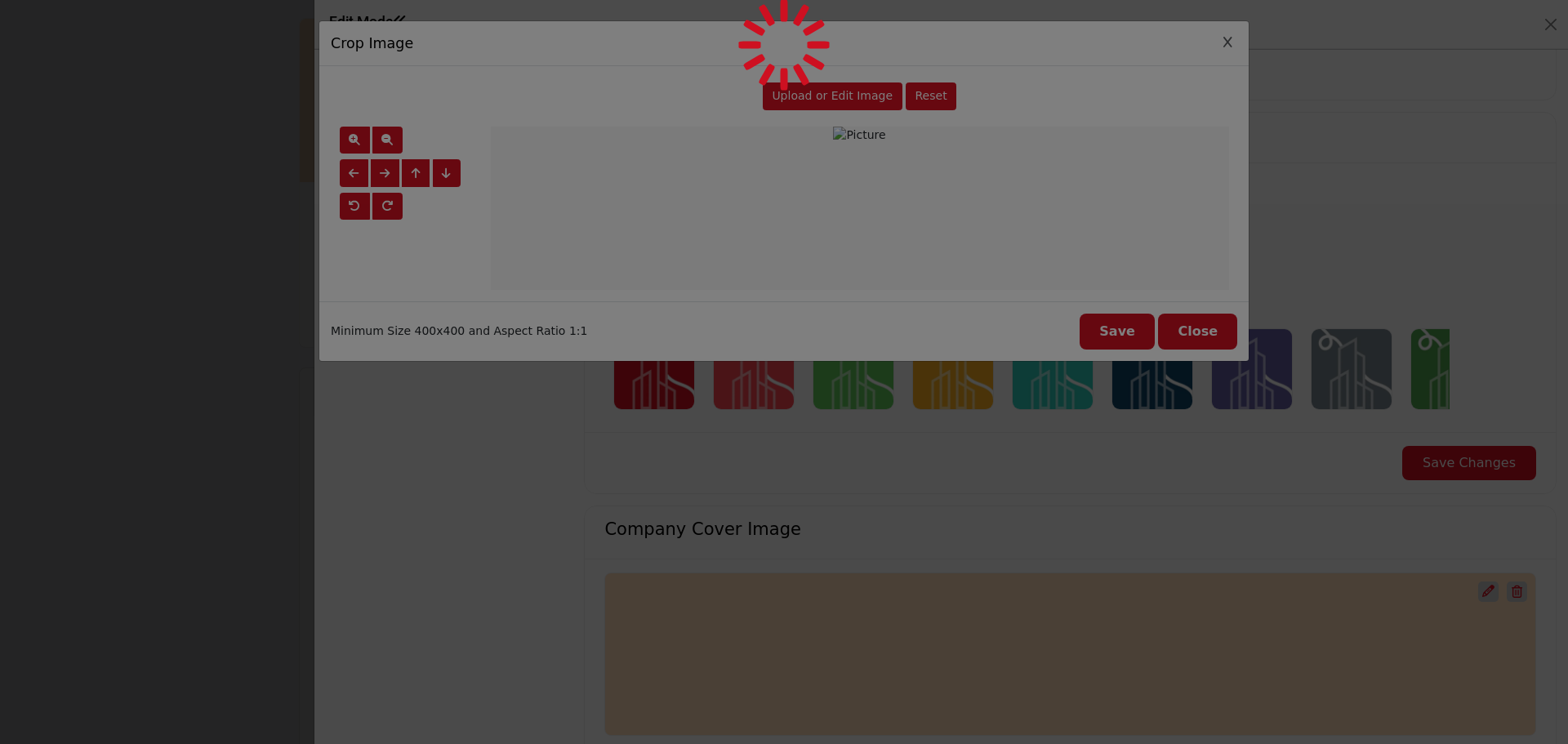
click at [1013, 297] on div at bounding box center [784, 372] width 1568 height 744
drag, startPoint x: 1214, startPoint y: 37, endPoint x: 1119, endPoint y: 18, distance: 96.9
click at [1212, 37] on div at bounding box center [784, 372] width 1568 height 744
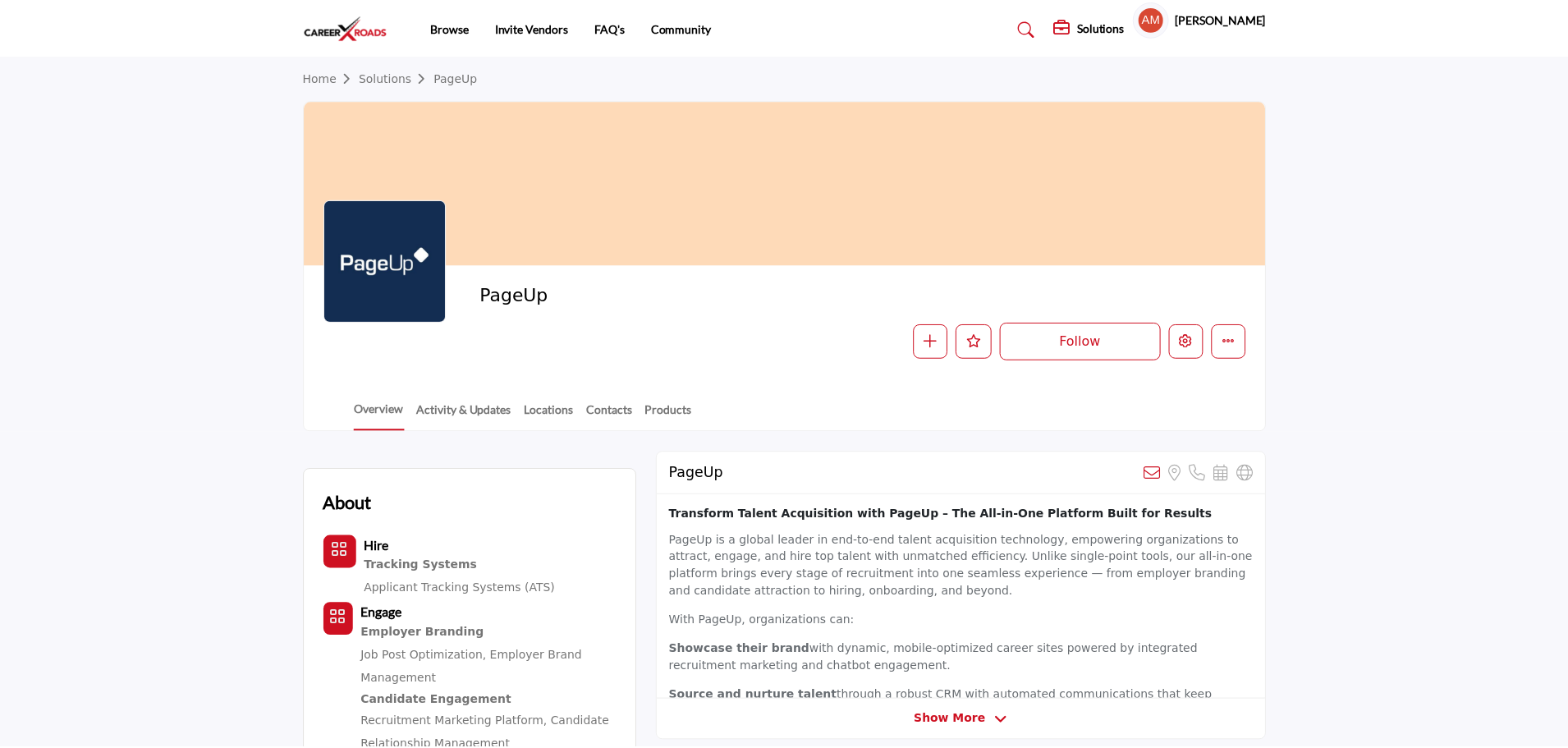
scroll to position [81, 0]
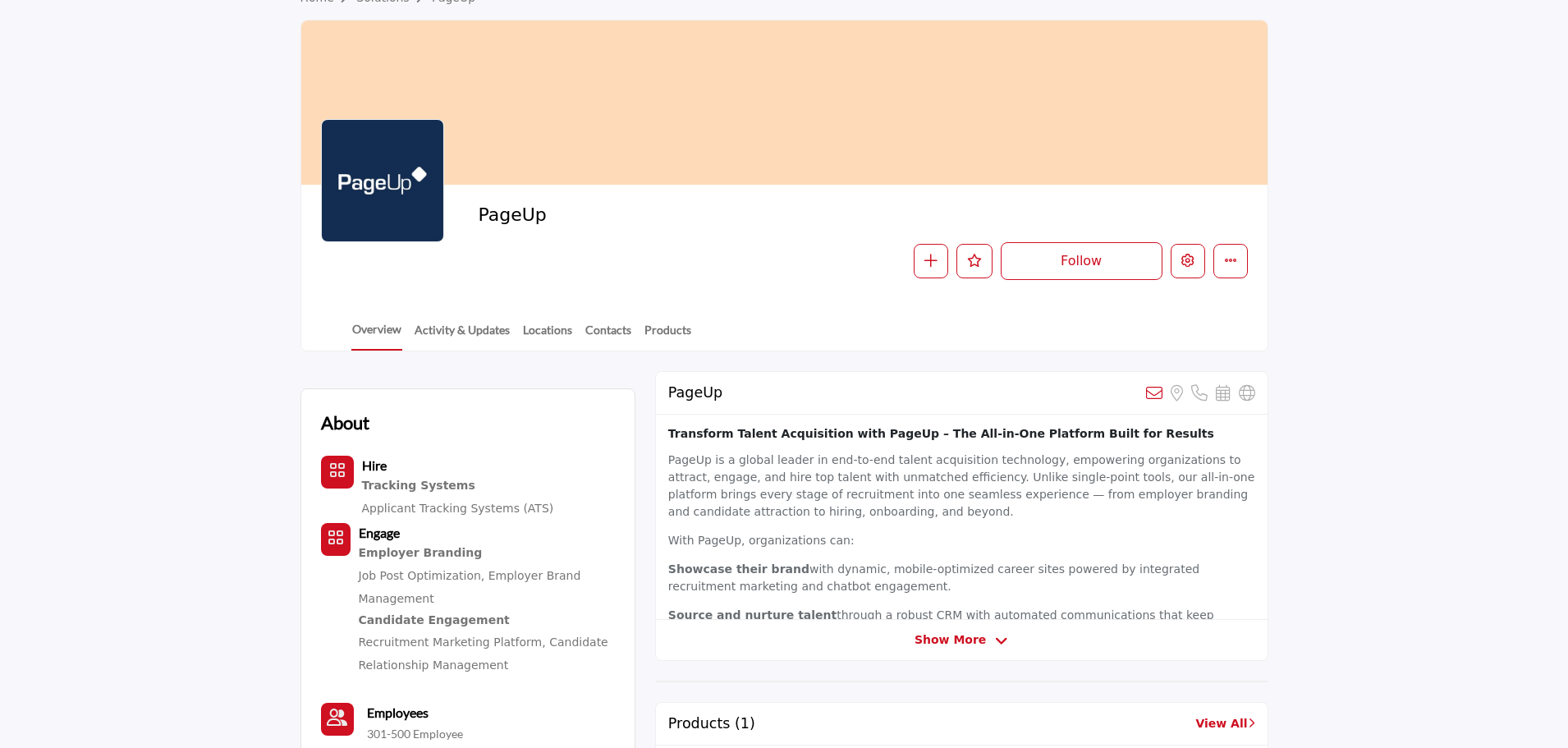
click at [0, 0] on div at bounding box center [0, 0] width 0 height 0
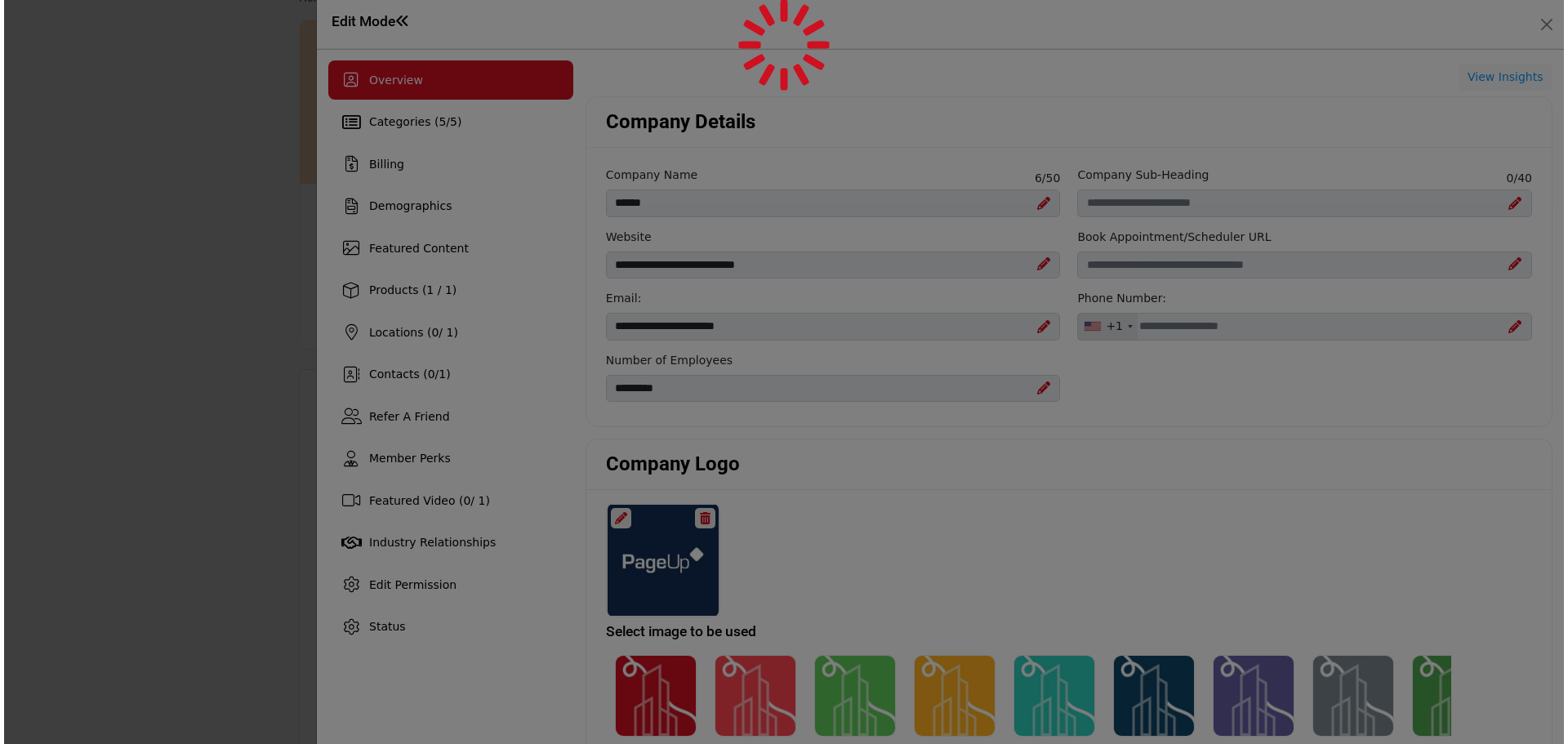
scroll to position [82, 0]
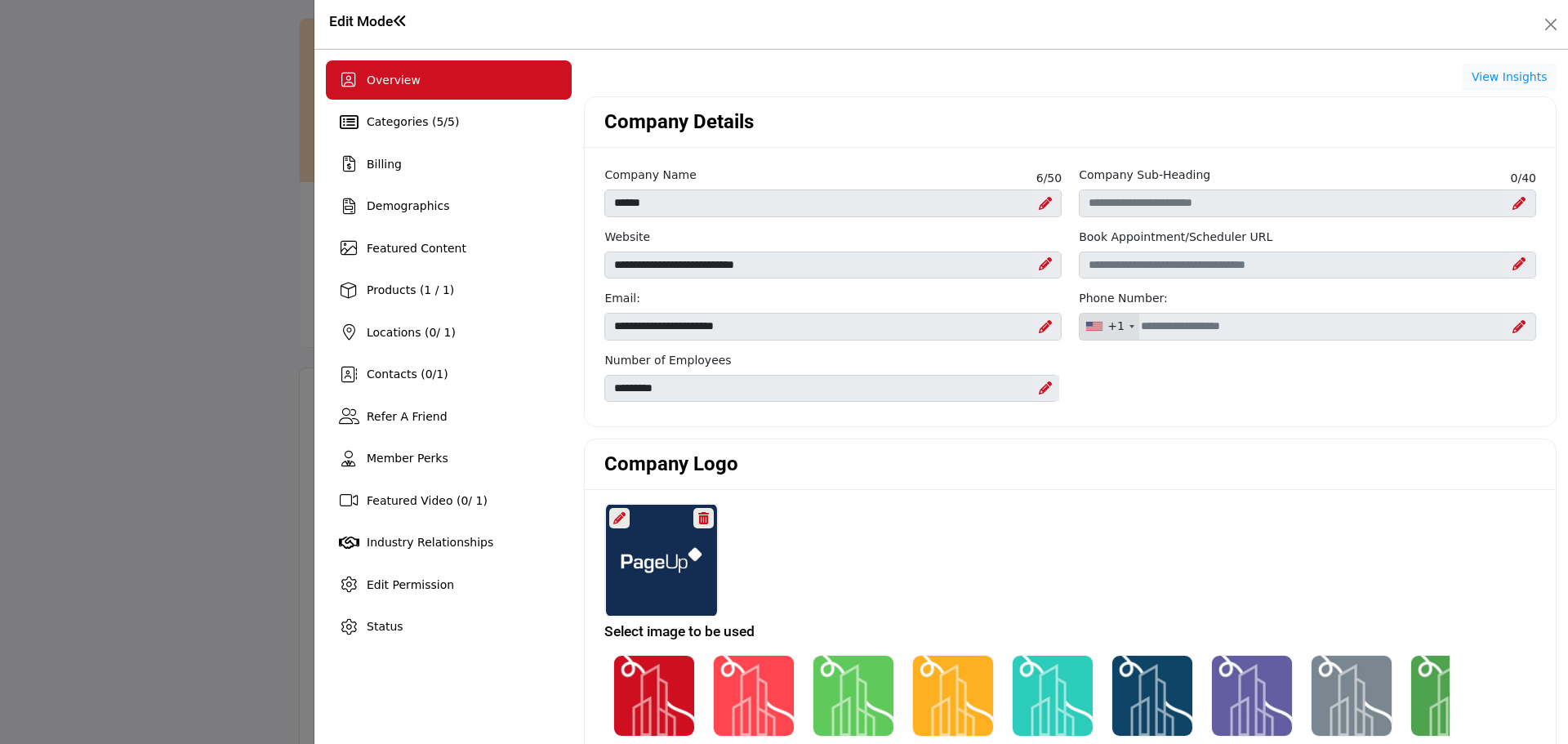
click at [619, 517] on icon at bounding box center [620, 518] width 12 height 12
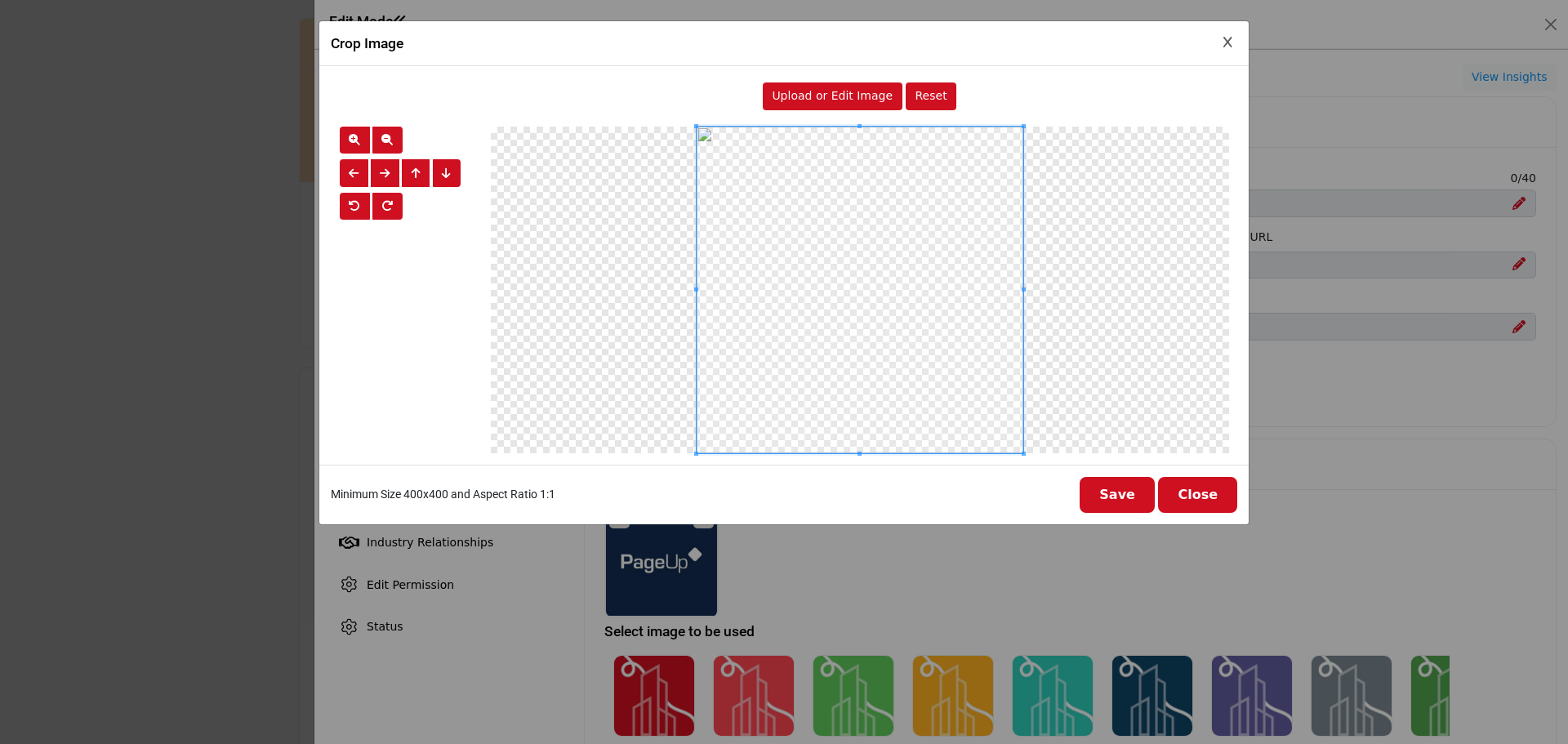
click at [805, 92] on span "Upload or Edit Image" at bounding box center [832, 95] width 121 height 13
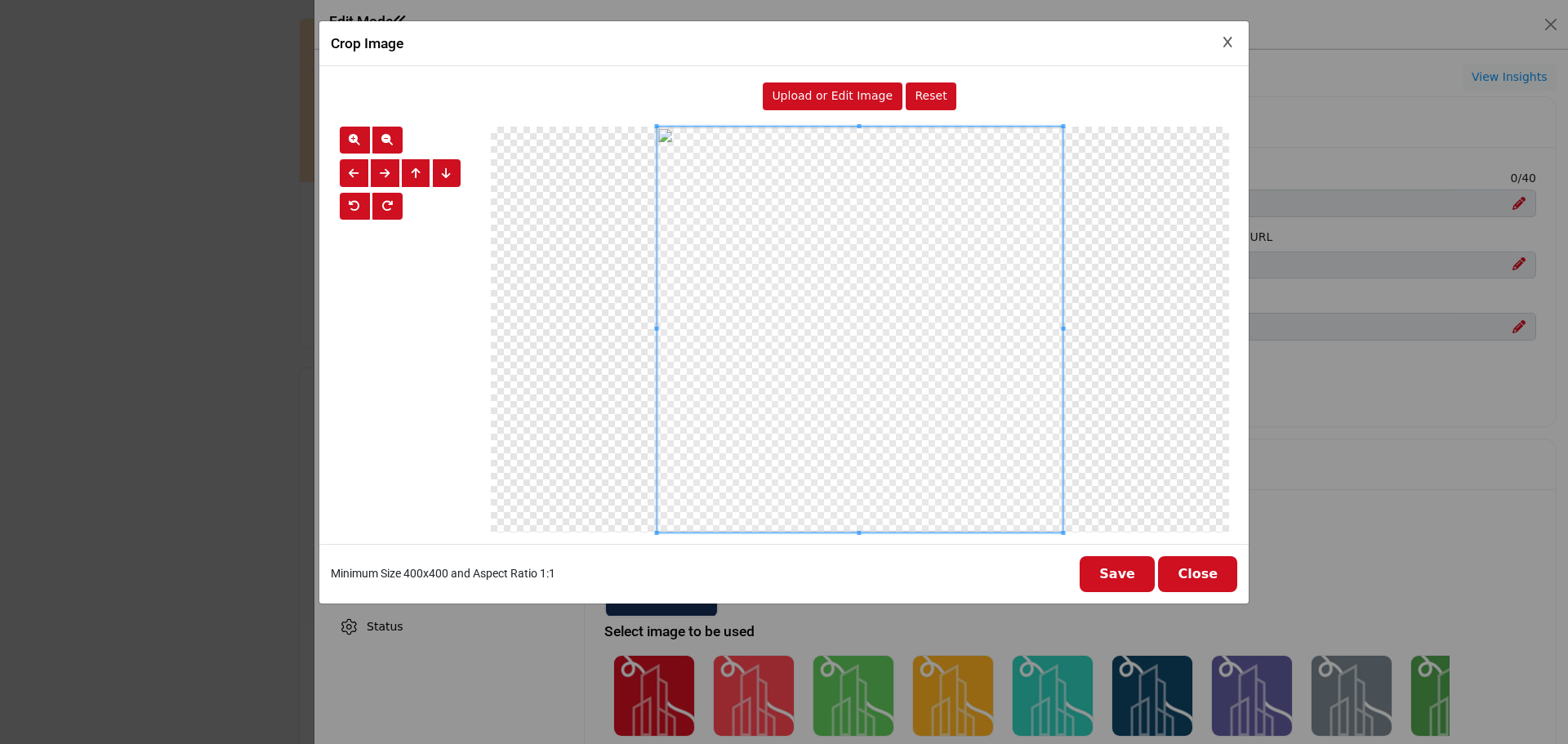
click at [1126, 570] on button "Save" at bounding box center [1117, 575] width 75 height 36
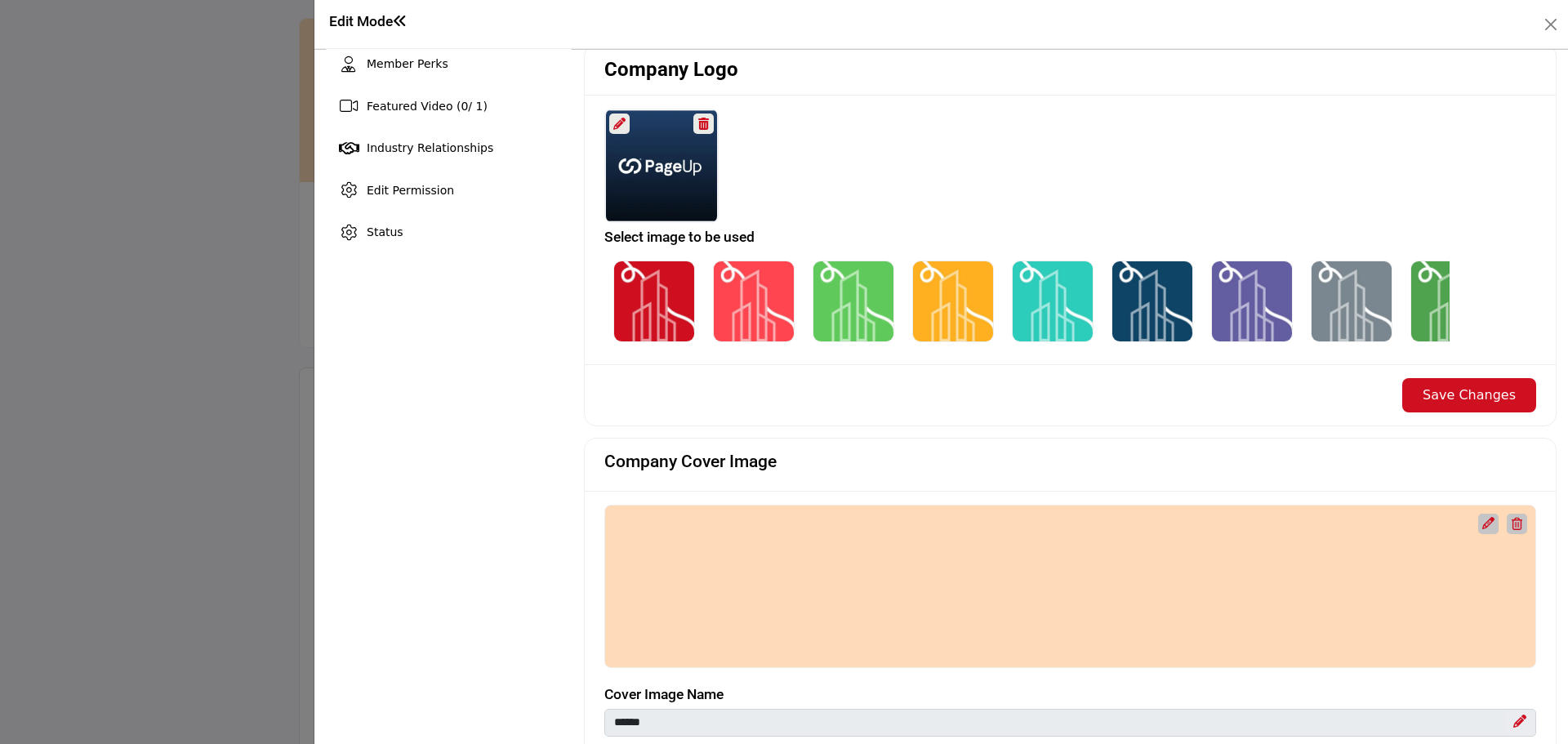
scroll to position [409, 0]
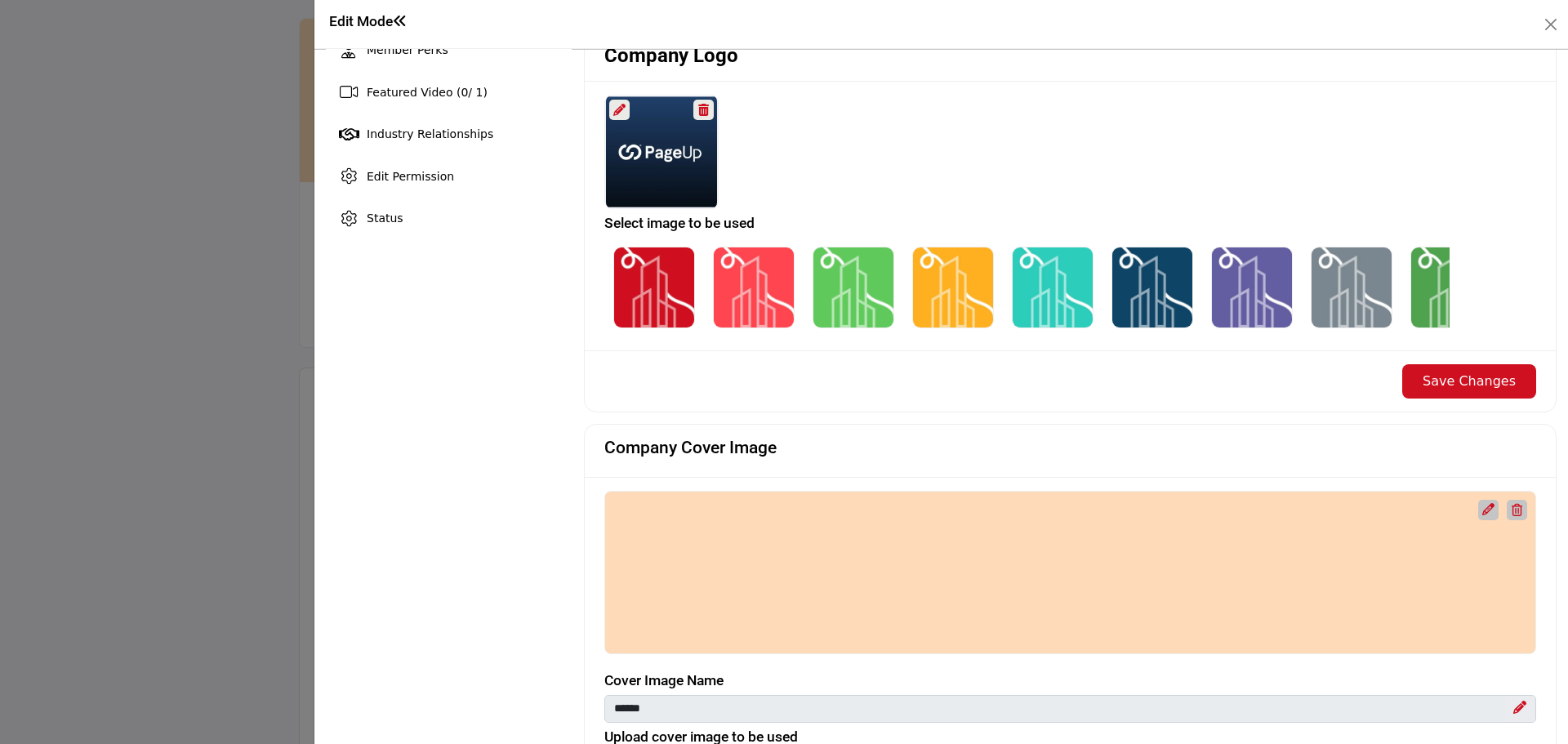
click at [1477, 378] on button "Save Changes" at bounding box center [1469, 381] width 134 height 34
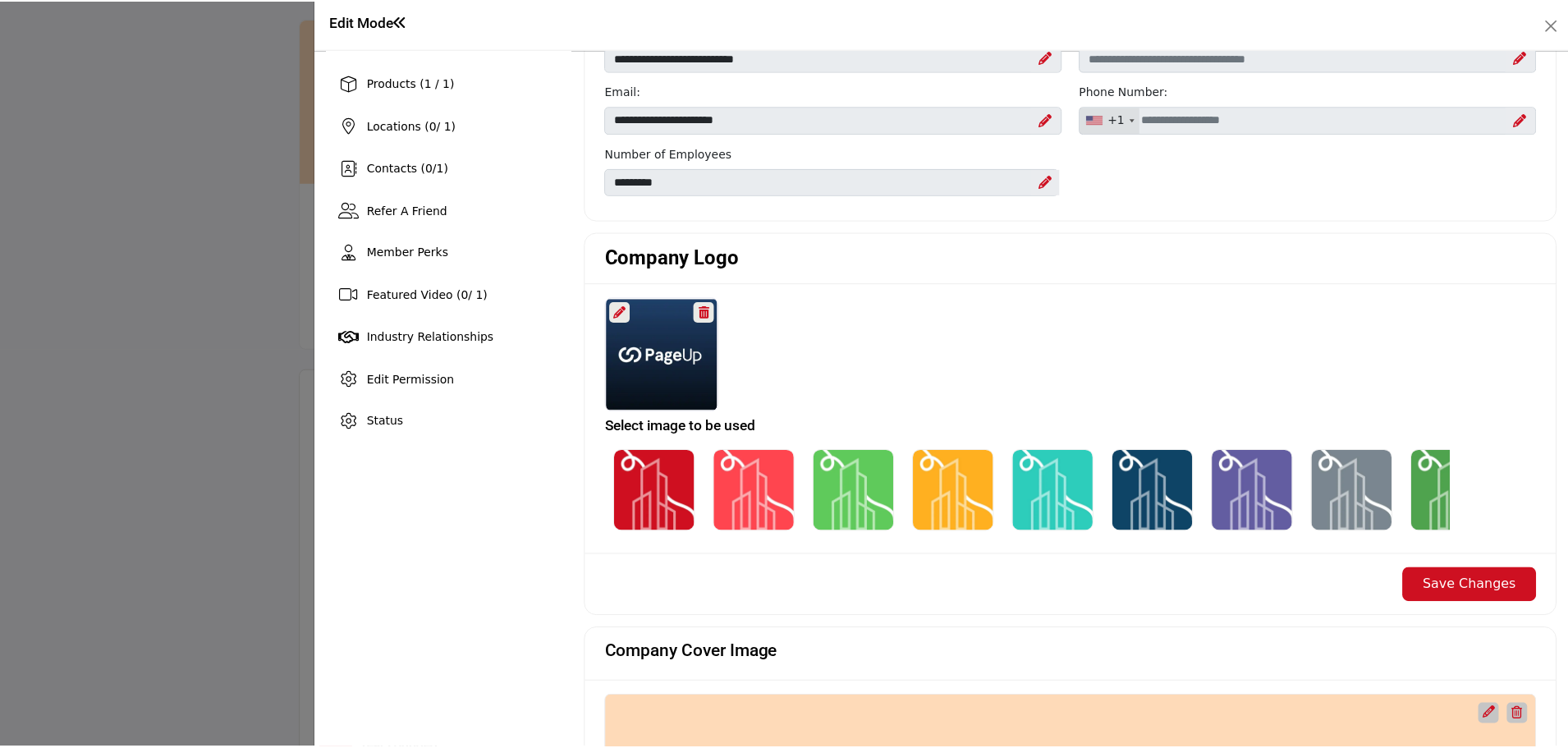
scroll to position [0, 0]
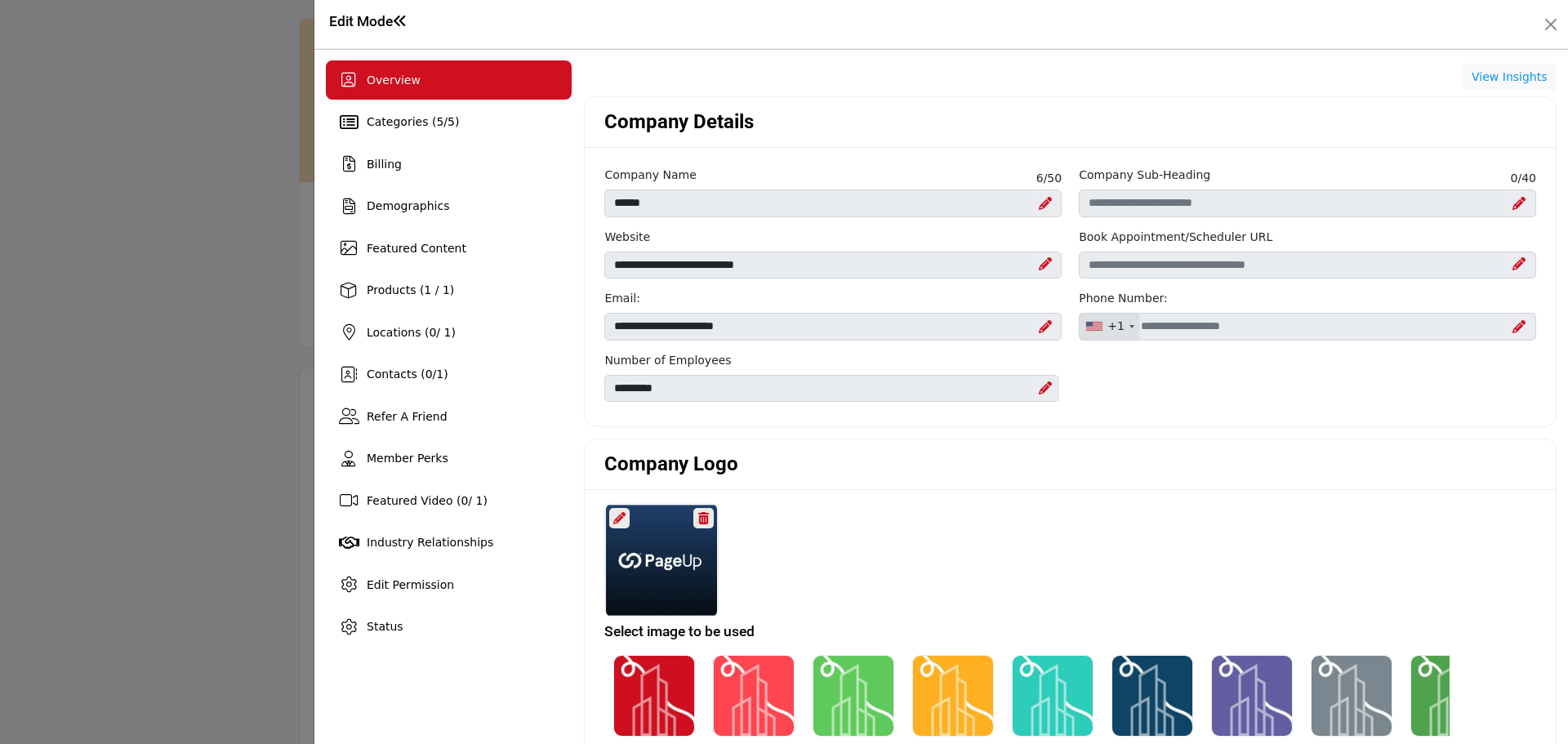
click at [1537, 21] on div "Edit Mode" at bounding box center [941, 24] width 1231 height 25
click at [1547, 23] on button "Close" at bounding box center [1551, 25] width 23 height 23
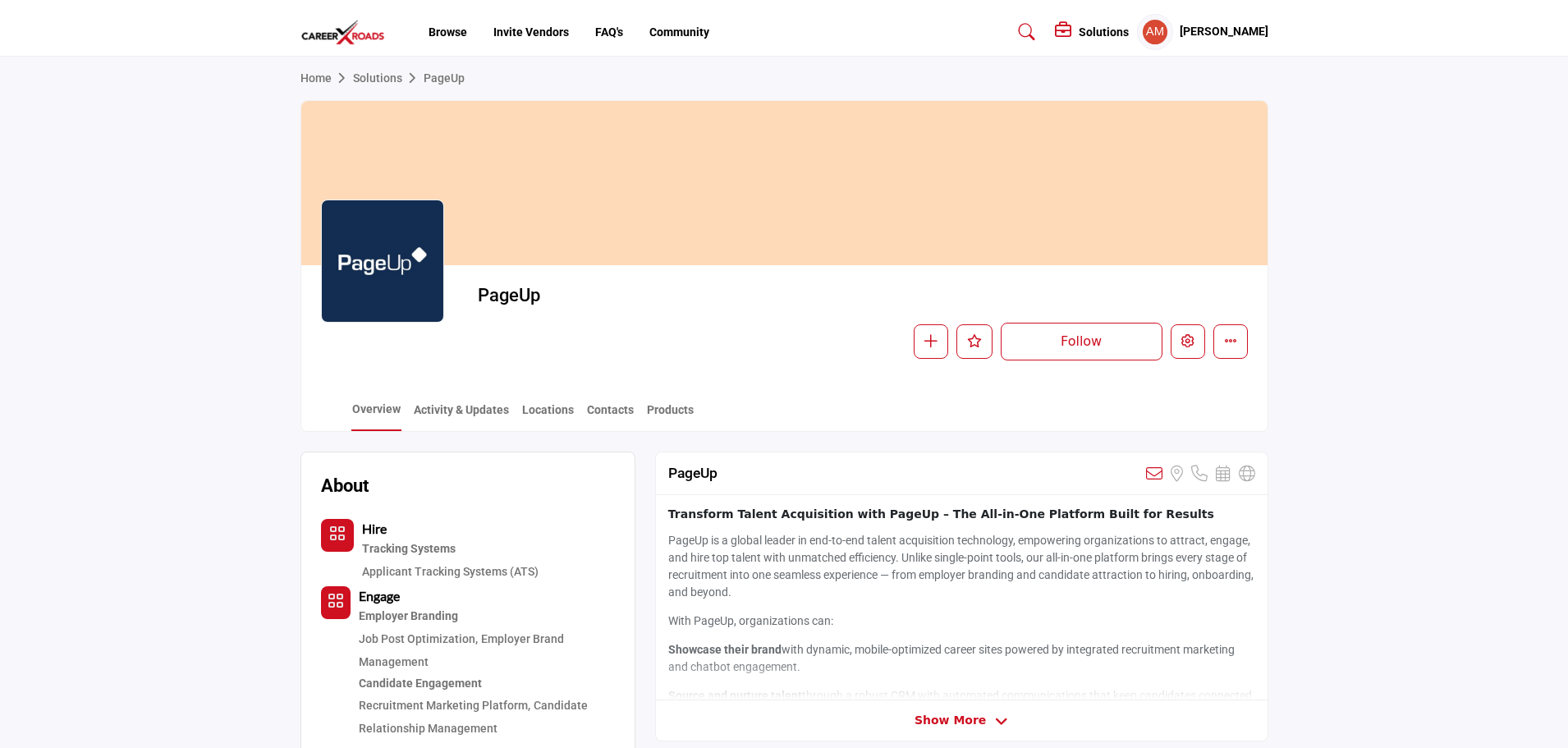
click at [362, 79] on link "Solutions" at bounding box center [388, 78] width 71 height 13
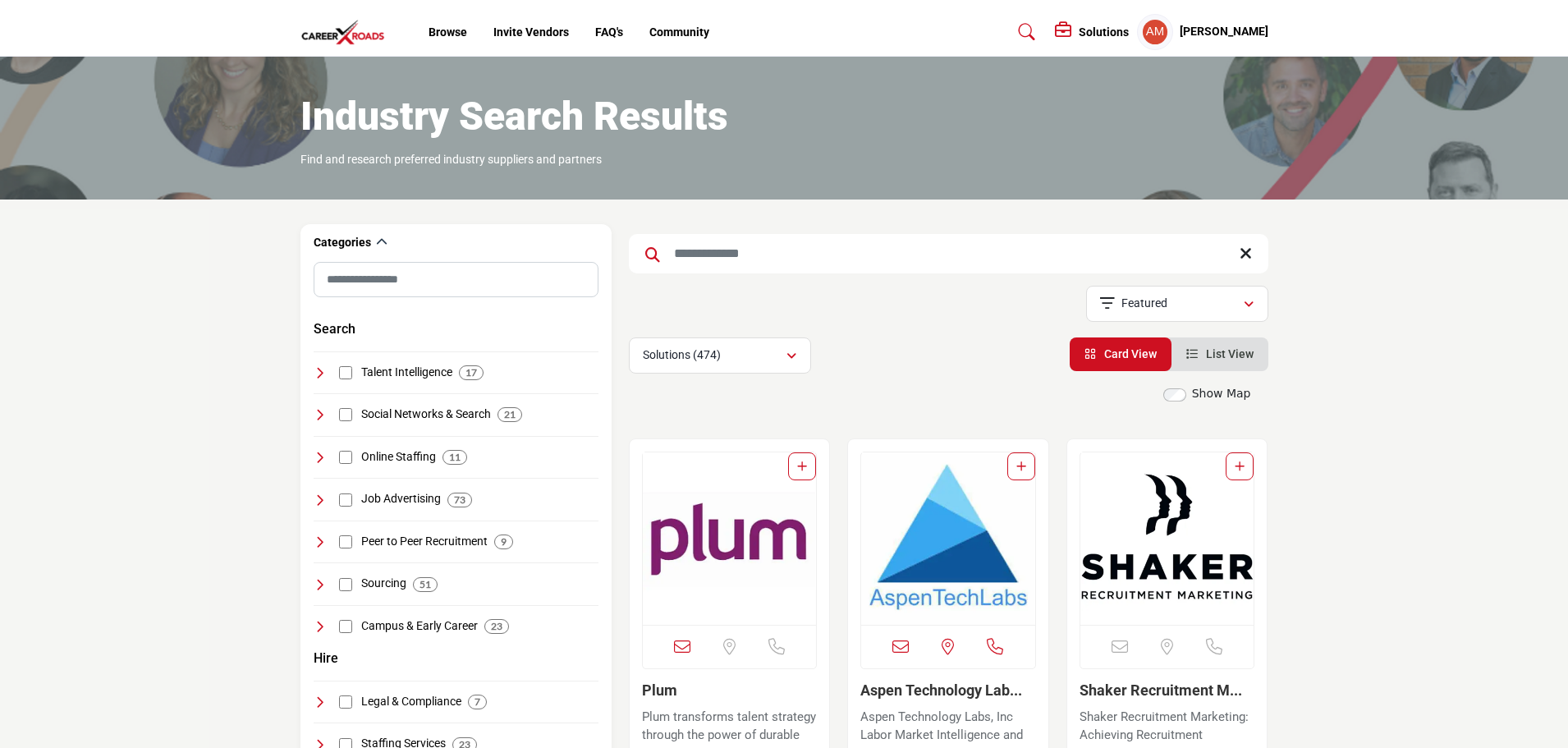
click at [723, 245] on input "Search Keyword" at bounding box center [948, 254] width 639 height 39
type input "******"
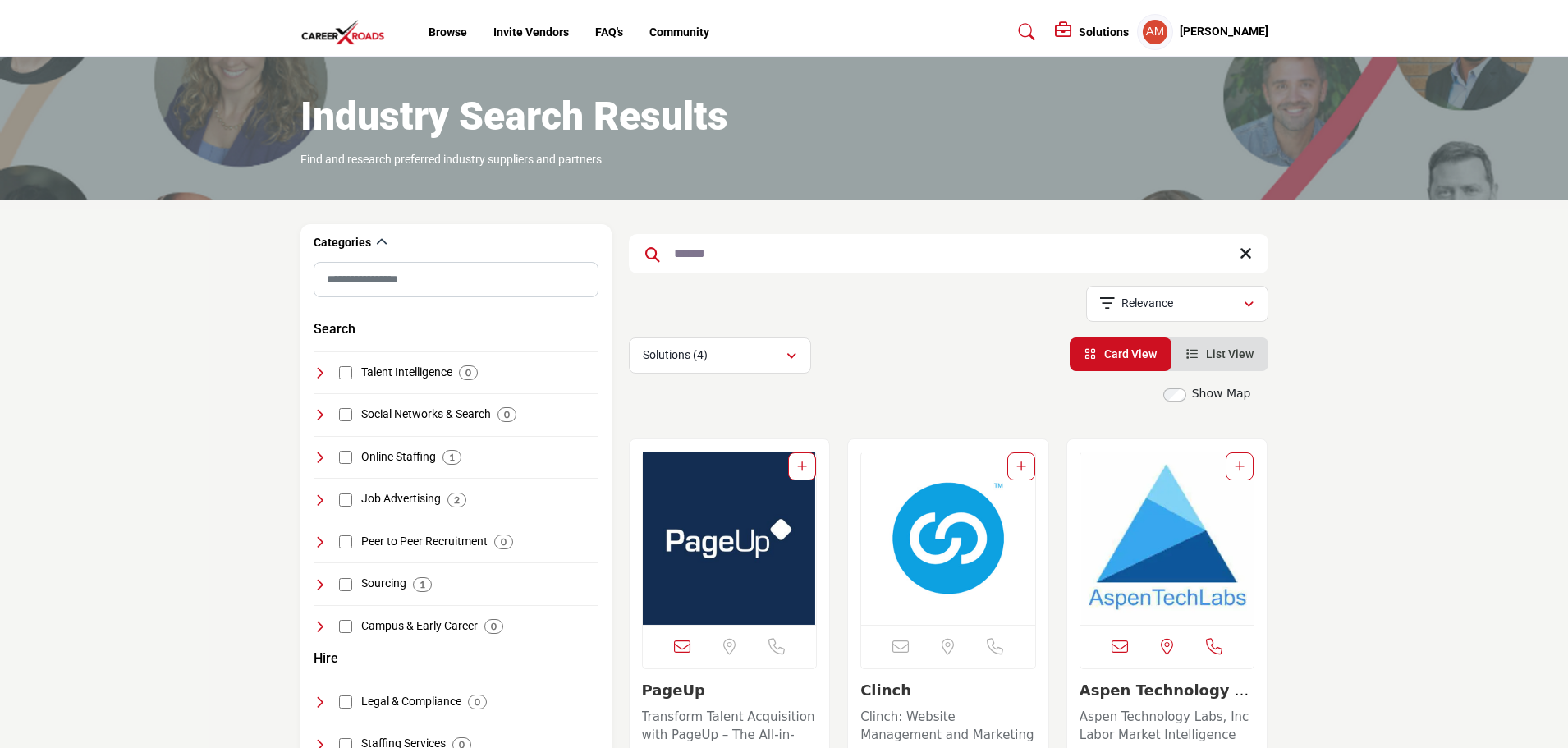
click at [938, 526] on img "Open Listing in new tab" at bounding box center [949, 539] width 174 height 172
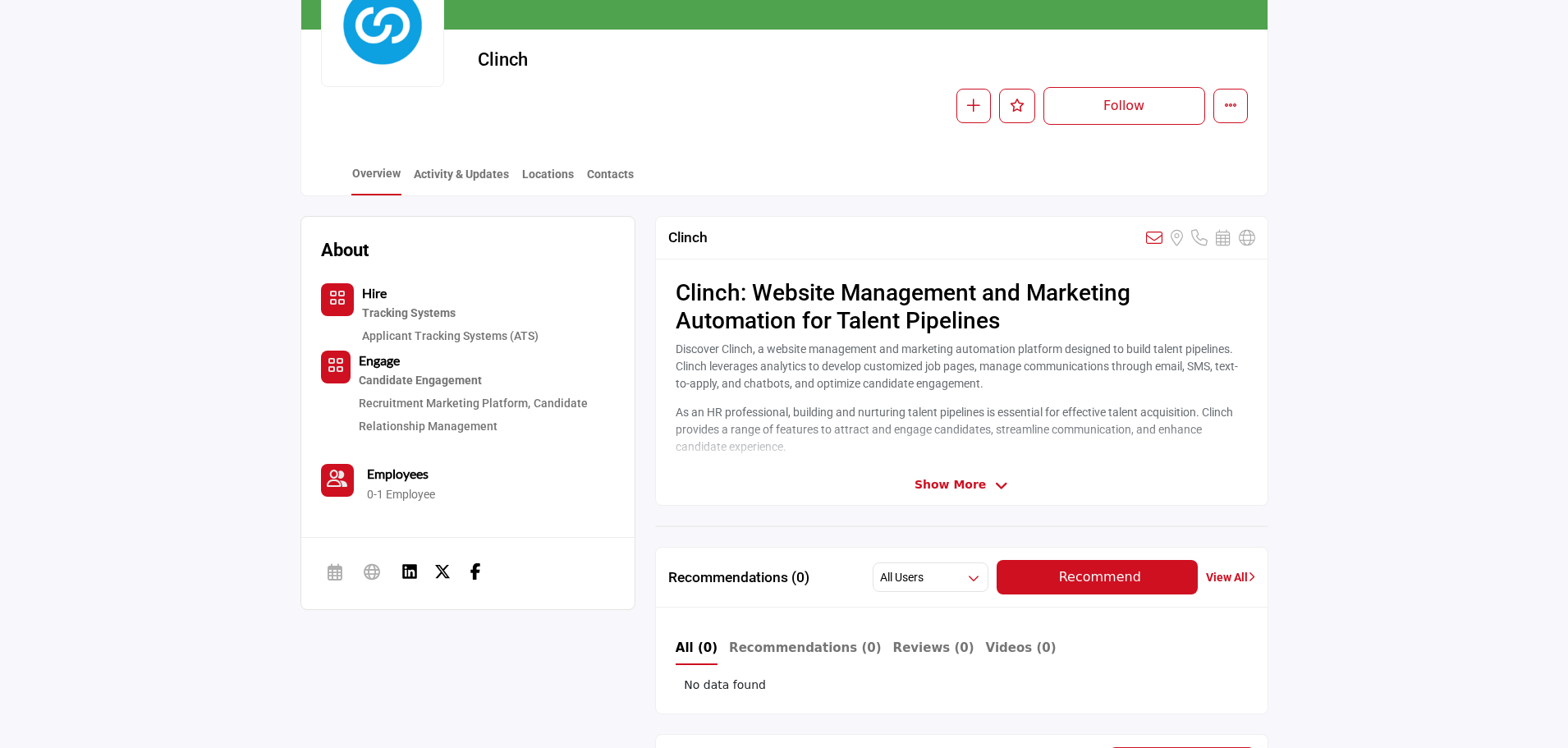
scroll to position [247, 0]
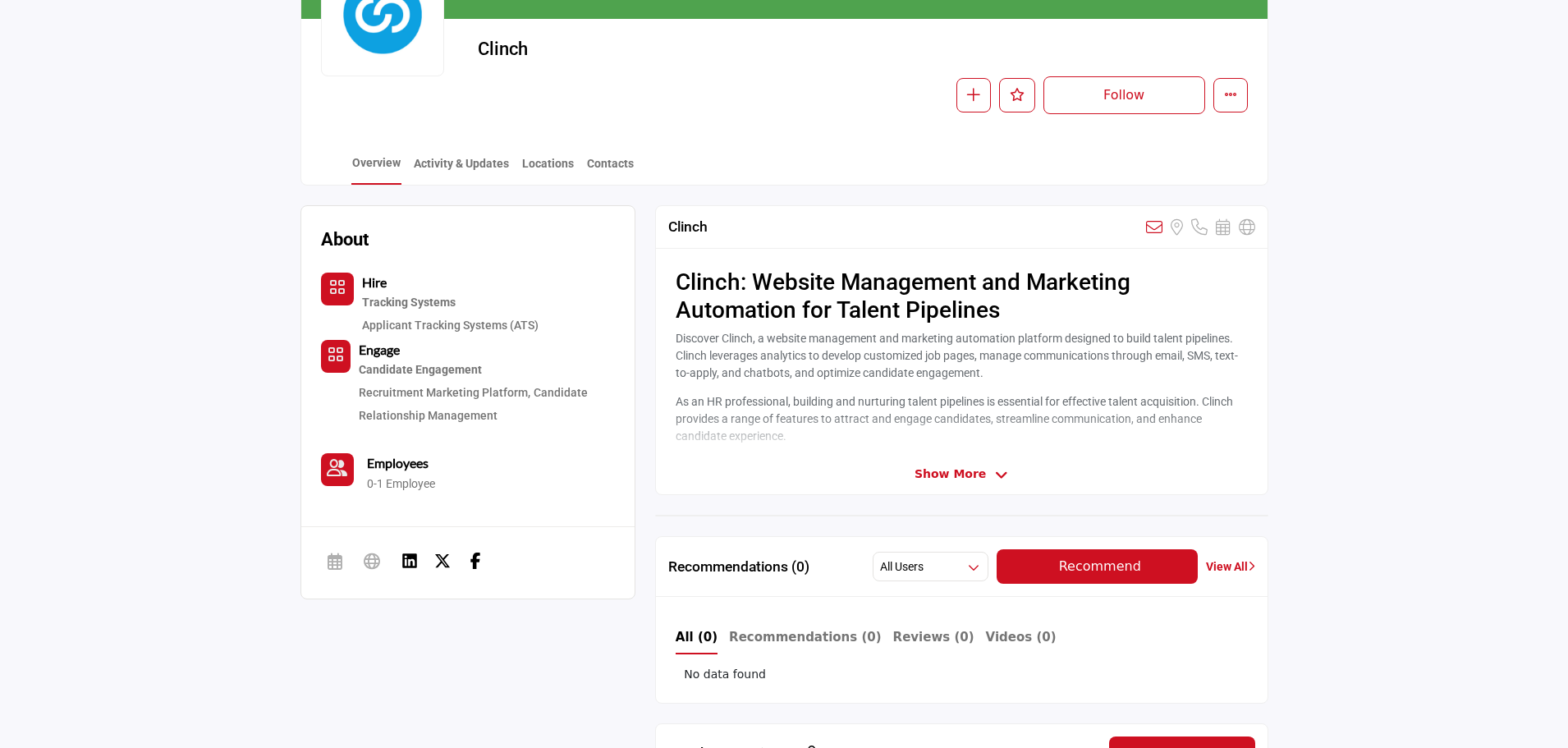
click at [949, 478] on span "Show More" at bounding box center [950, 474] width 72 height 17
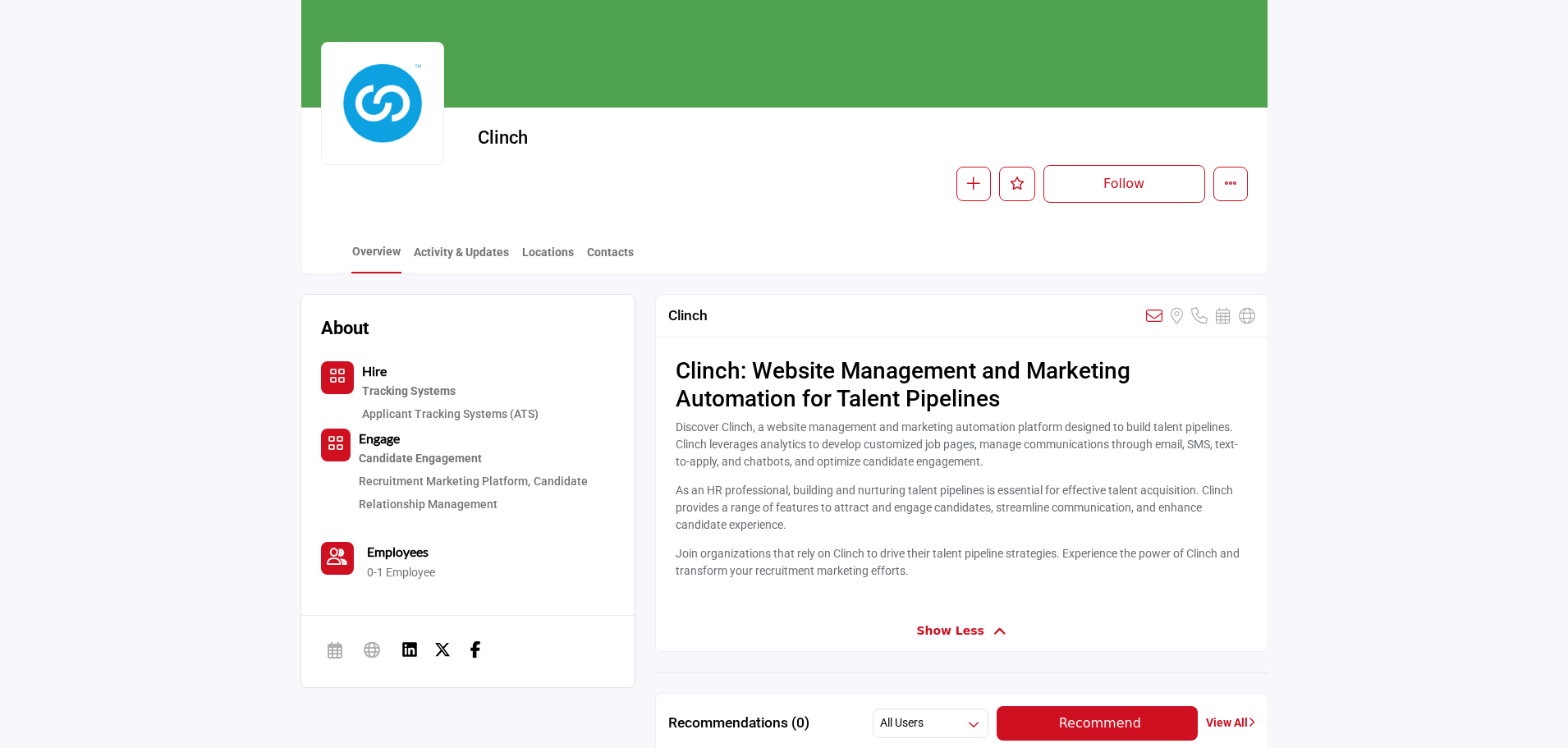
scroll to position [164, 0]
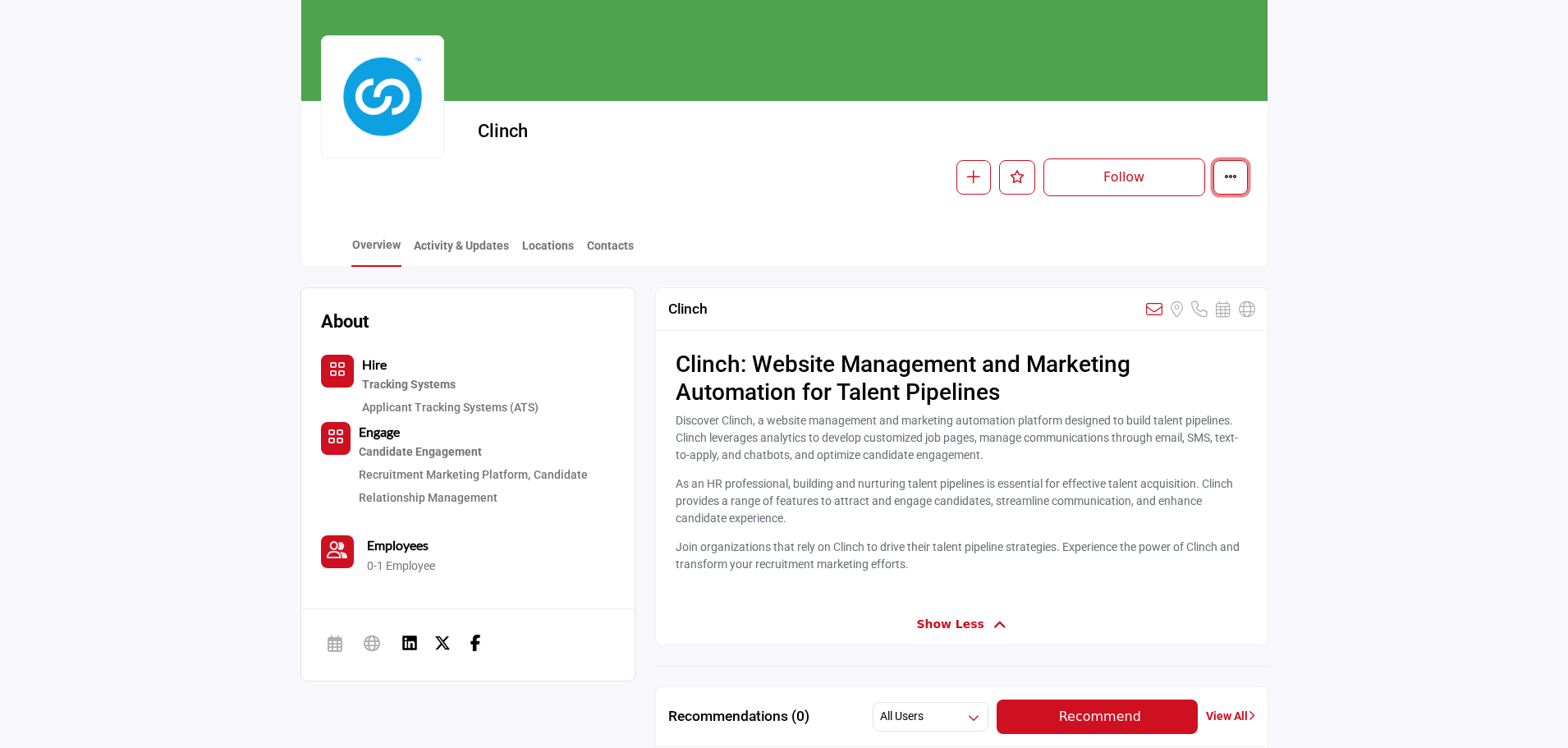
click at [1239, 179] on button "More details" at bounding box center [1230, 178] width 34 height 34
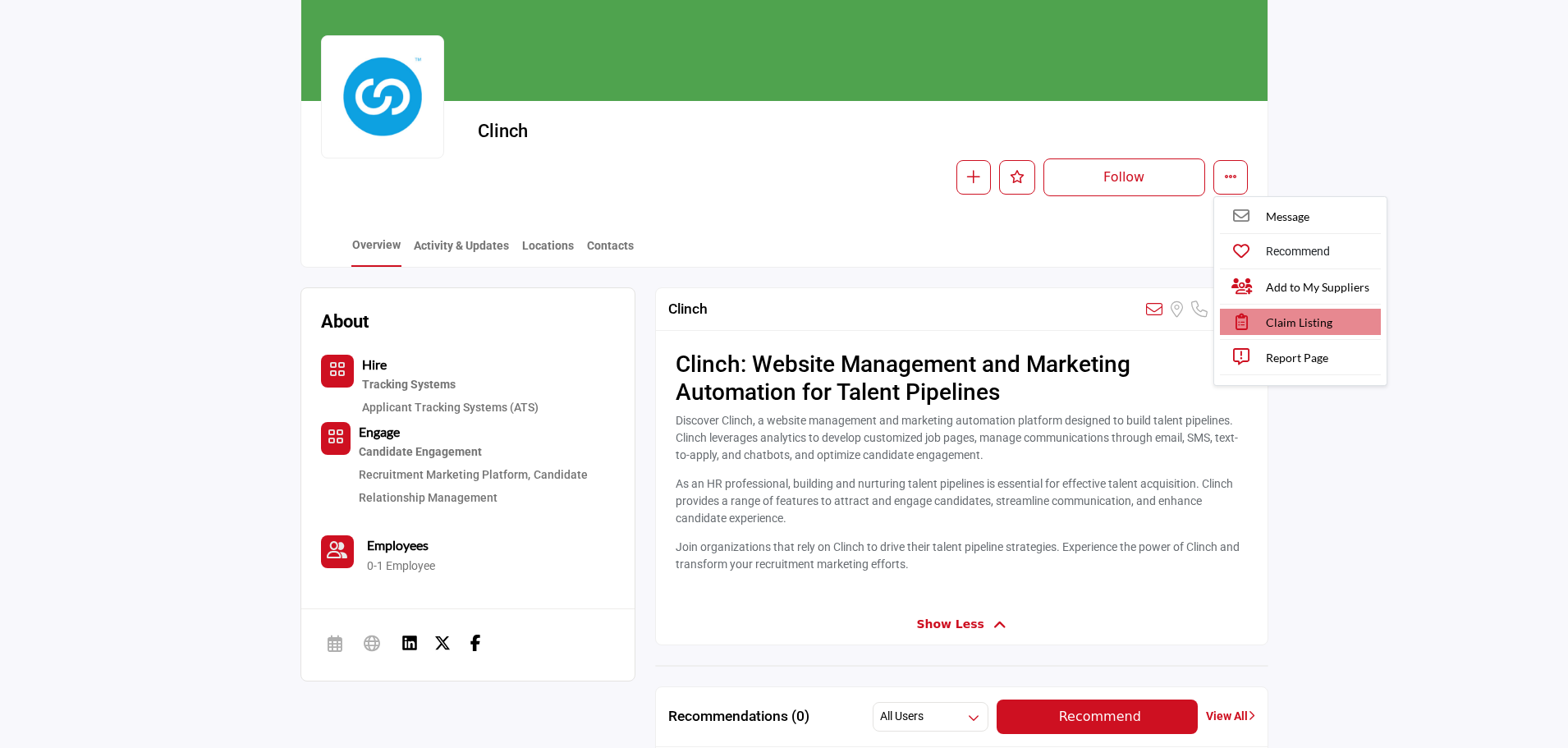
click at [1268, 321] on span "Claim Listing" at bounding box center [1299, 322] width 66 height 17
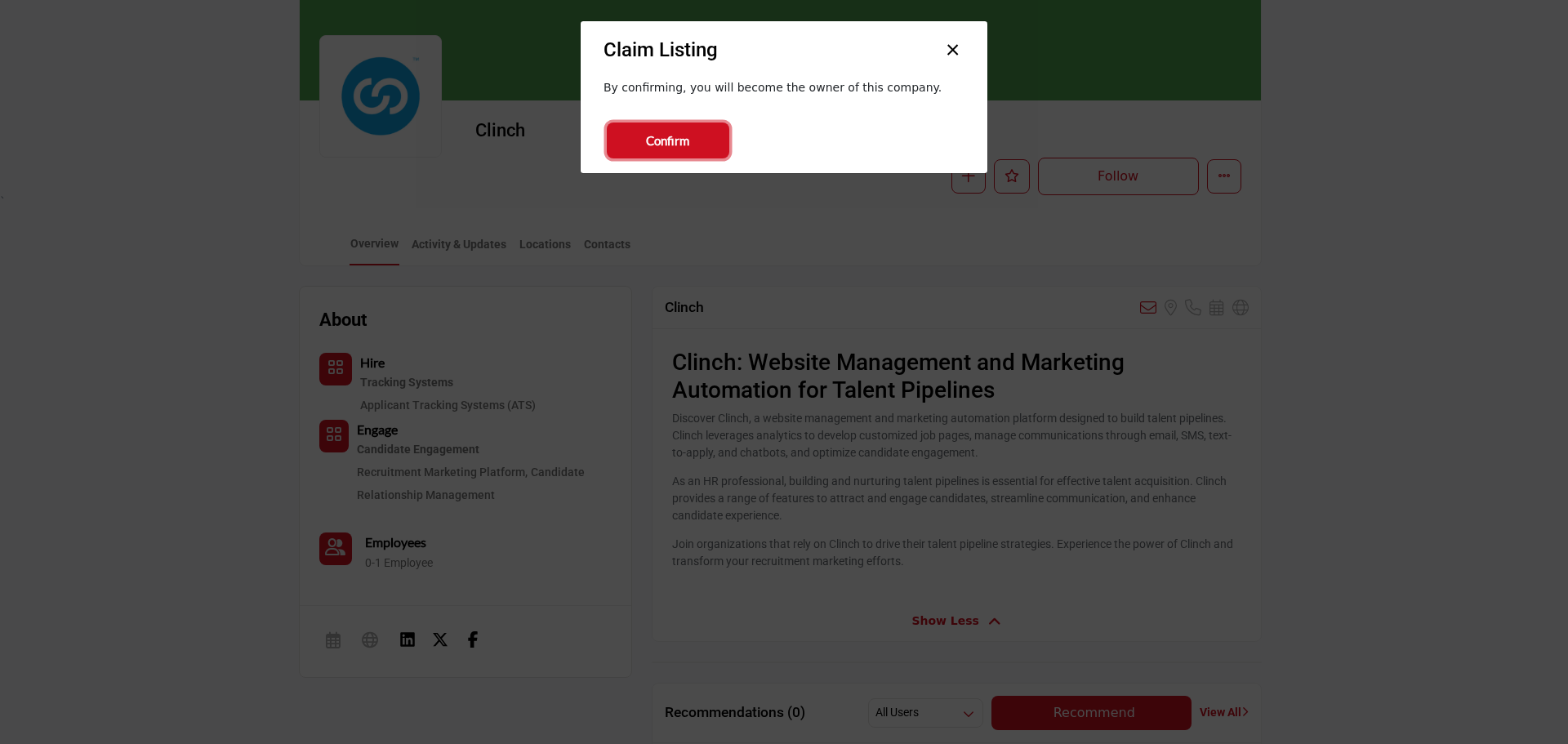
click at [708, 125] on button "Confirm" at bounding box center [667, 140] width 122 height 36
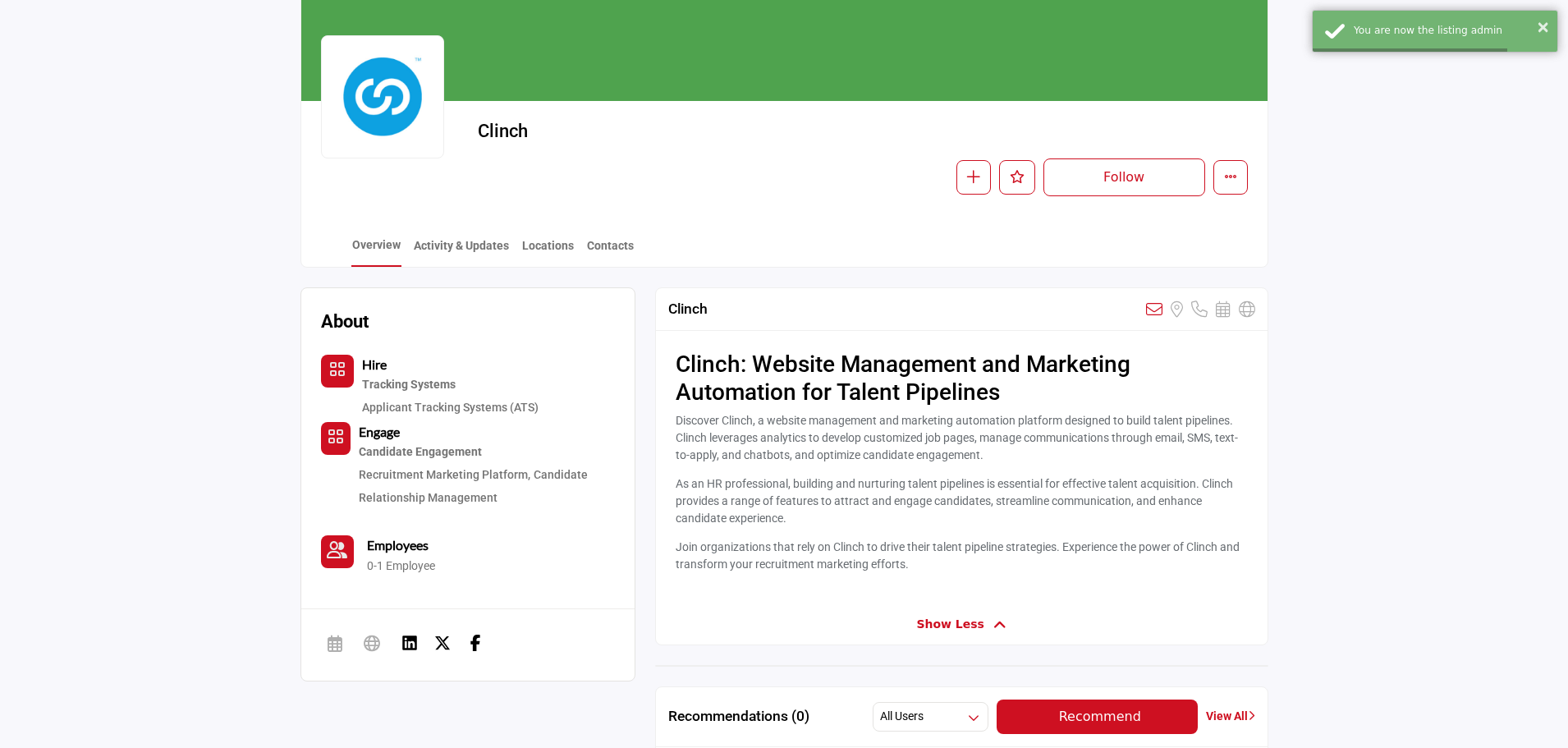
scroll to position [2, 0]
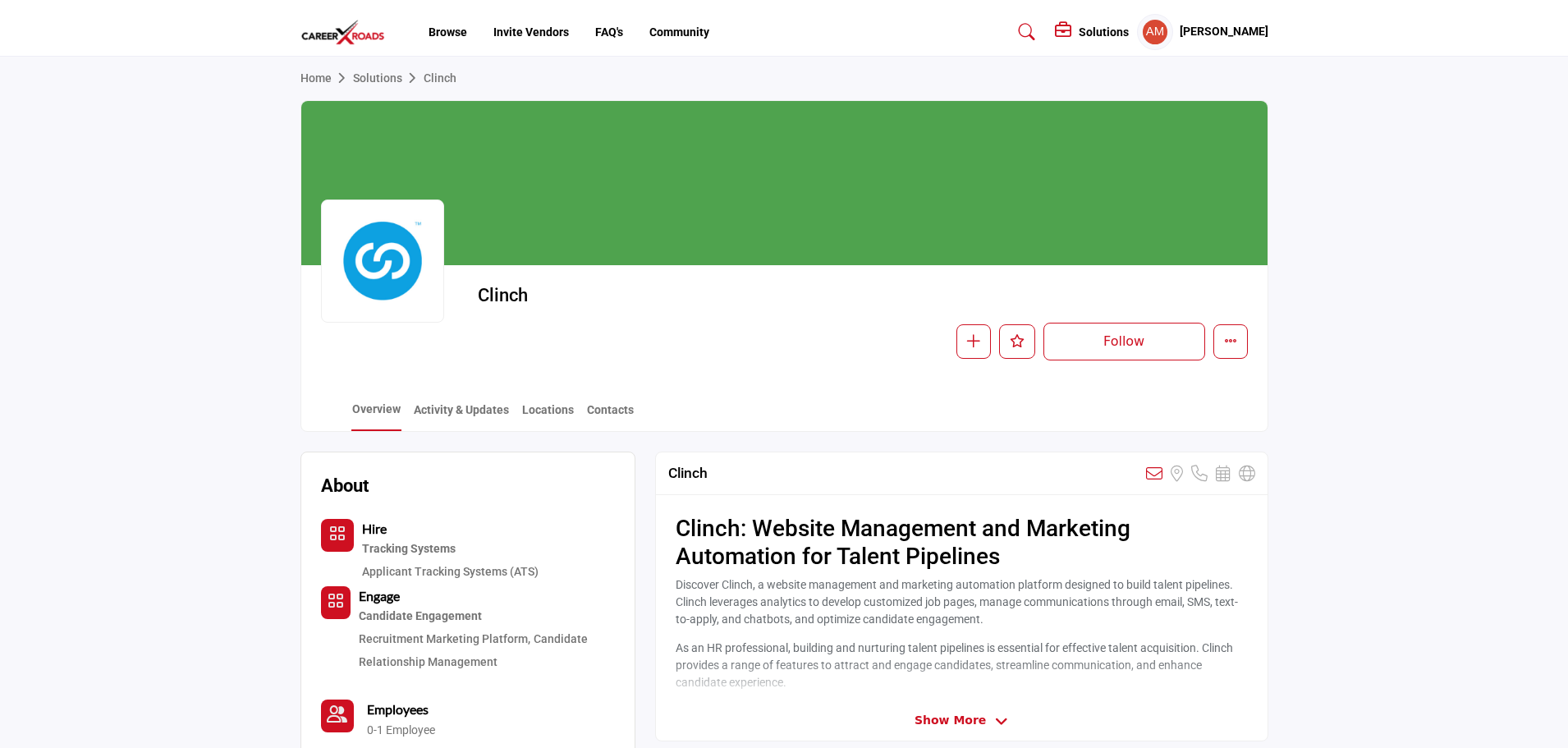
click at [440, 76] on link "Clinch" at bounding box center [439, 78] width 33 height 13
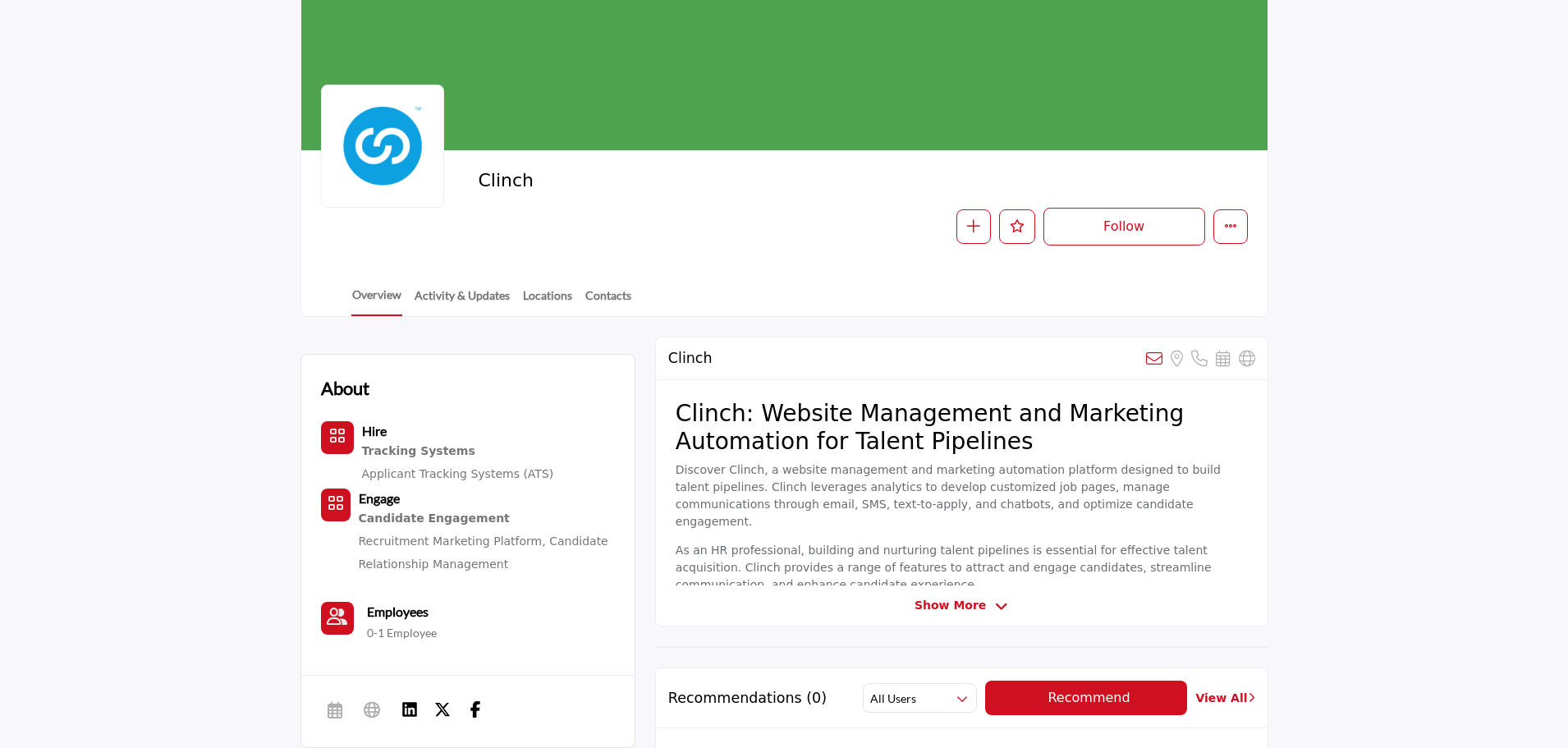
scroll to position [12, 0]
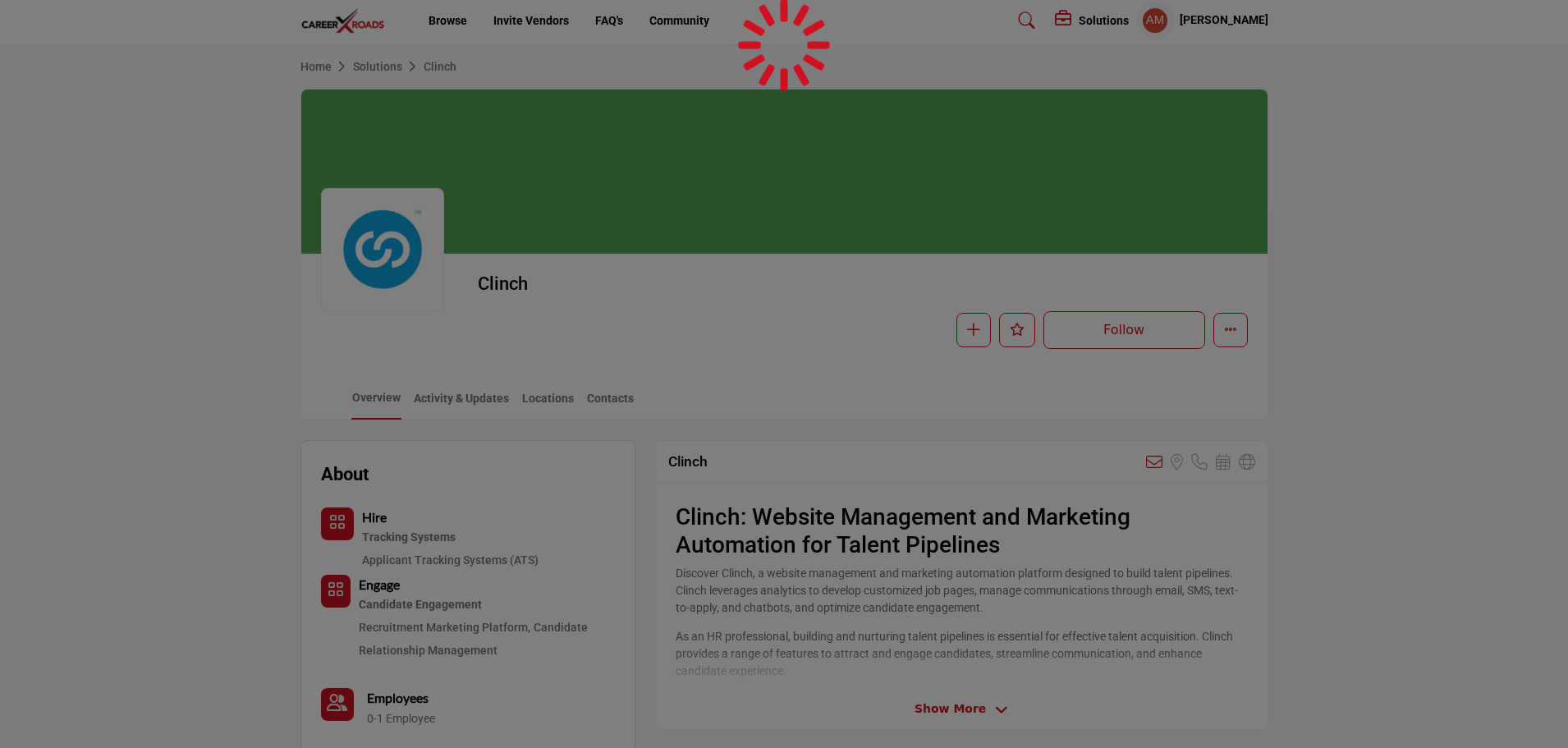
click at [1236, 342] on div at bounding box center [784, 374] width 1568 height 748
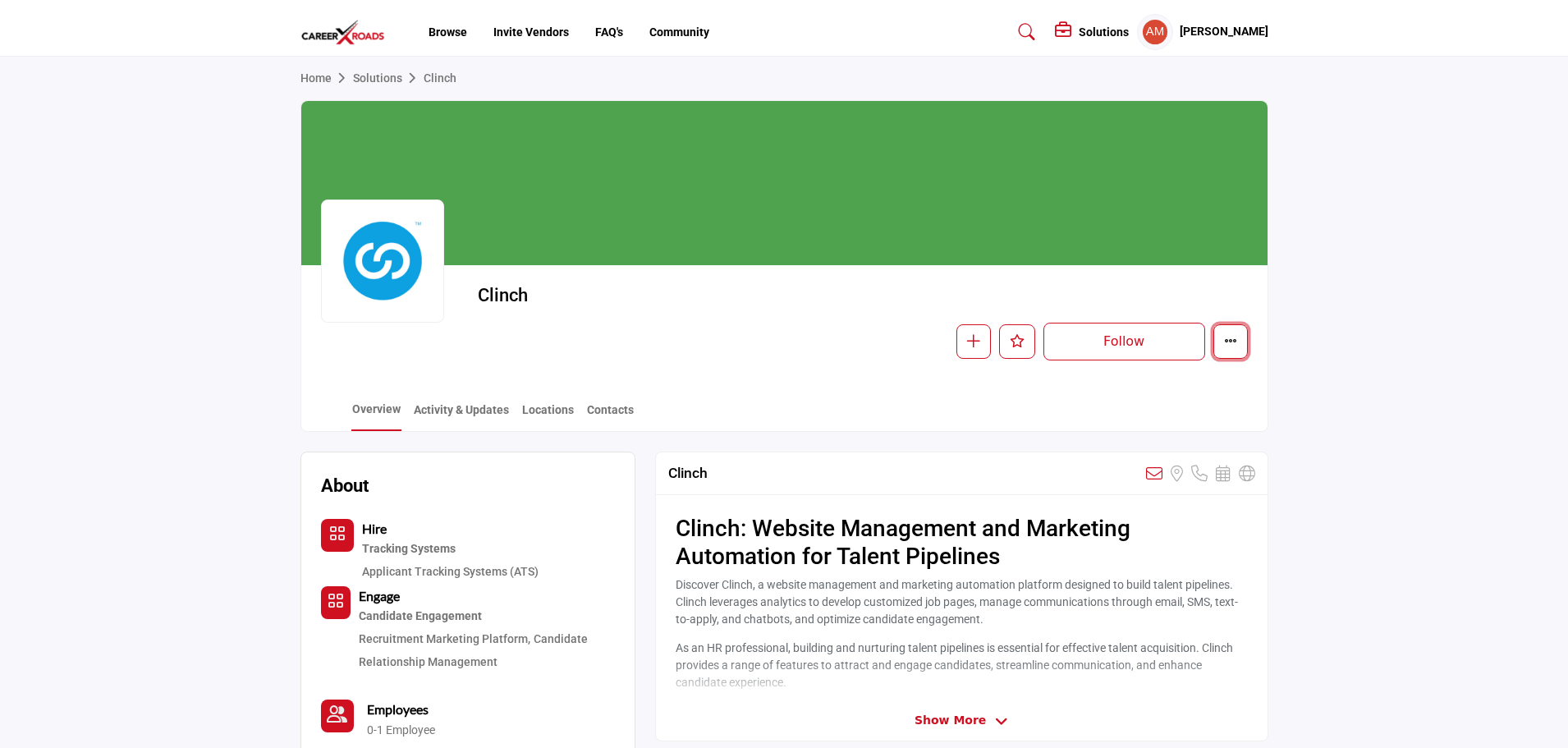
click at [1215, 343] on button "More details" at bounding box center [1230, 342] width 34 height 34
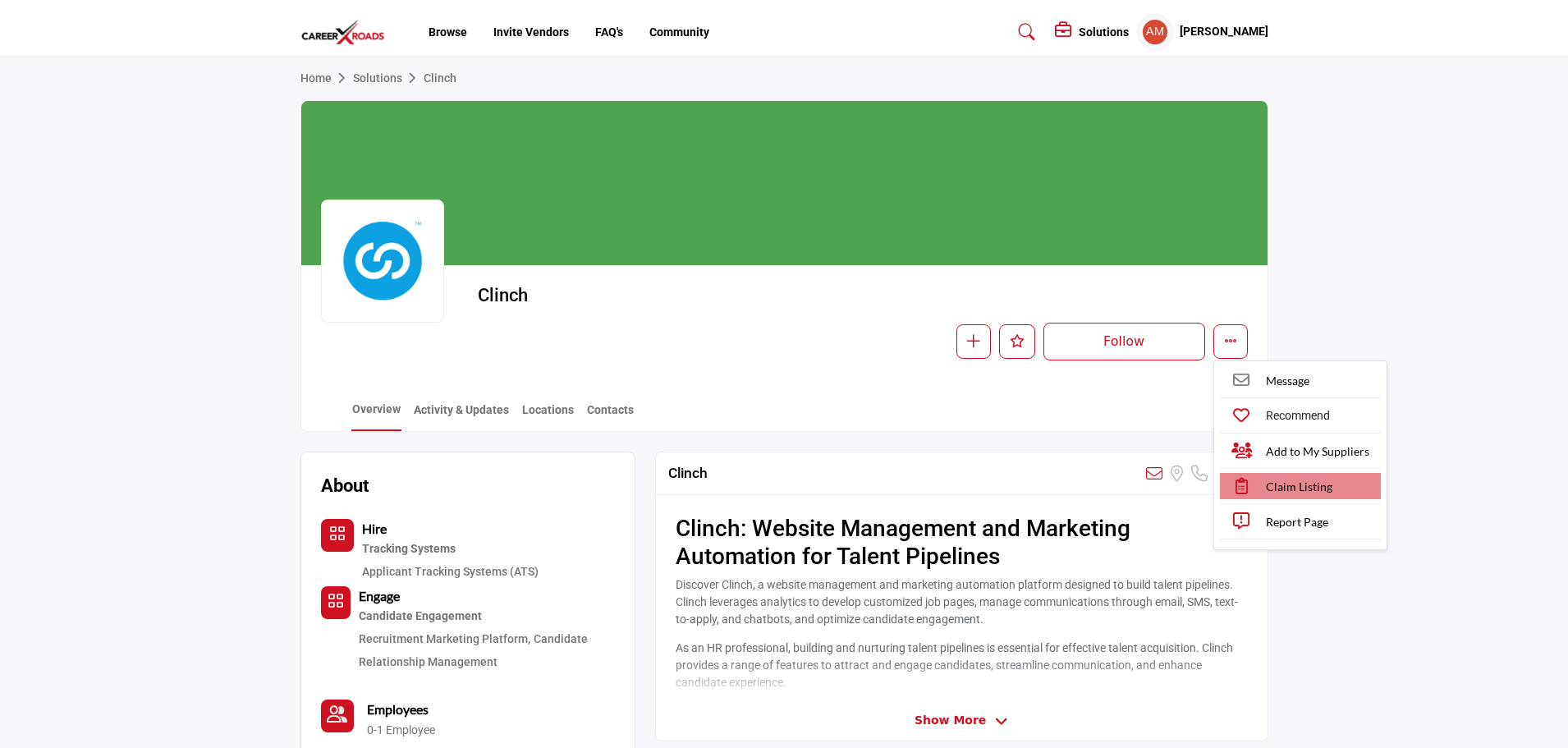
click at [1321, 483] on span "Claim Listing" at bounding box center [1299, 486] width 66 height 17
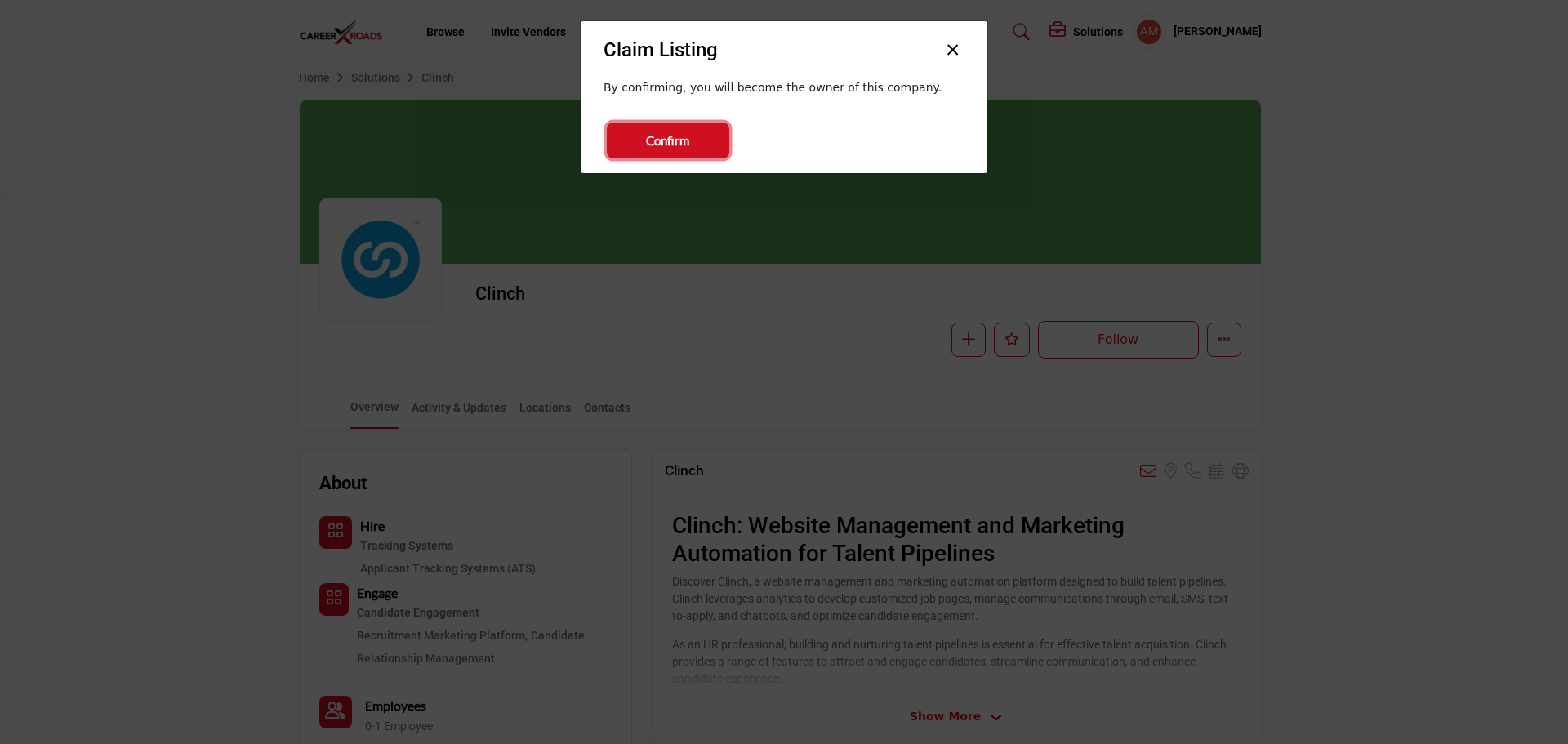
click at [685, 142] on span "Confirm" at bounding box center [667, 140] width 44 height 19
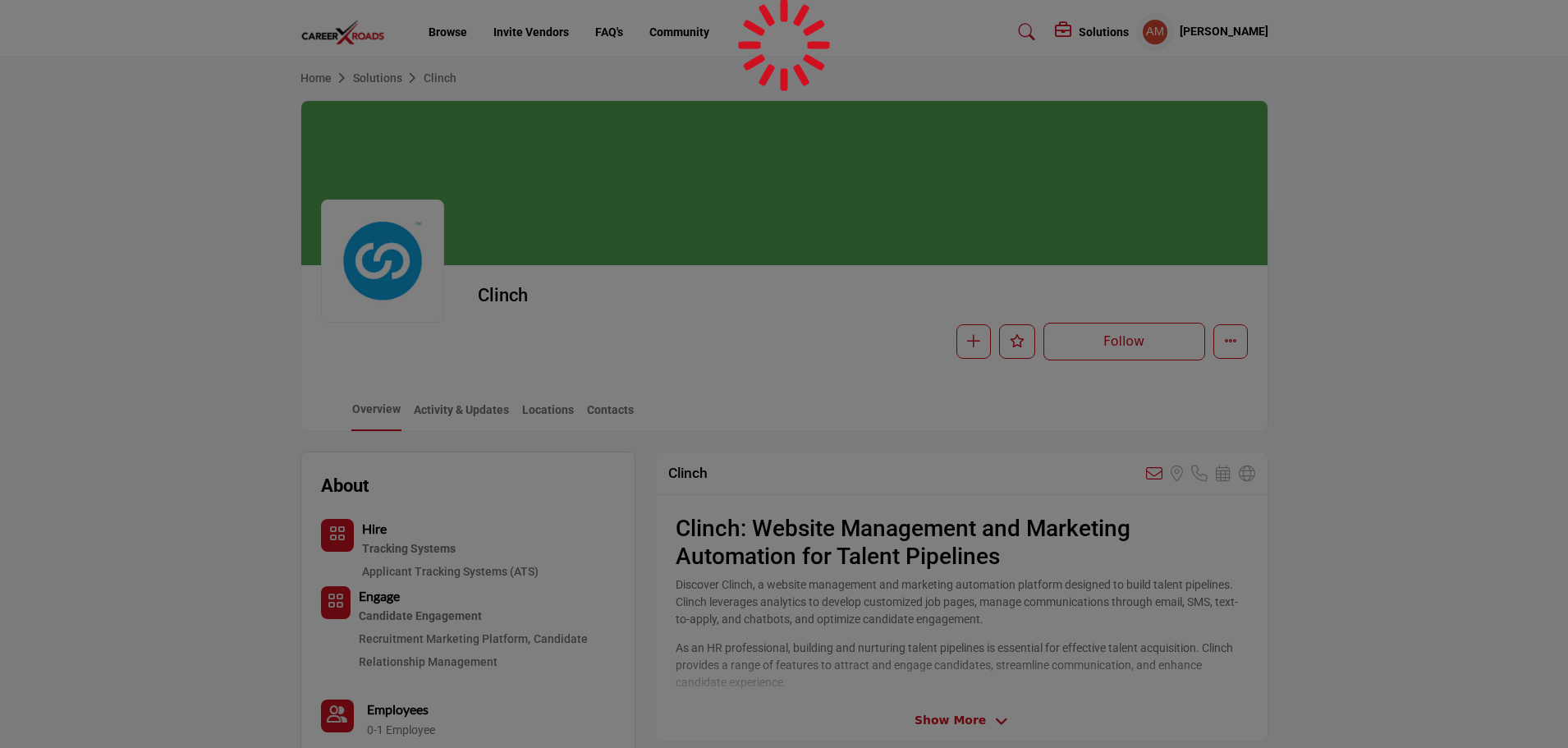
click at [1189, 20] on div at bounding box center [784, 374] width 1568 height 748
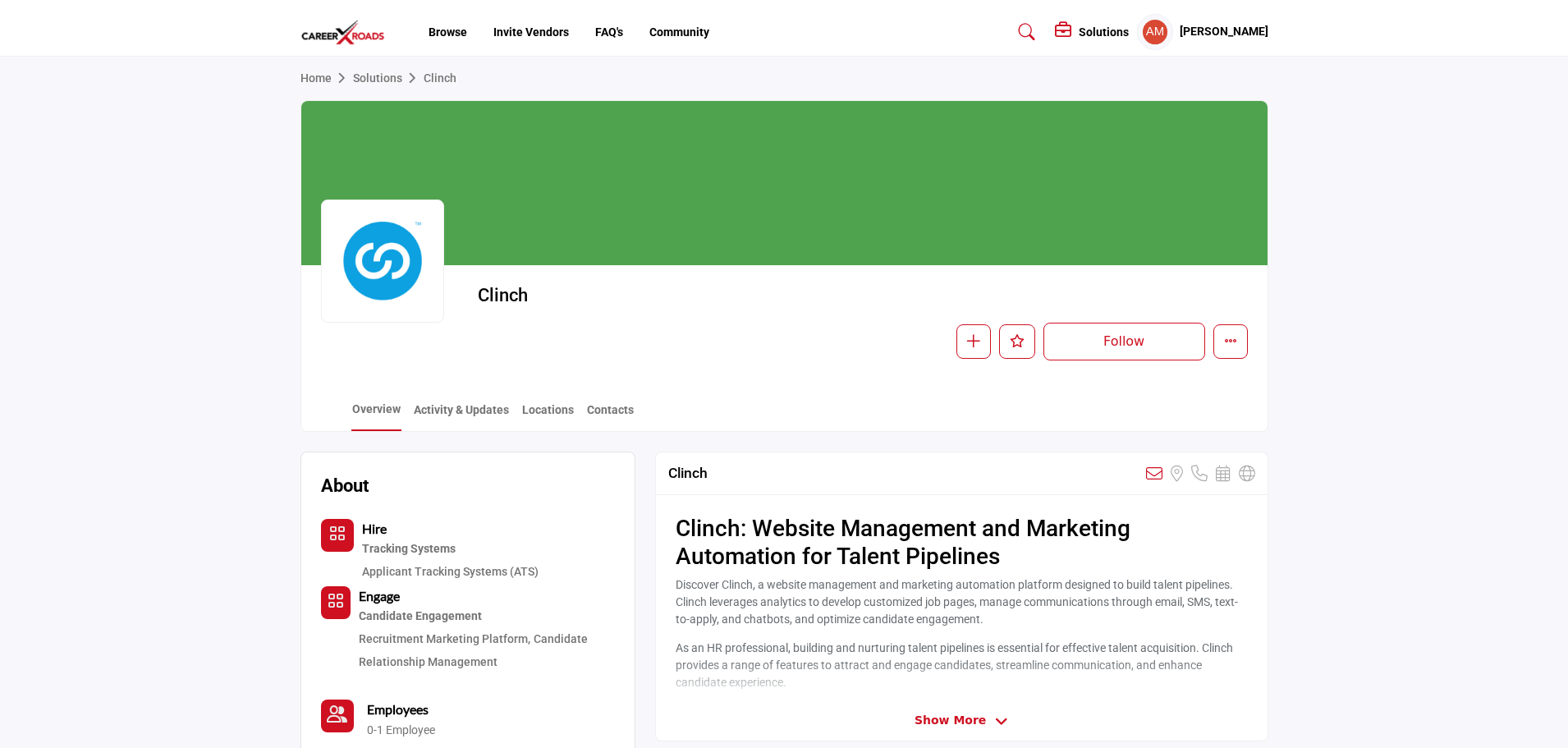
click at [1201, 34] on h5 "[PERSON_NAME]" at bounding box center [1224, 32] width 89 height 16
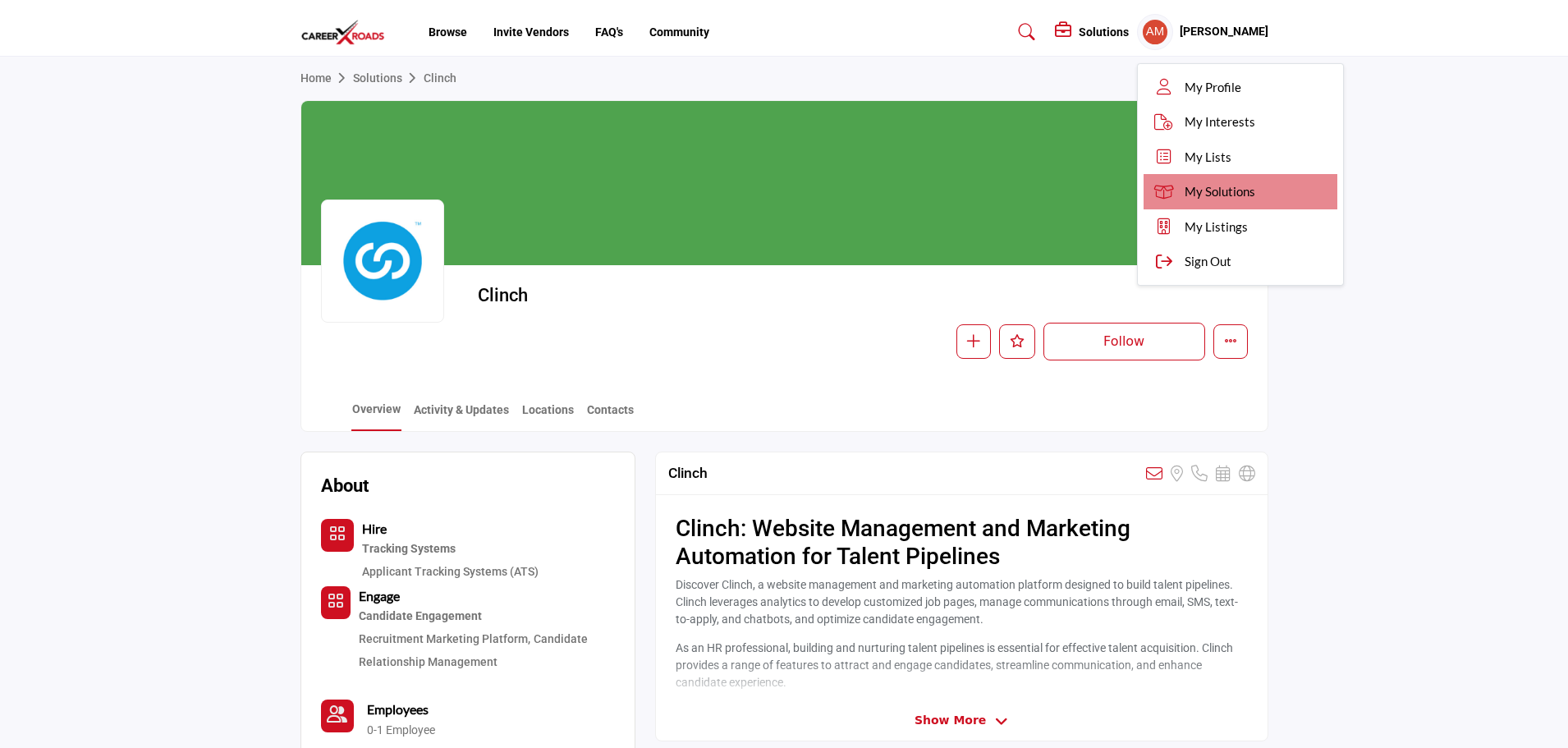
click at [1176, 180] on link "My Solutions" at bounding box center [1241, 191] width 194 height 35
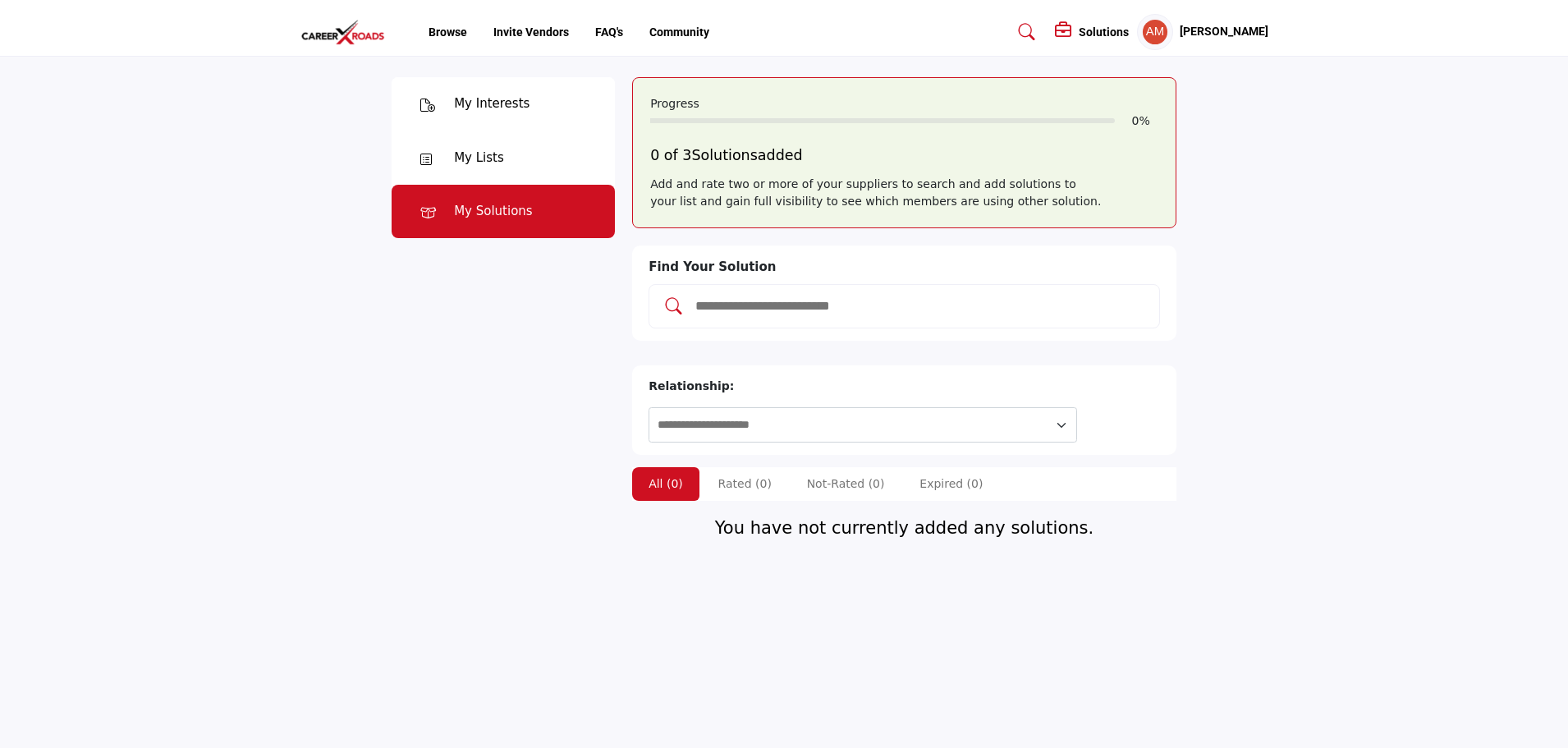
click at [1245, 34] on h5 "[PERSON_NAME]" at bounding box center [1224, 32] width 89 height 16
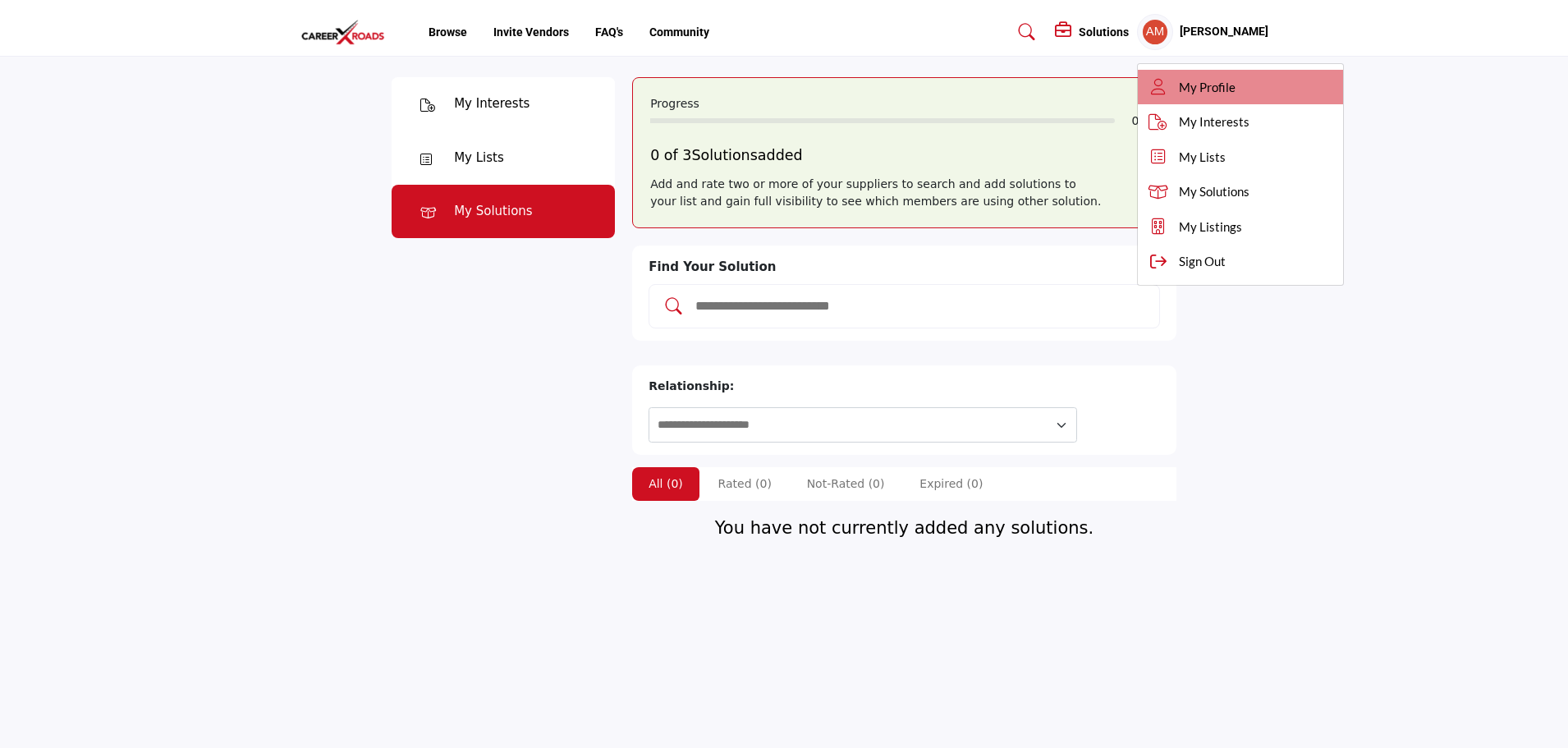
click at [1179, 90] on span "My Profile" at bounding box center [1207, 87] width 56 height 19
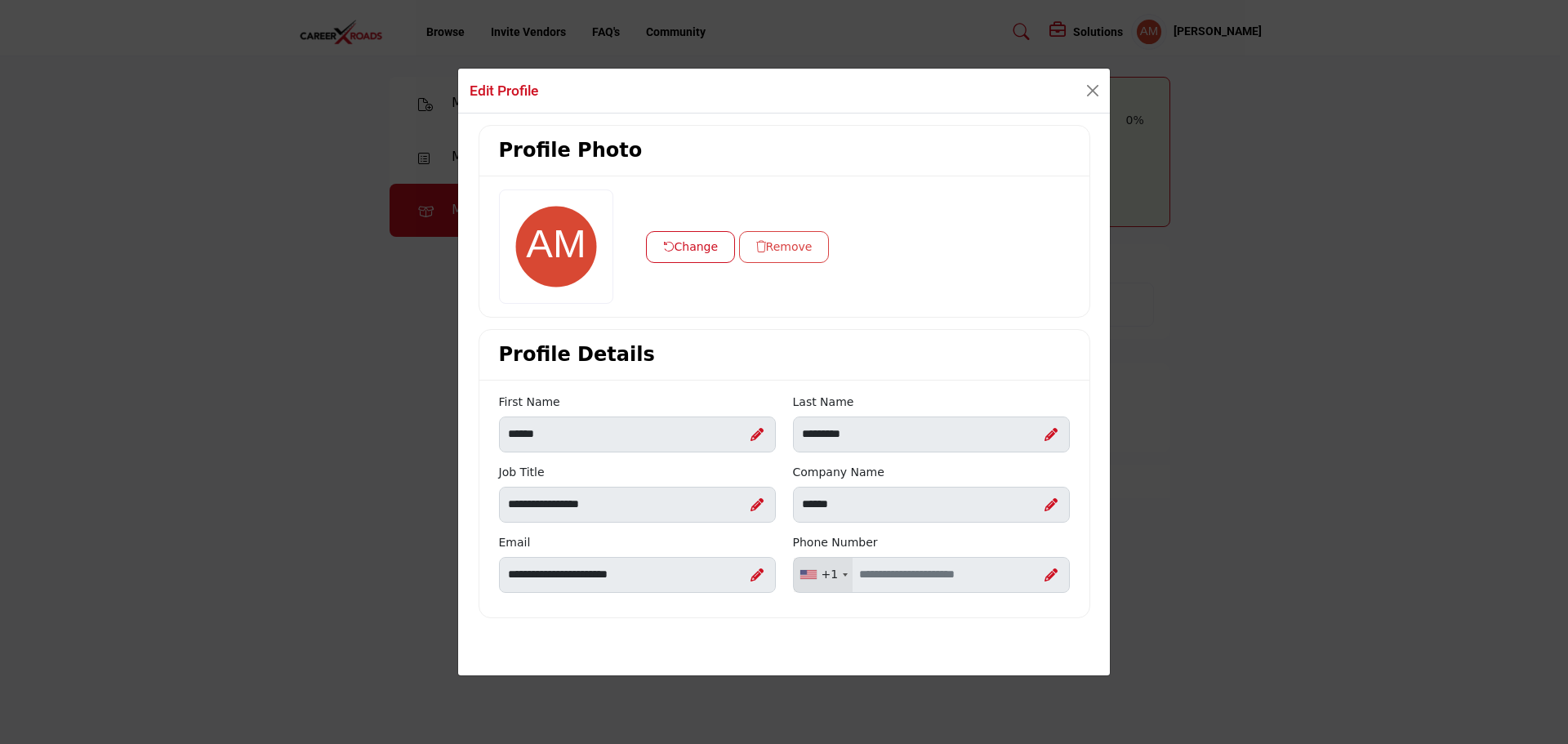
click at [1052, 566] on div at bounding box center [1051, 574] width 13 height 22
click at [1008, 572] on div "+1 United States (US) +1 United Kingdom (GB) +44 Afghanistan (‫افغانستان‬‎) (AF…" at bounding box center [931, 575] width 276 height 36
click at [925, 573] on input "Enter your Phone Number" at bounding box center [931, 575] width 276 height 36
click at [918, 574] on input "**********" at bounding box center [931, 575] width 276 height 36
type input "**********"
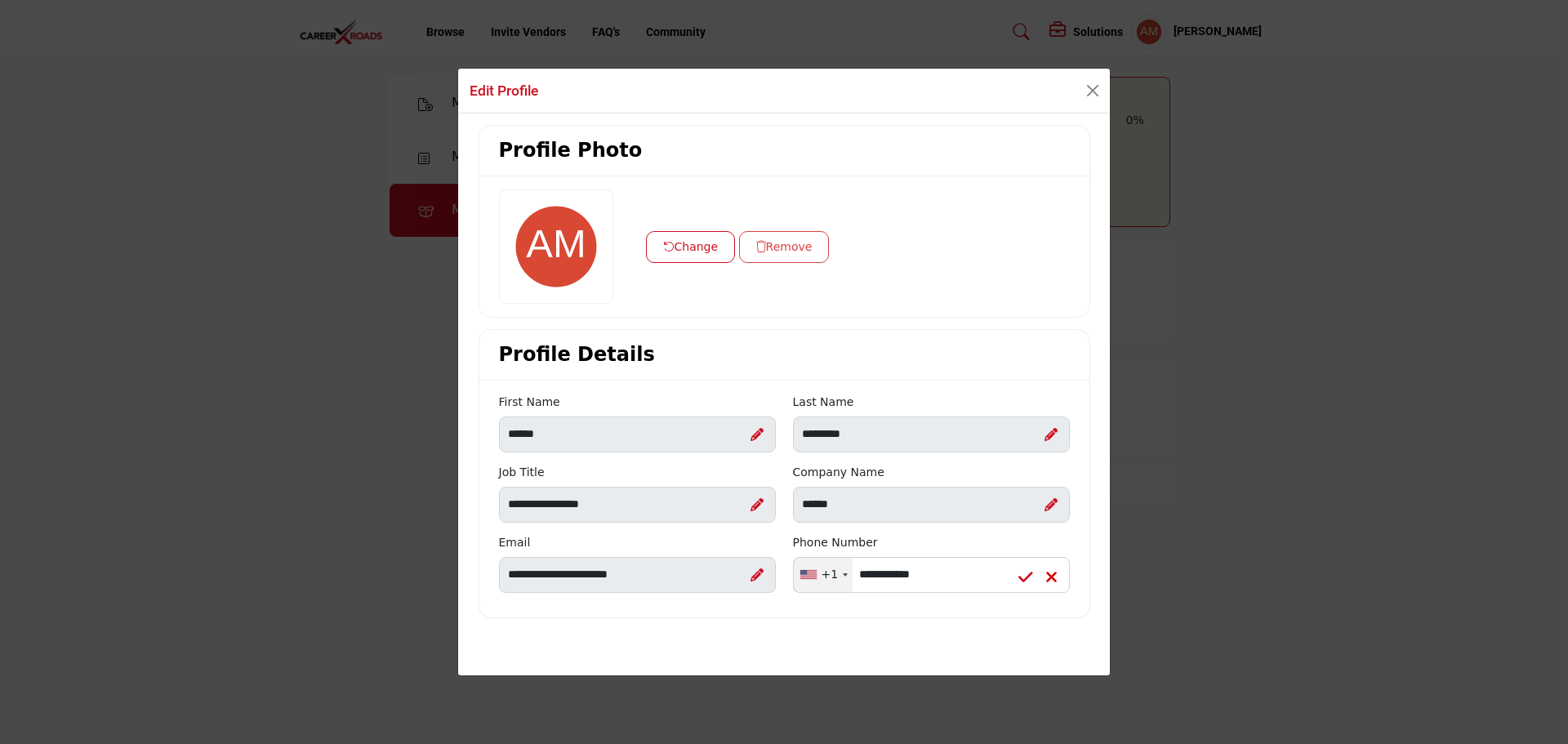
click at [1032, 582] on icon at bounding box center [1026, 577] width 14 height 16
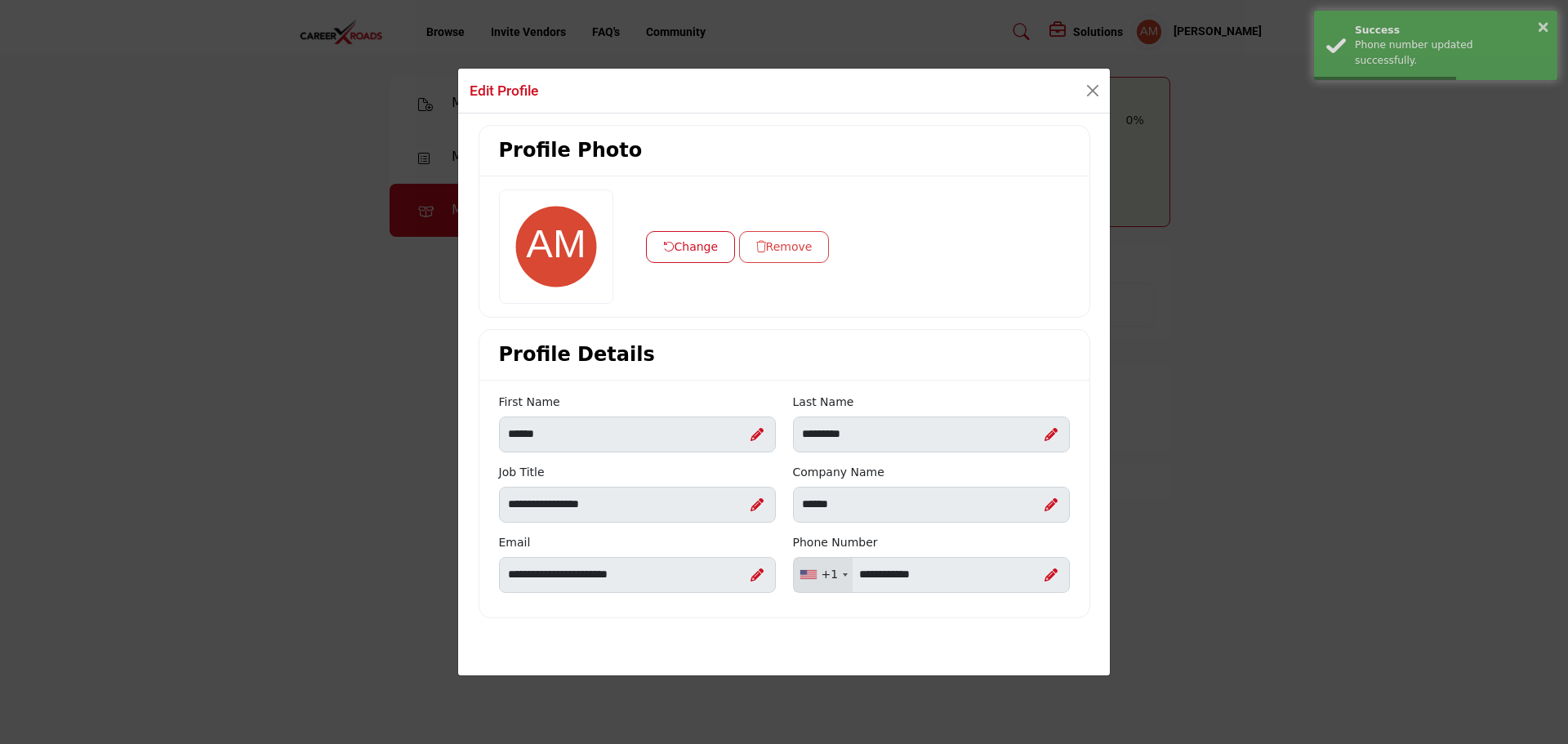
click at [712, 252] on button "Change" at bounding box center [690, 247] width 90 height 32
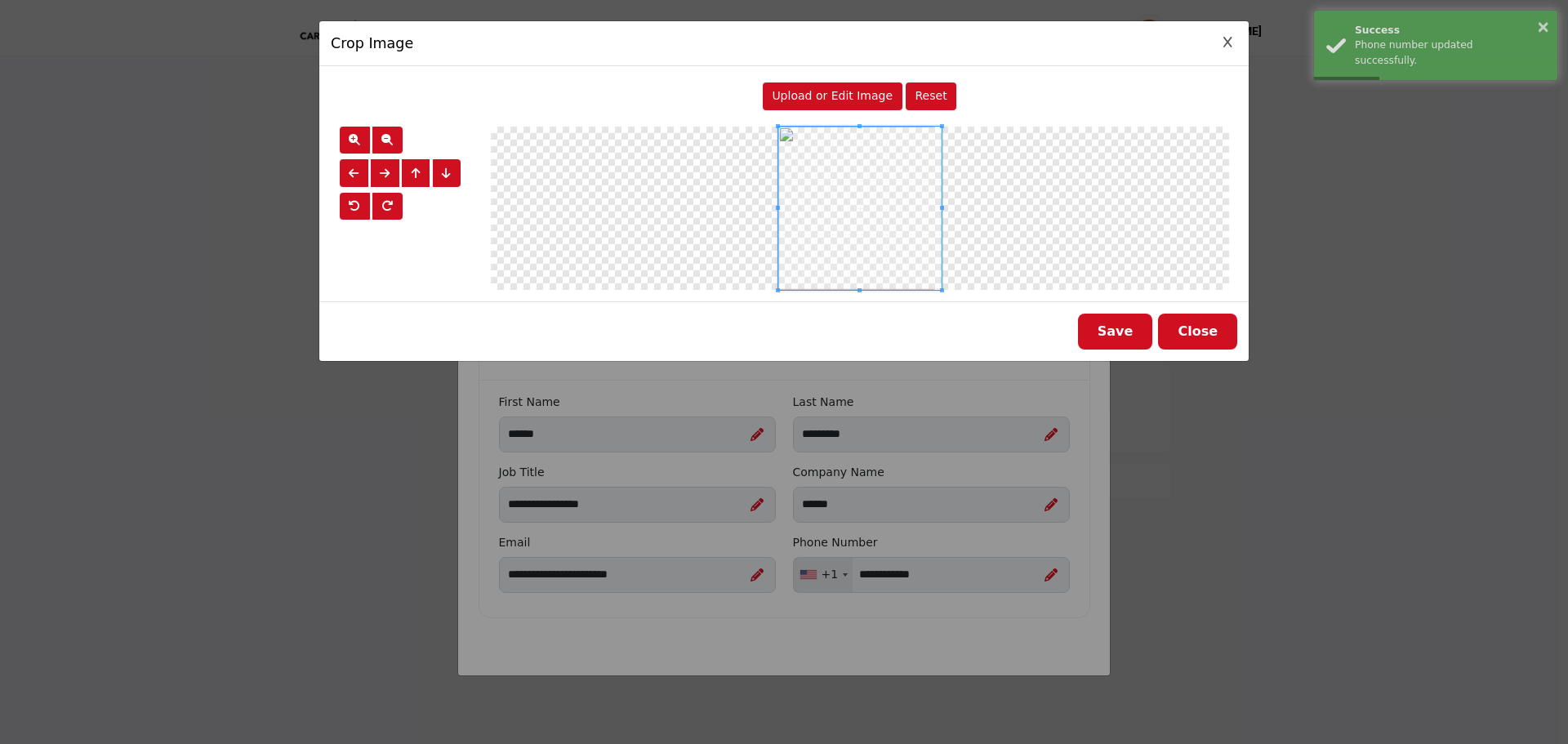
click at [838, 100] on span "Upload or Edit Image" at bounding box center [832, 95] width 121 height 13
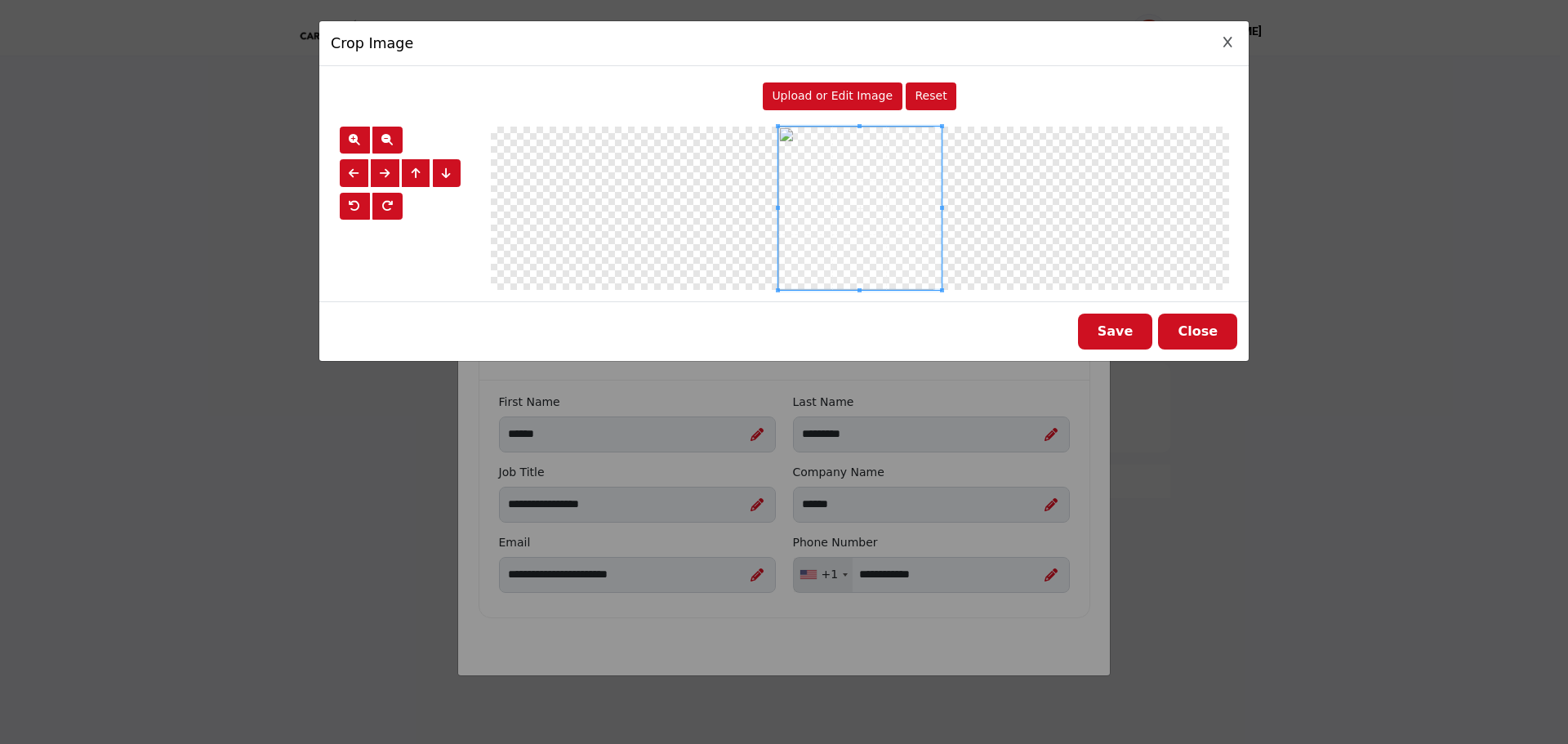
type input "**********"
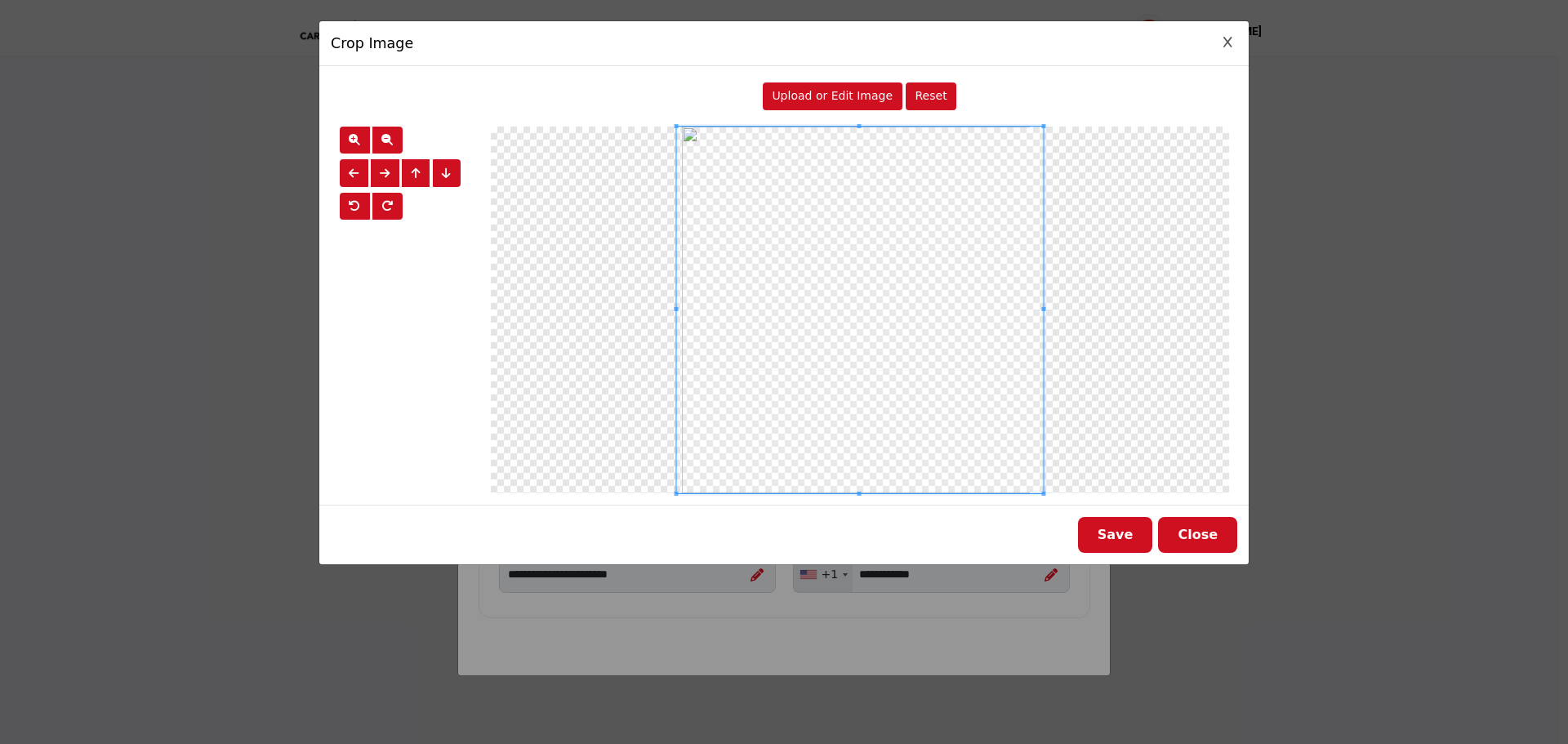
click at [1086, 531] on div "Save Close" at bounding box center [784, 534] width 929 height 60
click at [1110, 529] on button "Save" at bounding box center [1116, 535] width 75 height 36
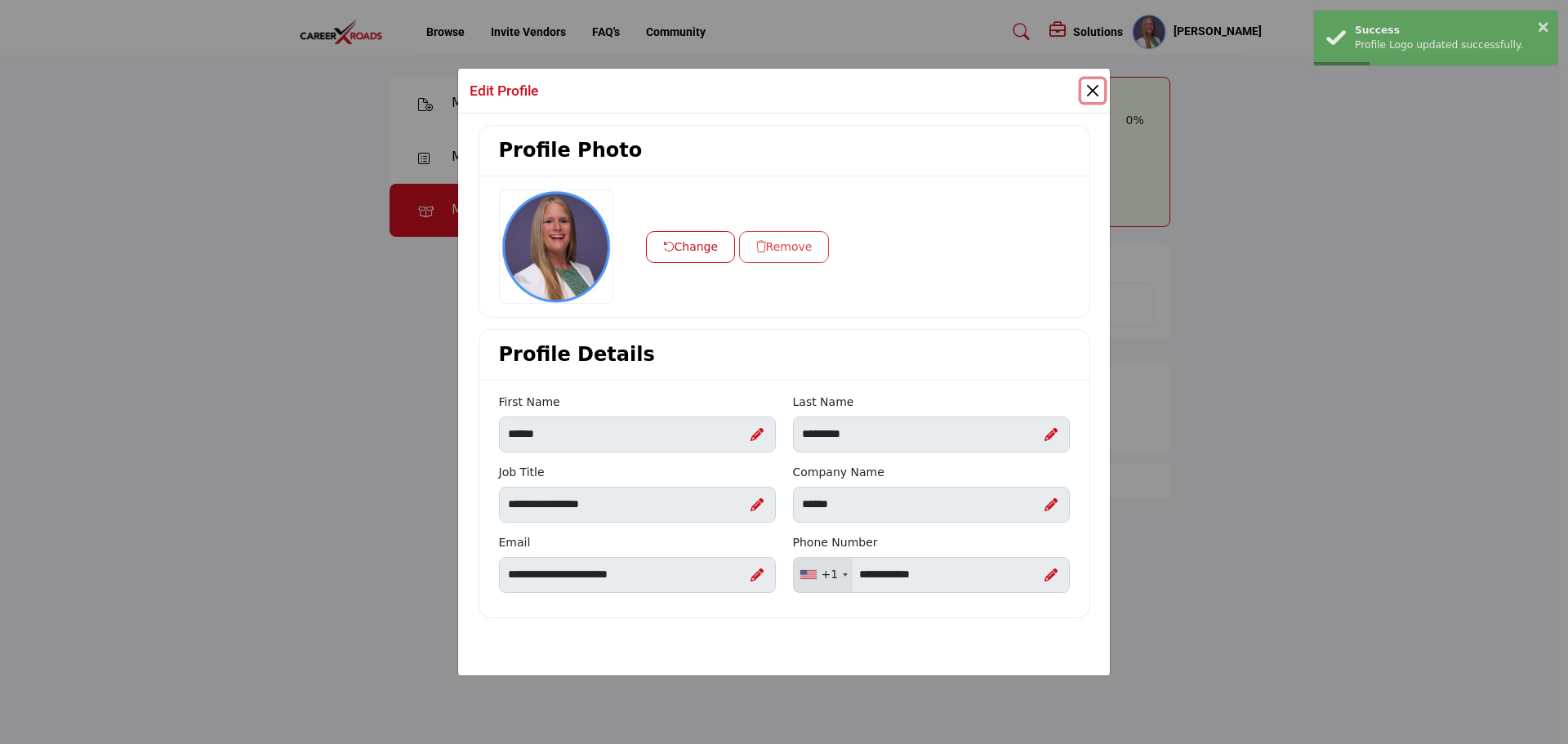
click at [1090, 89] on button "Close" at bounding box center [1093, 91] width 23 height 23
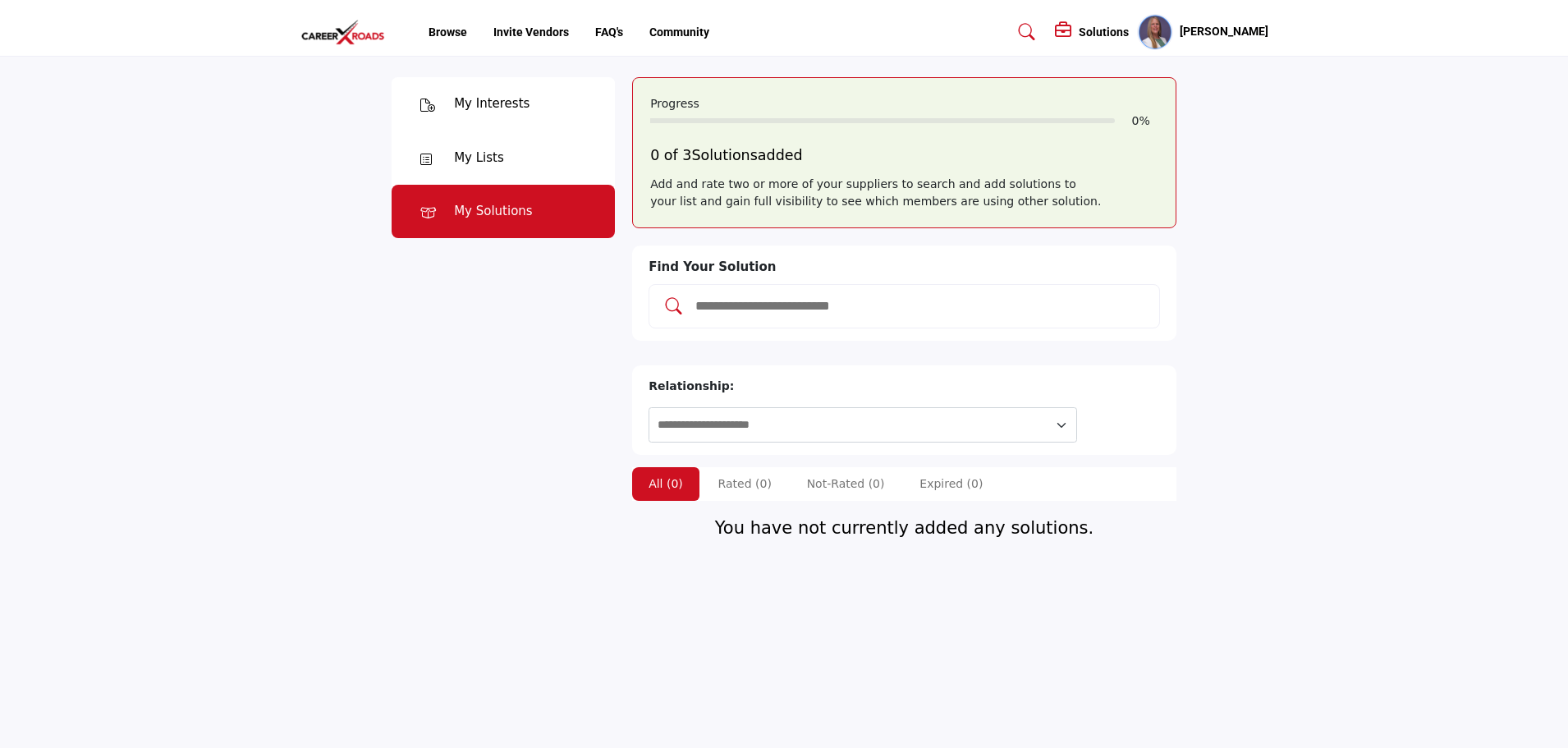
click at [377, 39] on img at bounding box center [347, 32] width 93 height 27
click at [472, 30] on ul "Browse Invite Vendors FAQ's Community" at bounding box center [568, 32] width 281 height 17
click at [455, 30] on link "Browse" at bounding box center [447, 31] width 39 height 13
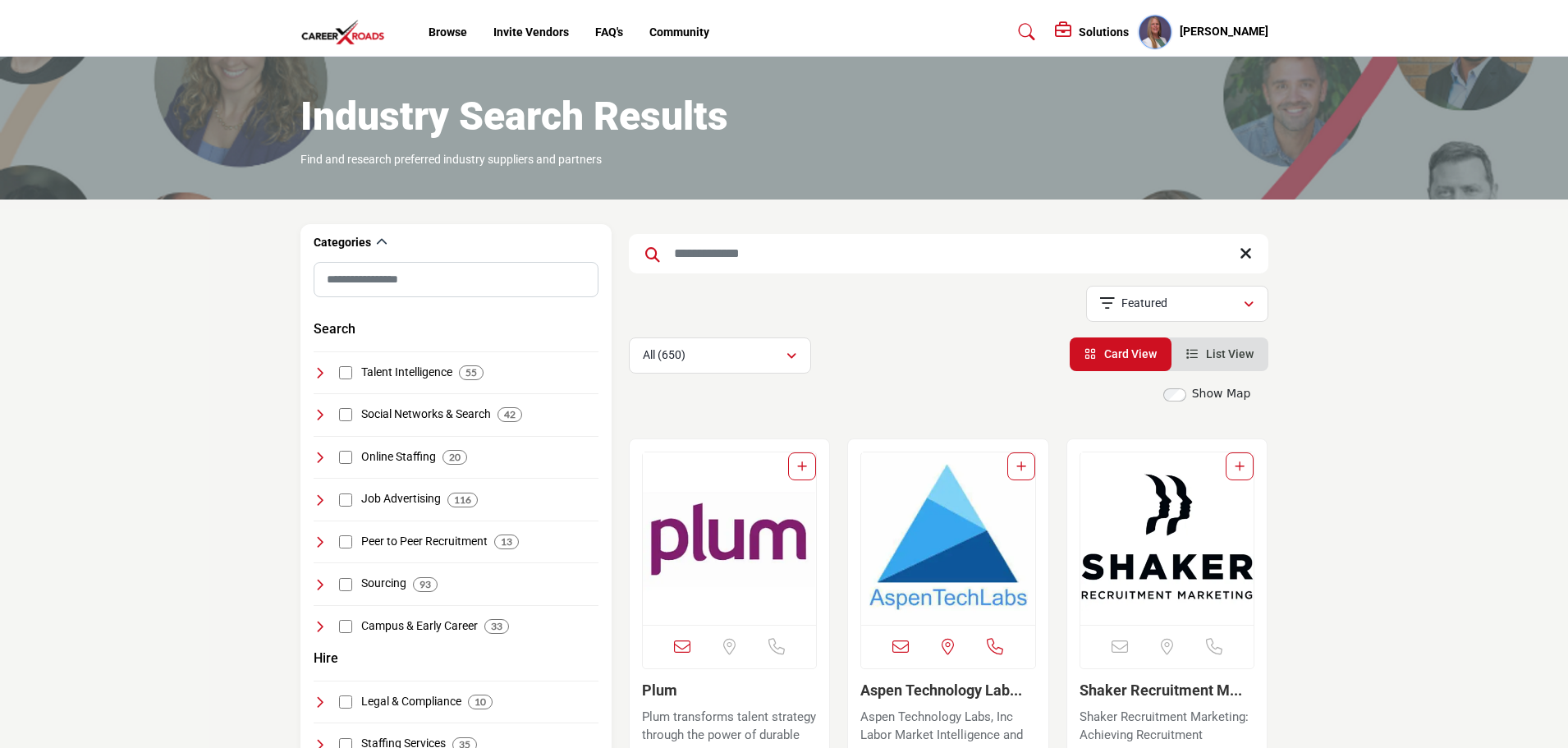
click at [705, 265] on input "Search Keyword" at bounding box center [948, 254] width 639 height 39
type input "******"
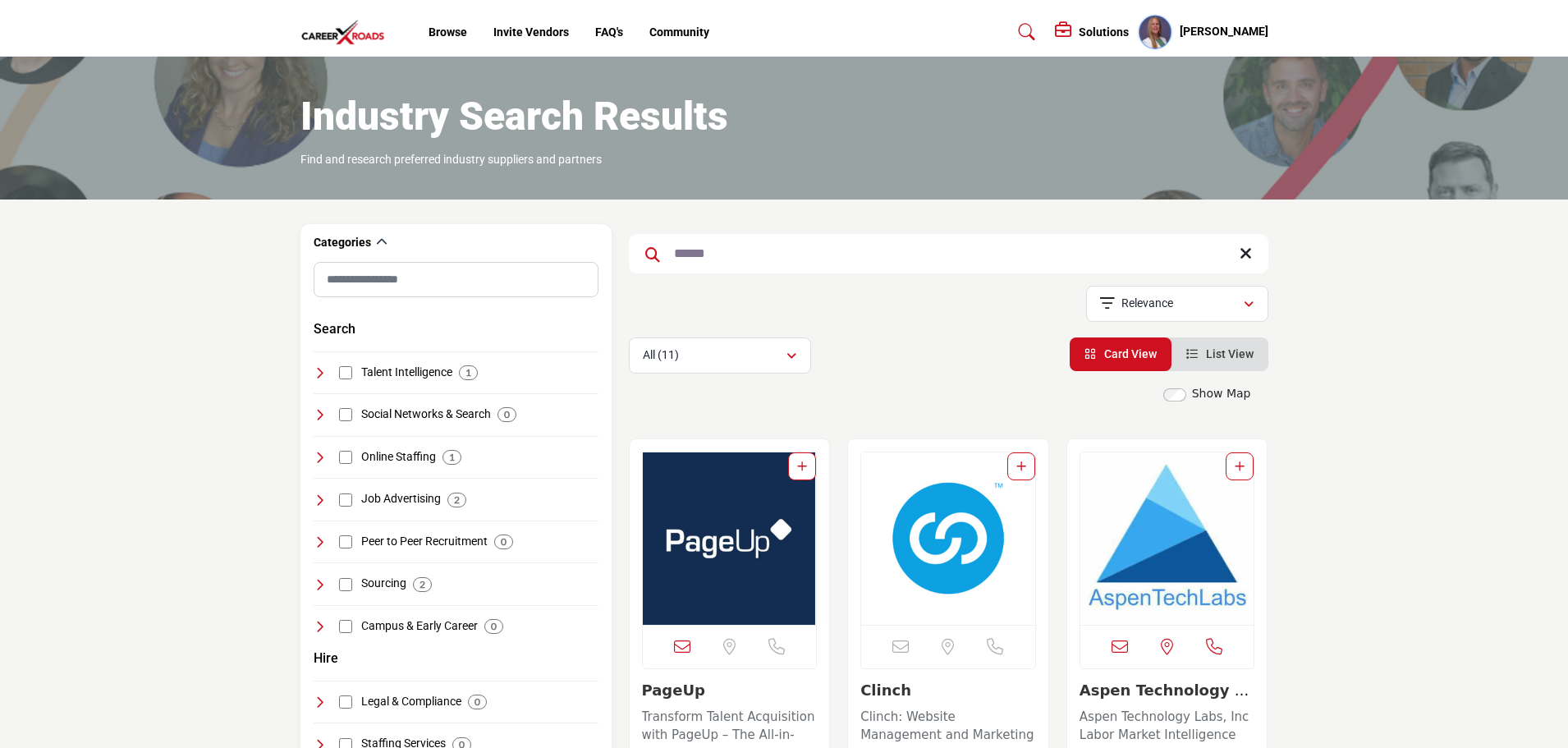
click at [732, 514] on img "Open Listing in new tab" at bounding box center [730, 539] width 174 height 172
click at [946, 509] on img "Open Listing in new tab" at bounding box center [949, 539] width 174 height 172
